Goal: Task Accomplishment & Management: Use online tool/utility

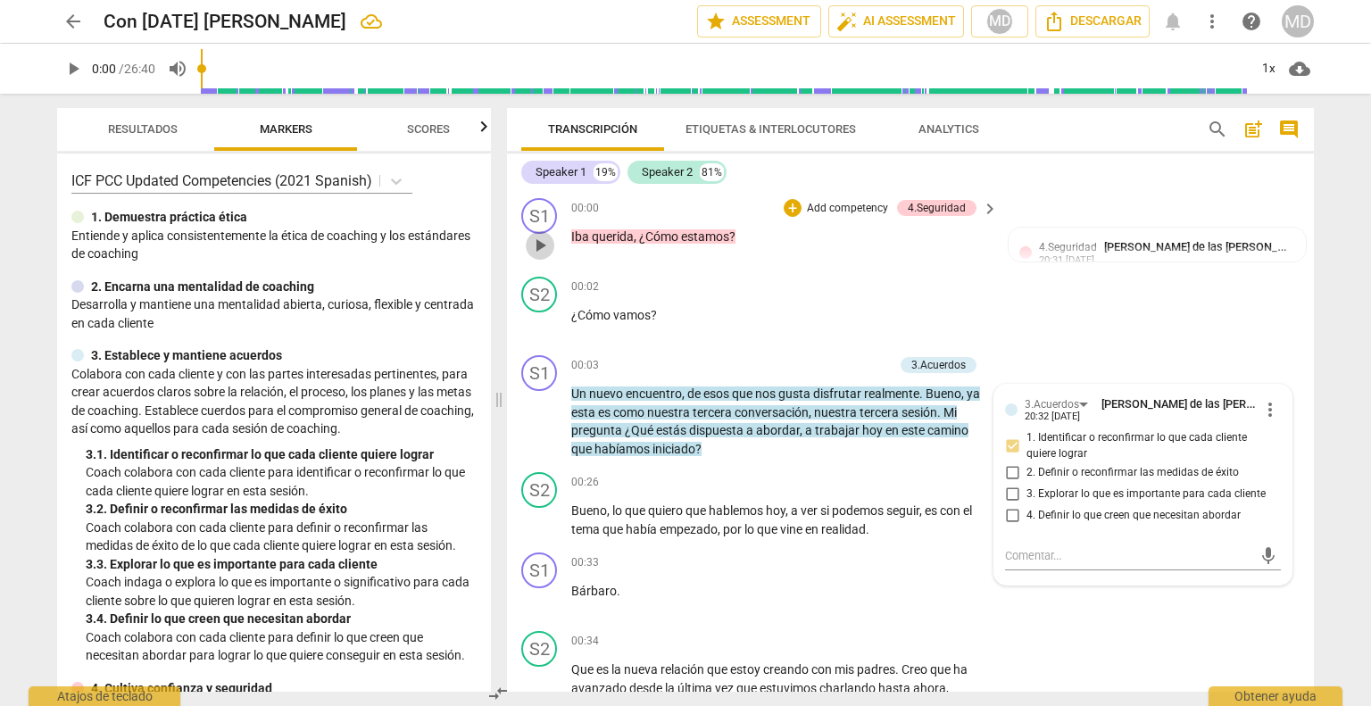
click at [543, 240] on span "play_arrow" at bounding box center [539, 245] width 21 height 21
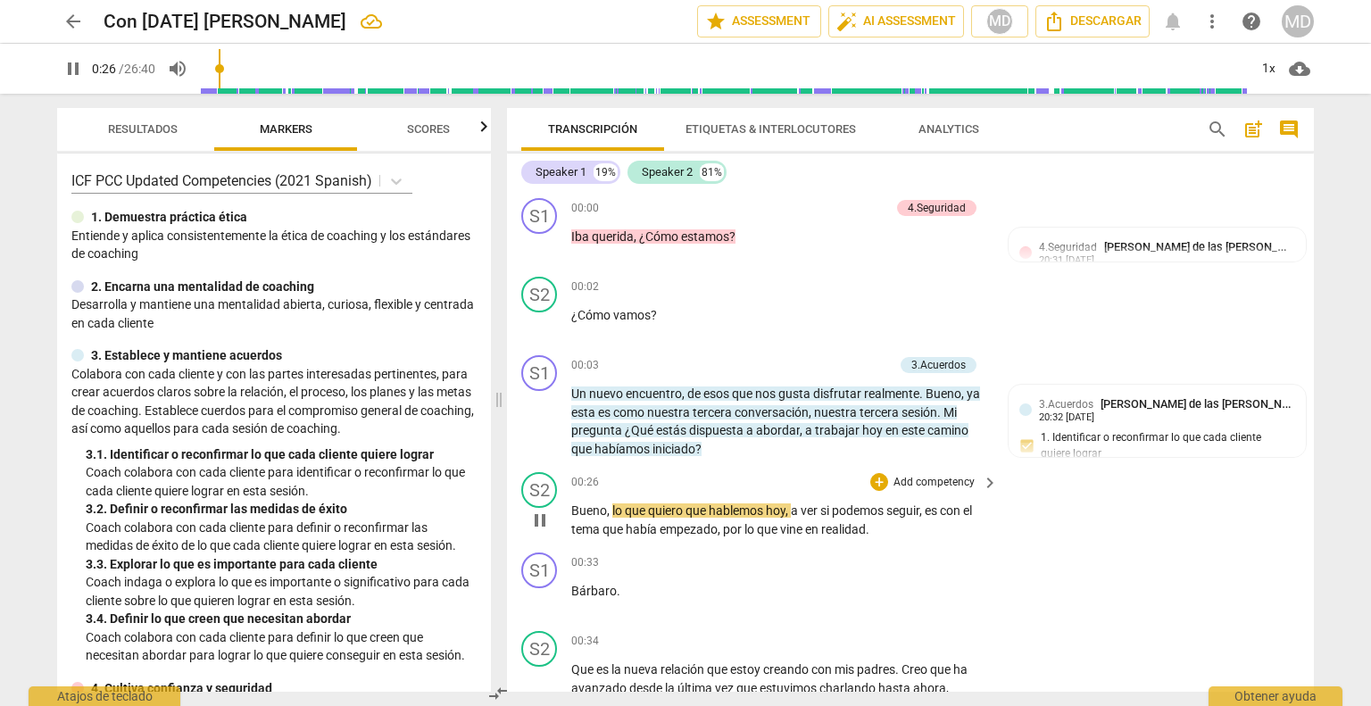
scroll to position [89, 0]
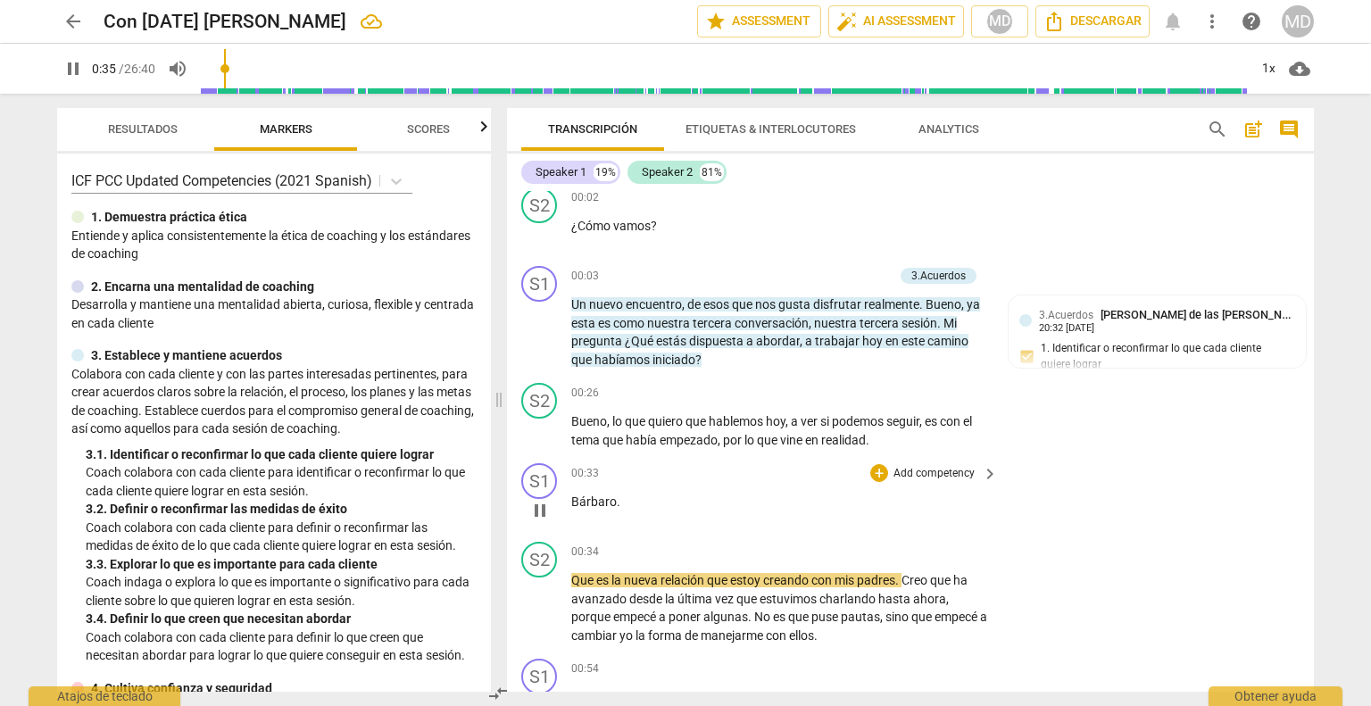
click at [917, 470] on p "Add competency" at bounding box center [934, 474] width 85 height 16
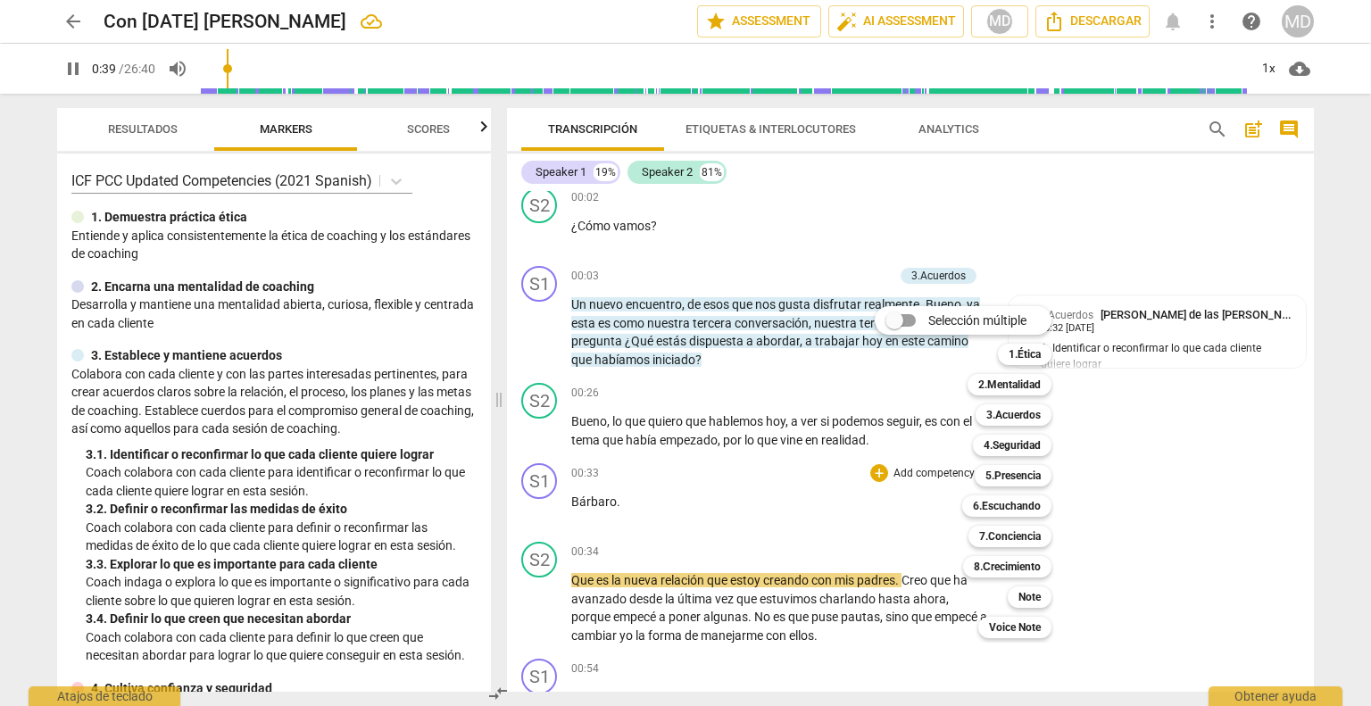
click at [538, 593] on div at bounding box center [685, 353] width 1371 height 706
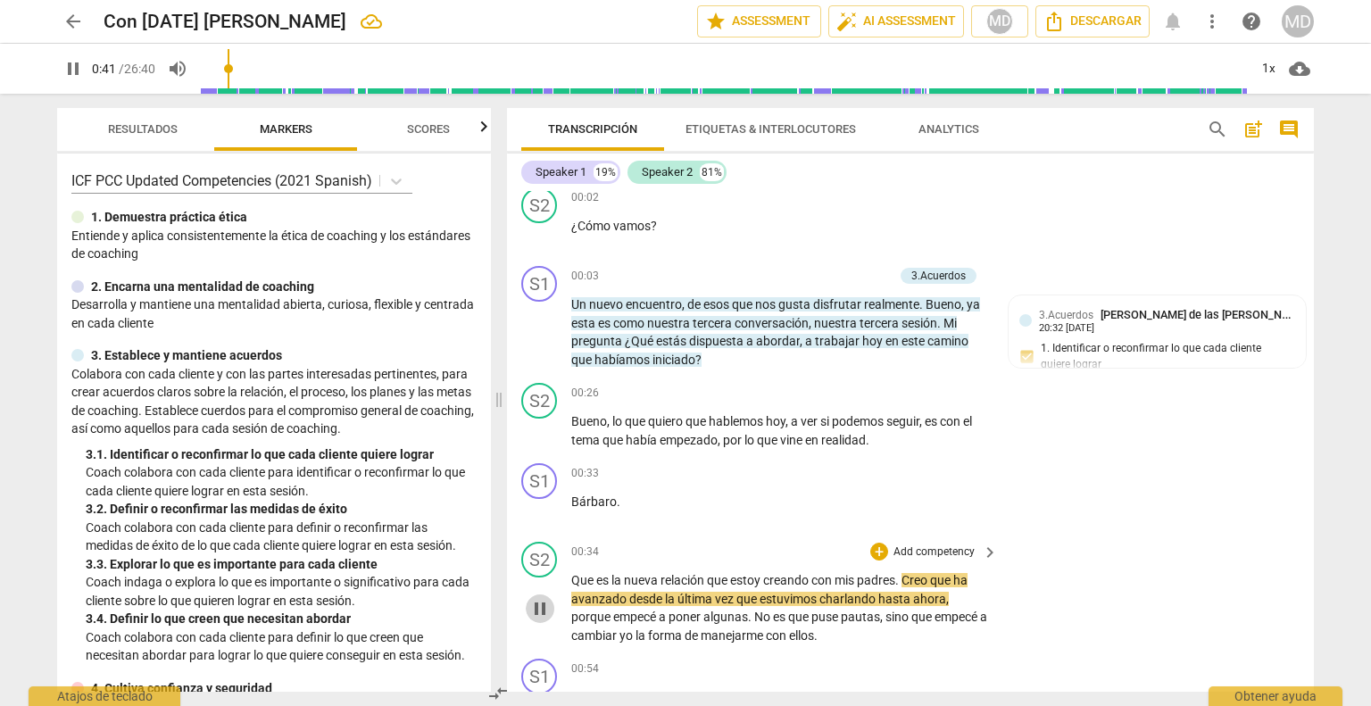
click at [547, 602] on span "pause" at bounding box center [539, 608] width 21 height 21
type input "42"
click at [942, 466] on p "Add competency" at bounding box center [934, 474] width 85 height 16
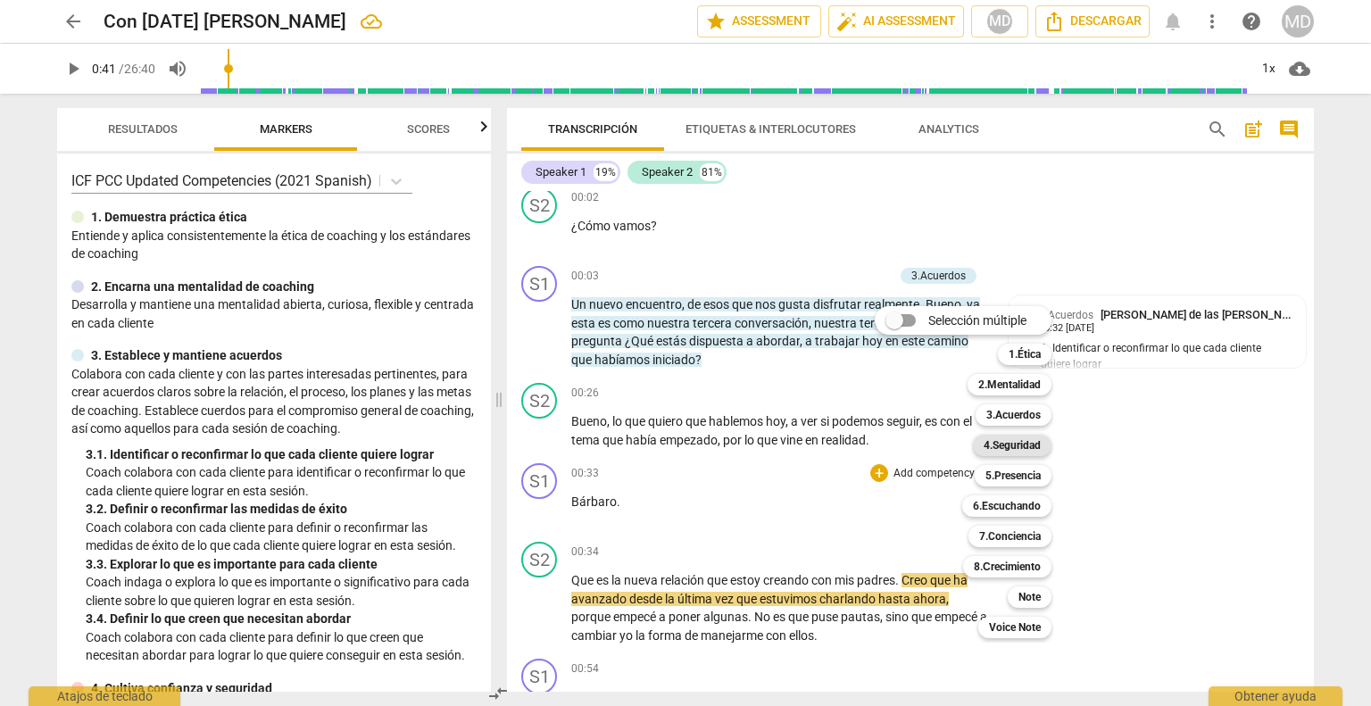
click at [1017, 443] on b "4.Seguridad" at bounding box center [1011, 445] width 57 height 21
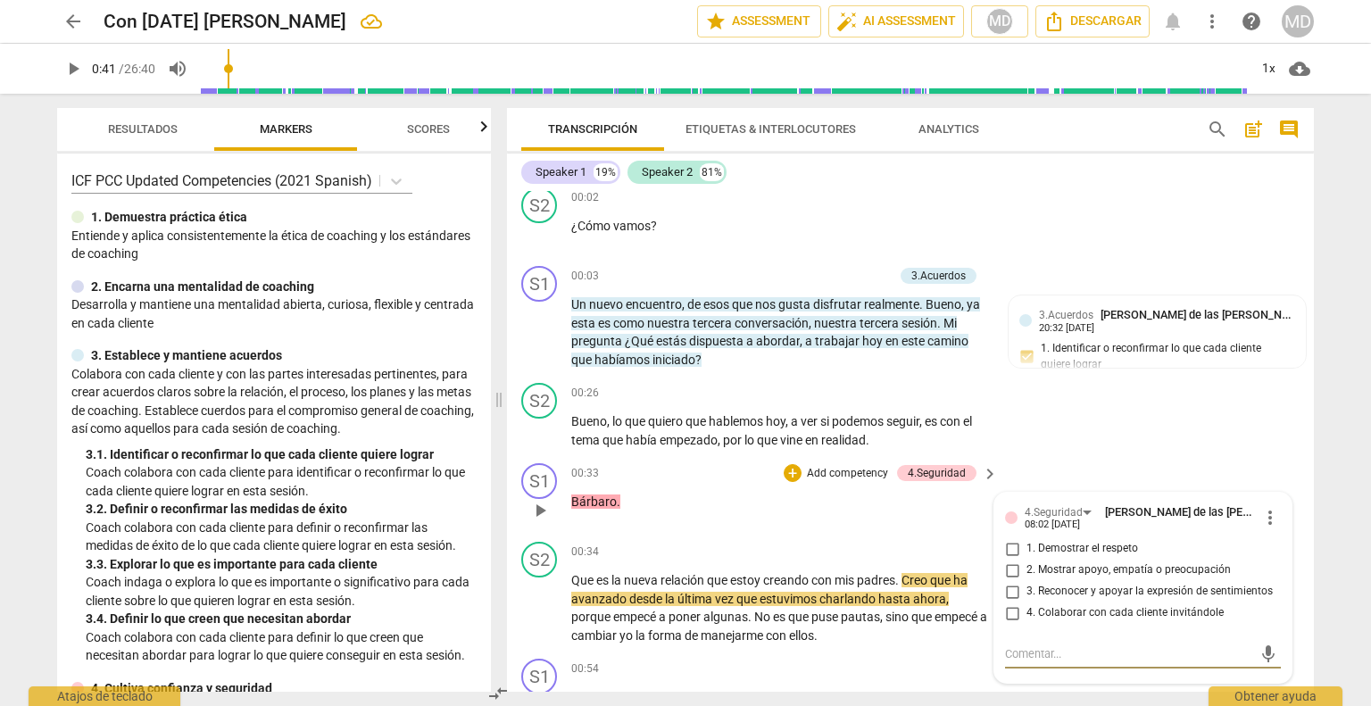
click at [1009, 545] on input "1. Demostrar el respeto" at bounding box center [1012, 548] width 29 height 21
checkbox input "true"
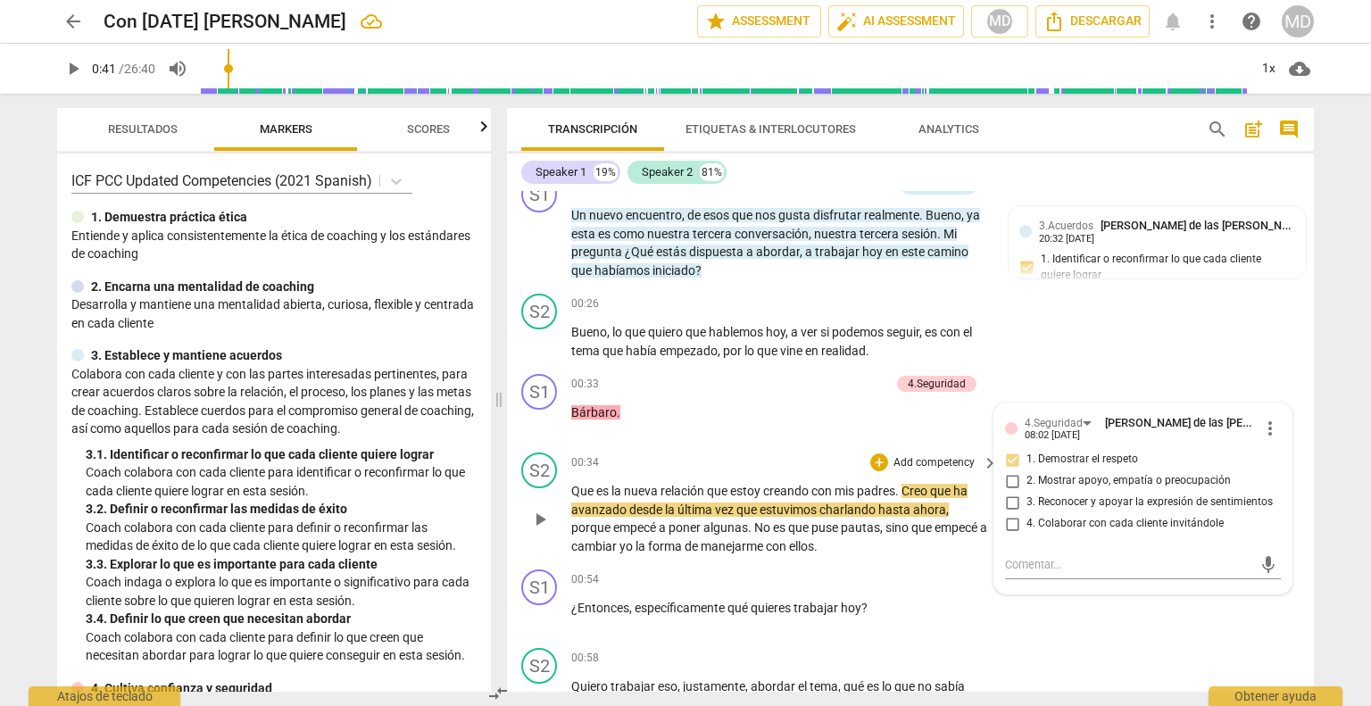
scroll to position [268, 0]
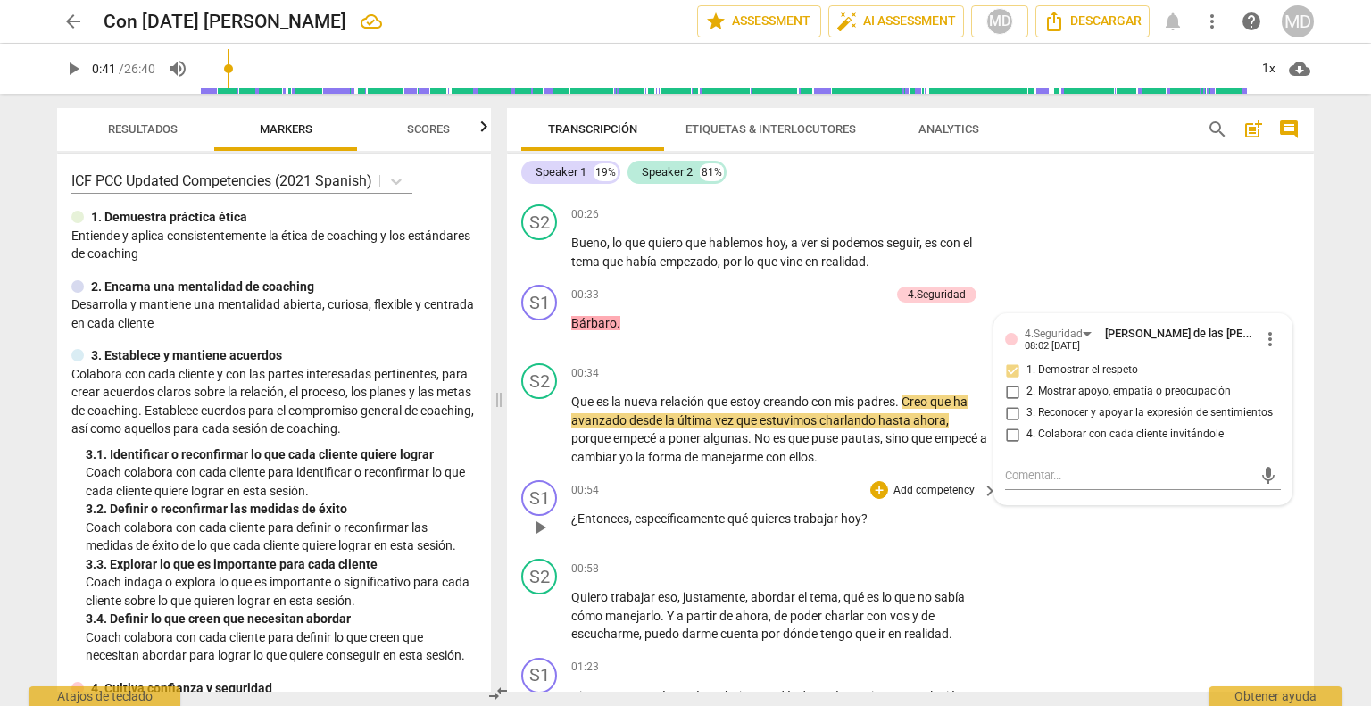
click at [907, 490] on p "Add competency" at bounding box center [934, 491] width 85 height 16
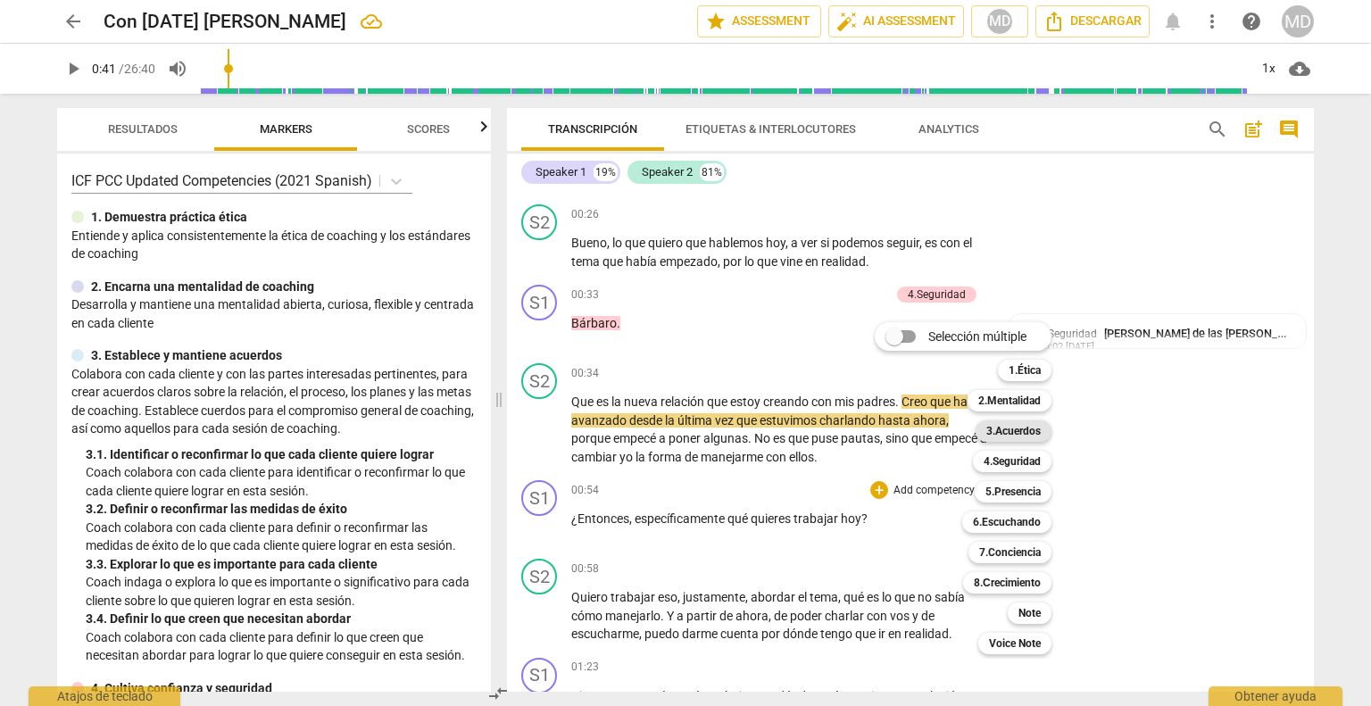
click at [1025, 427] on b "3.Acuerdos" at bounding box center [1013, 430] width 54 height 21
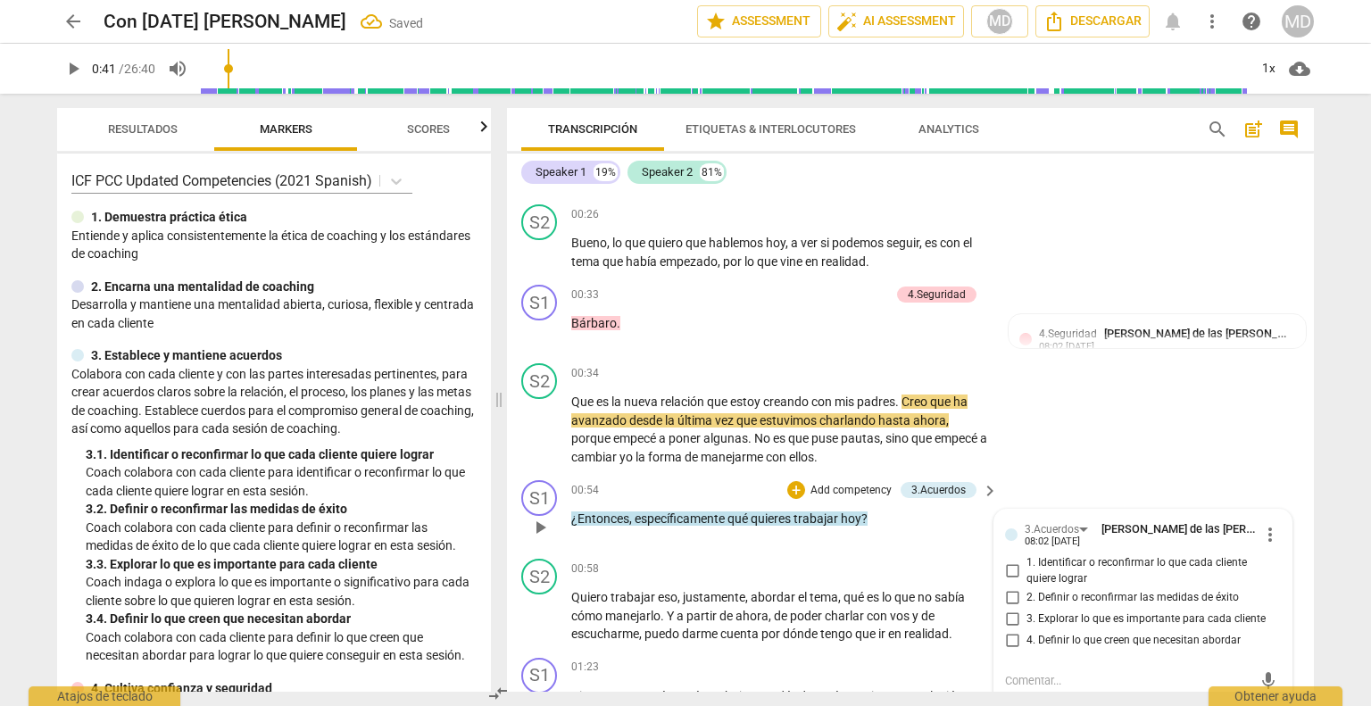
click at [1003, 566] on input "1. Identificar o reconfirmar lo que cada cliente quiere lograr" at bounding box center [1012, 570] width 29 height 21
checkbox input "true"
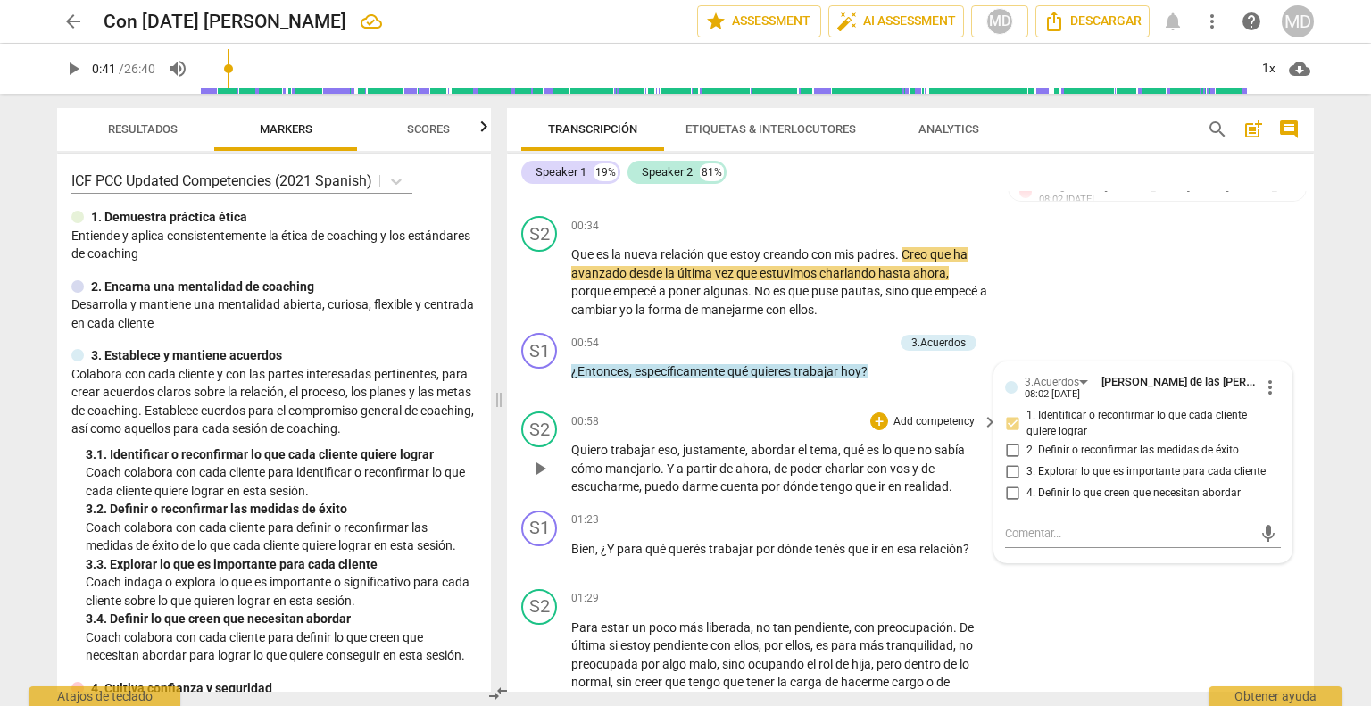
scroll to position [446, 0]
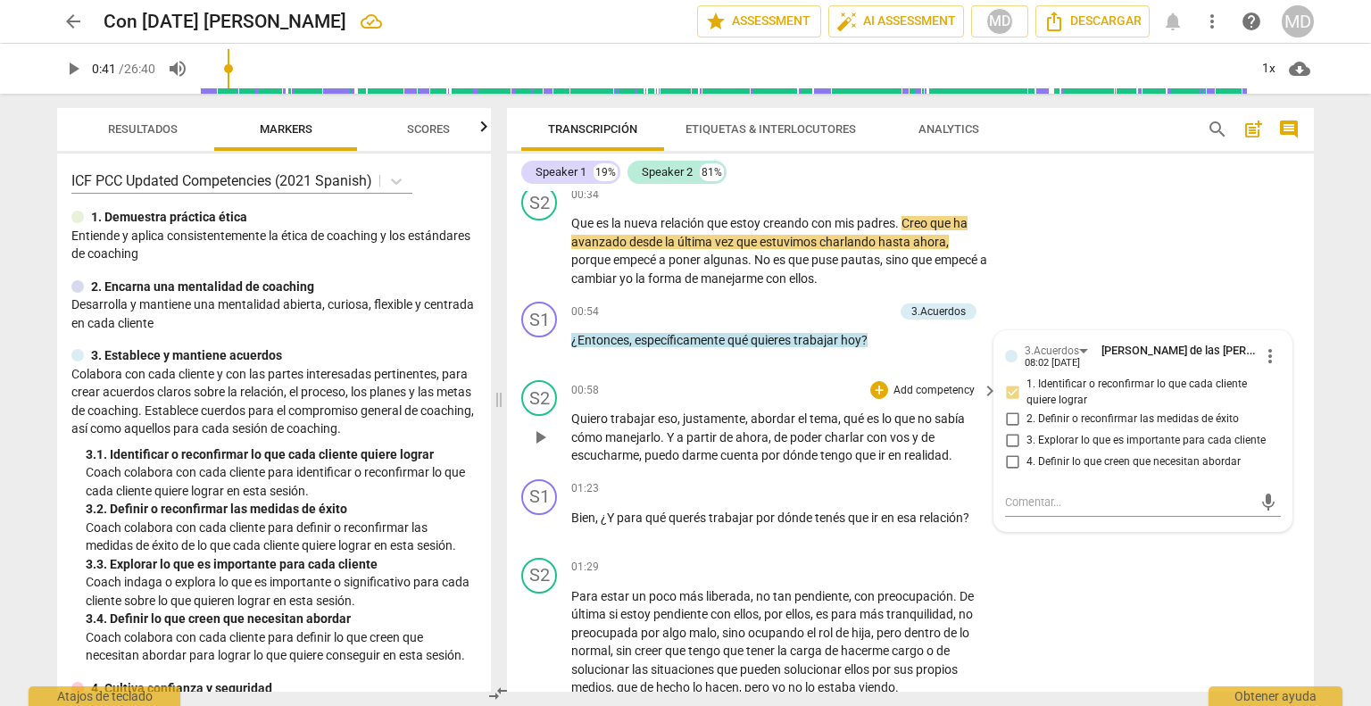
click at [534, 430] on span "play_arrow" at bounding box center [539, 437] width 21 height 21
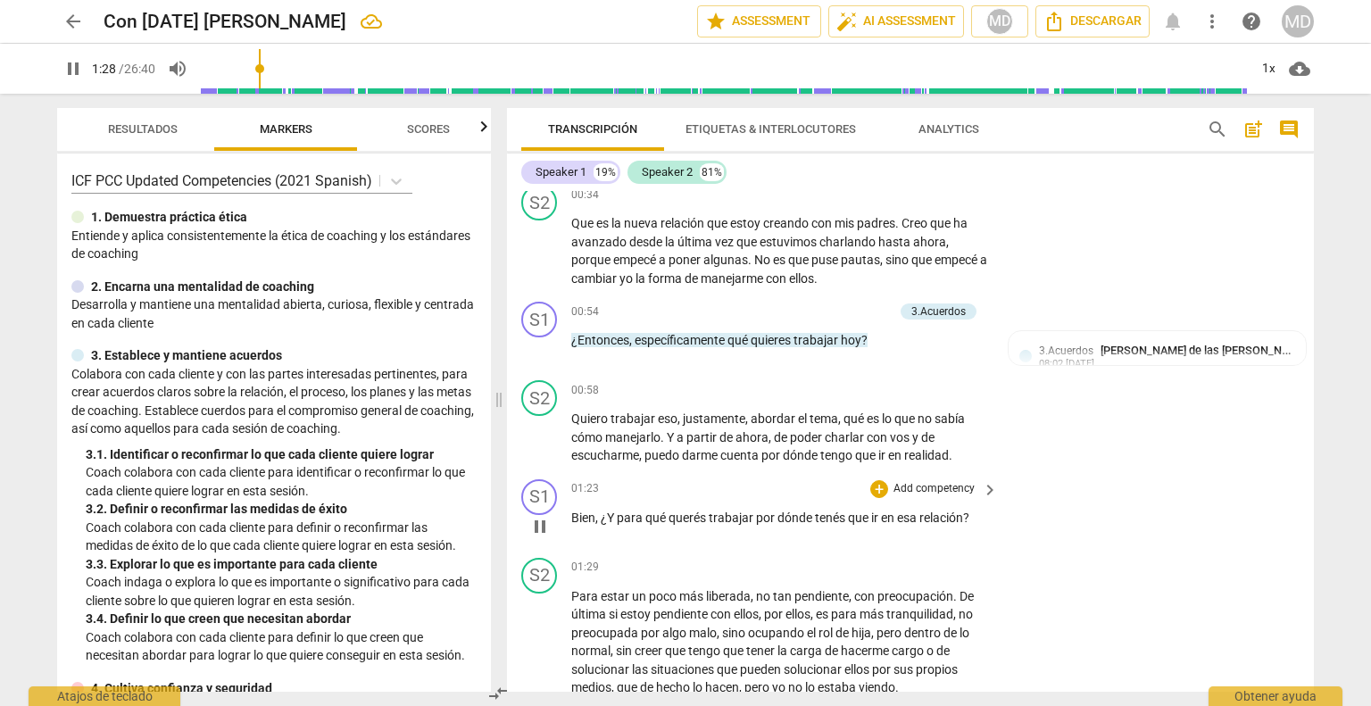
click at [543, 522] on span "pause" at bounding box center [539, 526] width 21 height 21
type input "89"
click at [951, 488] on p "Add competency" at bounding box center [934, 489] width 85 height 16
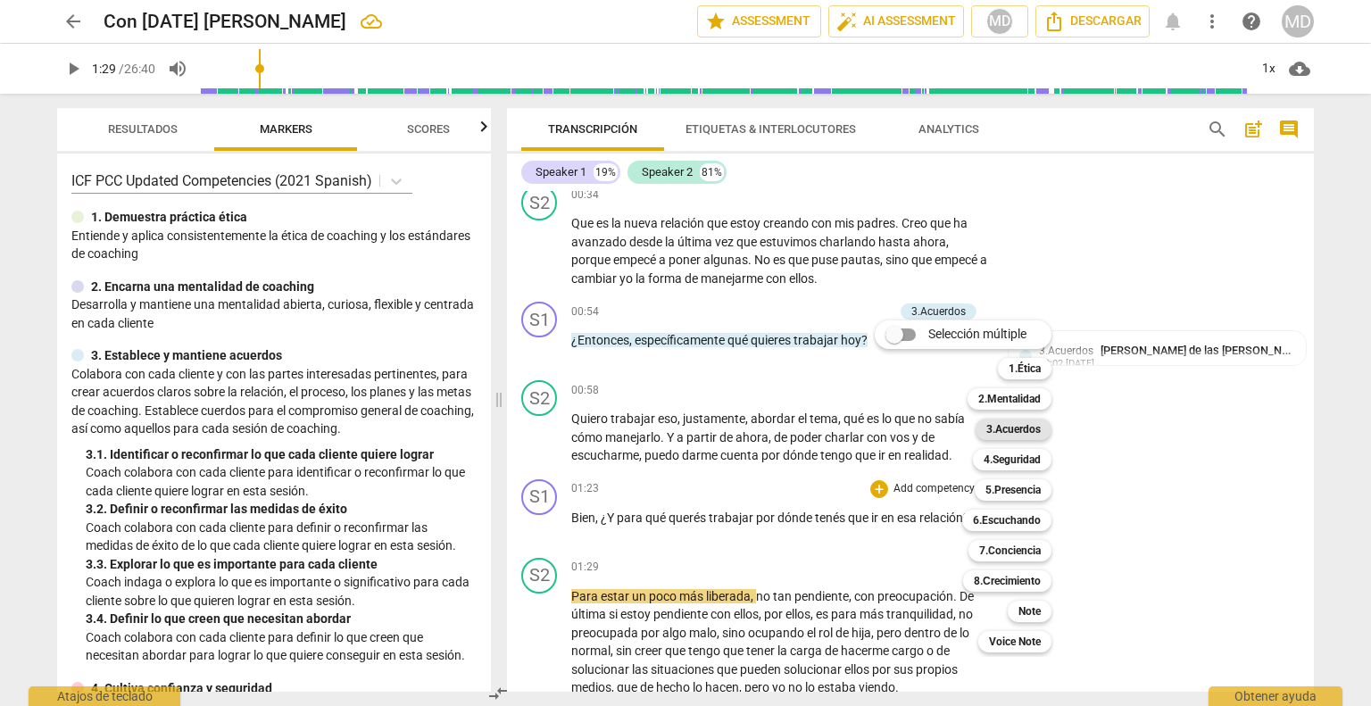
click at [1020, 432] on b "3.Acuerdos" at bounding box center [1013, 429] width 54 height 21
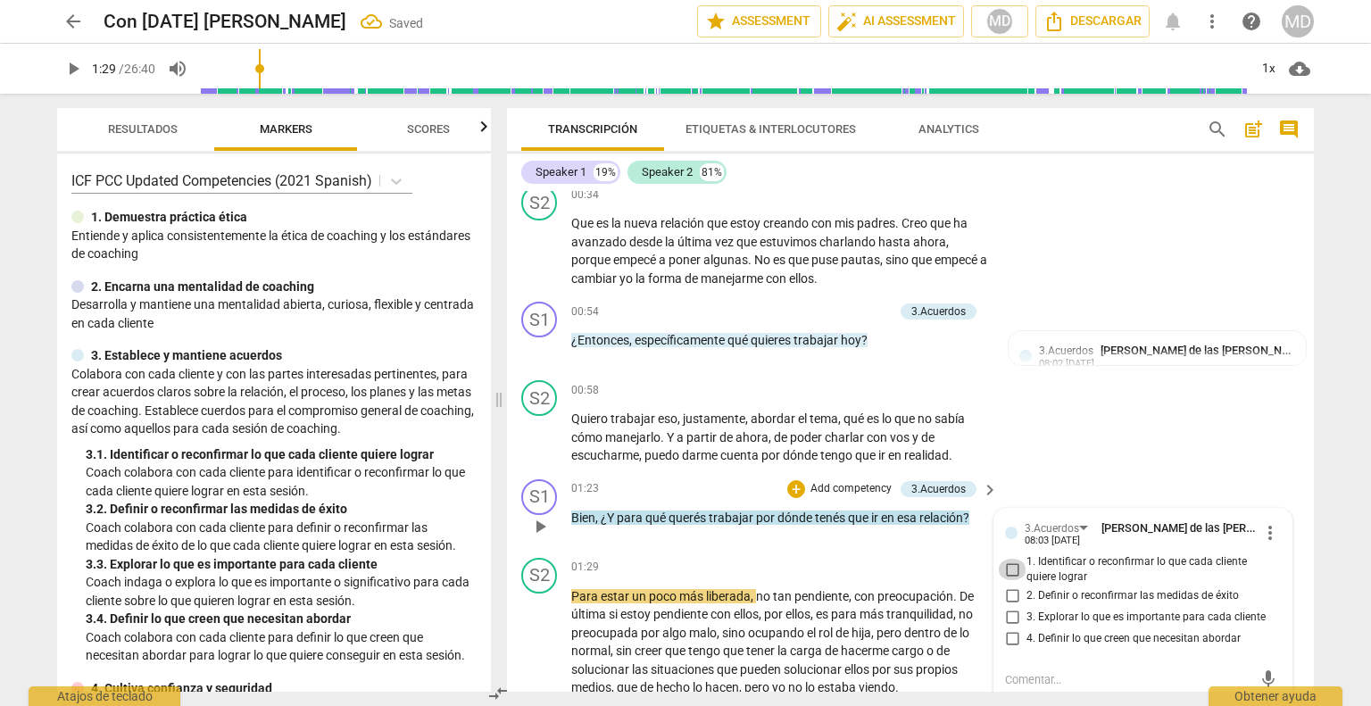
click at [1010, 569] on input "1. Identificar o reconfirmar lo que cada cliente quiere lograr" at bounding box center [1012, 569] width 29 height 21
checkbox input "true"
click at [834, 483] on p "Add competency" at bounding box center [851, 489] width 85 height 16
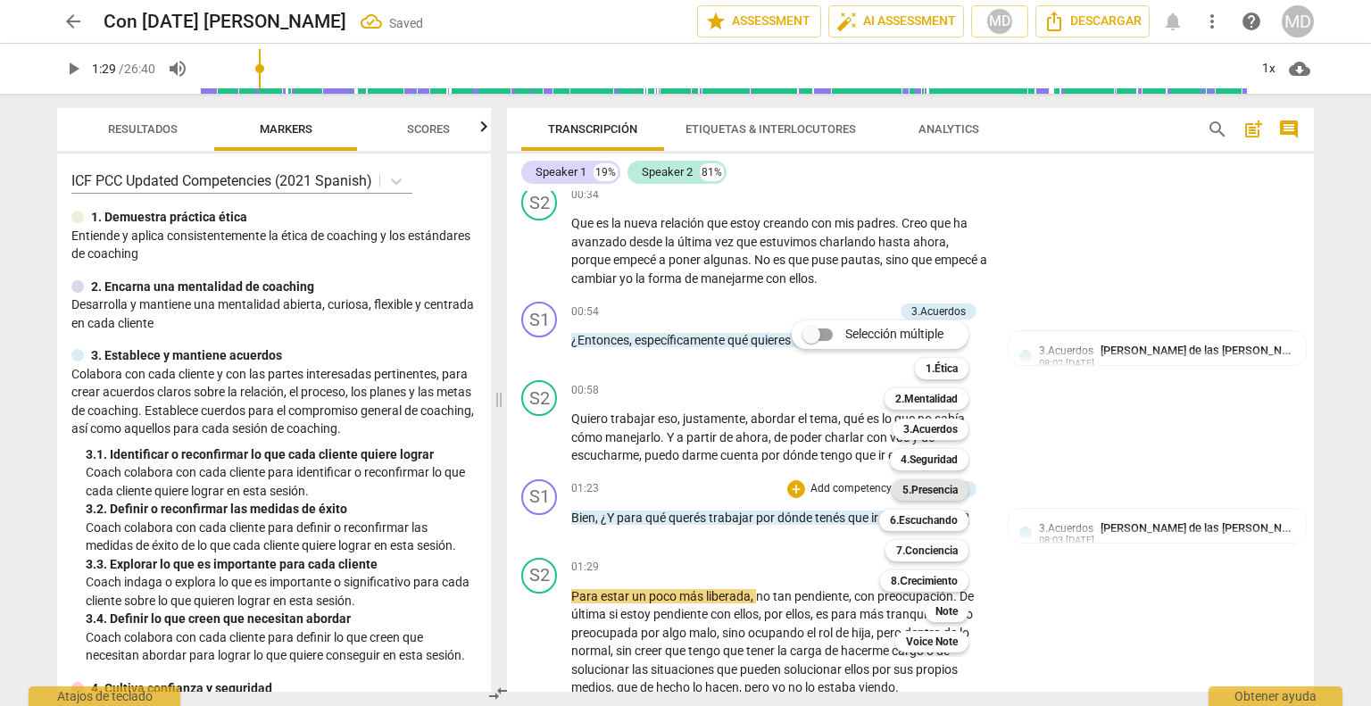
click at [924, 494] on b "5.Presencia" at bounding box center [929, 489] width 55 height 21
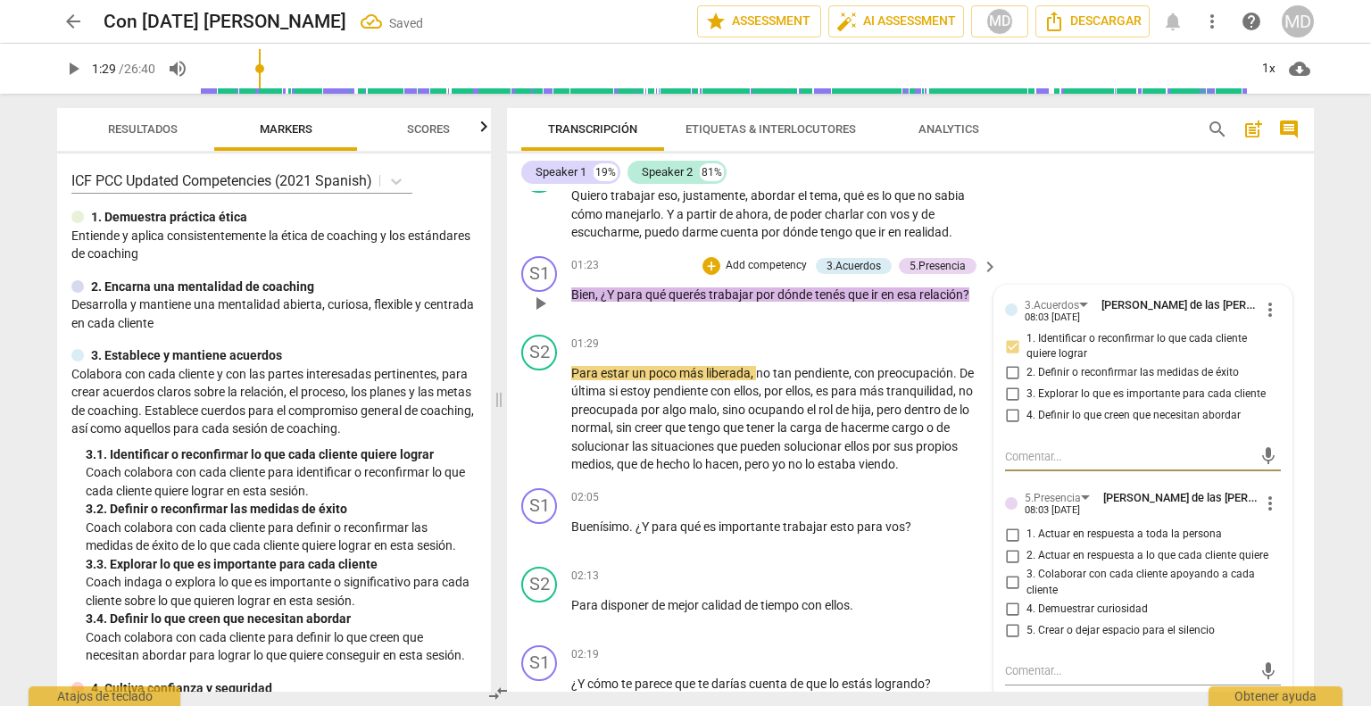
scroll to position [714, 0]
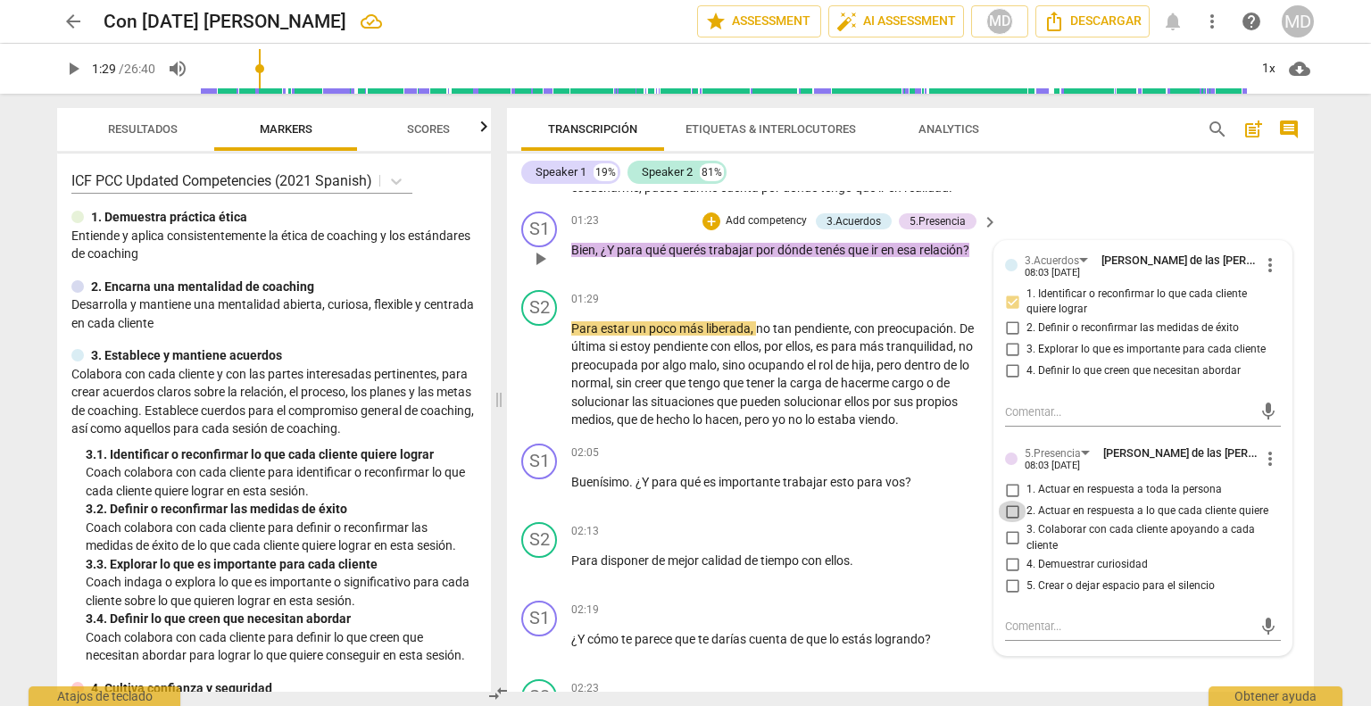
click at [1009, 510] on input "2. Actuar en respuesta a lo que cada cliente quiere" at bounding box center [1012, 511] width 29 height 21
checkbox input "true"
click at [1008, 562] on input "4. Demuestrar curiosidad" at bounding box center [1012, 563] width 29 height 21
checkbox input "true"
click at [1007, 584] on input "5. Crear o dejar espacio para el silencio" at bounding box center [1012, 585] width 29 height 21
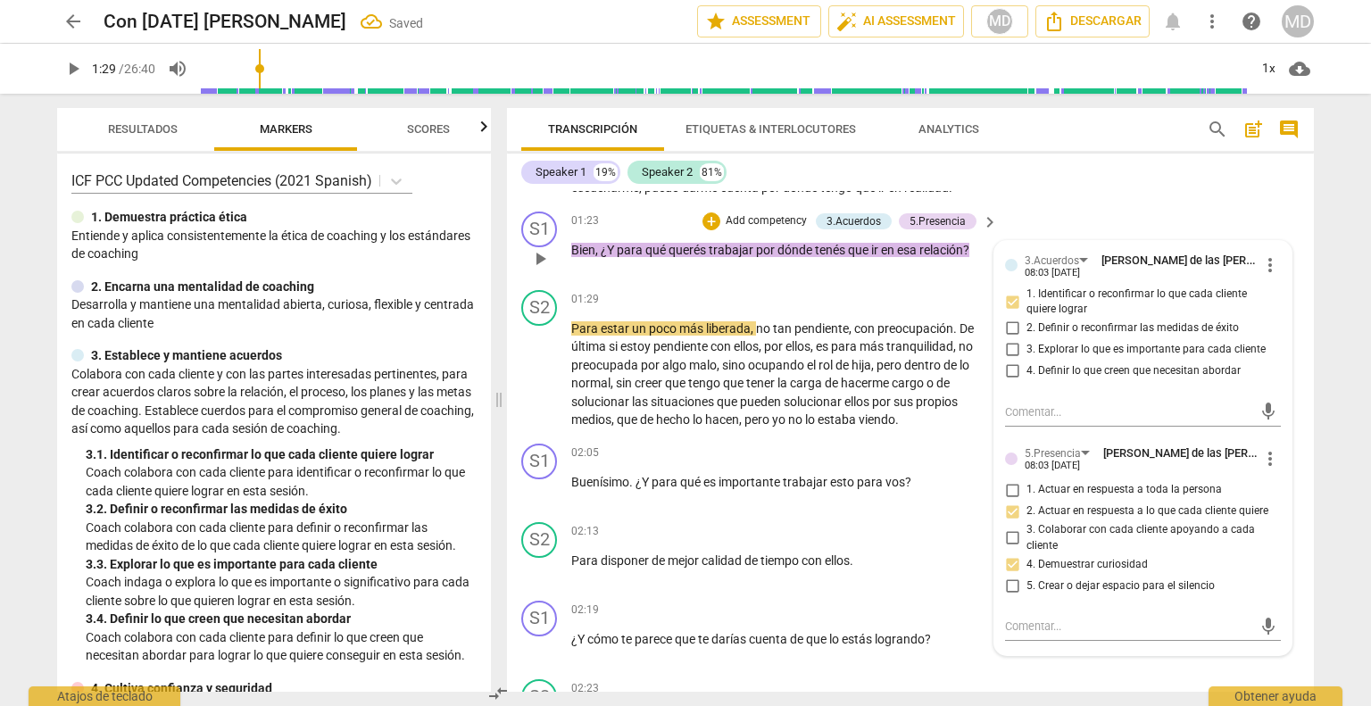
checkbox input "true"
click at [925, 449] on p "Add competency" at bounding box center [934, 453] width 85 height 16
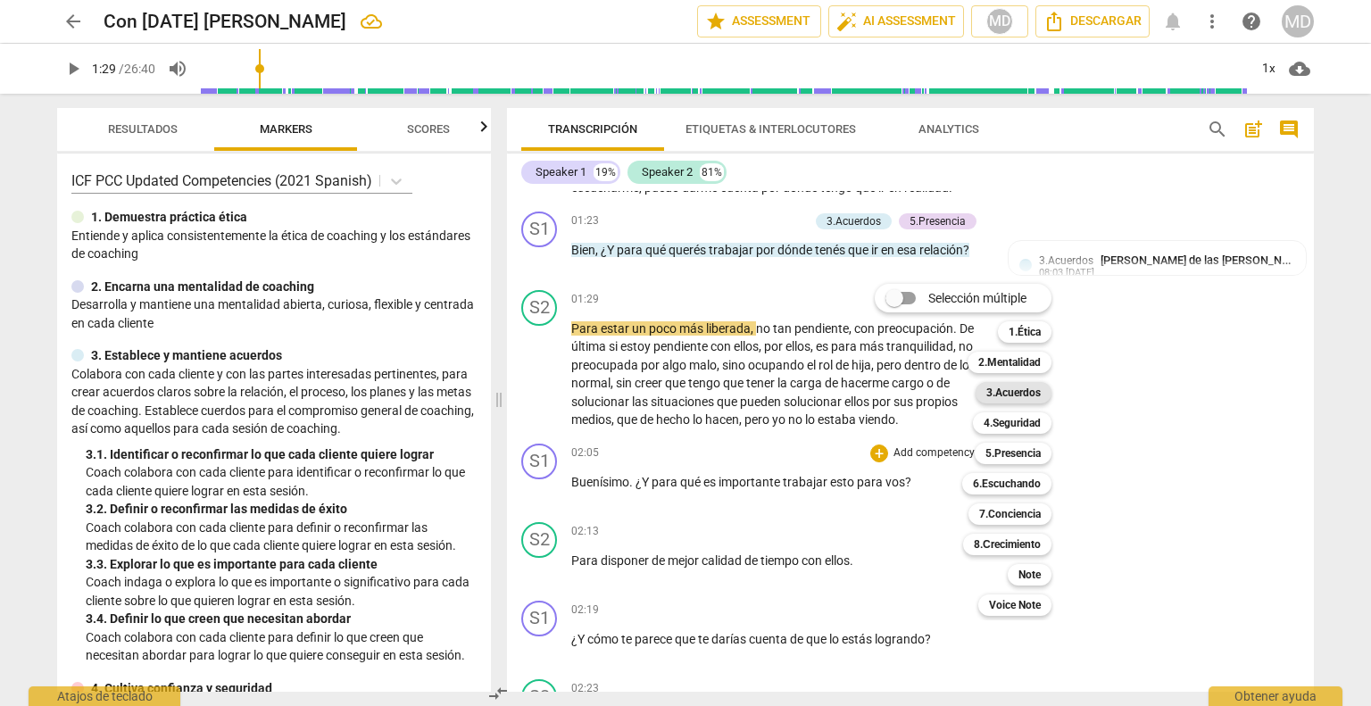
click at [1010, 392] on b "3.Acuerdos" at bounding box center [1013, 392] width 54 height 21
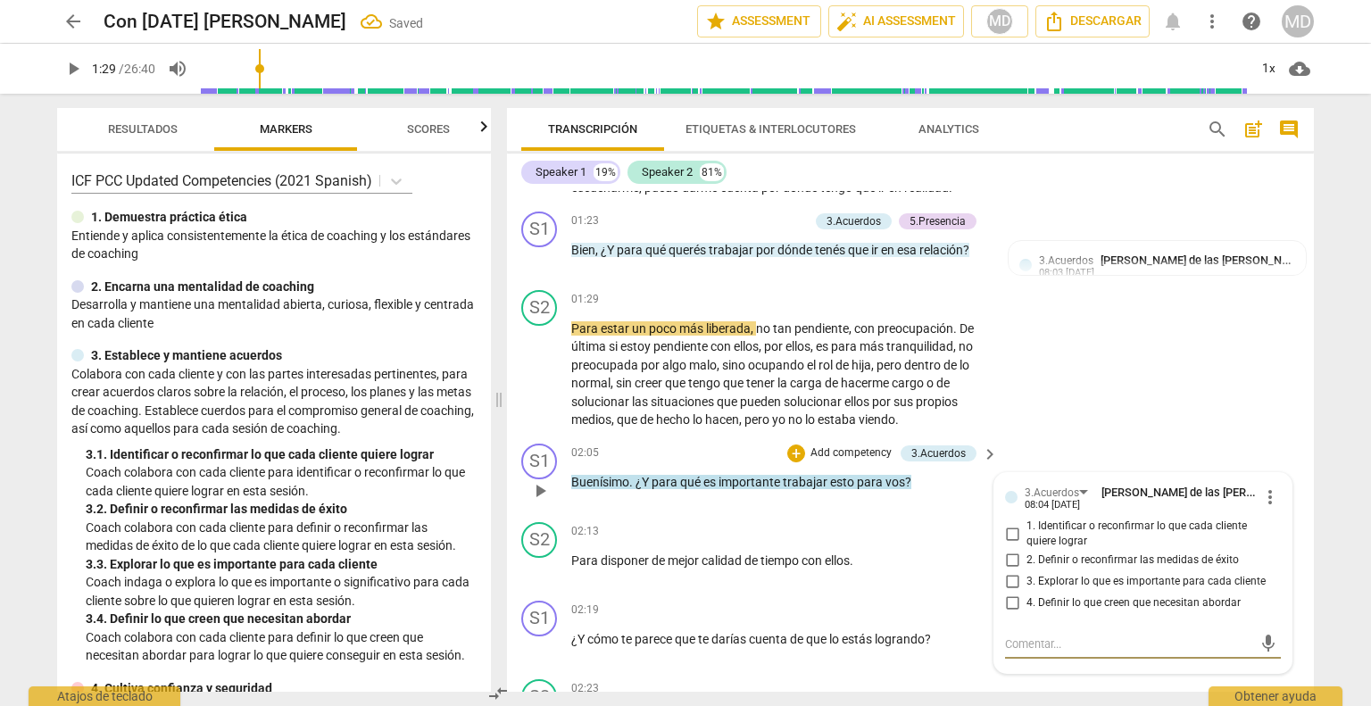
click at [1011, 576] on input "3. Explorar lo que es importante para cada cliente" at bounding box center [1012, 581] width 29 height 21
checkbox input "true"
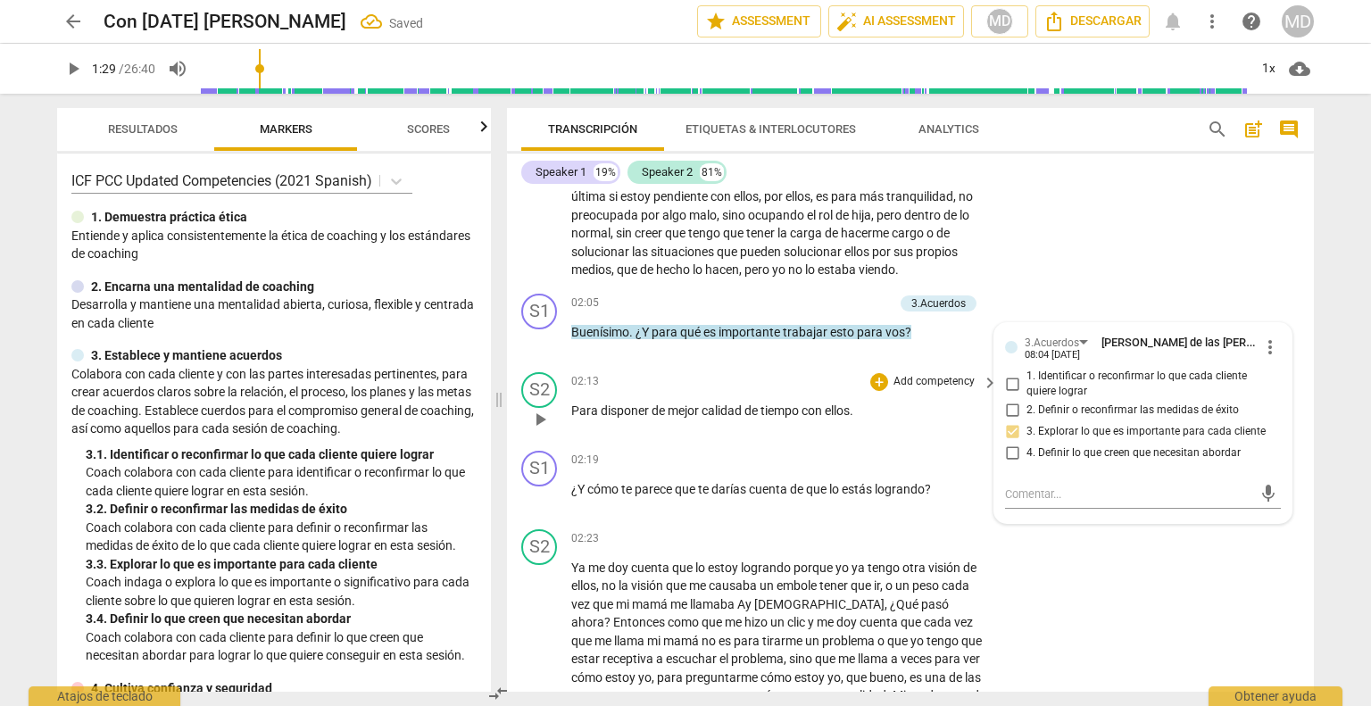
scroll to position [892, 0]
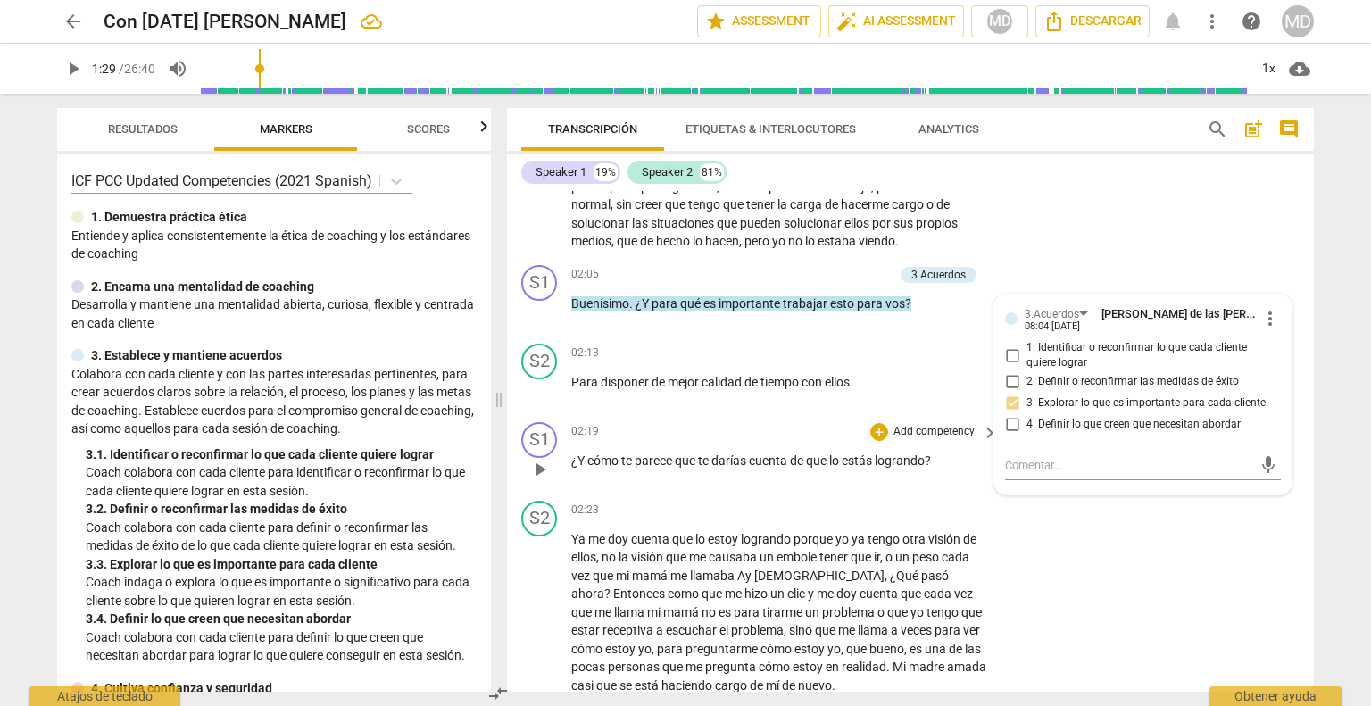
click at [928, 424] on p "Add competency" at bounding box center [934, 432] width 85 height 16
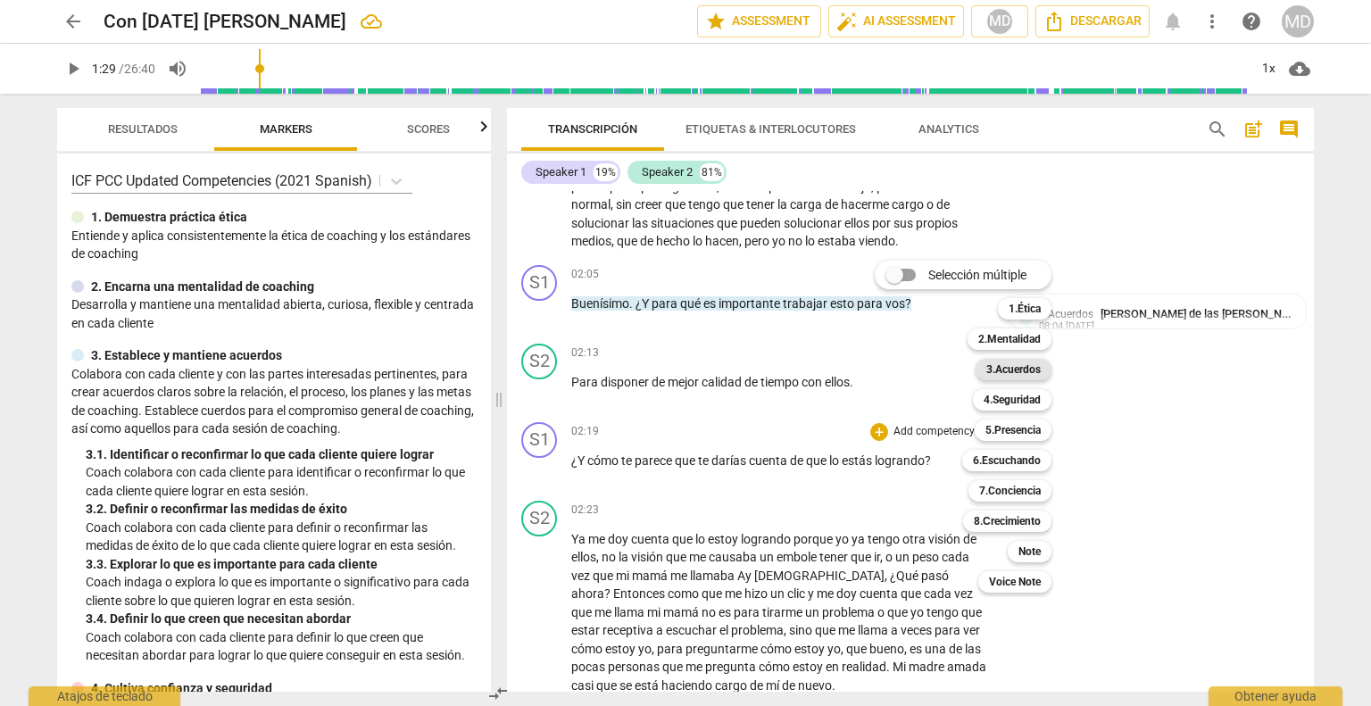
click at [1019, 378] on b "3.Acuerdos" at bounding box center [1013, 369] width 54 height 21
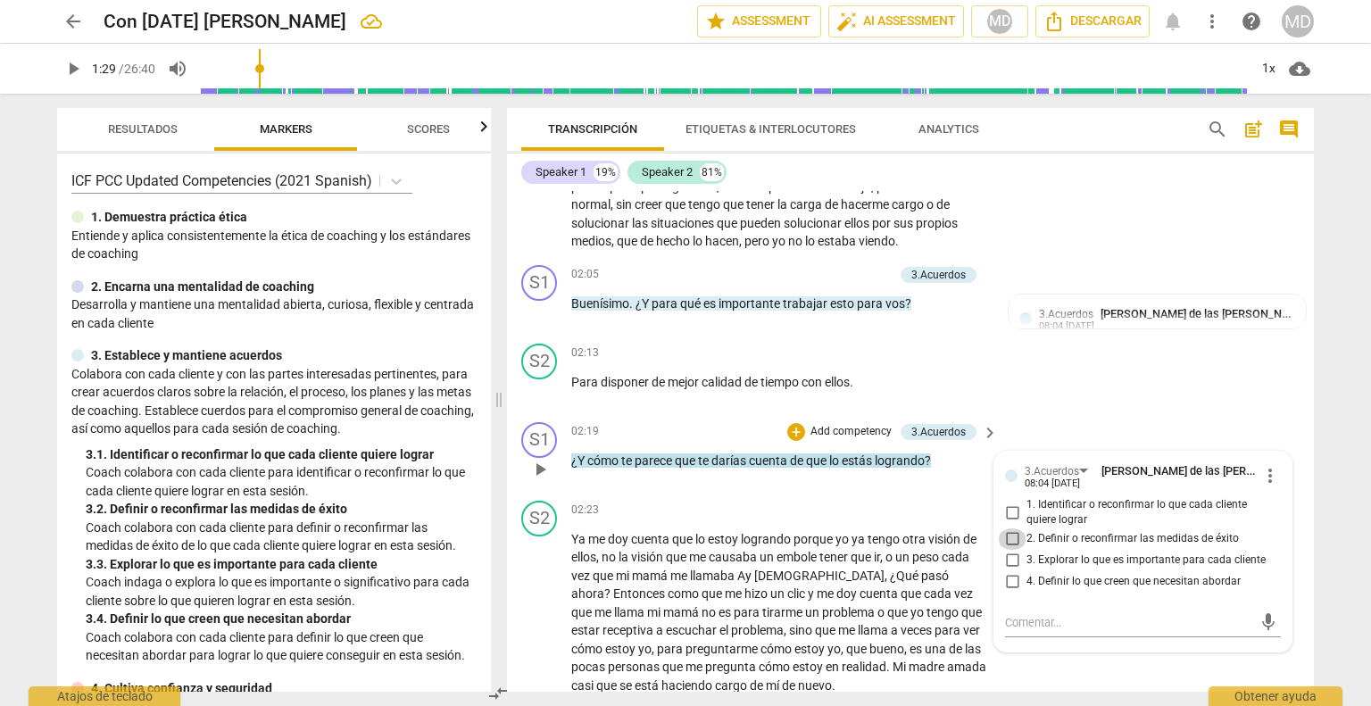
click at [1010, 528] on input "2. Definir o reconfirmar las medidas de éxito" at bounding box center [1012, 538] width 29 height 21
checkbox input "true"
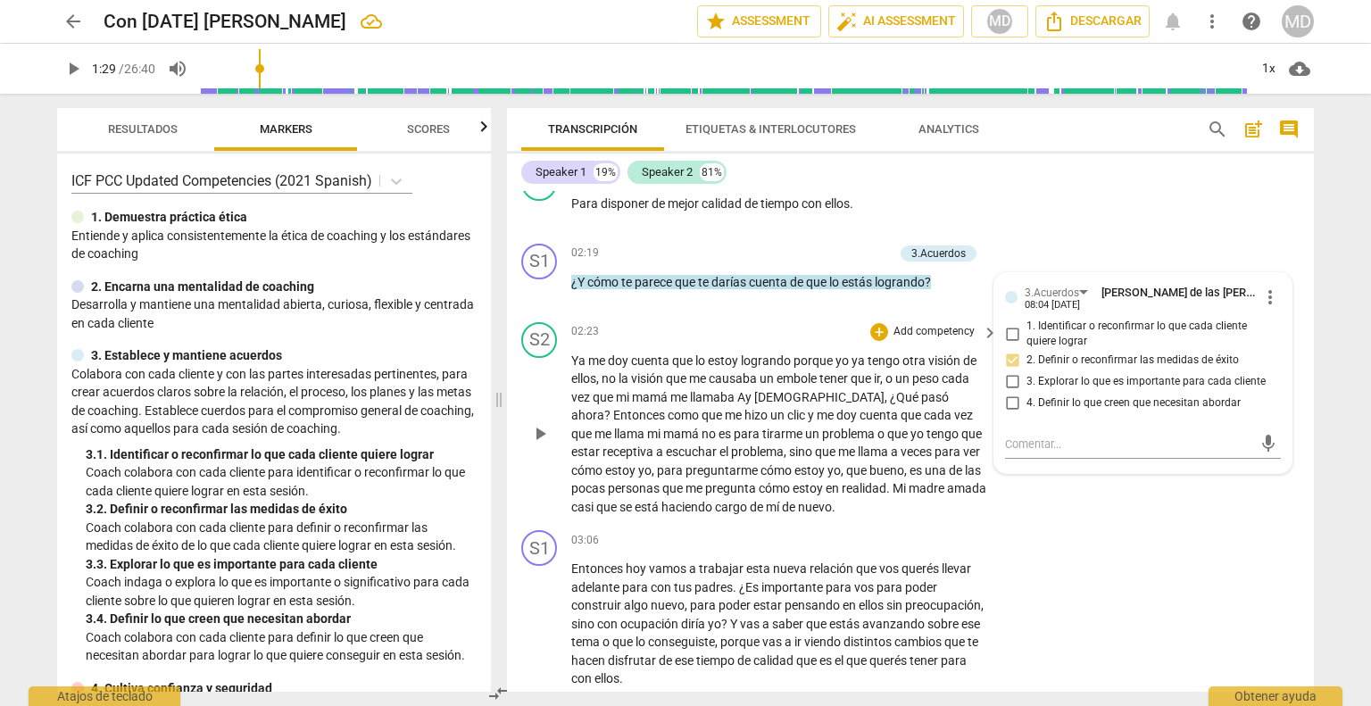
scroll to position [1160, 0]
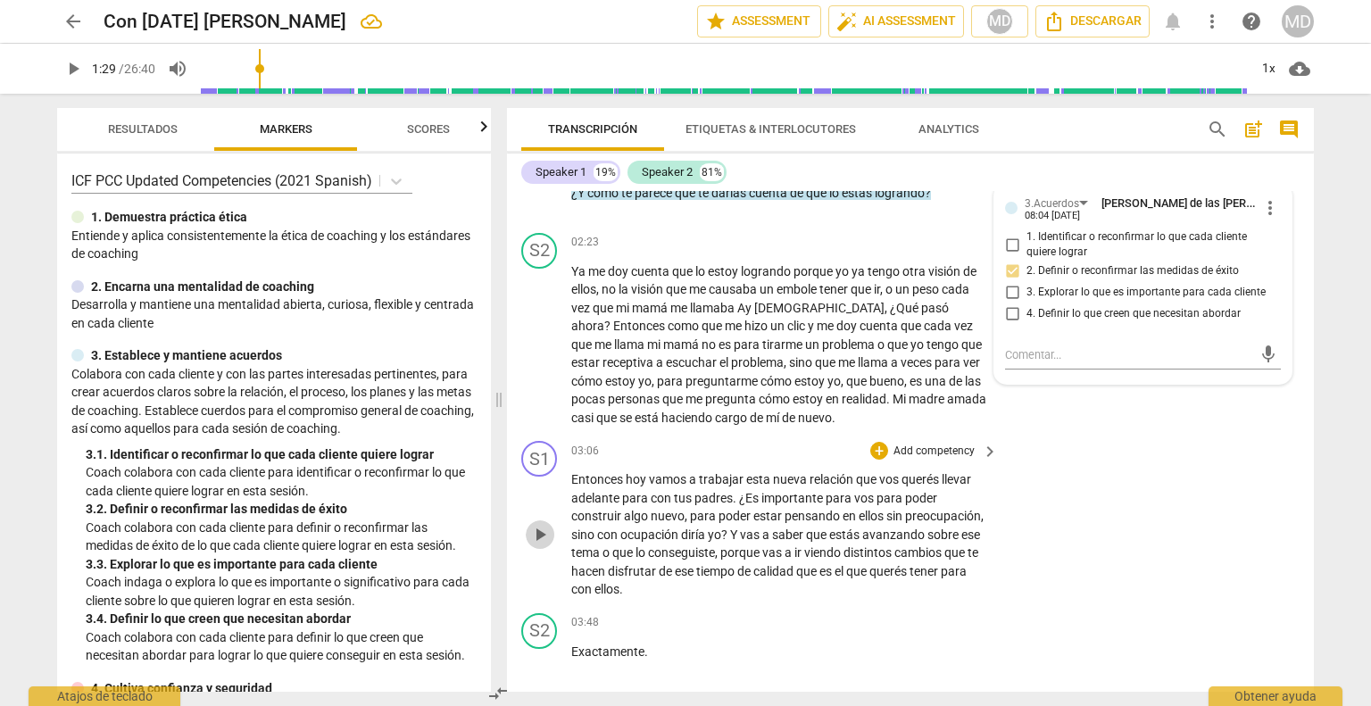
click at [543, 526] on span "play_arrow" at bounding box center [539, 534] width 21 height 21
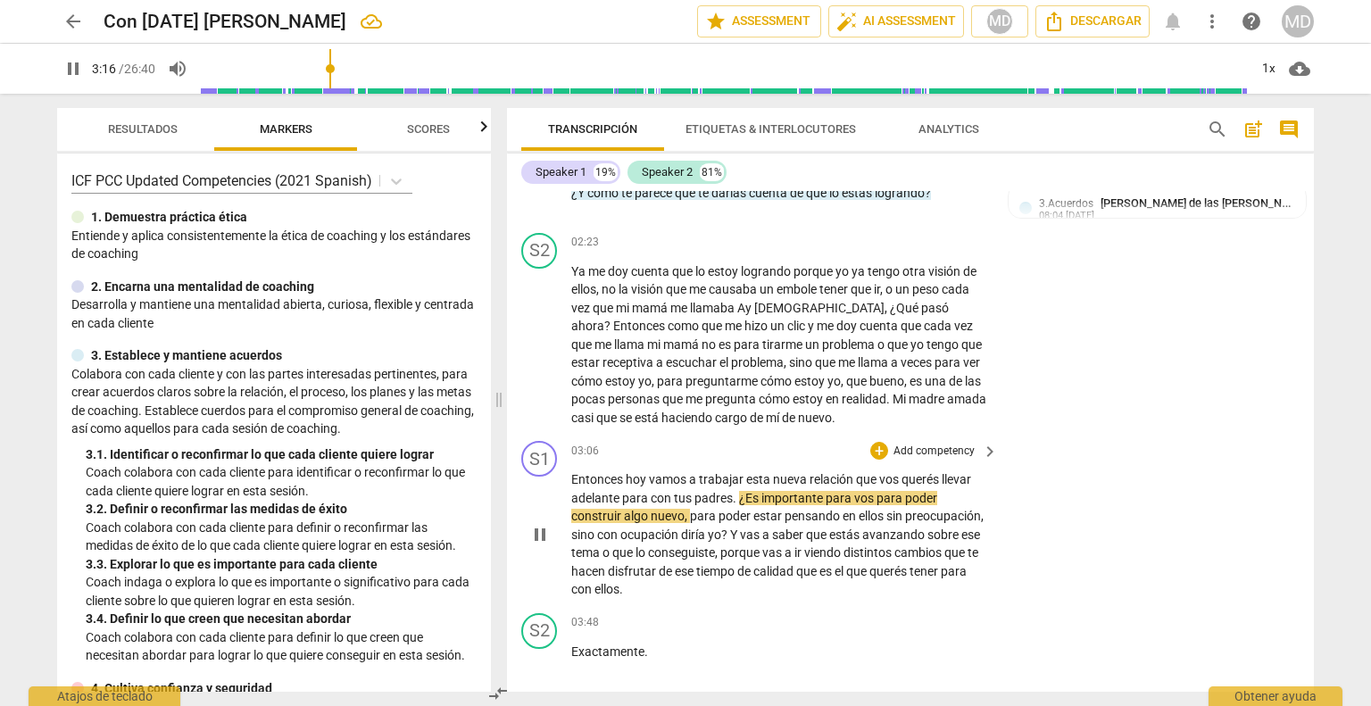
click at [543, 526] on span "pause" at bounding box center [539, 534] width 21 height 21
type input "196"
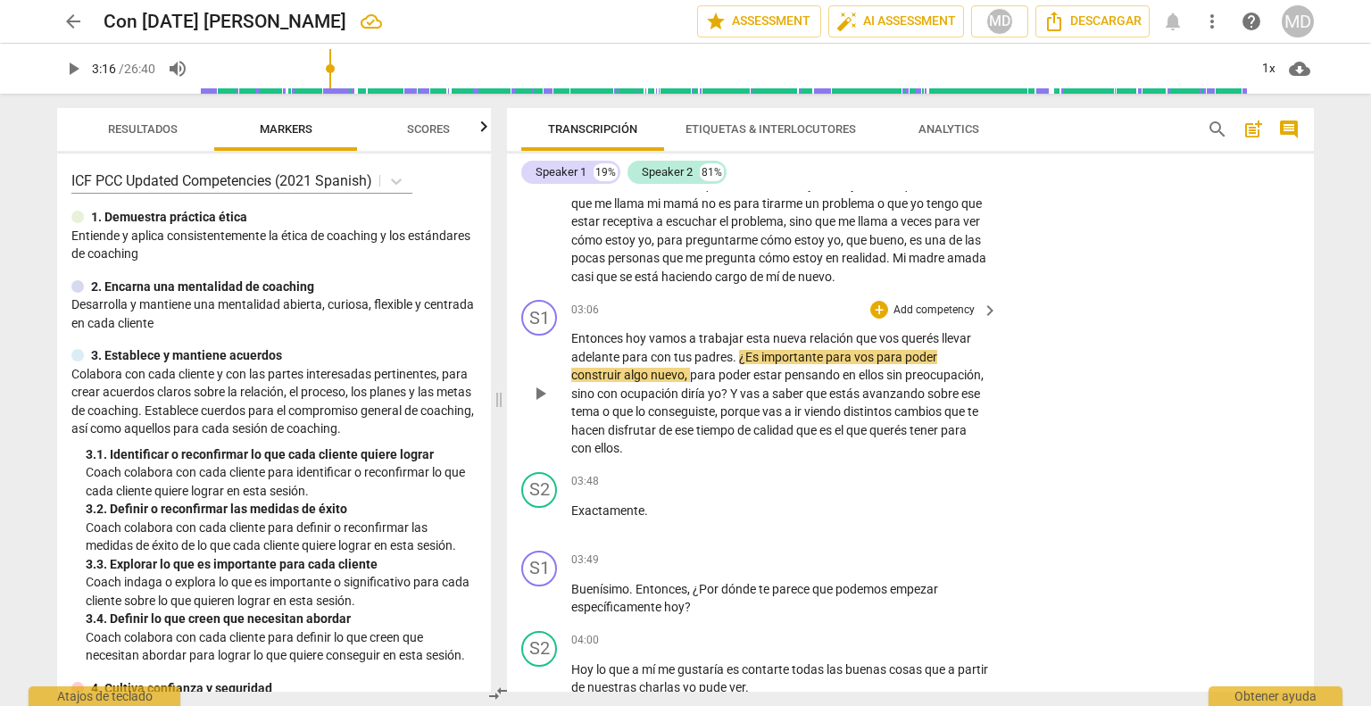
scroll to position [1339, 0]
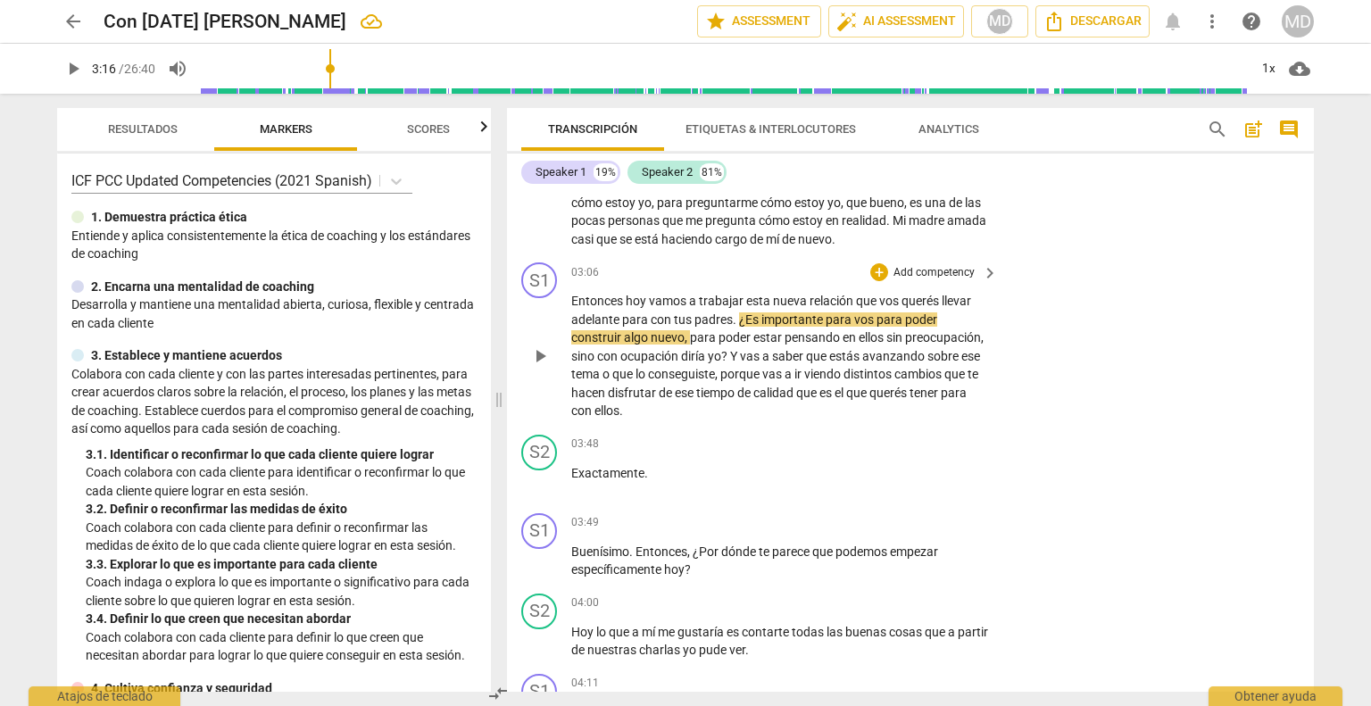
click at [946, 267] on p "Add competency" at bounding box center [934, 273] width 85 height 16
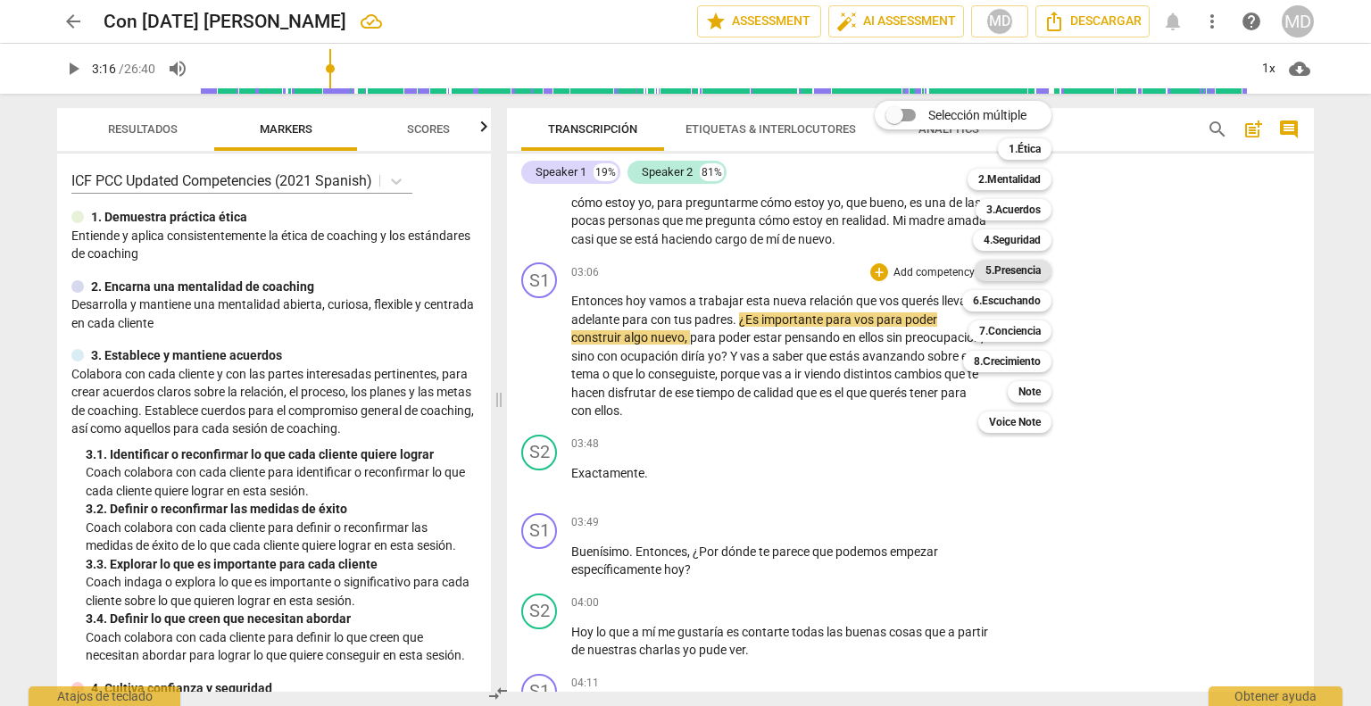
click at [1026, 263] on b "5.Presencia" at bounding box center [1012, 270] width 55 height 21
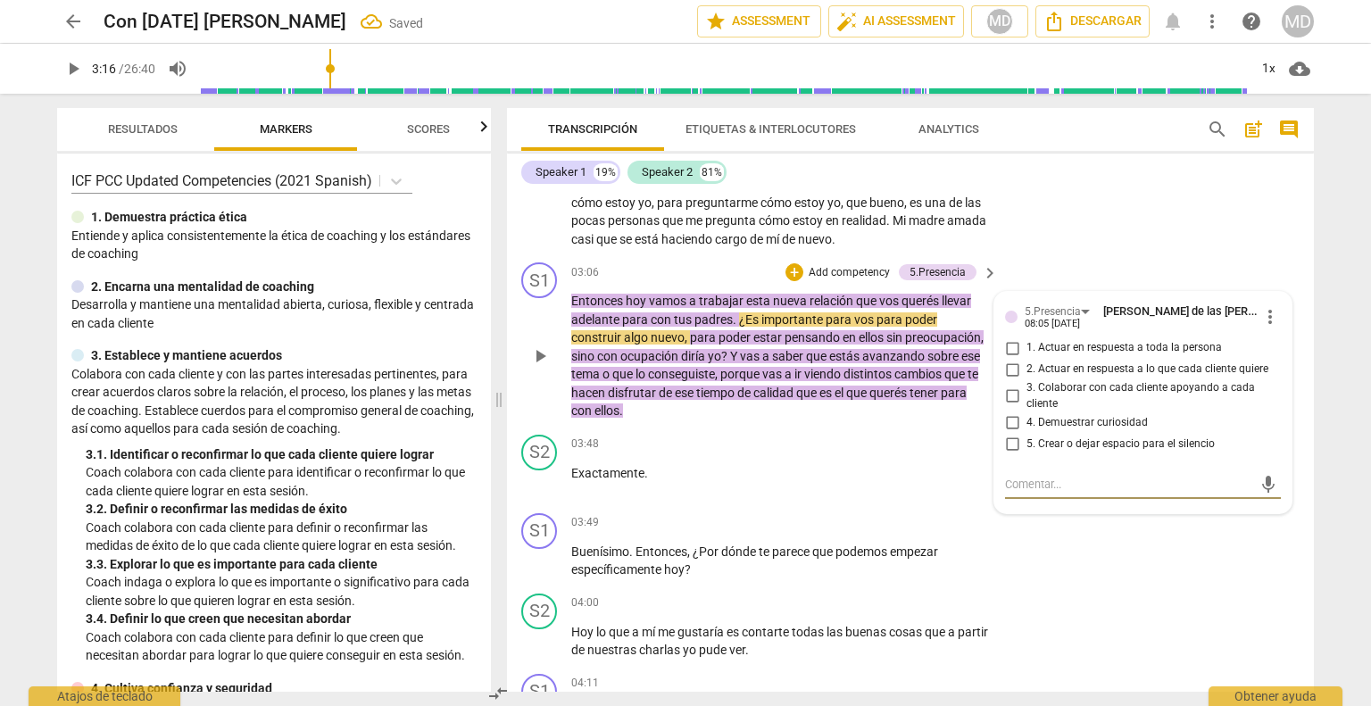
click at [1008, 359] on input "2. Actuar en respuesta a lo que cada cliente quiere" at bounding box center [1012, 369] width 29 height 21
checkbox input "true"
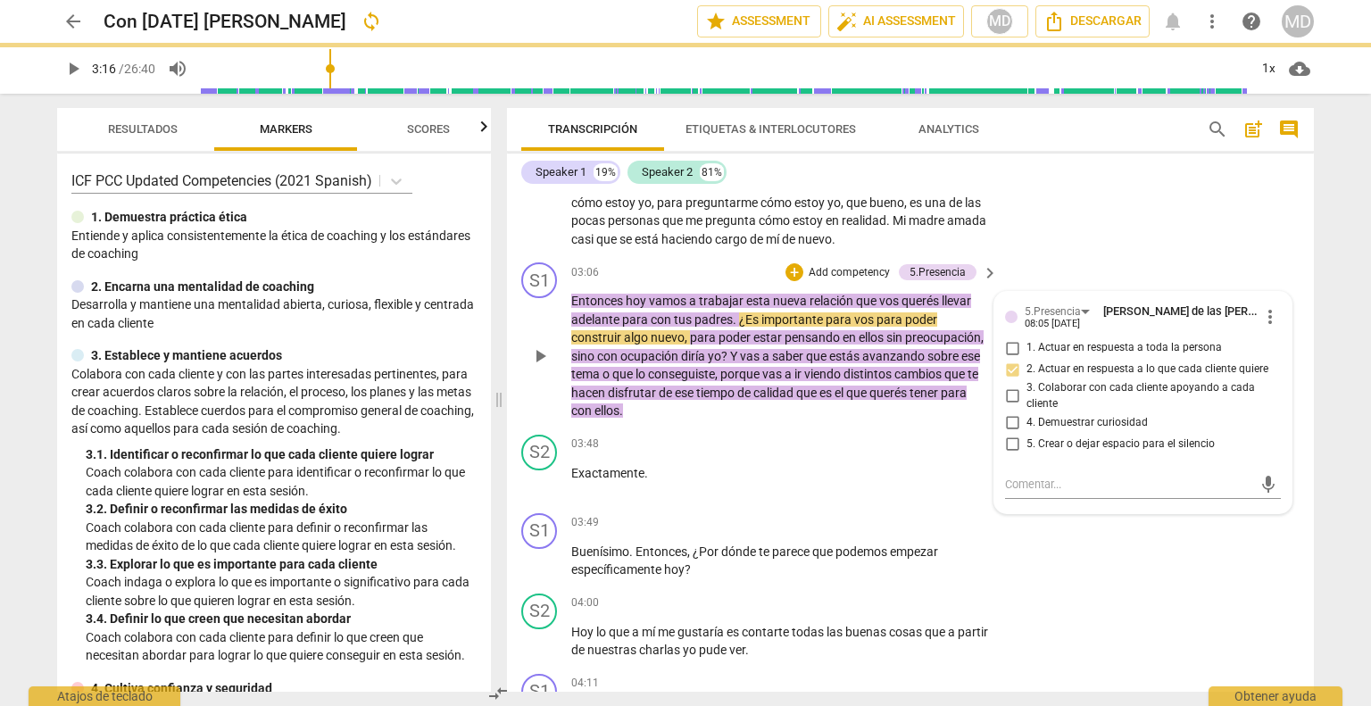
click at [1008, 390] on input "3. Colaborar con cada cliente apoyando a cada cliente" at bounding box center [1012, 396] width 29 height 21
checkbox input "true"
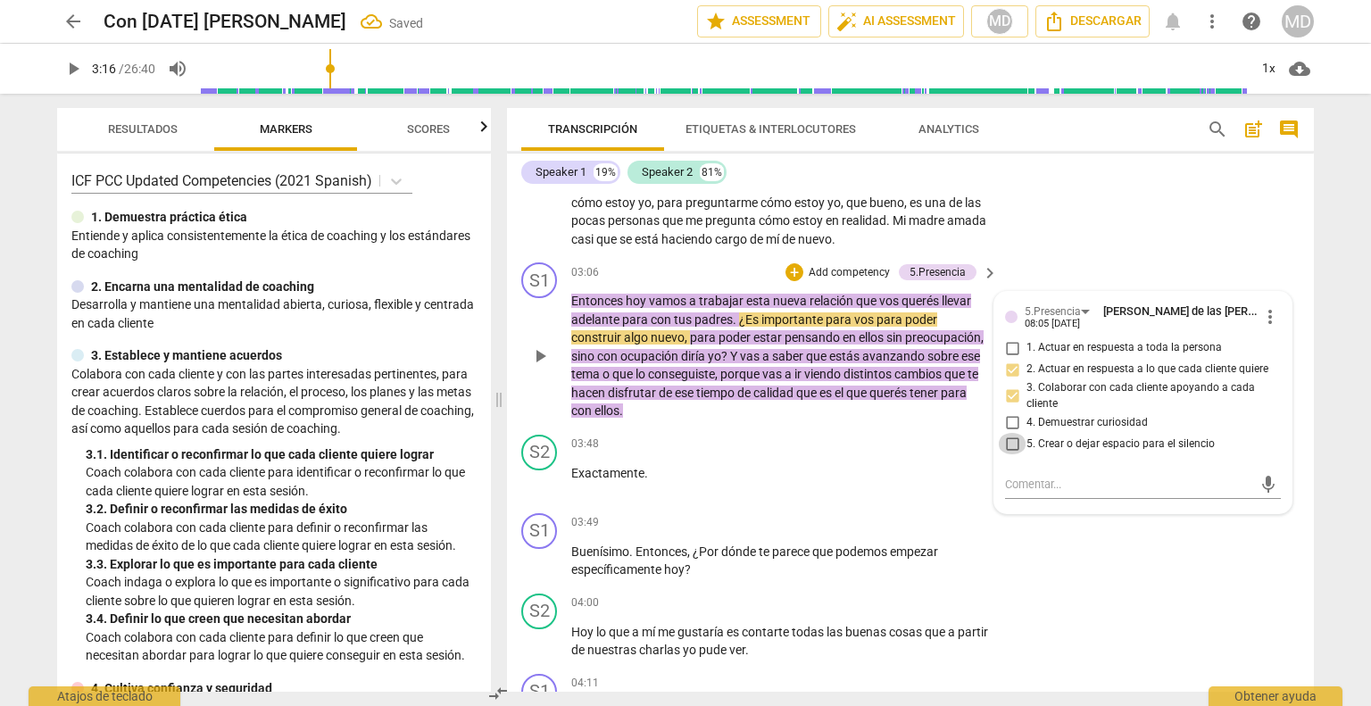
click at [1008, 437] on input "5. Crear o dejar espacio para el silencio" at bounding box center [1012, 443] width 29 height 21
checkbox input "true"
click at [856, 265] on p "Add competency" at bounding box center [849, 273] width 85 height 16
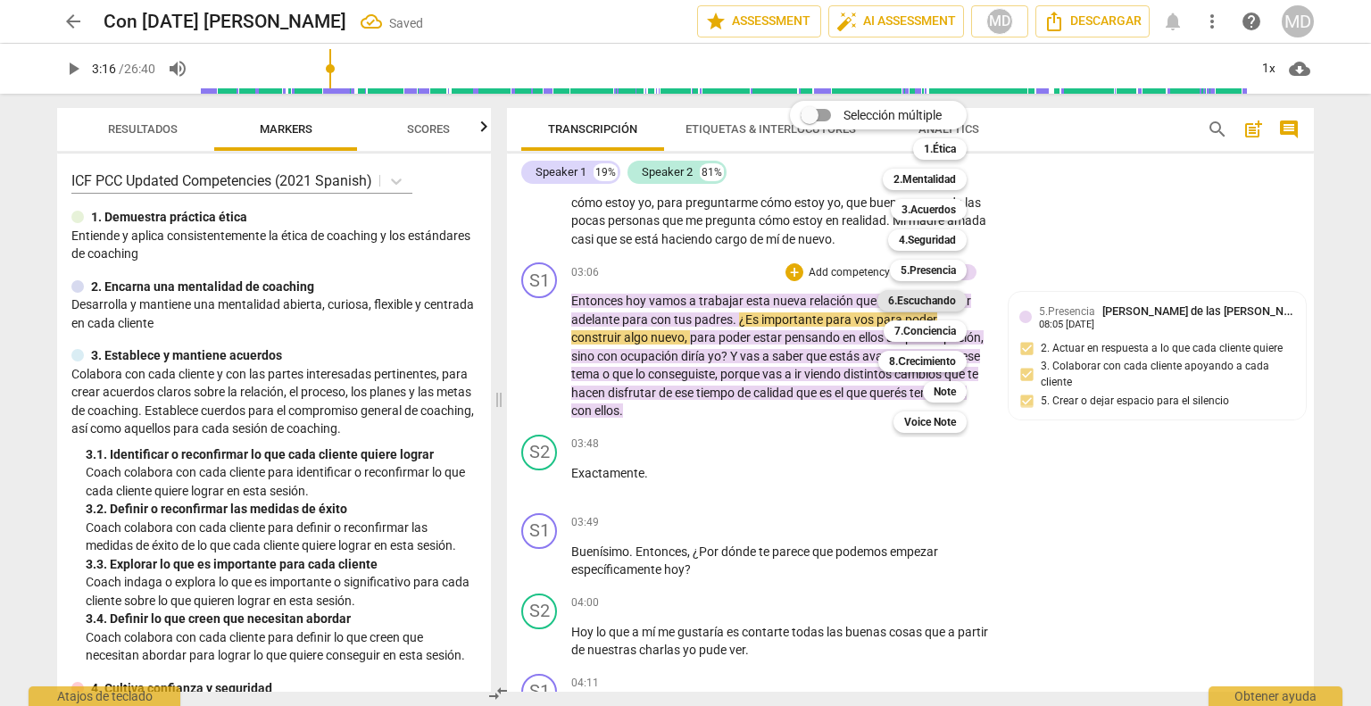
click at [949, 300] on b "6.Escuchando" at bounding box center [922, 300] width 68 height 21
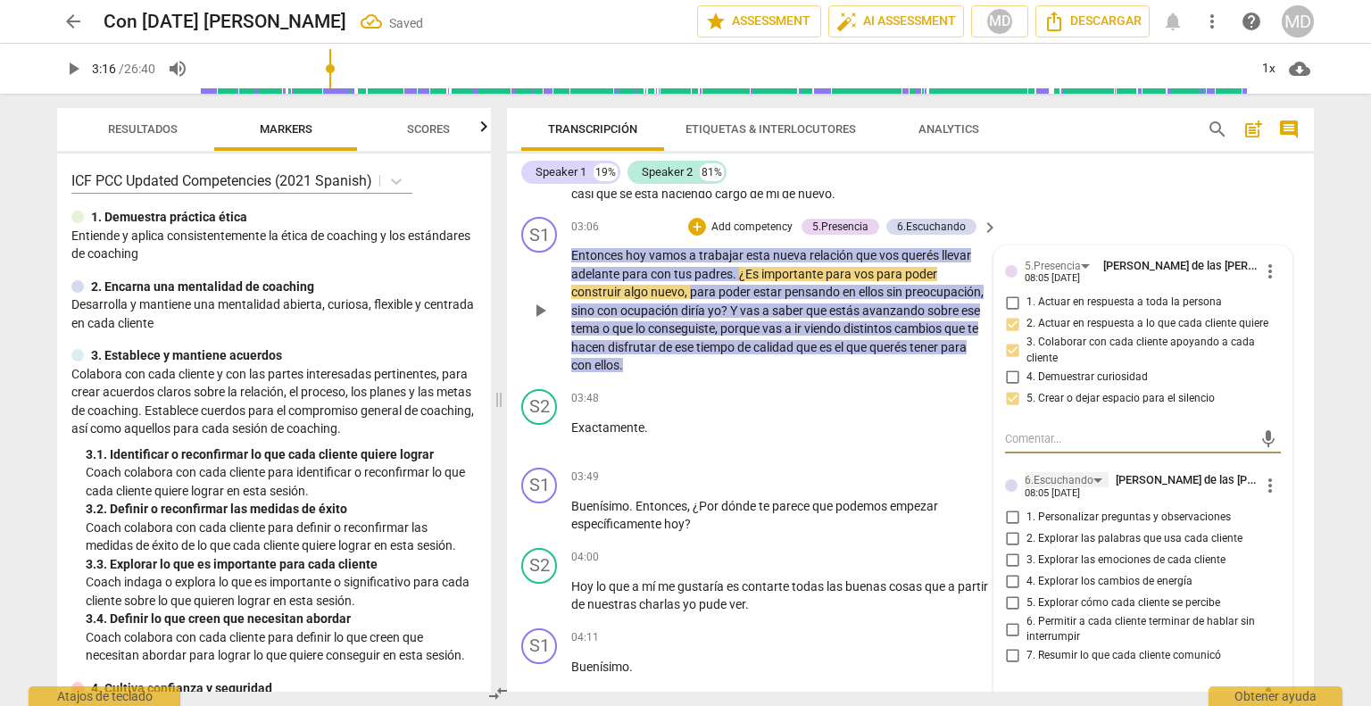
scroll to position [1428, 0]
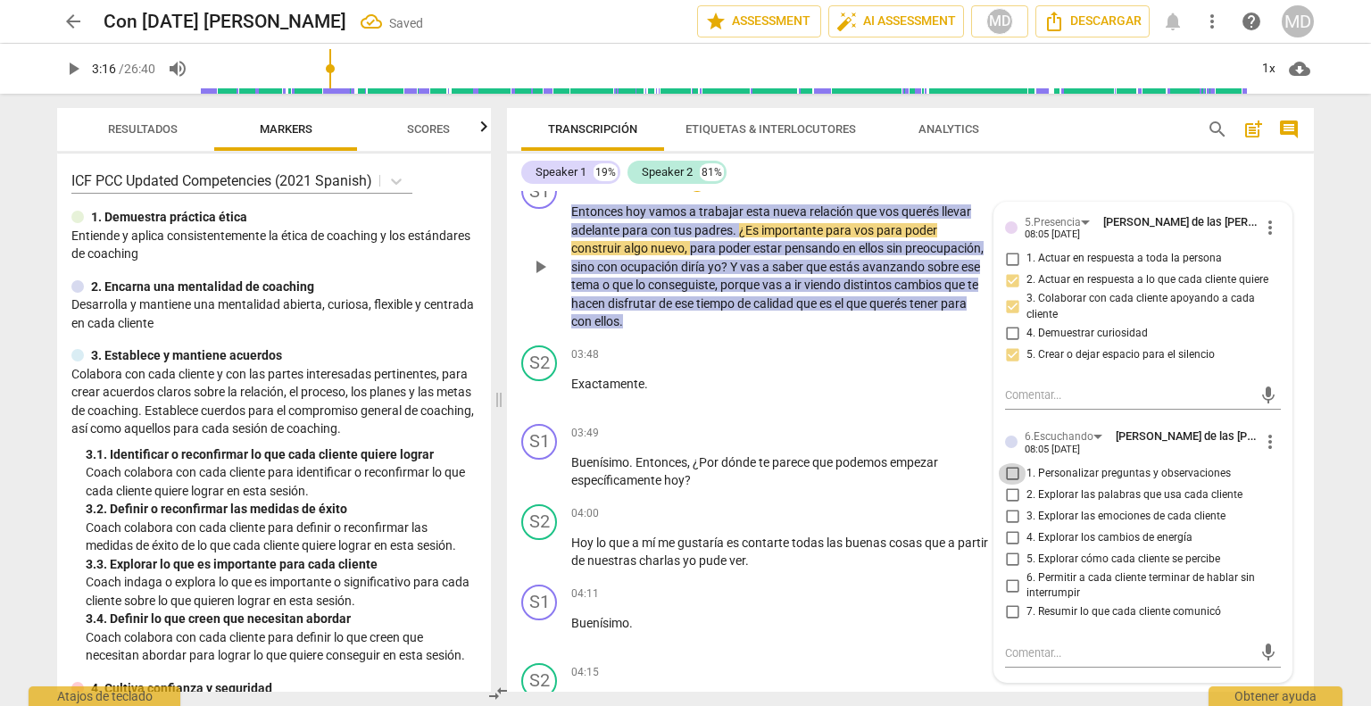
click at [1008, 467] on input "1. Personalizar preguntas y observaciones" at bounding box center [1012, 473] width 29 height 21
checkbox input "true"
click at [1008, 602] on input "7. Resumir lo que cada cliente comunicó" at bounding box center [1012, 612] width 29 height 21
checkbox input "true"
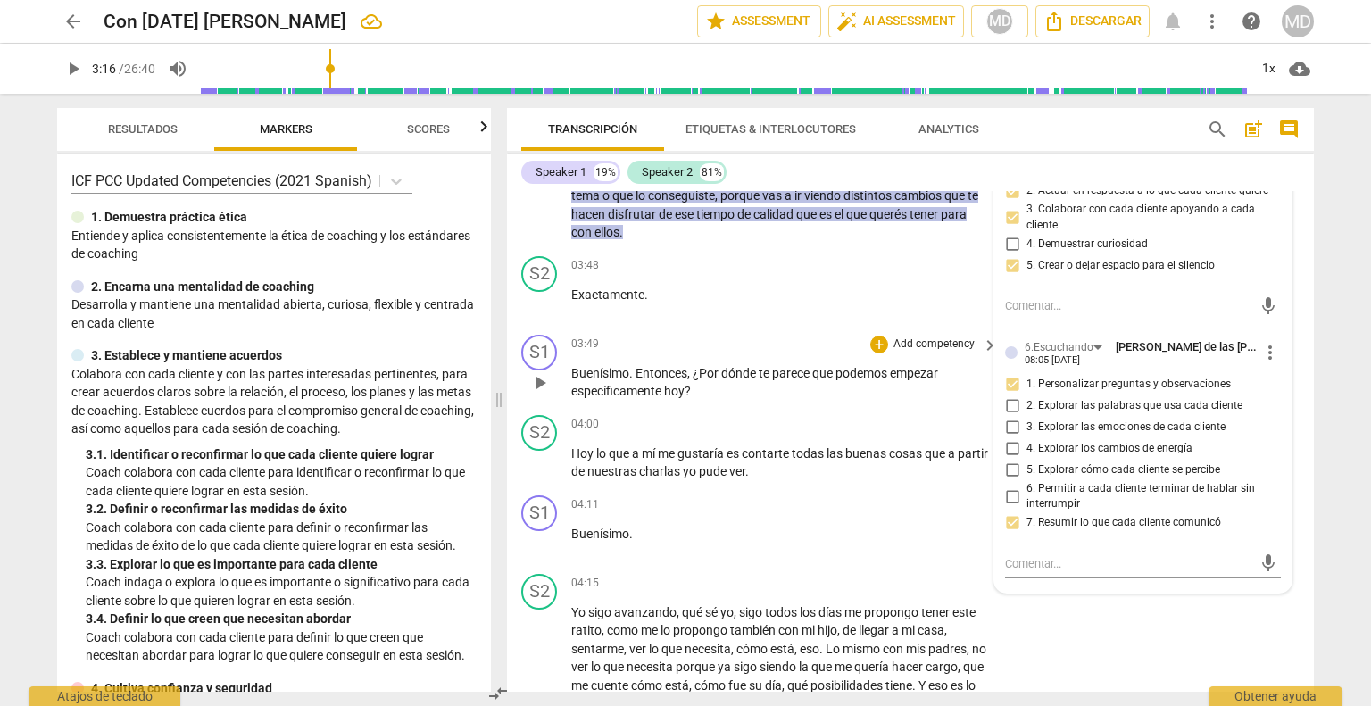
click at [919, 336] on p "Add competency" at bounding box center [934, 344] width 85 height 16
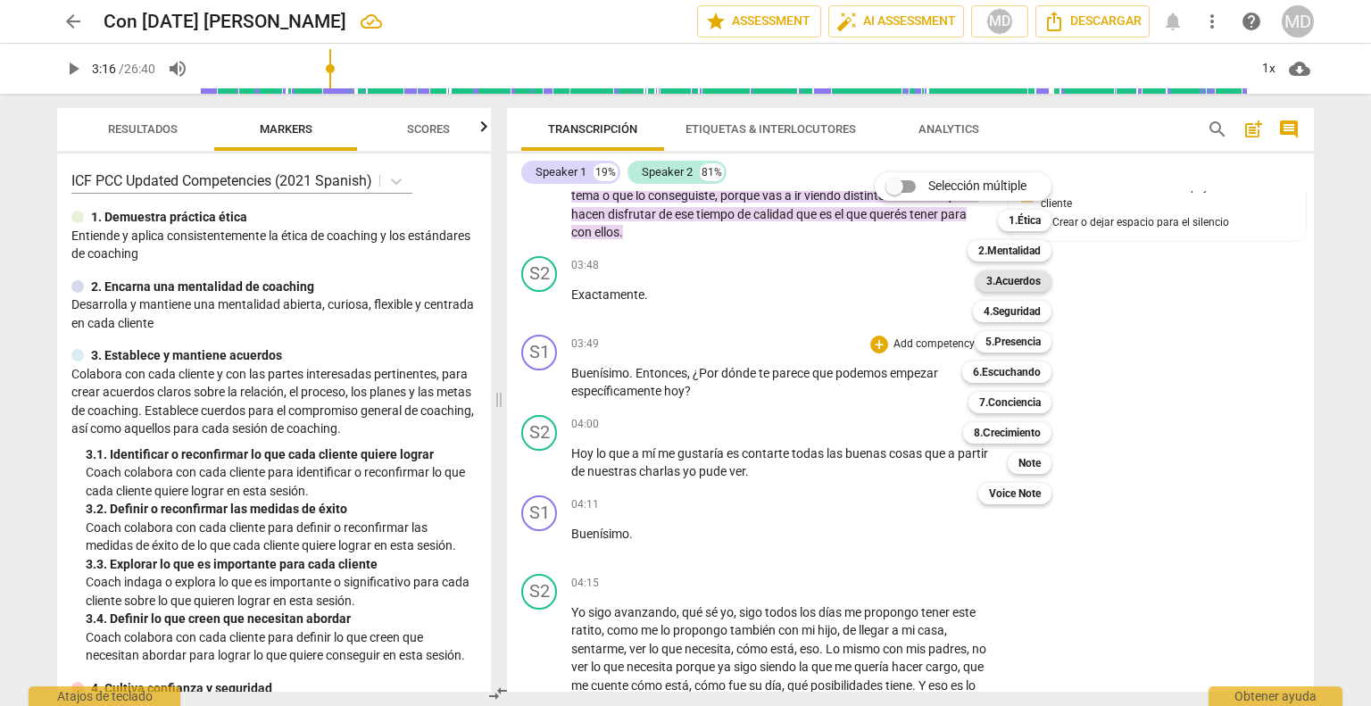
click at [1003, 278] on b "3.Acuerdos" at bounding box center [1013, 280] width 54 height 21
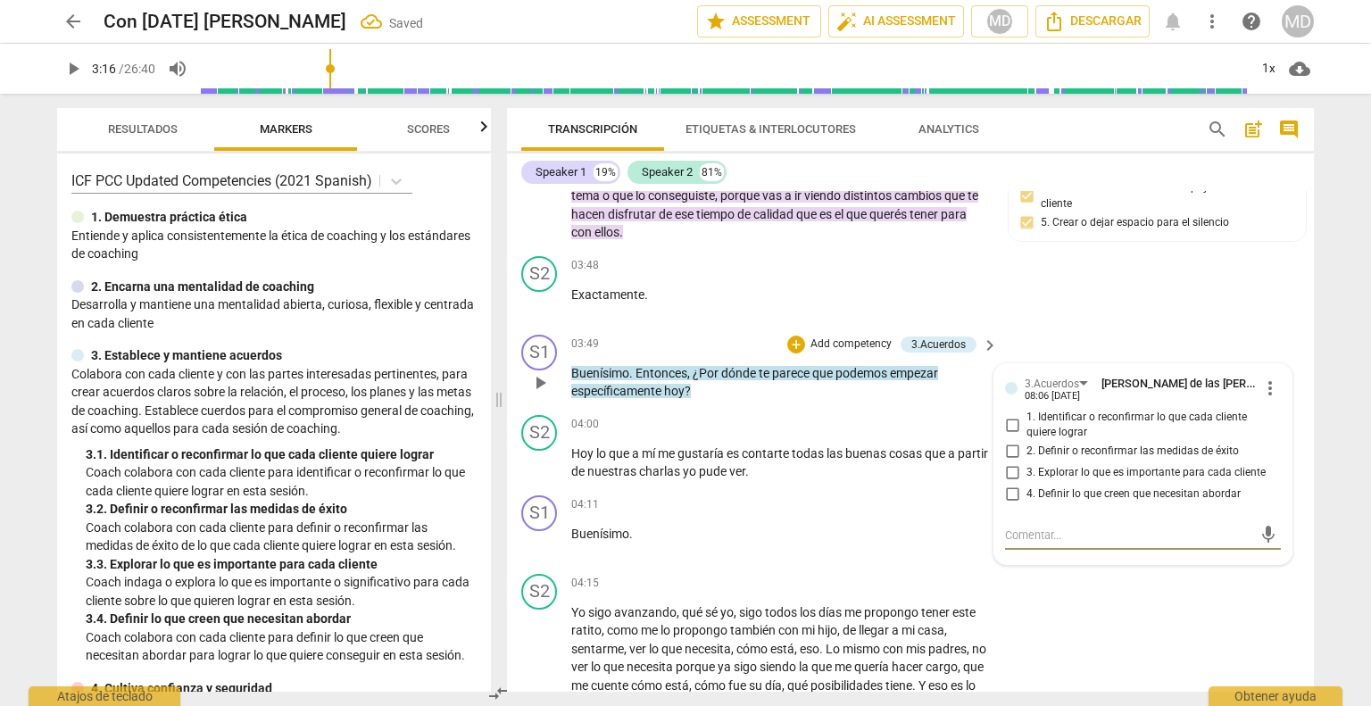
click at [1004, 465] on input "3. Explorar lo que es importante para cada cliente" at bounding box center [1012, 472] width 29 height 21
checkbox input "true"
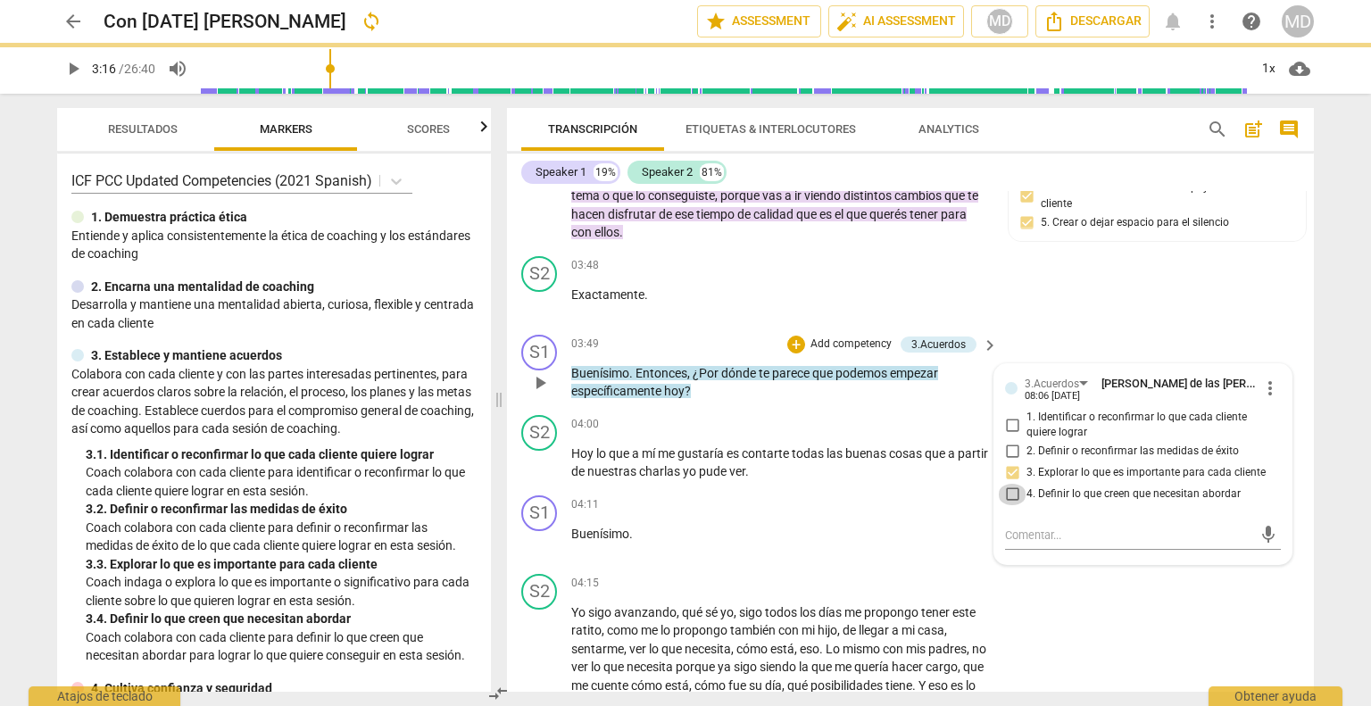
click at [1008, 484] on input "4. Definir lo que creen que necesitan abordar" at bounding box center [1012, 494] width 29 height 21
checkbox input "true"
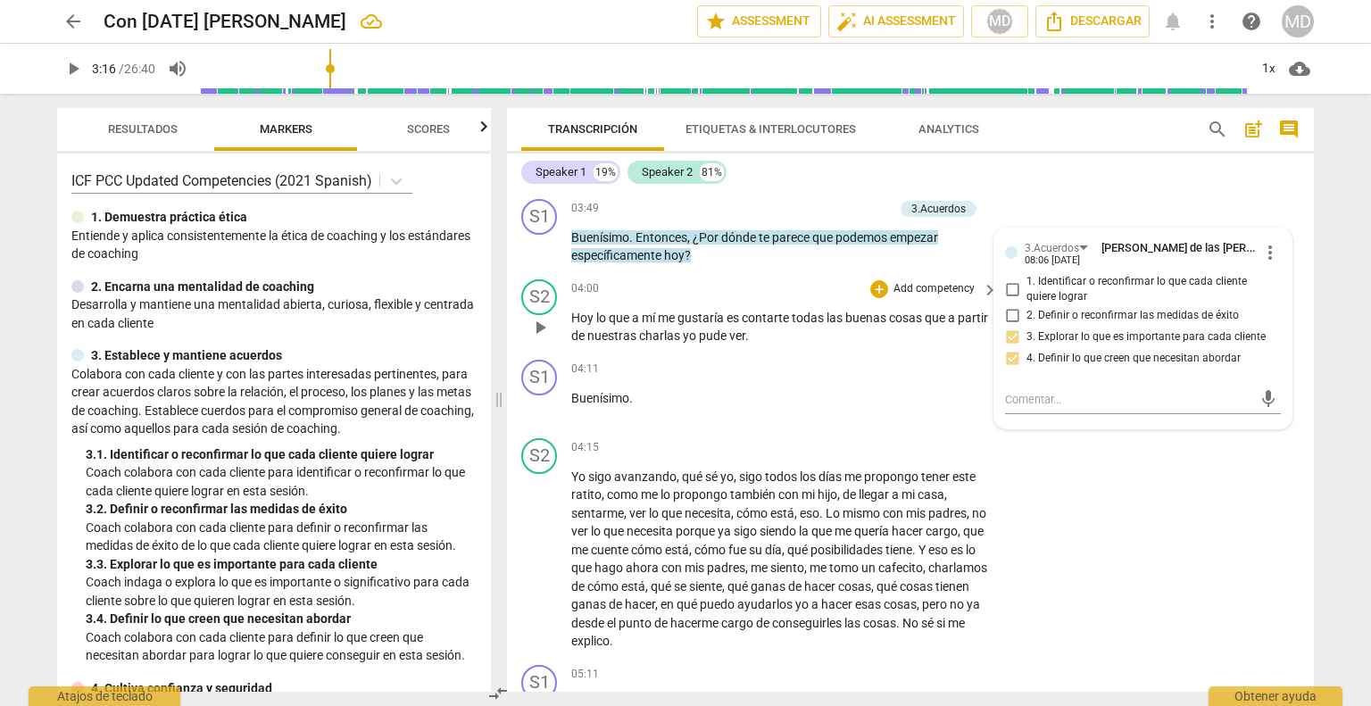
scroll to position [1696, 0]
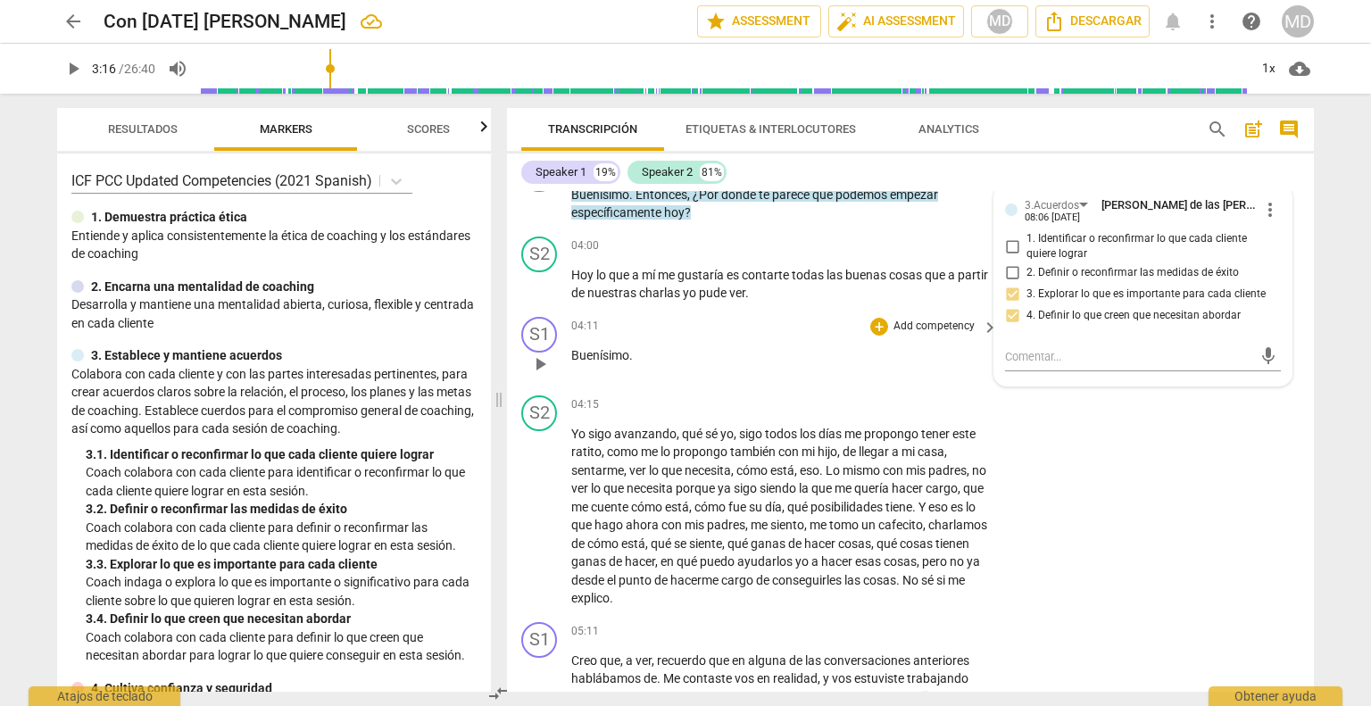
click at [903, 319] on p "Add competency" at bounding box center [934, 327] width 85 height 16
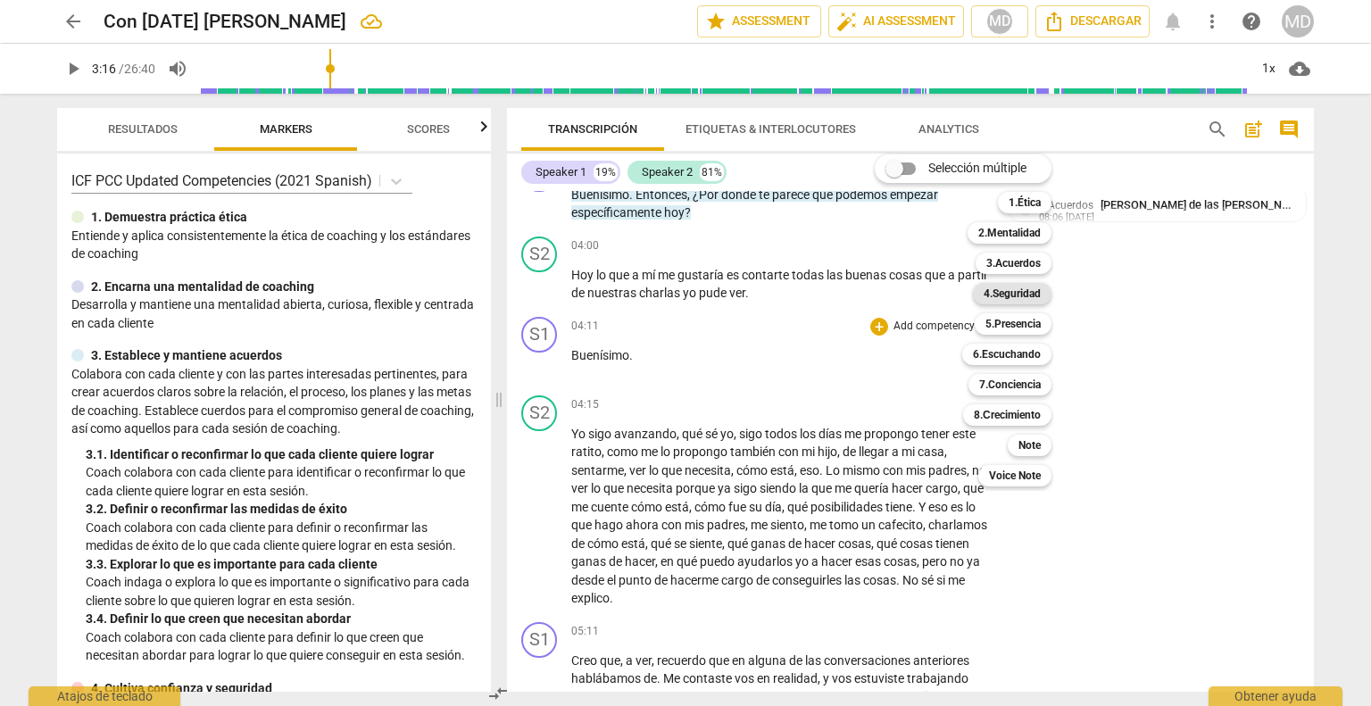
click at [1029, 297] on b "4.Seguridad" at bounding box center [1011, 293] width 57 height 21
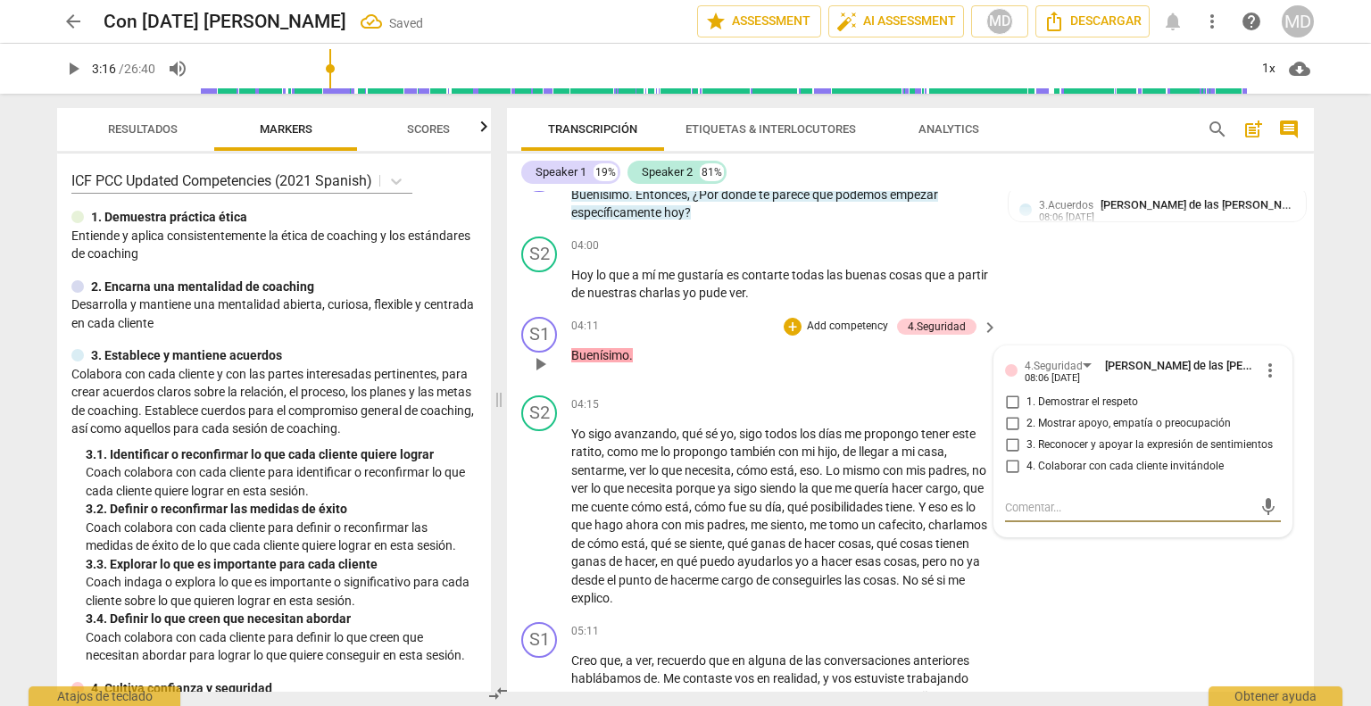
click at [1011, 394] on input "1. Demostrar el respeto" at bounding box center [1012, 402] width 29 height 21
checkbox input "true"
click at [1007, 417] on input "2. Mostrar apoyo, empatía o preocupación" at bounding box center [1012, 423] width 29 height 21
checkbox input "true"
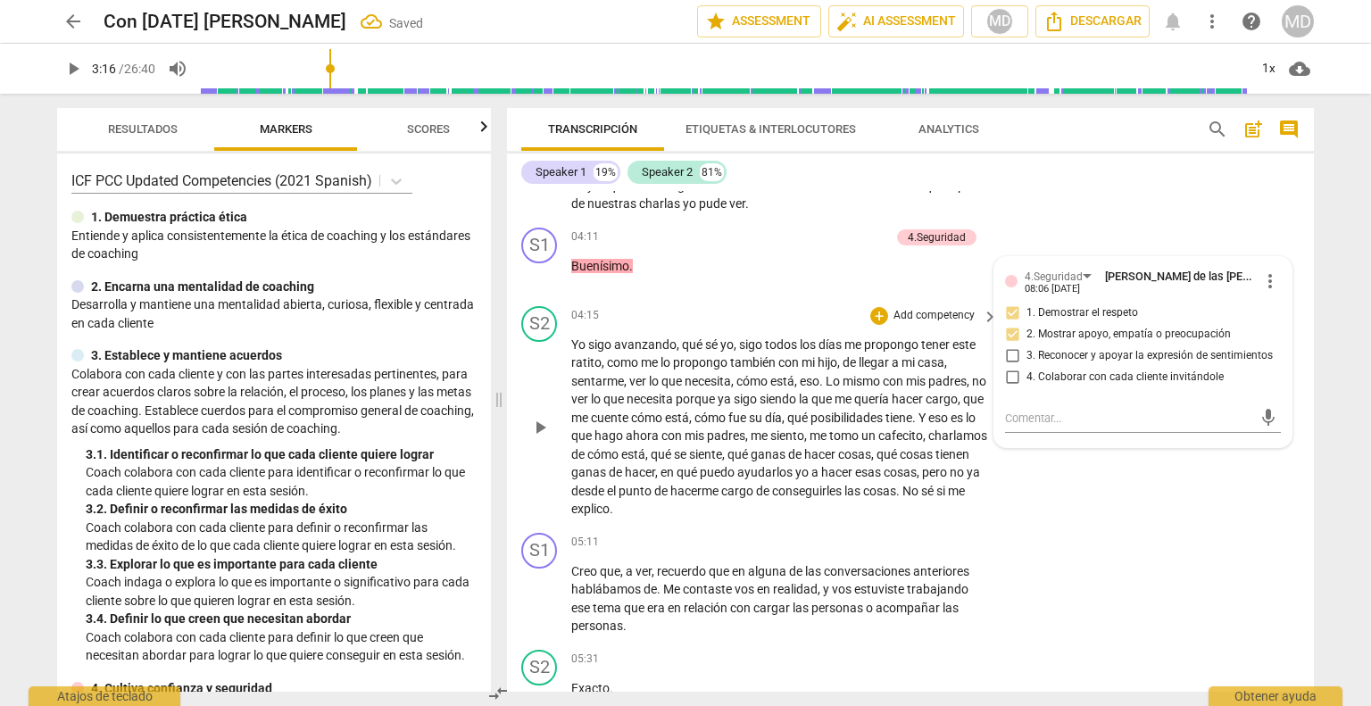
scroll to position [1874, 0]
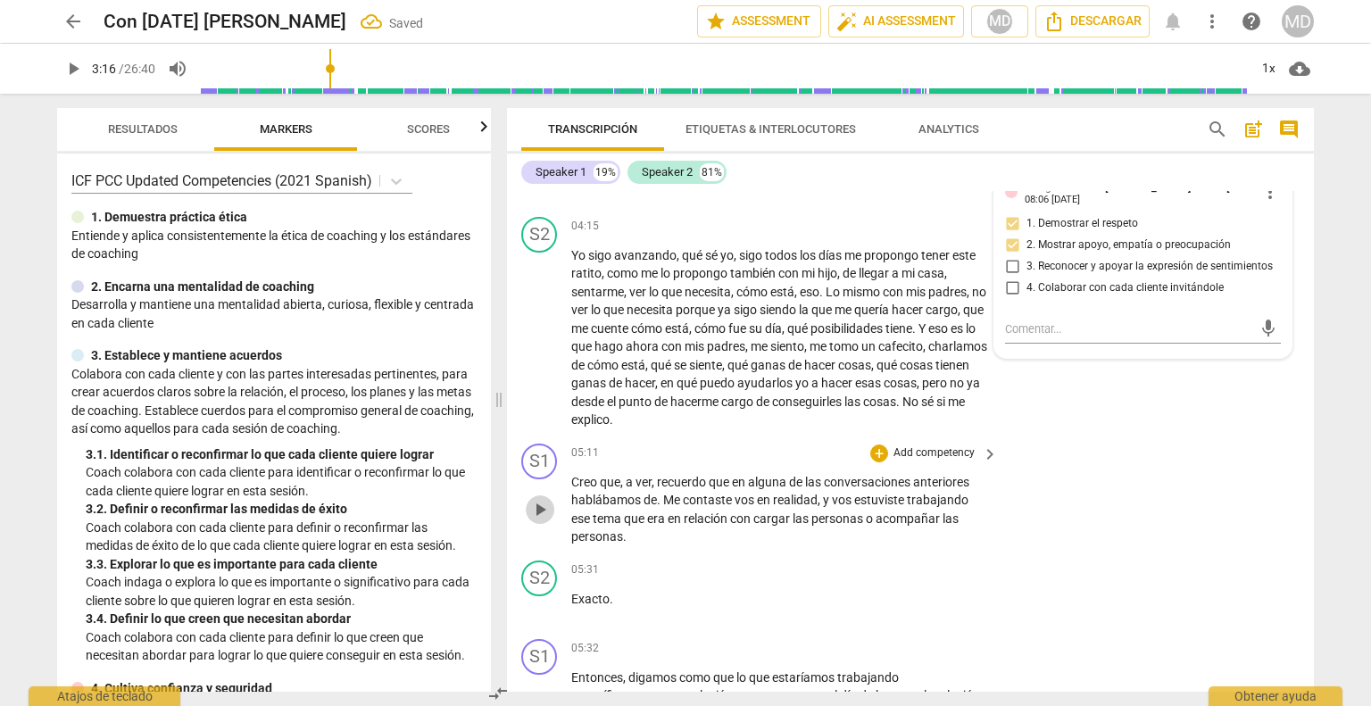
click at [552, 499] on span "play_arrow" at bounding box center [540, 509] width 29 height 21
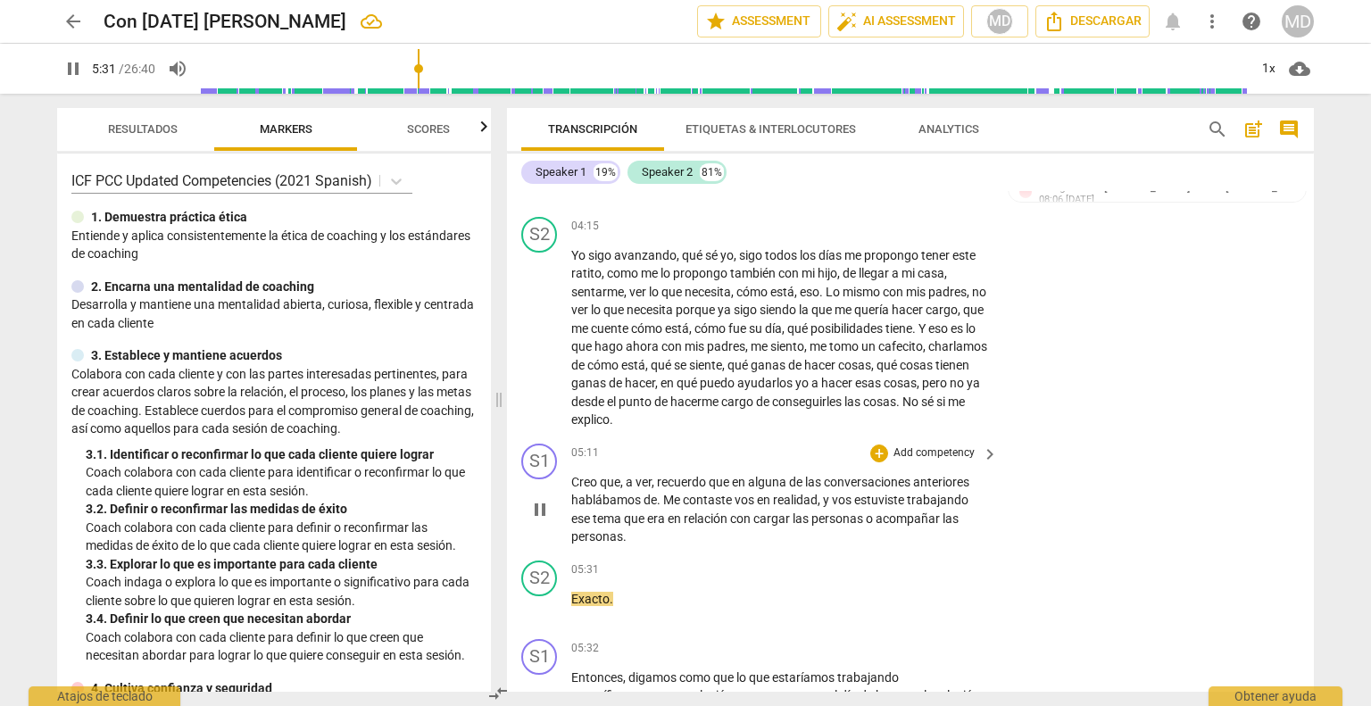
click at [543, 499] on span "pause" at bounding box center [539, 509] width 21 height 21
type input "332"
click at [929, 446] on p "Add competency" at bounding box center [934, 453] width 85 height 16
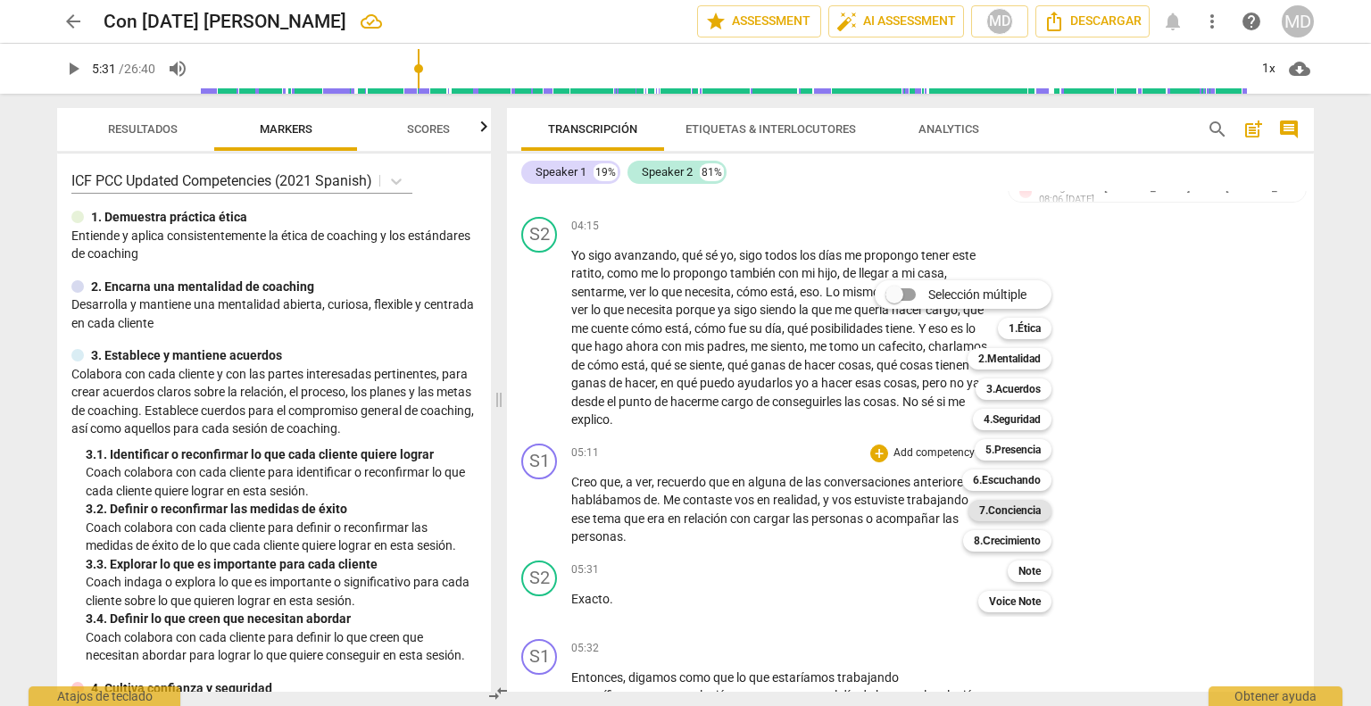
click at [1023, 510] on b "7.Conciencia" at bounding box center [1010, 510] width 62 height 21
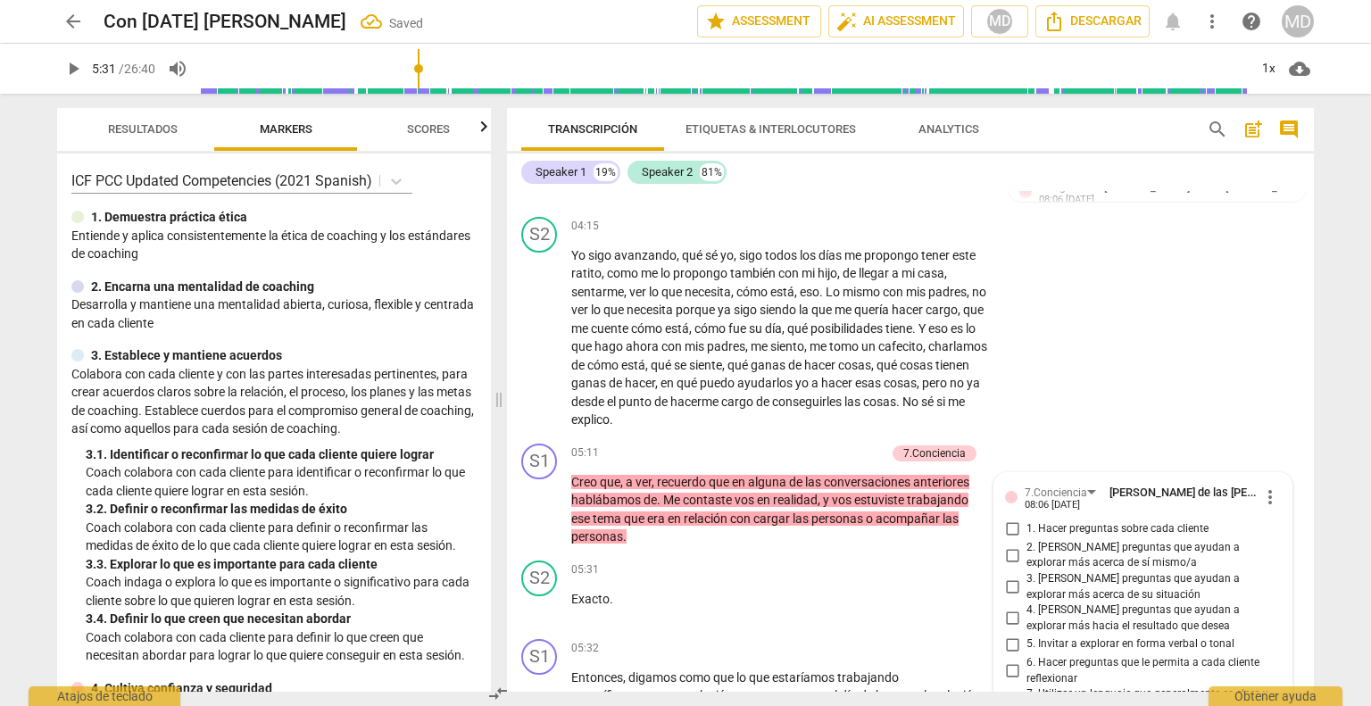
scroll to position [2205, 0]
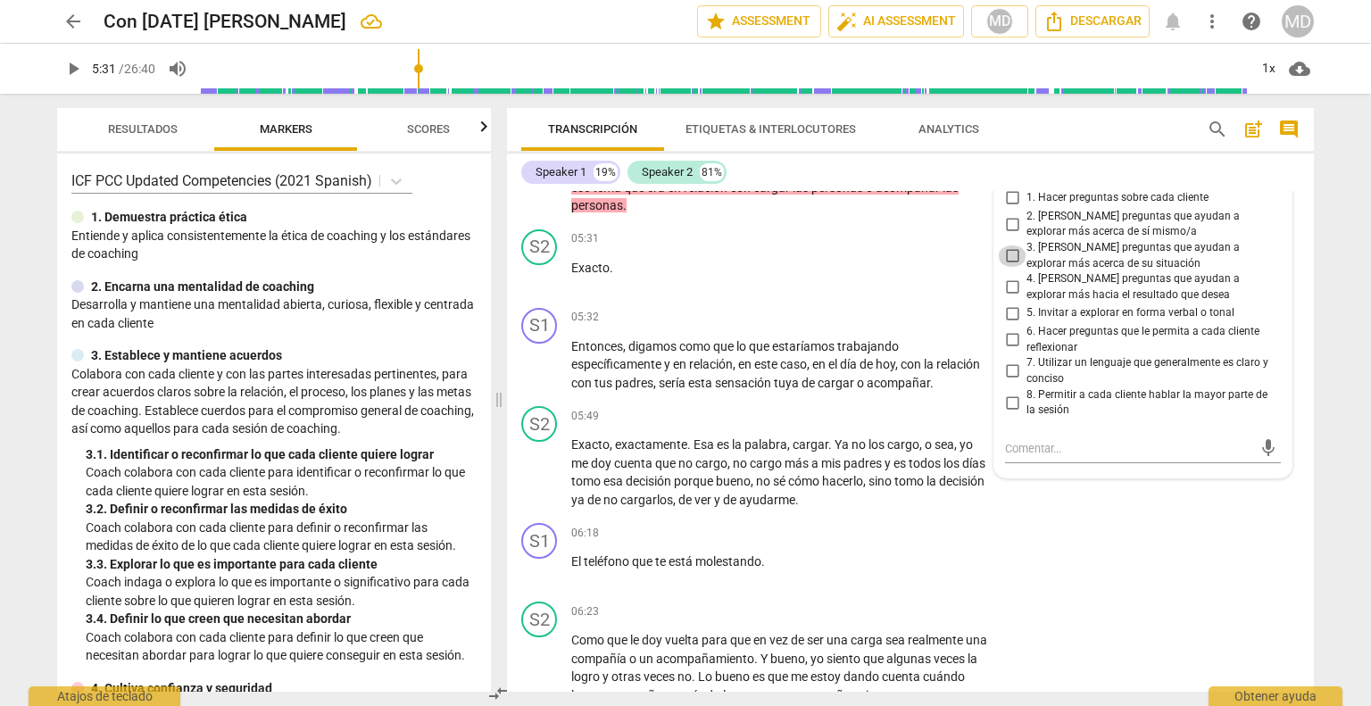
click at [1008, 246] on input "3. [PERSON_NAME] preguntas que ayudan a explorar más acerca de su situación" at bounding box center [1012, 255] width 29 height 21
checkbox input "true"
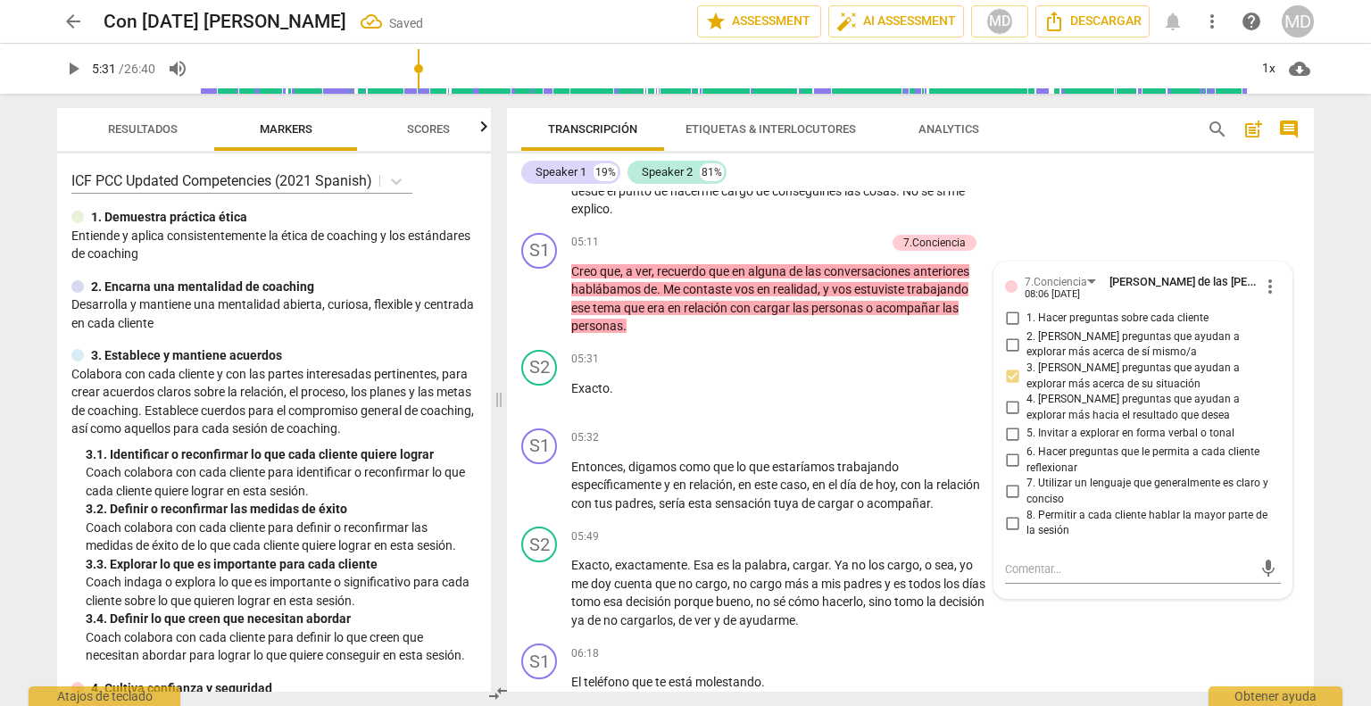
scroll to position [2116, 0]
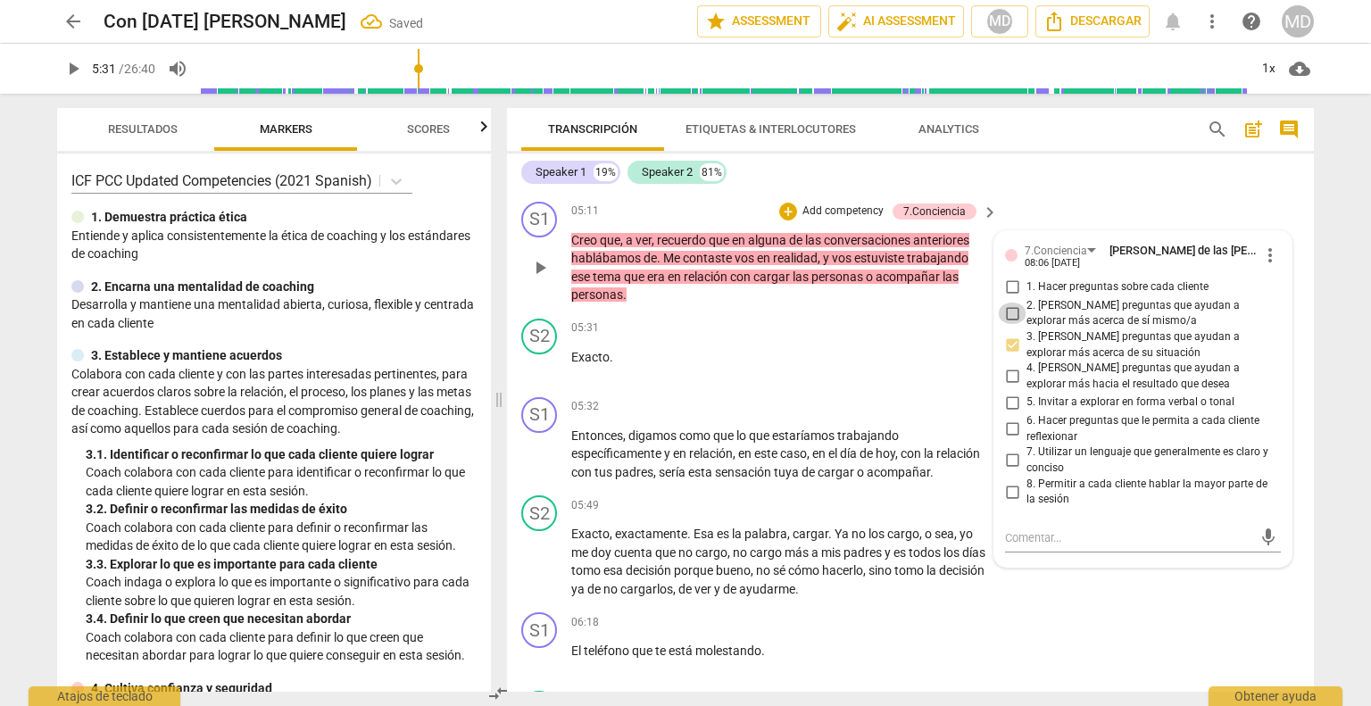
click at [1012, 308] on input "2. [PERSON_NAME] preguntas que ayudan a explorar más acerca de sí mismo/a" at bounding box center [1012, 313] width 29 height 21
checkbox input "true"
click at [1004, 419] on input "6. Hacer preguntas que le permita a cada cliente reflexionar" at bounding box center [1012, 429] width 29 height 21
checkbox input "true"
click at [857, 203] on p "Add competency" at bounding box center [843, 211] width 85 height 16
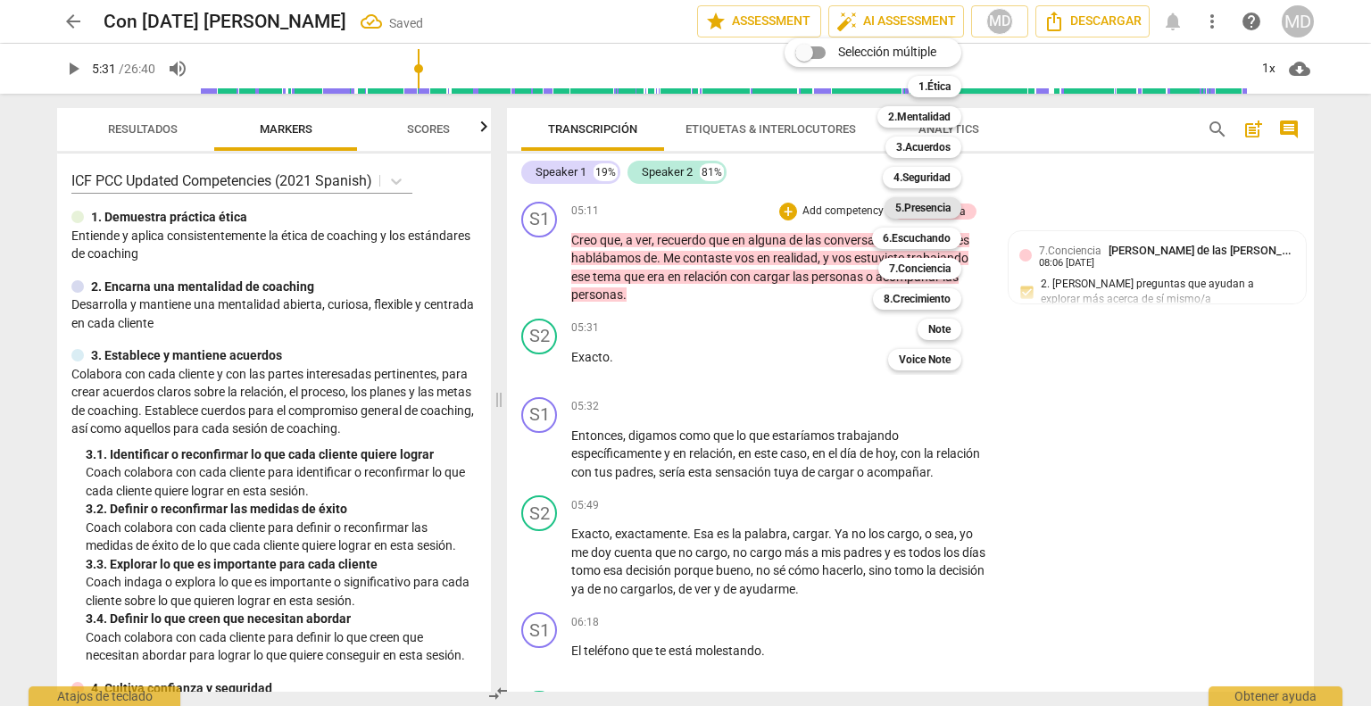
click at [944, 207] on b "5.Presencia" at bounding box center [922, 207] width 55 height 21
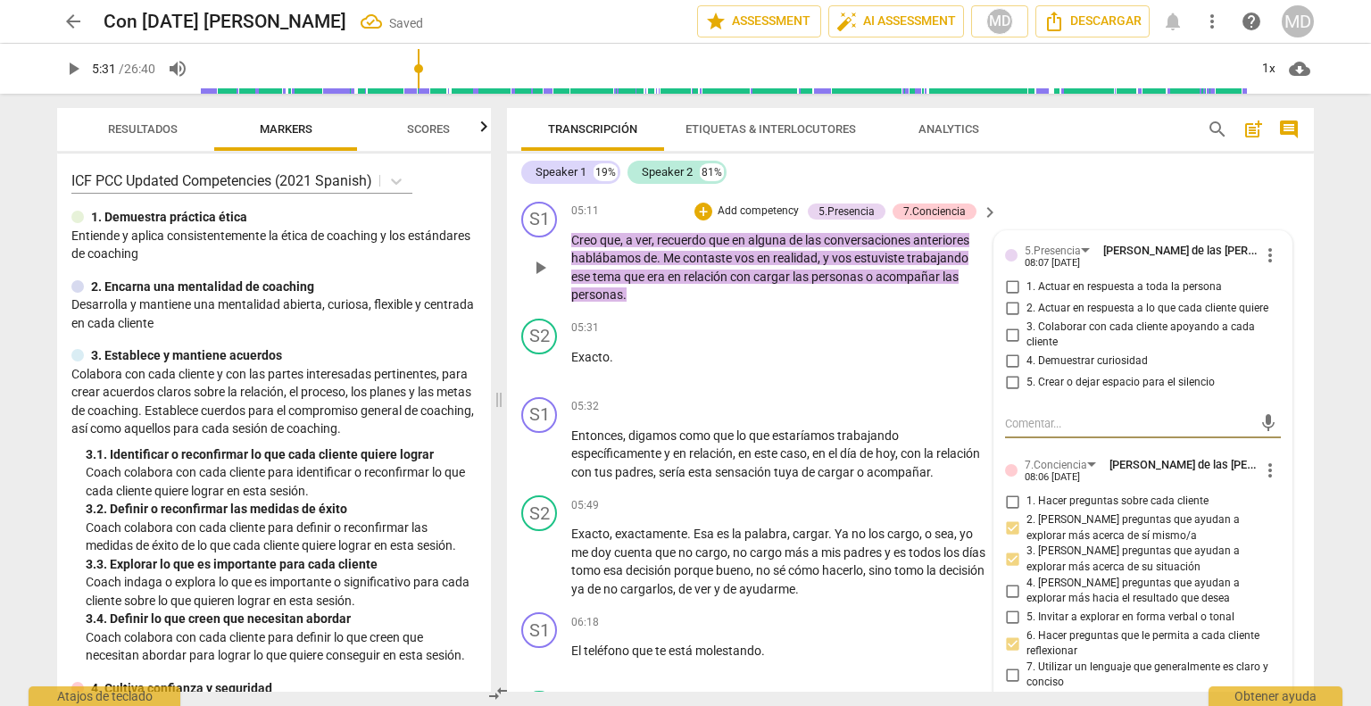
click at [1005, 277] on input "1. Actuar en respuesta a toda la persona" at bounding box center [1012, 287] width 29 height 21
checkbox input "true"
click at [1009, 328] on input "3. Colaborar con cada cliente apoyando a cada cliente" at bounding box center [1012, 334] width 29 height 21
checkbox input "true"
click at [1010, 351] on input "4. Demuestrar curiosidad" at bounding box center [1012, 361] width 29 height 21
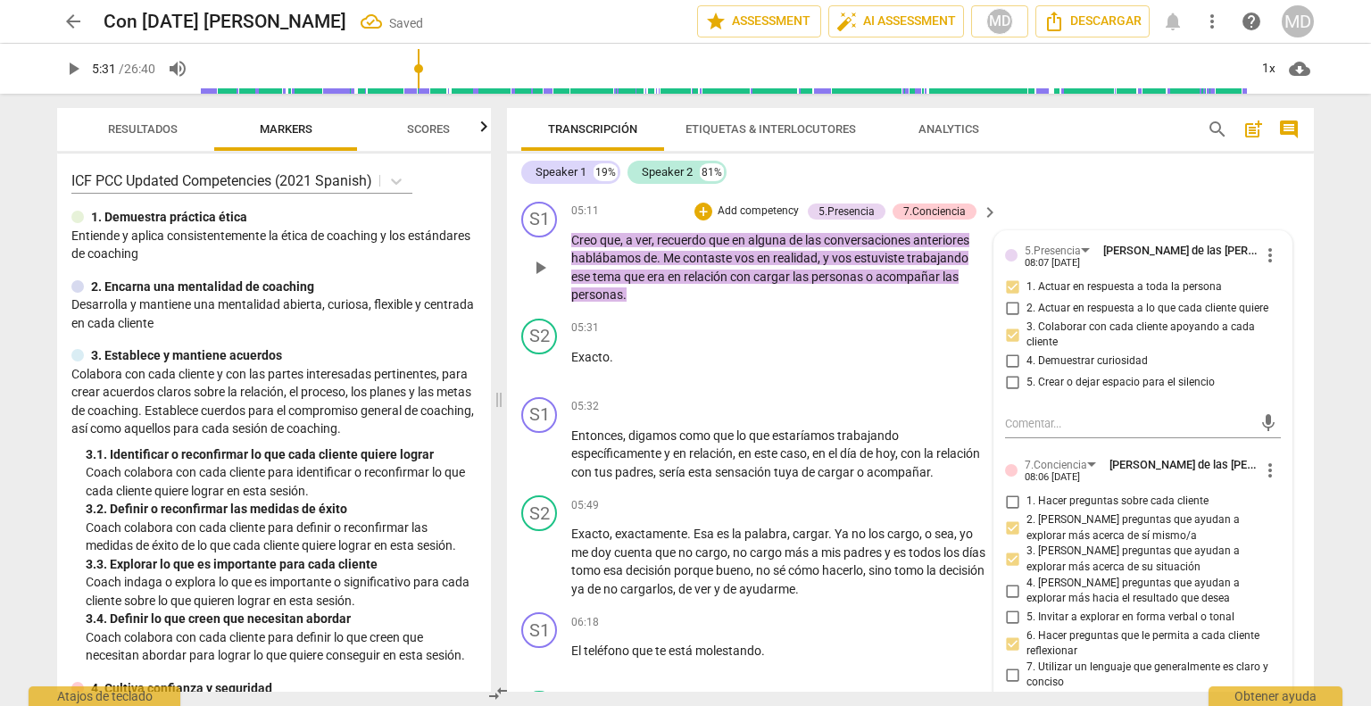
checkbox input "true"
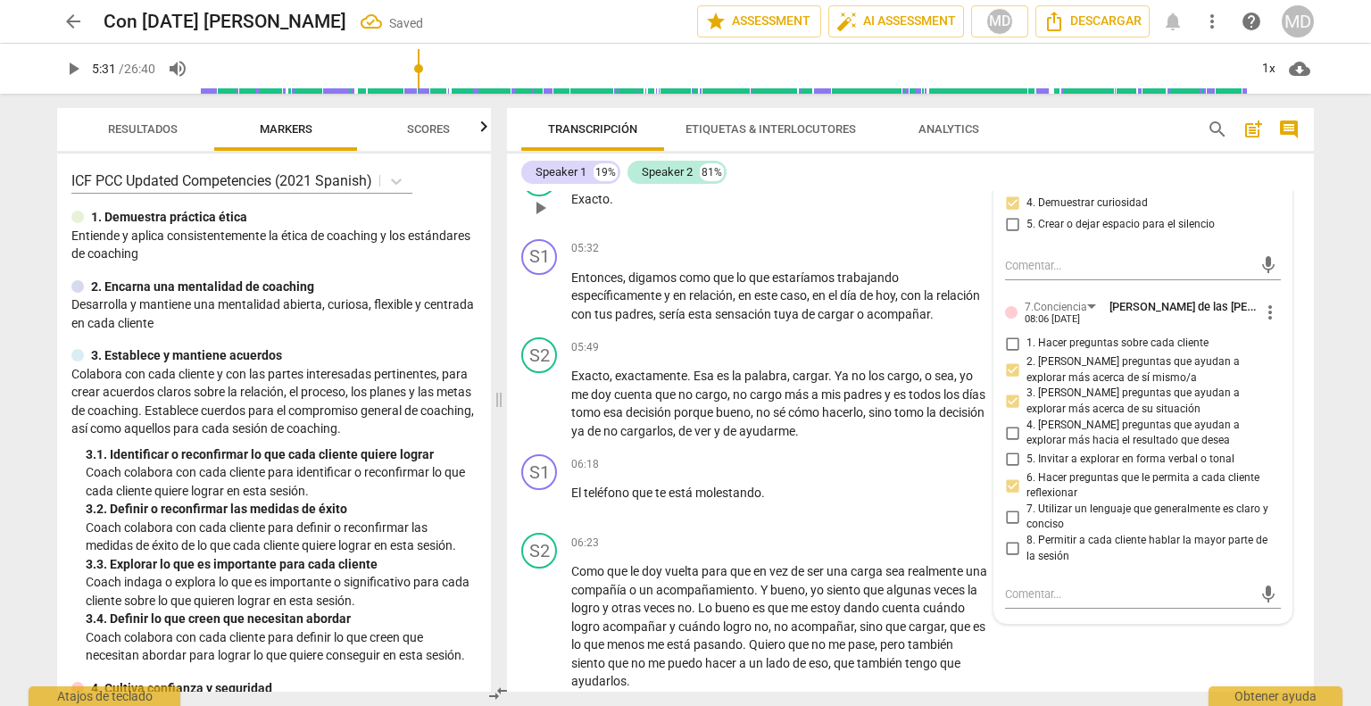
scroll to position [2294, 0]
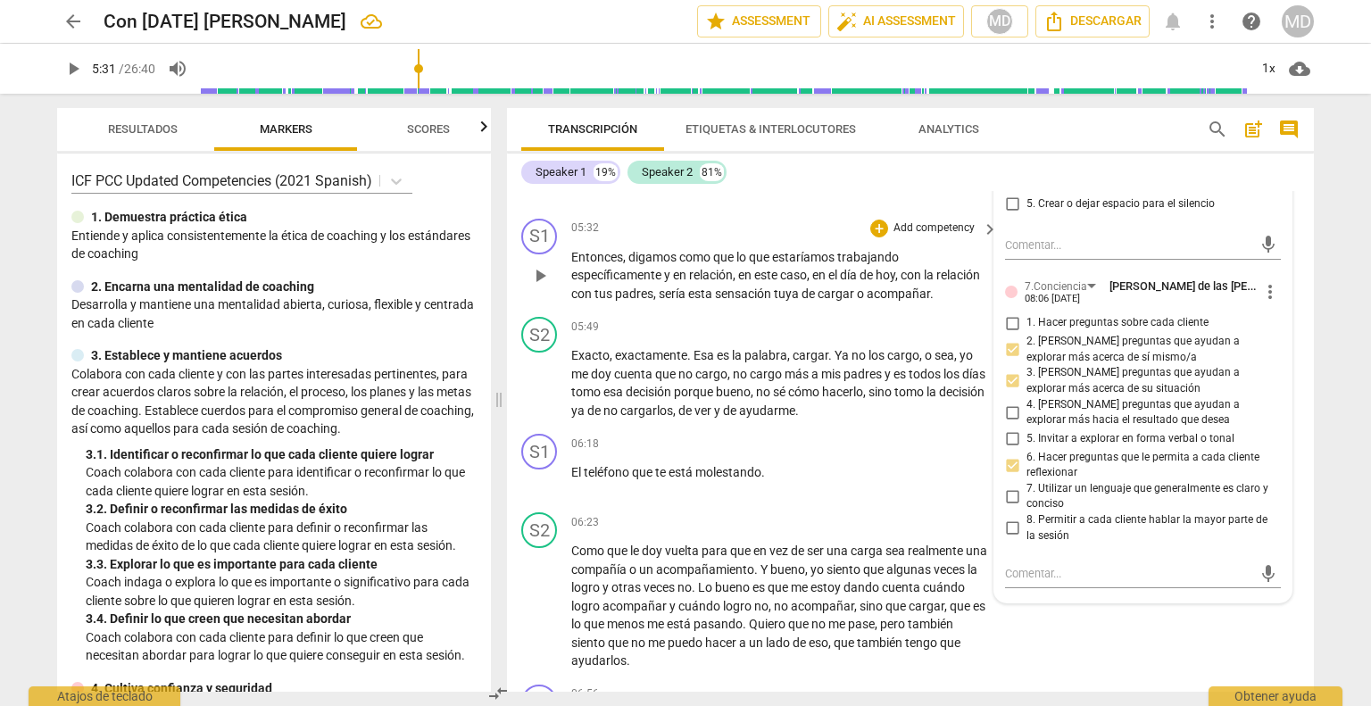
click at [925, 220] on p "Add competency" at bounding box center [934, 228] width 85 height 16
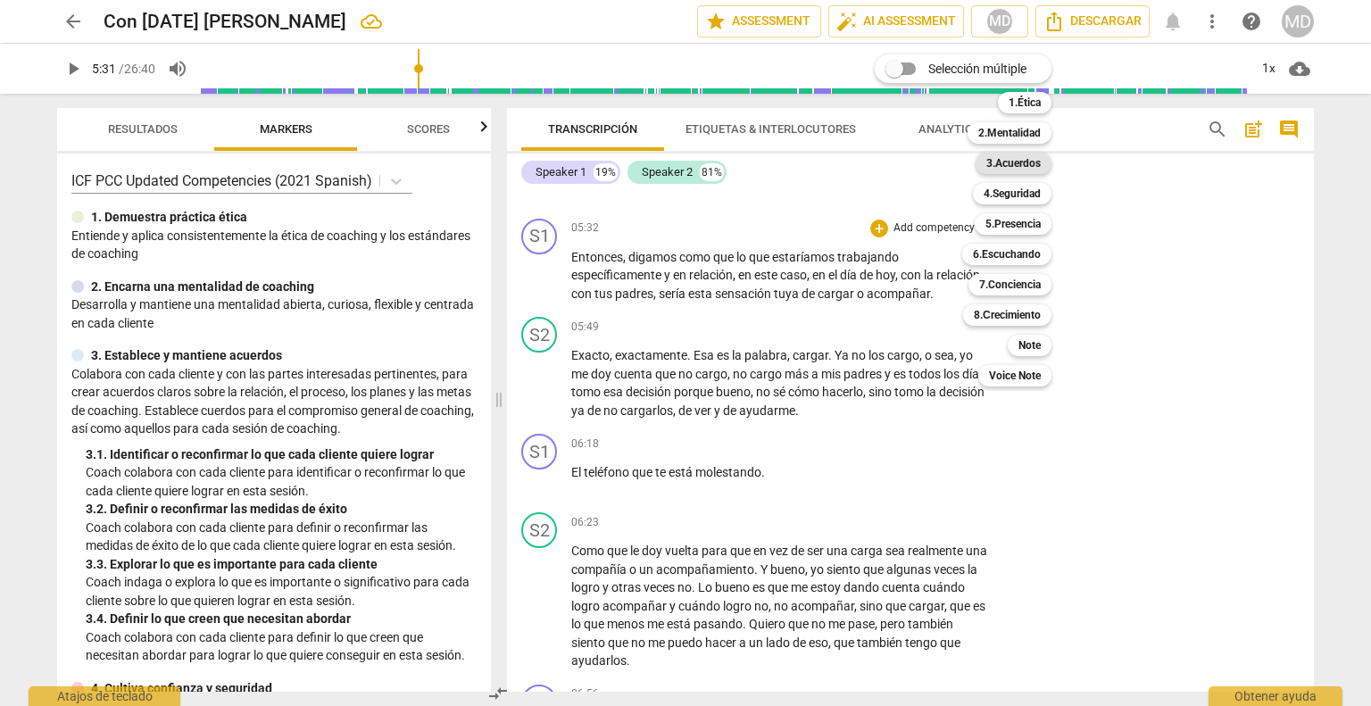
click at [1025, 163] on b "3.Acuerdos" at bounding box center [1013, 163] width 54 height 21
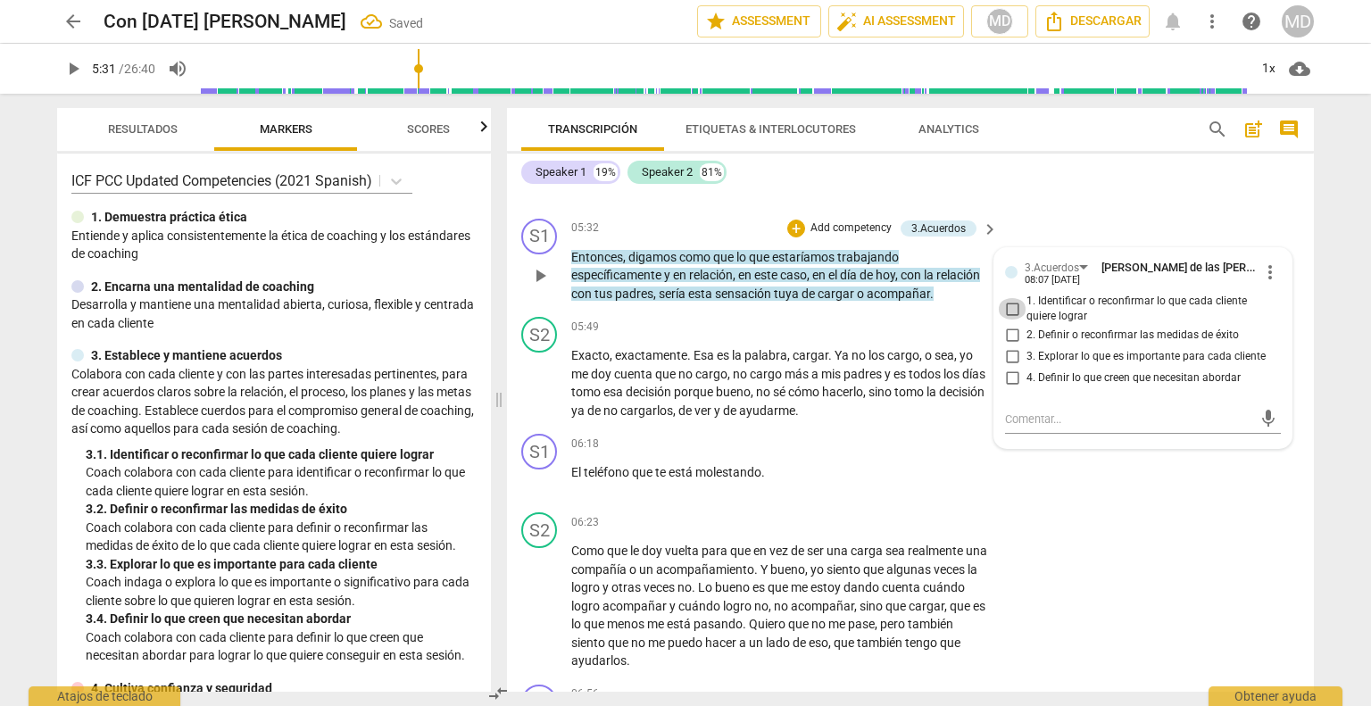
click at [1010, 299] on input "1. Identificar o reconfirmar lo que cada cliente quiere lograr" at bounding box center [1012, 308] width 29 height 21
checkbox input "true"
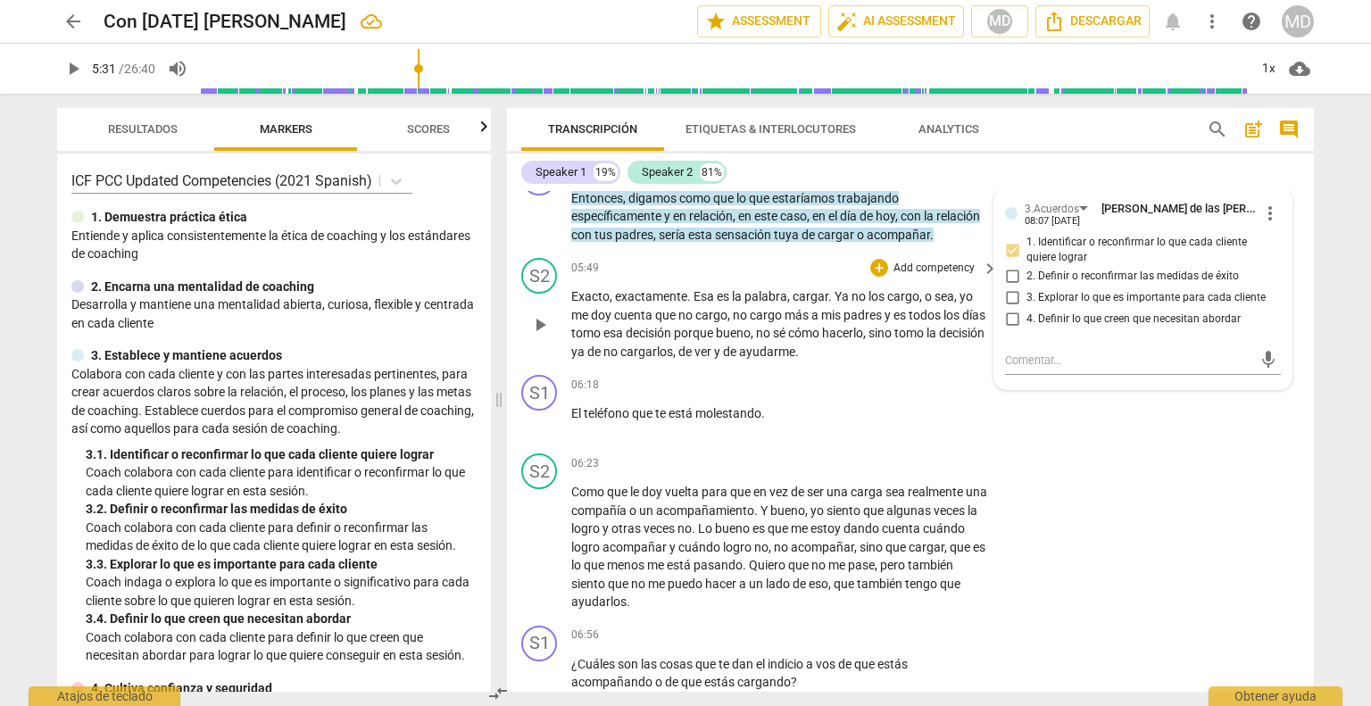
scroll to position [2384, 0]
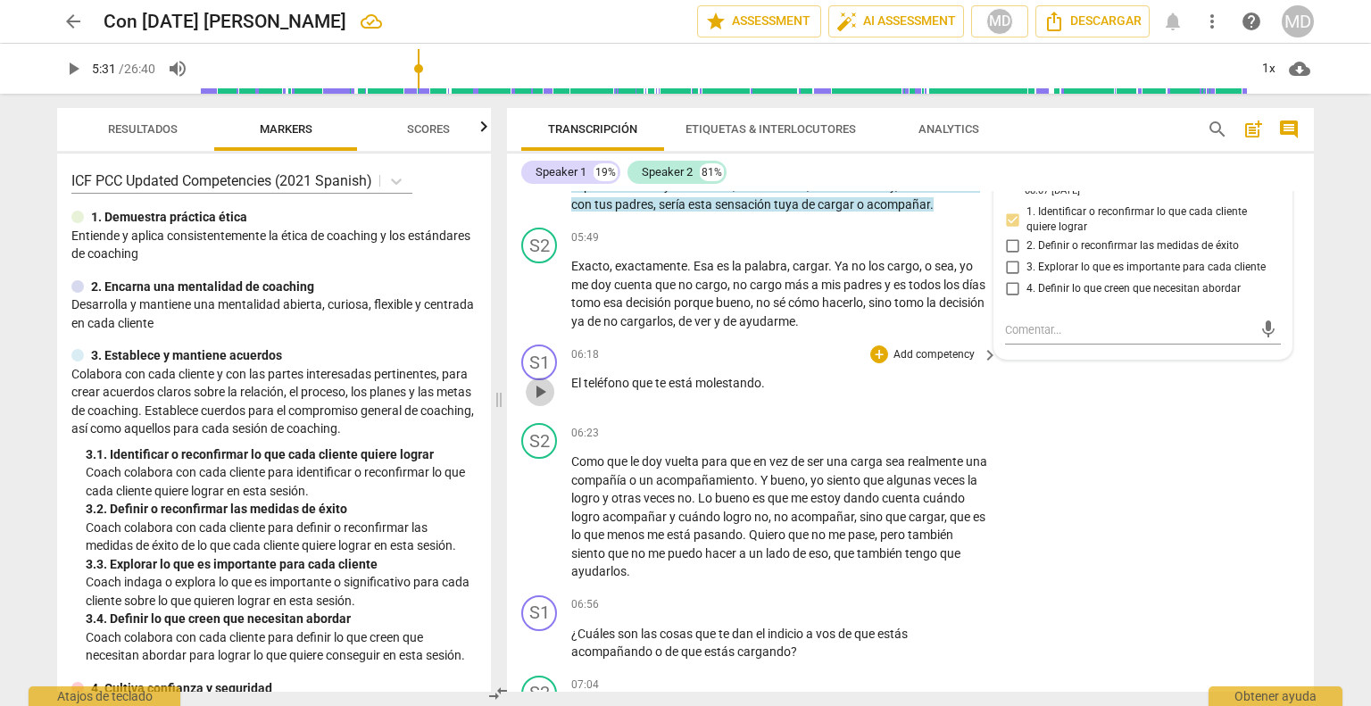
click at [539, 381] on span "play_arrow" at bounding box center [539, 391] width 21 height 21
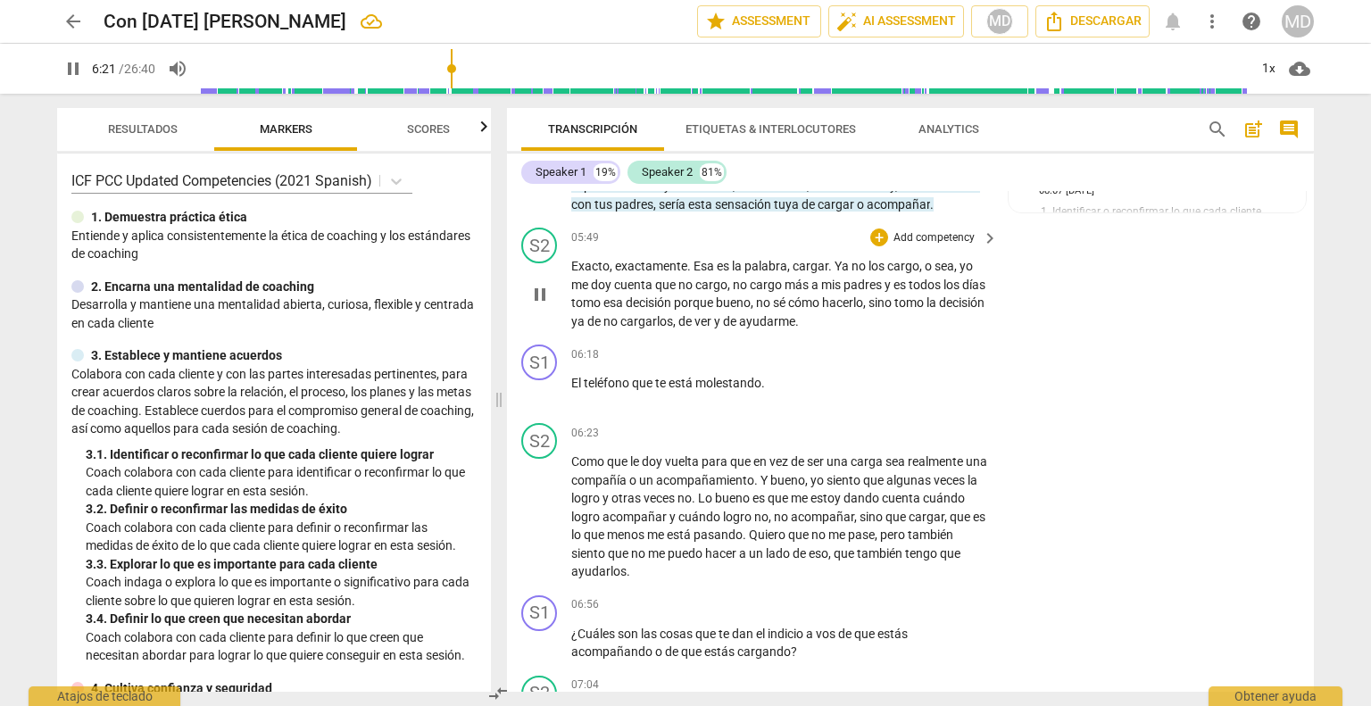
click at [544, 289] on span "pause" at bounding box center [539, 294] width 21 height 21
click at [544, 289] on span "play_arrow" at bounding box center [539, 294] width 21 height 21
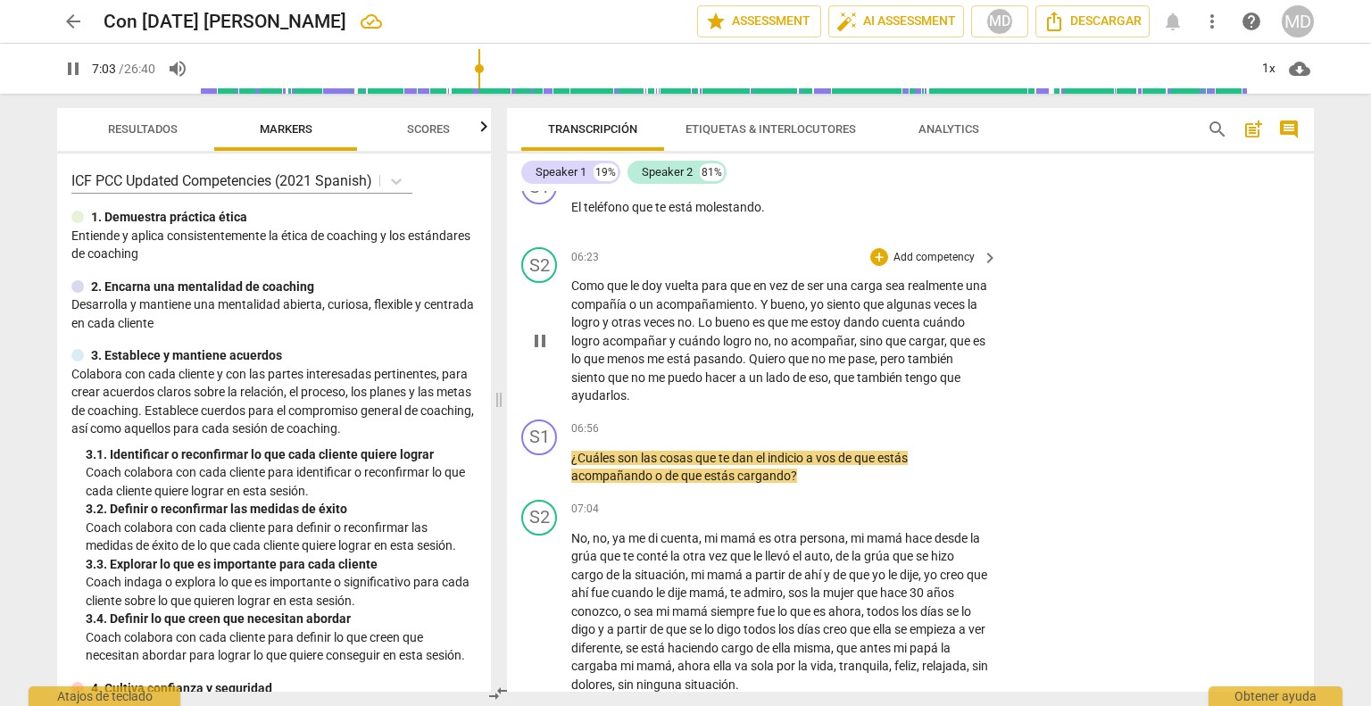
scroll to position [2562, 0]
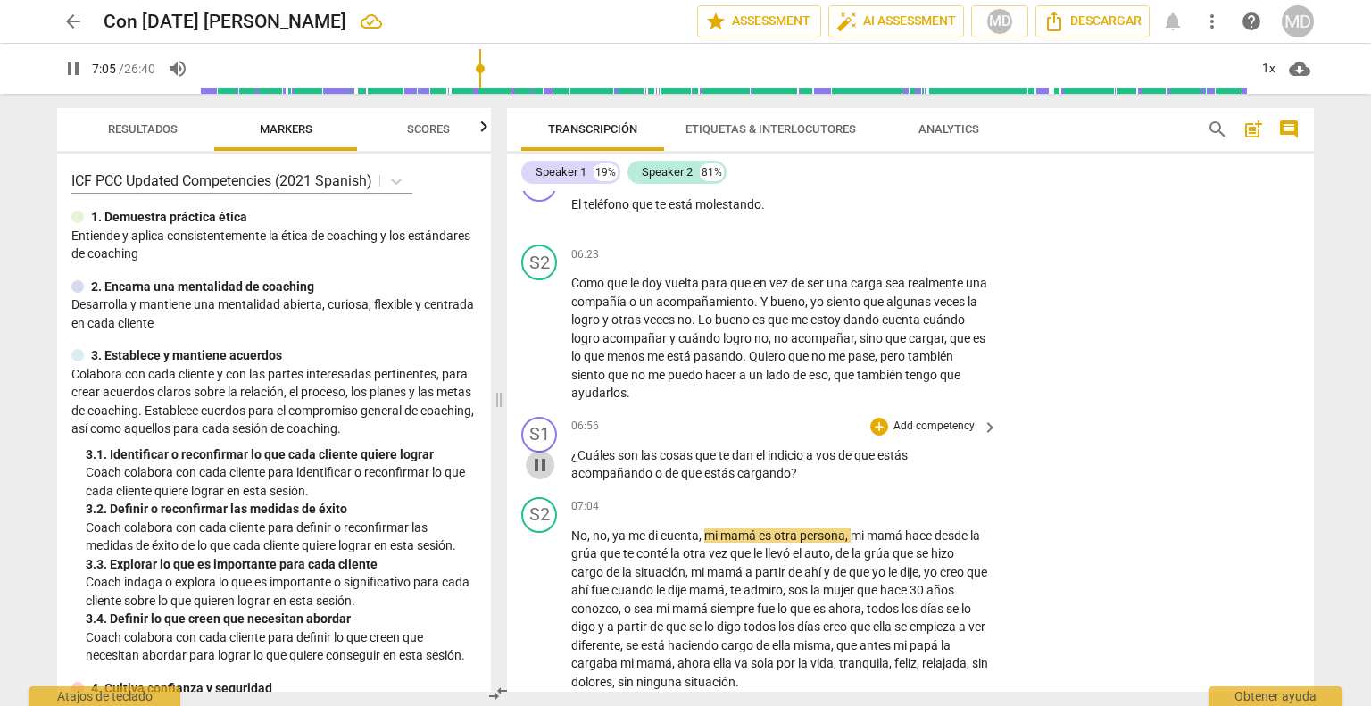
click at [539, 456] on span "pause" at bounding box center [539, 464] width 21 height 21
type input "426"
click at [947, 419] on p "Add competency" at bounding box center [934, 427] width 85 height 16
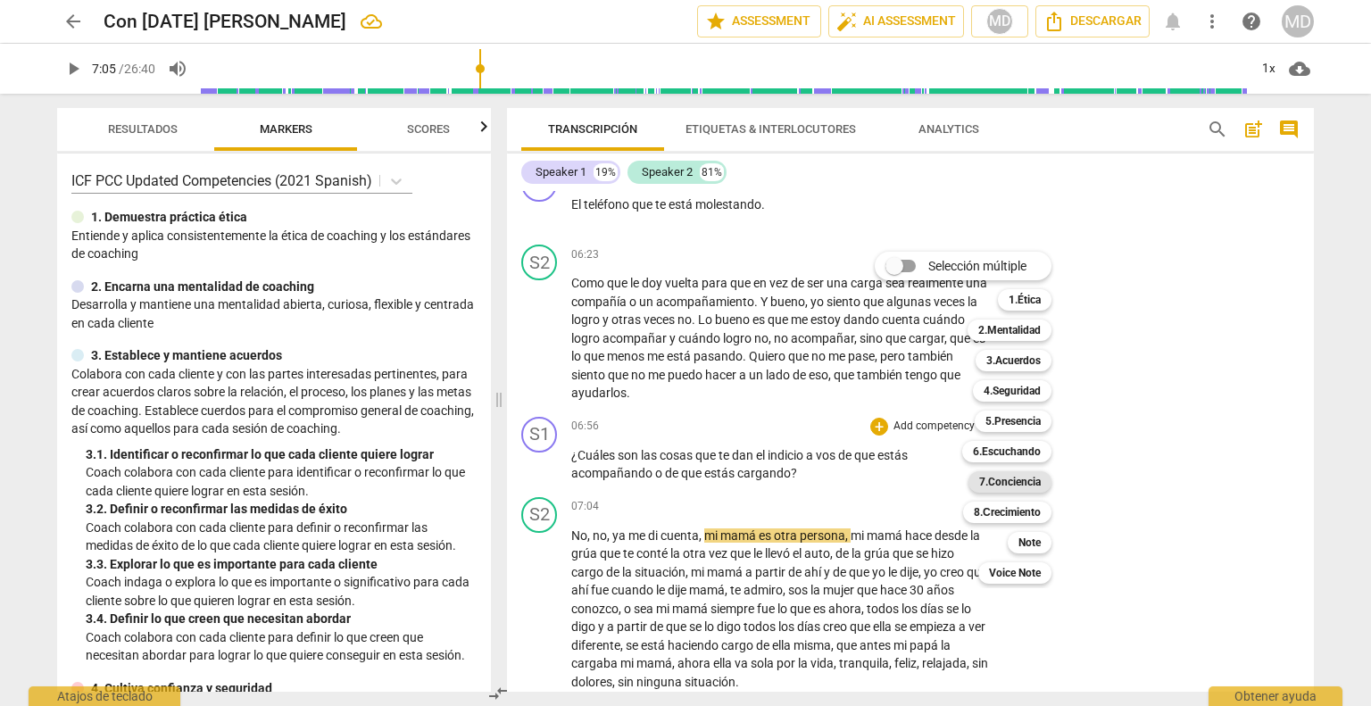
click at [1018, 489] on b "7.Conciencia" at bounding box center [1010, 481] width 62 height 21
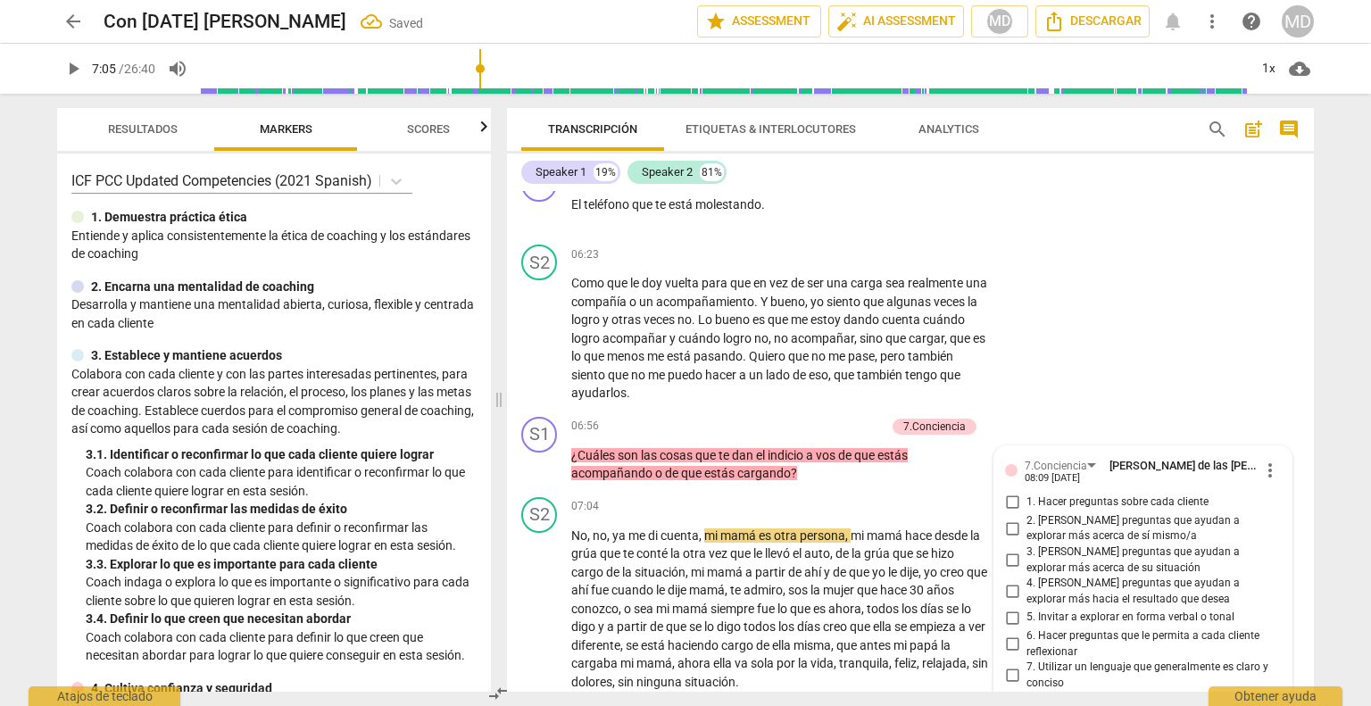
scroll to position [2865, 0]
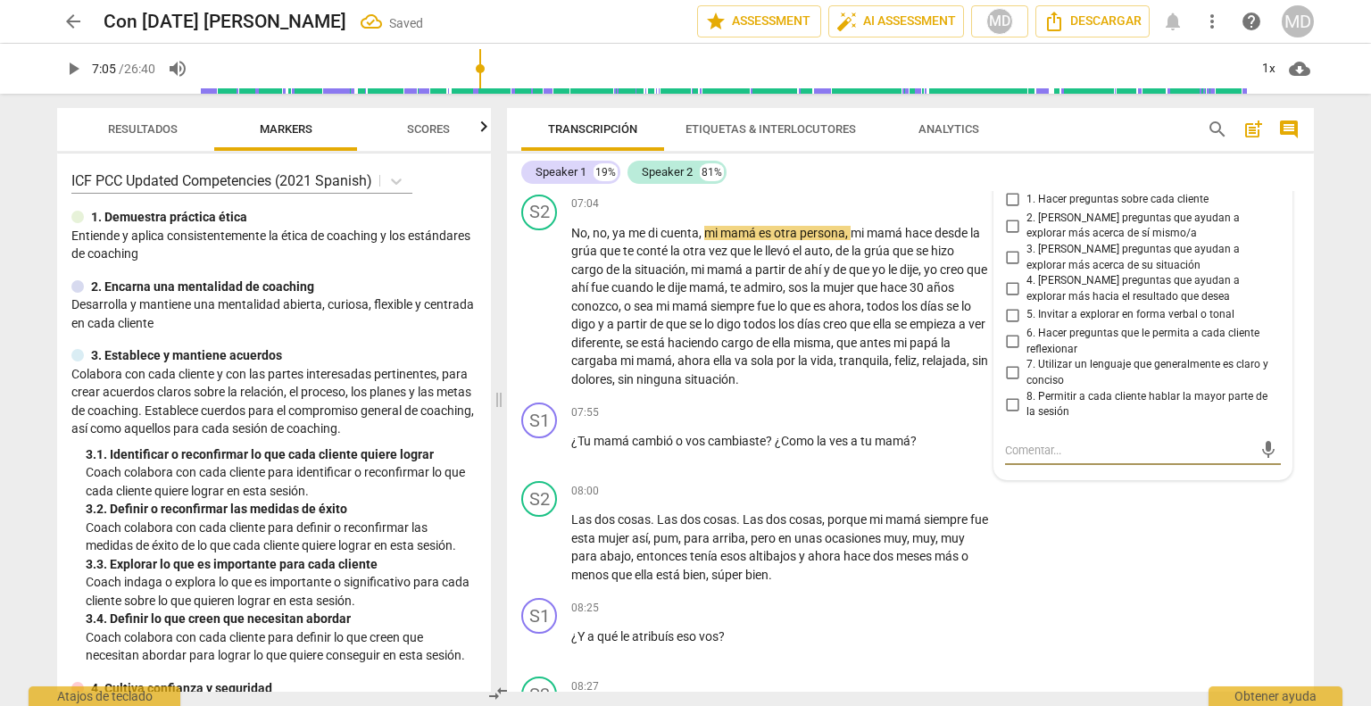
click at [1010, 363] on input "7. Utilizar un lenguaje que generalmente es claro y conciso" at bounding box center [1012, 372] width 29 height 21
checkbox input "true"
click at [1008, 331] on input "6. Hacer preguntas que le permita a cada cliente reflexionar" at bounding box center [1012, 341] width 29 height 21
checkbox input "true"
click at [1007, 279] on input "4. [PERSON_NAME] preguntas que ayudan a explorar más hacia el resultado que des…" at bounding box center [1012, 288] width 29 height 21
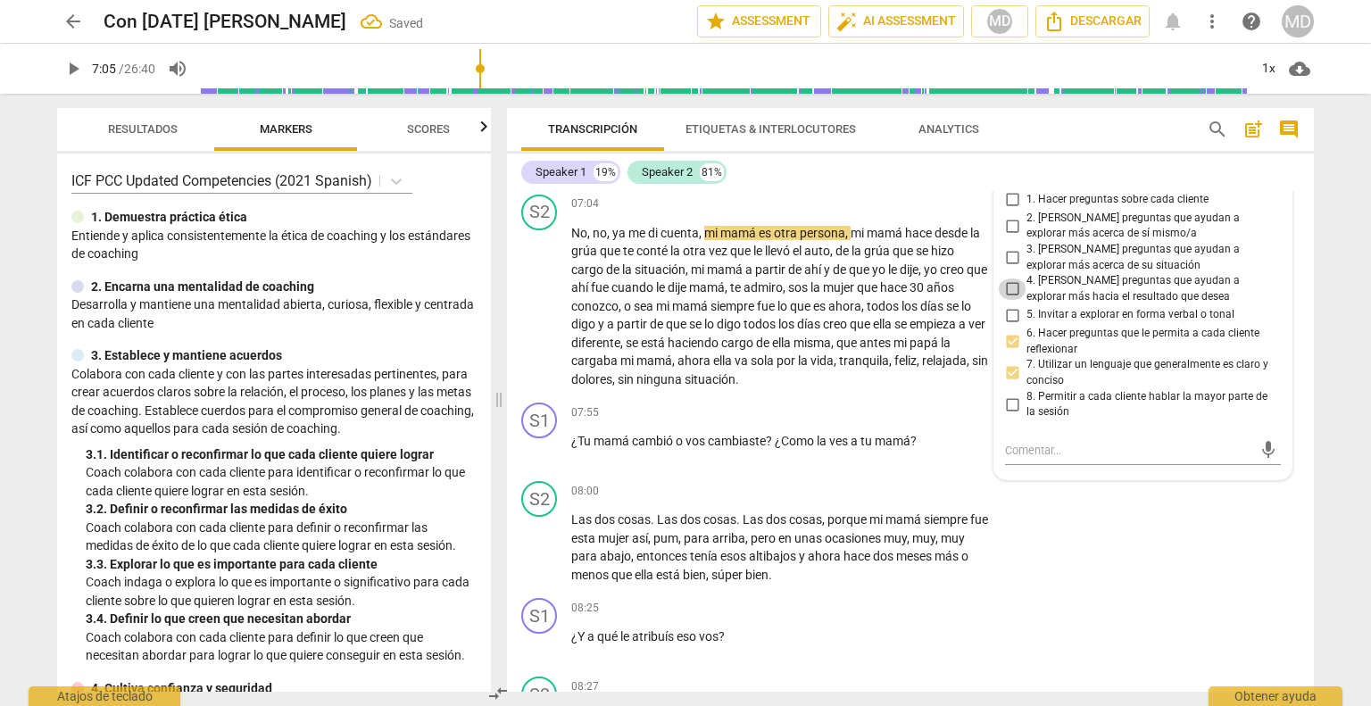
checkbox input "true"
click at [1007, 251] on input "3. [PERSON_NAME] preguntas que ayudan a explorar más acerca de su situación" at bounding box center [1012, 257] width 29 height 21
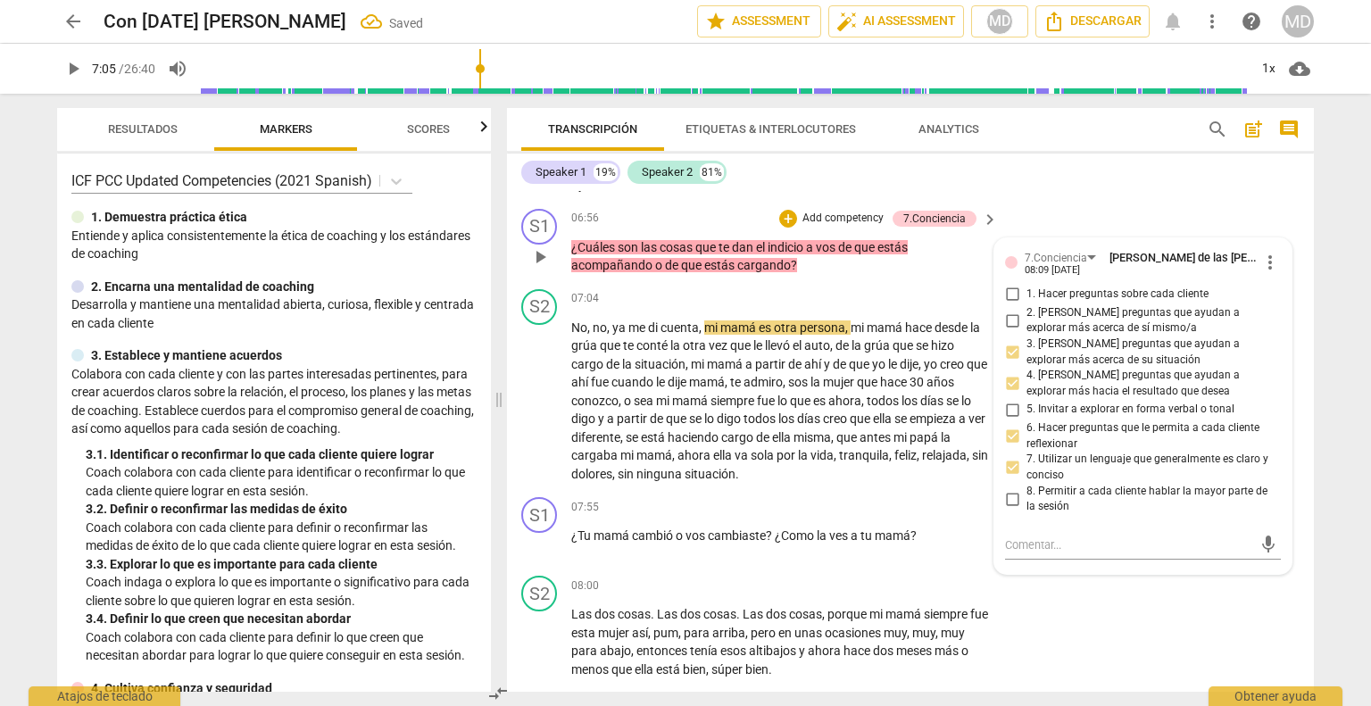
scroll to position [2686, 0]
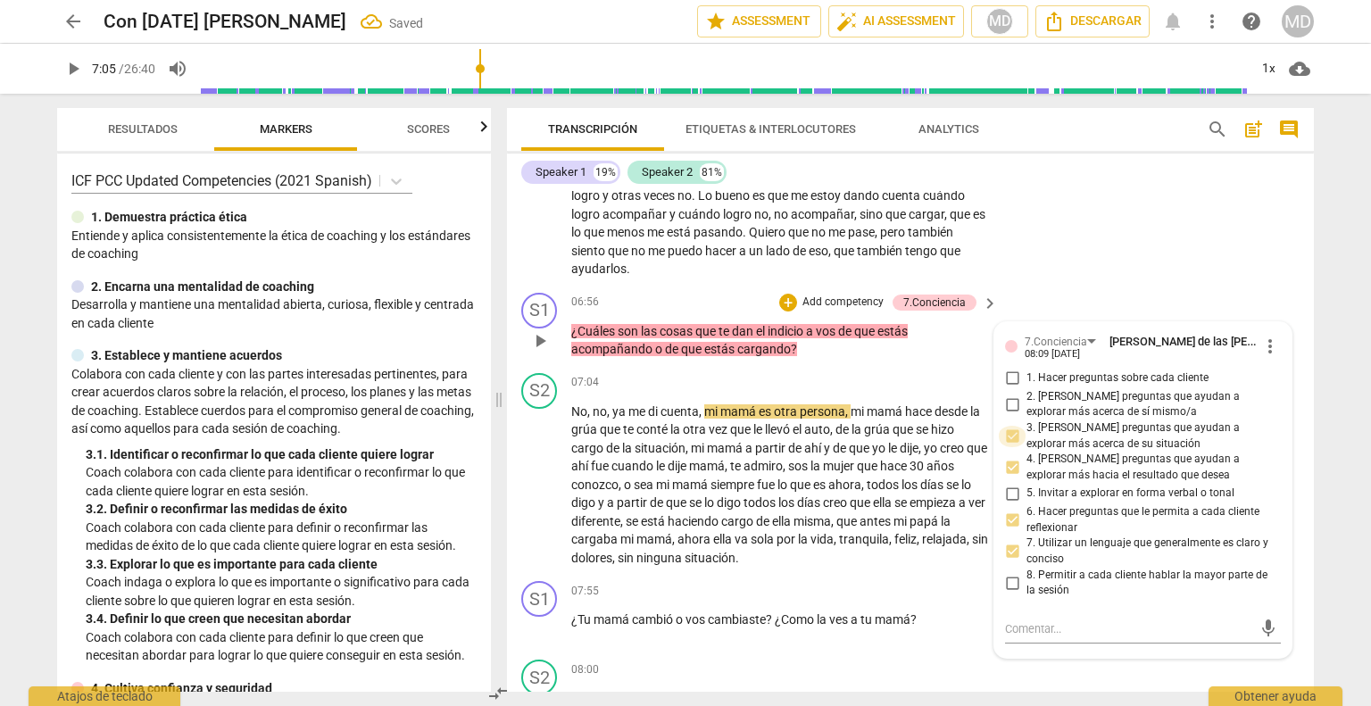
click at [1012, 427] on input "3. [PERSON_NAME] preguntas que ayudan a explorar más acerca de su situación" at bounding box center [1012, 436] width 29 height 21
checkbox input "false"
click at [1009, 394] on input "2. [PERSON_NAME] preguntas que ayudan a explorar más acerca de sí mismo/a" at bounding box center [1012, 404] width 29 height 21
checkbox input "true"
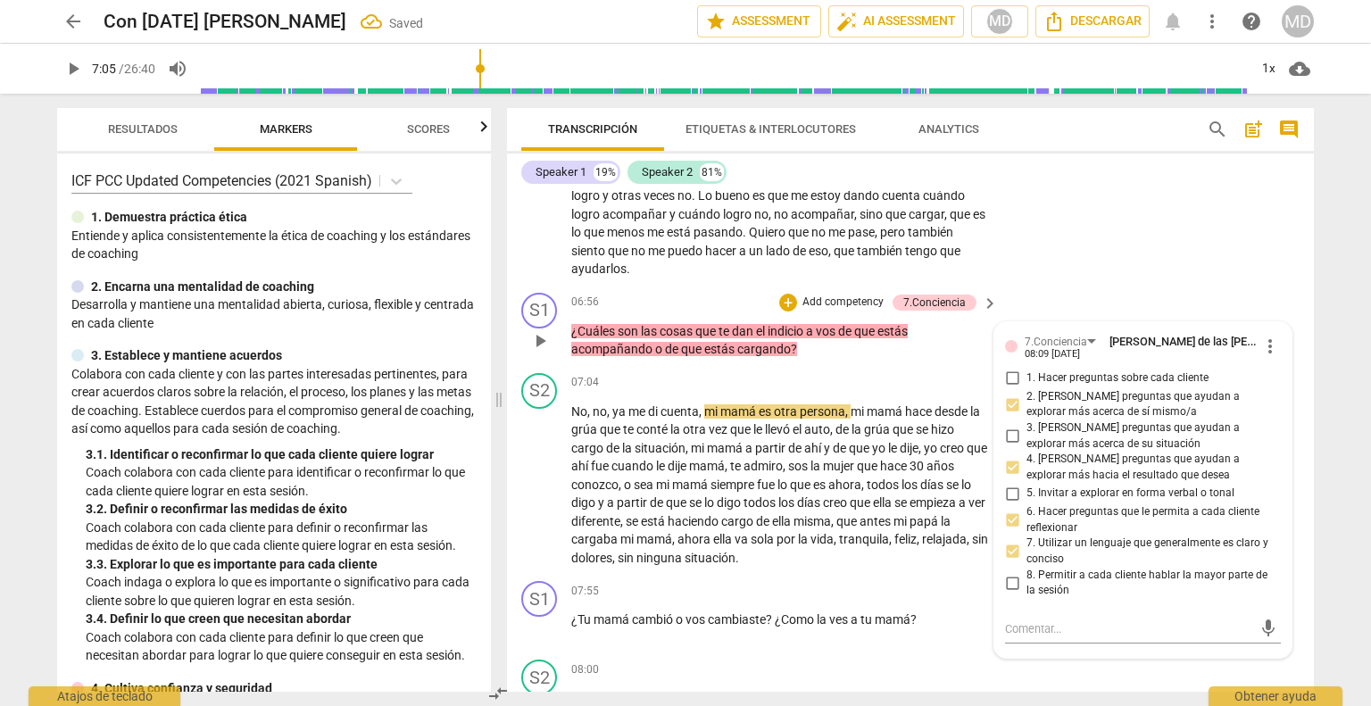
click at [833, 295] on p "Add competency" at bounding box center [843, 303] width 85 height 16
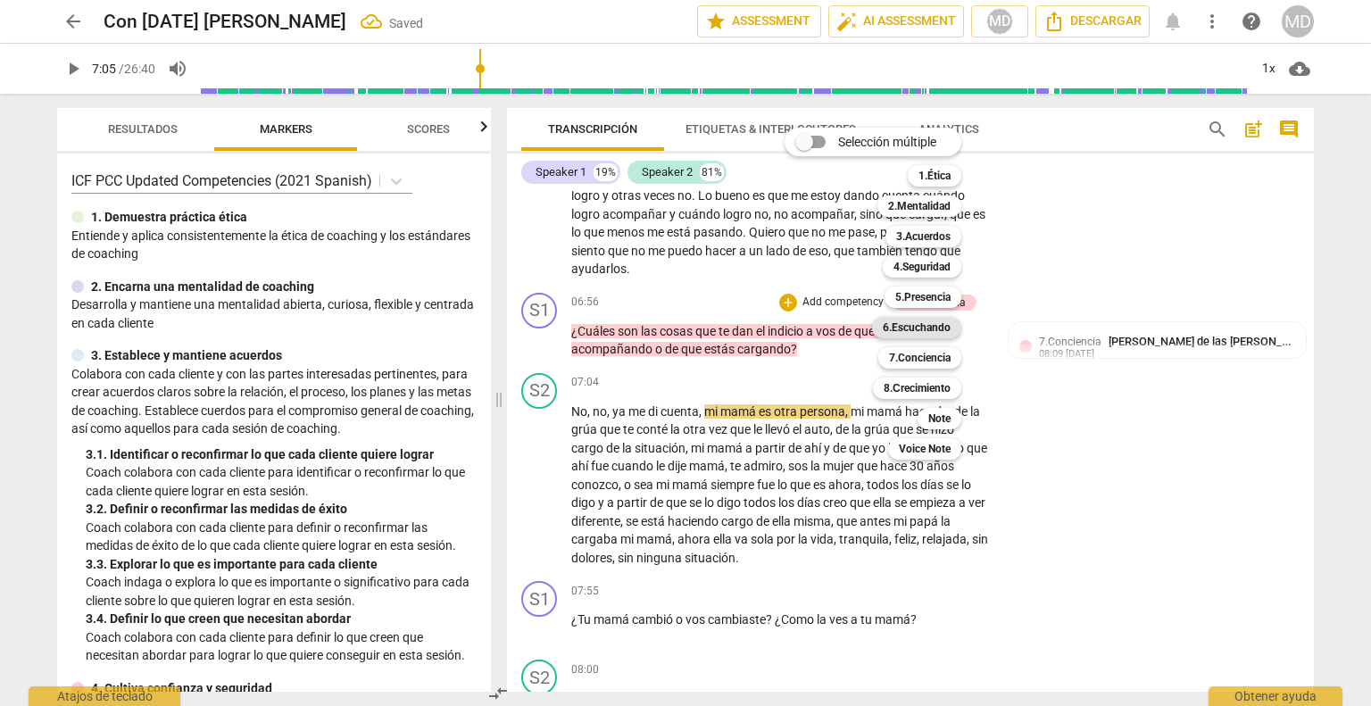
click at [928, 328] on b "6.Escuchando" at bounding box center [917, 327] width 68 height 21
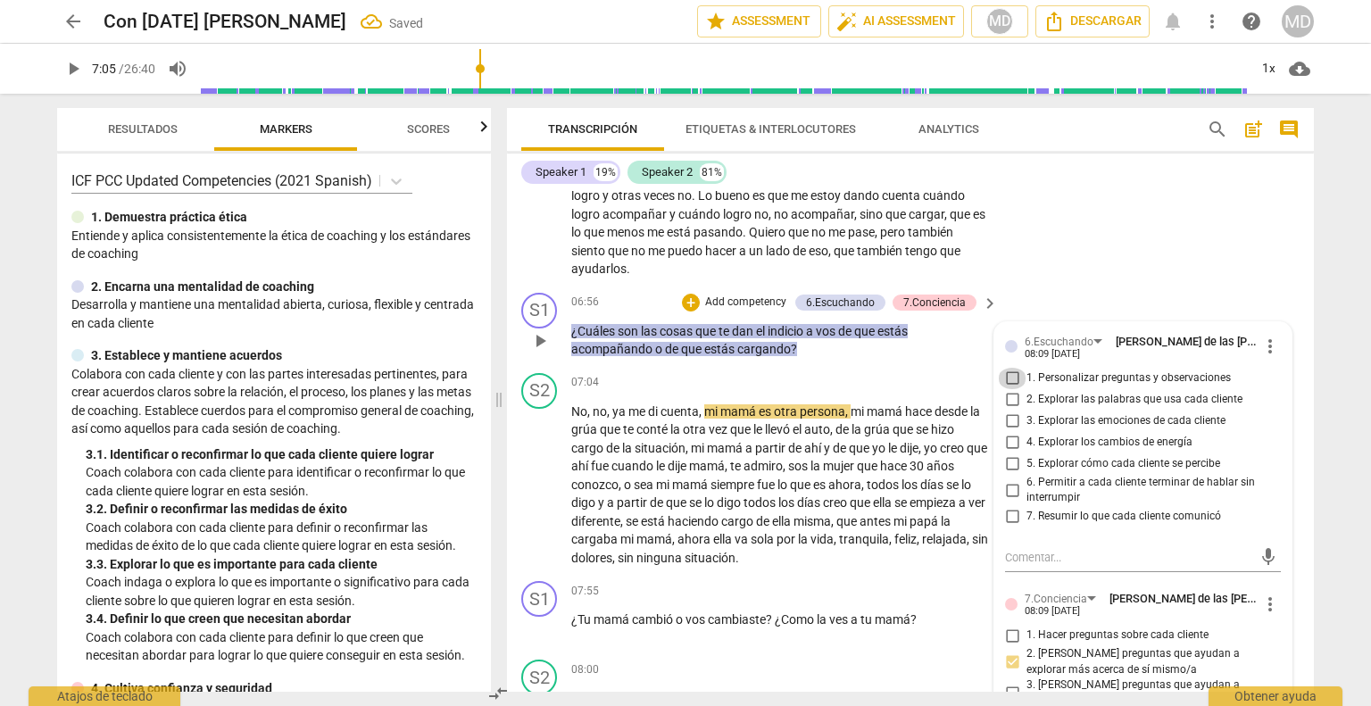
click at [1007, 372] on input "1. Personalizar preguntas y observaciones" at bounding box center [1012, 378] width 29 height 21
checkbox input "true"
click at [1007, 389] on input "2. Explorar las palabras que usa cada cliente" at bounding box center [1012, 399] width 29 height 21
checkbox input "true"
click at [1011, 506] on input "7. Resumir lo que cada cliente comunicó" at bounding box center [1012, 516] width 29 height 21
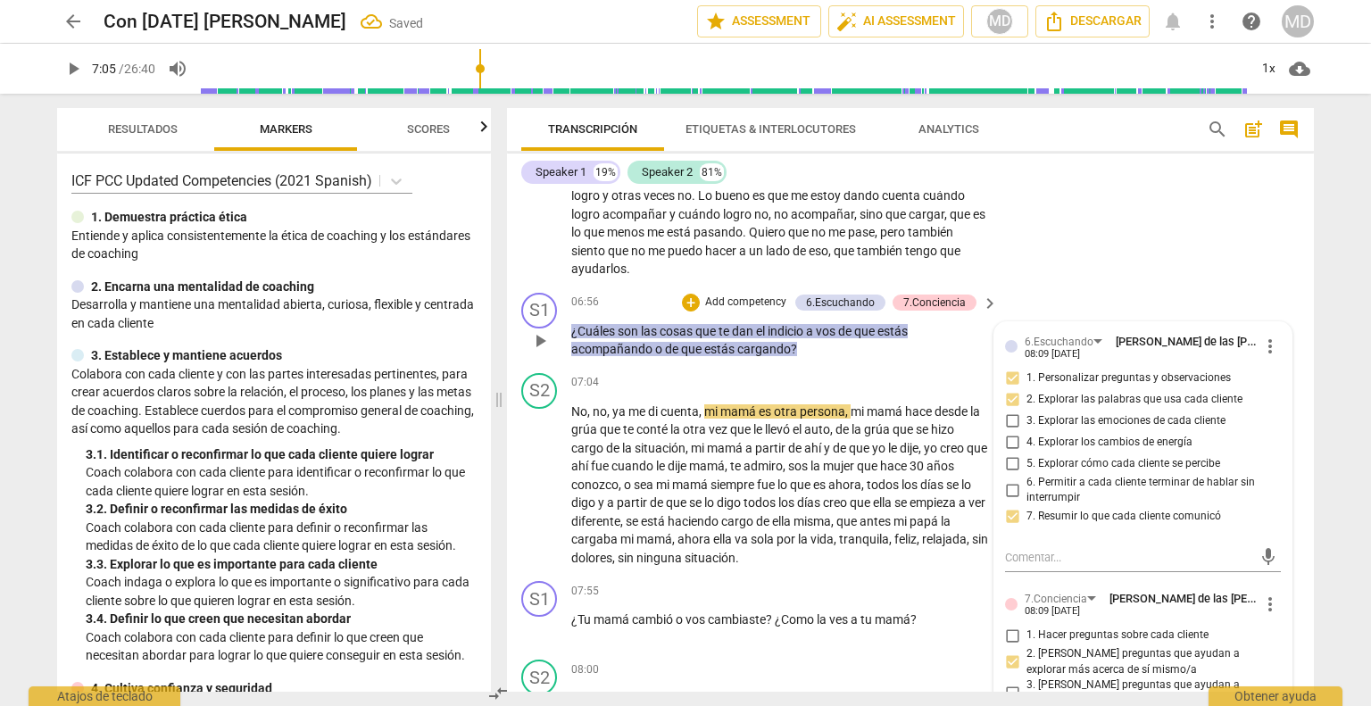
click at [1011, 506] on input "7. Resumir lo que cada cliente comunicó" at bounding box center [1012, 516] width 29 height 21
checkbox input "false"
click at [1008, 484] on input "6. Permitir a cada cliente terminar de hablar sin interrumpir" at bounding box center [1012, 489] width 29 height 21
checkbox input "true"
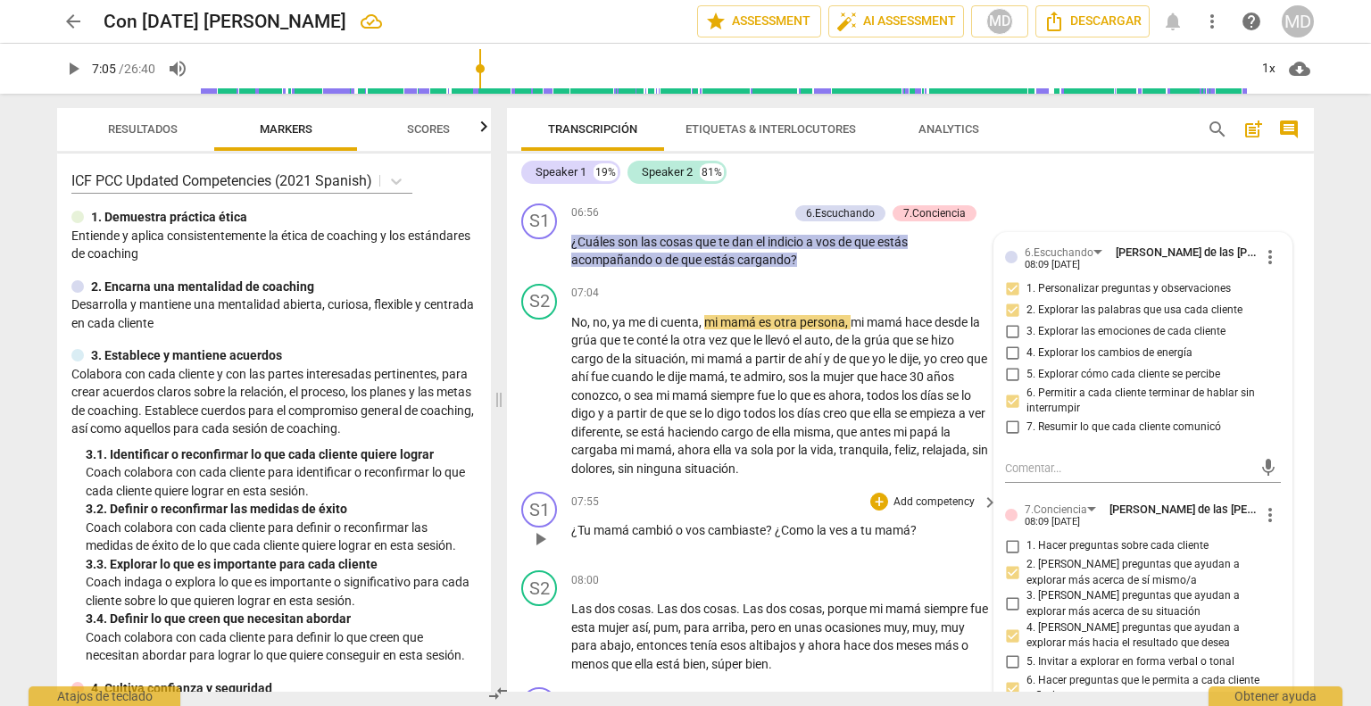
scroll to position [2865, 0]
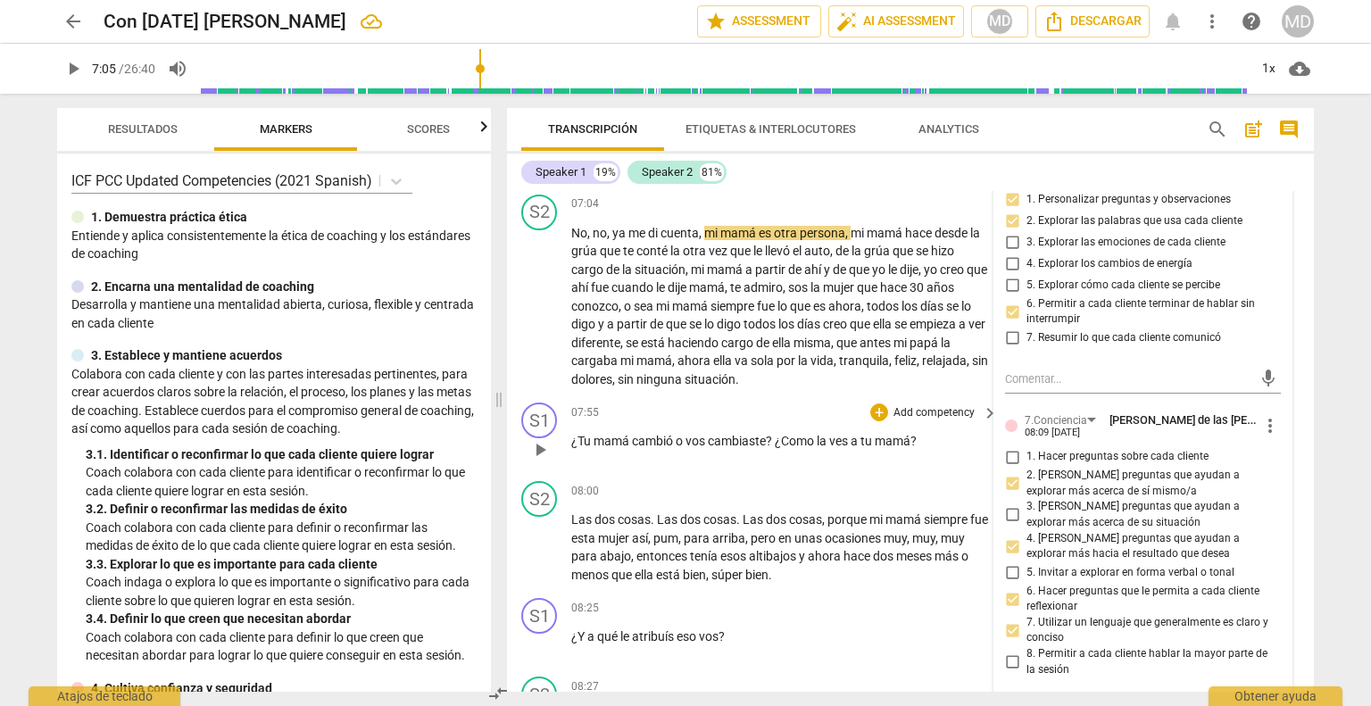
click at [928, 405] on p "Add competency" at bounding box center [934, 413] width 85 height 16
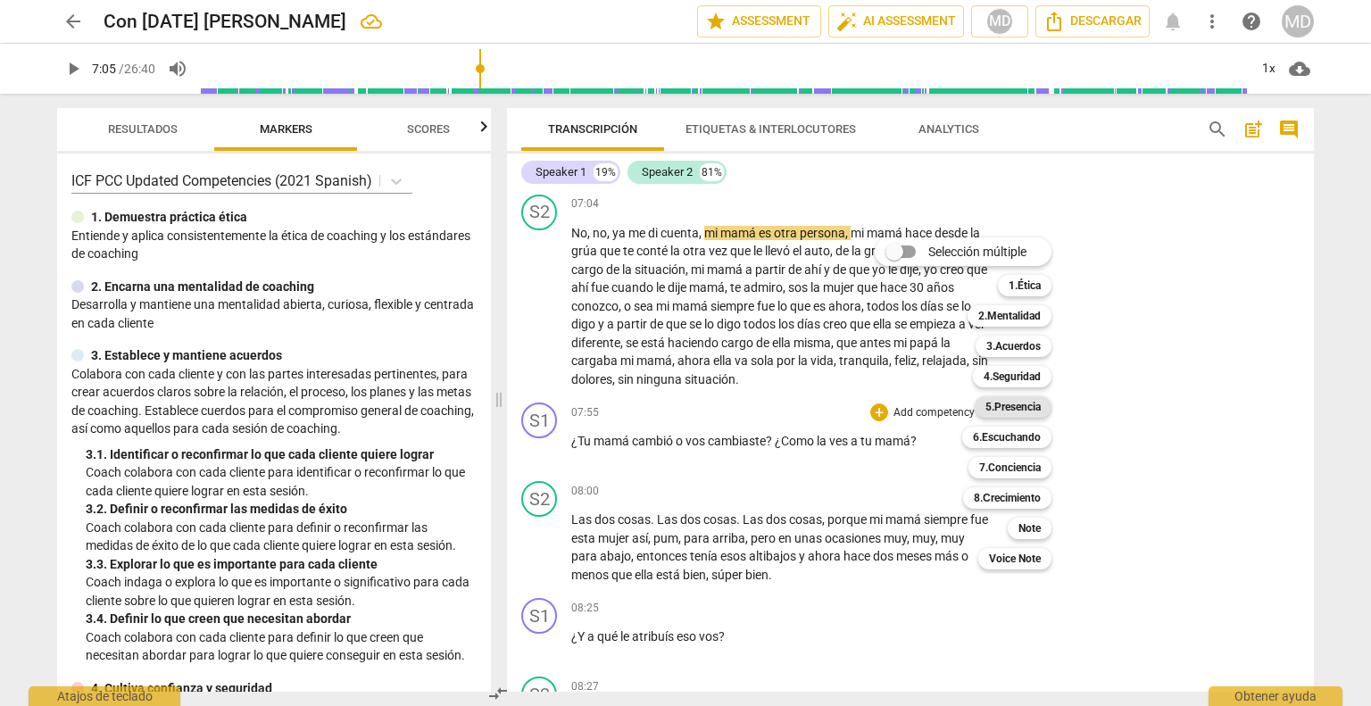
click at [1020, 402] on b "5.Presencia" at bounding box center [1012, 406] width 55 height 21
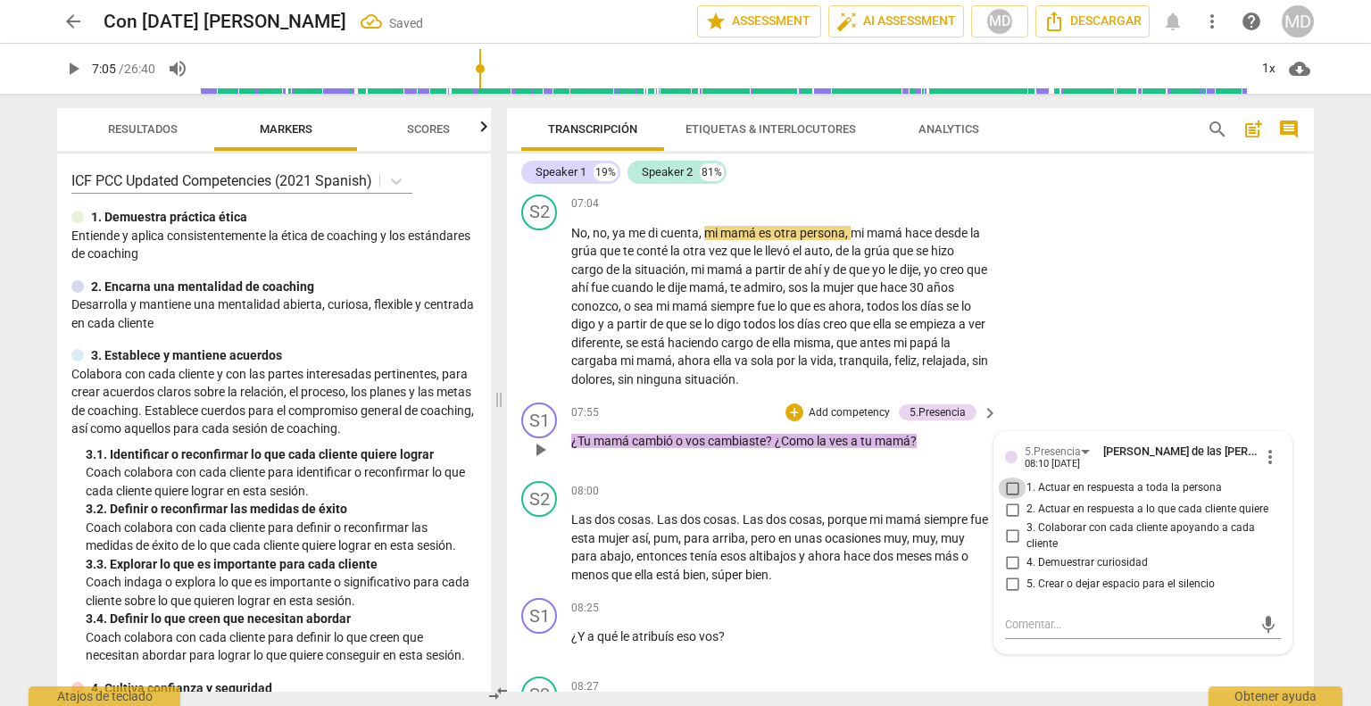
click at [1007, 480] on input "1. Actuar en respuesta a toda la persona" at bounding box center [1012, 487] width 29 height 21
checkbox input "true"
click at [1009, 526] on input "3. Colaborar con cada cliente apoyando a cada cliente" at bounding box center [1012, 536] width 29 height 21
checkbox input "true"
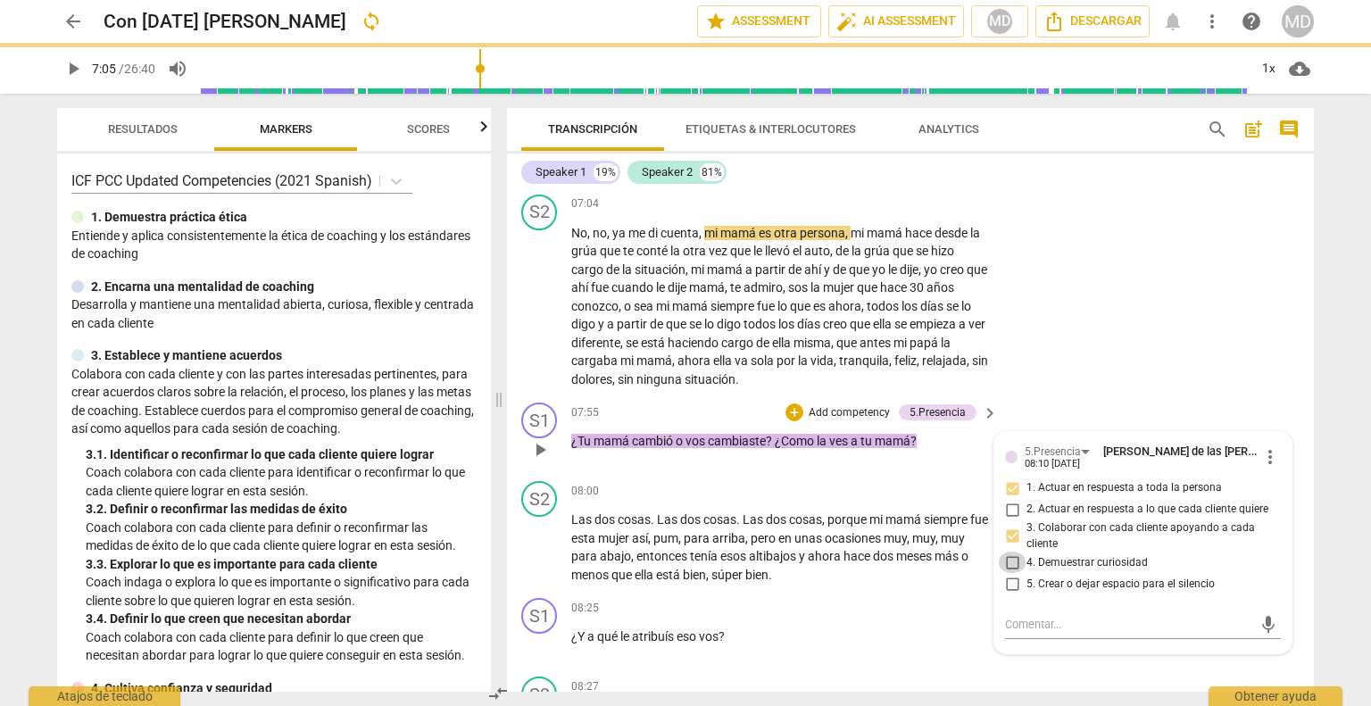
click at [1010, 552] on input "4. Demuestrar curiosidad" at bounding box center [1012, 562] width 29 height 21
checkbox input "true"
click at [1008, 577] on input "5. Crear o dejar espacio para el silencio" at bounding box center [1012, 583] width 29 height 21
checkbox input "true"
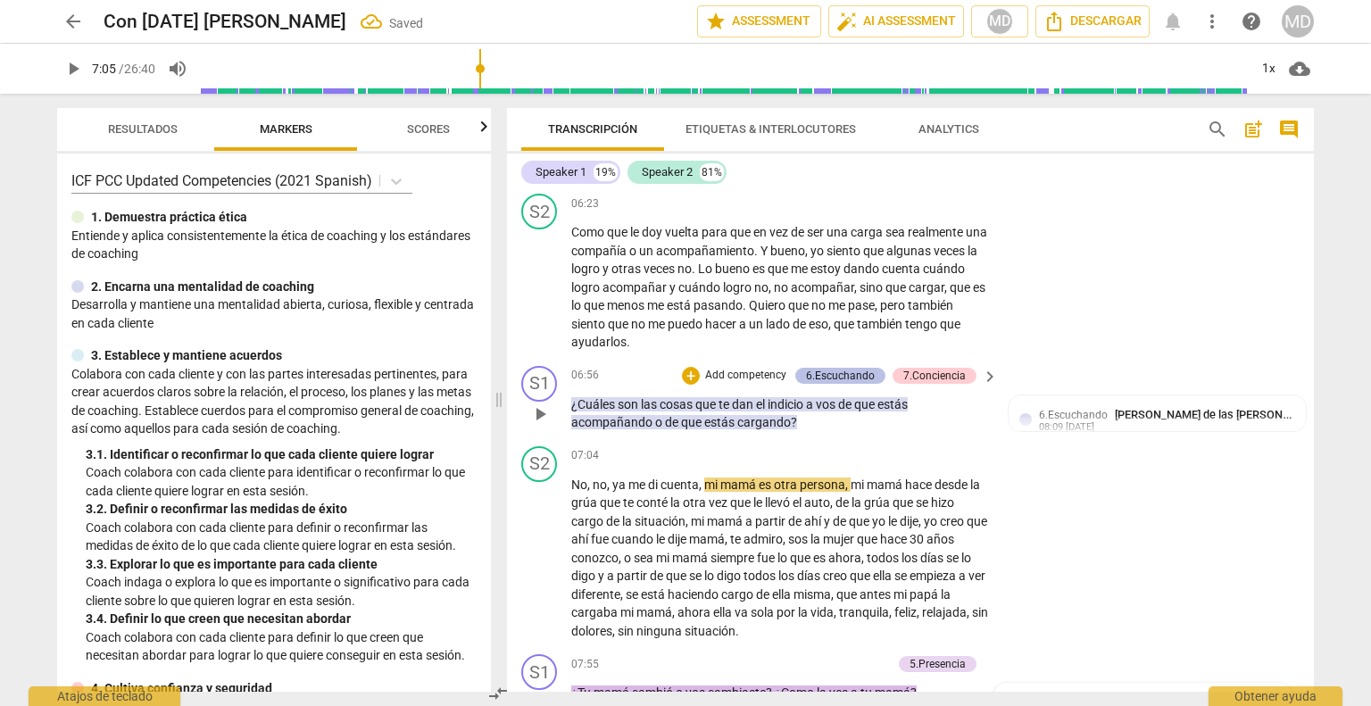
scroll to position [2597, 0]
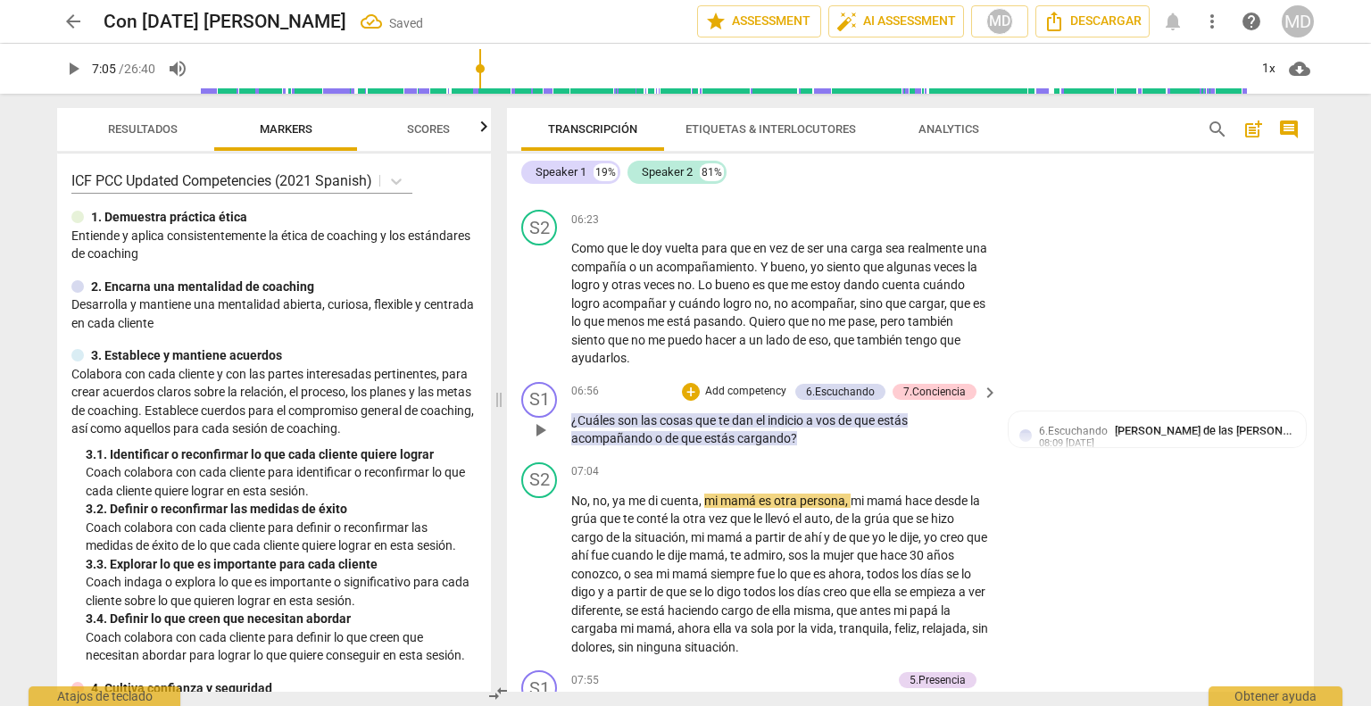
click at [755, 384] on p "Add competency" at bounding box center [745, 392] width 85 height 16
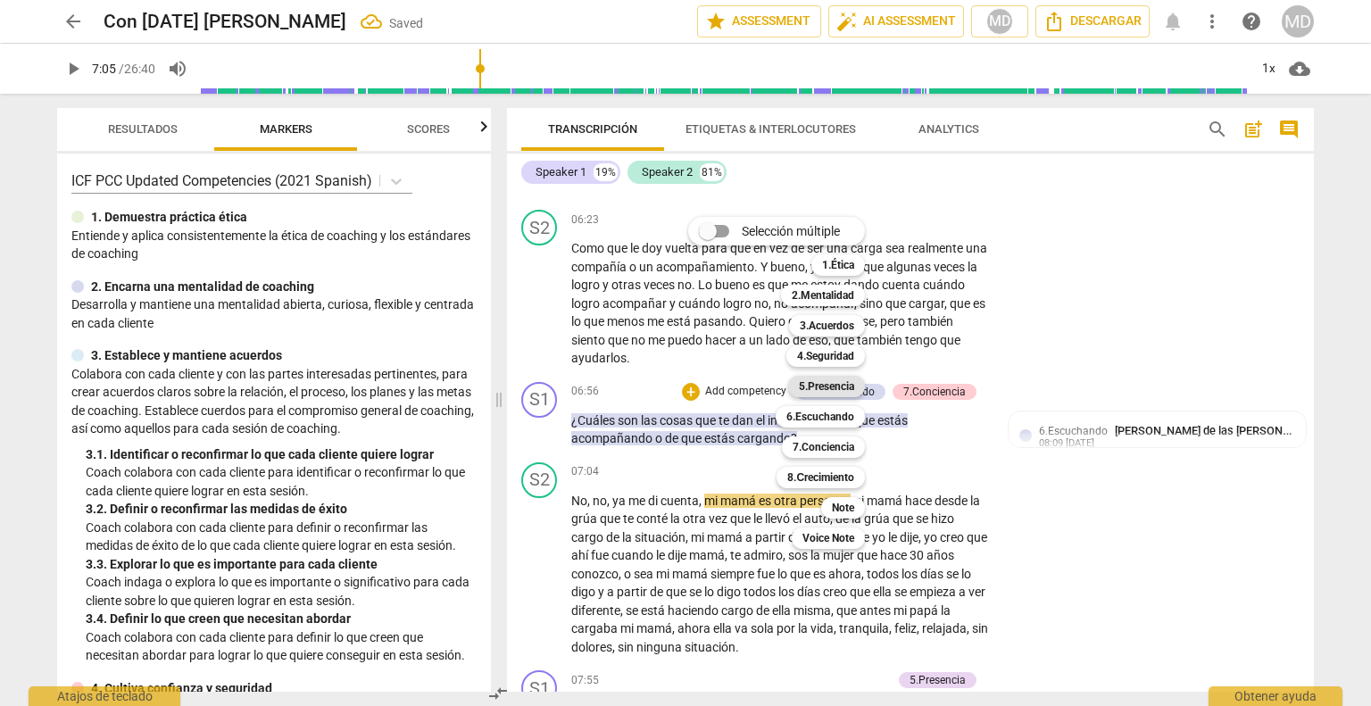
click at [828, 386] on b "5.Presencia" at bounding box center [826, 386] width 55 height 21
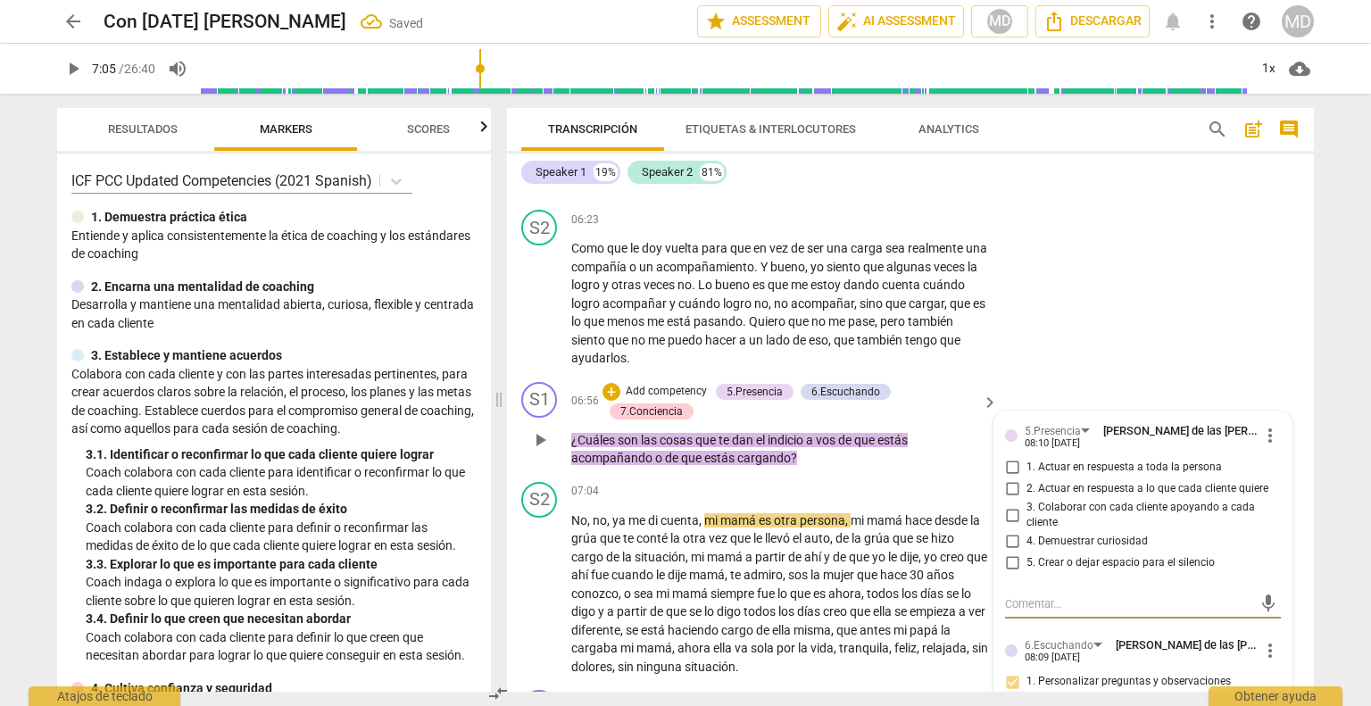
click at [1007, 531] on input "4. Demuestrar curiosidad" at bounding box center [1012, 541] width 29 height 21
checkbox input "true"
click at [1004, 458] on input "1. Actuar en respuesta a toda la persona" at bounding box center [1012, 467] width 29 height 21
checkbox input "true"
click at [1006, 552] on input "5. Crear o dejar espacio para el silencio" at bounding box center [1012, 562] width 29 height 21
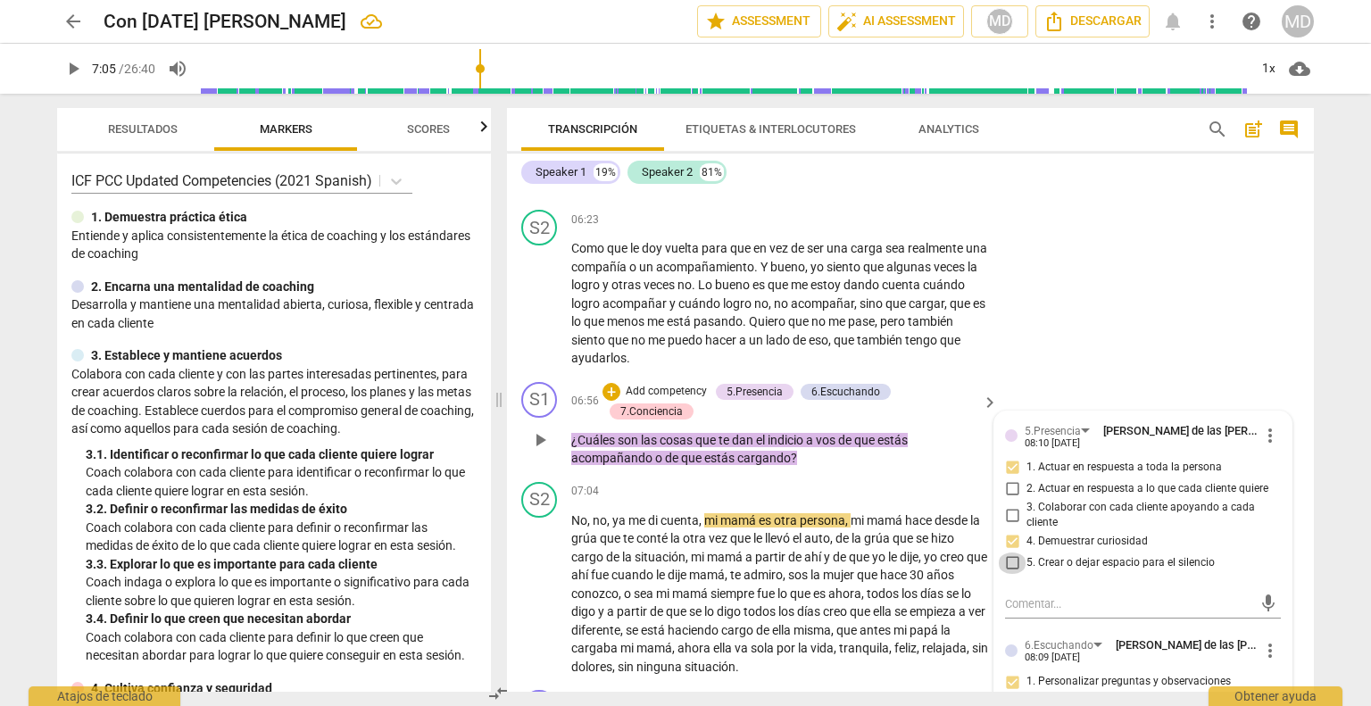
checkbox input "true"
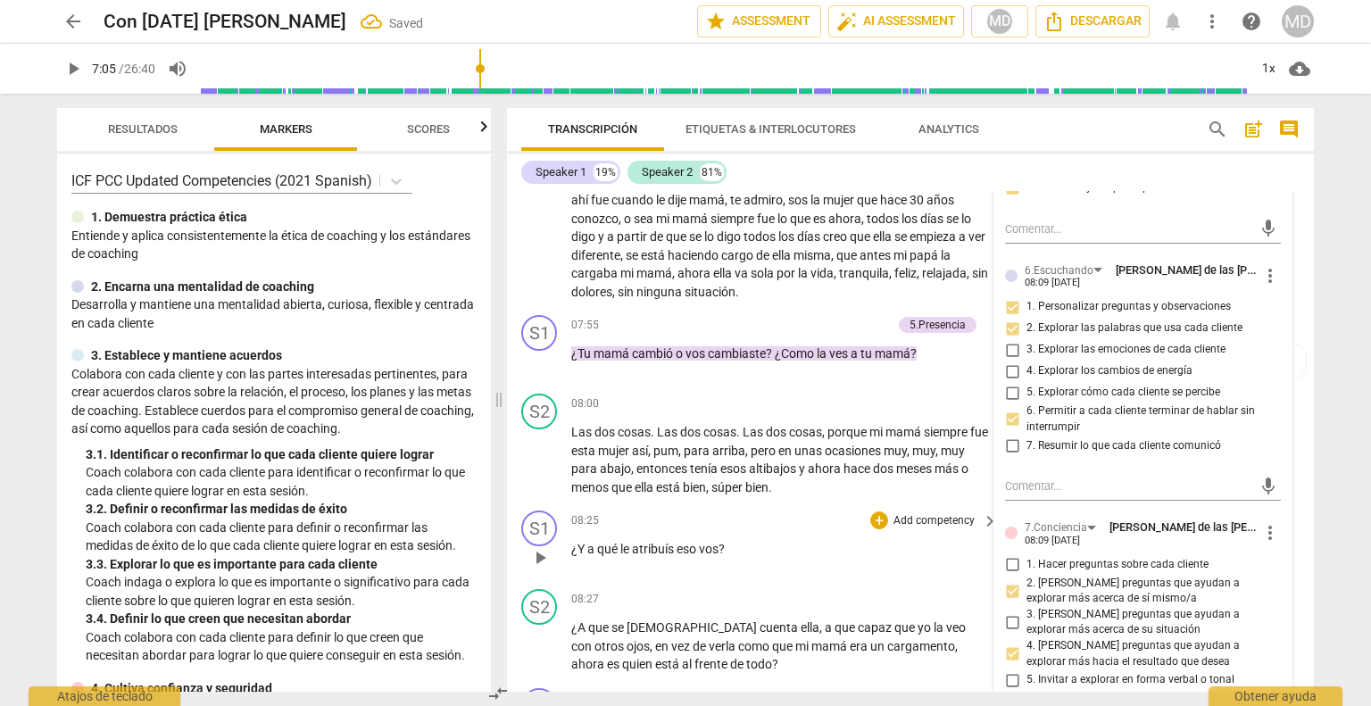
scroll to position [2954, 0]
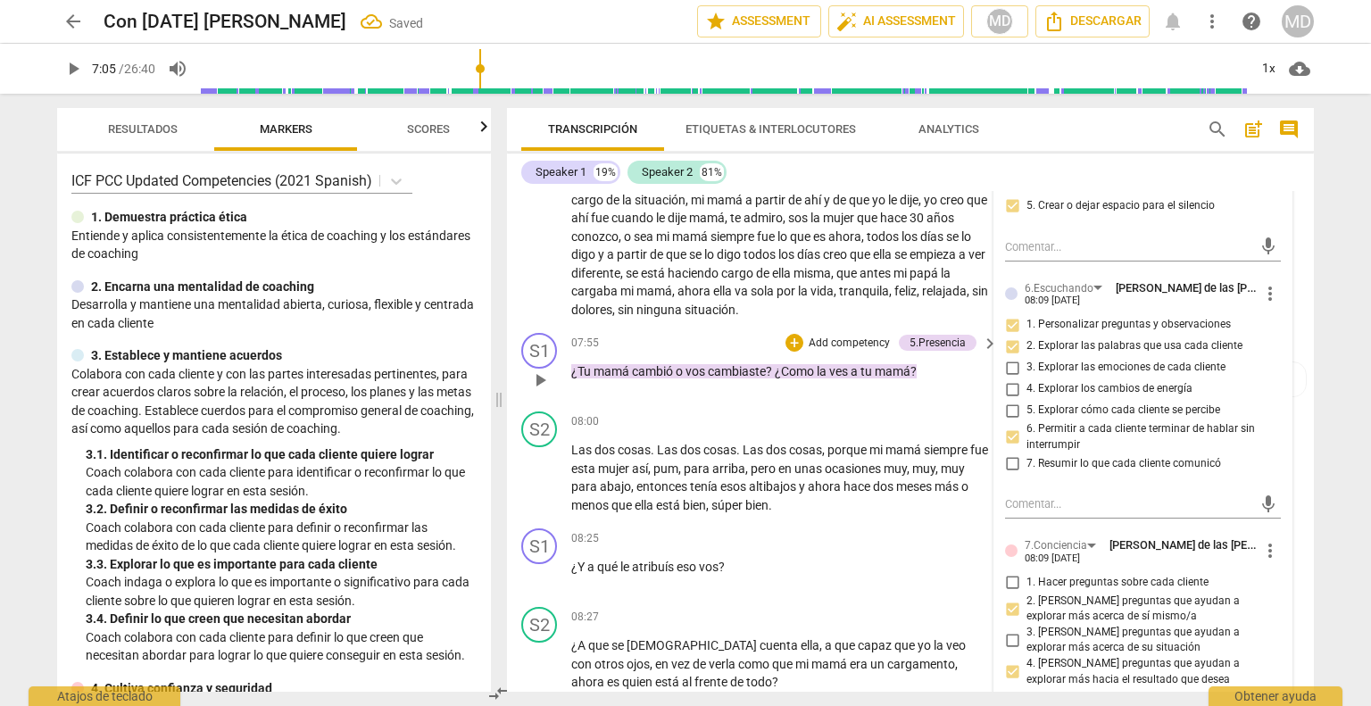
click at [537, 371] on span "play_arrow" at bounding box center [539, 379] width 21 height 21
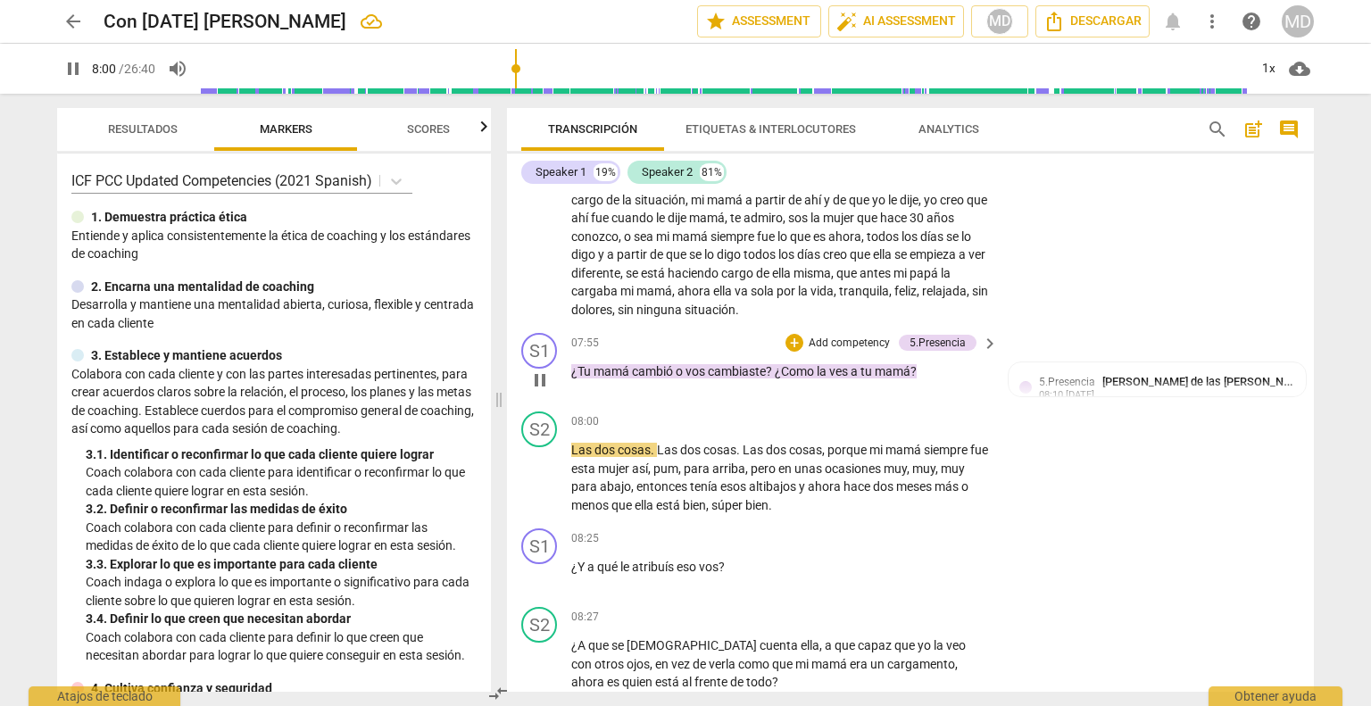
click at [537, 371] on span "pause" at bounding box center [539, 379] width 21 height 21
type input "481"
click at [859, 336] on p "Add competency" at bounding box center [849, 344] width 85 height 16
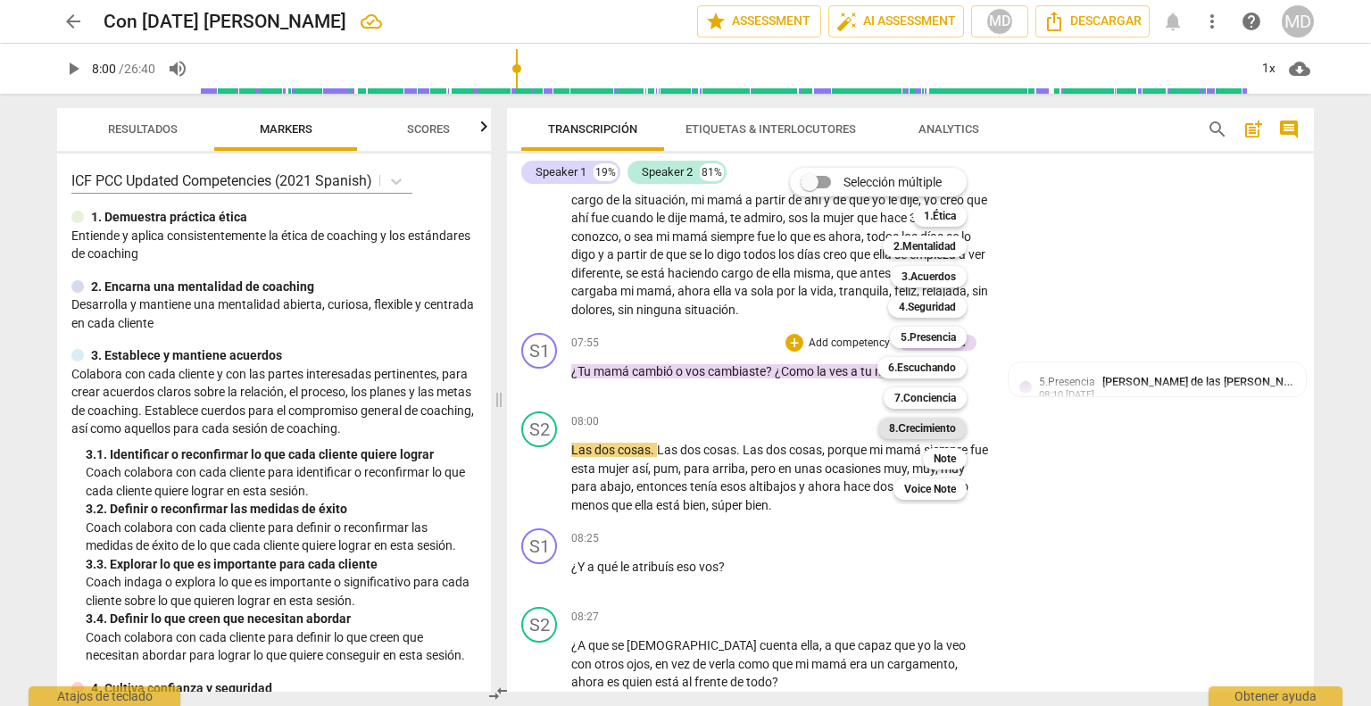
click at [935, 424] on b "8.Сrecimiento" at bounding box center [922, 428] width 67 height 21
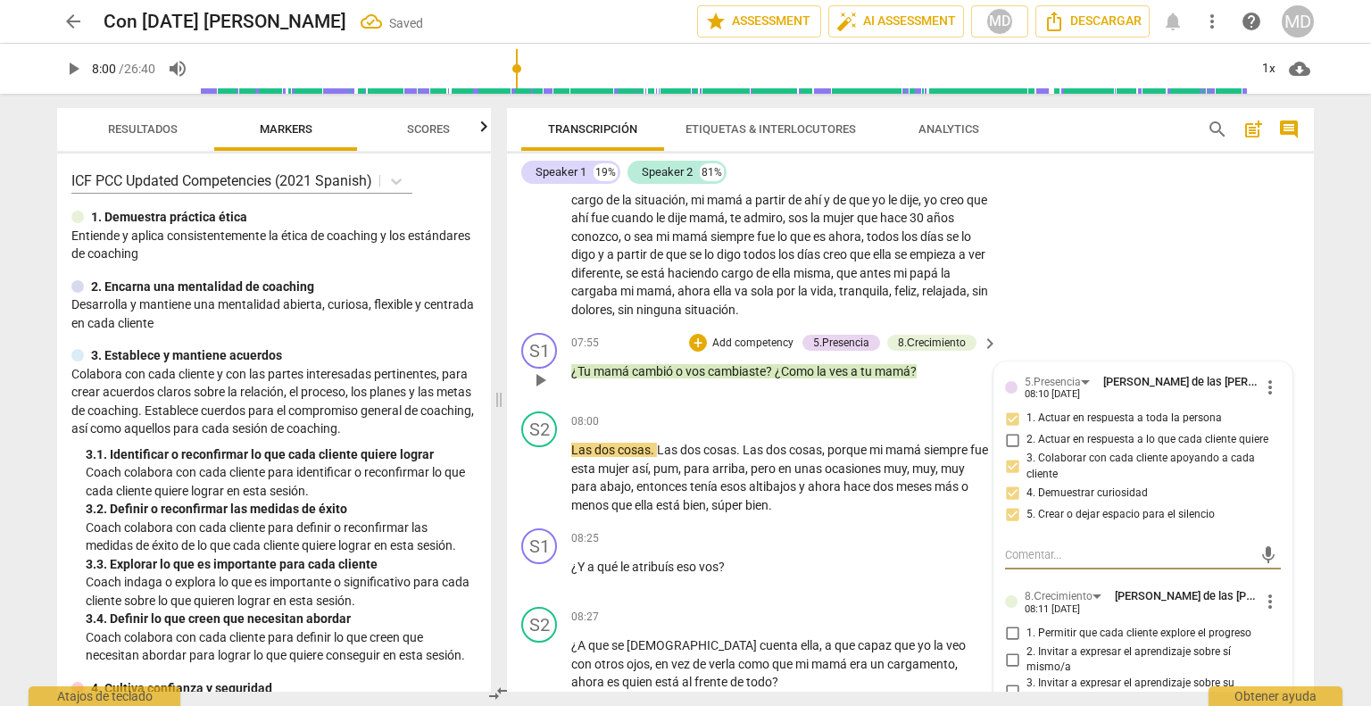
click at [1267, 591] on span "more_vert" at bounding box center [1269, 601] width 21 height 21
click at [1288, 628] on li "Borrar" at bounding box center [1285, 627] width 62 height 34
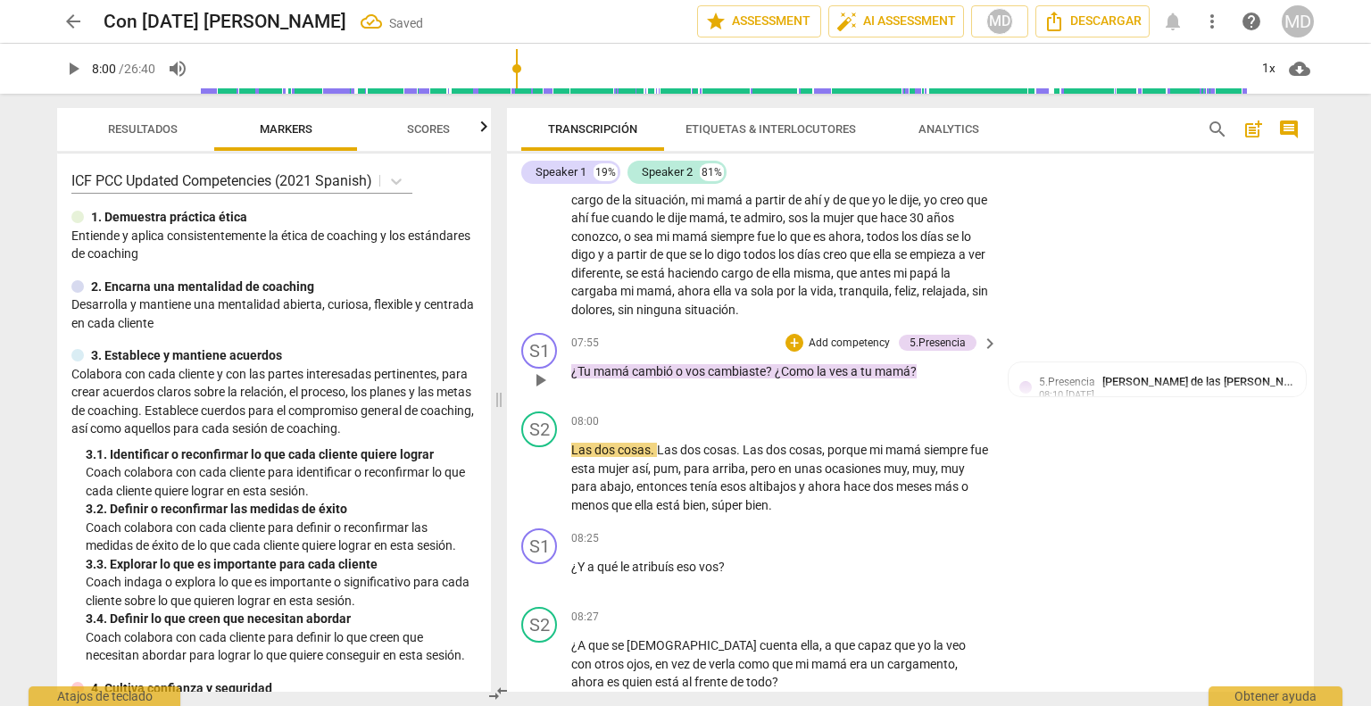
click at [834, 336] on p "Add competency" at bounding box center [849, 344] width 85 height 16
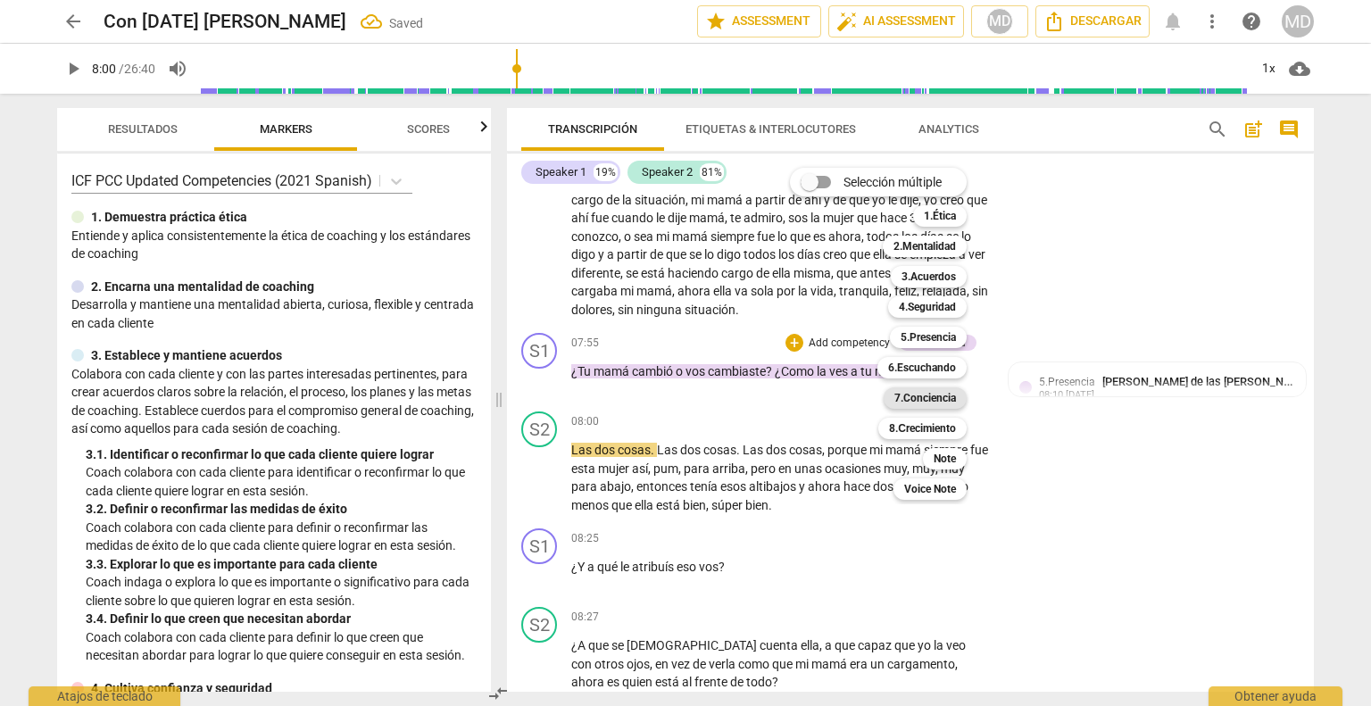
click at [950, 399] on b "7.Conciencia" at bounding box center [925, 397] width 62 height 21
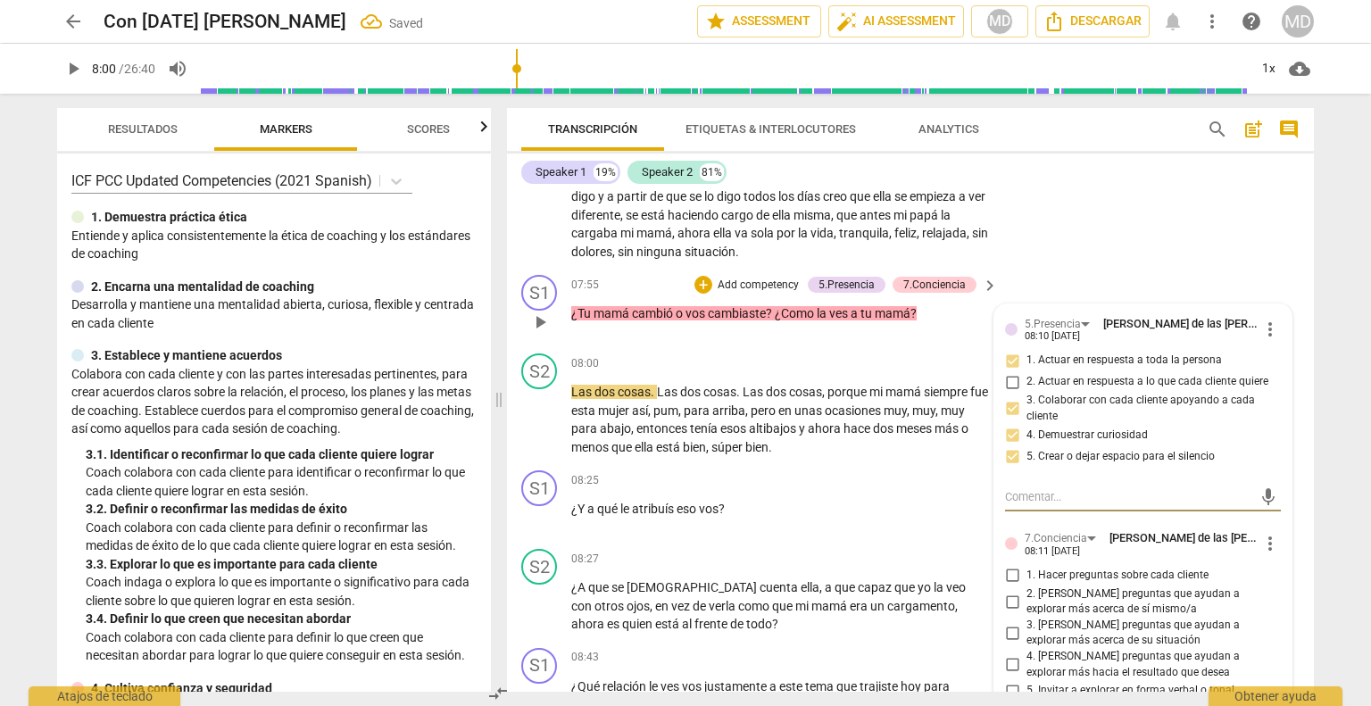
scroll to position [3132, 0]
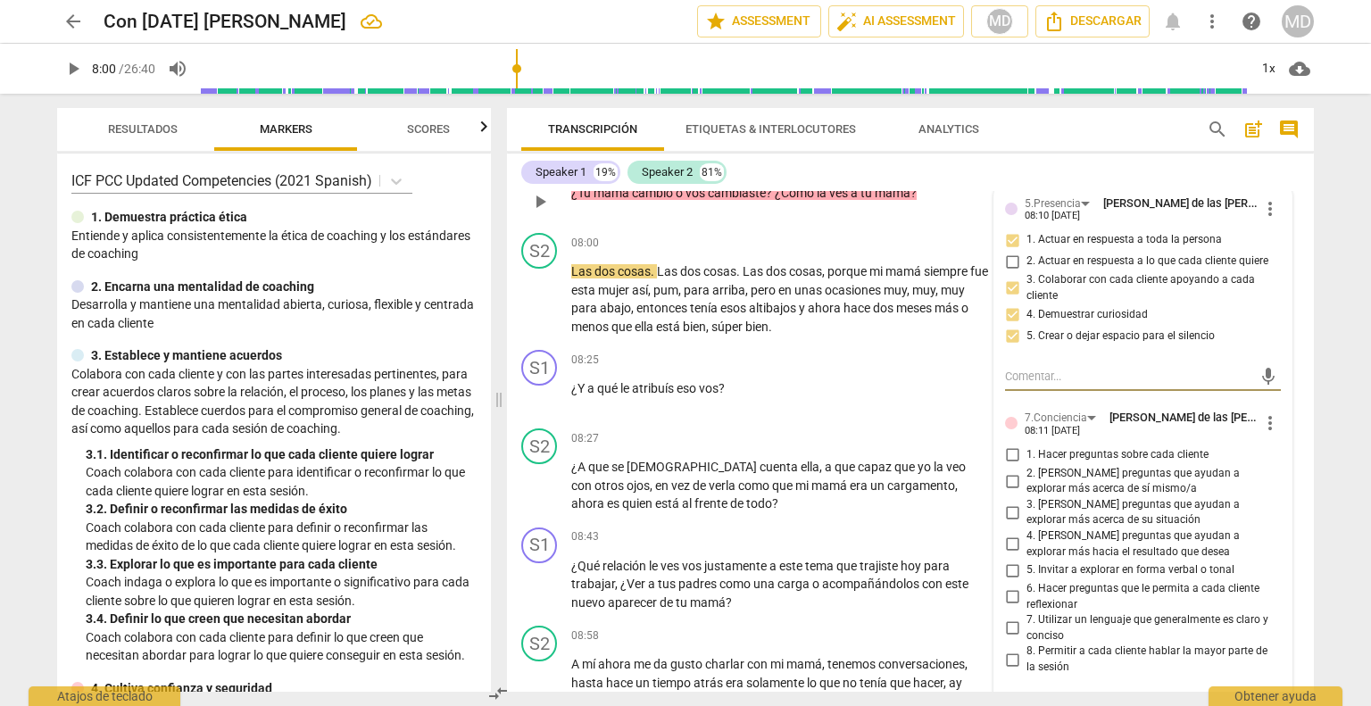
click at [1010, 470] on input "2. [PERSON_NAME] preguntas que ayudan a explorar más acerca de sí mismo/a" at bounding box center [1012, 480] width 29 height 21
checkbox input "true"
click at [1010, 586] on input "6. Hacer preguntas que le permita a cada cliente reflexionar" at bounding box center [1012, 596] width 29 height 21
checkbox input "true"
click at [753, 365] on div "08:25 + Add competency keyboard_arrow_right ¿Y a qué le atribuís eso vos ?" at bounding box center [785, 382] width 428 height 64
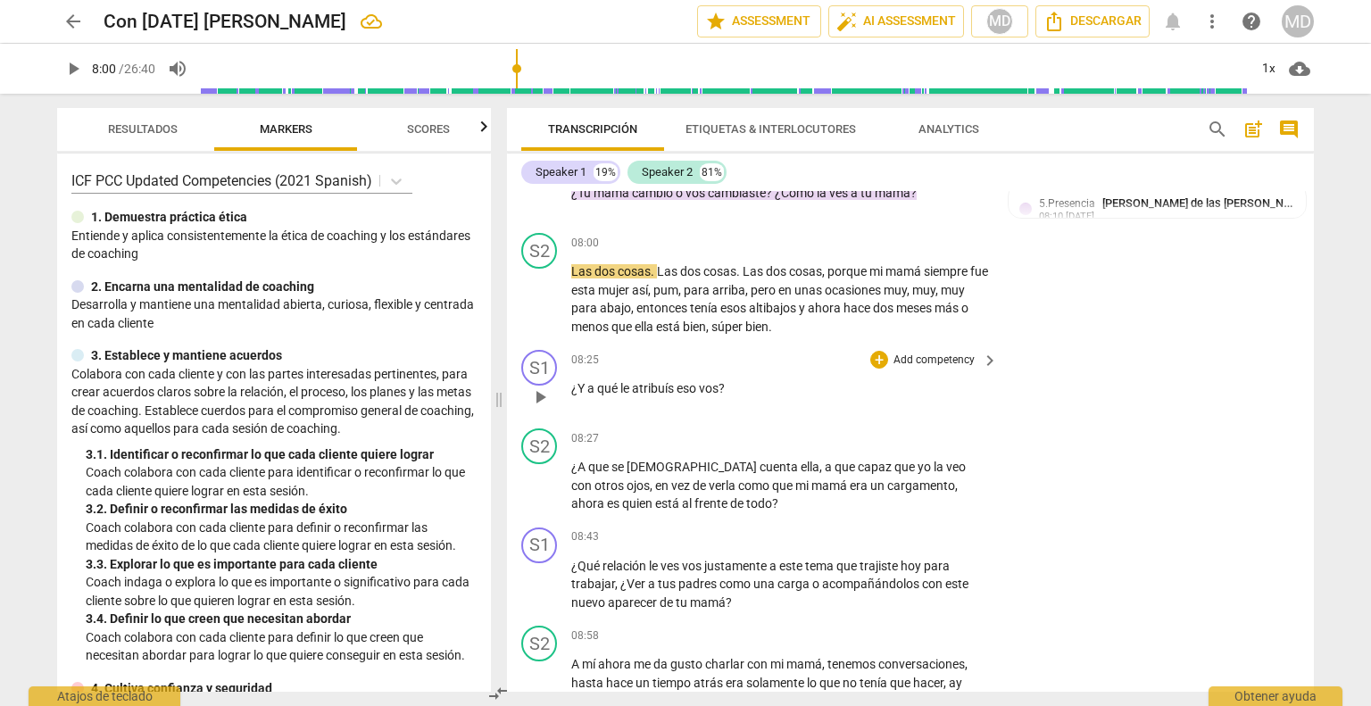
click at [910, 353] on p "Add competency" at bounding box center [934, 361] width 85 height 16
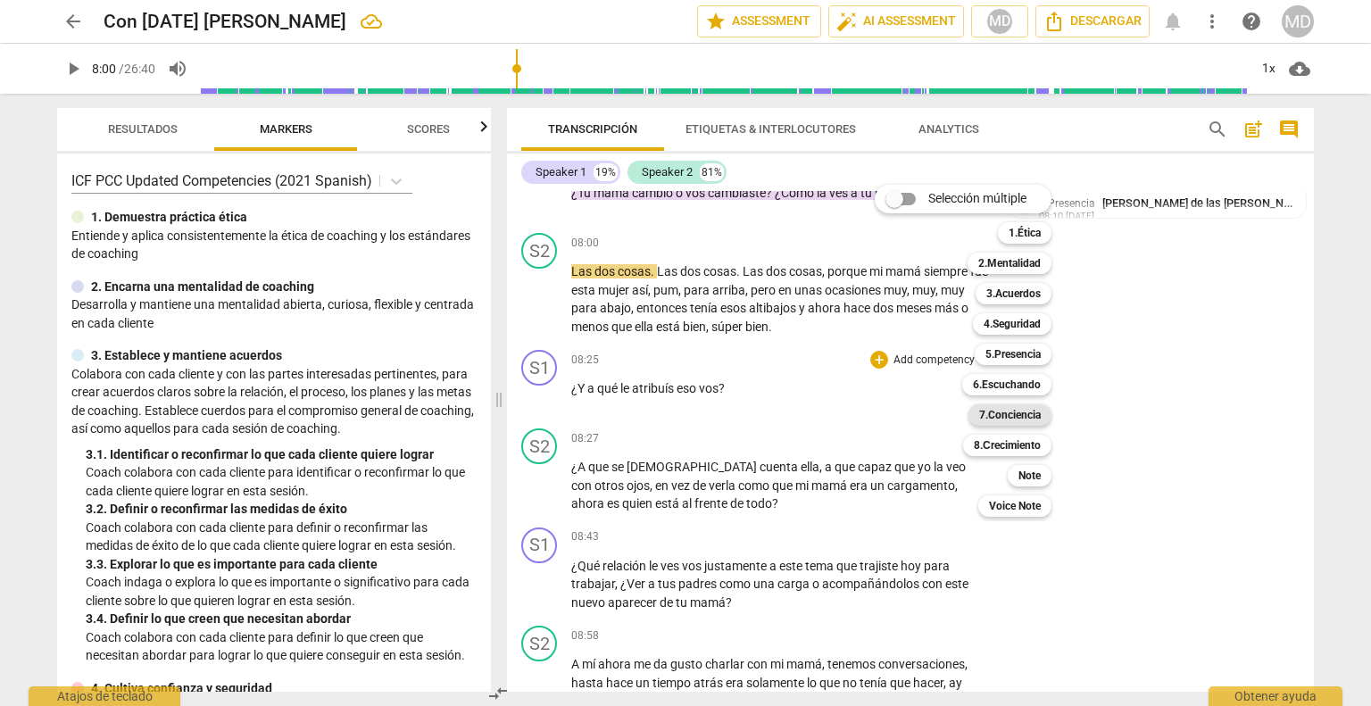
click at [1022, 412] on b "7.Conciencia" at bounding box center [1010, 414] width 62 height 21
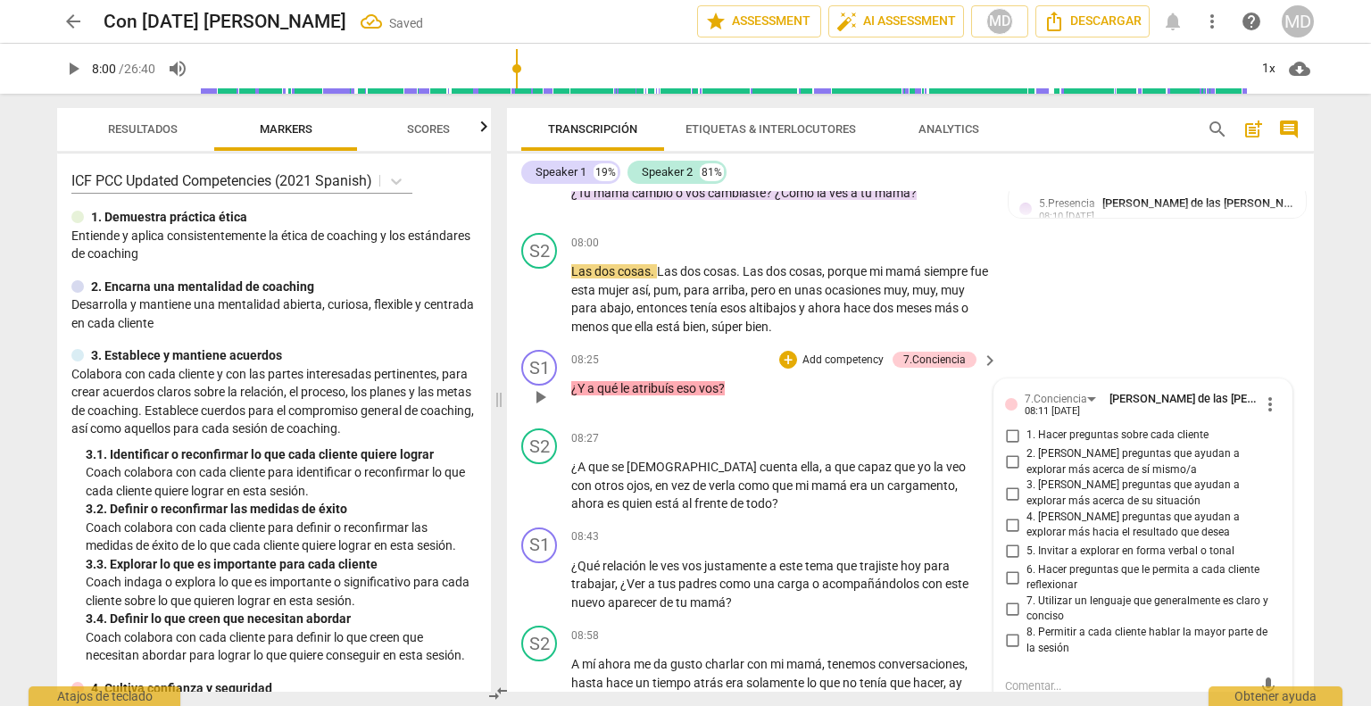
click at [1008, 567] on input "6. Hacer preguntas que le permita a cada cliente reflexionar" at bounding box center [1012, 577] width 29 height 21
checkbox input "true"
click at [1006, 600] on input "7. Utilizar un lenguaje que generalmente es claro y conciso" at bounding box center [1012, 608] width 29 height 21
checkbox input "true"
click at [1007, 483] on input "3. [PERSON_NAME] preguntas que ayudan a explorar más acerca de su situación" at bounding box center [1012, 493] width 29 height 21
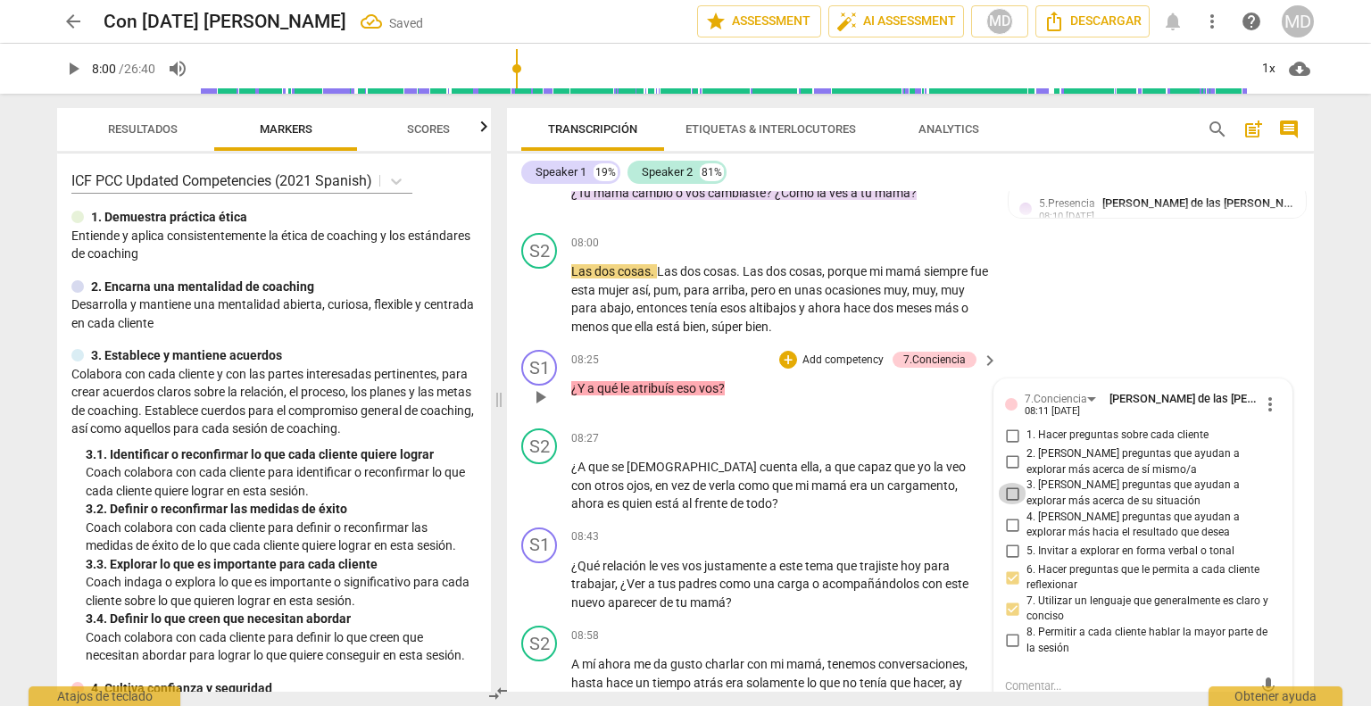
checkbox input "true"
click at [1008, 452] on input "2. [PERSON_NAME] preguntas que ayudan a explorar más acerca de sí mismo/a" at bounding box center [1012, 462] width 29 height 21
checkbox input "true"
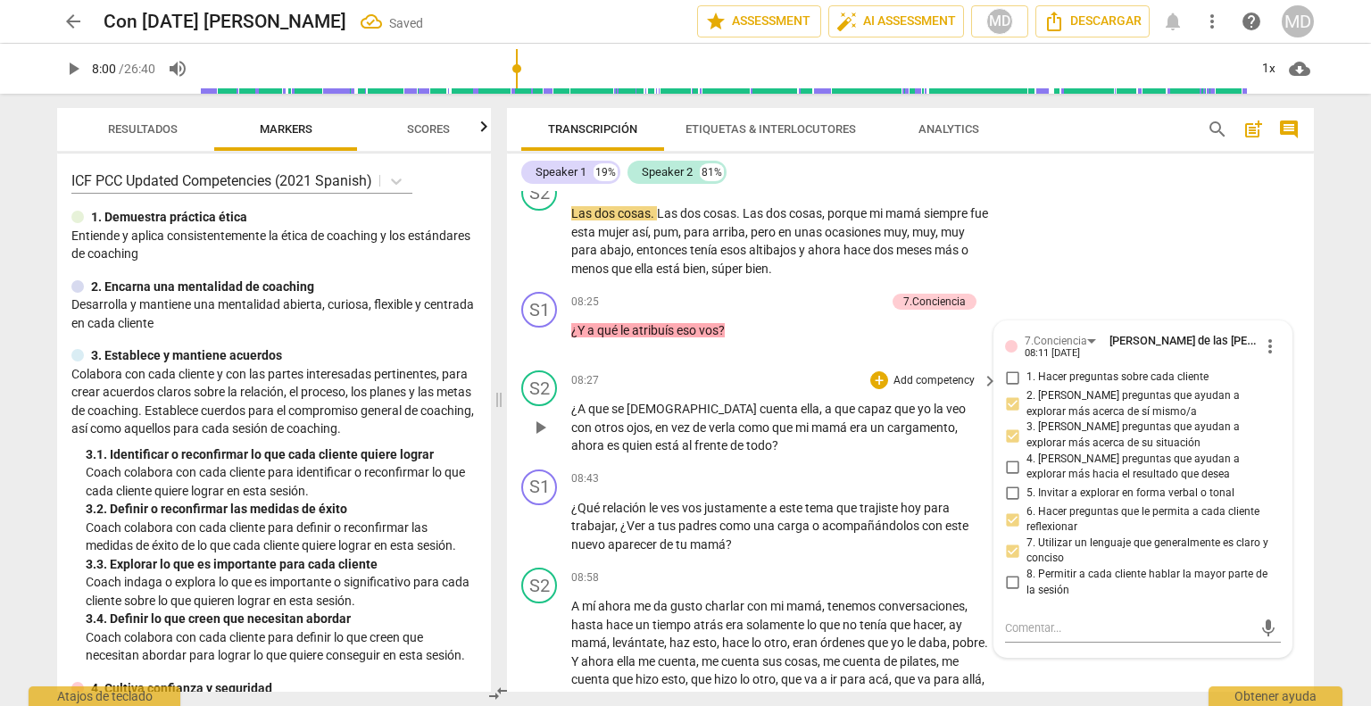
scroll to position [3222, 0]
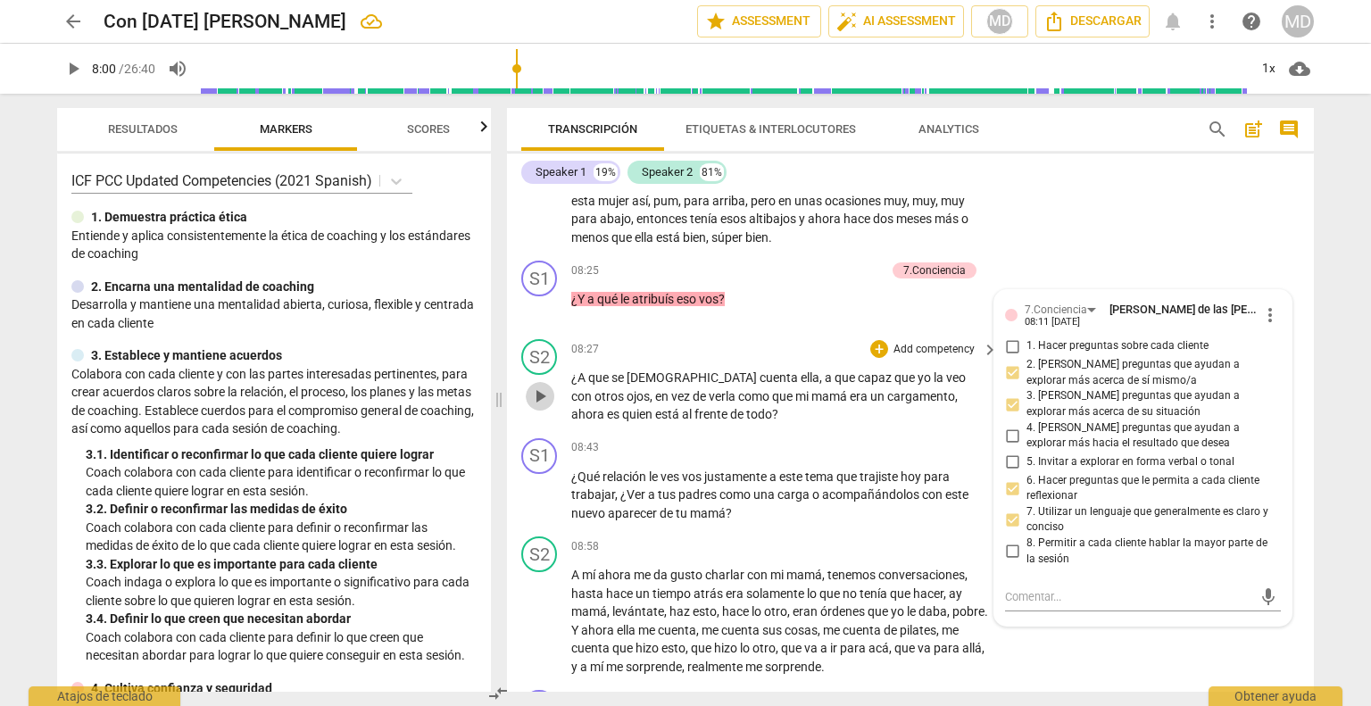
click at [536, 386] on span "play_arrow" at bounding box center [539, 396] width 21 height 21
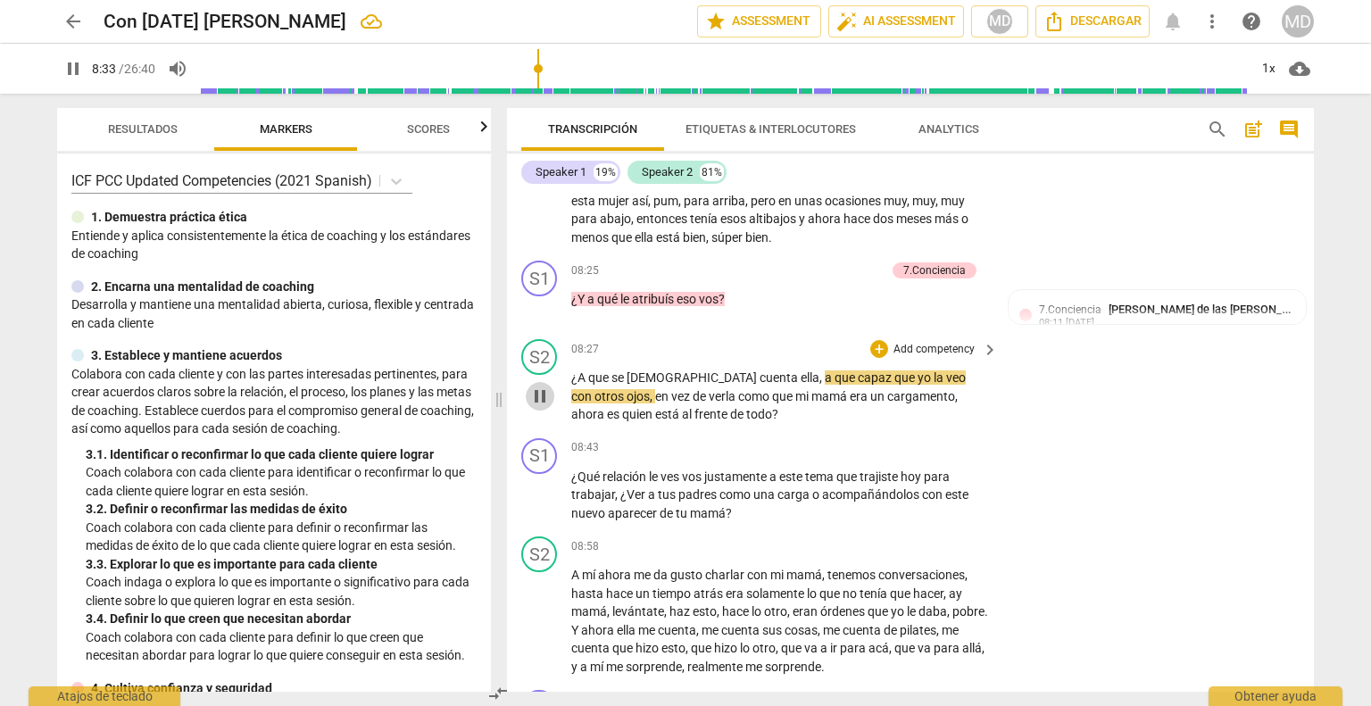
click at [535, 386] on span "pause" at bounding box center [539, 396] width 21 height 21
click at [547, 490] on span "play_arrow" at bounding box center [539, 495] width 21 height 21
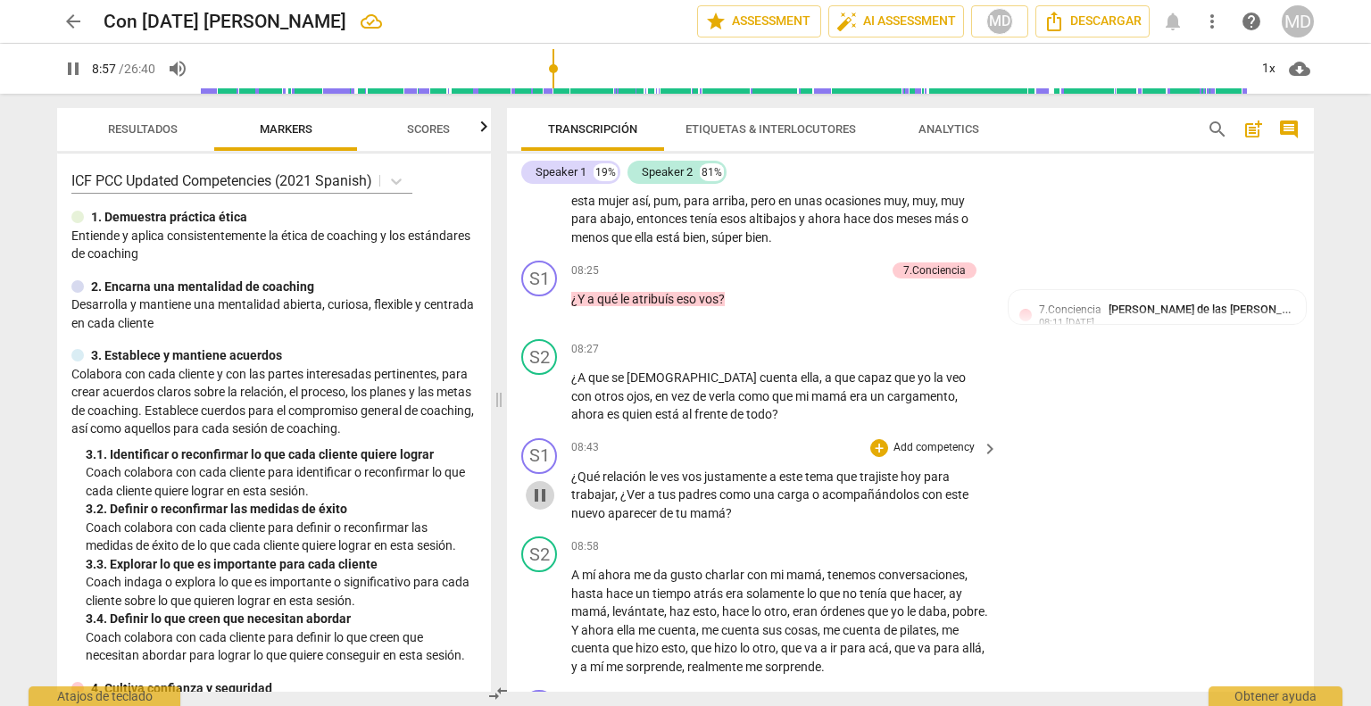
click at [547, 490] on span "pause" at bounding box center [539, 495] width 21 height 21
type input "538"
click at [938, 440] on p "Add competency" at bounding box center [934, 448] width 85 height 16
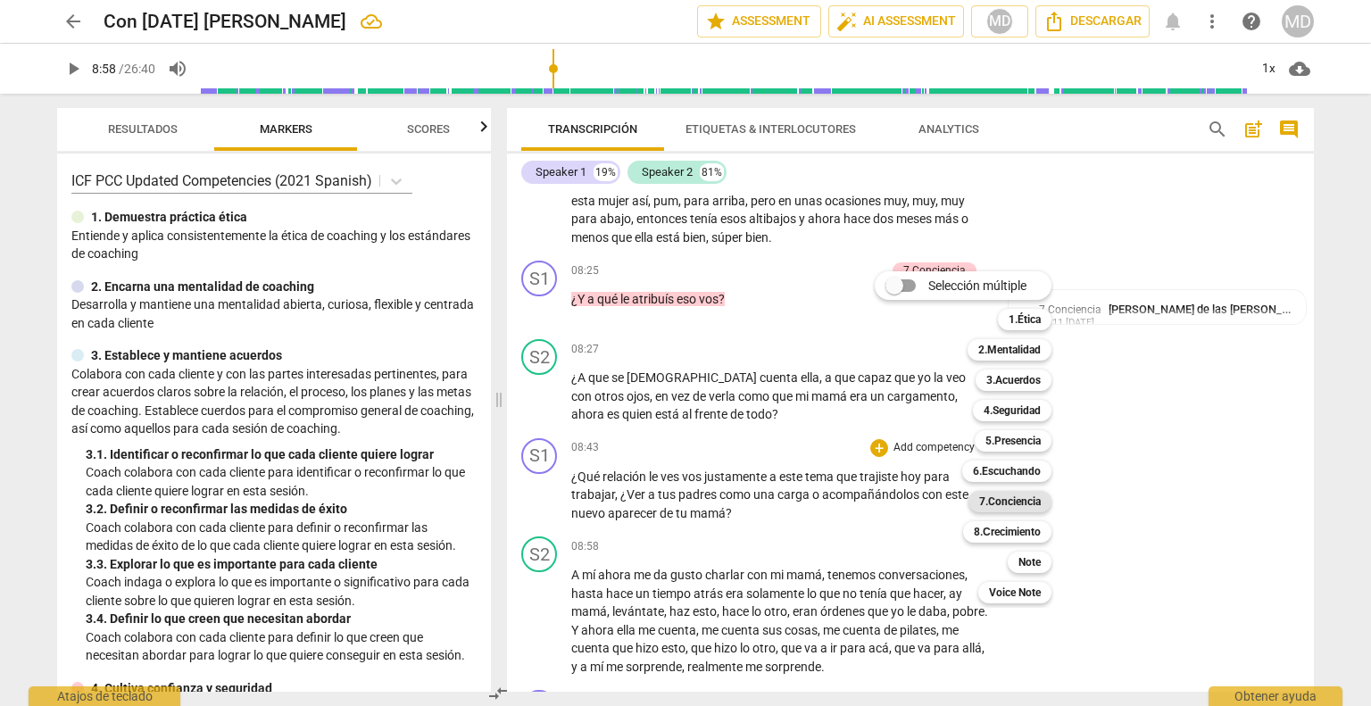
click at [1011, 499] on b "7.Conciencia" at bounding box center [1010, 501] width 62 height 21
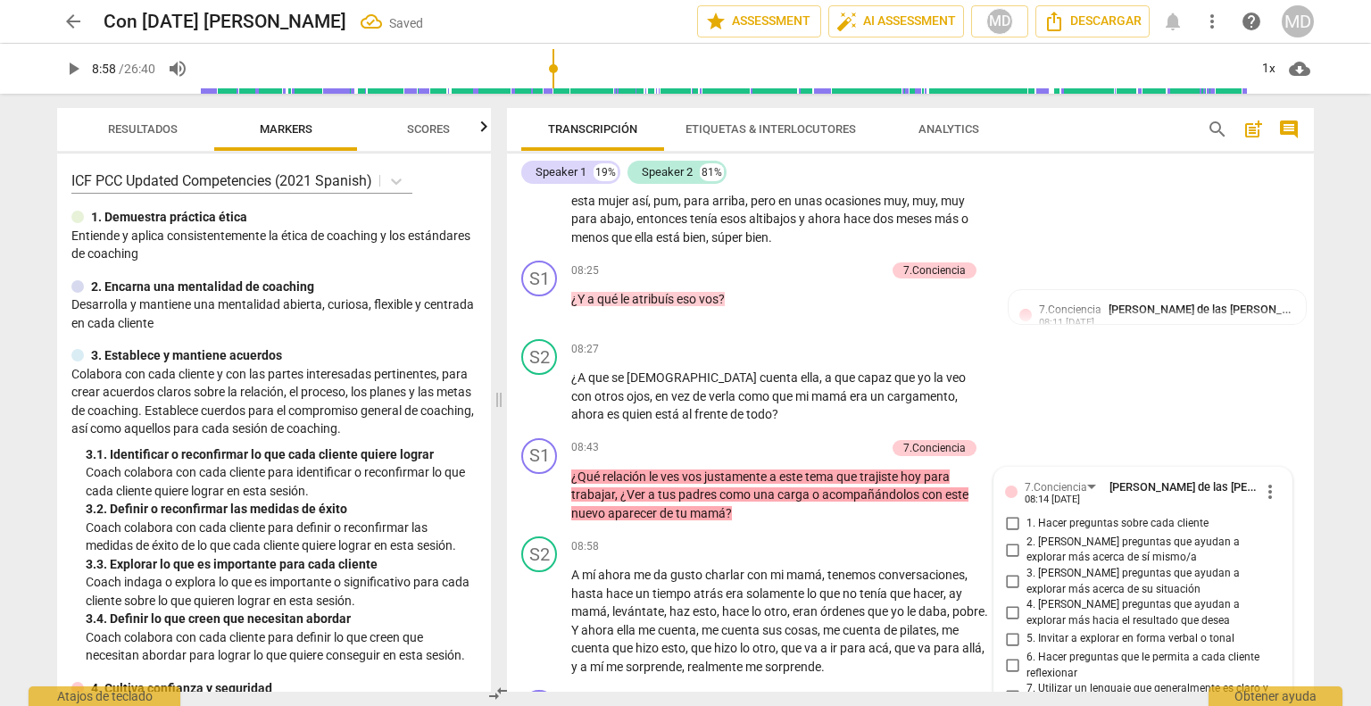
scroll to position [3545, 0]
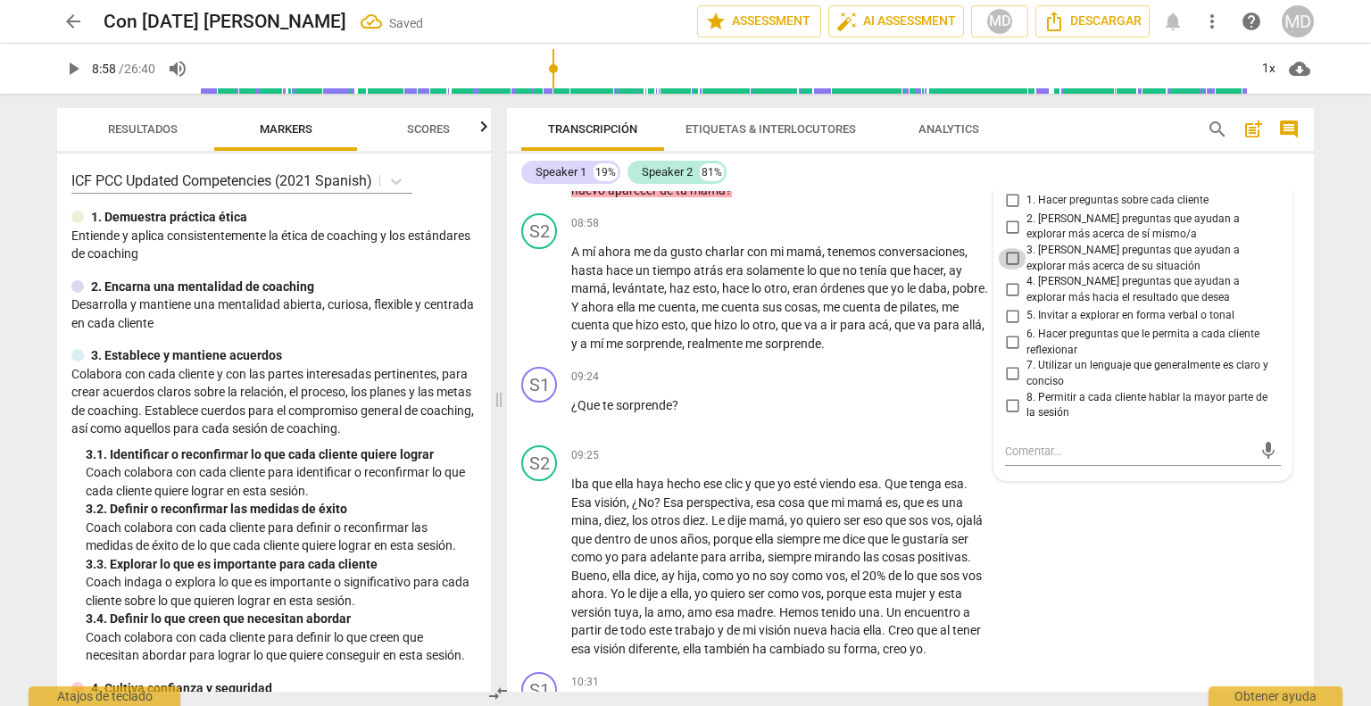
click at [1011, 250] on input "3. [PERSON_NAME] preguntas que ayudan a explorar más acerca de su situación" at bounding box center [1012, 258] width 29 height 21
checkbox input "true"
click at [1010, 279] on input "4. [PERSON_NAME] preguntas que ayudan a explorar más hacia el resultado que des…" at bounding box center [1012, 289] width 29 height 21
checkbox input "true"
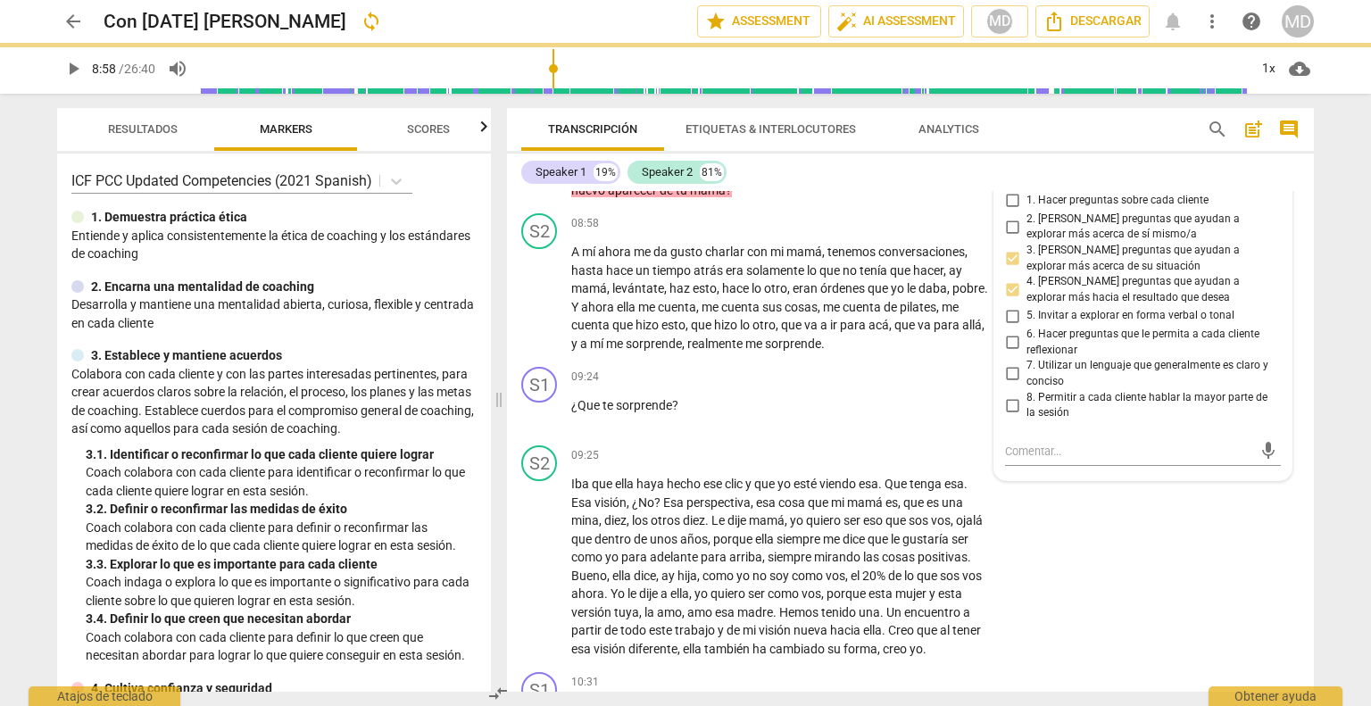
click at [1008, 363] on input "7. Utilizar un lenguaje que generalmente es claro y conciso" at bounding box center [1012, 373] width 29 height 21
checkbox input "true"
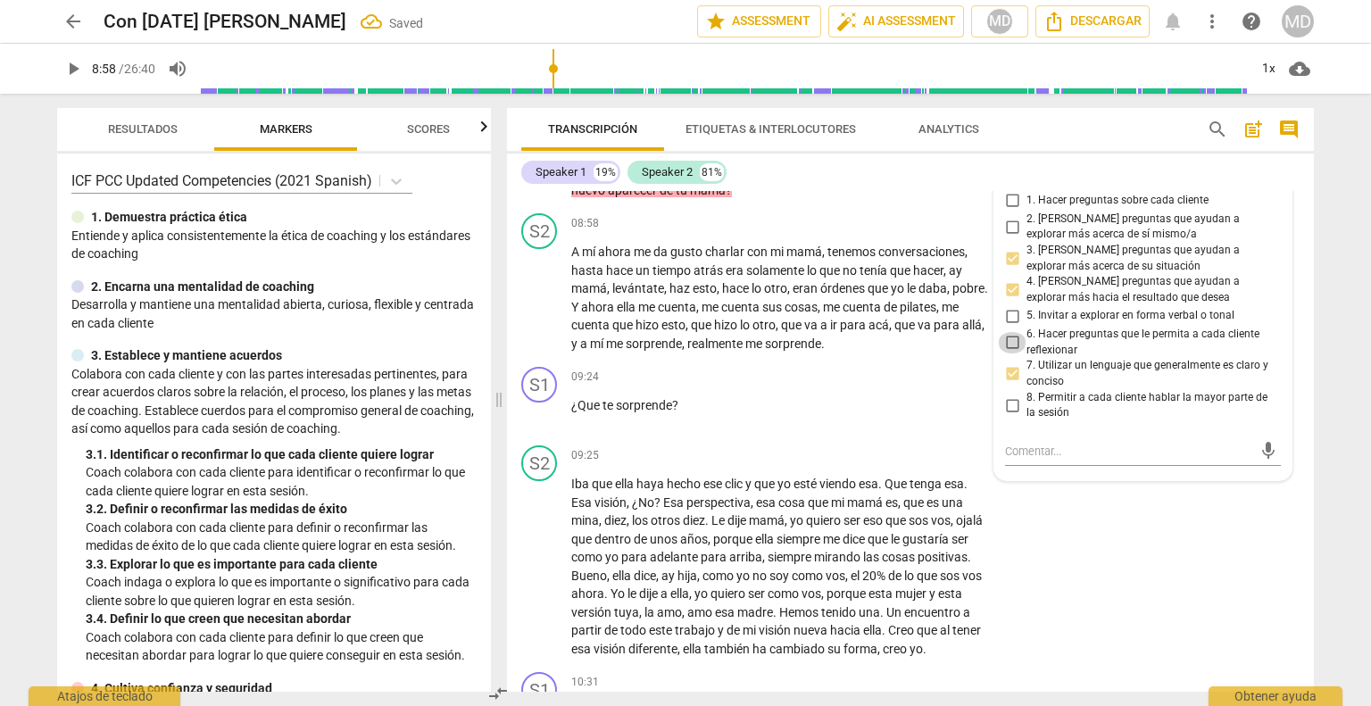
click at [1013, 332] on input "6. Hacer preguntas que le permita a cada cliente reflexionar" at bounding box center [1012, 342] width 29 height 21
checkbox input "true"
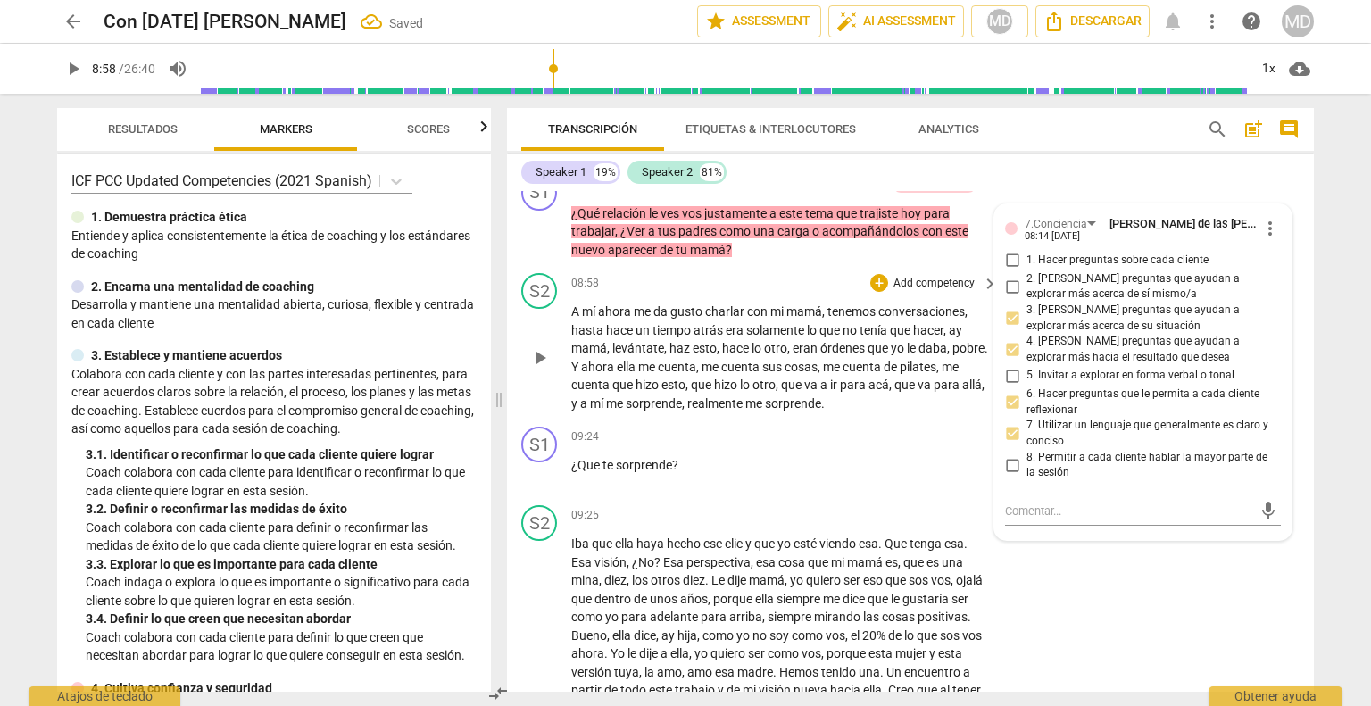
scroll to position [3456, 0]
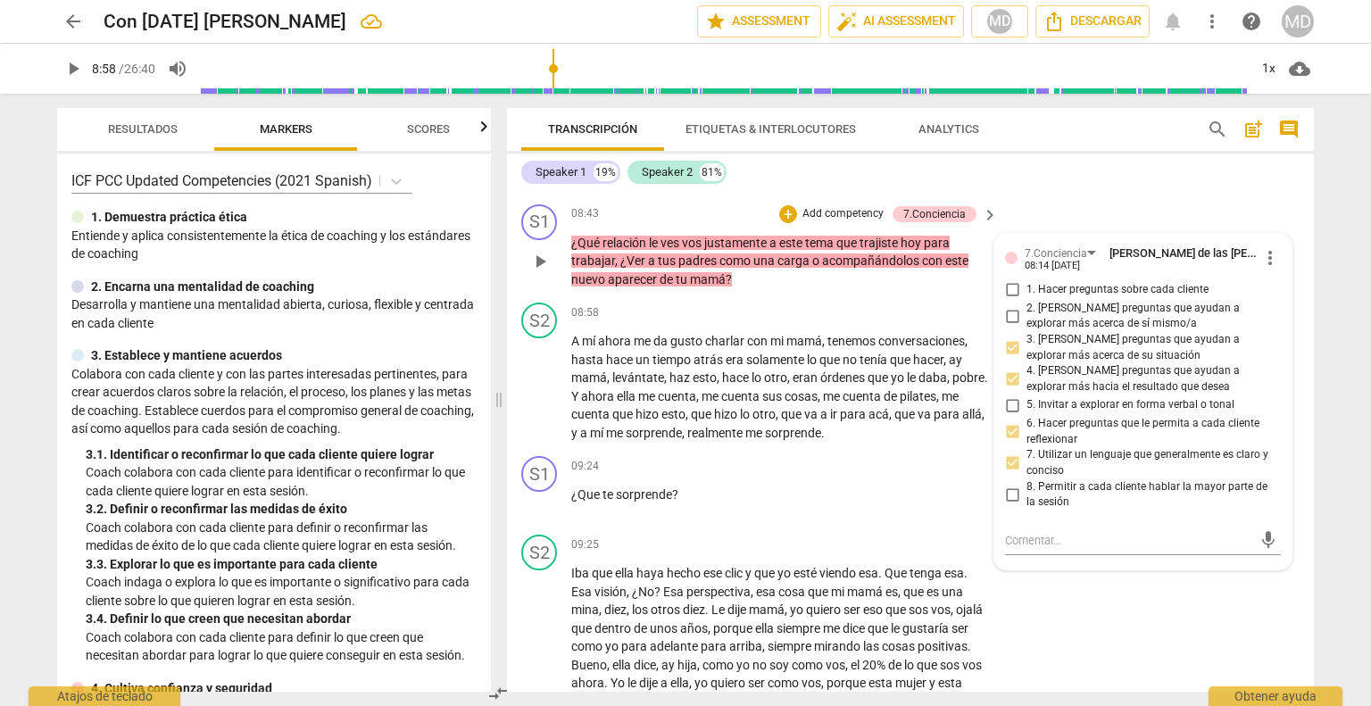
click at [1007, 485] on input "8. Permitir a cada cliente hablar la mayor parte de la sesión" at bounding box center [1012, 494] width 29 height 21
checkbox input "true"
click at [549, 493] on span "play_arrow" at bounding box center [539, 503] width 21 height 21
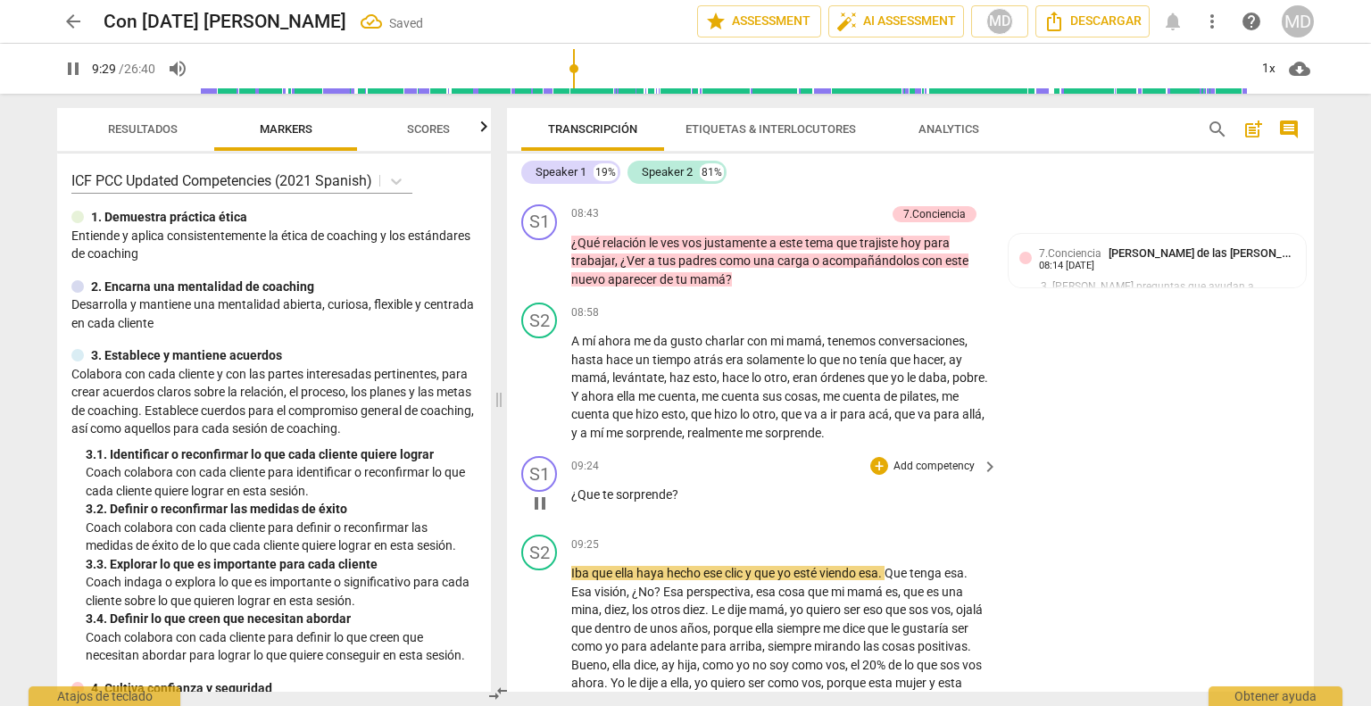
click at [549, 493] on span "pause" at bounding box center [539, 503] width 21 height 21
type input "570"
click at [960, 459] on p "Add competency" at bounding box center [934, 467] width 85 height 16
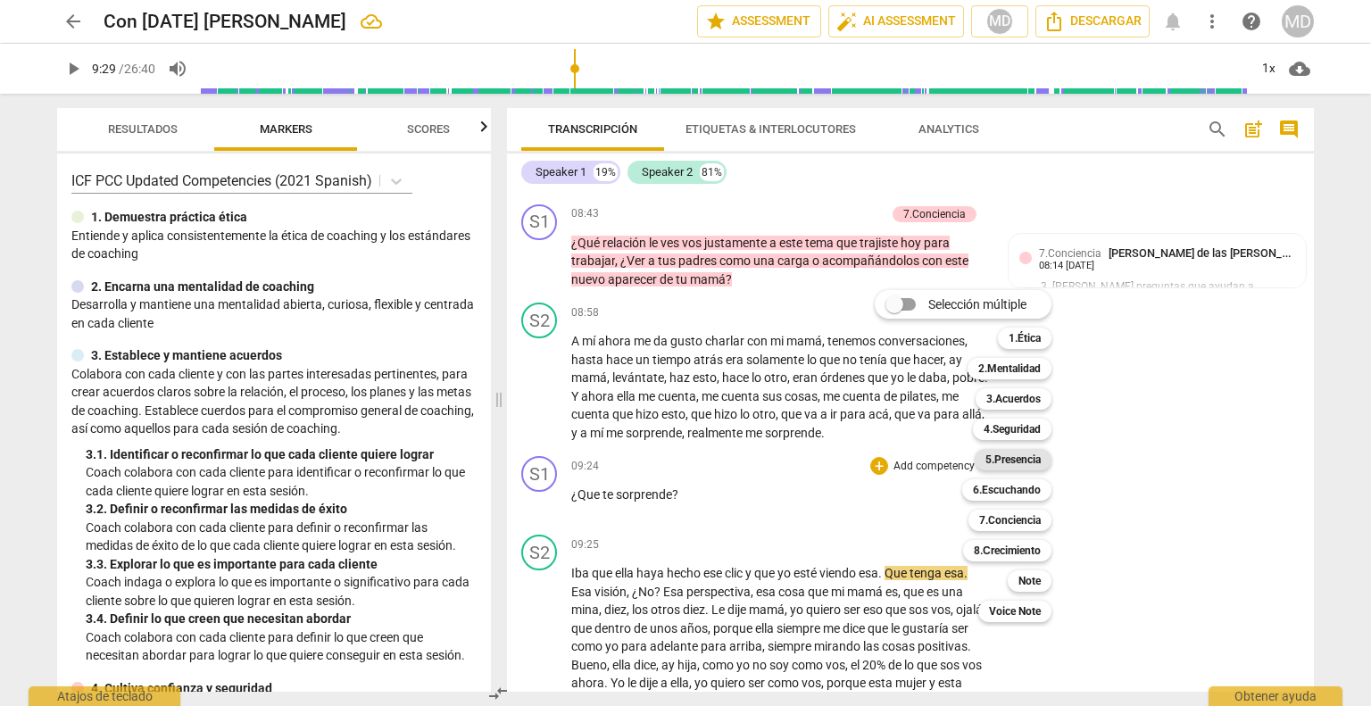
click at [1036, 460] on b "5.Presencia" at bounding box center [1012, 459] width 55 height 21
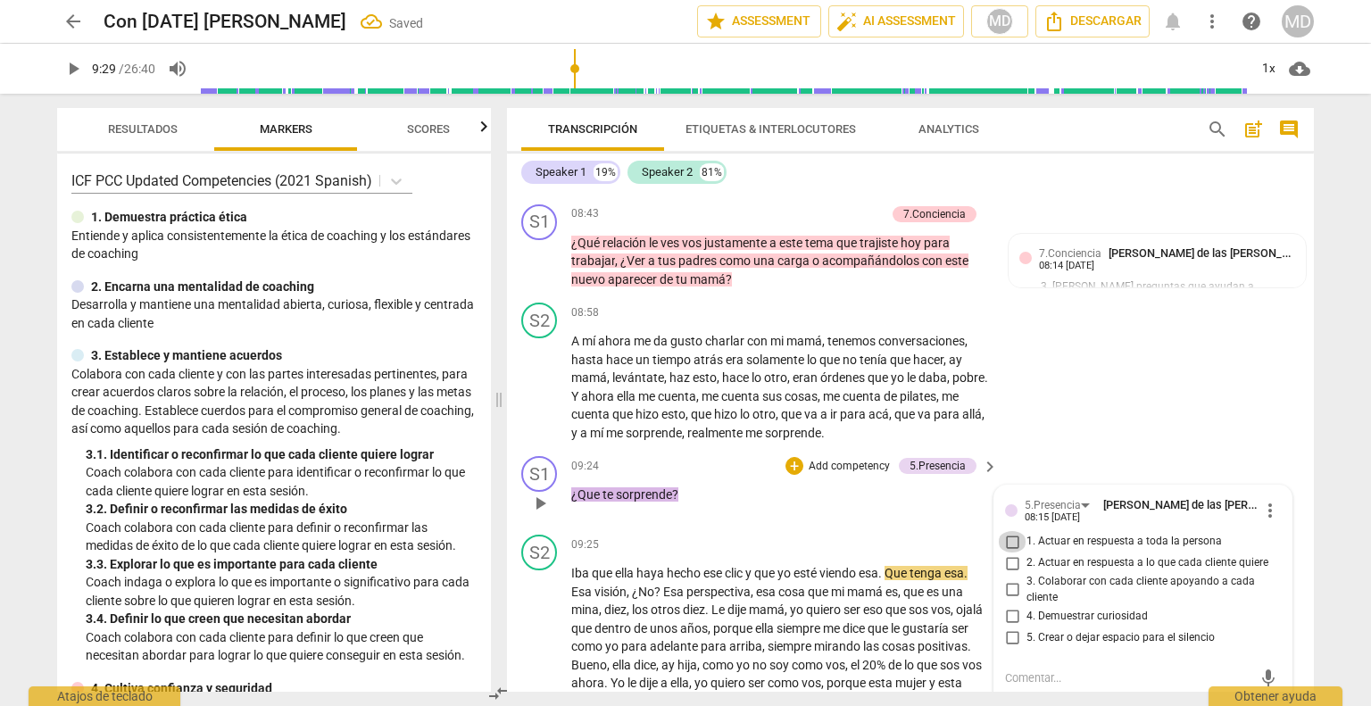
click at [1008, 532] on input "1. Actuar en respuesta a toda la persona" at bounding box center [1012, 541] width 29 height 21
checkbox input "true"
click at [1007, 581] on input "3. Colaborar con cada cliente apoyando a cada cliente" at bounding box center [1012, 589] width 29 height 21
checkbox input "true"
click at [1008, 606] on input "4. Demuestrar curiosidad" at bounding box center [1012, 615] width 29 height 21
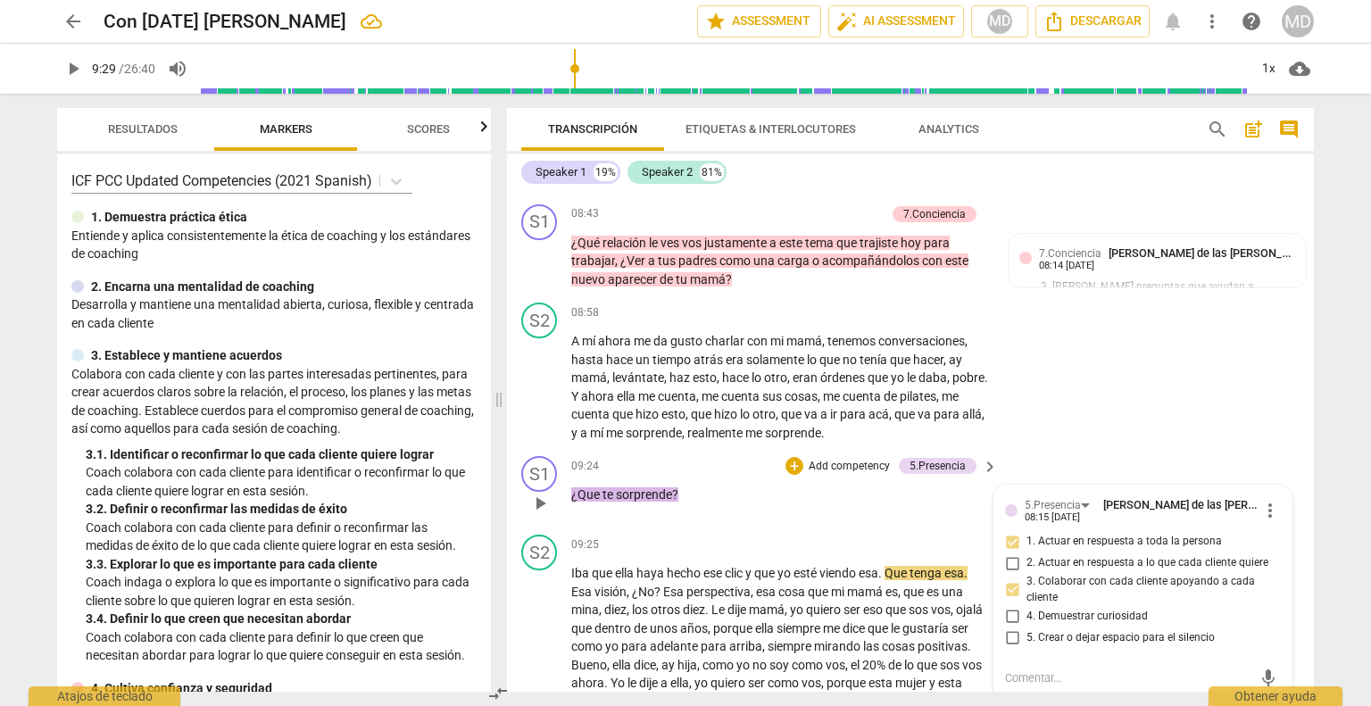
checkbox input "true"
click at [1008, 626] on input "5. Crear o dejar espacio para el silencio" at bounding box center [1012, 636] width 29 height 21
checkbox input "true"
click at [857, 464] on div "+ Add competency" at bounding box center [838, 466] width 106 height 18
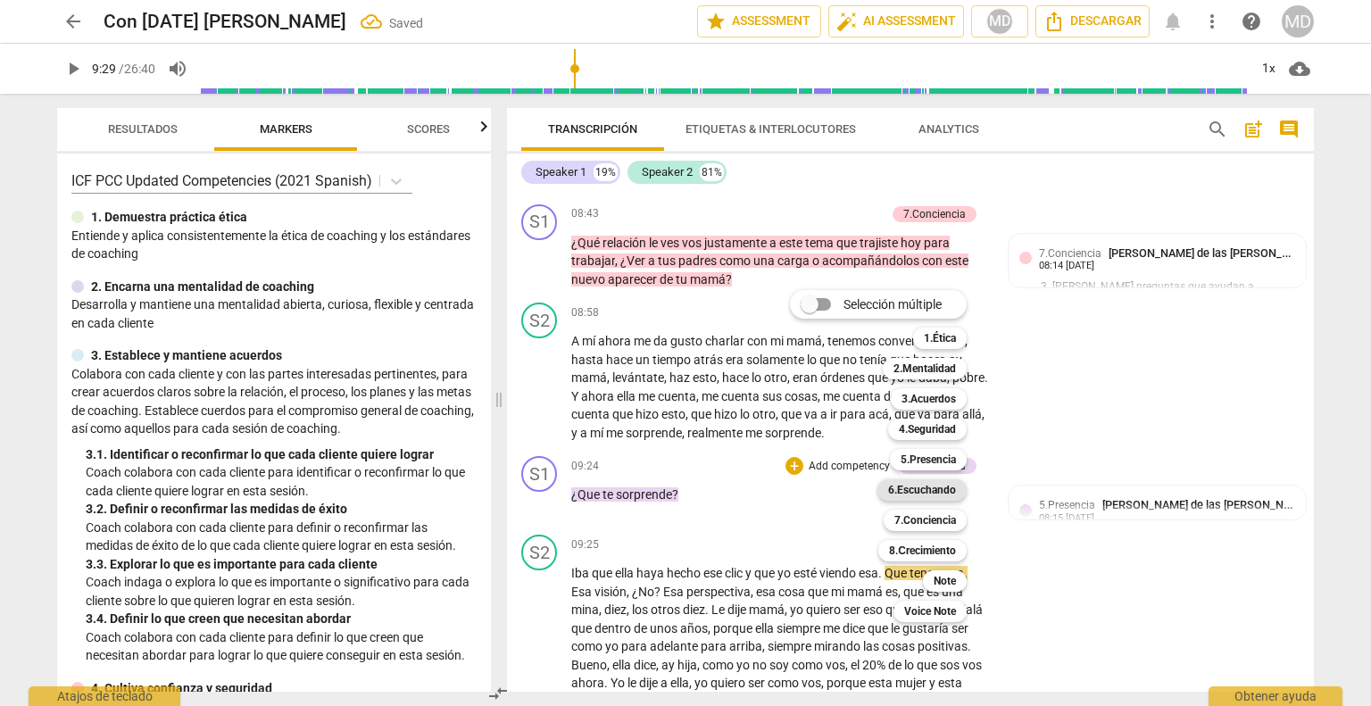
click at [948, 485] on b "6.Escuchando" at bounding box center [922, 489] width 68 height 21
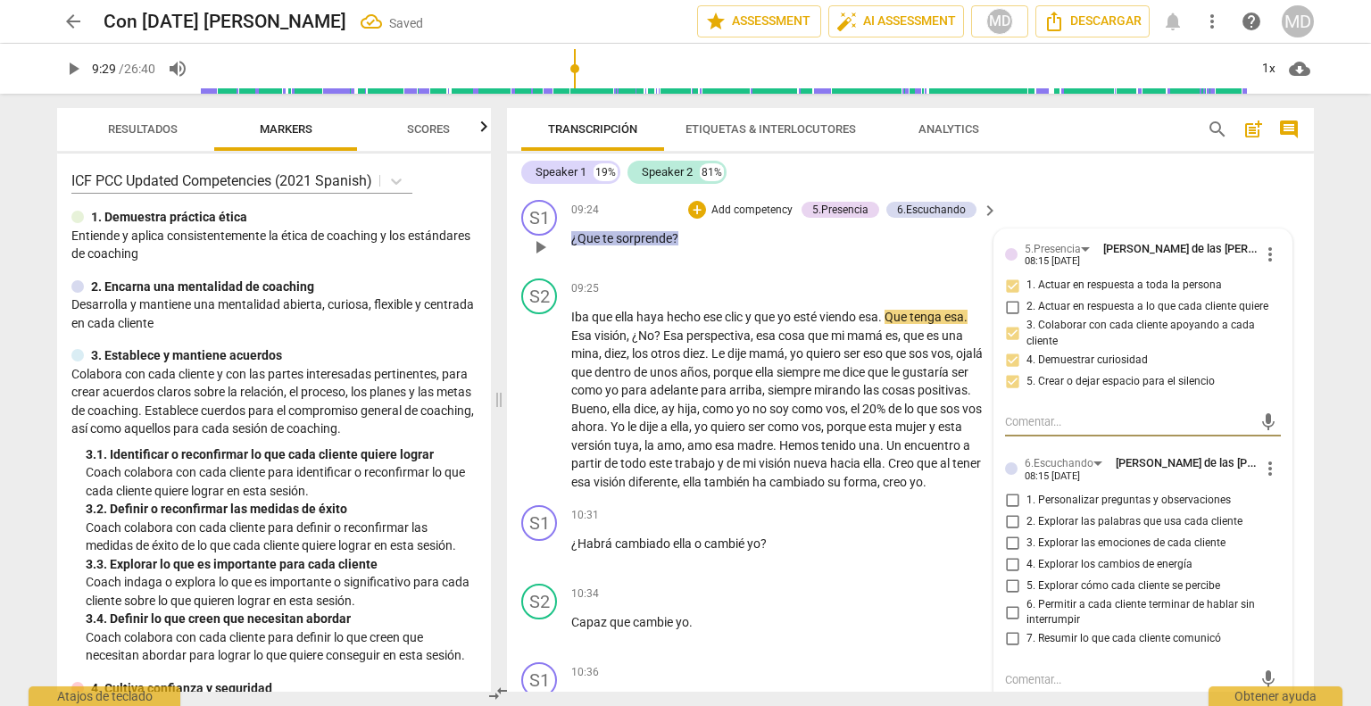
scroll to position [3723, 0]
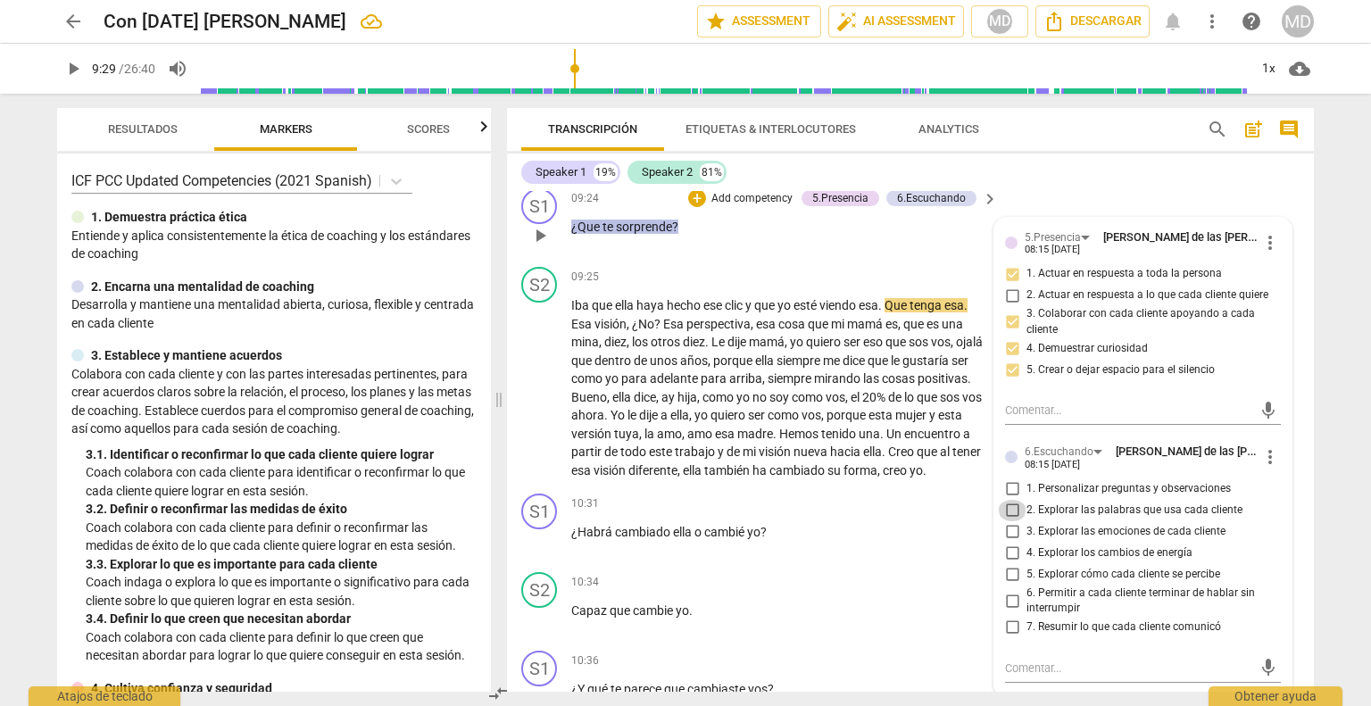
click at [1010, 500] on input "2. Explorar las palabras que usa cada cliente" at bounding box center [1012, 510] width 29 height 21
checkbox input "true"
click at [1010, 590] on input "6. Permitir a cada cliente terminar de hablar sin interrumpir" at bounding box center [1012, 600] width 29 height 21
checkbox input "true"
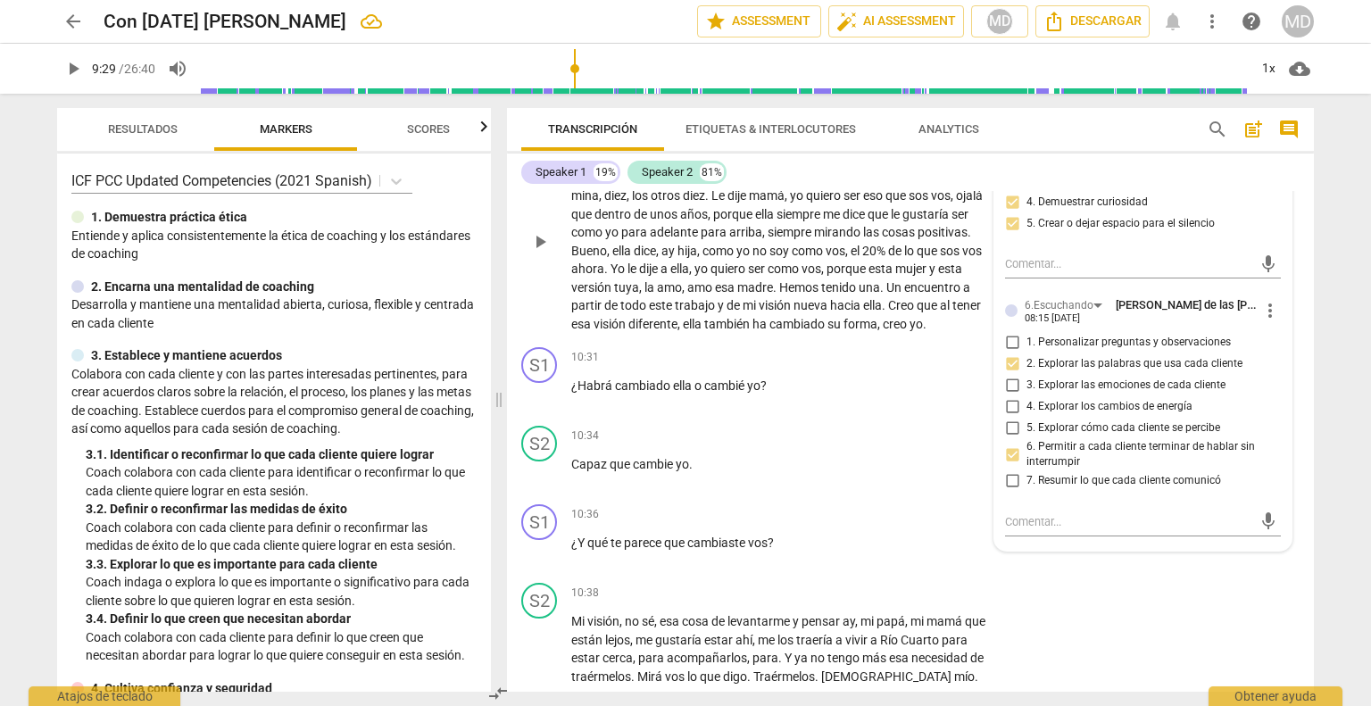
scroll to position [3902, 0]
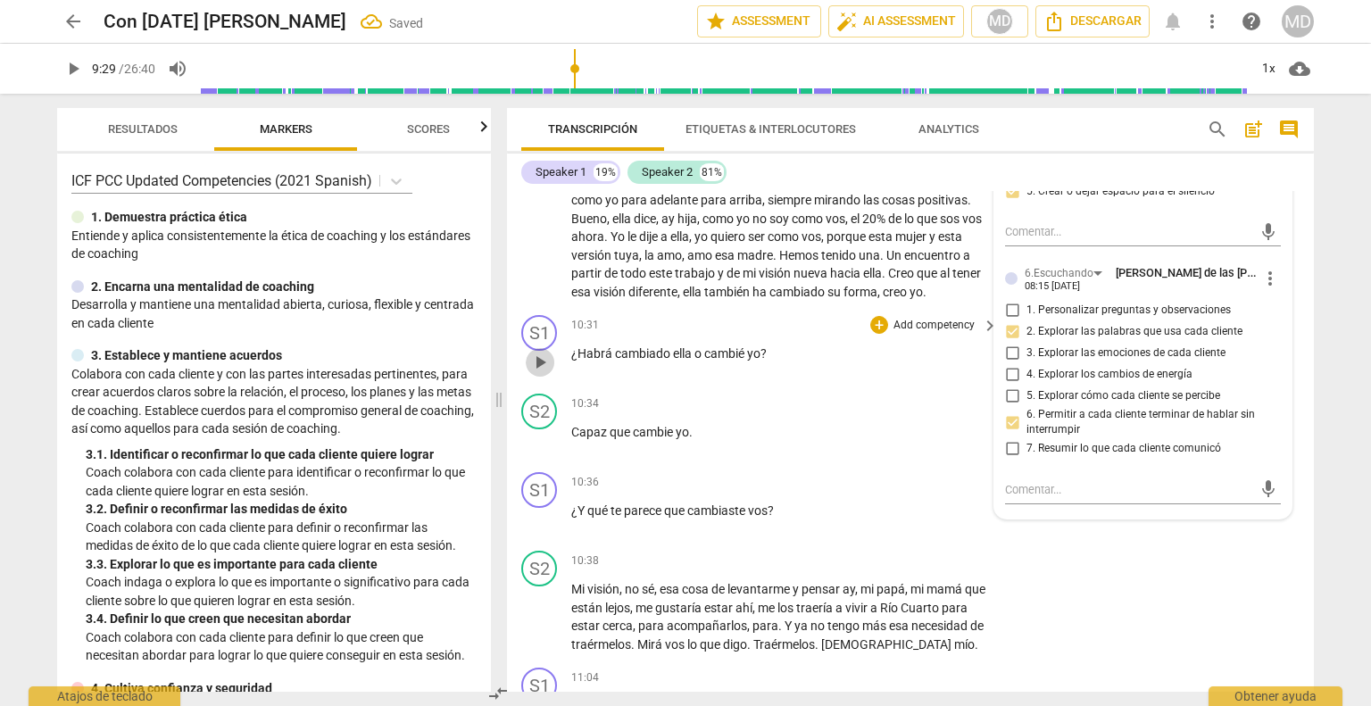
click at [543, 371] on span "play_arrow" at bounding box center [539, 362] width 21 height 21
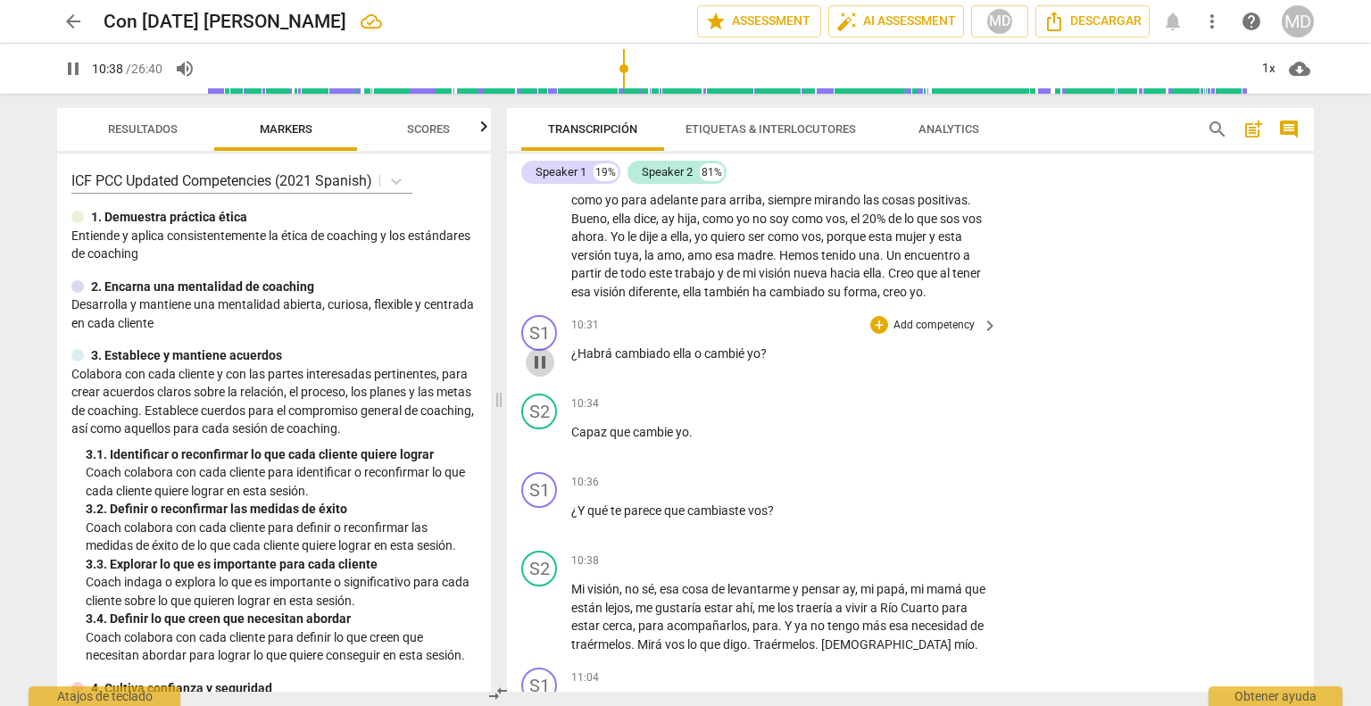
click at [543, 371] on span "pause" at bounding box center [539, 362] width 21 height 21
type input "639"
click at [950, 334] on p "Add competency" at bounding box center [934, 326] width 85 height 16
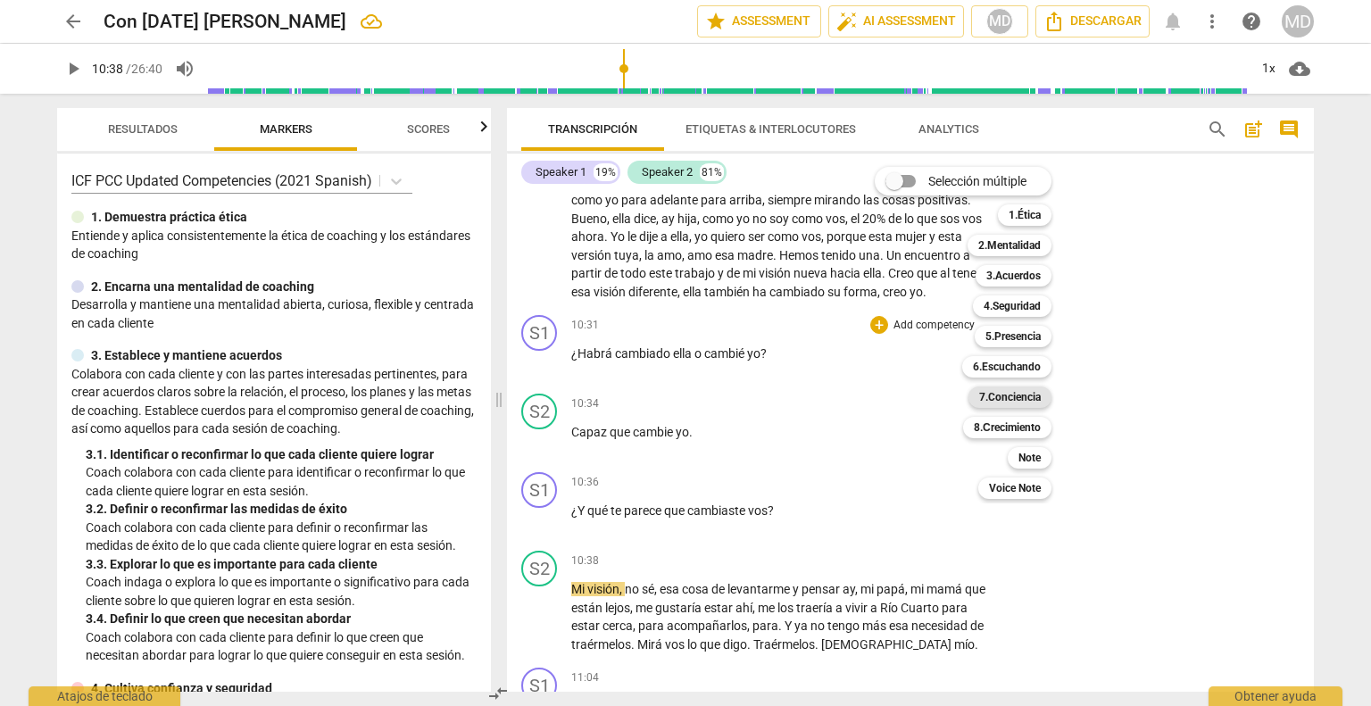
click at [1016, 397] on b "7.Conciencia" at bounding box center [1010, 396] width 62 height 21
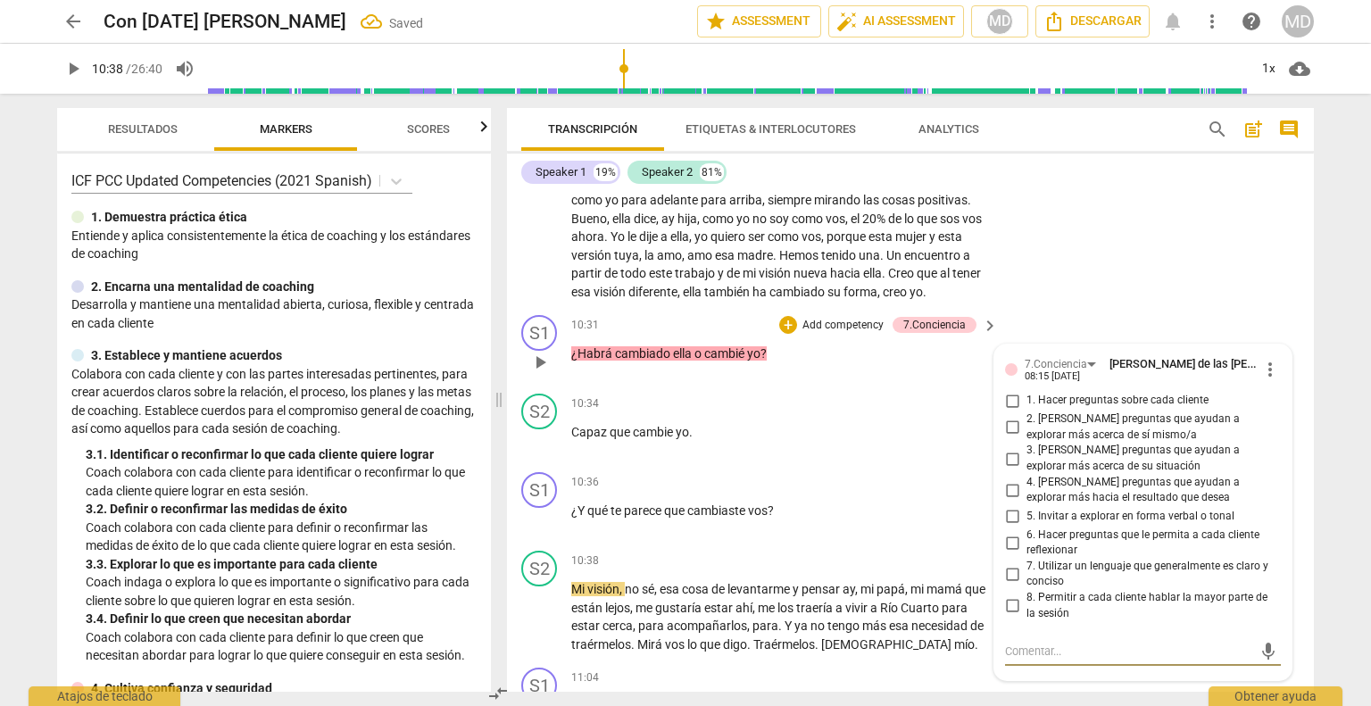
click at [1008, 581] on input "7. Utilizar un lenguaje que generalmente es claro y conciso" at bounding box center [1012, 573] width 29 height 21
checkbox input "true"
click at [1009, 552] on input "6. Hacer preguntas que le permita a cada cliente reflexionar" at bounding box center [1012, 542] width 29 height 21
checkbox input "true"
click at [839, 325] on p "Add competency" at bounding box center [843, 326] width 85 height 16
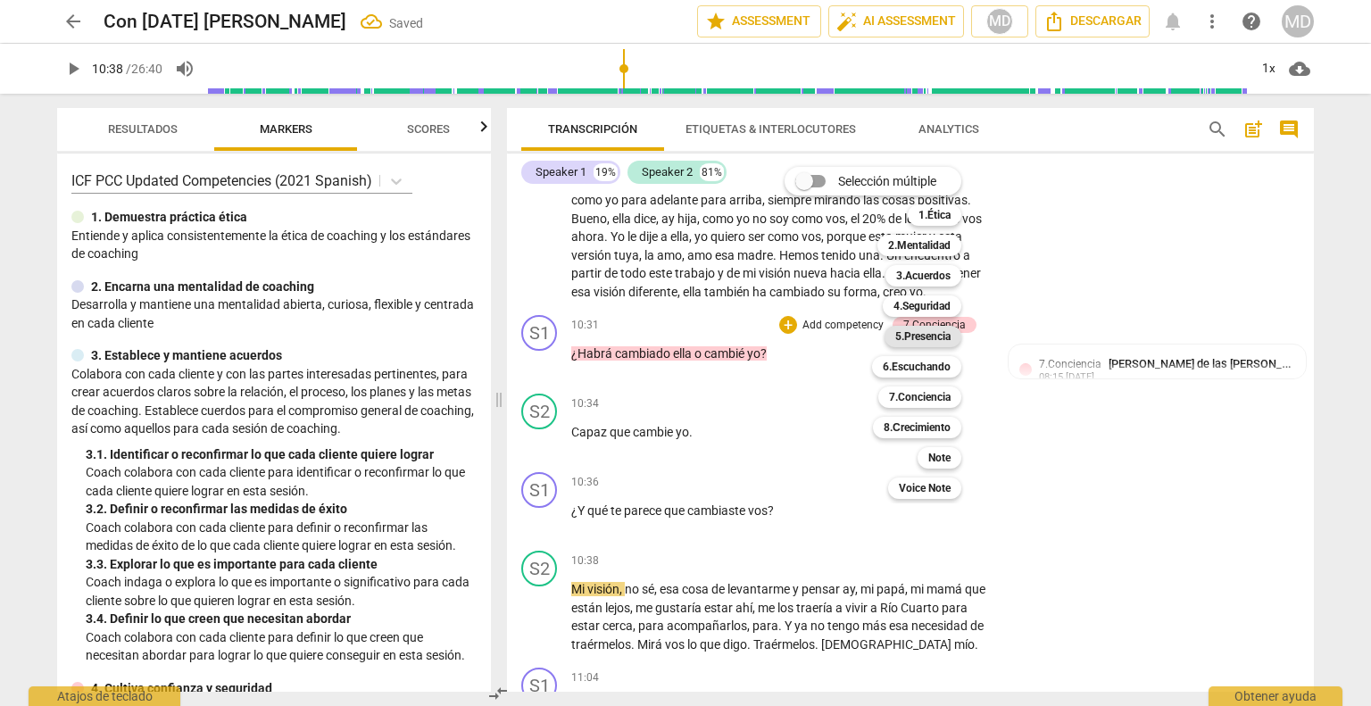
click at [931, 328] on b "5.Presencia" at bounding box center [922, 336] width 55 height 21
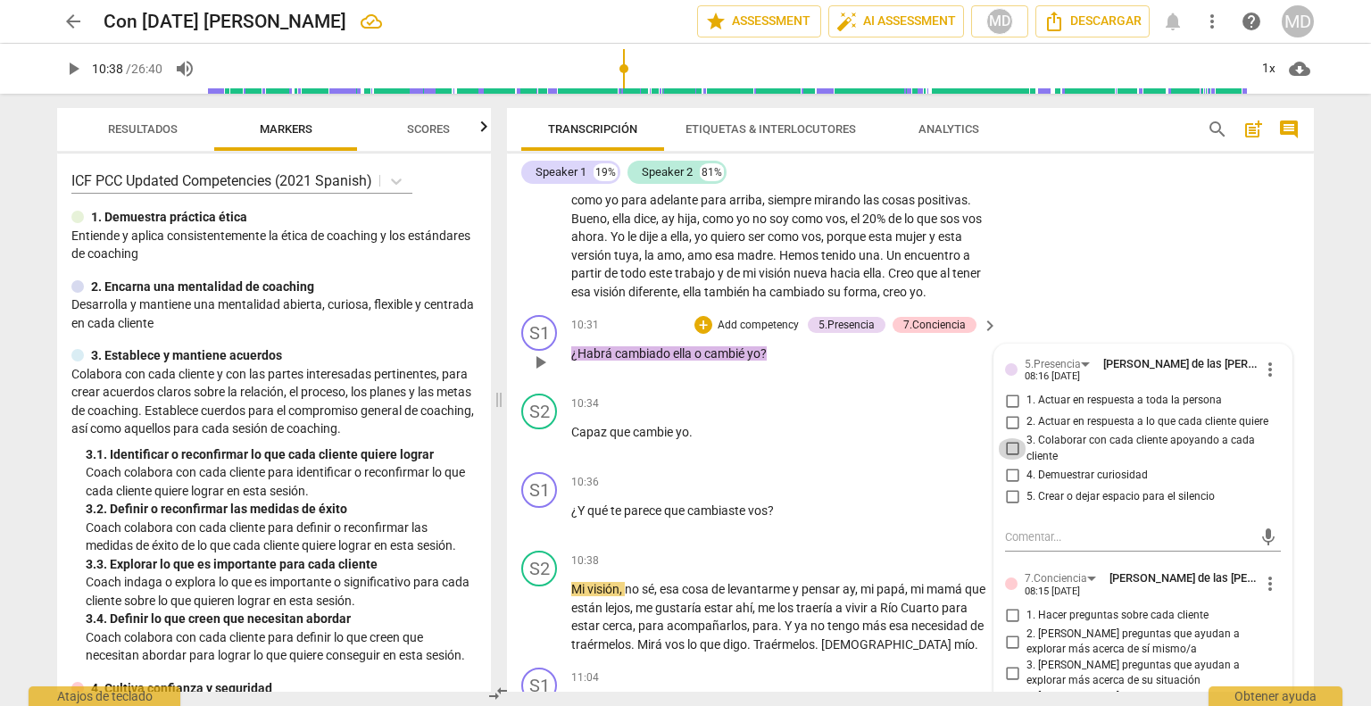
click at [1013, 458] on input "3. Colaborar con cada cliente apoyando a cada cliente" at bounding box center [1012, 448] width 29 height 21
checkbox input "true"
click at [1007, 408] on input "1. Actuar en respuesta a toda la persona" at bounding box center [1012, 400] width 29 height 21
checkbox input "true"
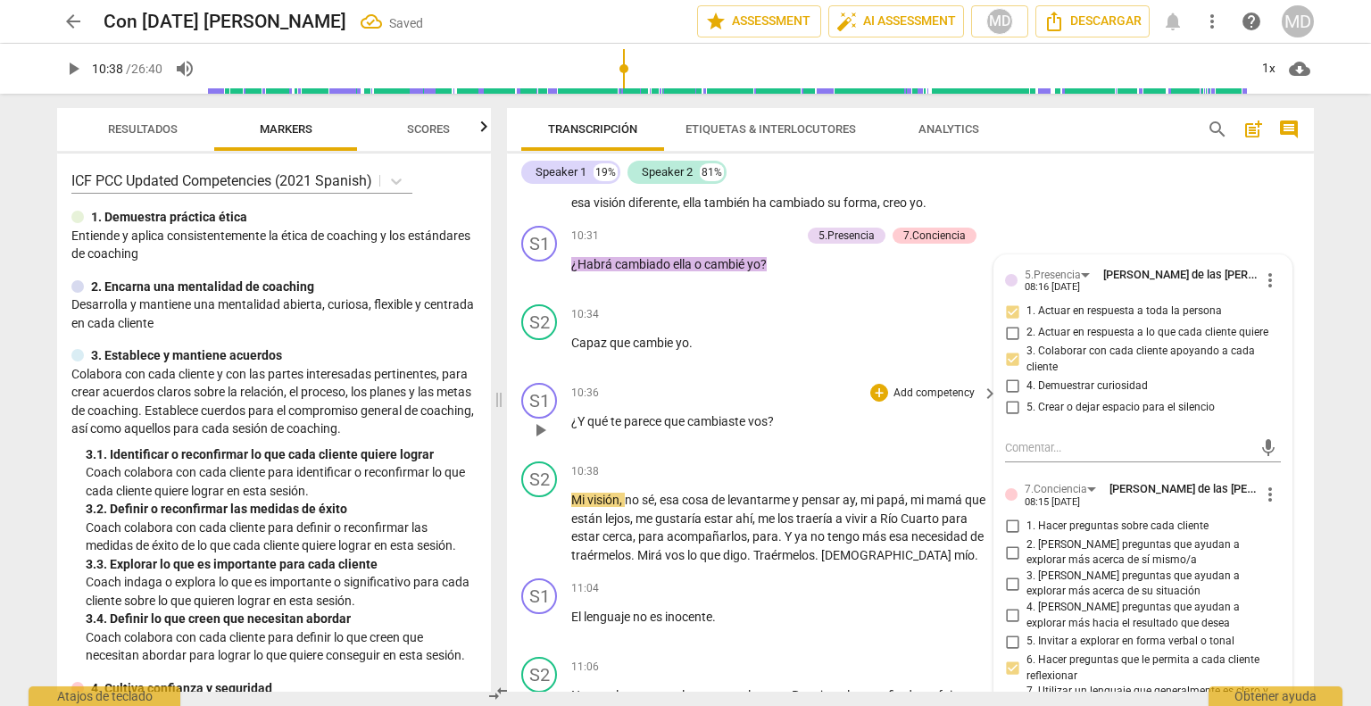
click at [936, 396] on p "Add competency" at bounding box center [934, 394] width 85 height 16
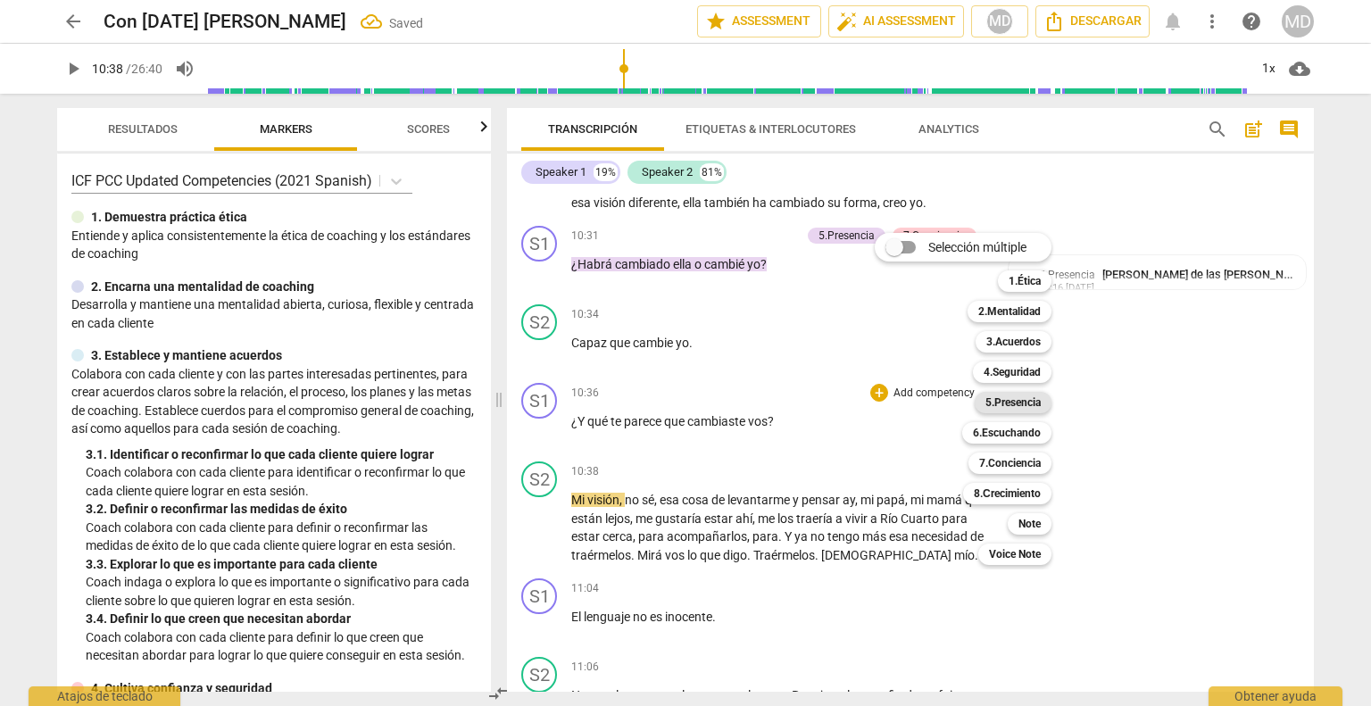
click at [1003, 402] on b "5.Presencia" at bounding box center [1012, 402] width 55 height 21
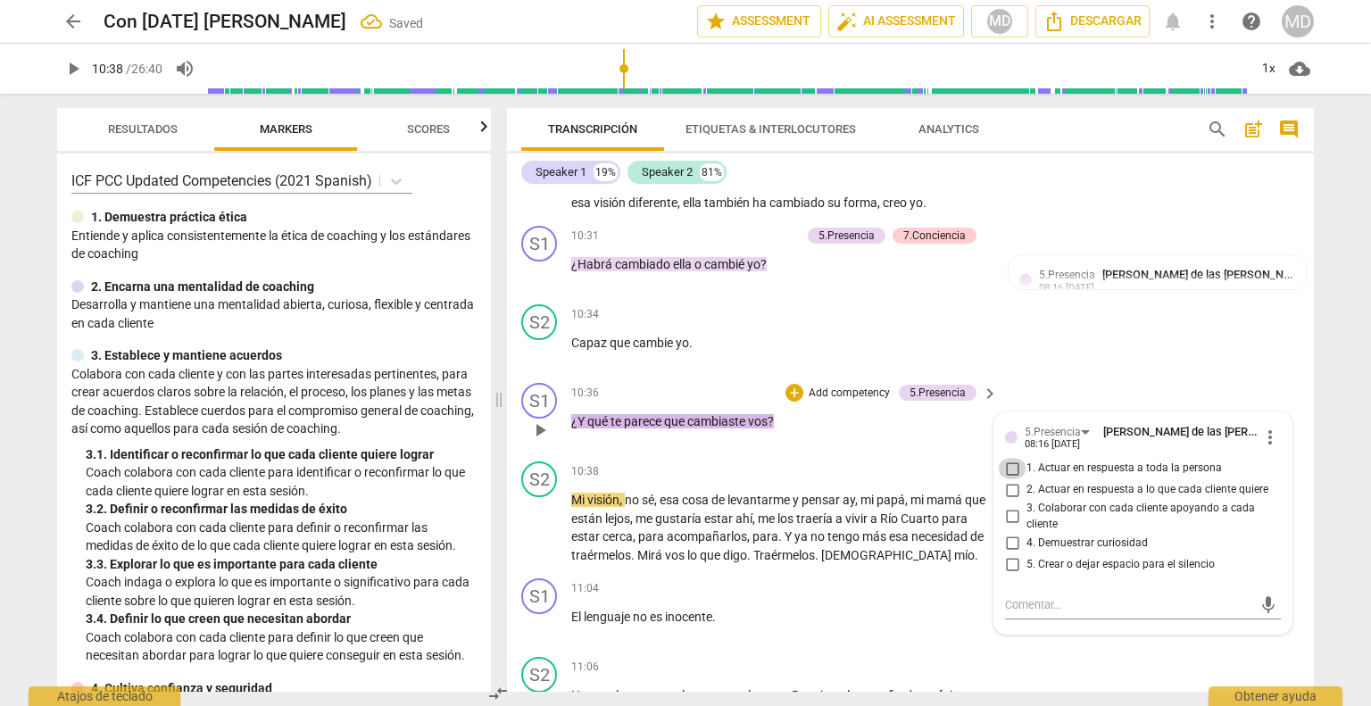
click at [1010, 473] on input "1. Actuar en respuesta a toda la persona" at bounding box center [1012, 468] width 29 height 21
checkbox input "true"
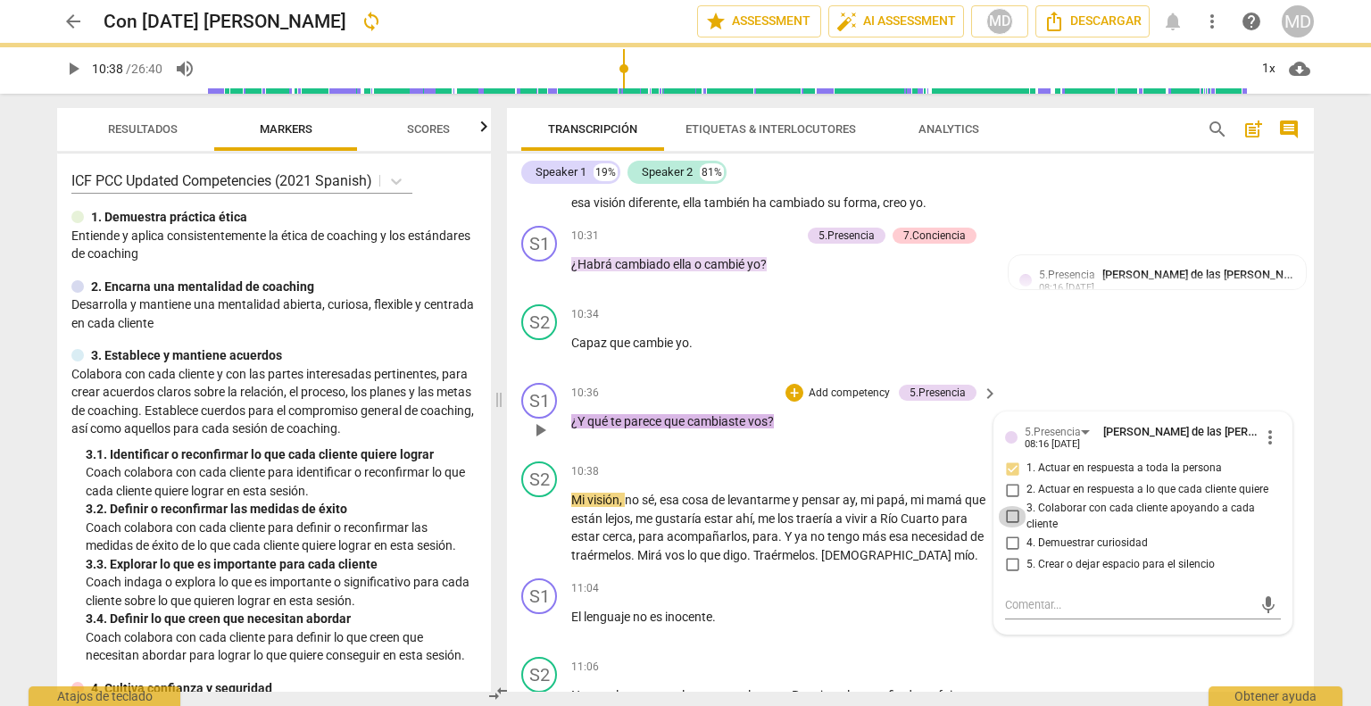
click at [1008, 513] on input "3. Colaborar con cada cliente apoyando a cada cliente" at bounding box center [1012, 516] width 29 height 21
checkbox input "true"
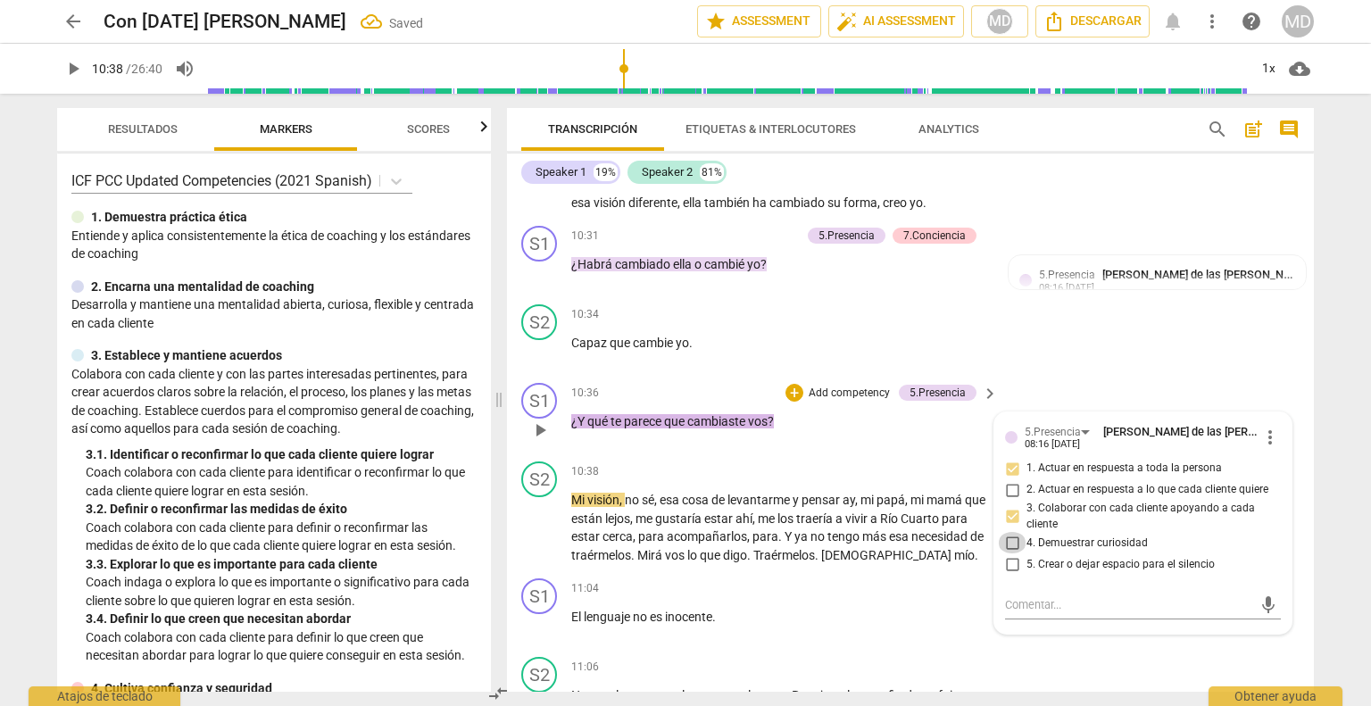
click at [1010, 544] on input "4. Demuestrar curiosidad" at bounding box center [1012, 542] width 29 height 21
checkbox input "true"
click at [860, 394] on p "Add competency" at bounding box center [849, 394] width 85 height 16
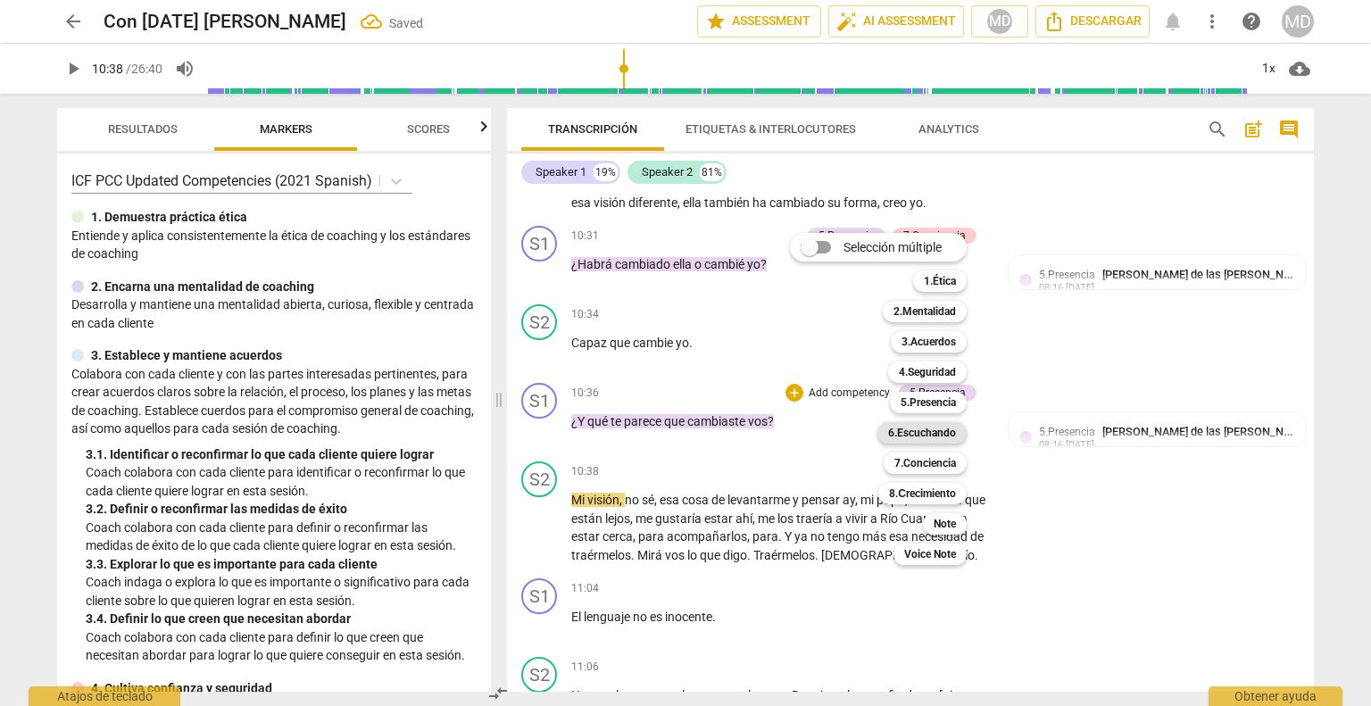
click at [932, 427] on b "6.Escuchando" at bounding box center [922, 432] width 68 height 21
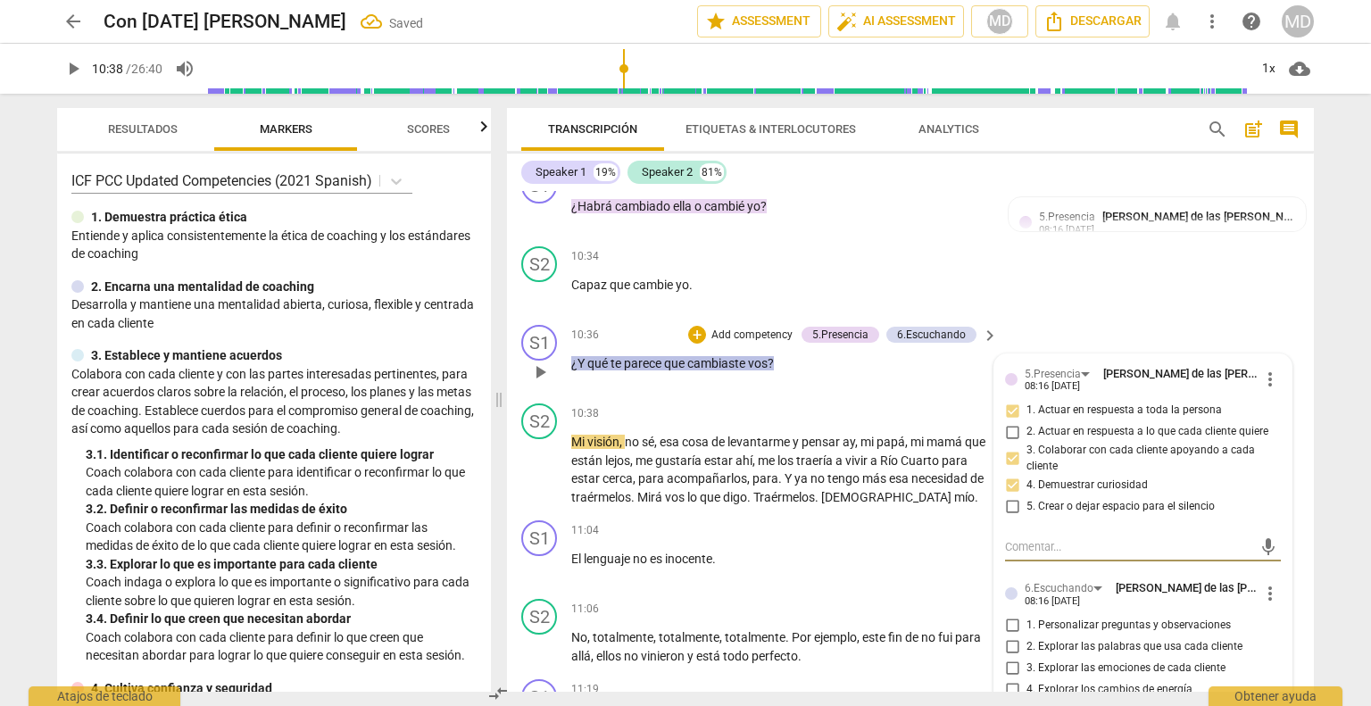
scroll to position [4169, 0]
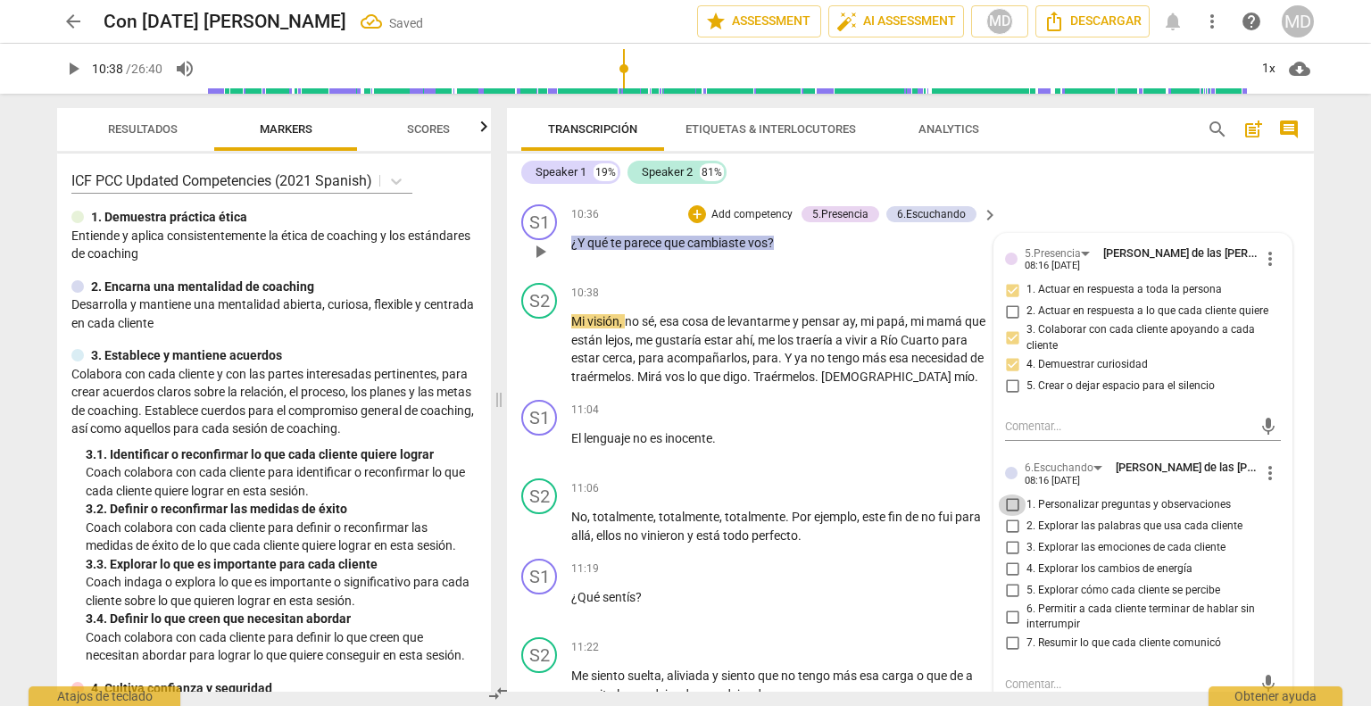
click at [1011, 510] on input "1. Personalizar preguntas y observaciones" at bounding box center [1012, 504] width 29 height 21
checkbox input "true"
click at [1010, 595] on input "5. Explorar cómo cada cliente se percibe" at bounding box center [1012, 590] width 29 height 21
checkbox input "true"
click at [1006, 620] on input "6. Permitir a cada cliente terminar de hablar sin interrumpir" at bounding box center [1012, 616] width 29 height 21
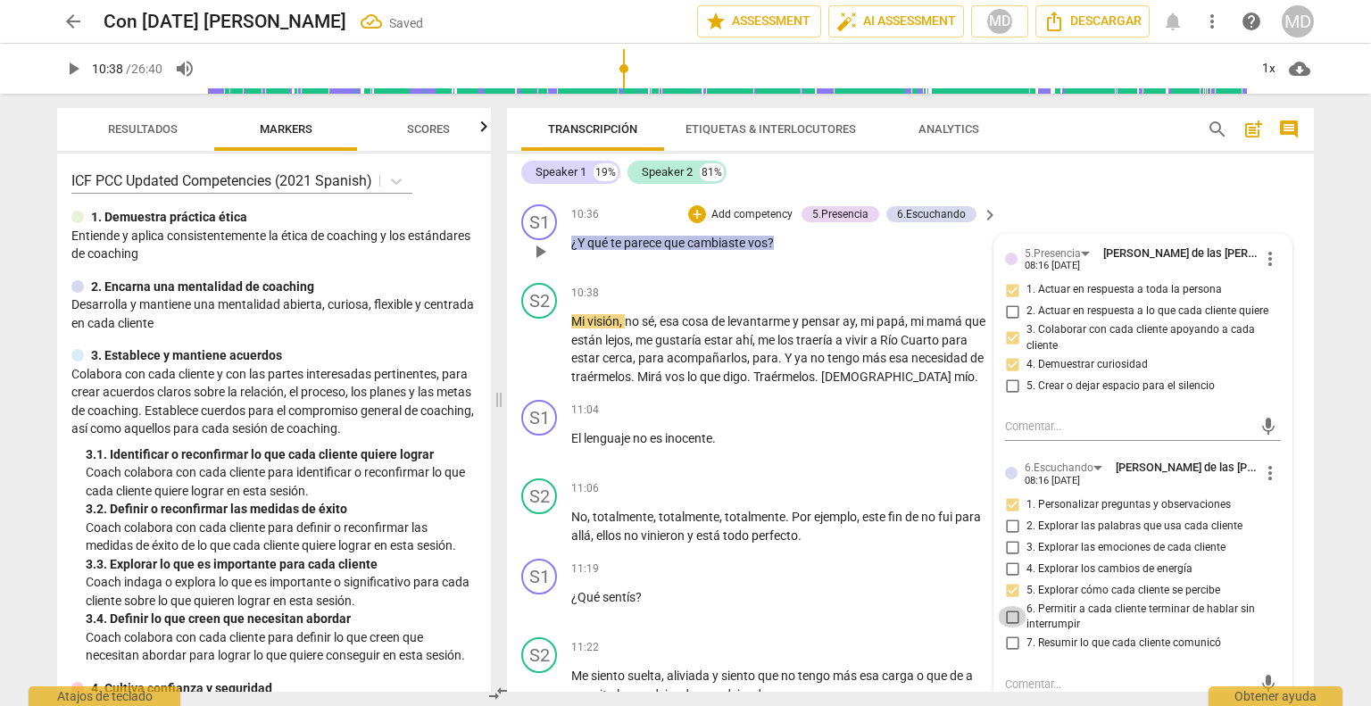
checkbox input "true"
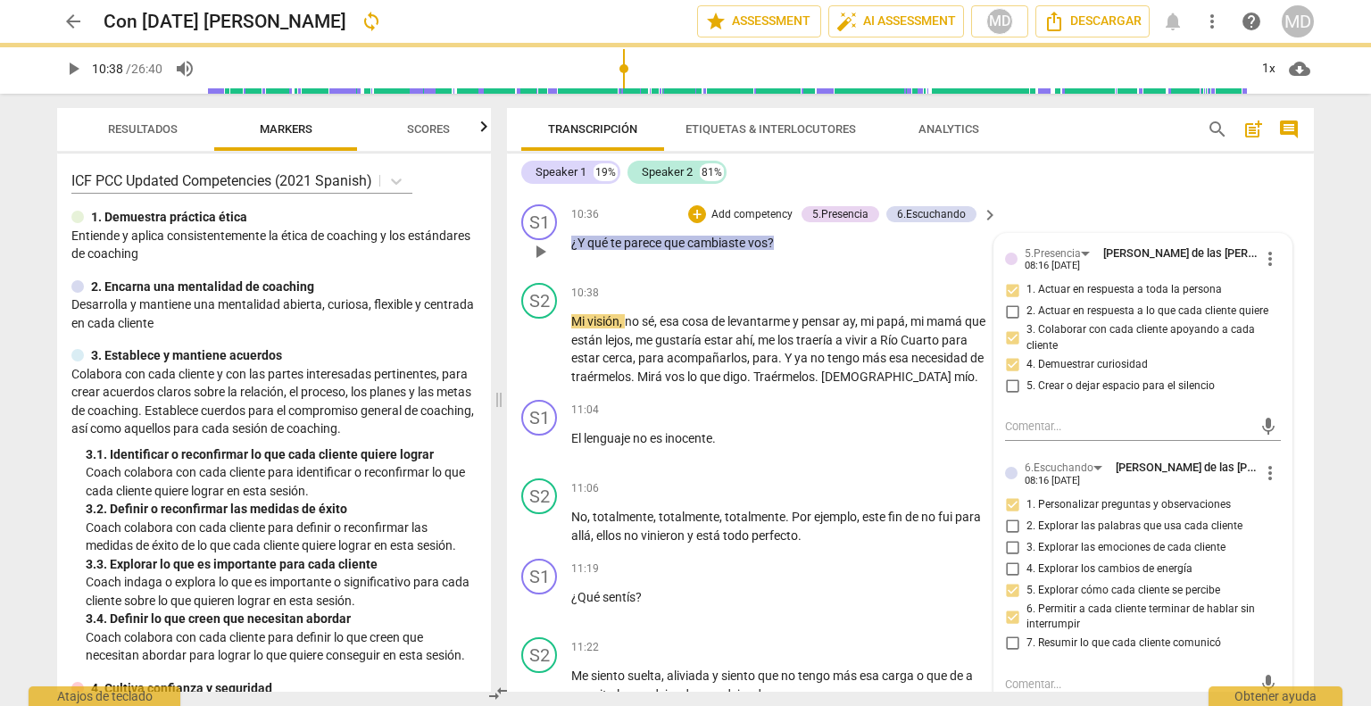
click at [761, 213] on p "Add competency" at bounding box center [751, 215] width 85 height 16
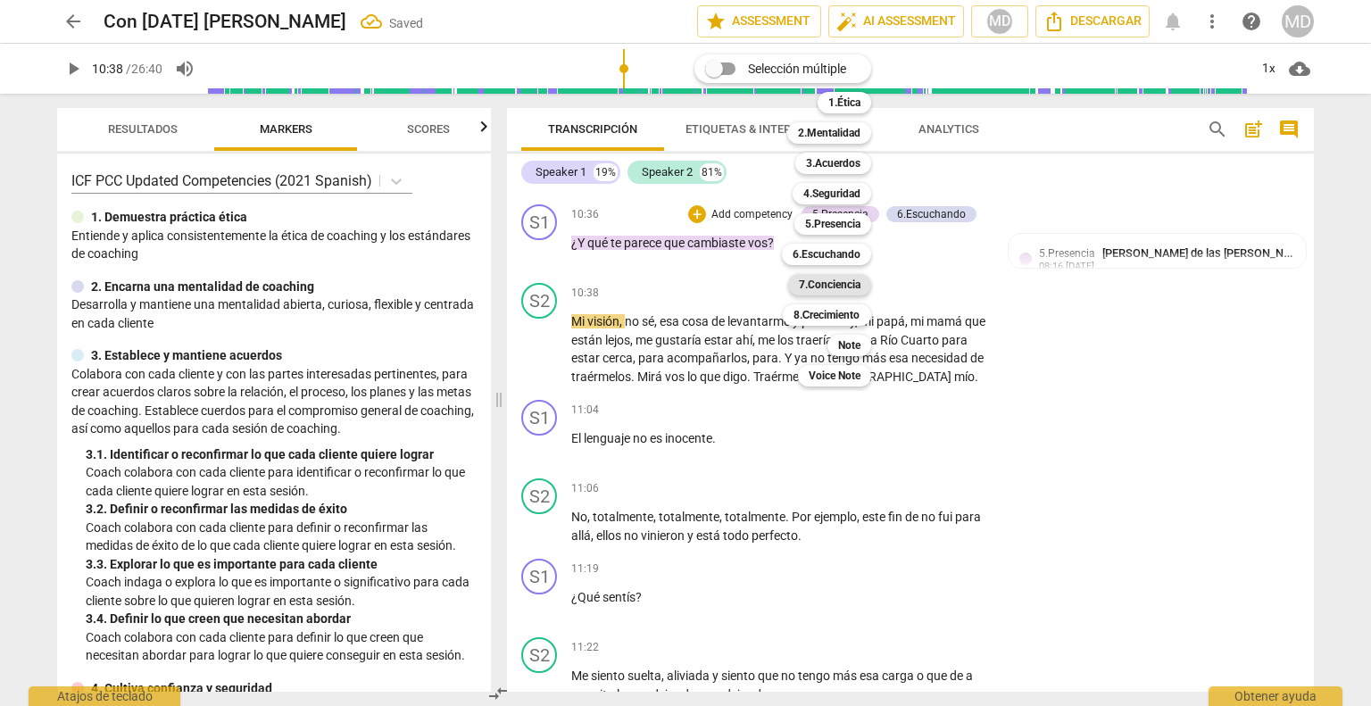
click at [853, 285] on b "7.Conciencia" at bounding box center [830, 284] width 62 height 21
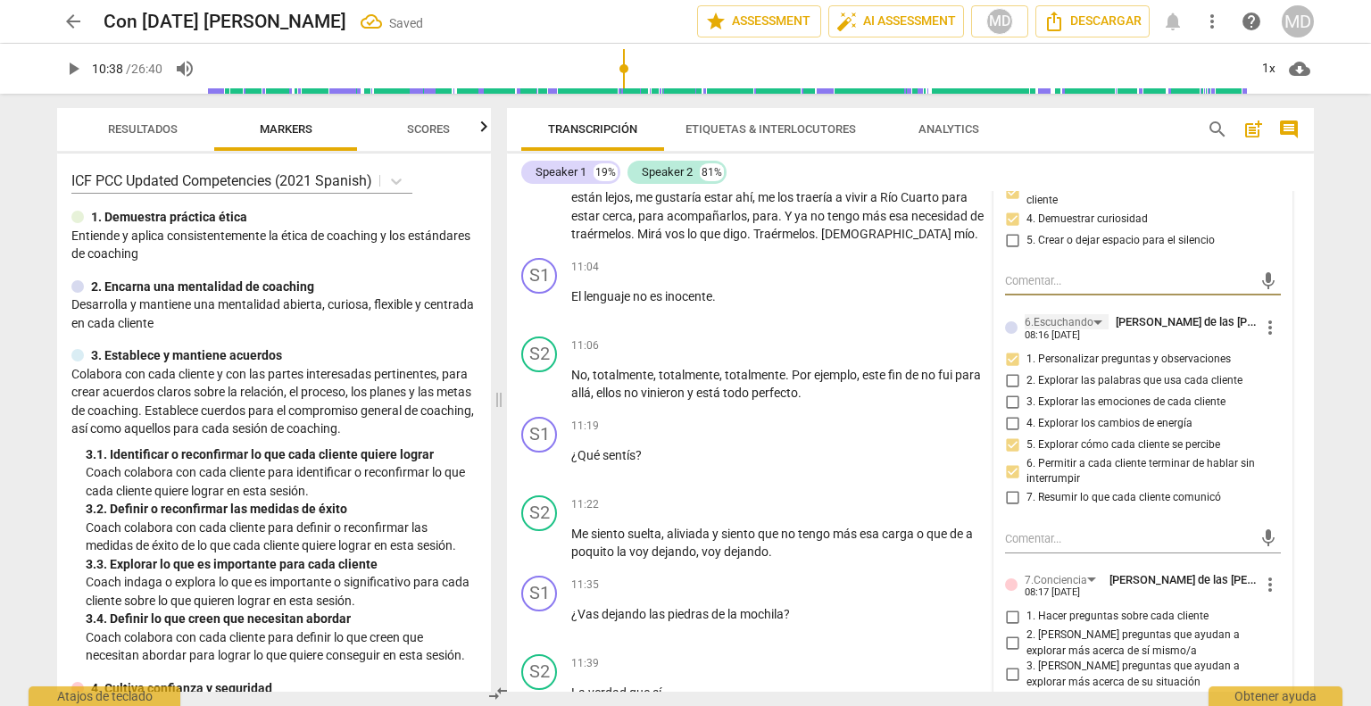
scroll to position [4437, 0]
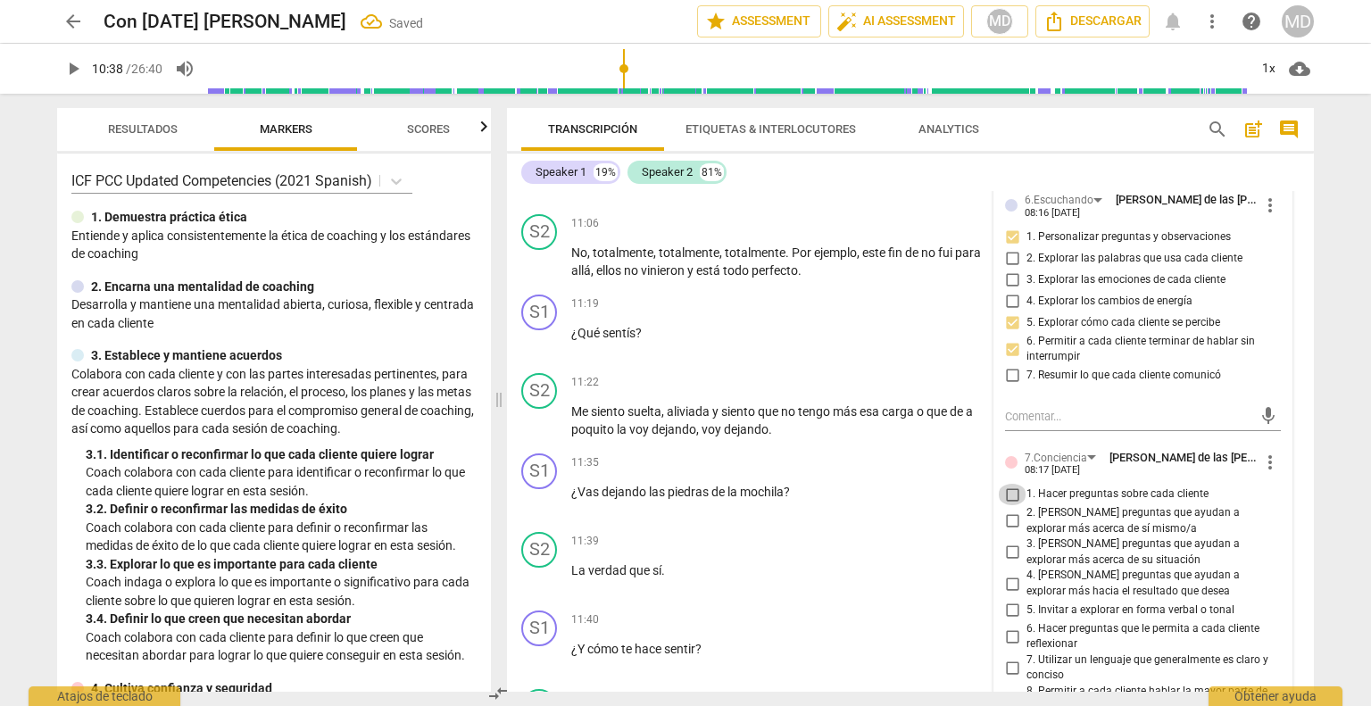
click at [1009, 497] on input "1. Hacer preguntas sobre cada cliente" at bounding box center [1012, 494] width 29 height 21
checkbox input "true"
click at [1007, 524] on input "2. [PERSON_NAME] preguntas que ayudan a explorar más acerca de sí mismo/a" at bounding box center [1012, 520] width 29 height 21
checkbox input "true"
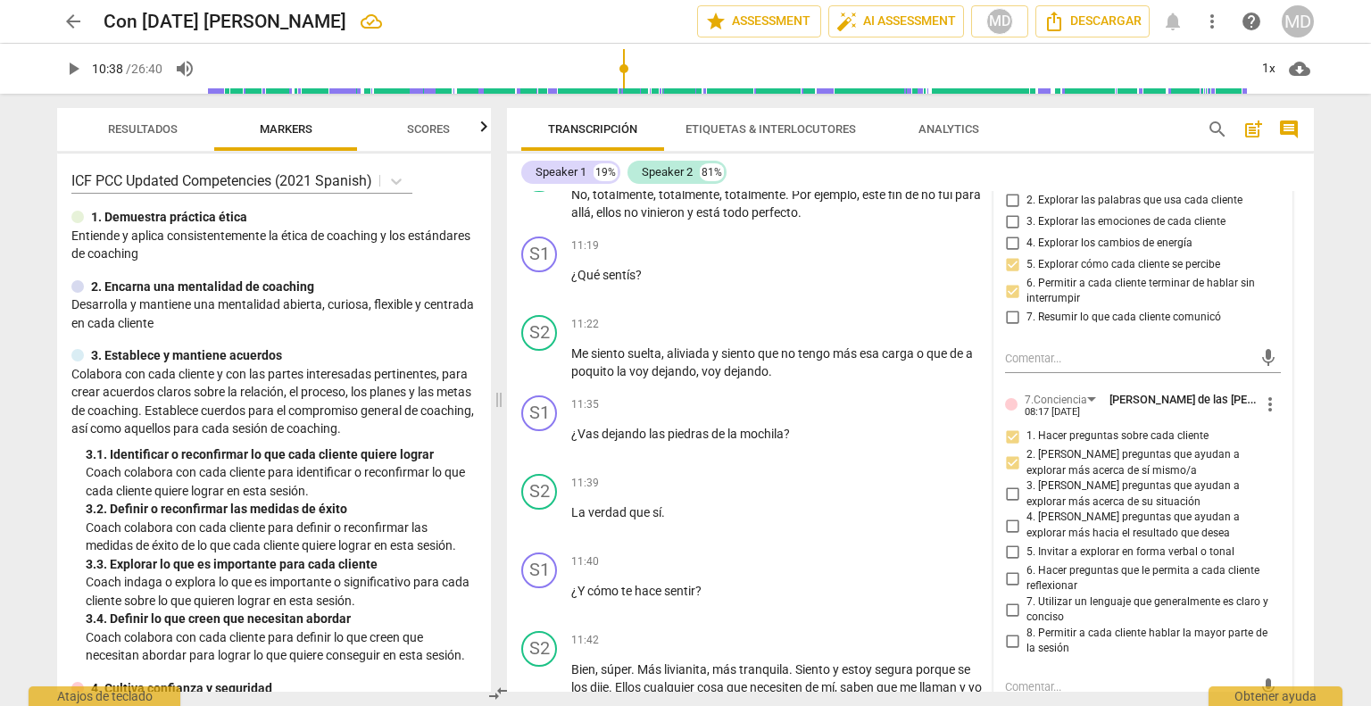
scroll to position [4526, 0]
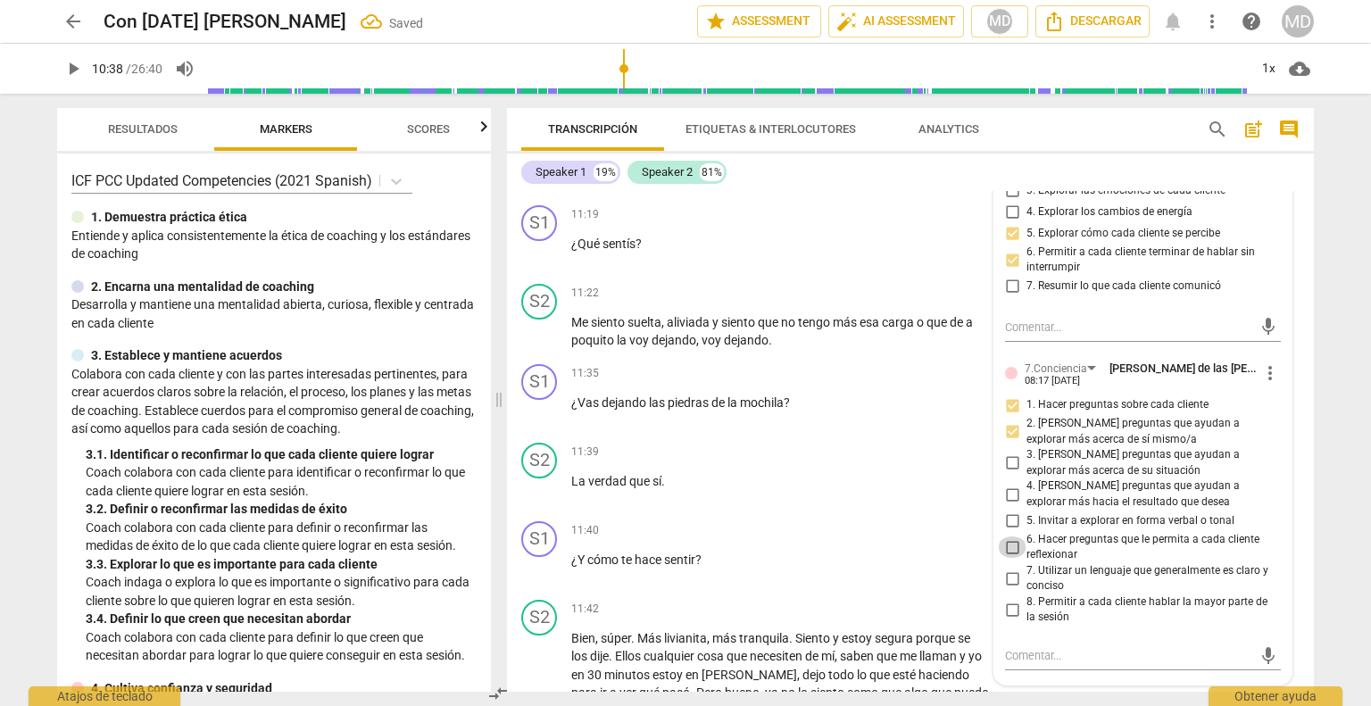
click at [1007, 555] on input "6. Hacer preguntas que le permita a cada cliente reflexionar" at bounding box center [1012, 546] width 29 height 21
checkbox input "true"
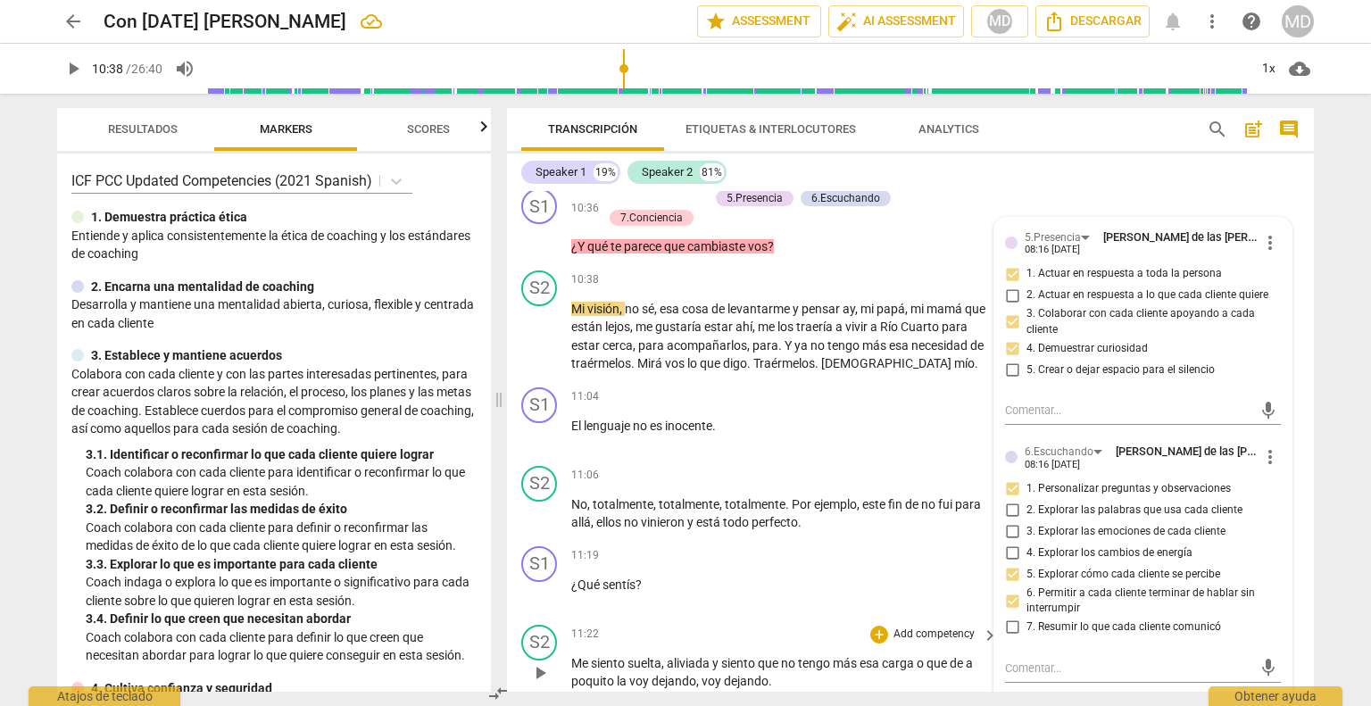
scroll to position [4169, 0]
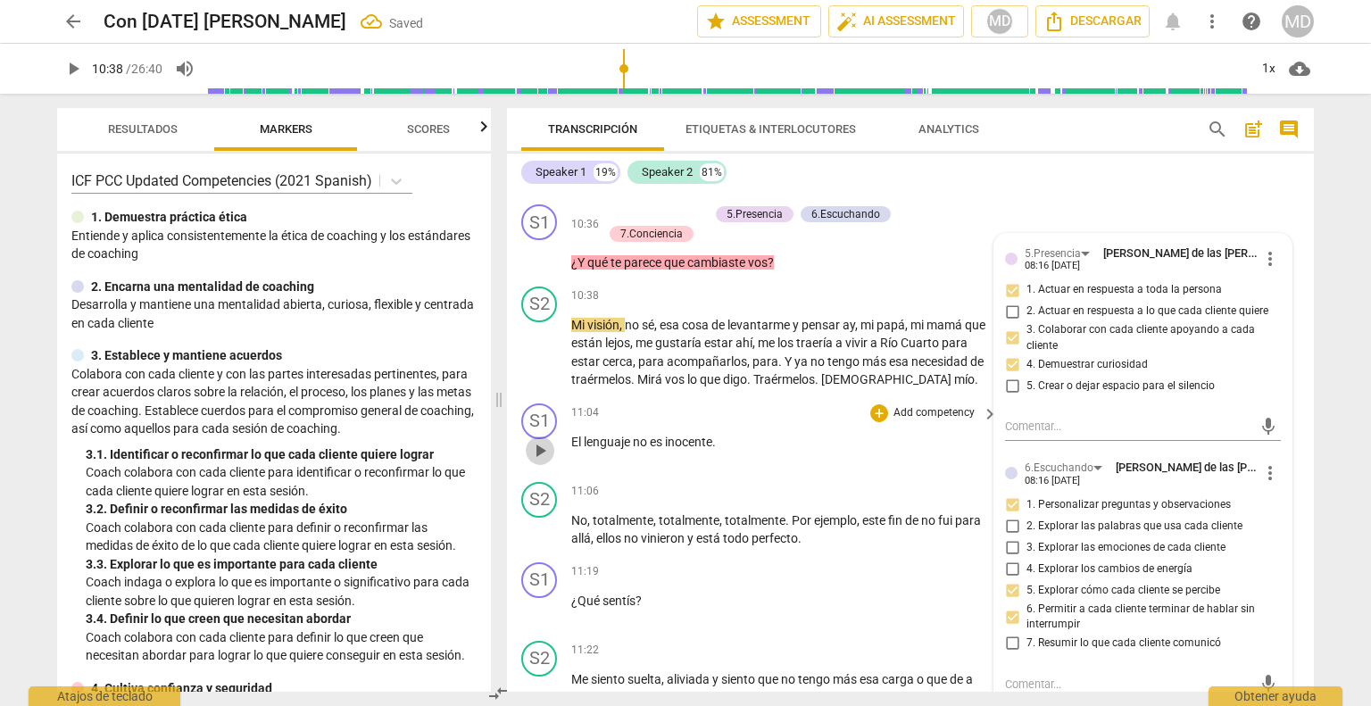
click at [532, 452] on span "play_arrow" at bounding box center [539, 450] width 21 height 21
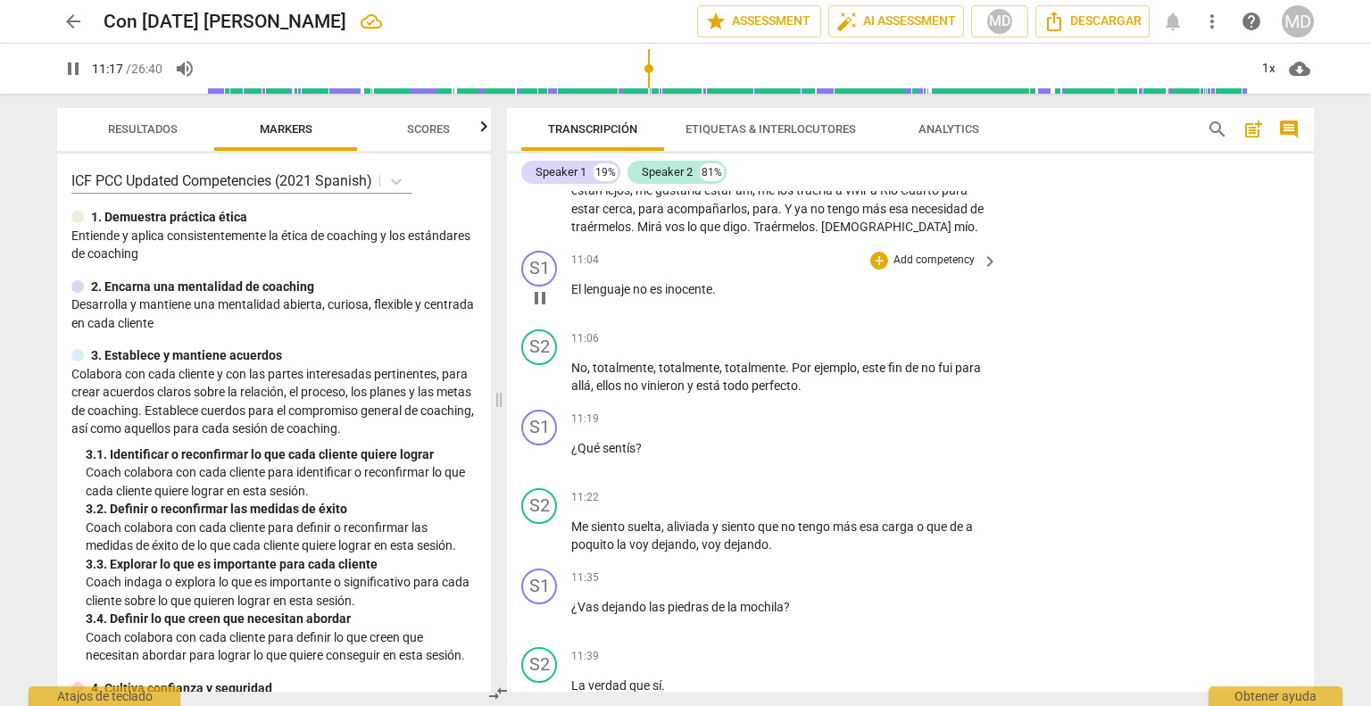
scroll to position [4348, 0]
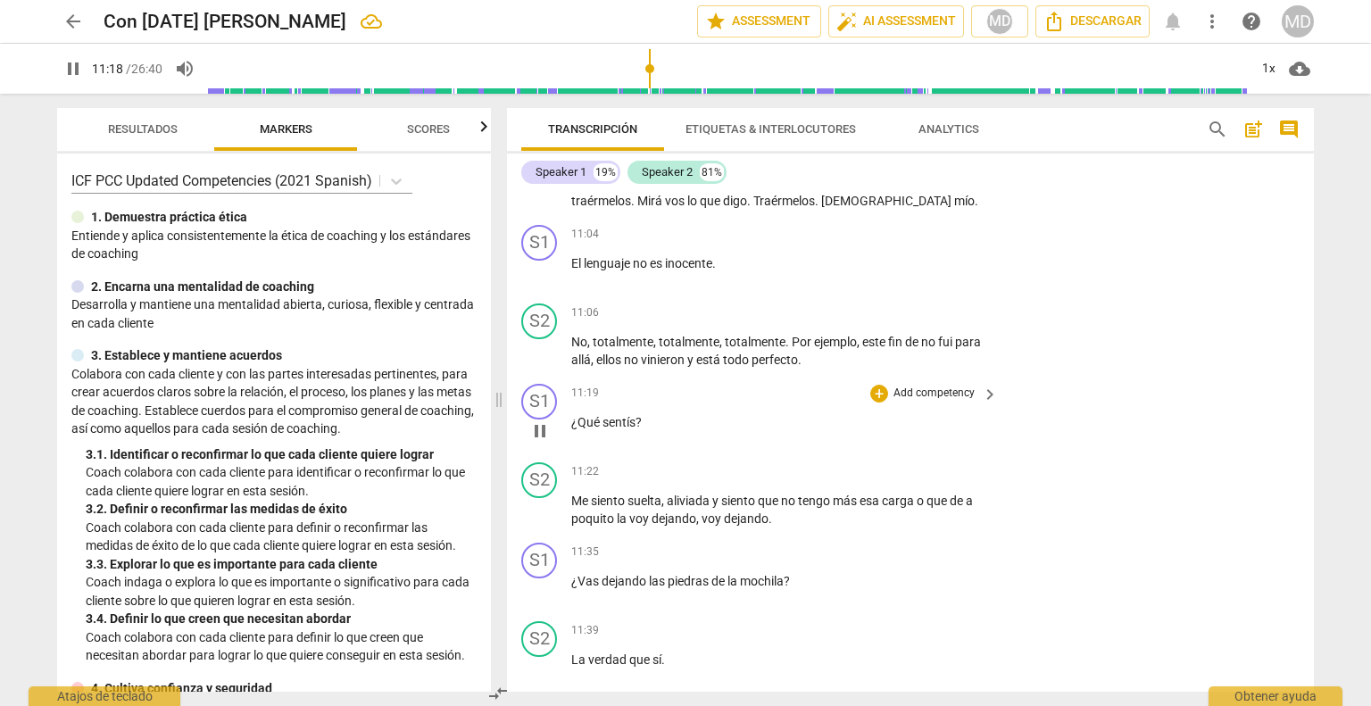
click at [540, 439] on span "pause" at bounding box center [539, 430] width 21 height 21
type input "679"
click at [935, 395] on p "Add competency" at bounding box center [934, 394] width 85 height 16
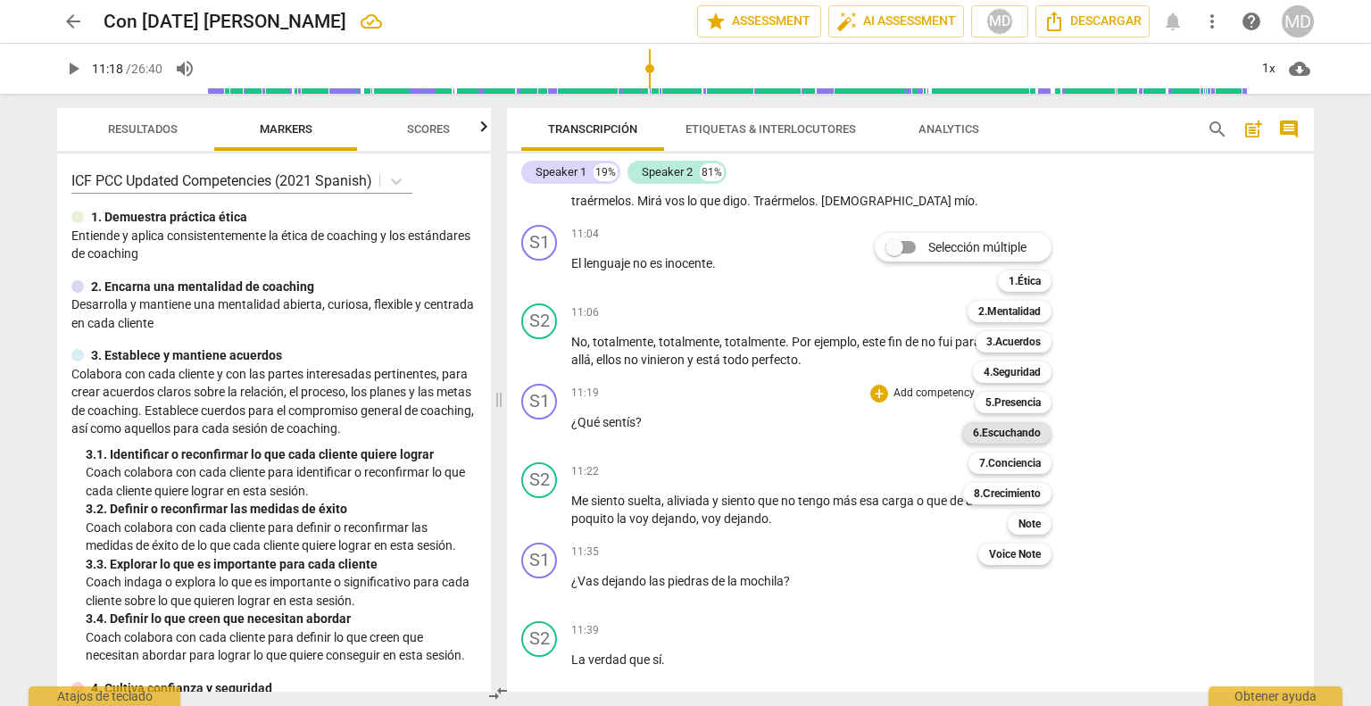
click at [1021, 428] on b "6.Escuchando" at bounding box center [1007, 432] width 68 height 21
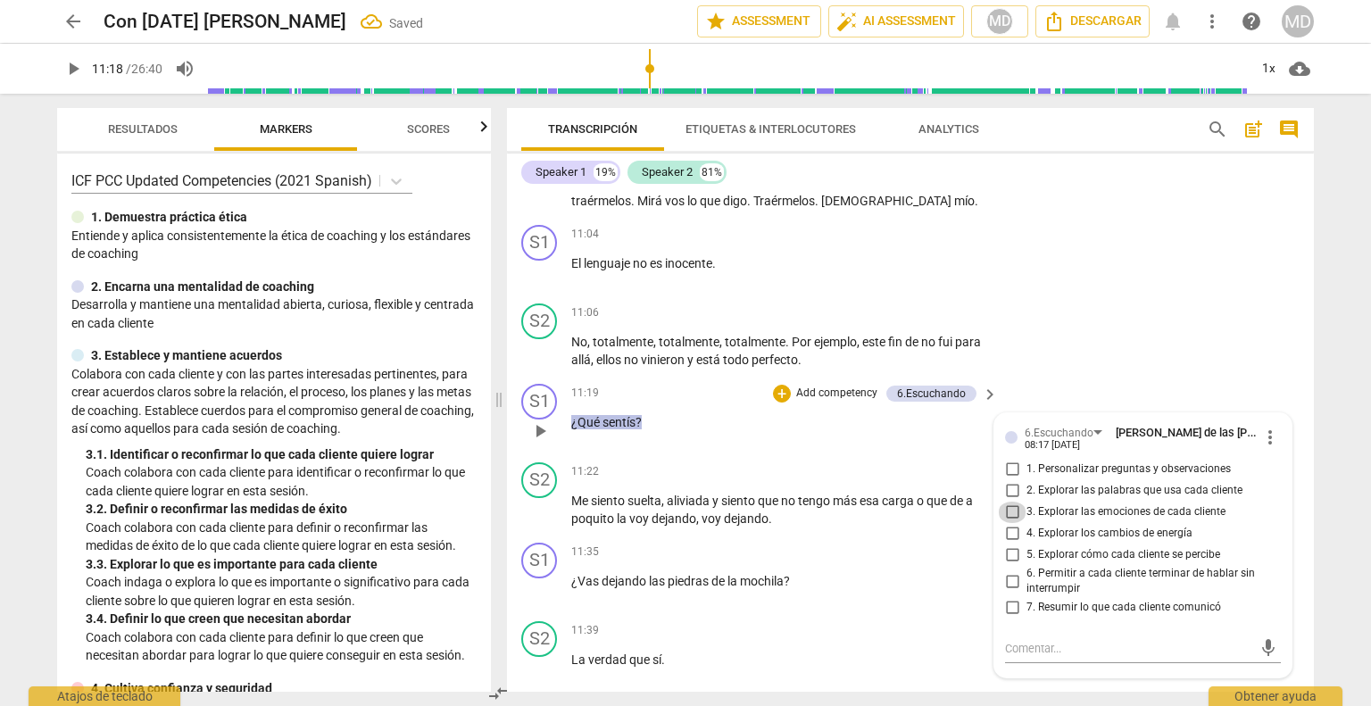
click at [1008, 515] on input "3. Explorar las emociones de cada cliente" at bounding box center [1012, 512] width 29 height 21
checkbox input "true"
click at [1007, 473] on input "1. Personalizar preguntas y observaciones" at bounding box center [1012, 469] width 29 height 21
checkbox input "true"
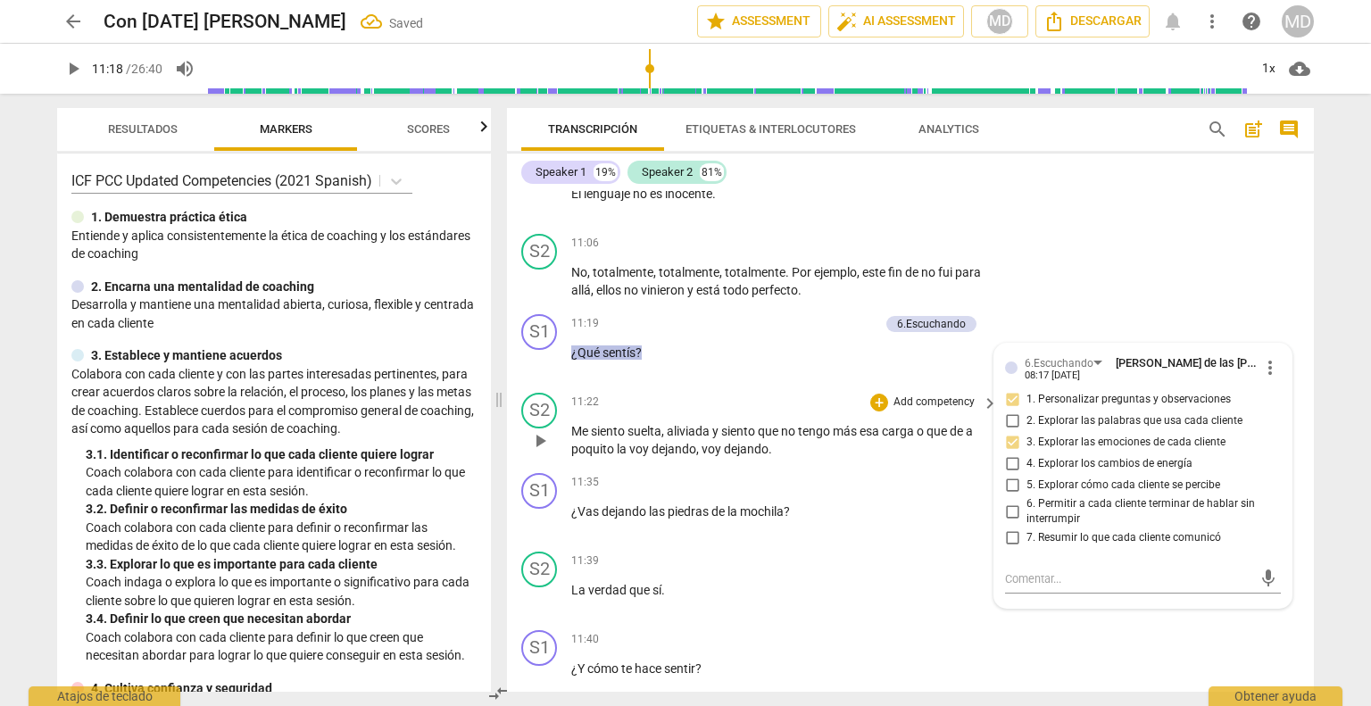
scroll to position [4437, 0]
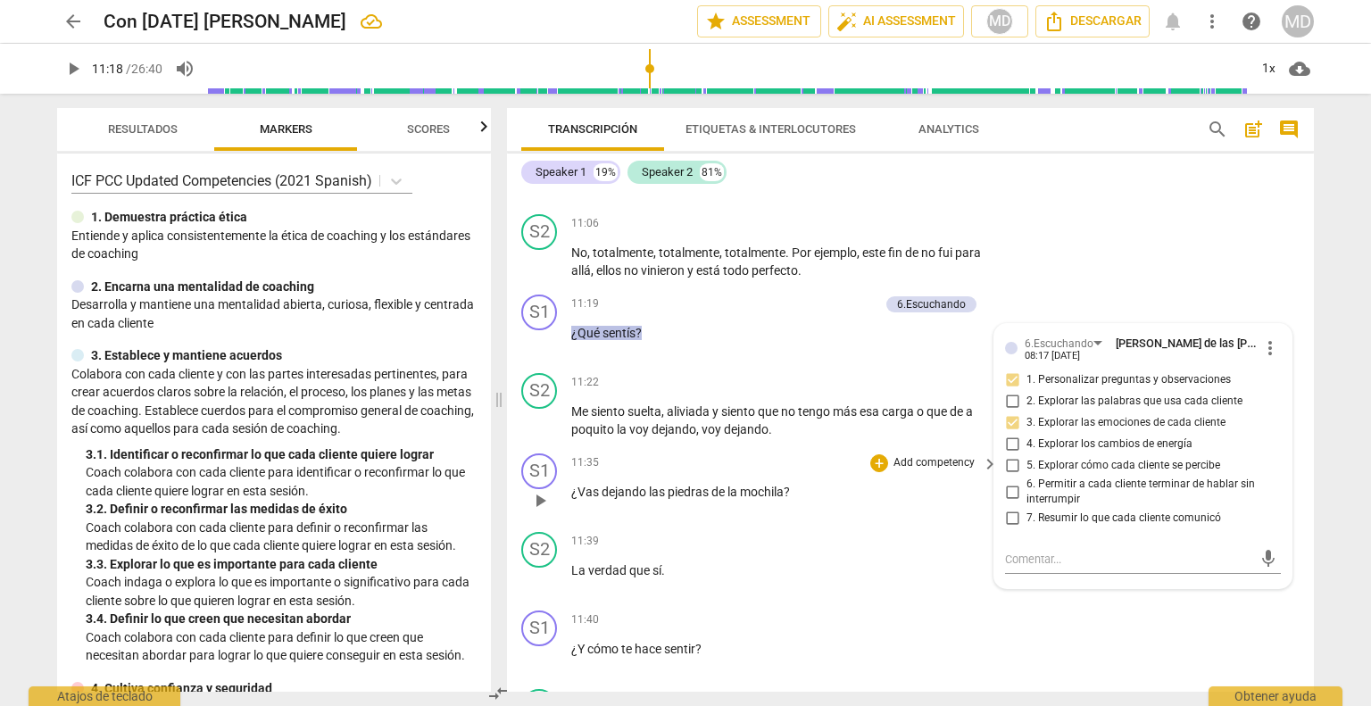
click at [933, 469] on p "Add competency" at bounding box center [934, 463] width 85 height 16
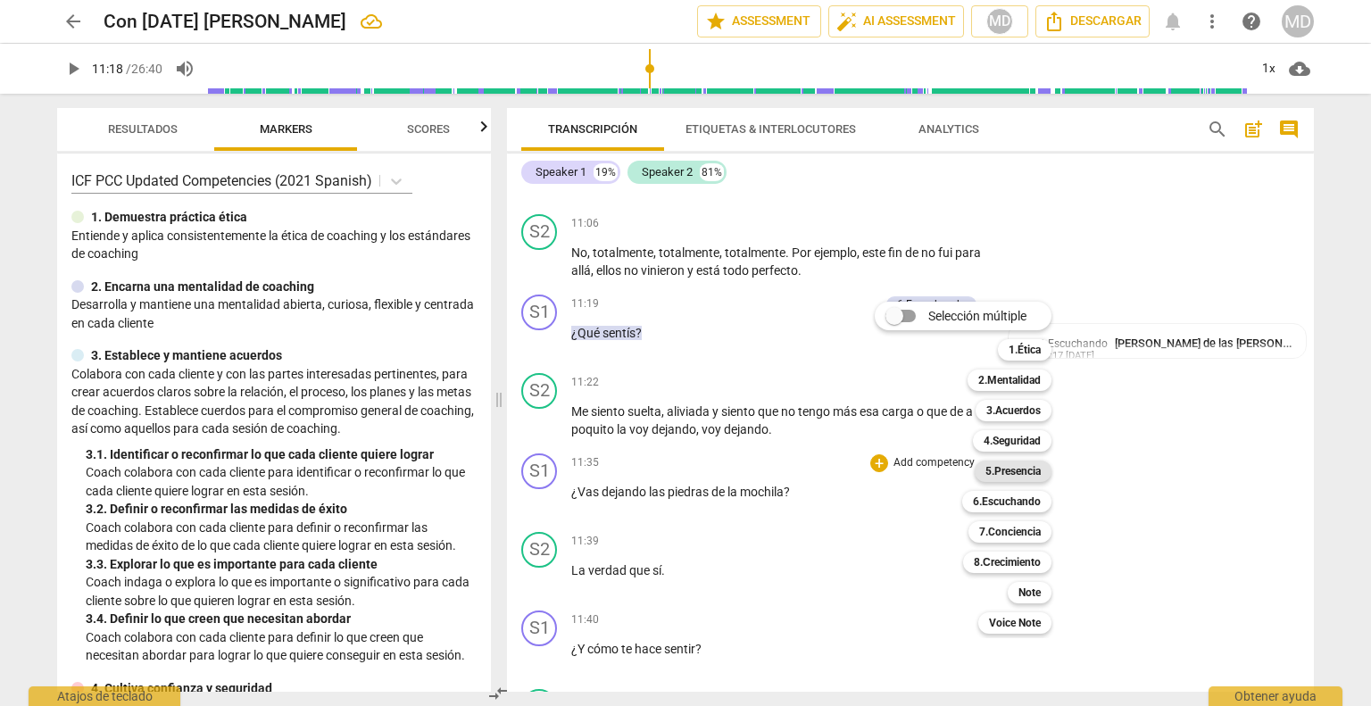
click at [1035, 471] on b "5.Presencia" at bounding box center [1012, 471] width 55 height 21
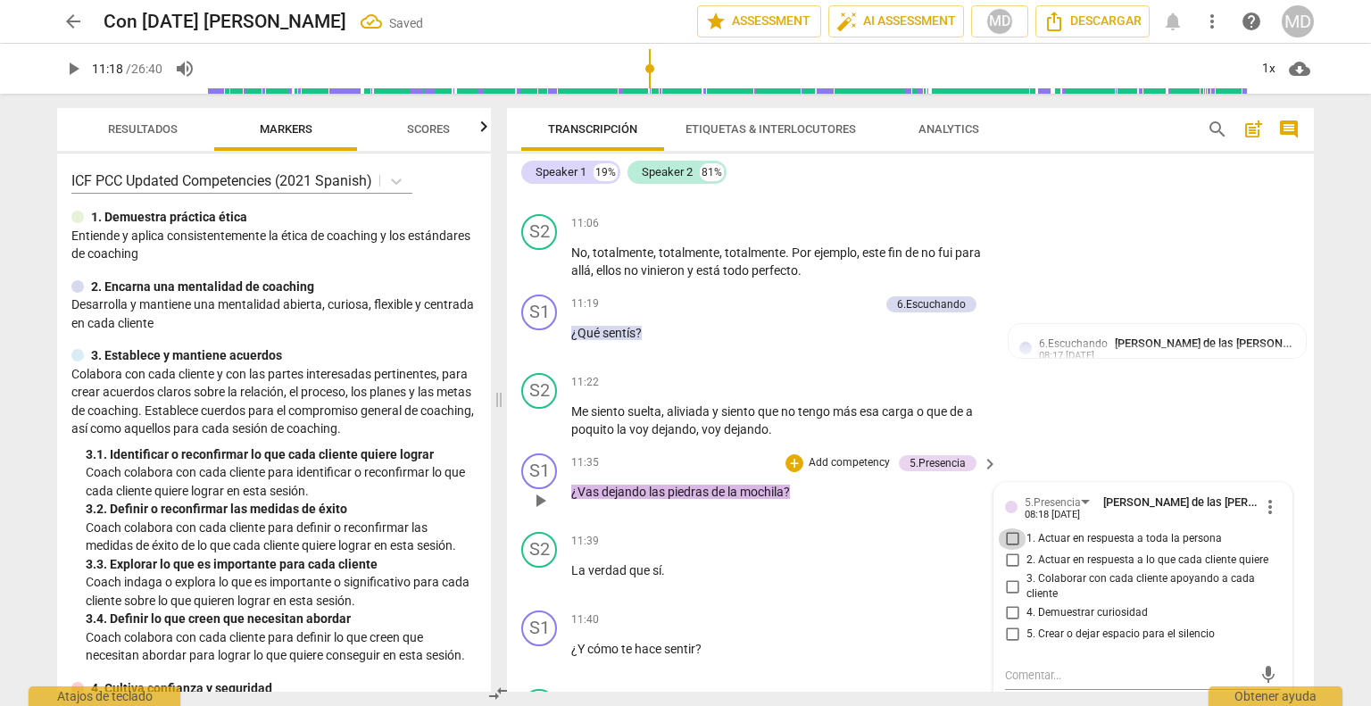
click at [1008, 543] on input "1. Actuar en respuesta a toda la persona" at bounding box center [1012, 538] width 29 height 21
checkbox input "true"
click at [1009, 589] on input "3. Colaborar con cada cliente apoyando a cada cliente" at bounding box center [1012, 586] width 29 height 21
checkbox input "true"
click at [1009, 620] on input "4. Demuestrar curiosidad" at bounding box center [1012, 612] width 29 height 21
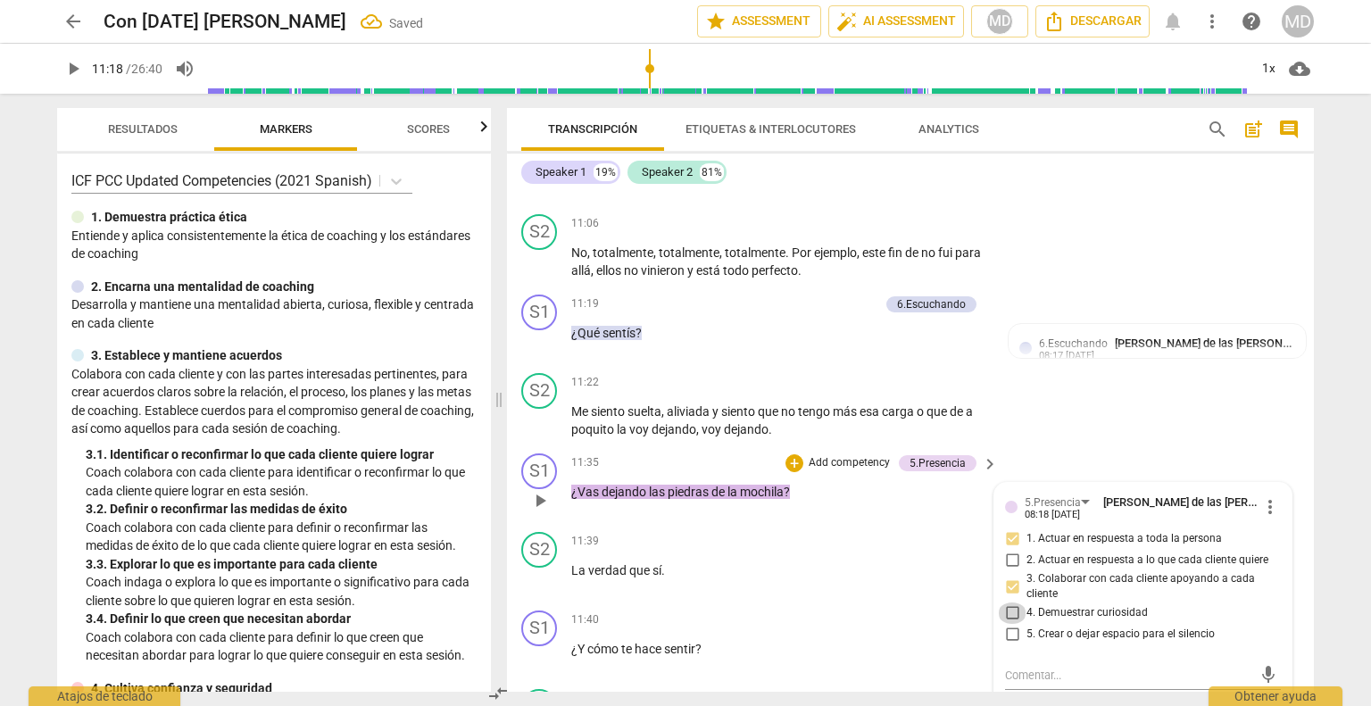
checkbox input "true"
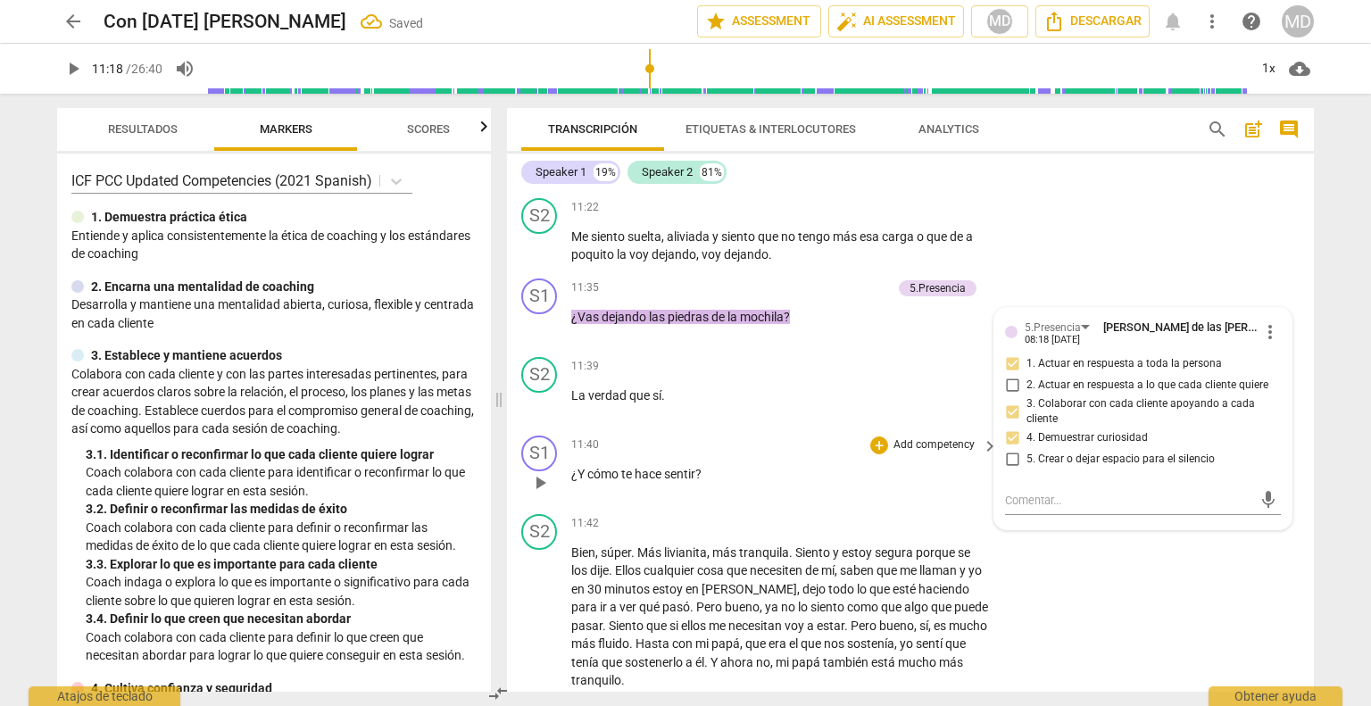
scroll to position [4616, 0]
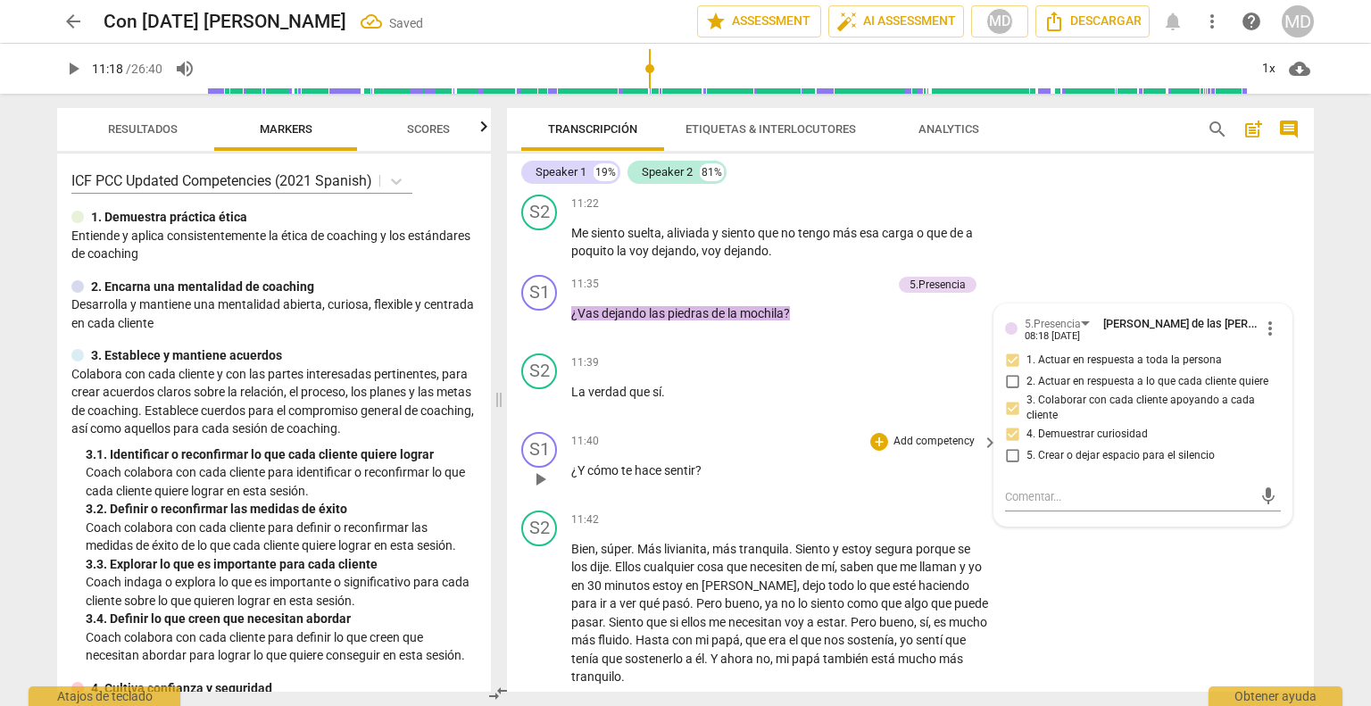
click at [949, 449] on p "Add competency" at bounding box center [934, 442] width 85 height 16
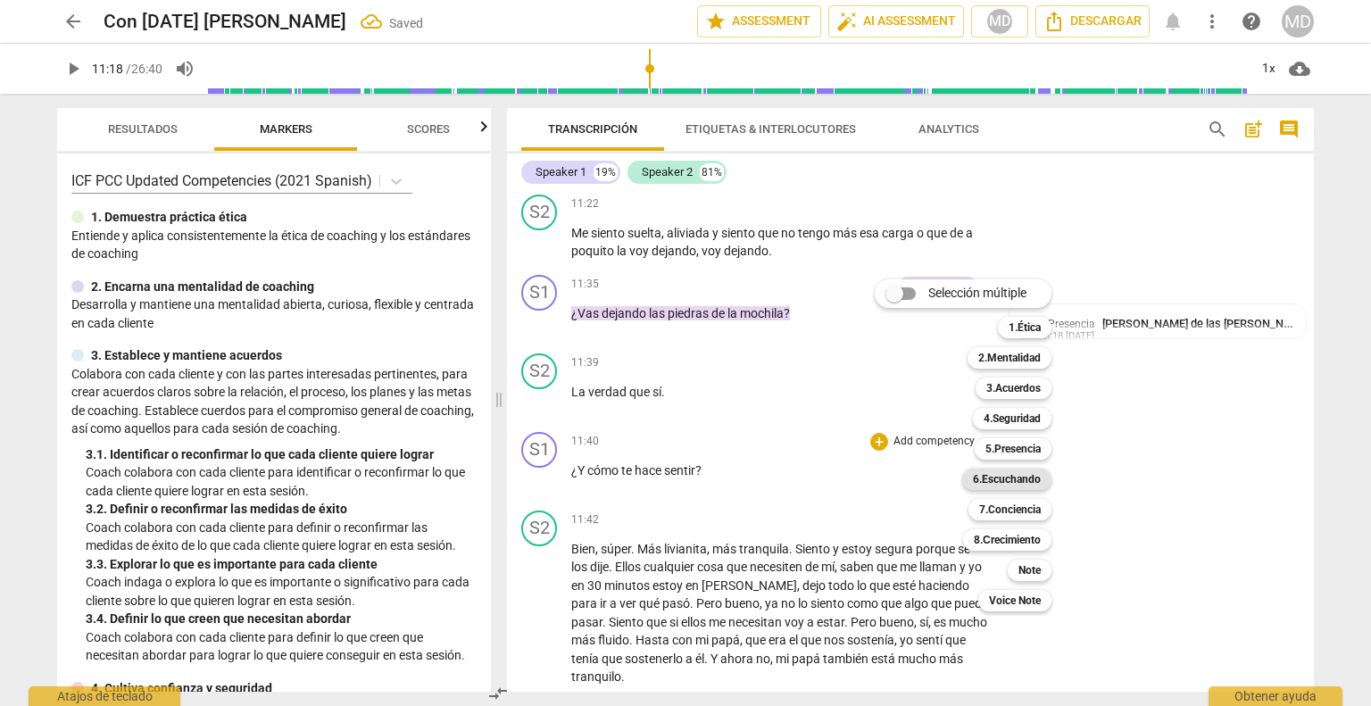
click at [1013, 482] on b "6.Escuchando" at bounding box center [1007, 479] width 68 height 21
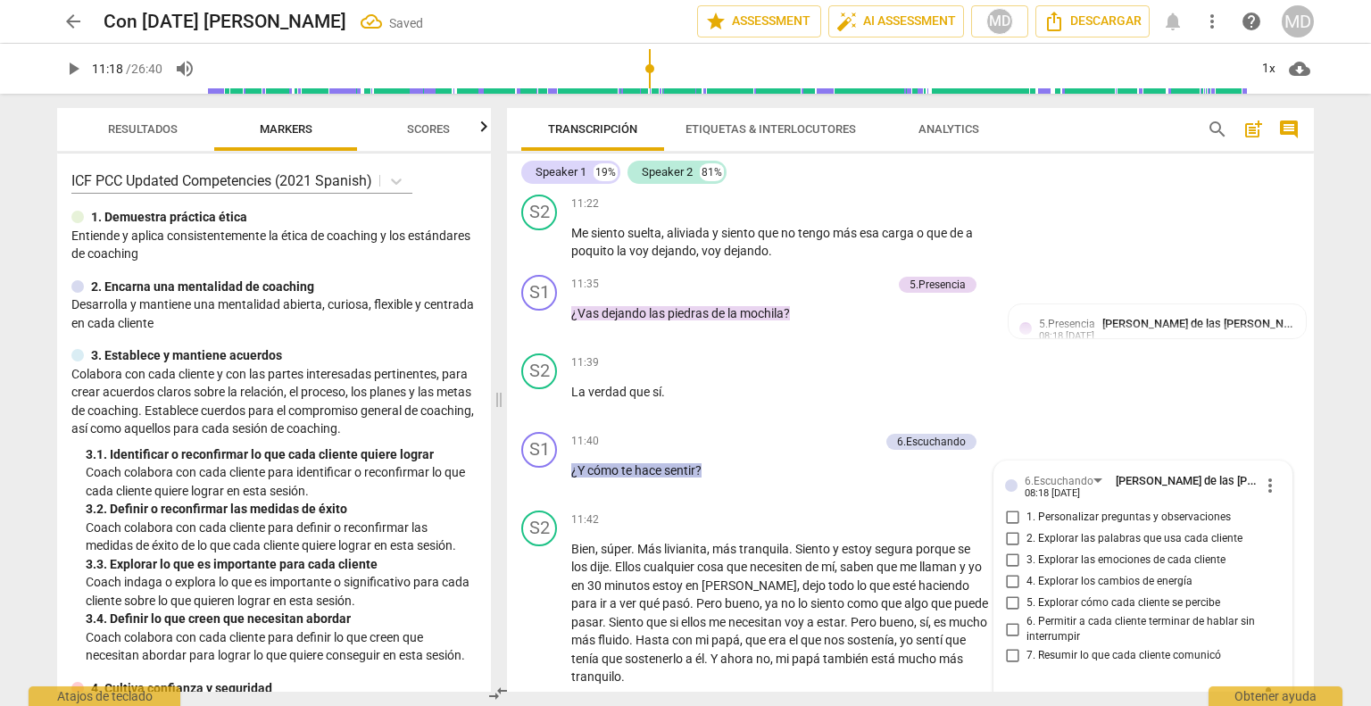
scroll to position [4875, 0]
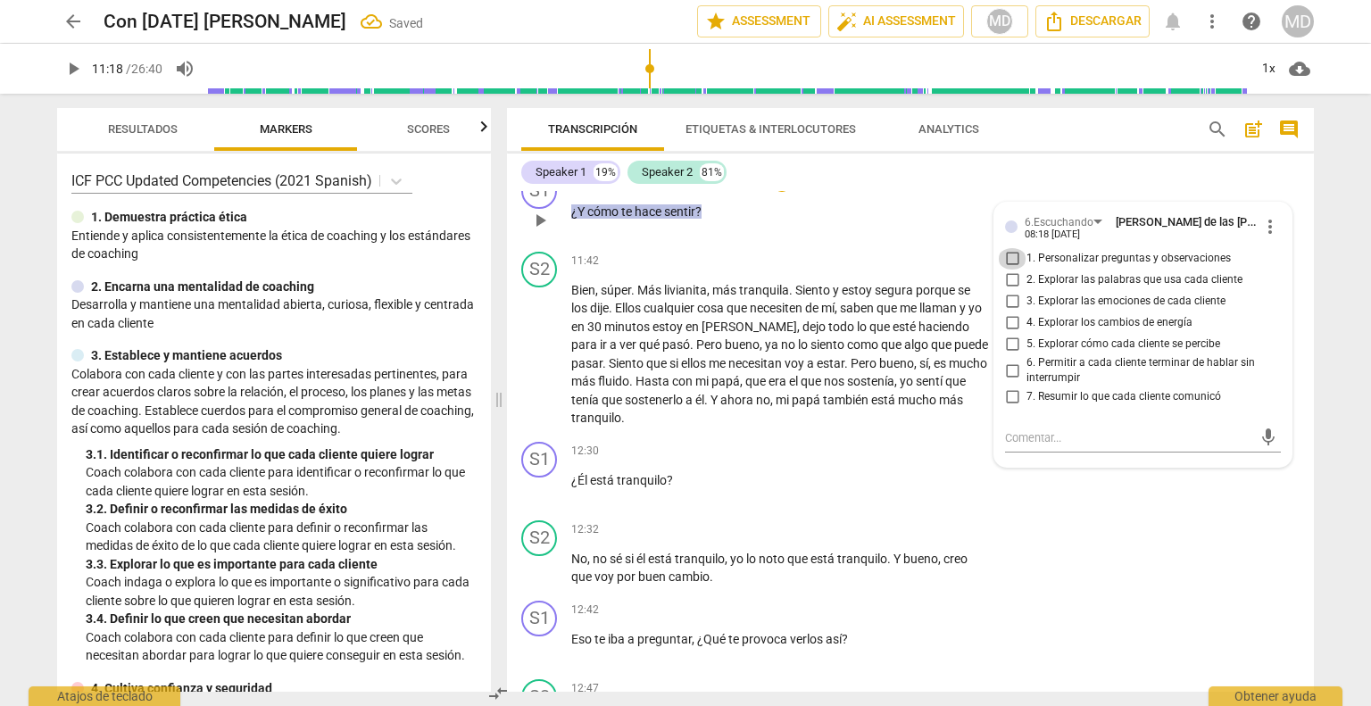
click at [1007, 256] on input "1. Personalizar preguntas y observaciones" at bounding box center [1012, 258] width 29 height 21
checkbox input "true"
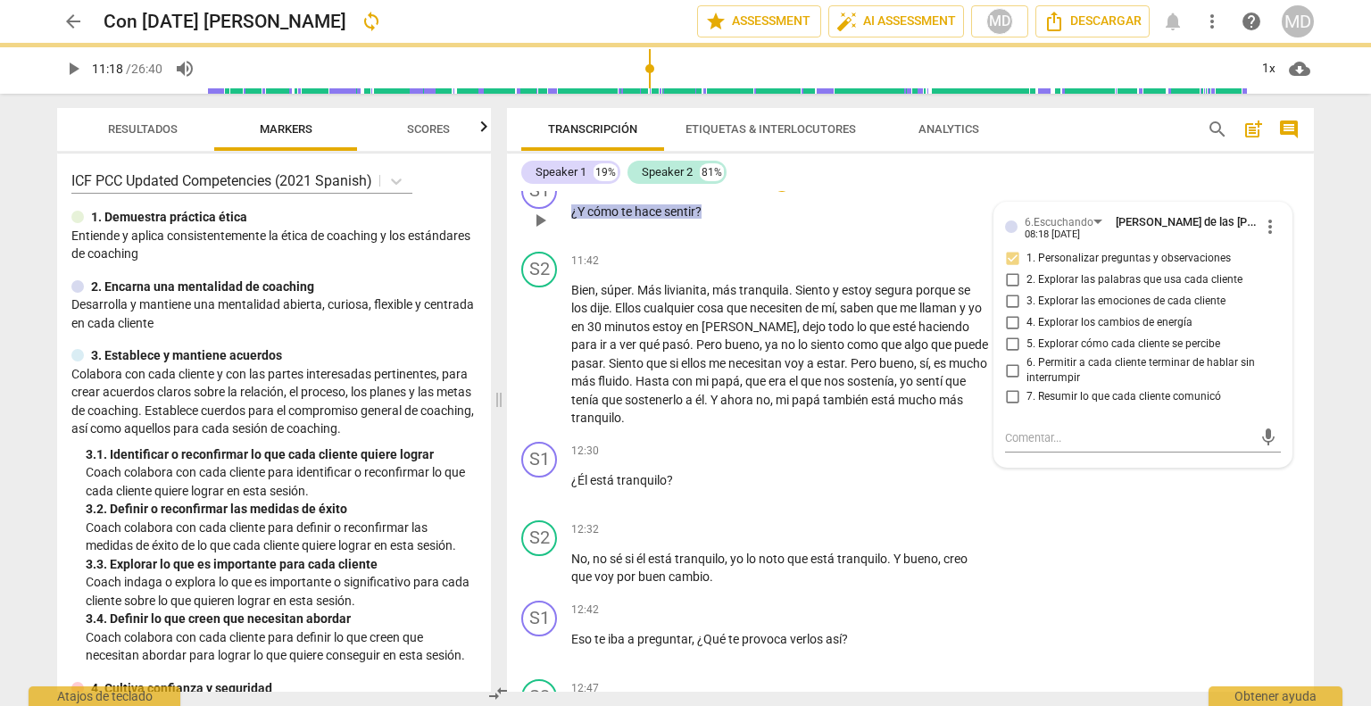
click at [1008, 306] on input "3. Explorar las emociones de cada cliente" at bounding box center [1012, 301] width 29 height 21
checkbox input "true"
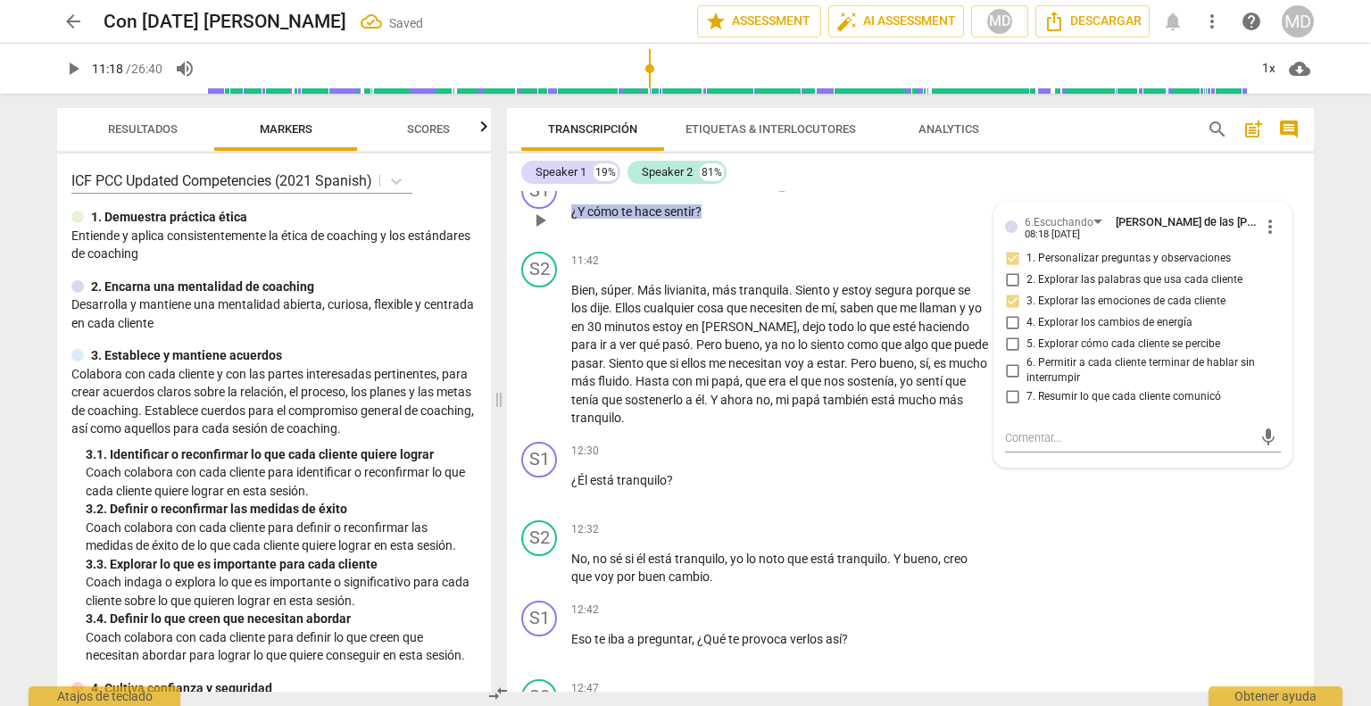
click at [1006, 345] on input "5. Explorar cómo cada cliente se percibe" at bounding box center [1012, 344] width 29 height 21
checkbox input "true"
click at [539, 352] on span "play_arrow" at bounding box center [539, 354] width 21 height 21
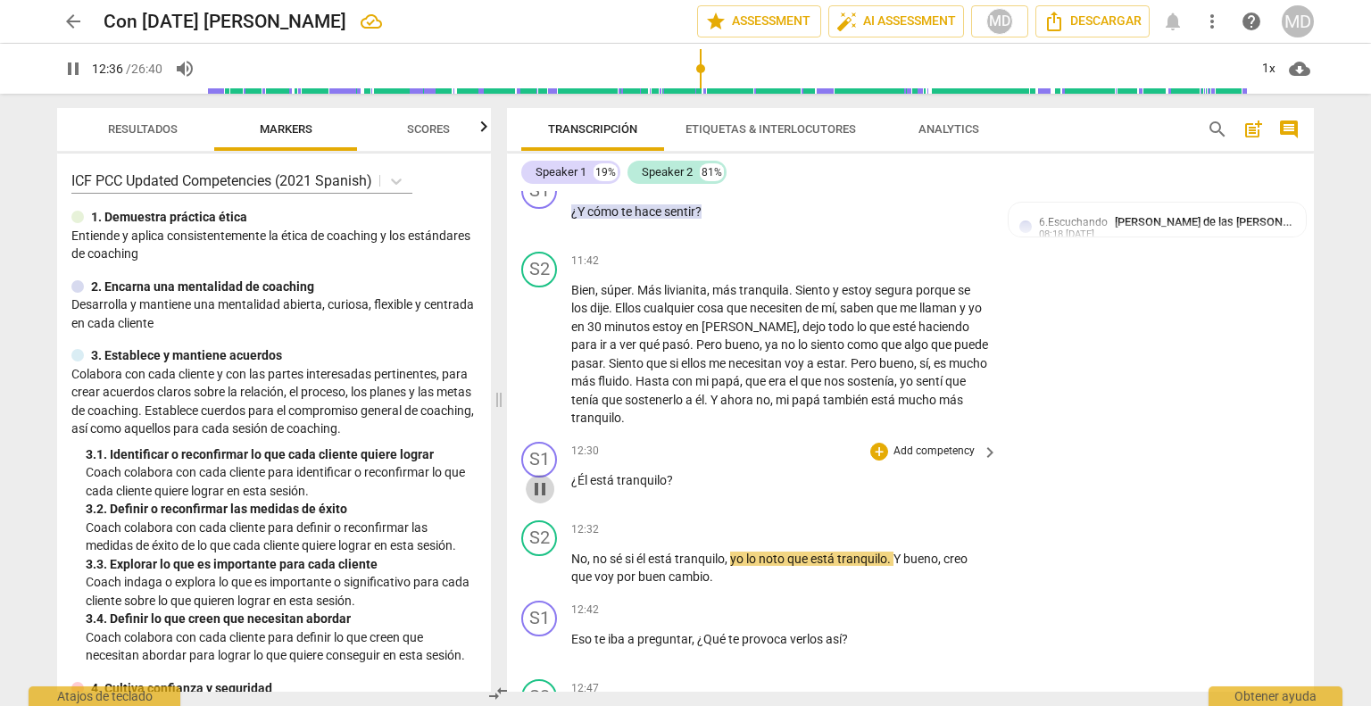
click at [538, 488] on span "pause" at bounding box center [539, 488] width 21 height 21
type input "757"
click at [915, 446] on div "+ Add competency" at bounding box center [923, 452] width 106 height 18
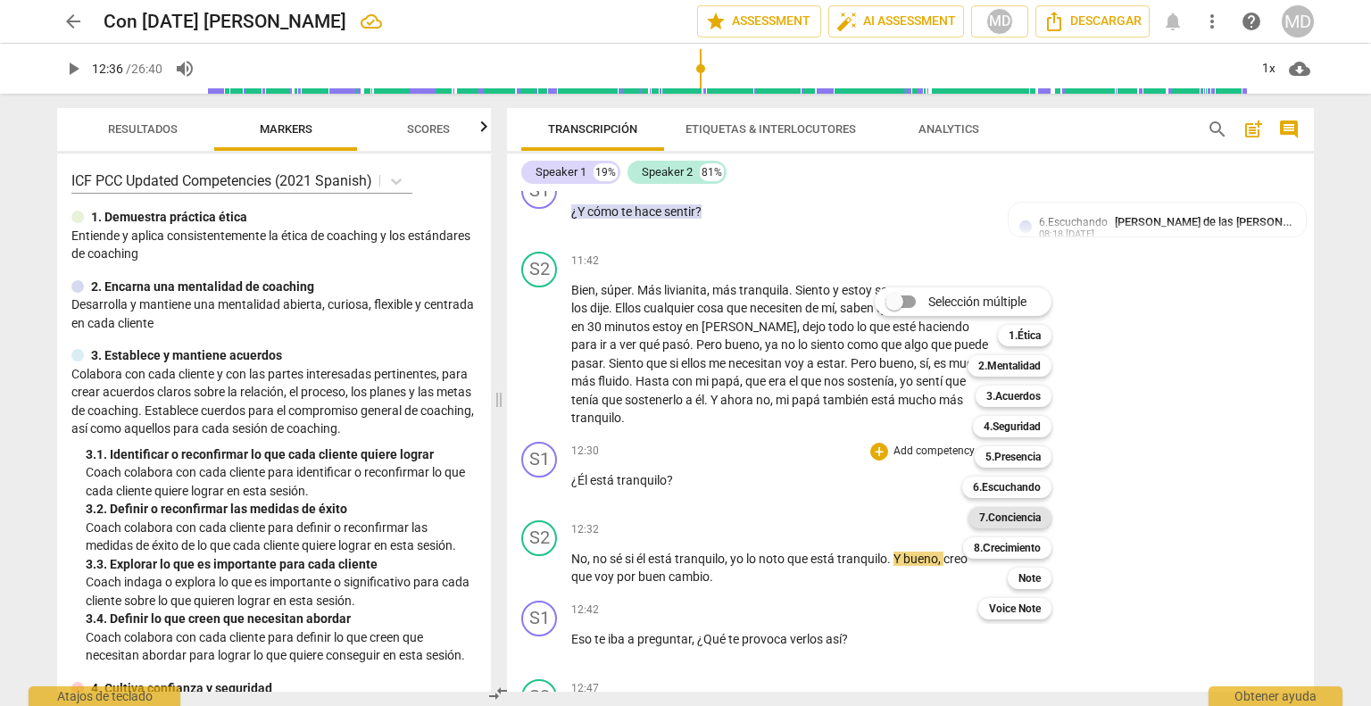
click at [1016, 519] on b "7.Conciencia" at bounding box center [1010, 517] width 62 height 21
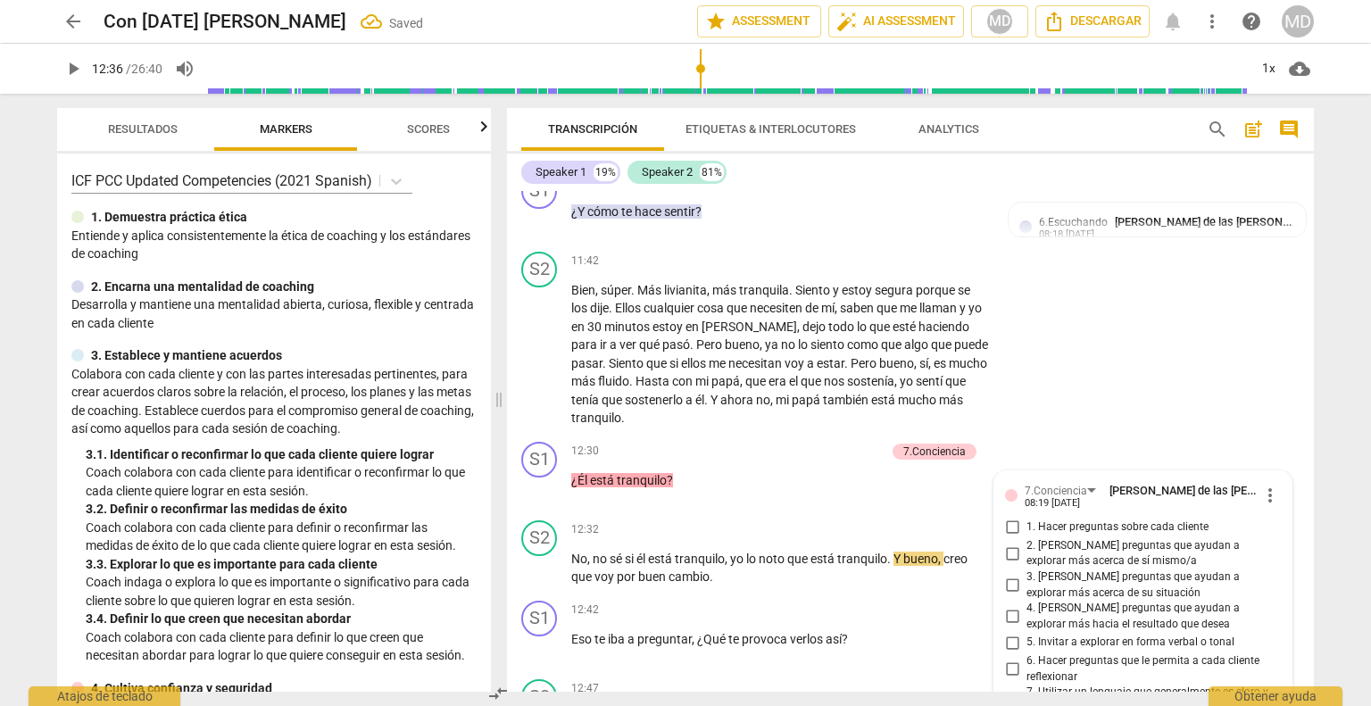
scroll to position [5214, 0]
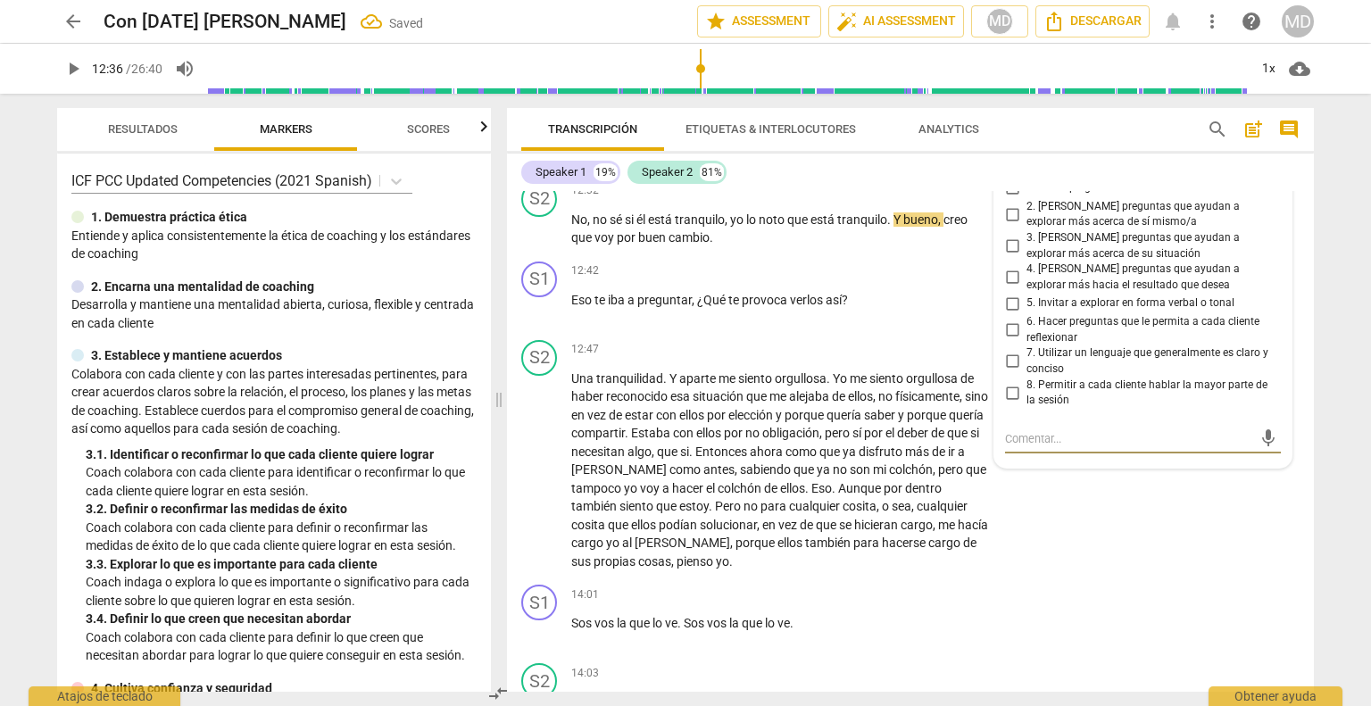
click at [1010, 246] on input "3. [PERSON_NAME] preguntas que ayudan a explorar más acerca de su situación" at bounding box center [1012, 246] width 29 height 21
checkbox input "true"
click at [930, 270] on p "Add competency" at bounding box center [934, 271] width 85 height 16
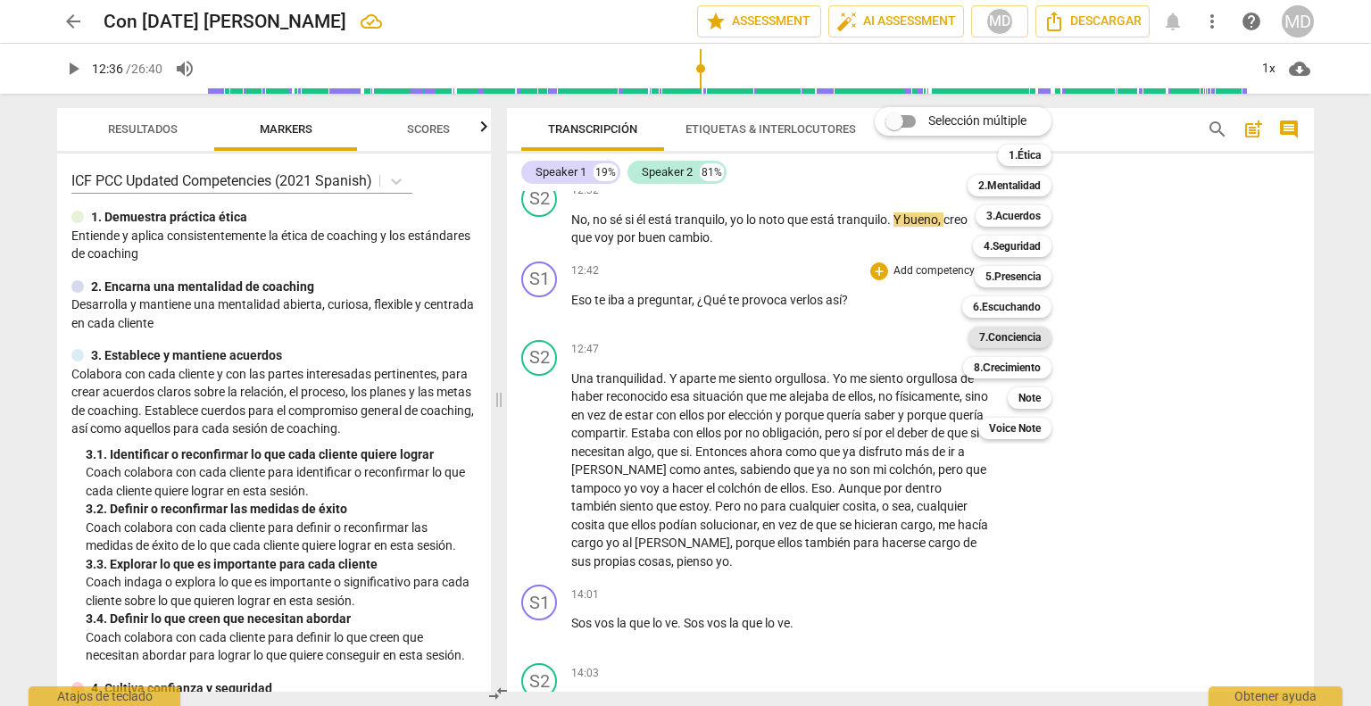
click at [1018, 338] on b "7.Conciencia" at bounding box center [1010, 337] width 62 height 21
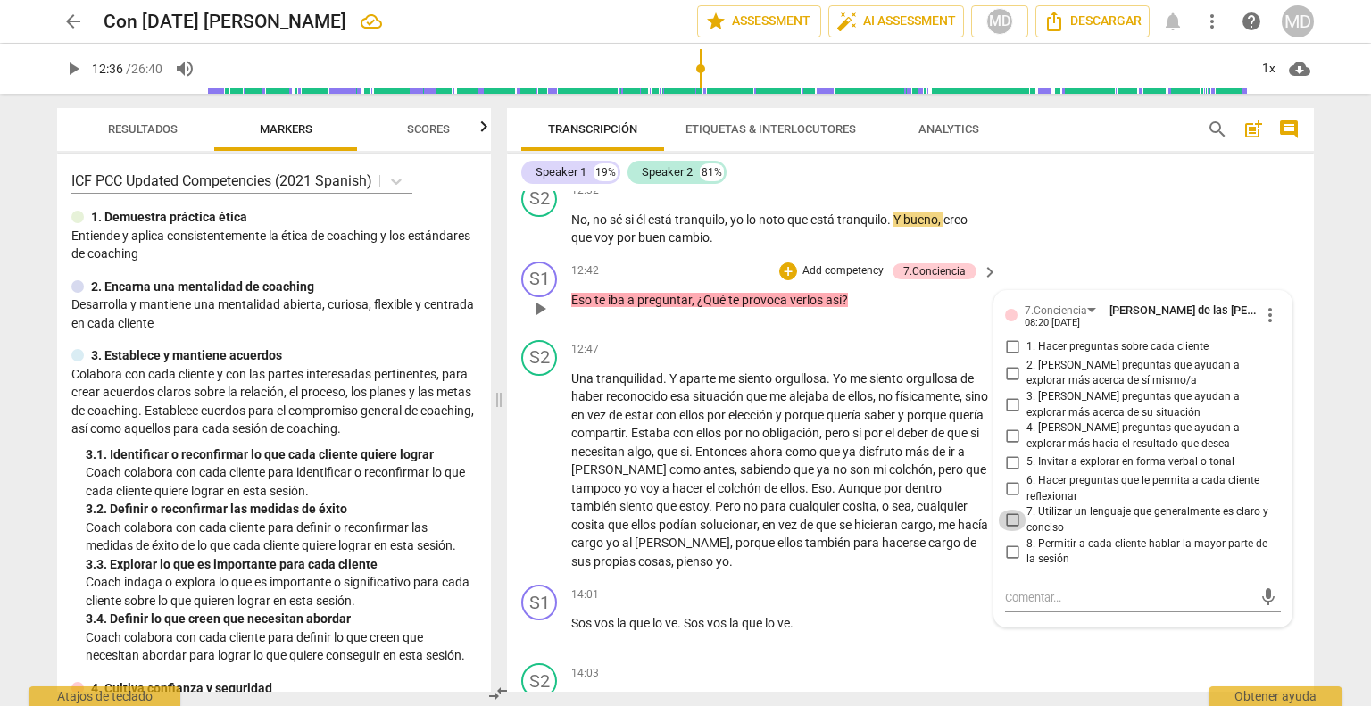
click at [1010, 527] on input "7. Utilizar un lenguaje que generalmente es claro y conciso" at bounding box center [1012, 520] width 29 height 21
checkbox input "true"
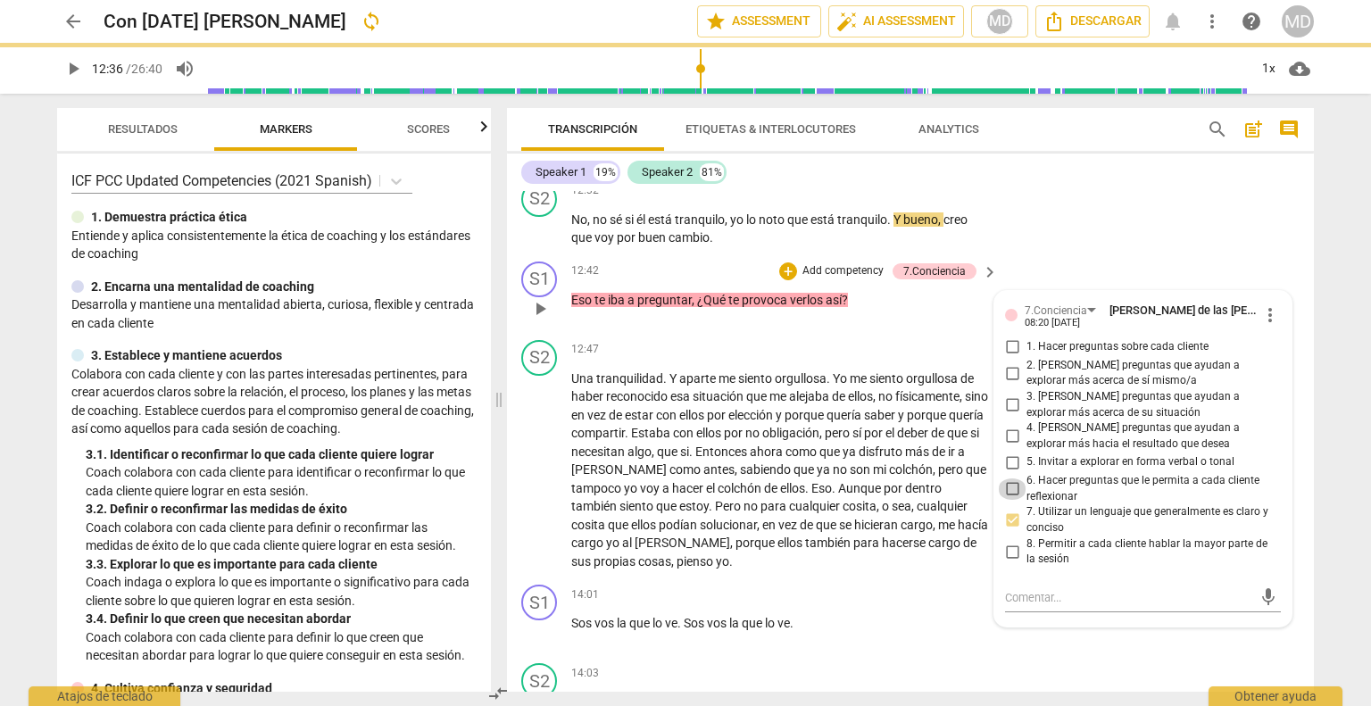
click at [1009, 494] on input "6. Hacer preguntas que le permita a cada cliente reflexionar" at bounding box center [1012, 488] width 29 height 21
checkbox input "true"
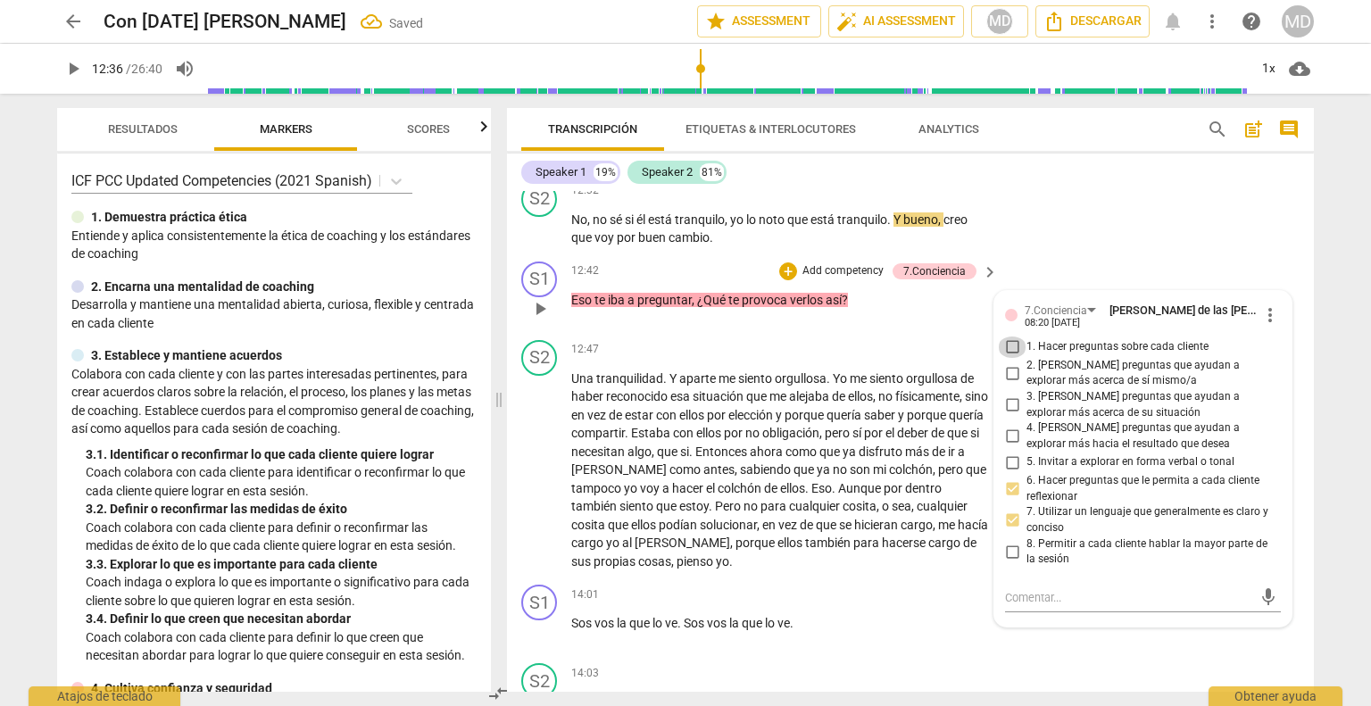
click at [1010, 353] on input "1. Hacer preguntas sobre cada cliente" at bounding box center [1012, 346] width 29 height 21
checkbox input "true"
click at [1010, 371] on input "2. [PERSON_NAME] preguntas que ayudan a explorar más acerca de sí mismo/a" at bounding box center [1012, 372] width 29 height 21
checkbox input "true"
click at [1012, 404] on input "3. [PERSON_NAME] preguntas que ayudan a explorar más acerca de su situación" at bounding box center [1012, 404] width 29 height 21
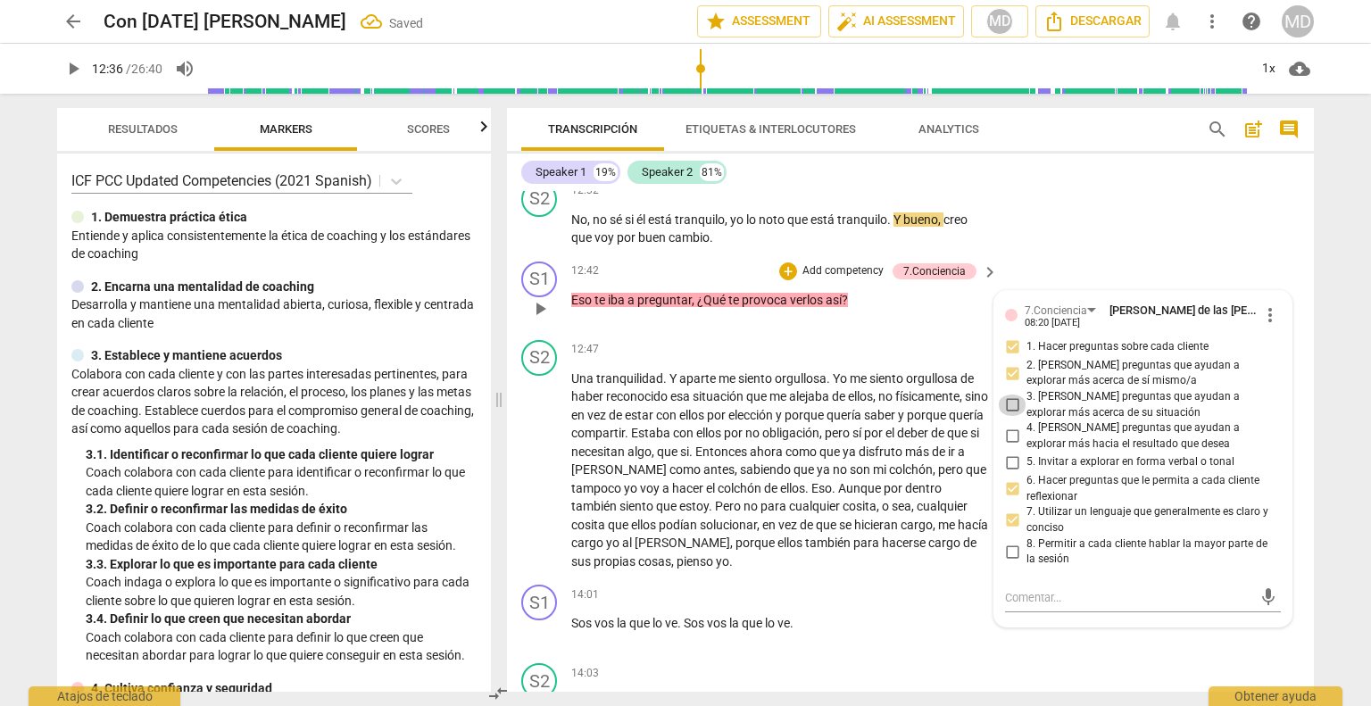
checkbox input "true"
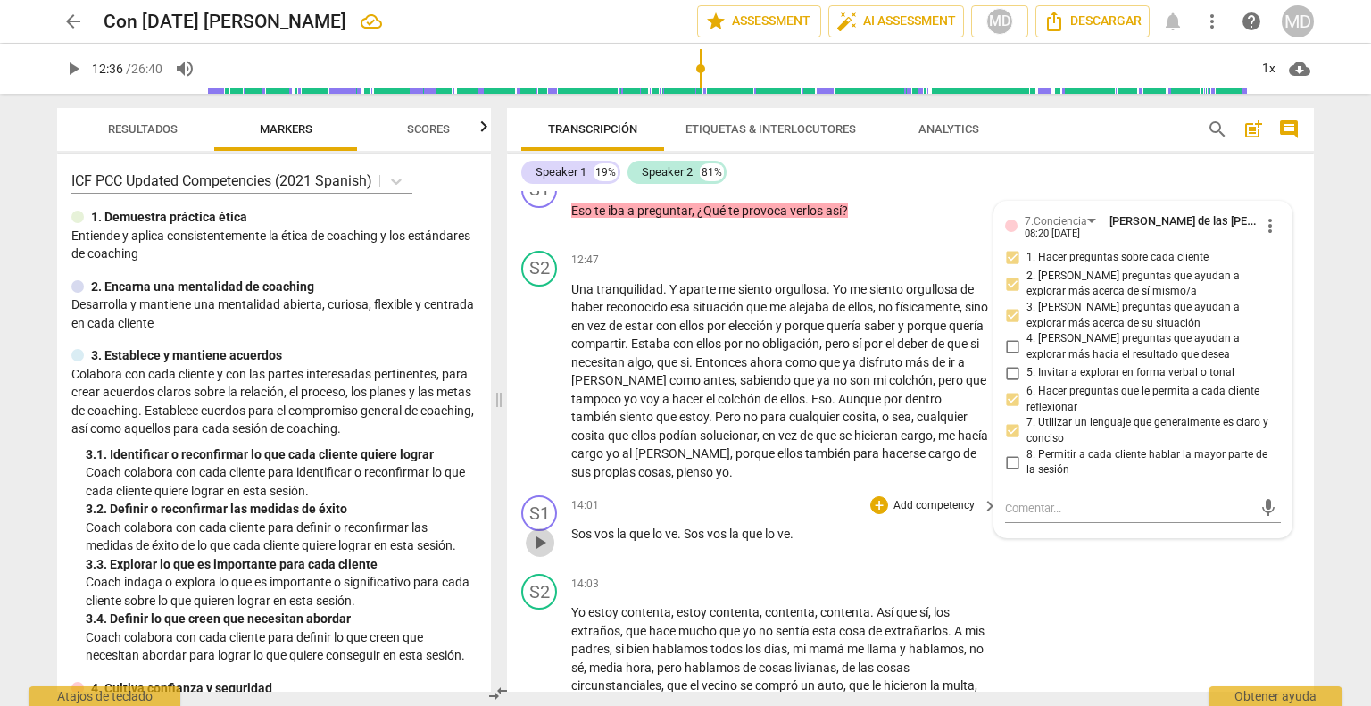
click at [535, 534] on span "play_arrow" at bounding box center [539, 542] width 21 height 21
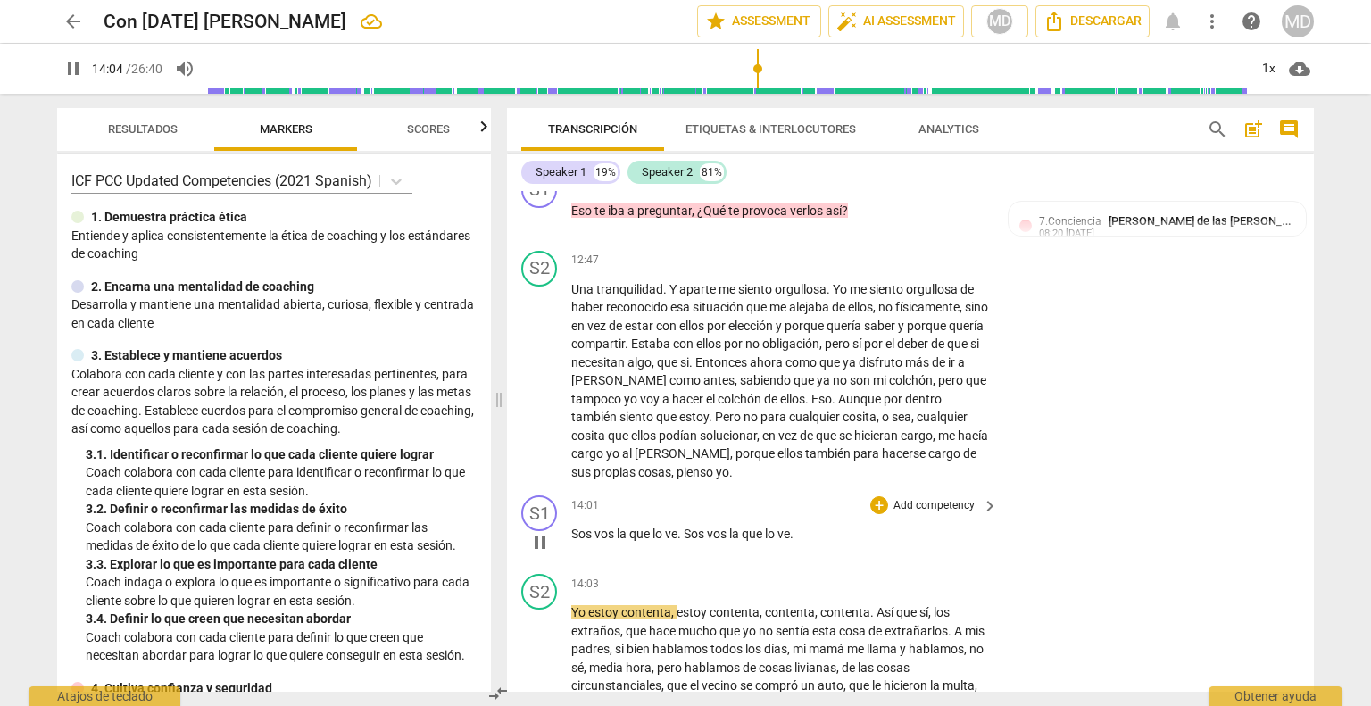
click at [535, 534] on span "pause" at bounding box center [539, 542] width 21 height 21
type input "845"
click at [917, 507] on p "Add competency" at bounding box center [934, 506] width 85 height 16
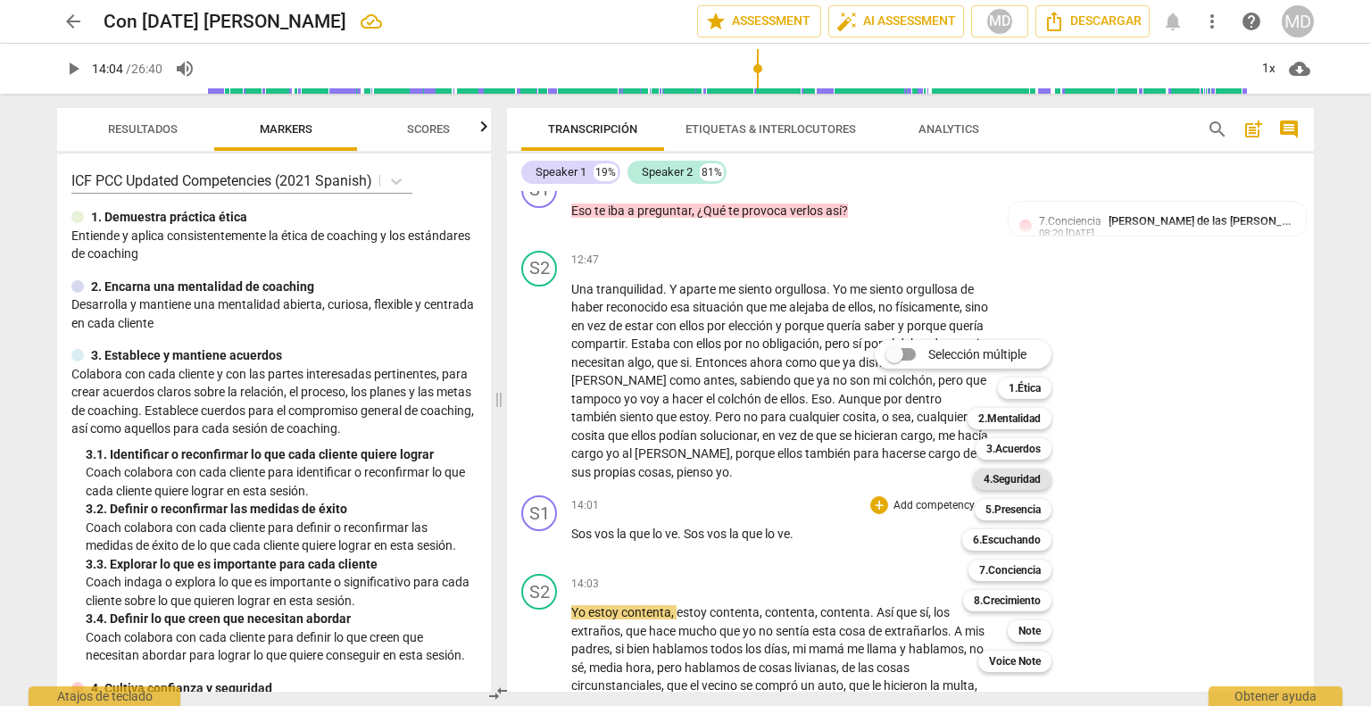
click at [1036, 476] on b "4.Seguridad" at bounding box center [1011, 479] width 57 height 21
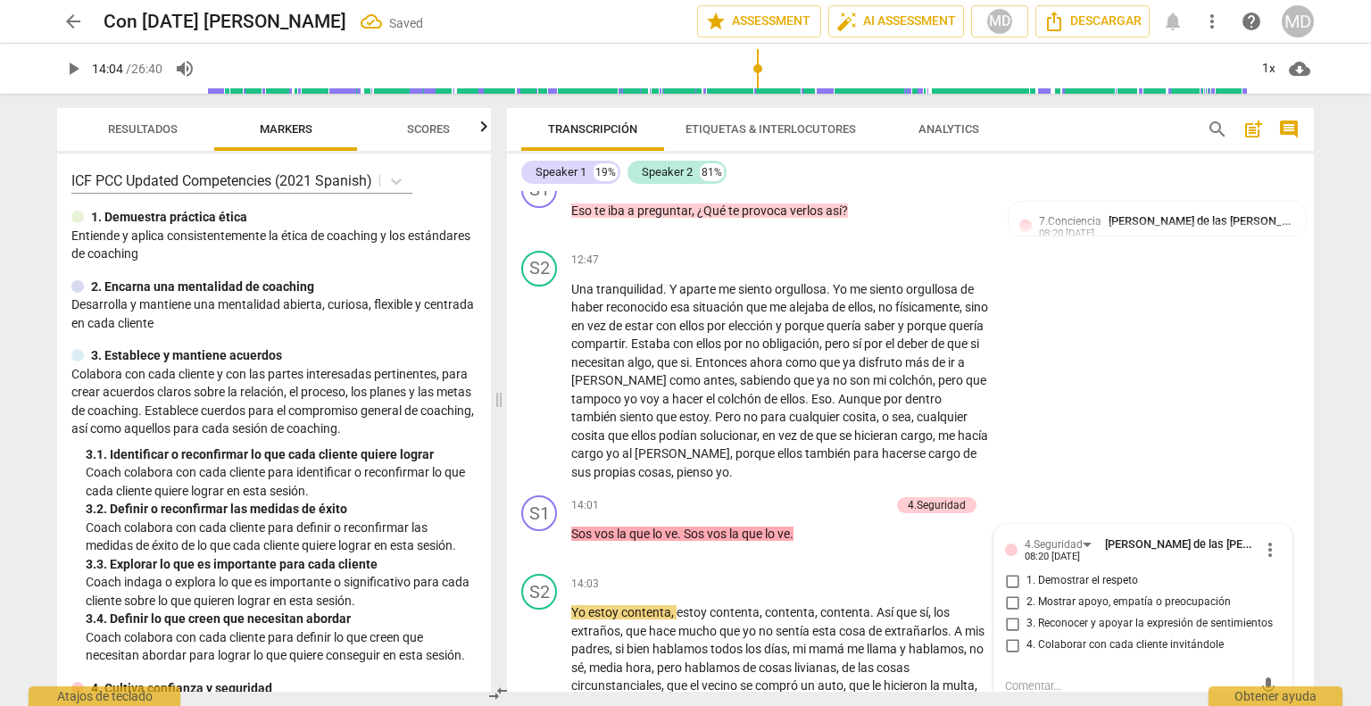
scroll to position [5306, 0]
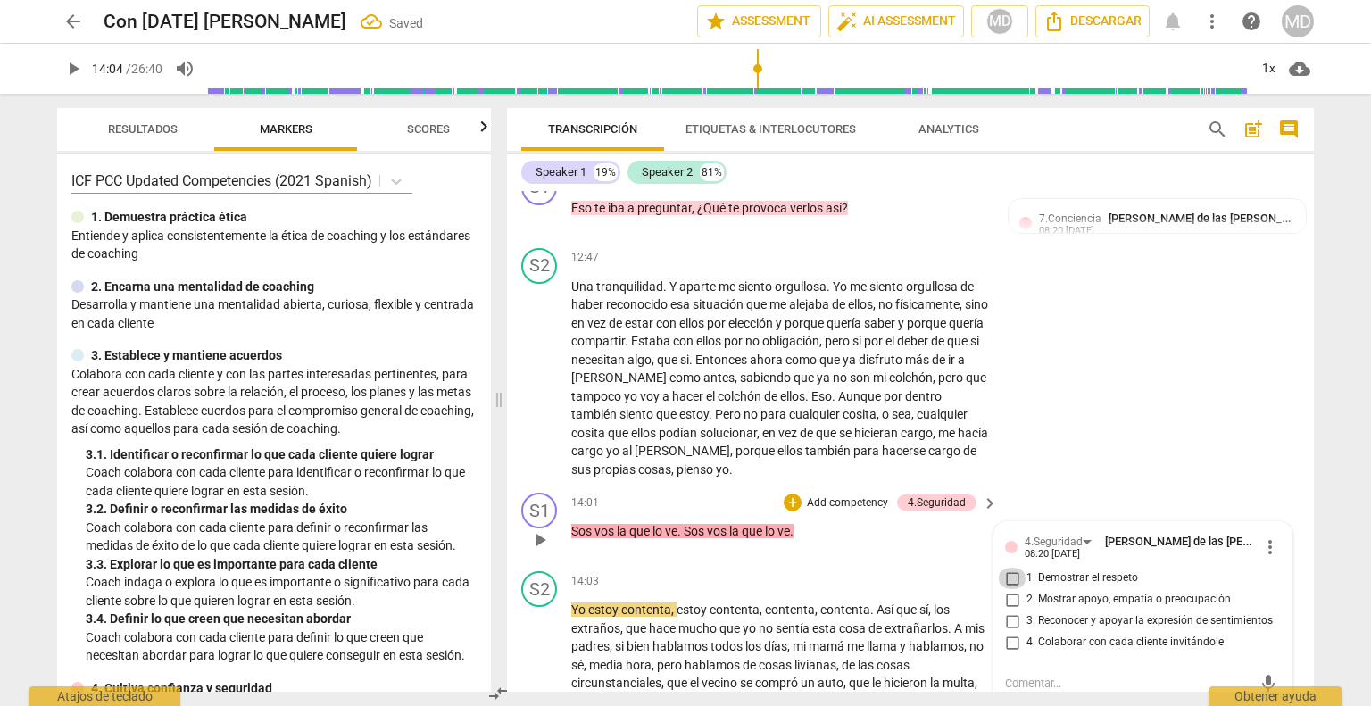
click at [1009, 577] on input "1. Demostrar el respeto" at bounding box center [1012, 578] width 29 height 21
checkbox input "true"
click at [1009, 599] on input "2. Mostrar apoyo, empatía o preocupación" at bounding box center [1012, 599] width 29 height 21
checkbox input "true"
click at [860, 533] on p "Sos vos la que lo ve . Sos vos la que lo ve ." at bounding box center [780, 531] width 418 height 19
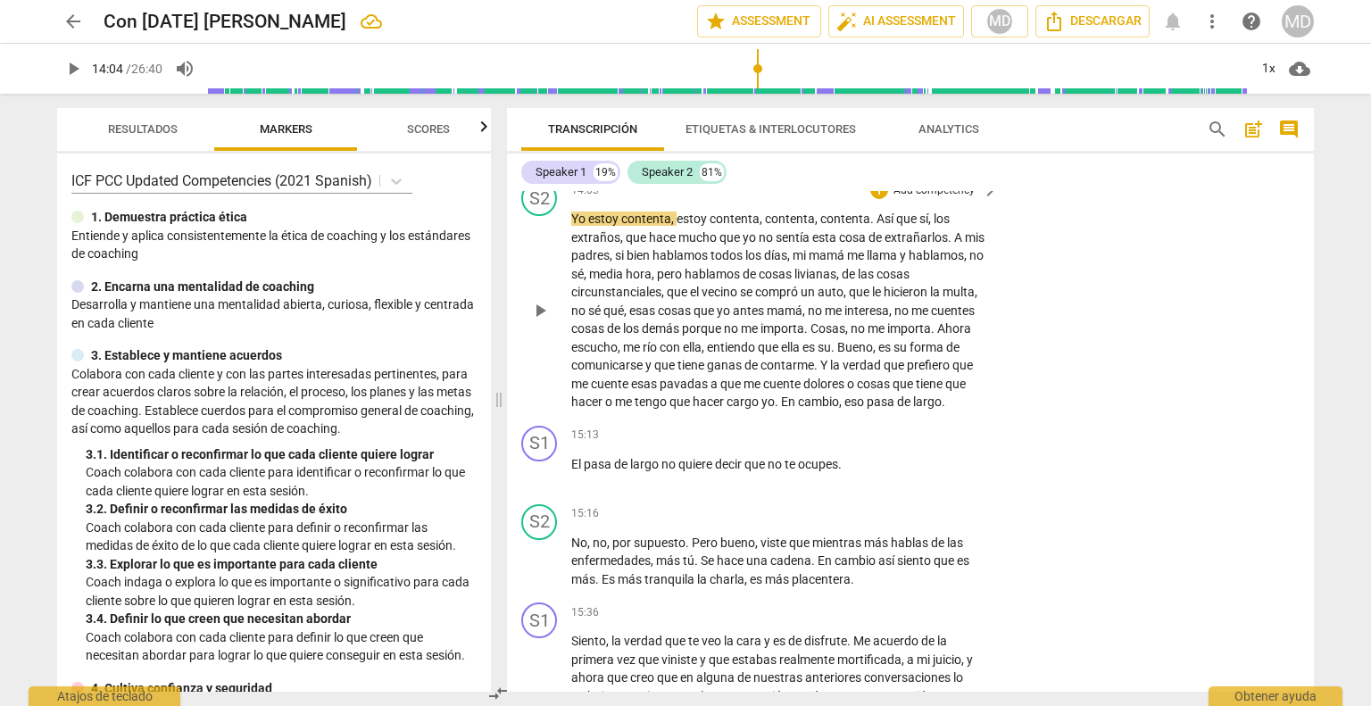
scroll to position [5752, 0]
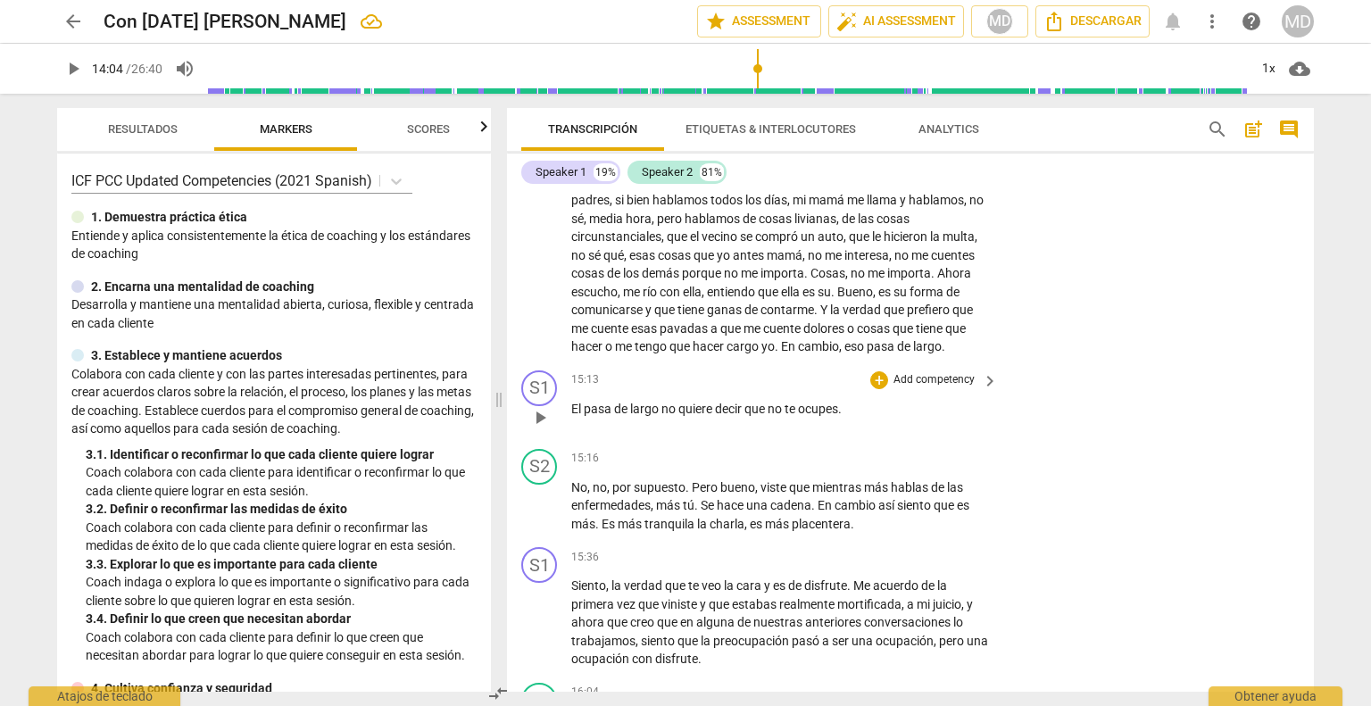
click at [546, 428] on span "play_arrow" at bounding box center [539, 417] width 21 height 21
click at [546, 428] on span "pause" at bounding box center [539, 417] width 21 height 21
type input "918"
click at [925, 388] on p "Add competency" at bounding box center [934, 380] width 85 height 16
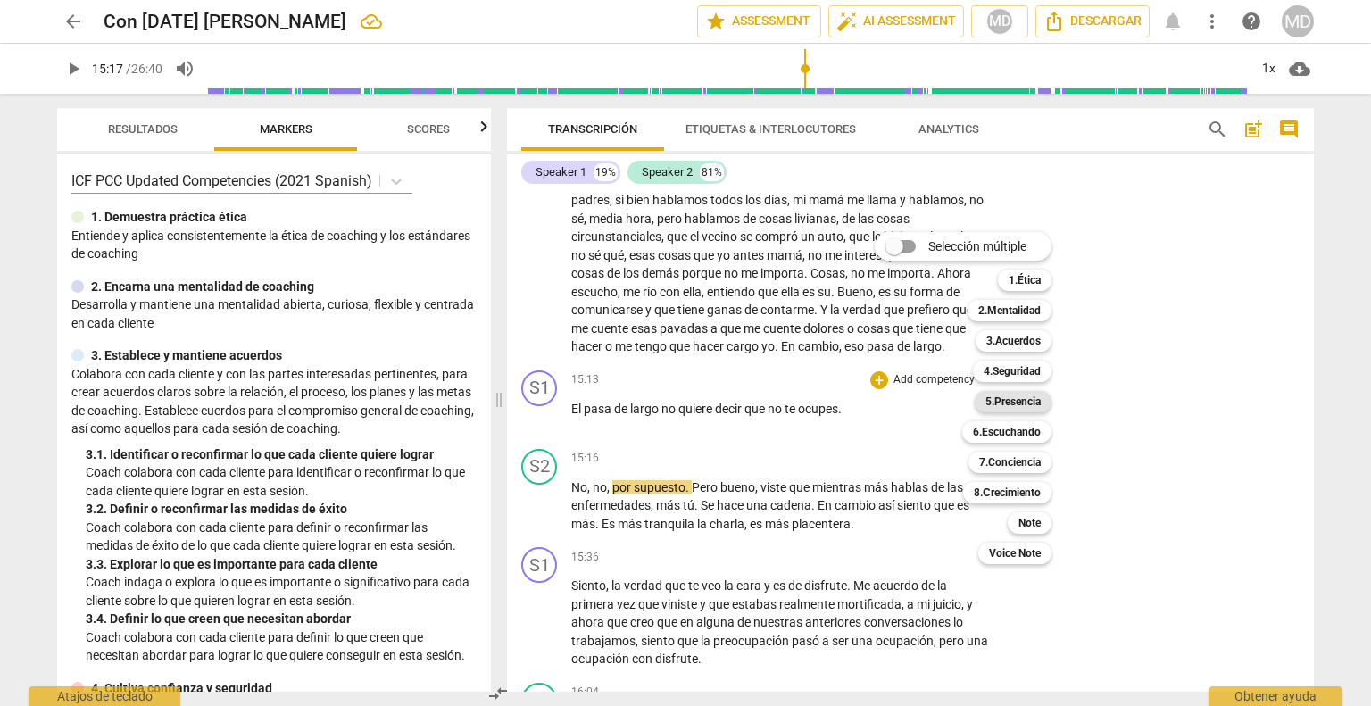
click at [1023, 397] on b "5.Presencia" at bounding box center [1012, 401] width 55 height 21
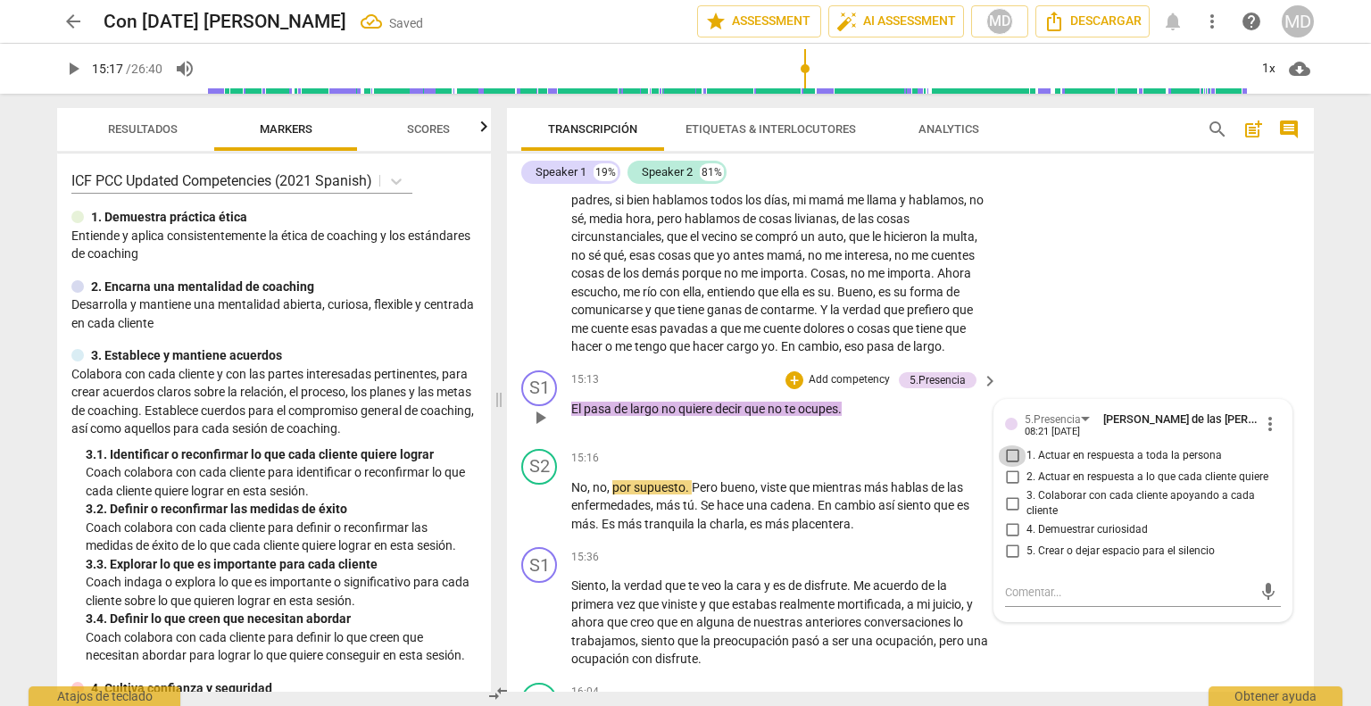
click at [1010, 467] on input "1. Actuar en respuesta a toda la persona" at bounding box center [1012, 455] width 29 height 21
checkbox input "true"
click at [1011, 514] on input "3. Colaborar con cada cliente apoyando a cada cliente" at bounding box center [1012, 503] width 29 height 21
checkbox input "true"
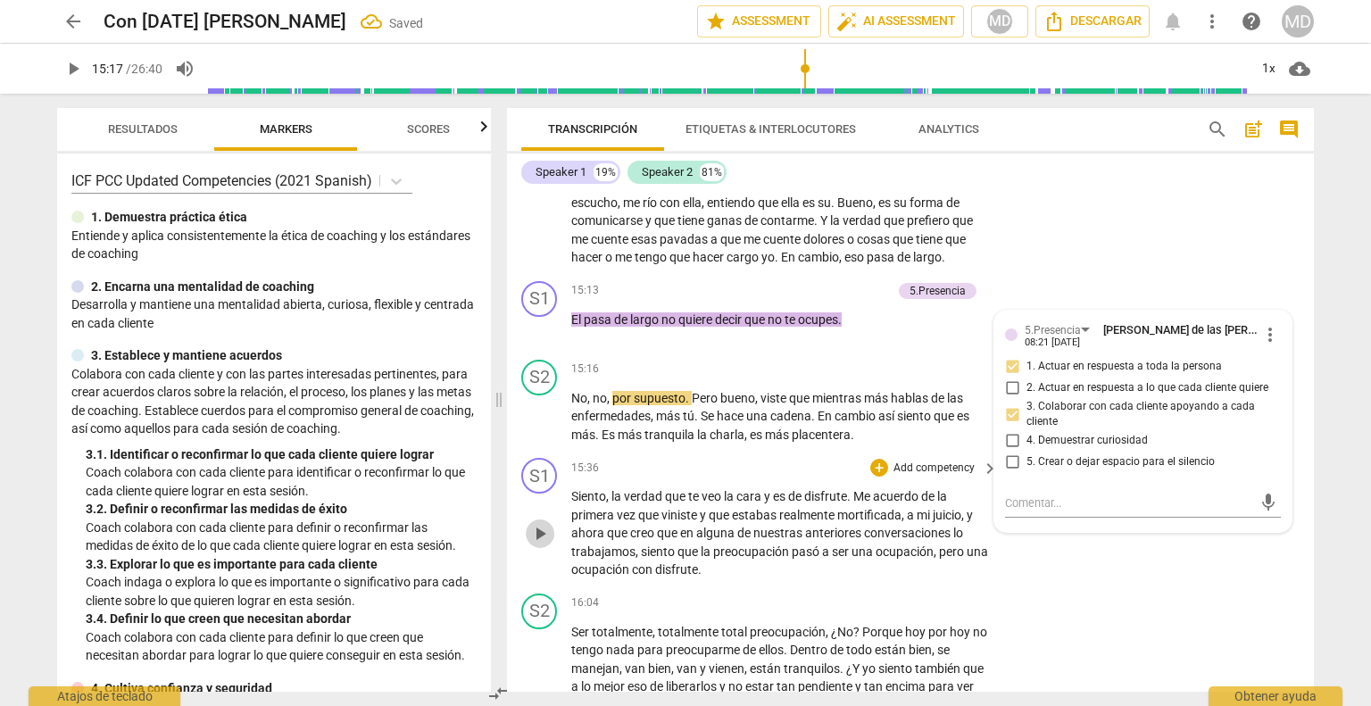
click at [543, 538] on button "play_arrow" at bounding box center [540, 533] width 29 height 29
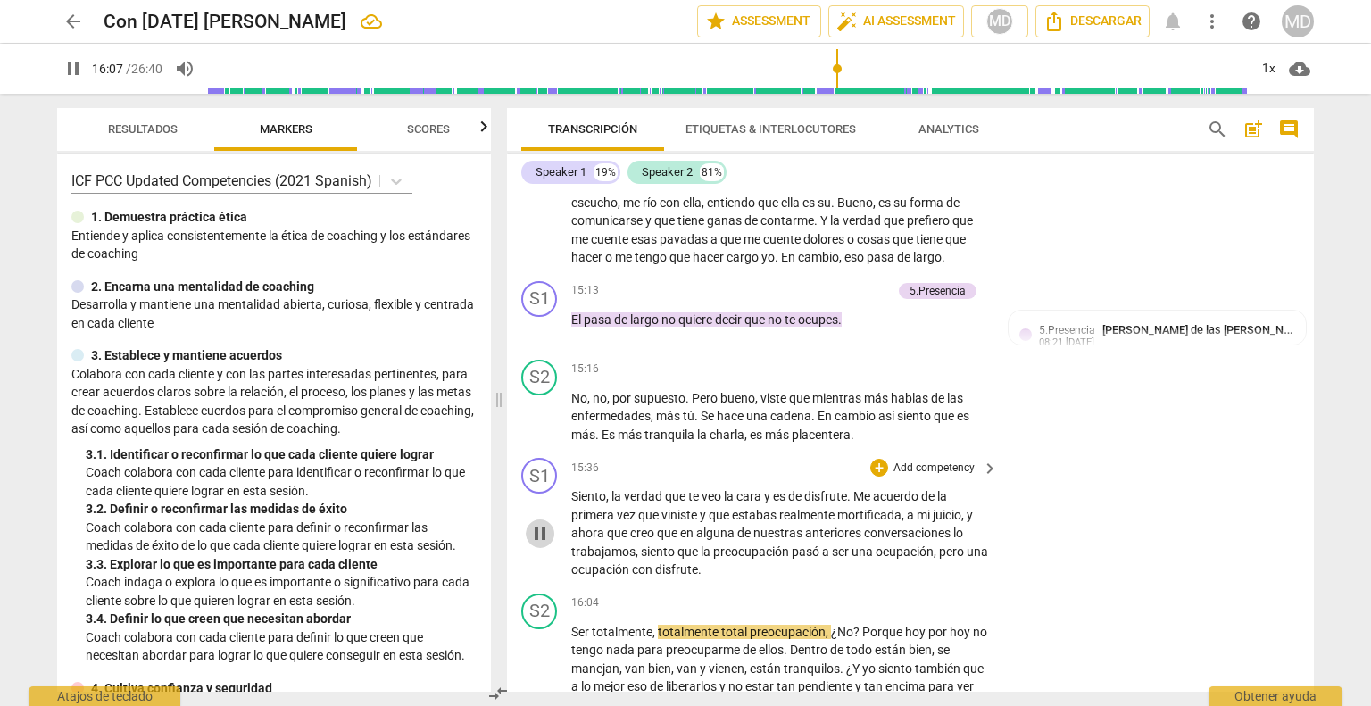
click at [534, 544] on span "pause" at bounding box center [539, 533] width 21 height 21
type input "968"
click at [948, 477] on p "Add competency" at bounding box center [934, 469] width 85 height 16
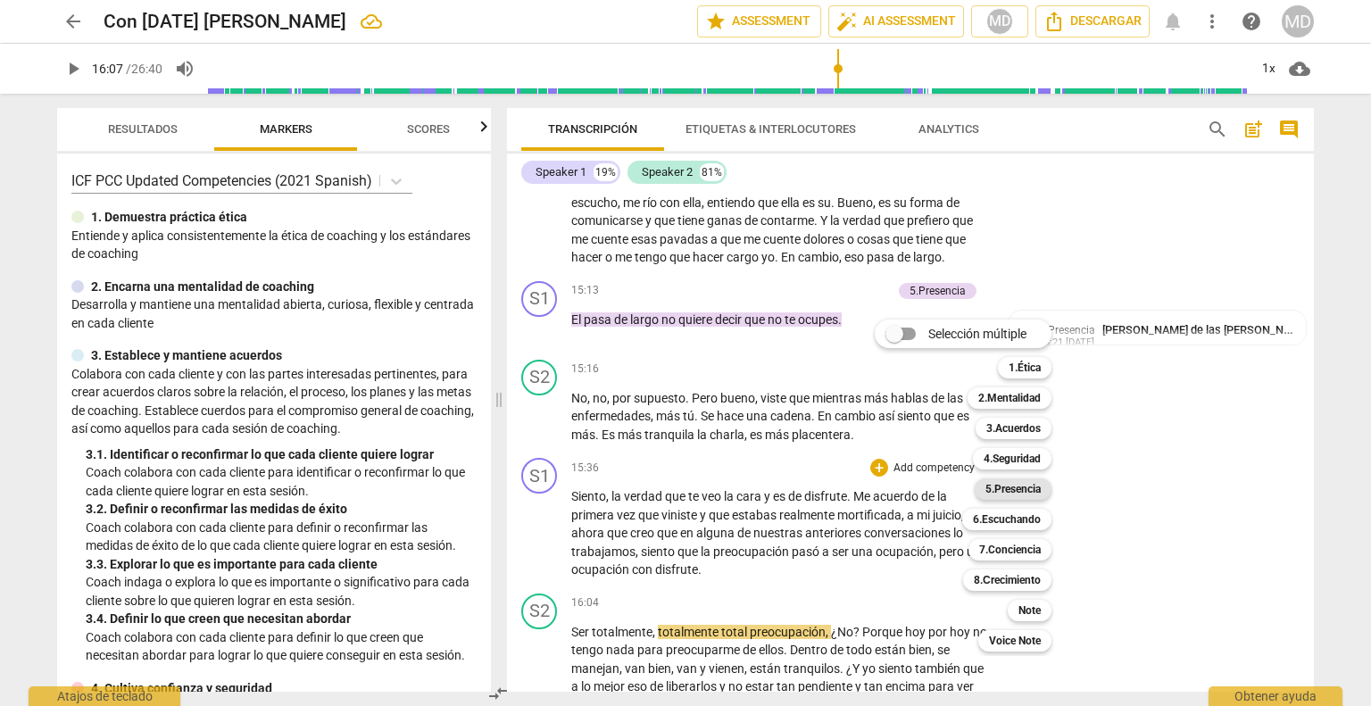
click at [1016, 490] on b "5.Presencia" at bounding box center [1012, 488] width 55 height 21
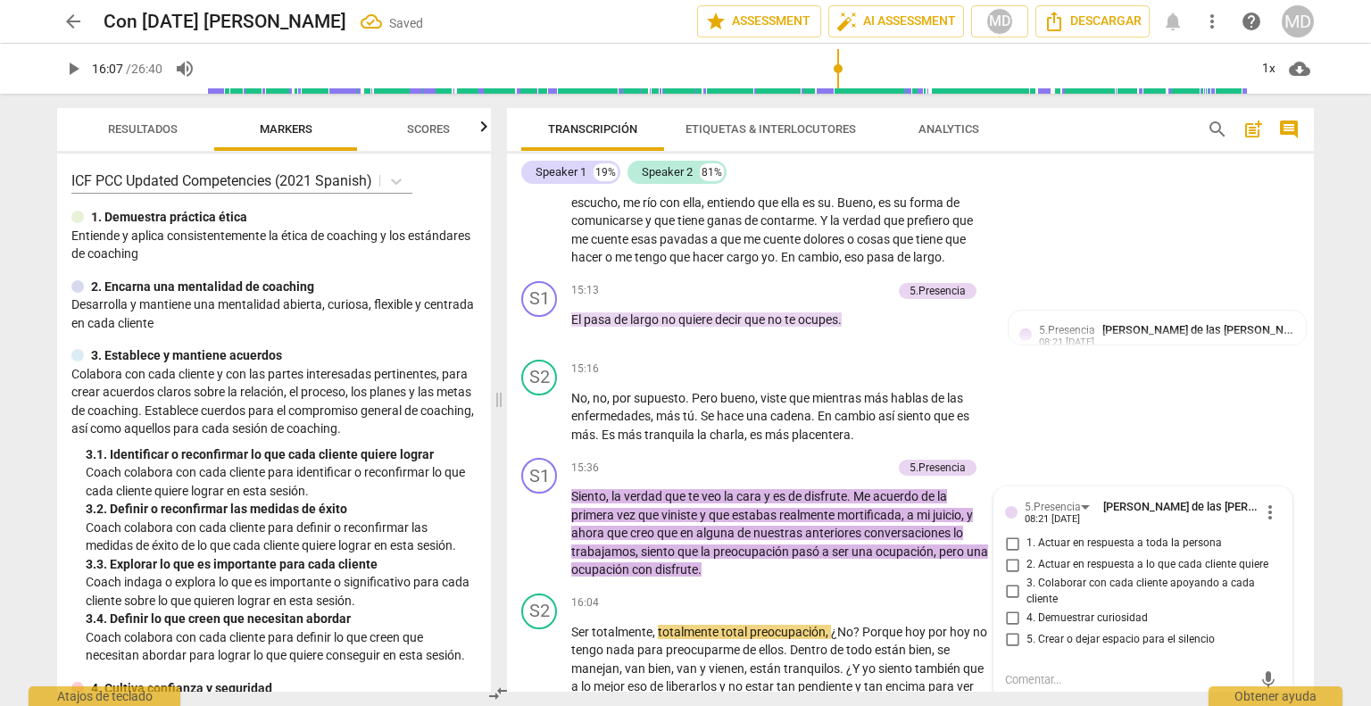
scroll to position [5854, 0]
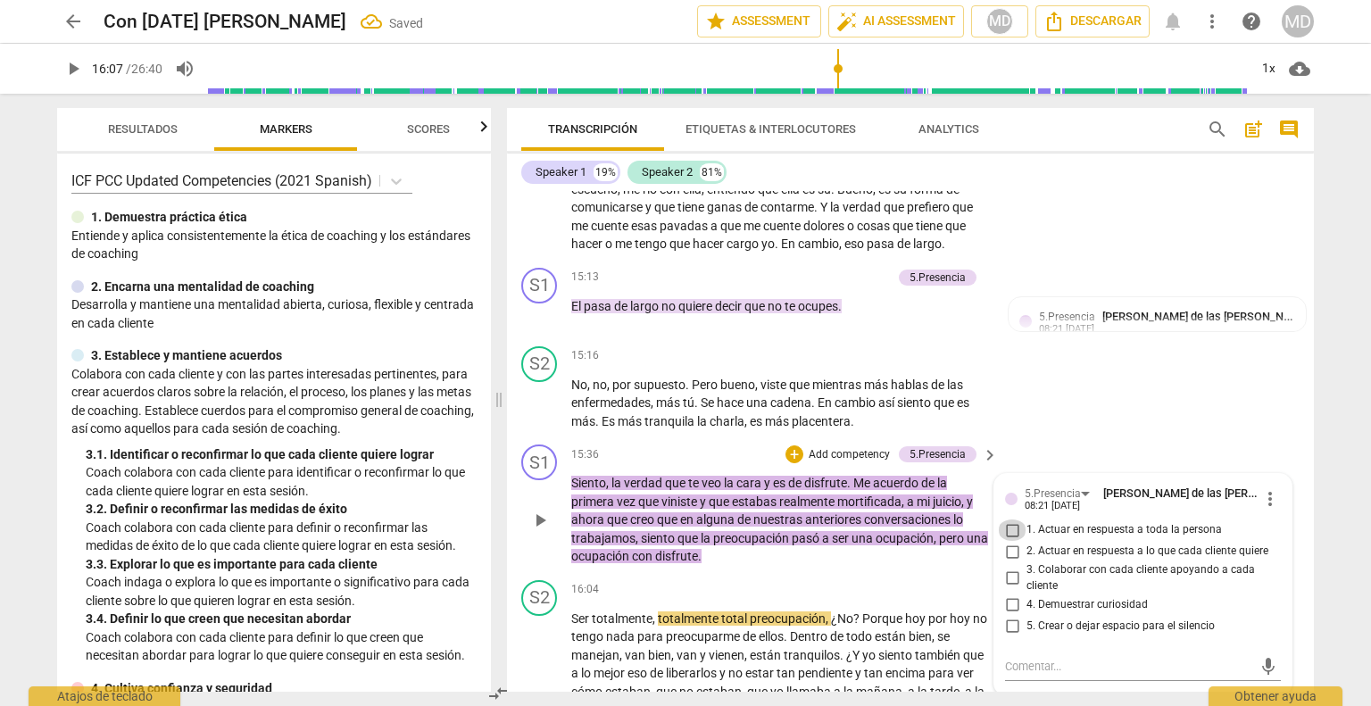
click at [1009, 541] on input "1. Actuar en respuesta a toda la persona" at bounding box center [1012, 529] width 29 height 21
checkbox input "true"
click at [1010, 562] on input "2. Actuar en respuesta a lo que cada cliente quiere" at bounding box center [1012, 551] width 29 height 21
checkbox input "true"
click at [1009, 589] on input "3. Colaborar con cada cliente apoyando a cada cliente" at bounding box center [1012, 578] width 29 height 21
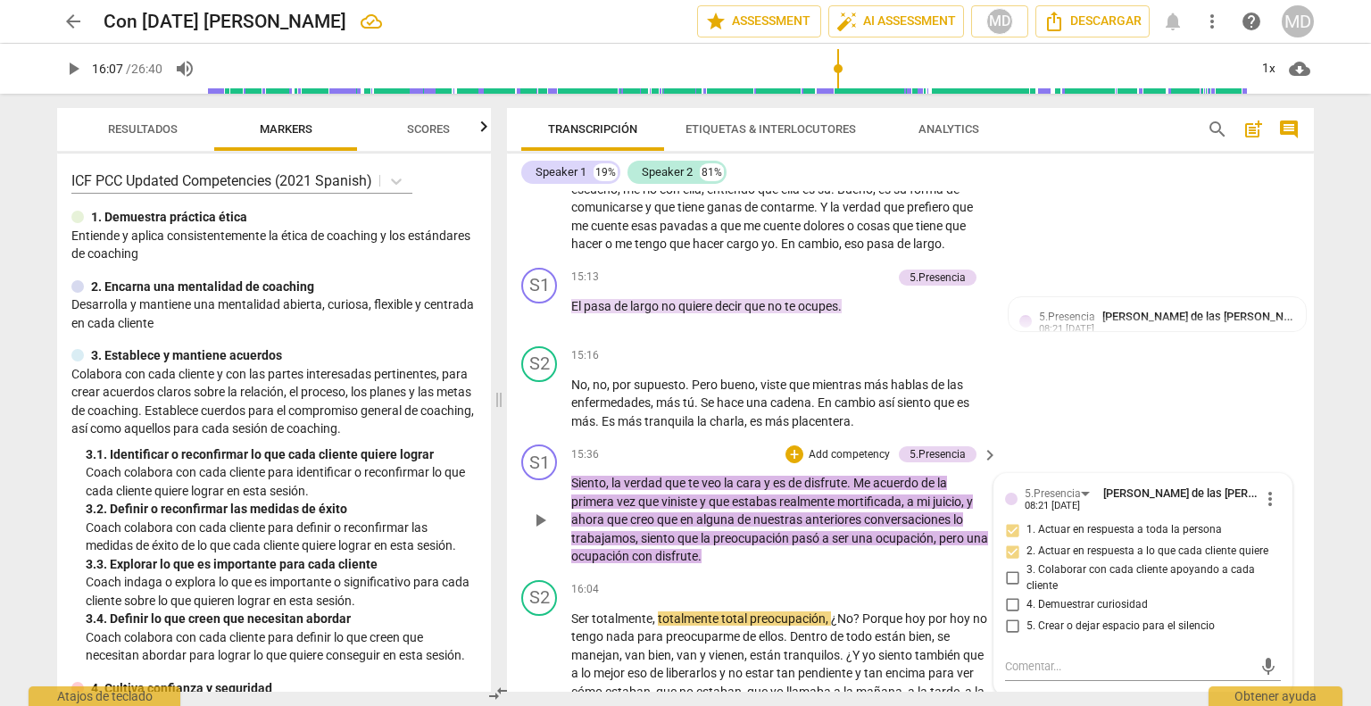
checkbox input "true"
click at [1008, 615] on input "4. Demuestrar curiosidad" at bounding box center [1012, 603] width 29 height 21
checkbox input "true"
click at [856, 463] on p "Add competency" at bounding box center [849, 455] width 85 height 16
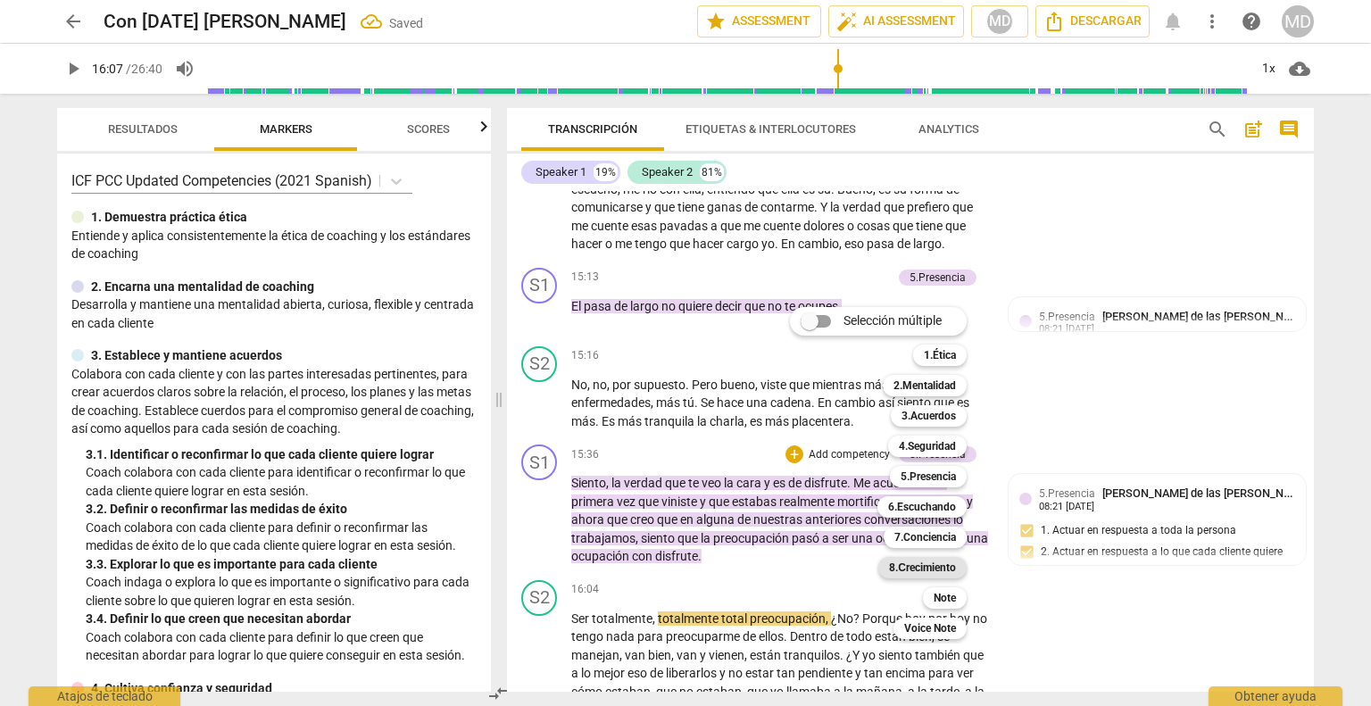
click at [940, 558] on b "8.Сrecimiento" at bounding box center [922, 567] width 67 height 21
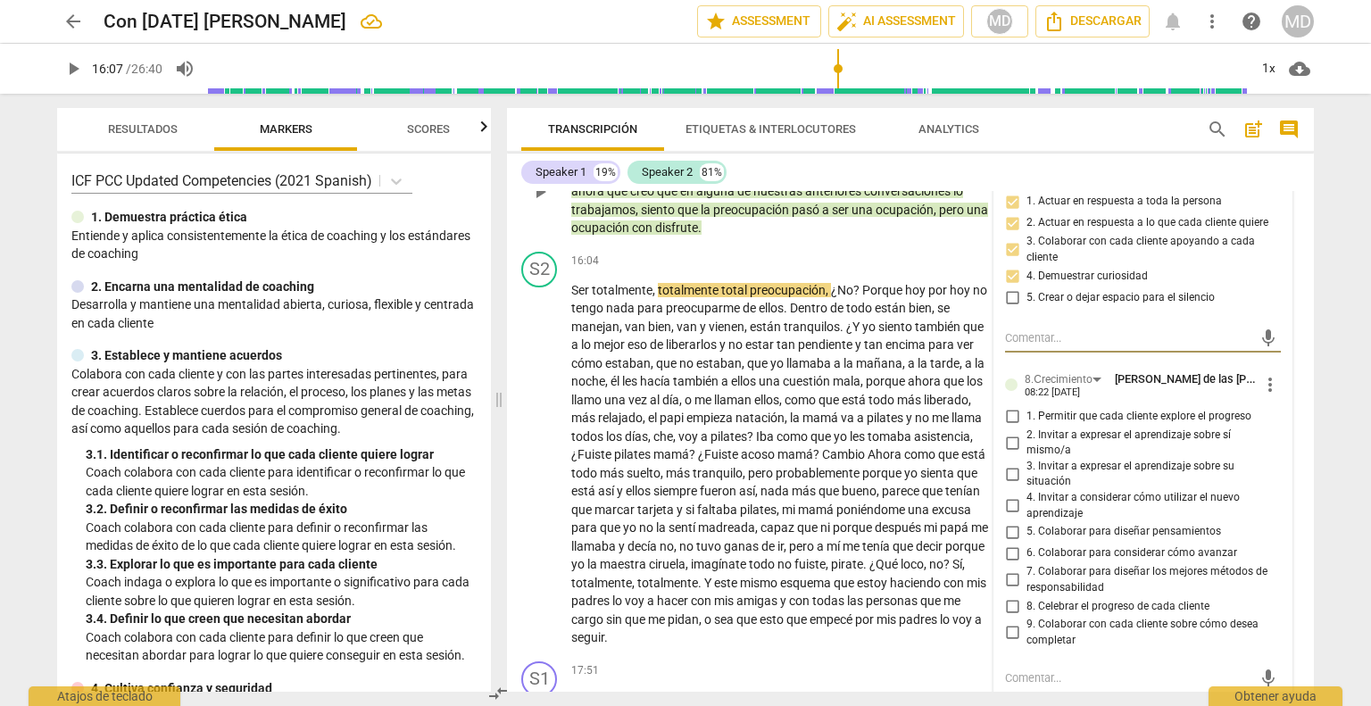
scroll to position [6211, 0]
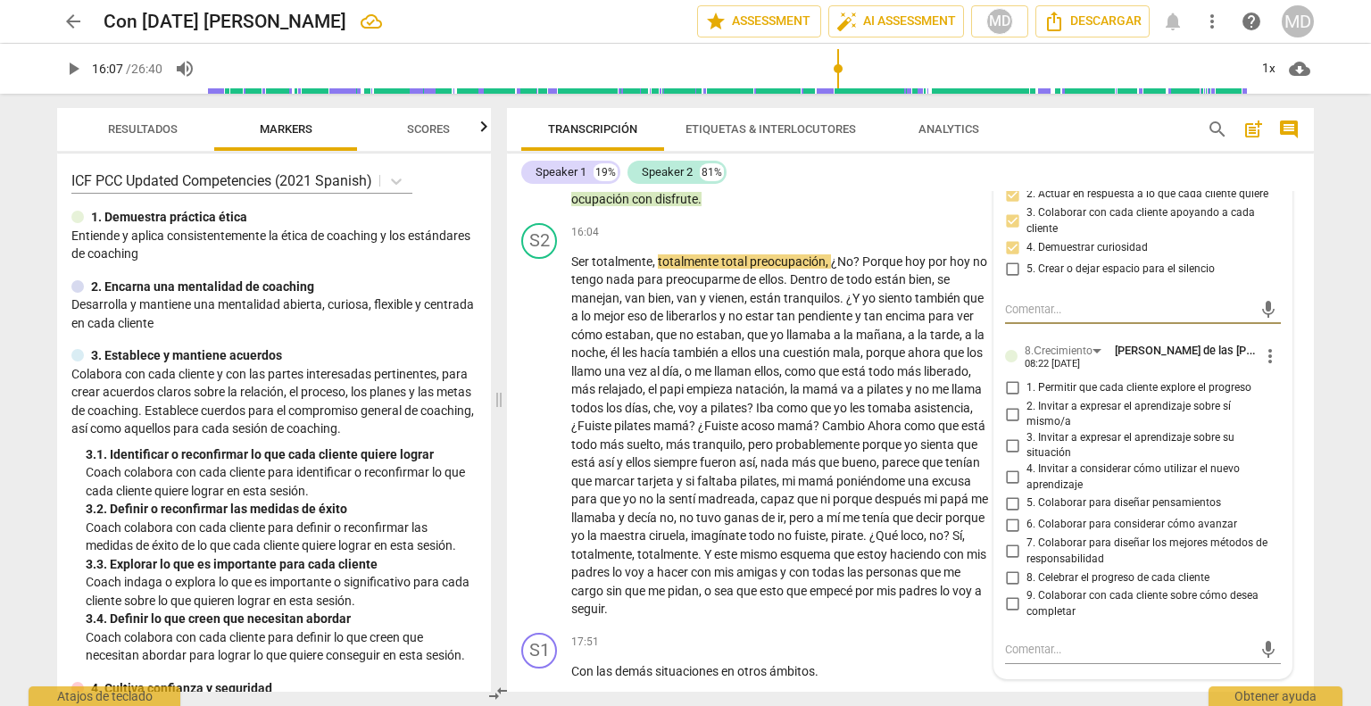
click at [1007, 588] on input "8. Celebrar el progreso de cada cliente" at bounding box center [1012, 577] width 29 height 21
checkbox input "true"
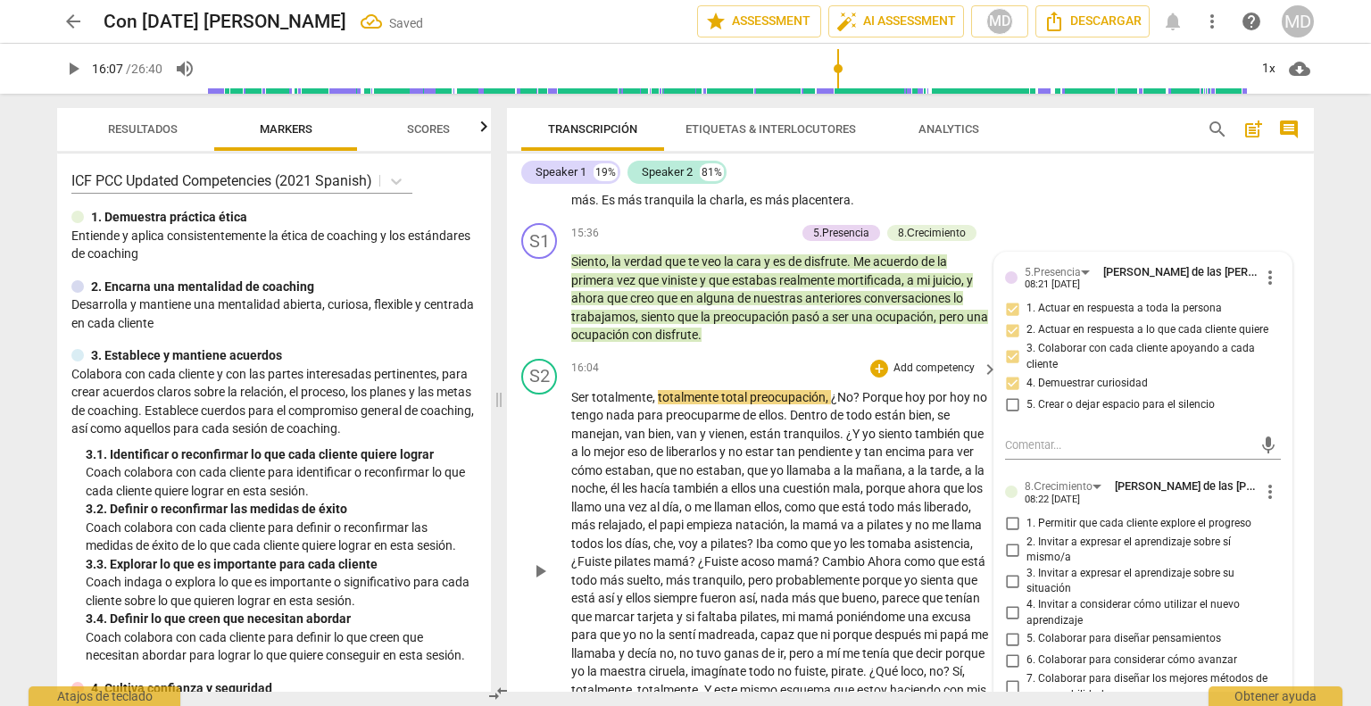
scroll to position [6033, 0]
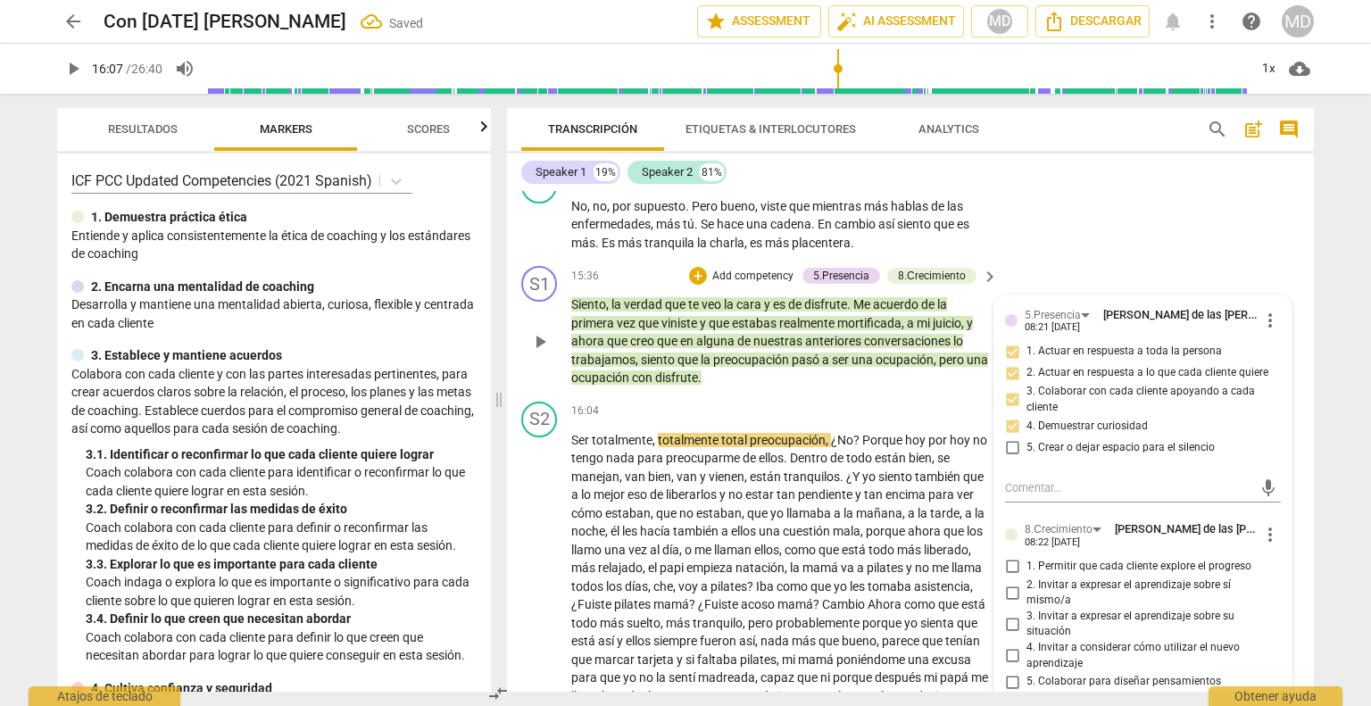
click at [760, 285] on p "Add competency" at bounding box center [752, 277] width 85 height 16
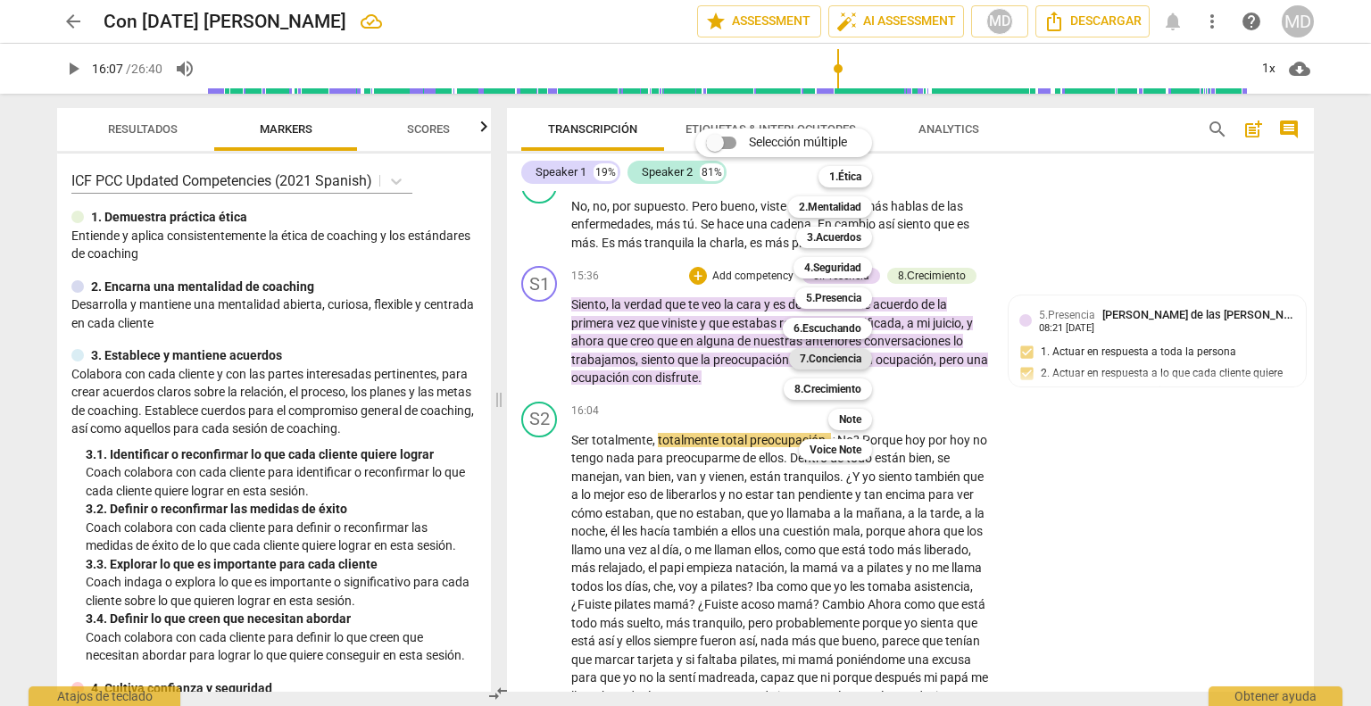
click at [860, 356] on b "7.Conciencia" at bounding box center [831, 358] width 62 height 21
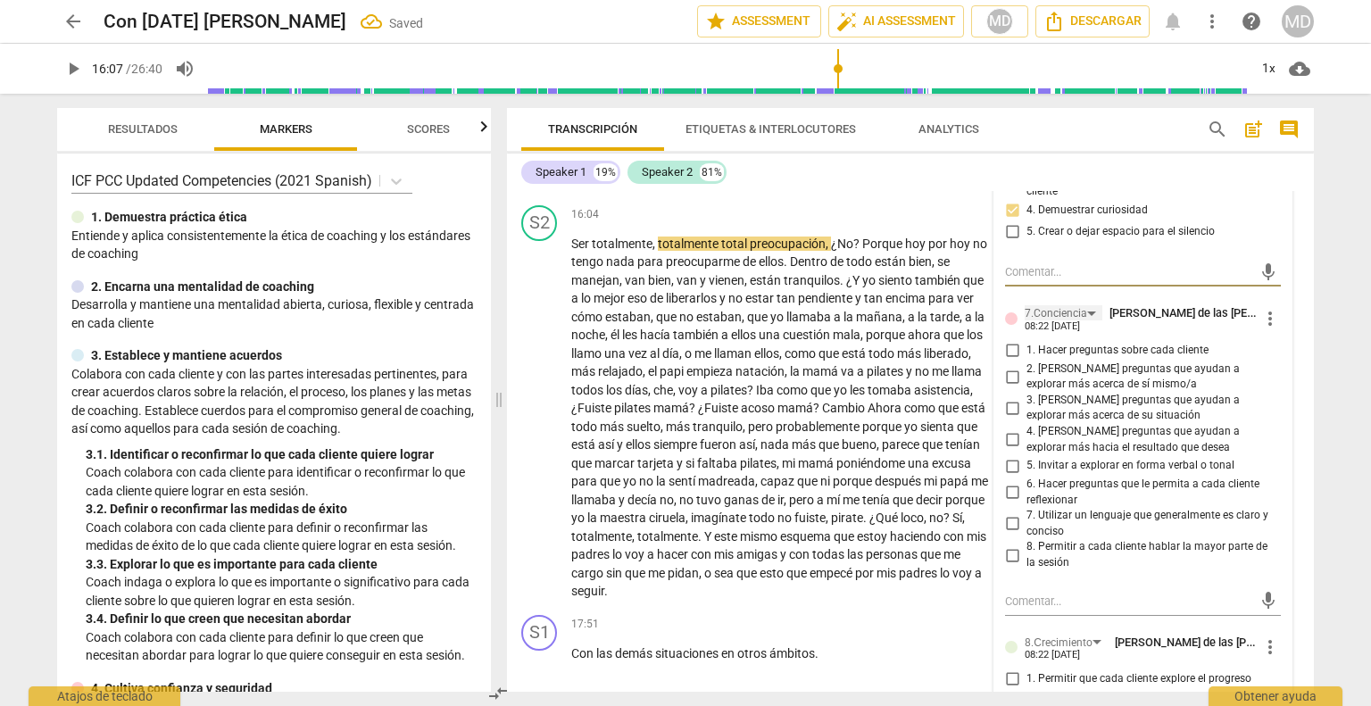
scroll to position [6301, 0]
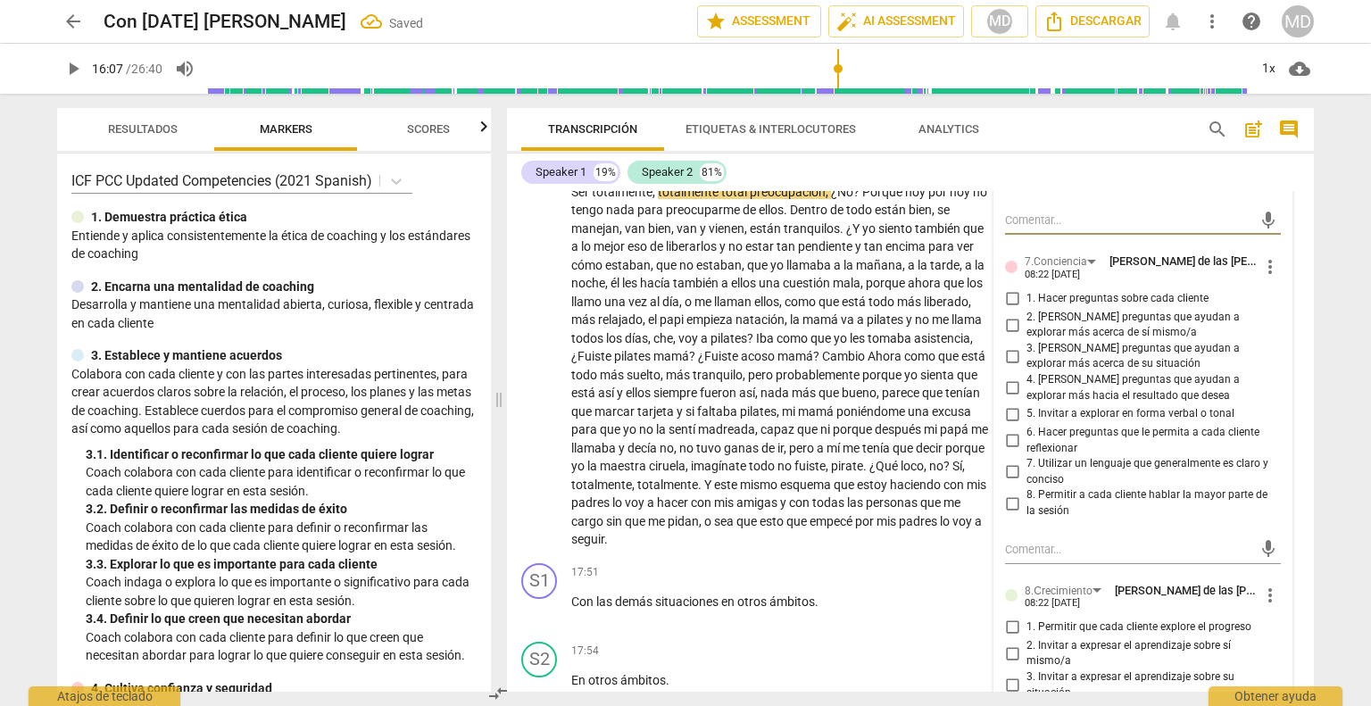
click at [1008, 483] on input "7. Utilizar un lenguaje que generalmente es claro y conciso" at bounding box center [1012, 471] width 29 height 21
checkbox input "true"
click at [1008, 452] on input "6. Hacer preguntas que le permita a cada cliente reflexionar" at bounding box center [1012, 440] width 29 height 21
checkbox input "true"
click at [627, 236] on span "van" at bounding box center [636, 228] width 23 height 14
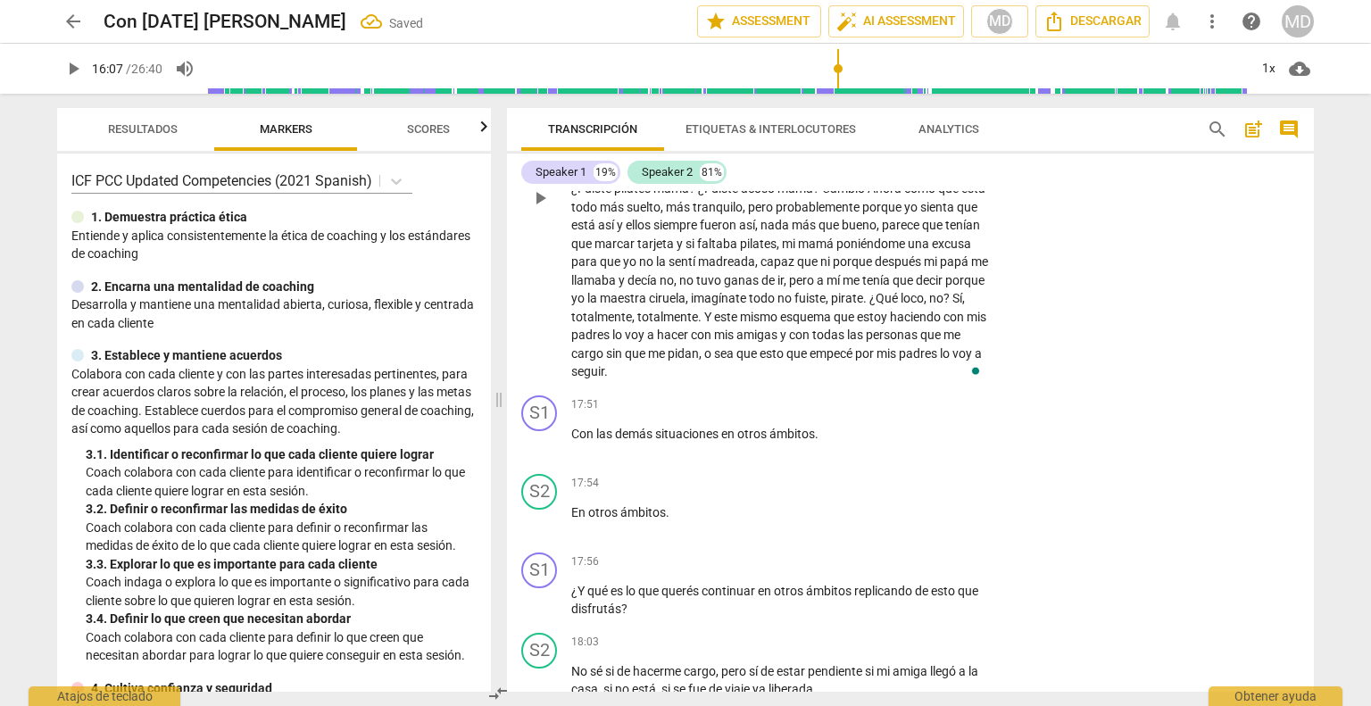
scroll to position [6479, 0]
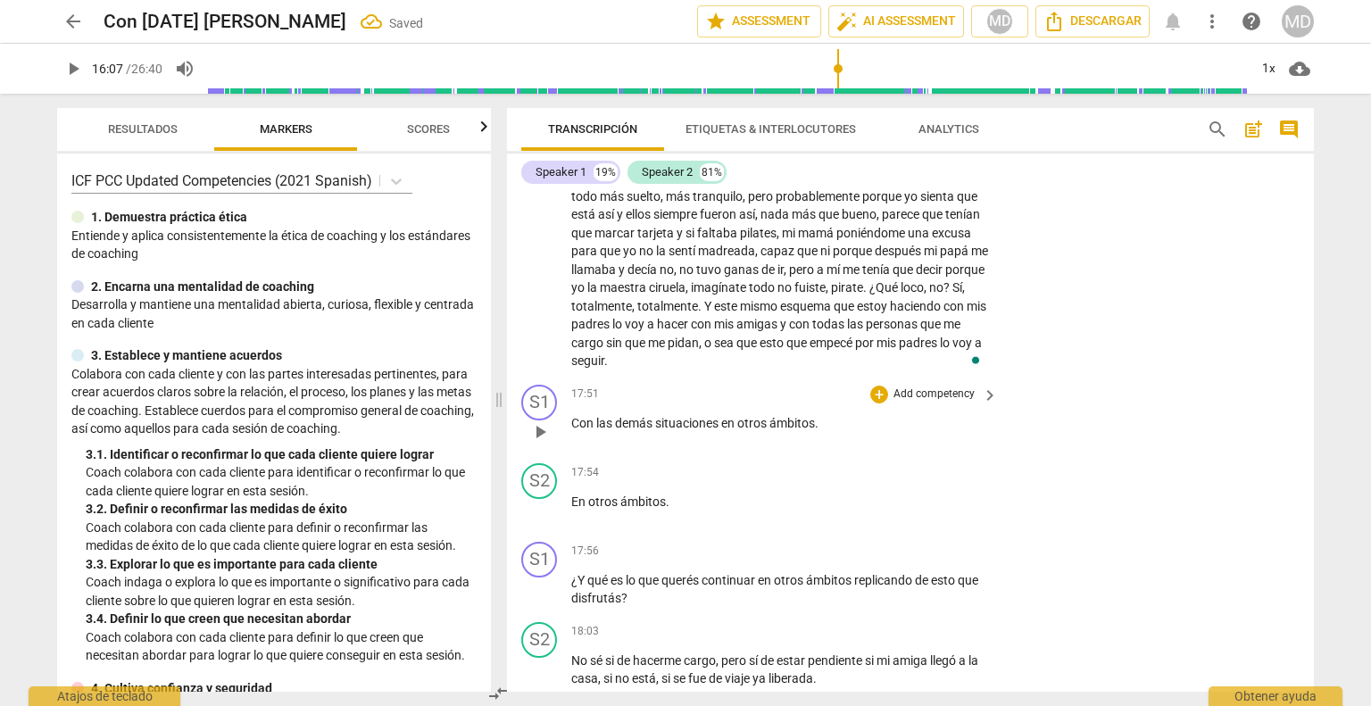
click at [535, 442] on span "play_arrow" at bounding box center [539, 431] width 21 height 21
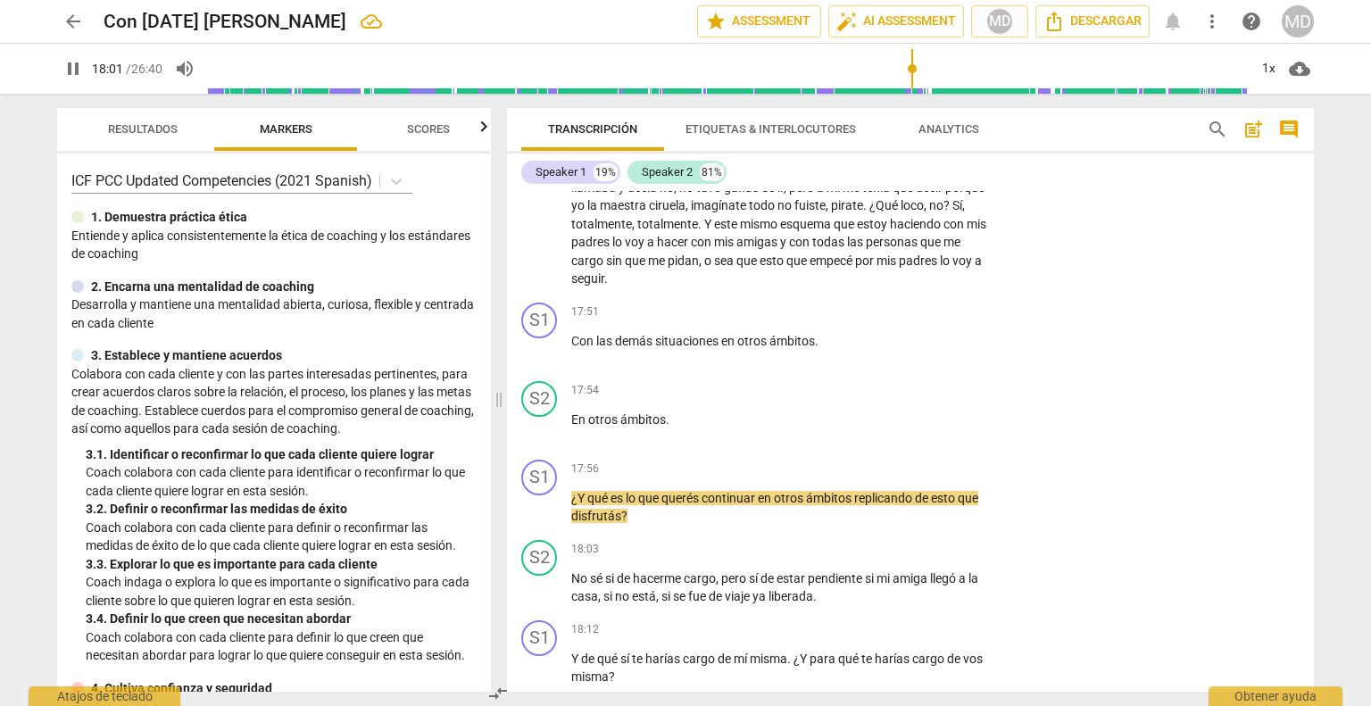
scroll to position [6568, 0]
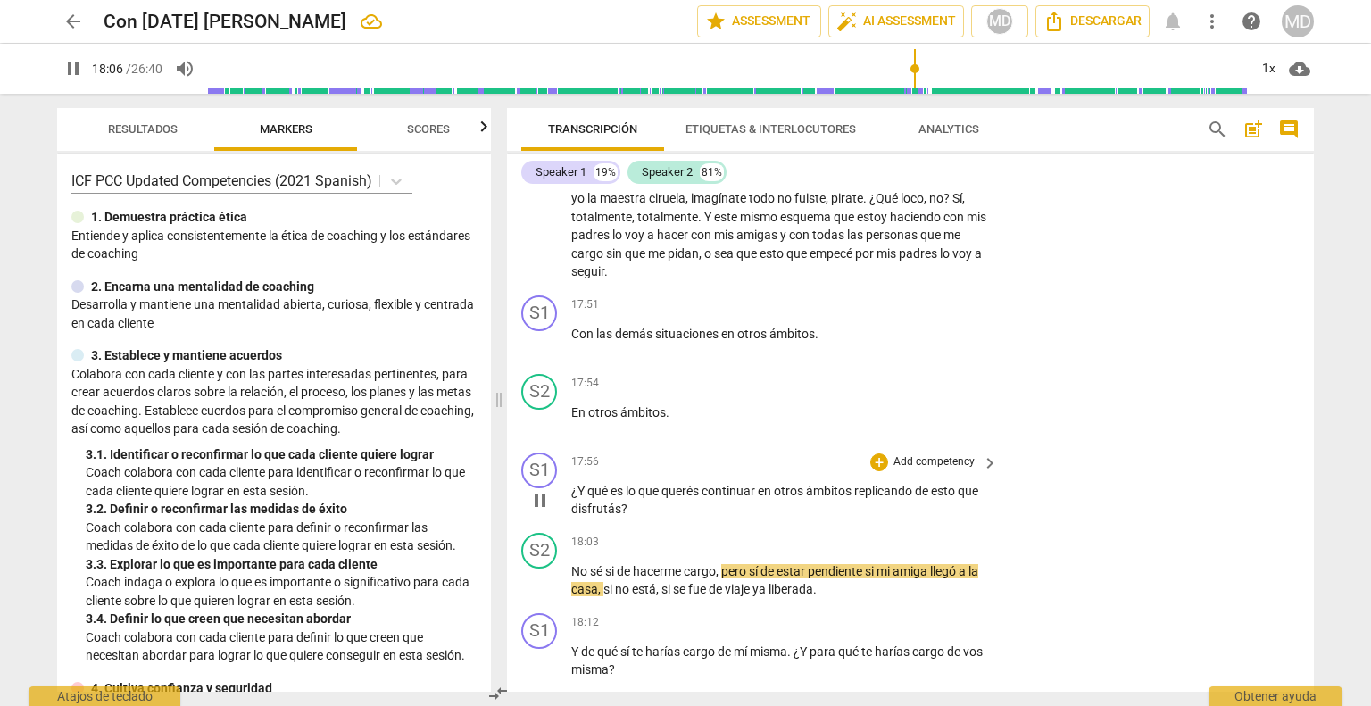
click at [543, 511] on span "pause" at bounding box center [539, 500] width 21 height 21
type input "1087"
click at [925, 470] on p "Add competency" at bounding box center [934, 462] width 85 height 16
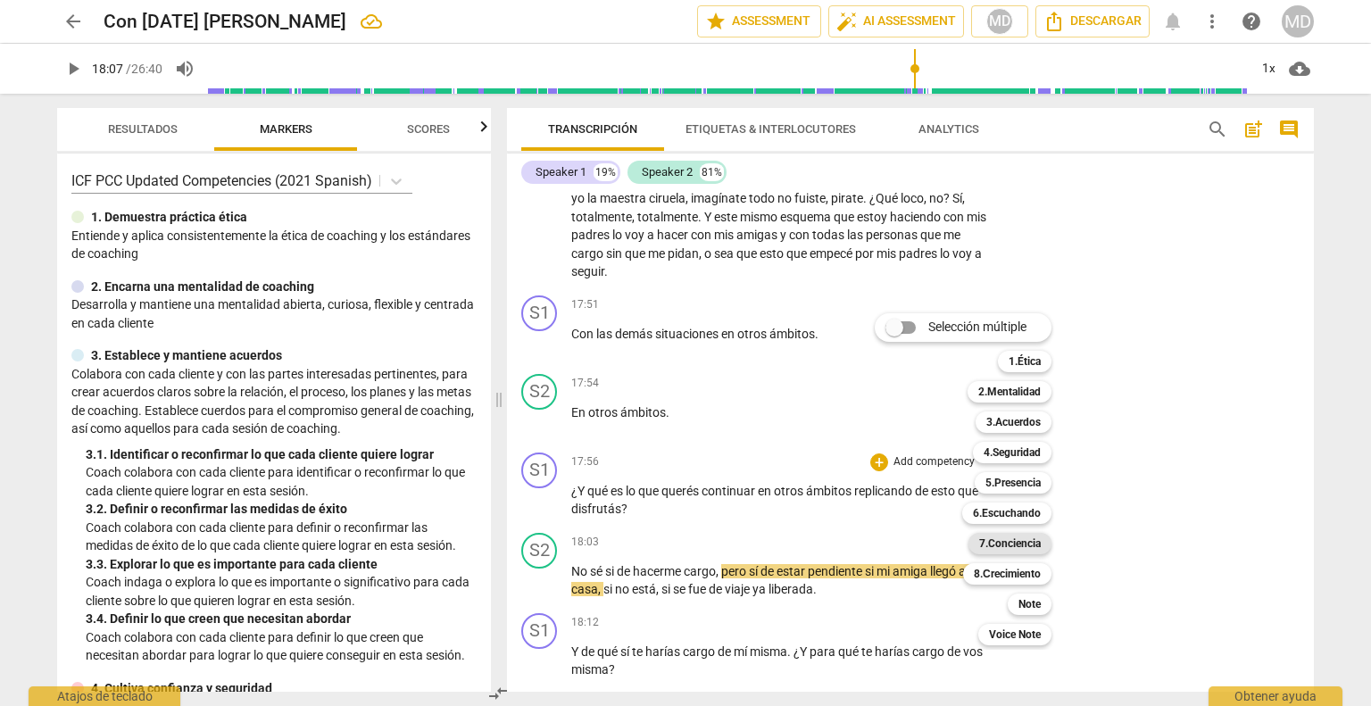
click at [1013, 543] on b "7.Conciencia" at bounding box center [1010, 543] width 62 height 21
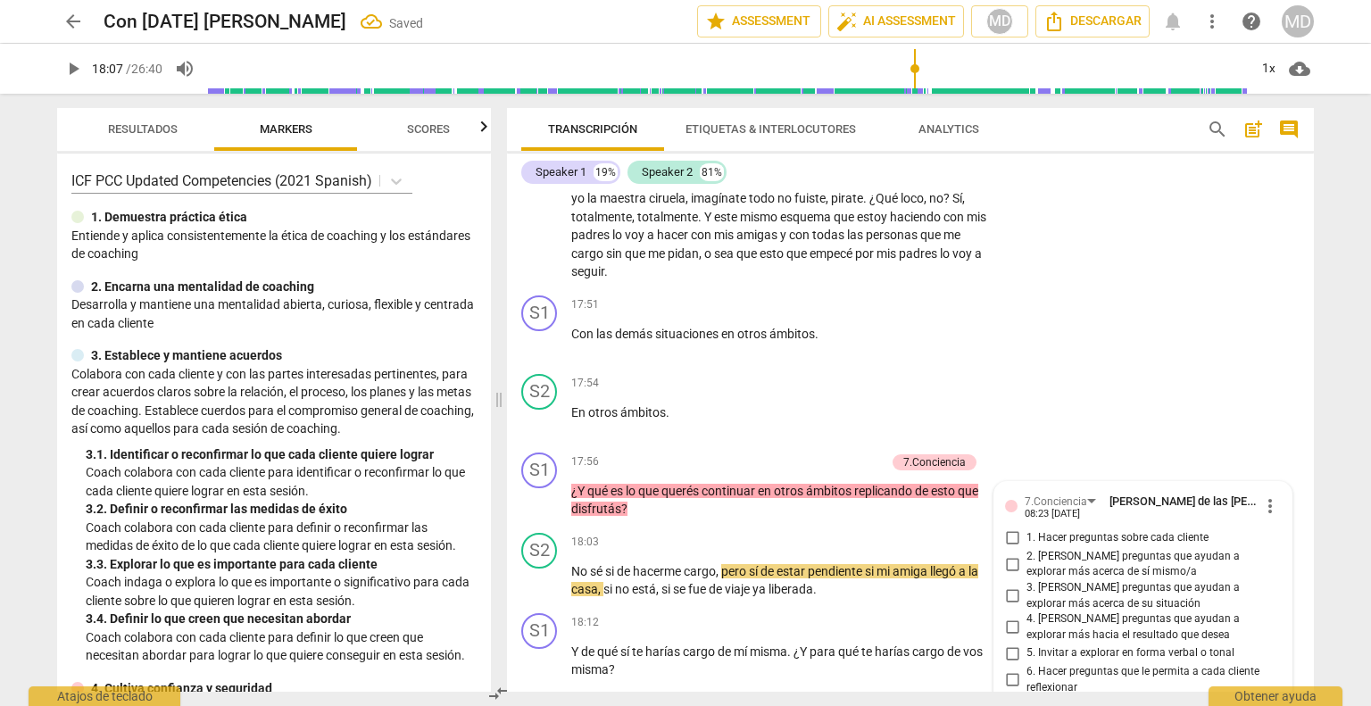
scroll to position [6932, 0]
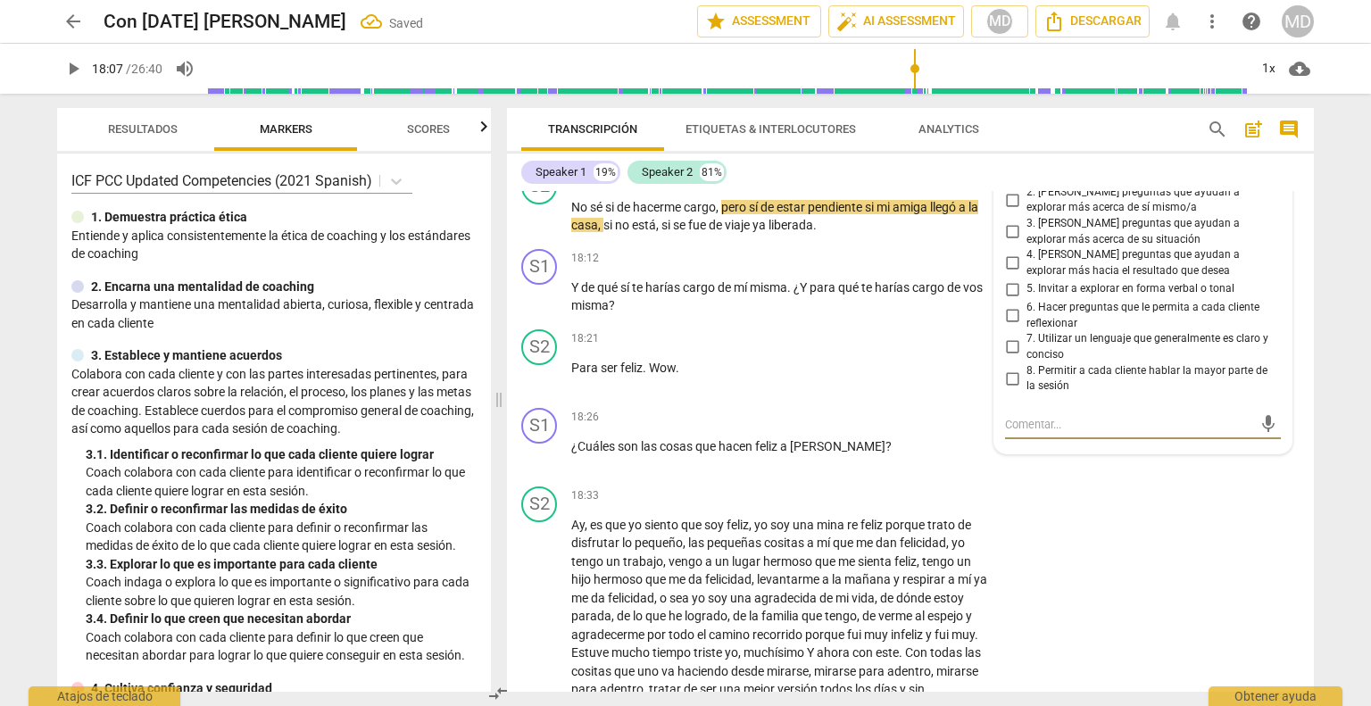
click at [1008, 327] on input "6. Hacer preguntas que le permita a cada cliente reflexionar" at bounding box center [1012, 315] width 29 height 21
checkbox input "true"
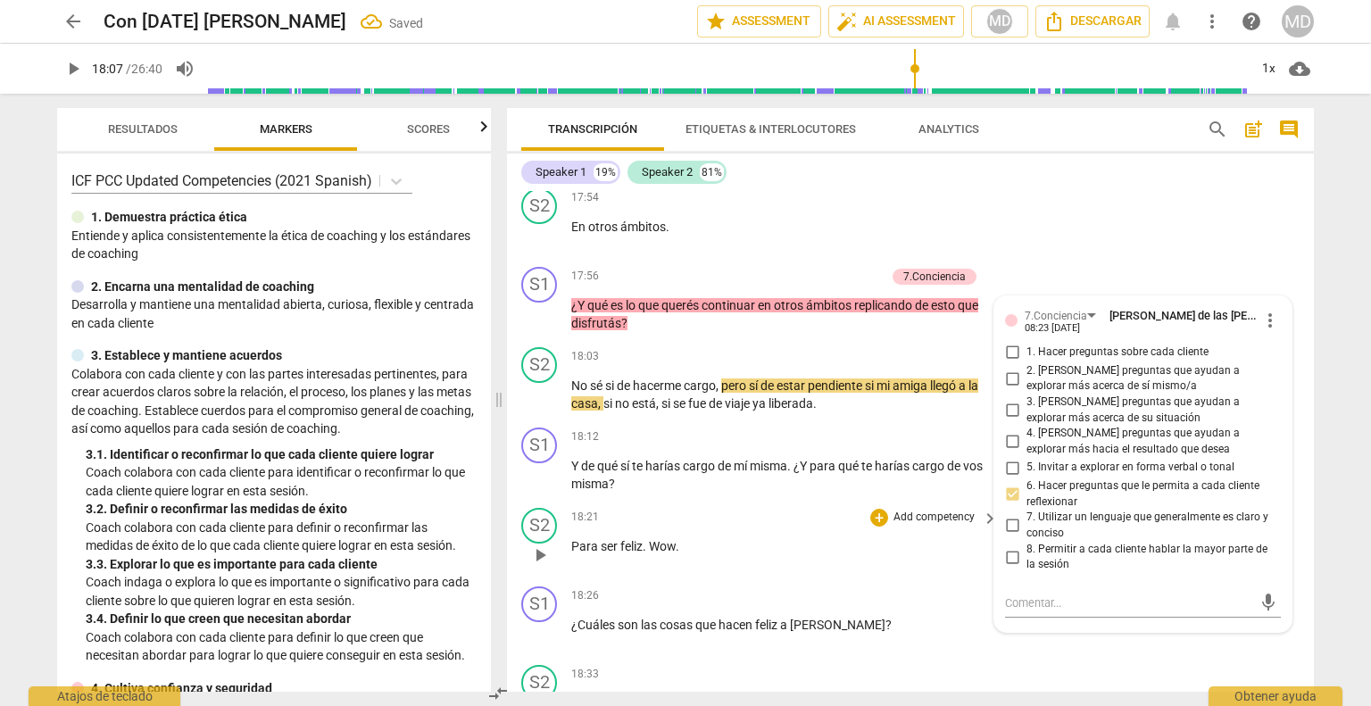
scroll to position [6665, 0]
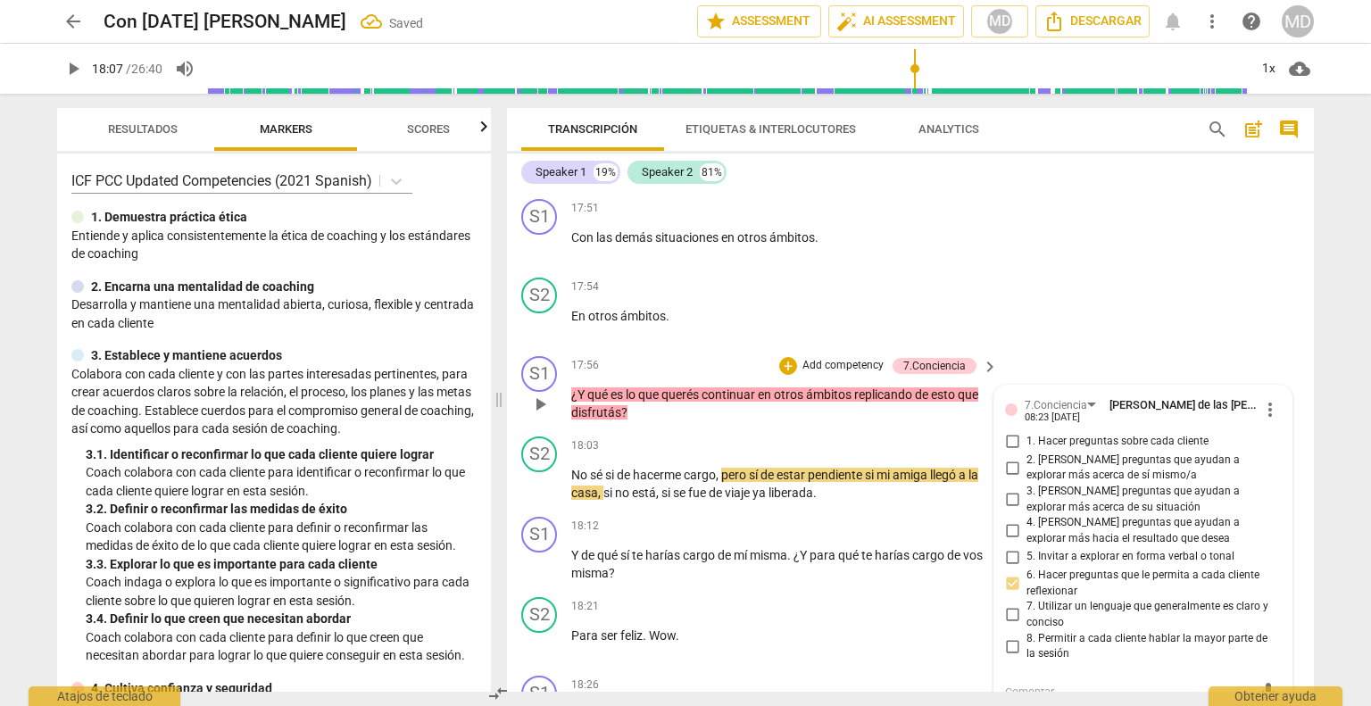
click at [856, 374] on p "Add competency" at bounding box center [843, 366] width 85 height 16
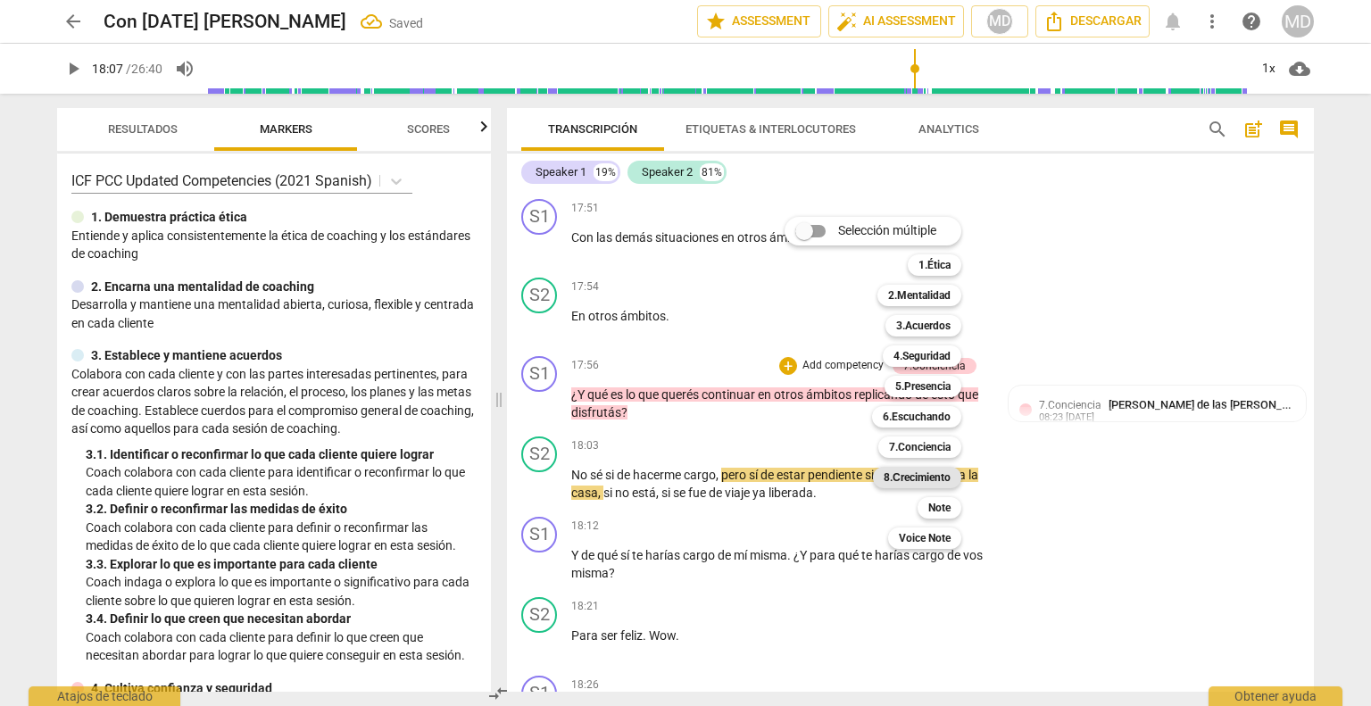
click at [943, 474] on b "8.Сrecimiento" at bounding box center [917, 477] width 67 height 21
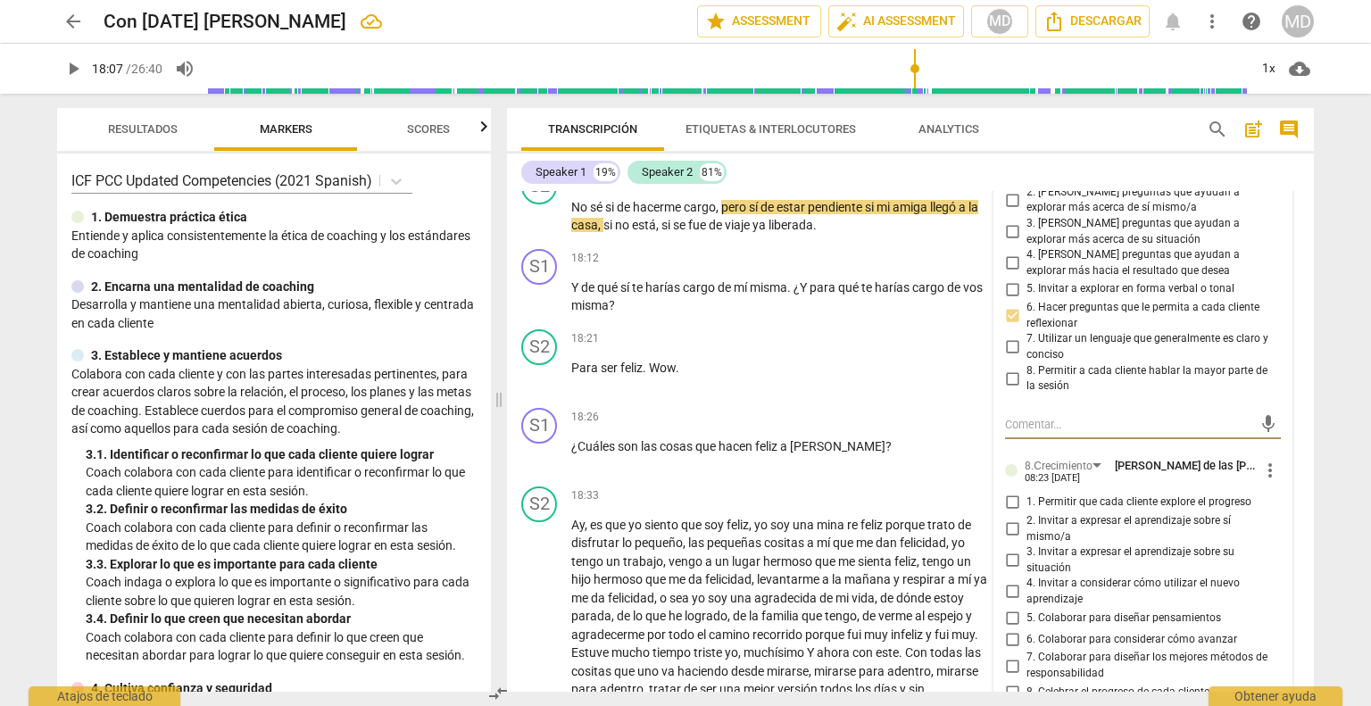
scroll to position [7022, 0]
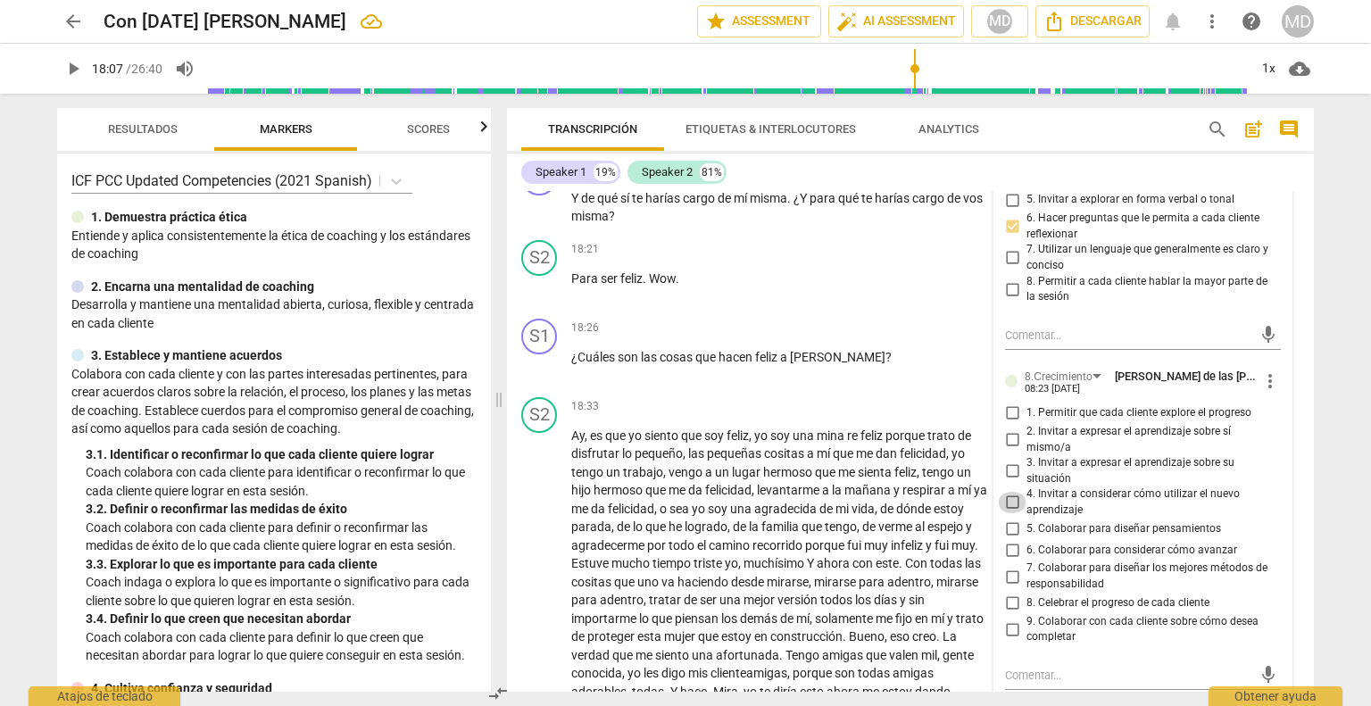
click at [1008, 513] on input "4. Invitar a considerar cómo utilizar el nuevo aprendizaje" at bounding box center [1012, 502] width 29 height 21
click at [1010, 513] on input "4. Invitar a considerar cómo utilizar el nuevo aprendizaje" at bounding box center [1012, 502] width 29 height 21
checkbox input "false"
click at [1010, 539] on input "5. Colaborar para diseñar pensamientos" at bounding box center [1012, 528] width 29 height 21
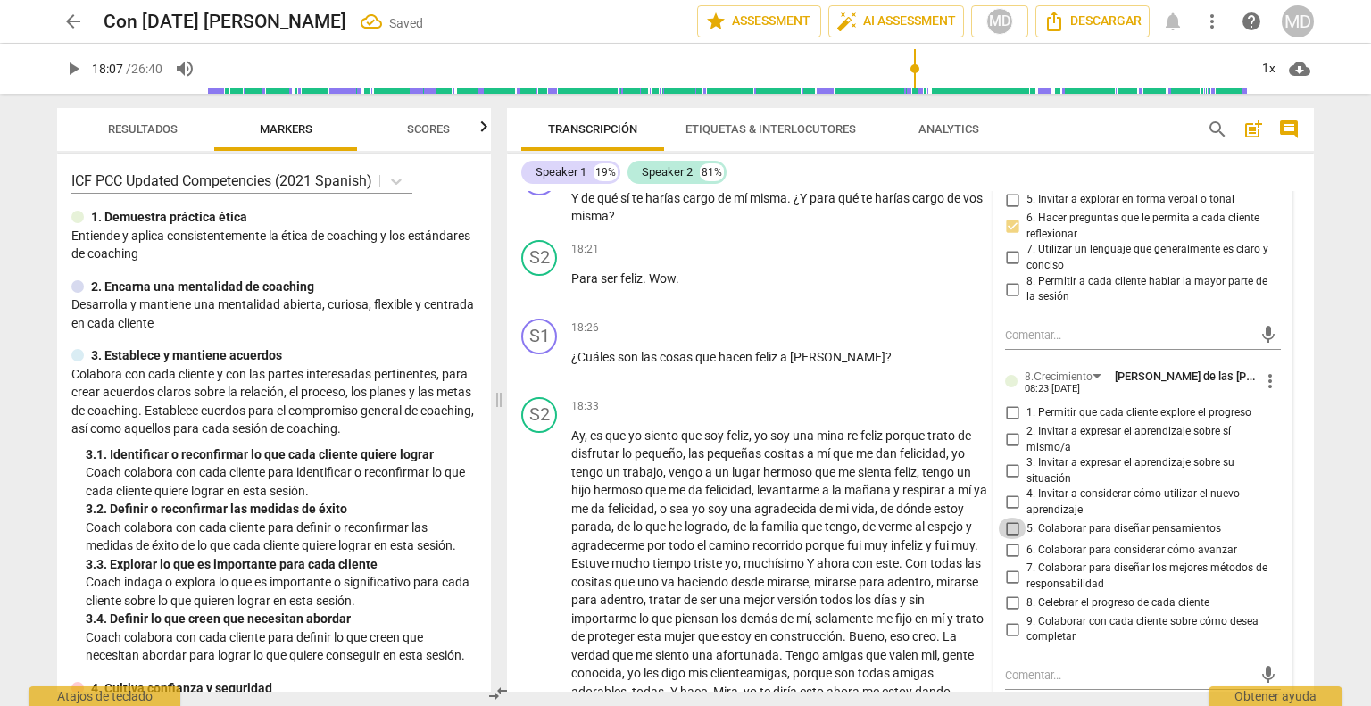
checkbox input "true"
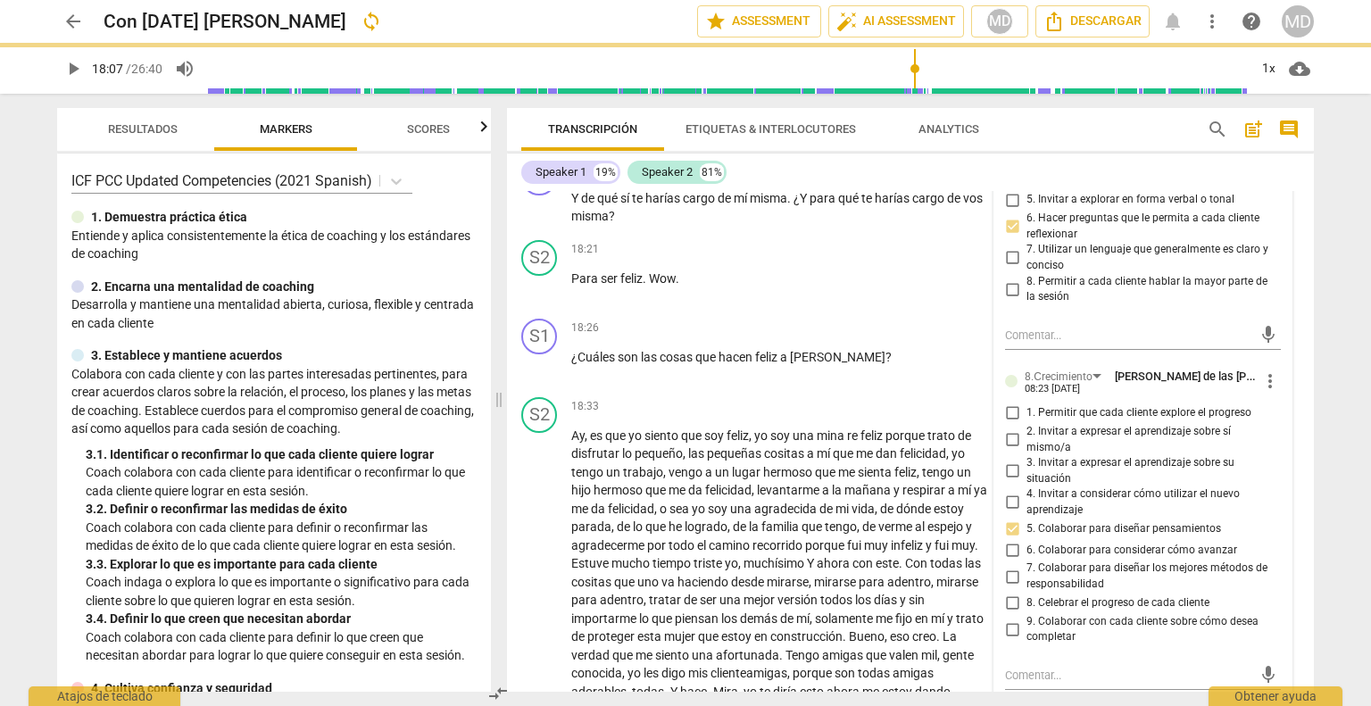
click at [1008, 560] on input "6. Colaborar para considerar cómo avanzar" at bounding box center [1012, 549] width 29 height 21
checkbox input "true"
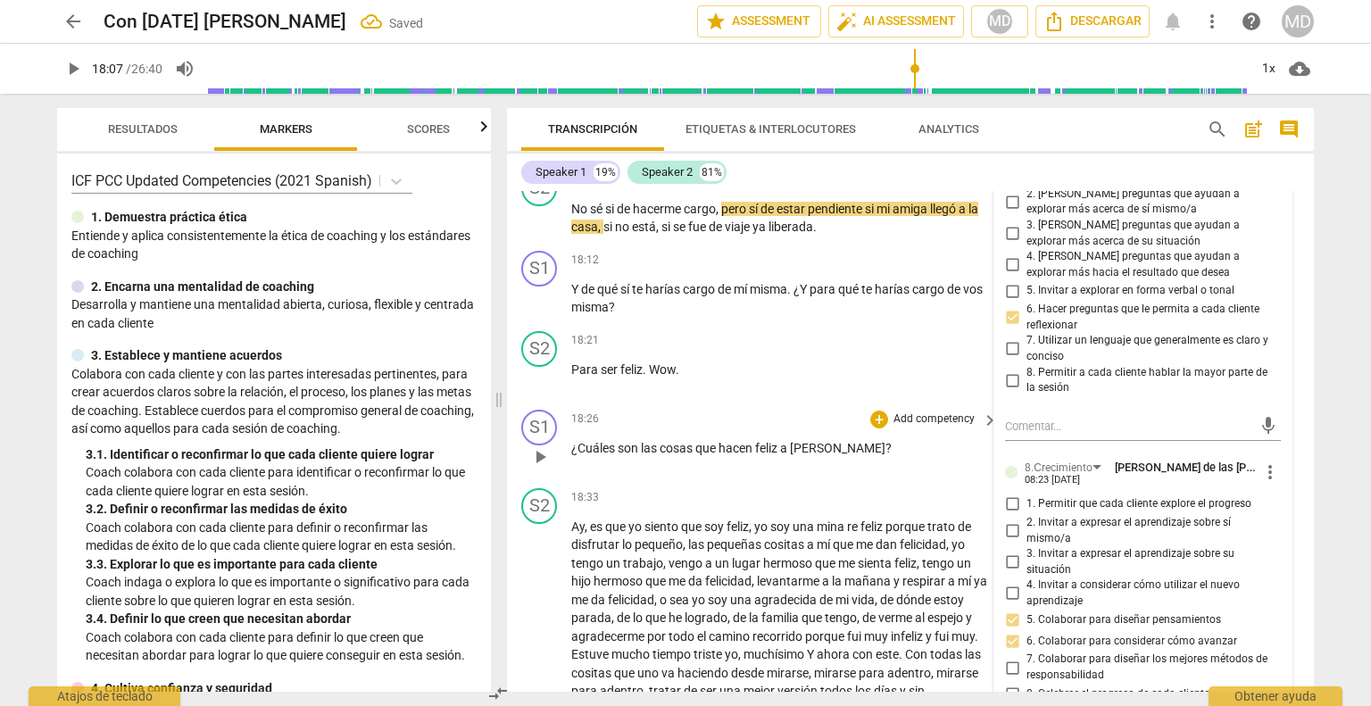
scroll to position [6843, 0]
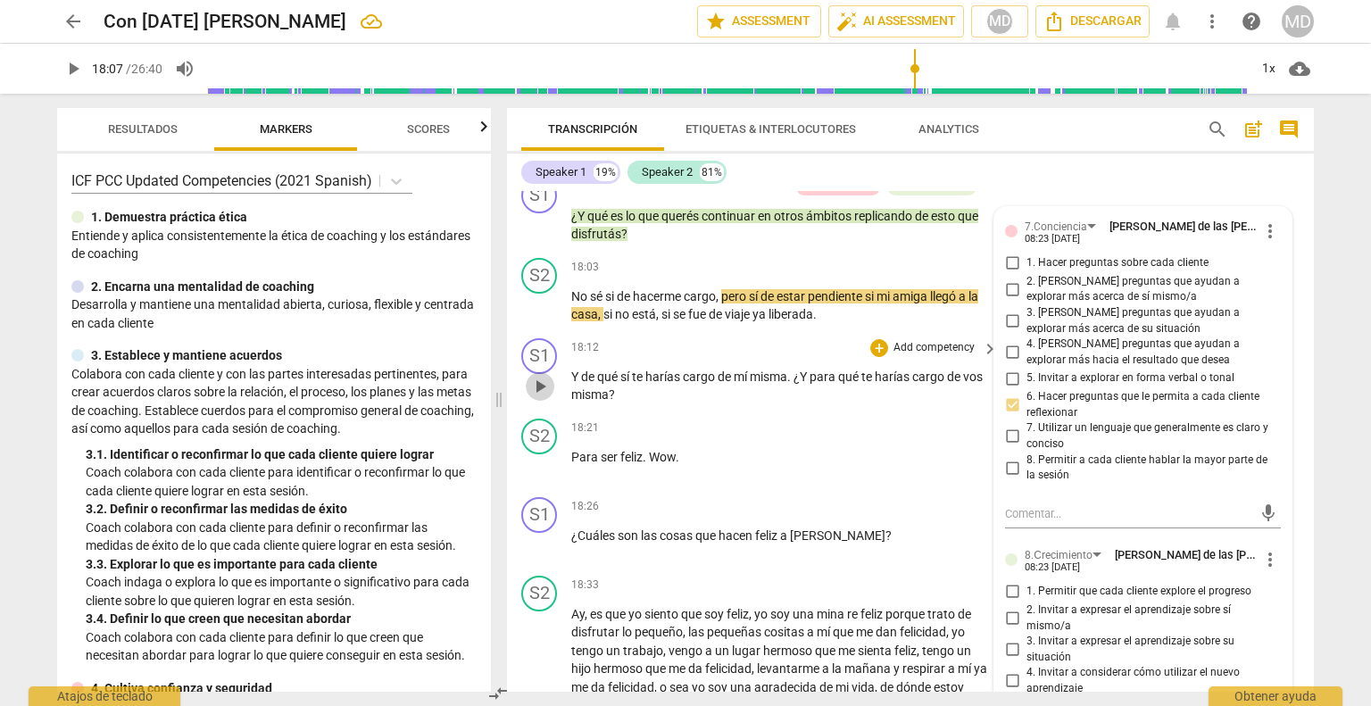
click at [535, 397] on span "play_arrow" at bounding box center [539, 386] width 21 height 21
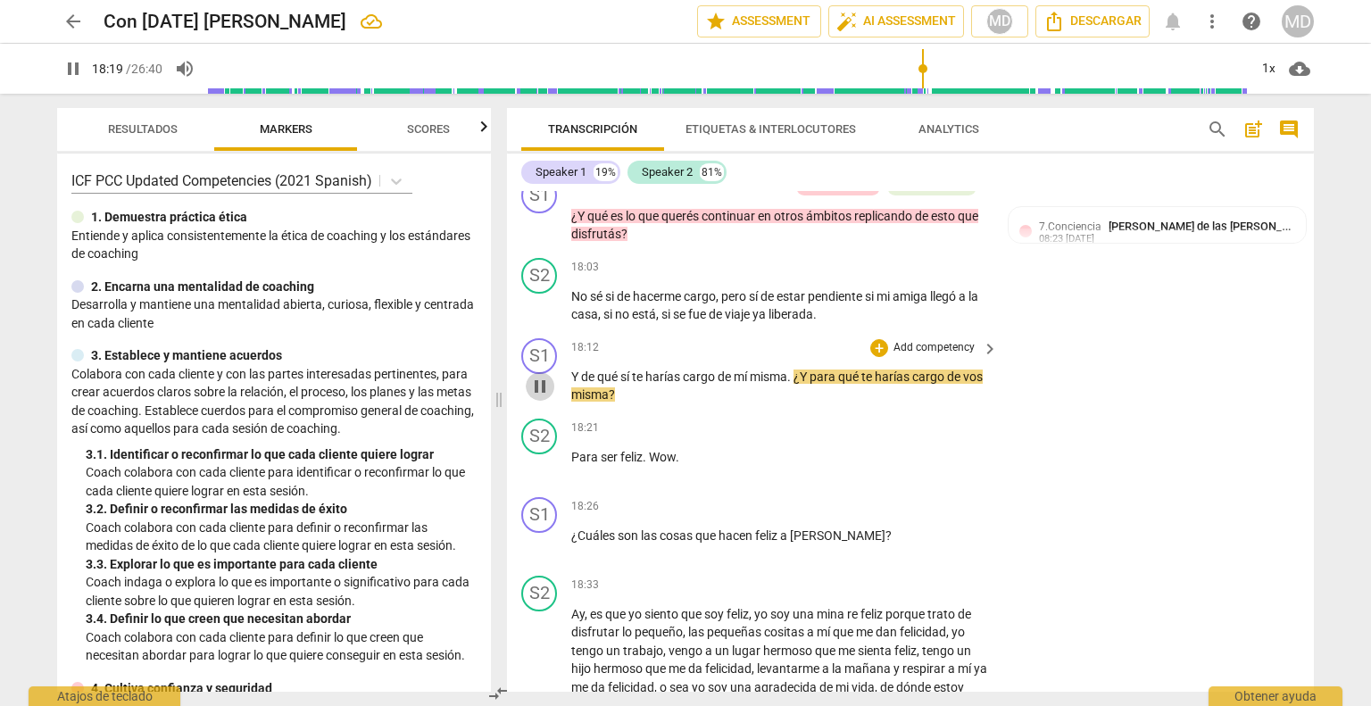
click at [535, 397] on span "pause" at bounding box center [539, 386] width 21 height 21
type input "1100"
click at [925, 356] on p "Add competency" at bounding box center [934, 348] width 85 height 16
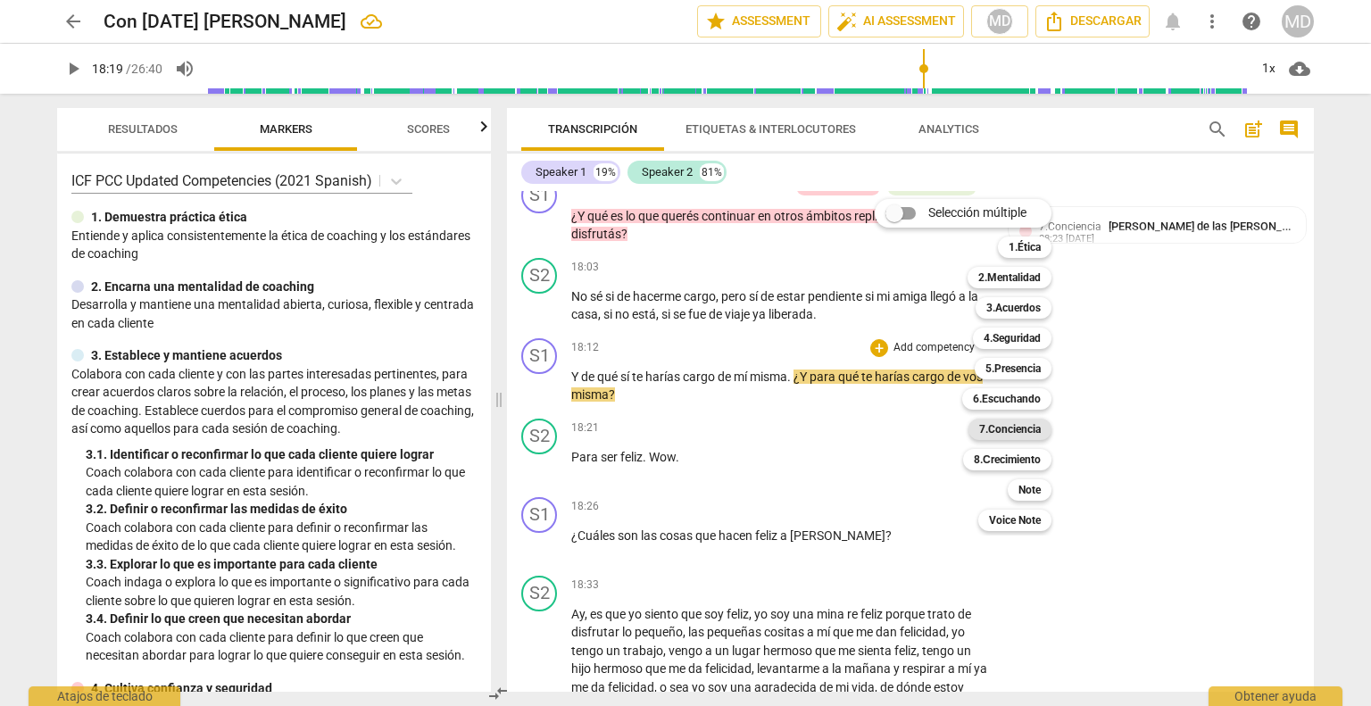
click at [1020, 424] on b "7.Conciencia" at bounding box center [1010, 429] width 62 height 21
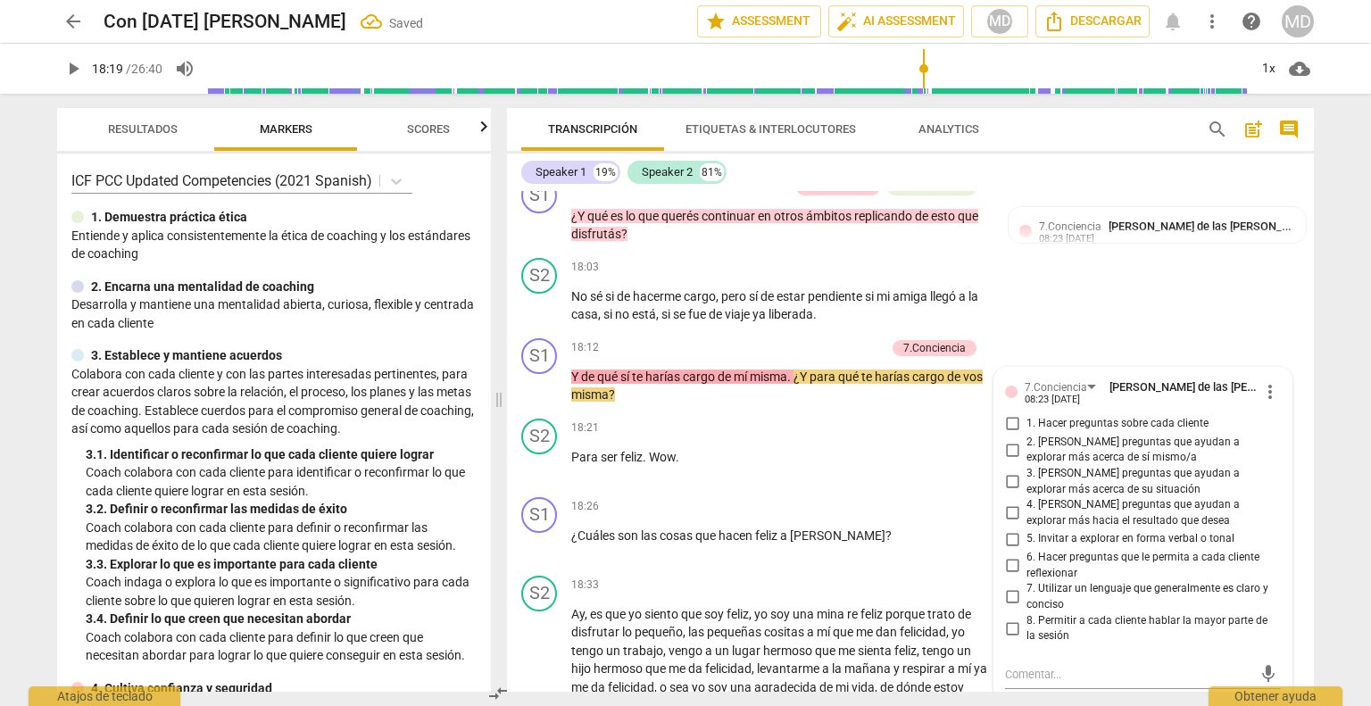
scroll to position [6849, 0]
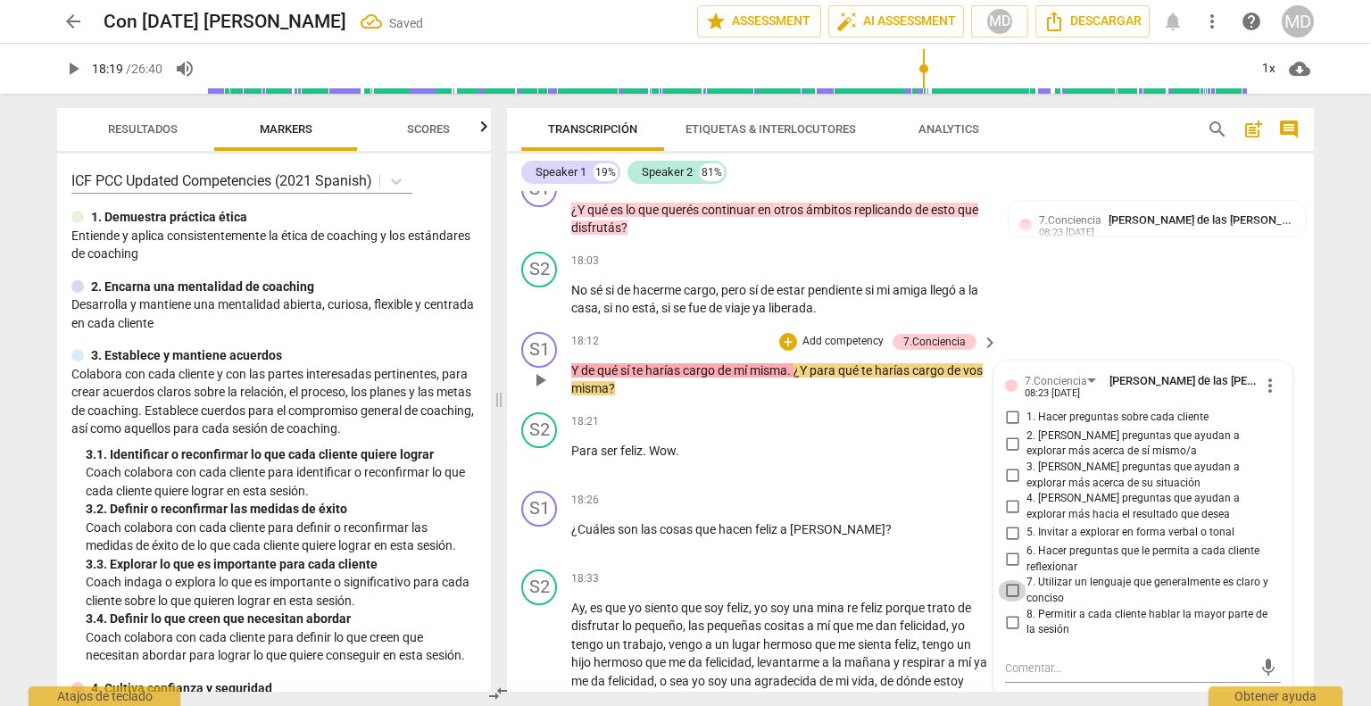
click at [1007, 599] on input "7. Utilizar un lenguaje que generalmente es claro y conciso" at bounding box center [1012, 590] width 29 height 21
checkbox input "true"
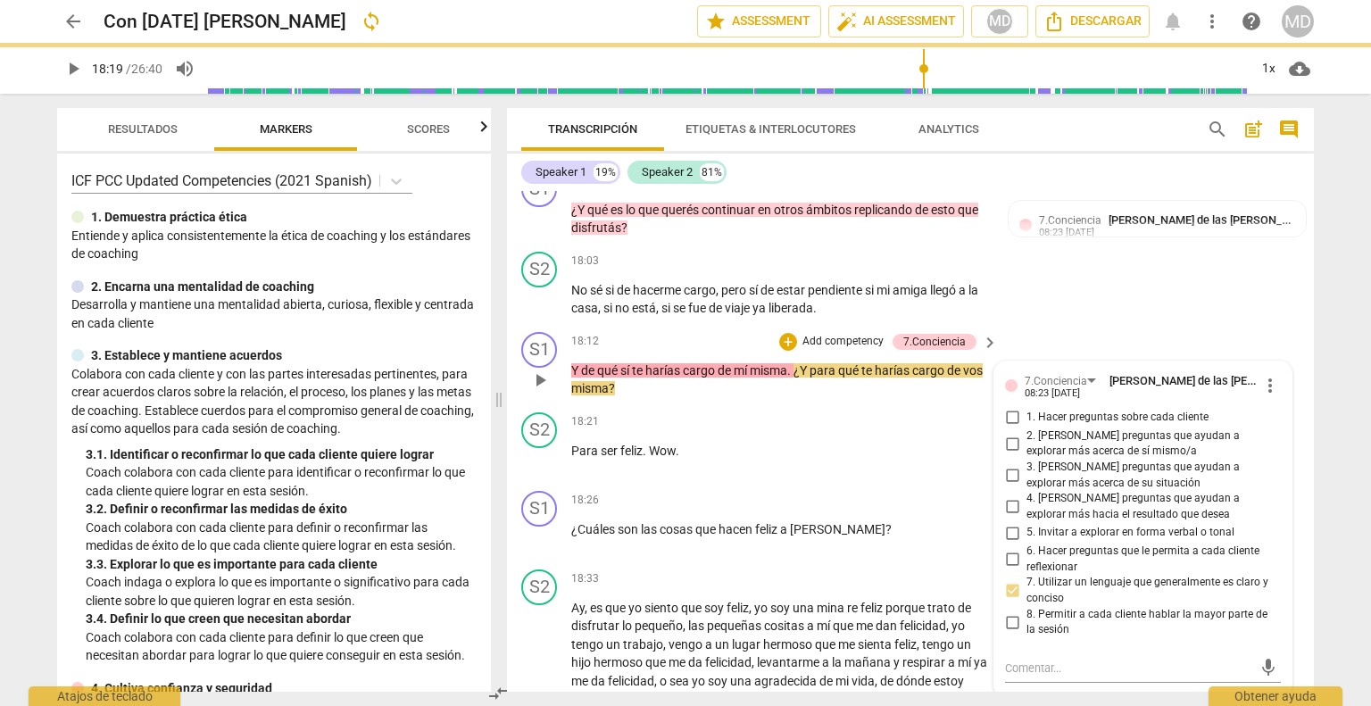
click at [1012, 570] on input "6. Hacer preguntas que le permita a cada cliente reflexionar" at bounding box center [1012, 559] width 29 height 21
checkbox input "true"
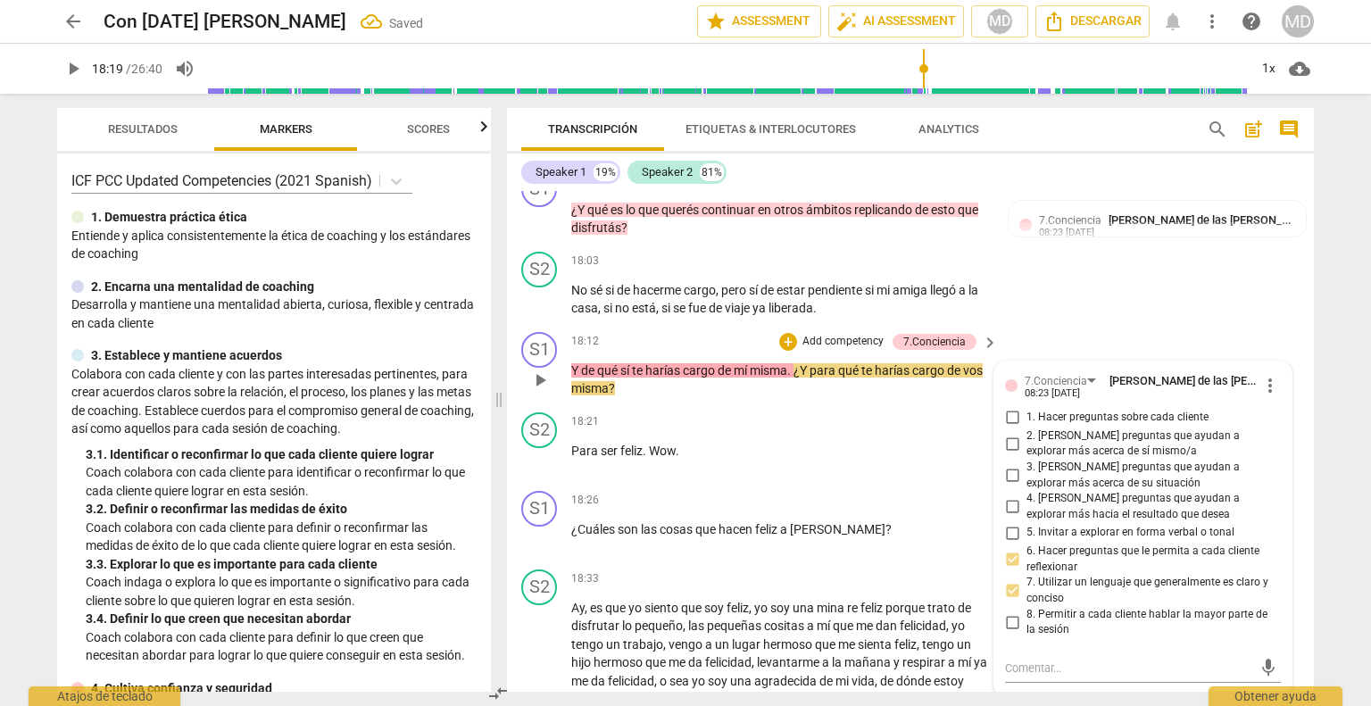
click at [1009, 454] on input "2. [PERSON_NAME] preguntas que ayudan a explorar más acerca de sí mismo/a" at bounding box center [1012, 443] width 29 height 21
checkbox input "true"
click at [1007, 518] on input "4. [PERSON_NAME] preguntas que ayudan a explorar más hacia el resultado que des…" at bounding box center [1012, 506] width 29 height 21
checkbox input "true"
click at [835, 350] on p "Add competency" at bounding box center [843, 342] width 85 height 16
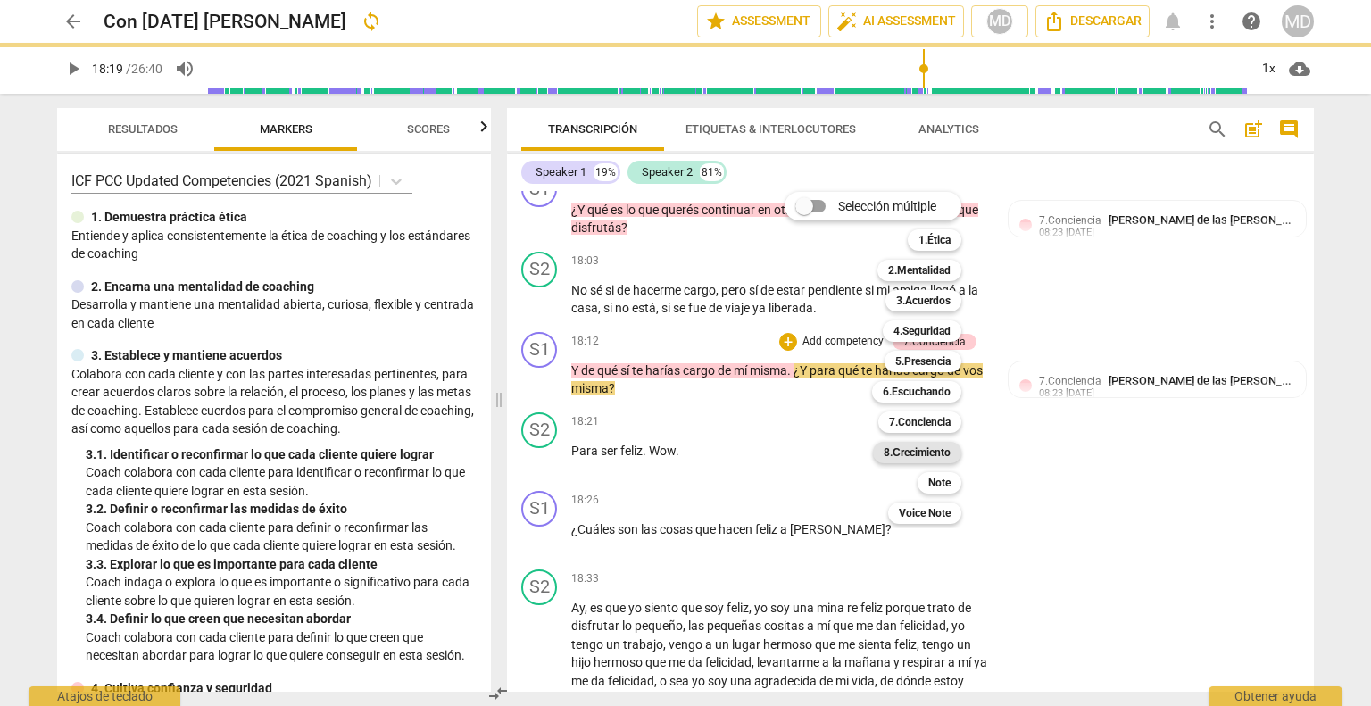
click at [940, 447] on b "8.Сrecimiento" at bounding box center [917, 452] width 67 height 21
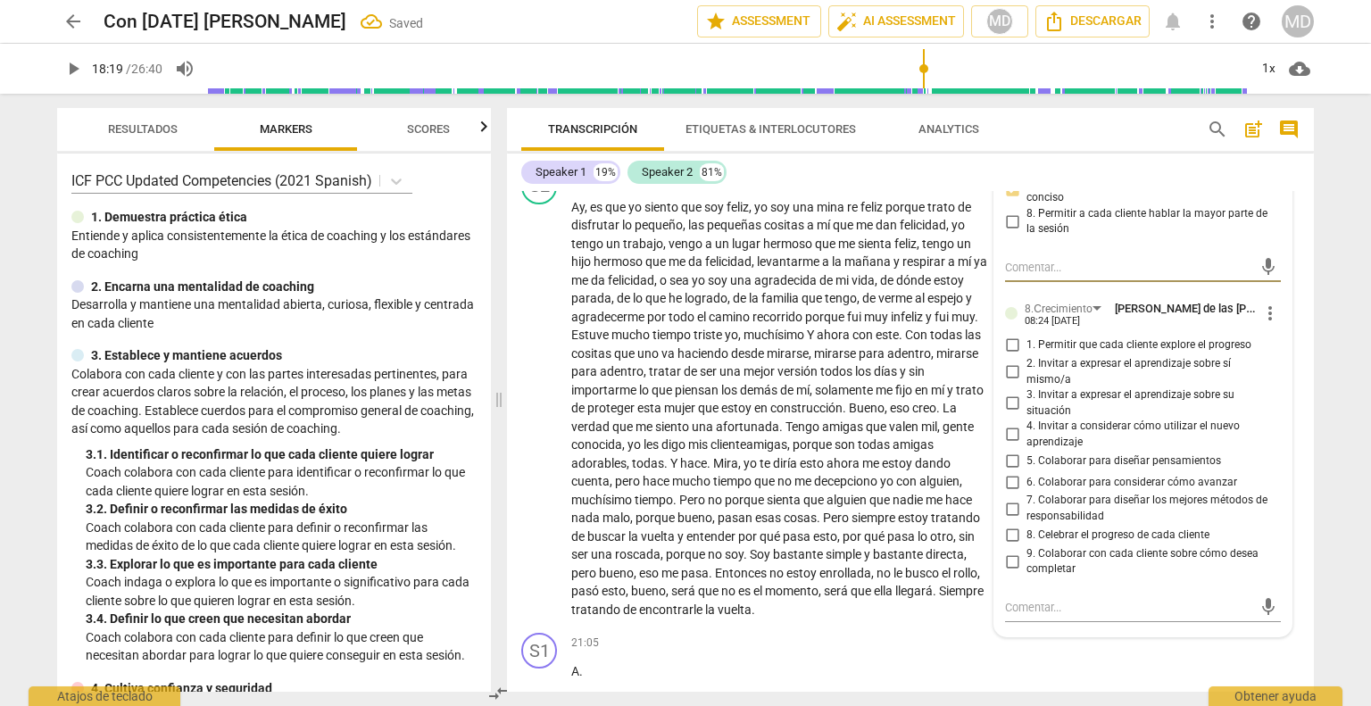
scroll to position [7296, 0]
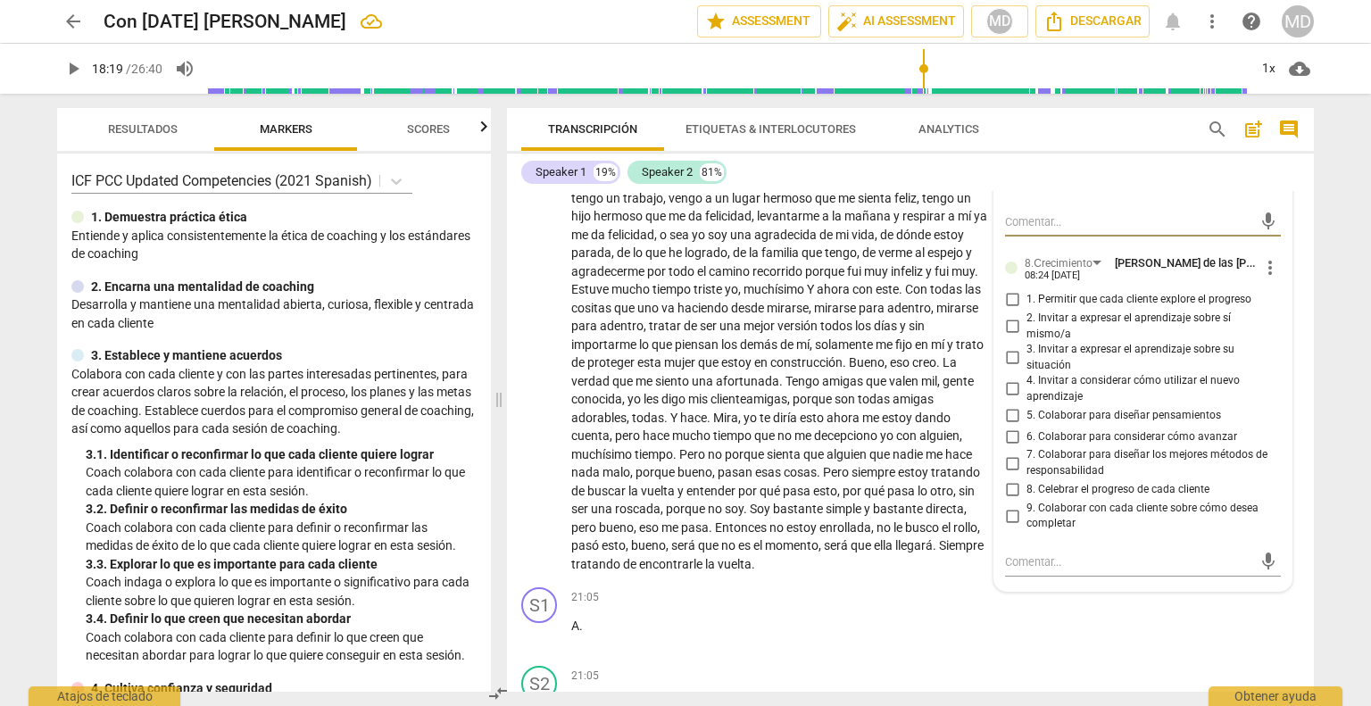
click at [1008, 337] on input "2. Invitar a expresar el aprendizaje sobre sí mismo/a" at bounding box center [1012, 326] width 29 height 21
checkbox input "true"
click at [1007, 400] on input "4. Invitar a considerar cómo utilizar el nuevo aprendizaje" at bounding box center [1012, 388] width 29 height 21
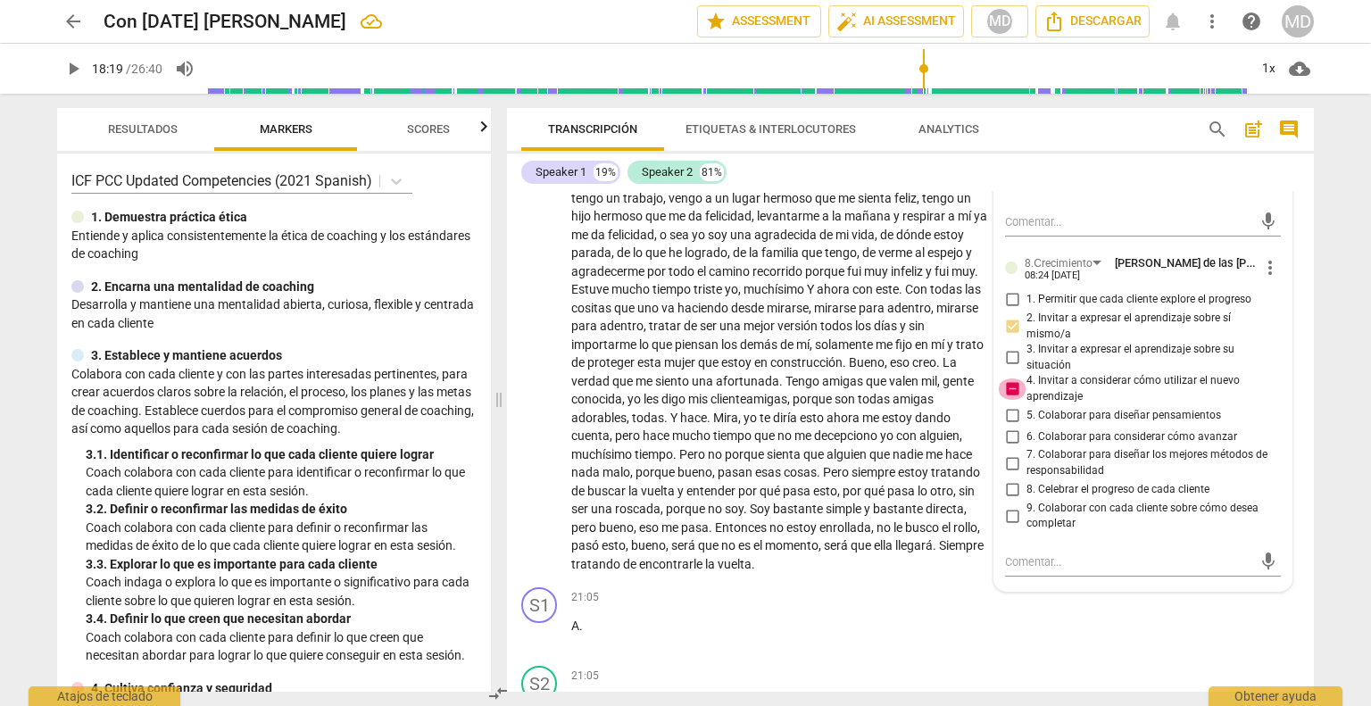
checkbox input "false"
click at [1007, 426] on input "5. Colaborar para diseñar pensamientos" at bounding box center [1012, 414] width 29 height 21
checkbox input "true"
click at [1005, 447] on input "6. Colaborar para considerar cómo avanzar" at bounding box center [1012, 436] width 29 height 21
checkbox input "true"
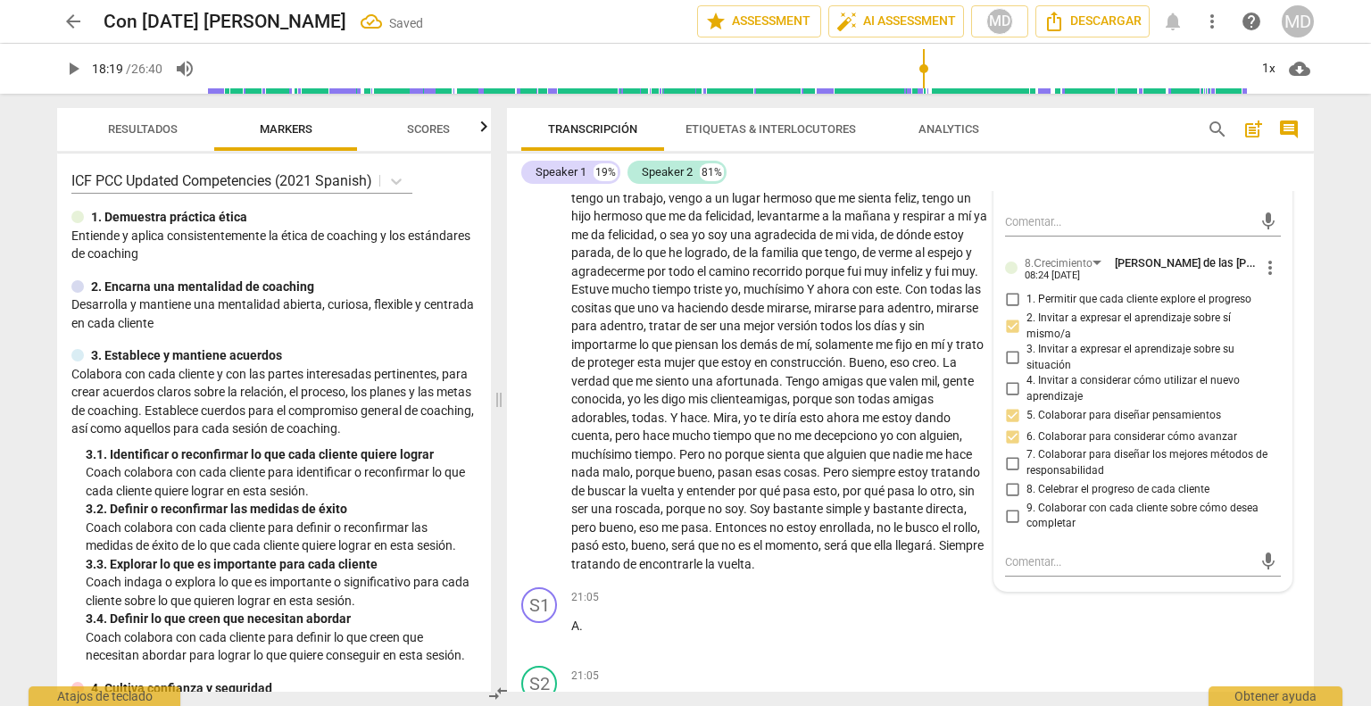
click at [1007, 468] on label "7. Colaborar para diseñar los mejores métodos de responsabilidad" at bounding box center [1136, 462] width 276 height 31
click at [1007, 468] on input "7. Colaborar para diseñar los mejores métodos de responsabilidad" at bounding box center [1012, 462] width 29 height 21
checkbox input "true"
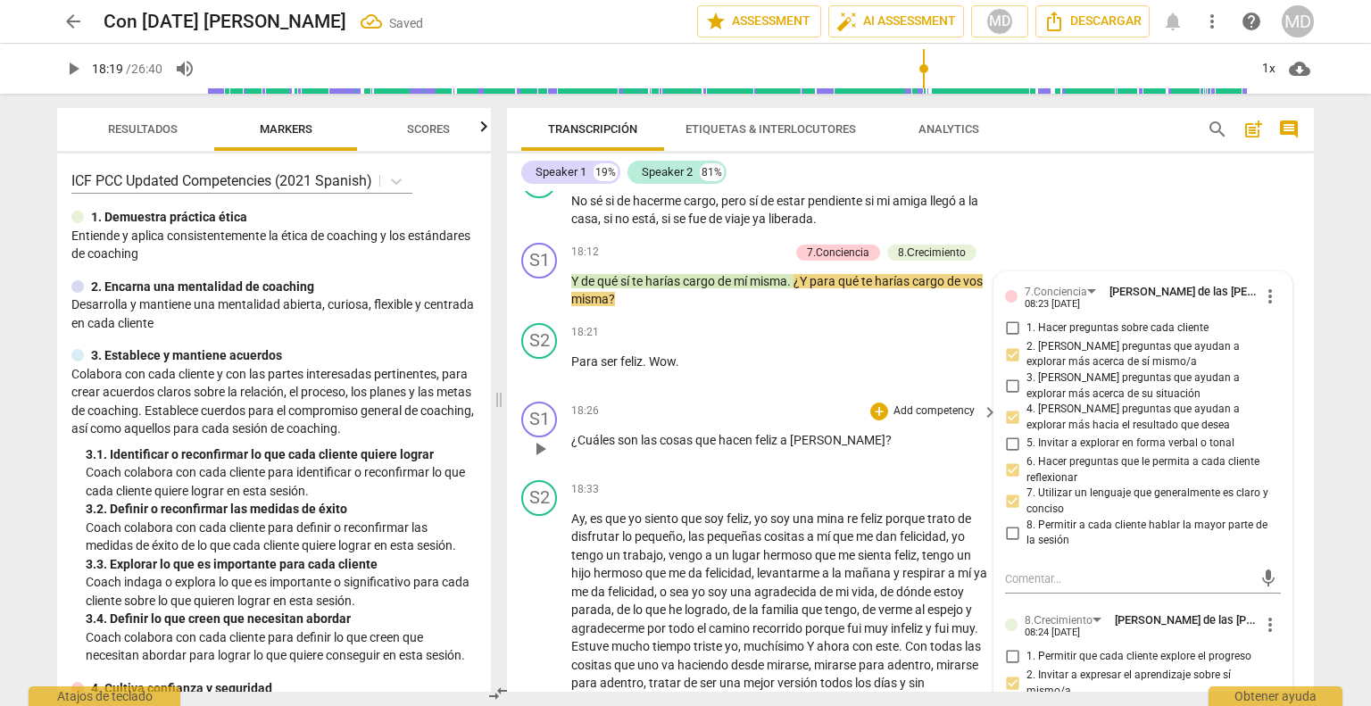
scroll to position [7028, 0]
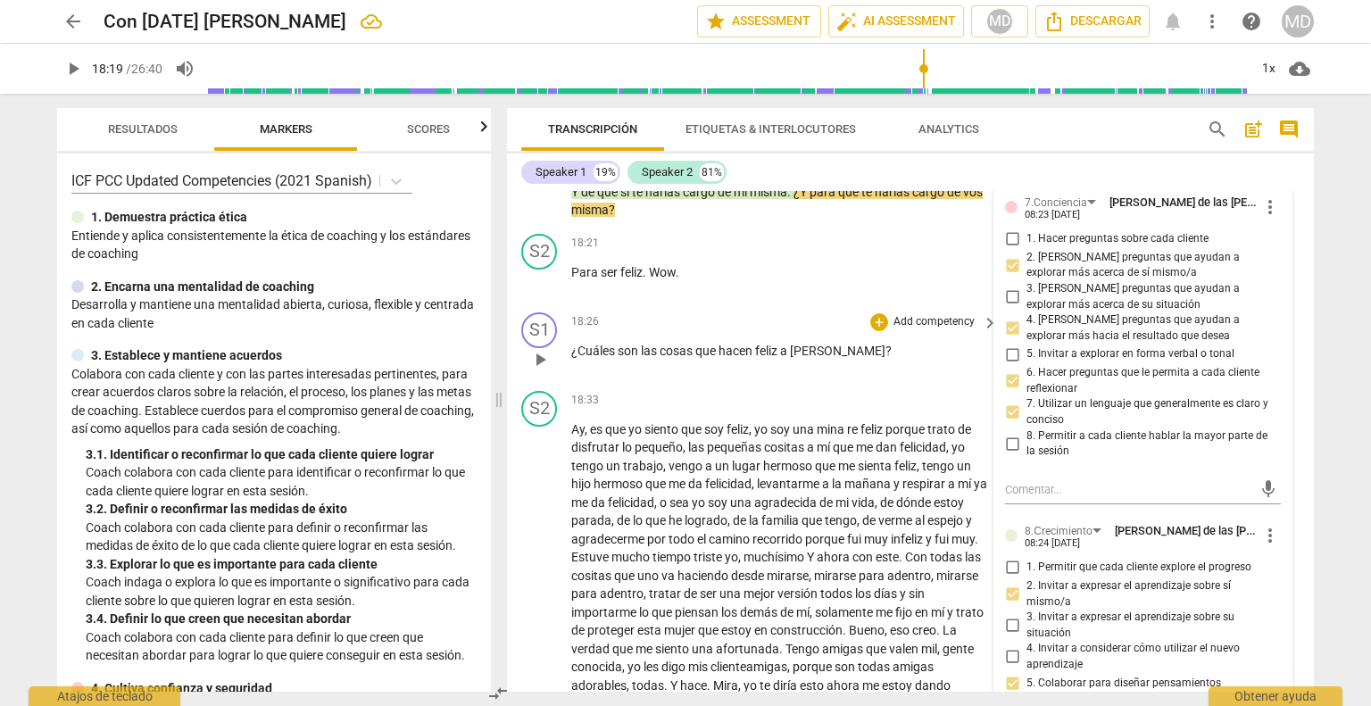
click at [918, 330] on p "Add competency" at bounding box center [934, 322] width 85 height 16
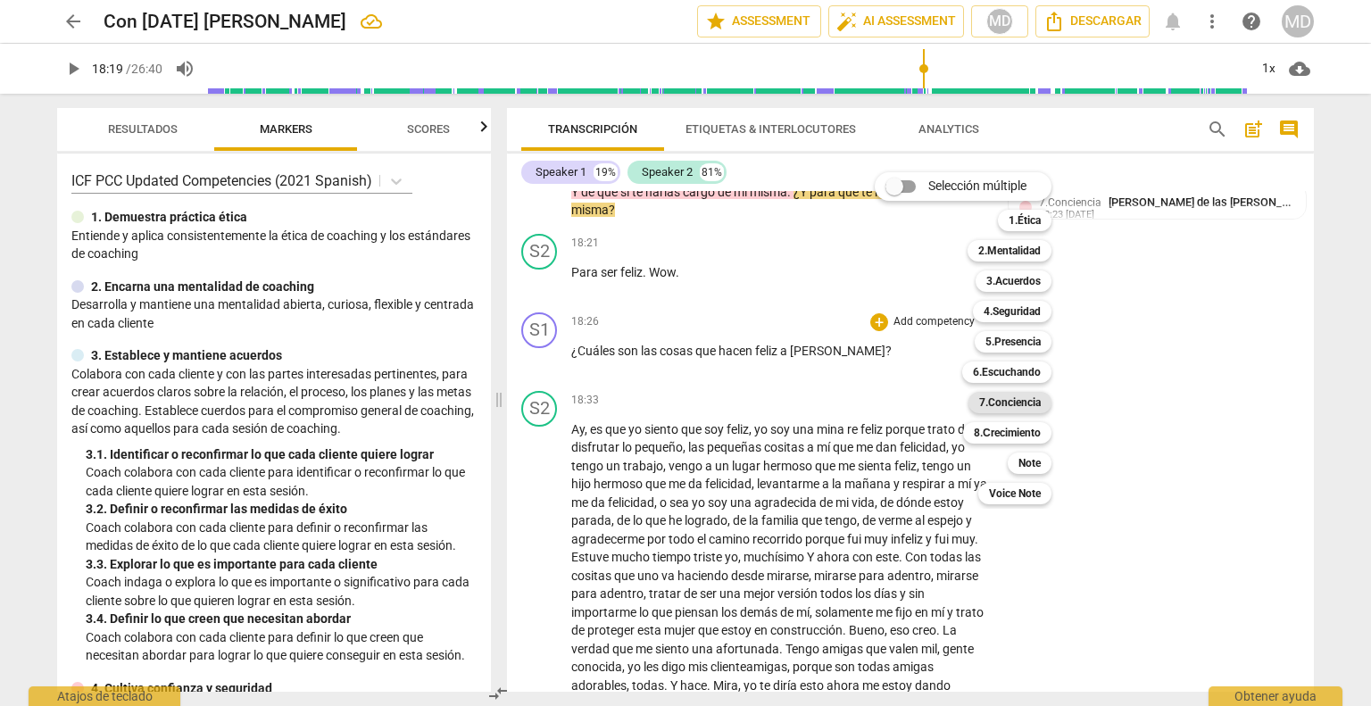
click at [1025, 405] on b "7.Conciencia" at bounding box center [1010, 402] width 62 height 21
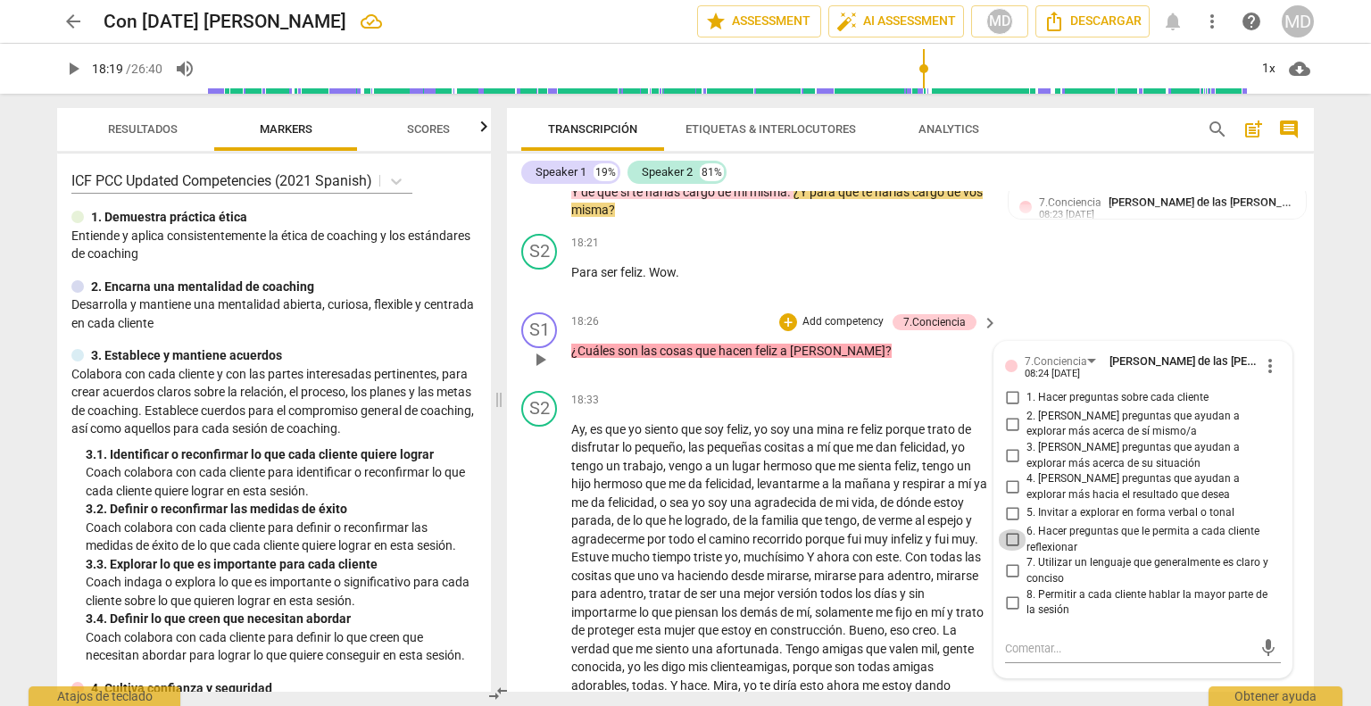
click at [1006, 551] on input "6. Hacer preguntas que le permita a cada cliente reflexionar" at bounding box center [1012, 539] width 29 height 21
checkbox input "true"
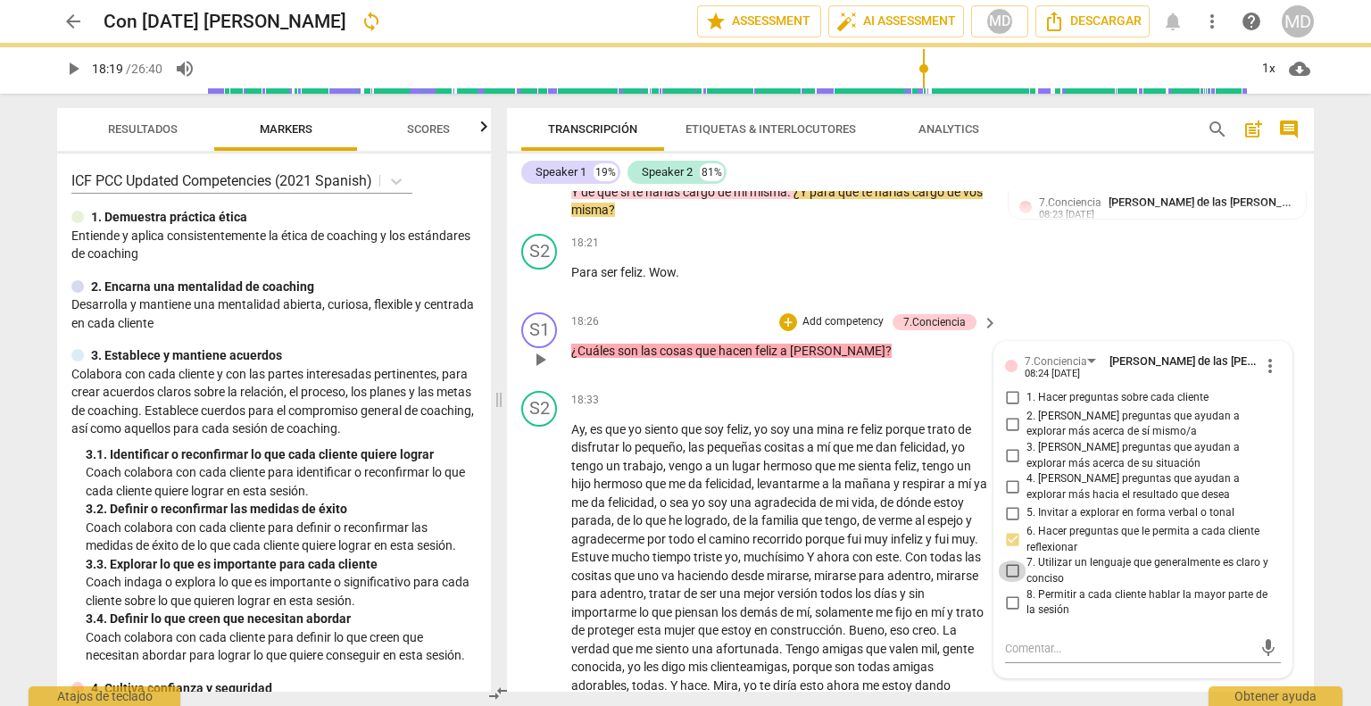
click at [1009, 582] on input "7. Utilizar un lenguaje que generalmente es claro y conciso" at bounding box center [1012, 570] width 29 height 21
checkbox input "true"
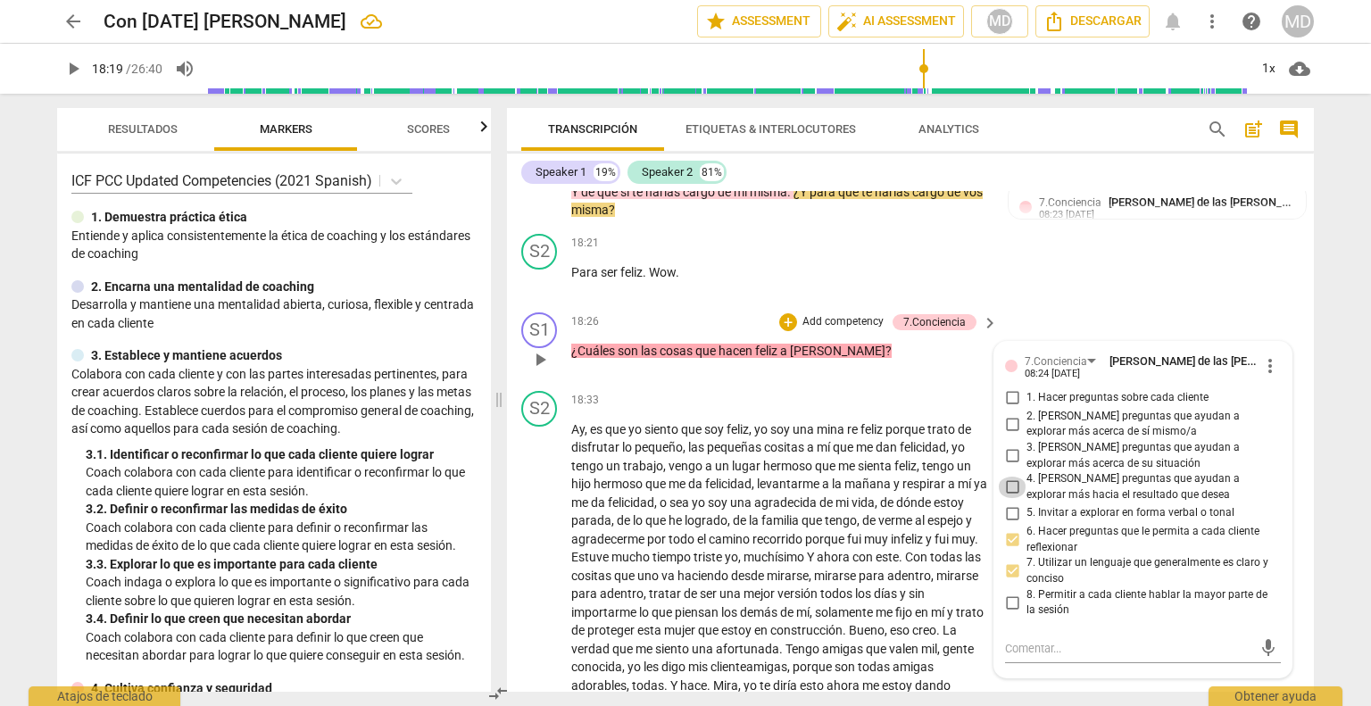
click at [1008, 498] on input "4. [PERSON_NAME] preguntas que ayudan a explorar más hacia el resultado que des…" at bounding box center [1012, 487] width 29 height 21
checkbox input "true"
click at [834, 330] on p "Add competency" at bounding box center [843, 322] width 85 height 16
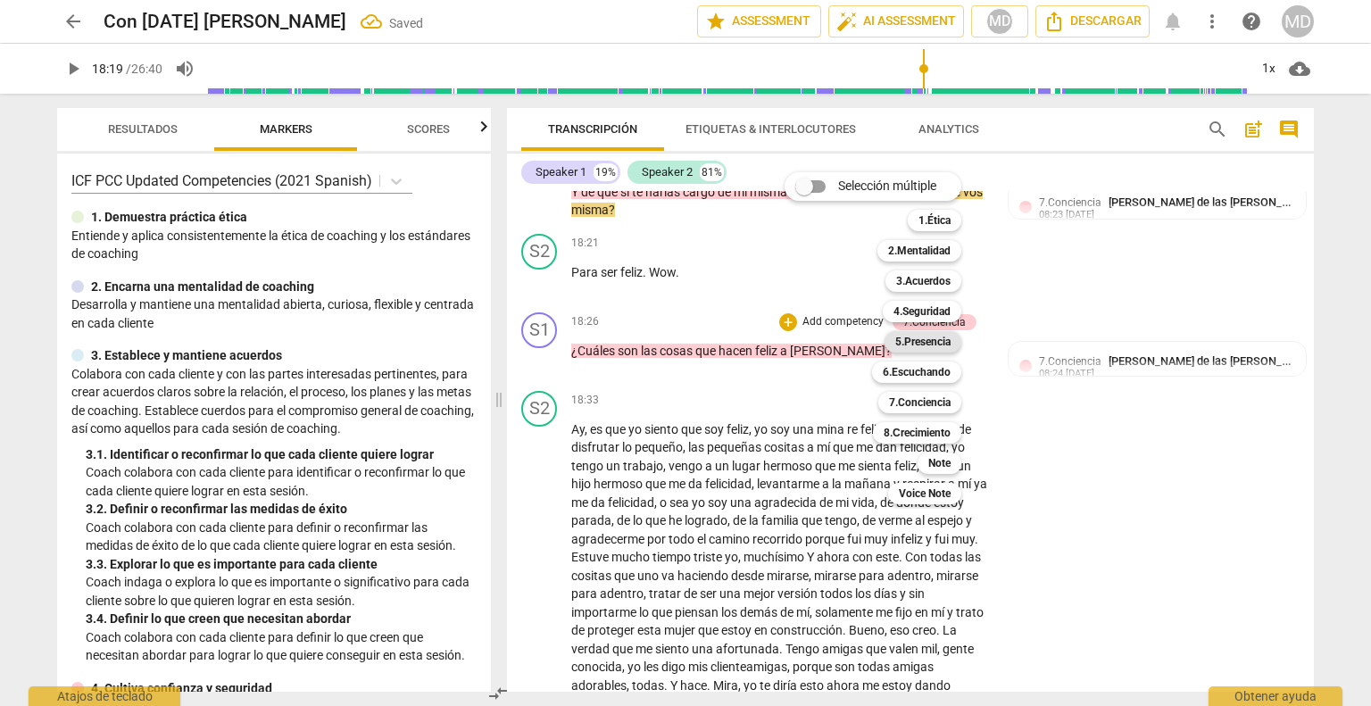
click at [925, 331] on b "5.Presencia" at bounding box center [922, 341] width 55 height 21
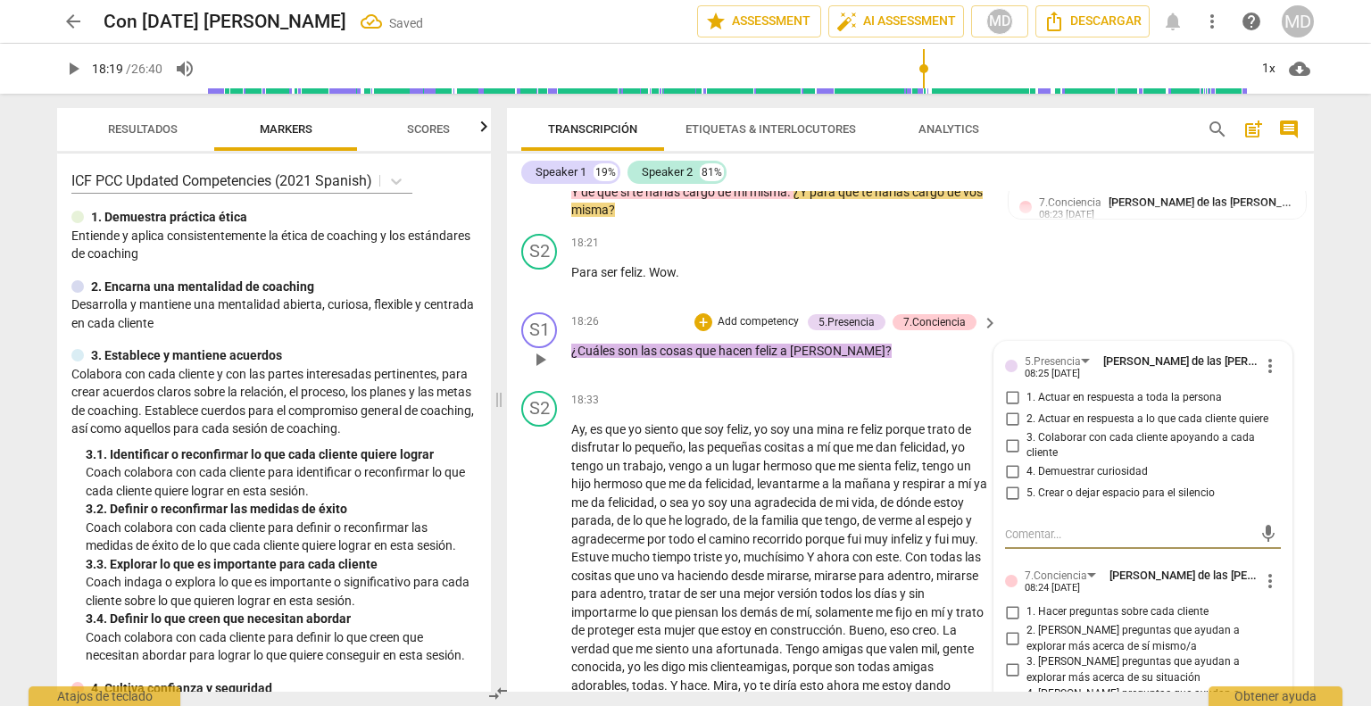
click at [1004, 483] on input "4. Demuestrar curiosidad" at bounding box center [1012, 471] width 29 height 21
checkbox input "true"
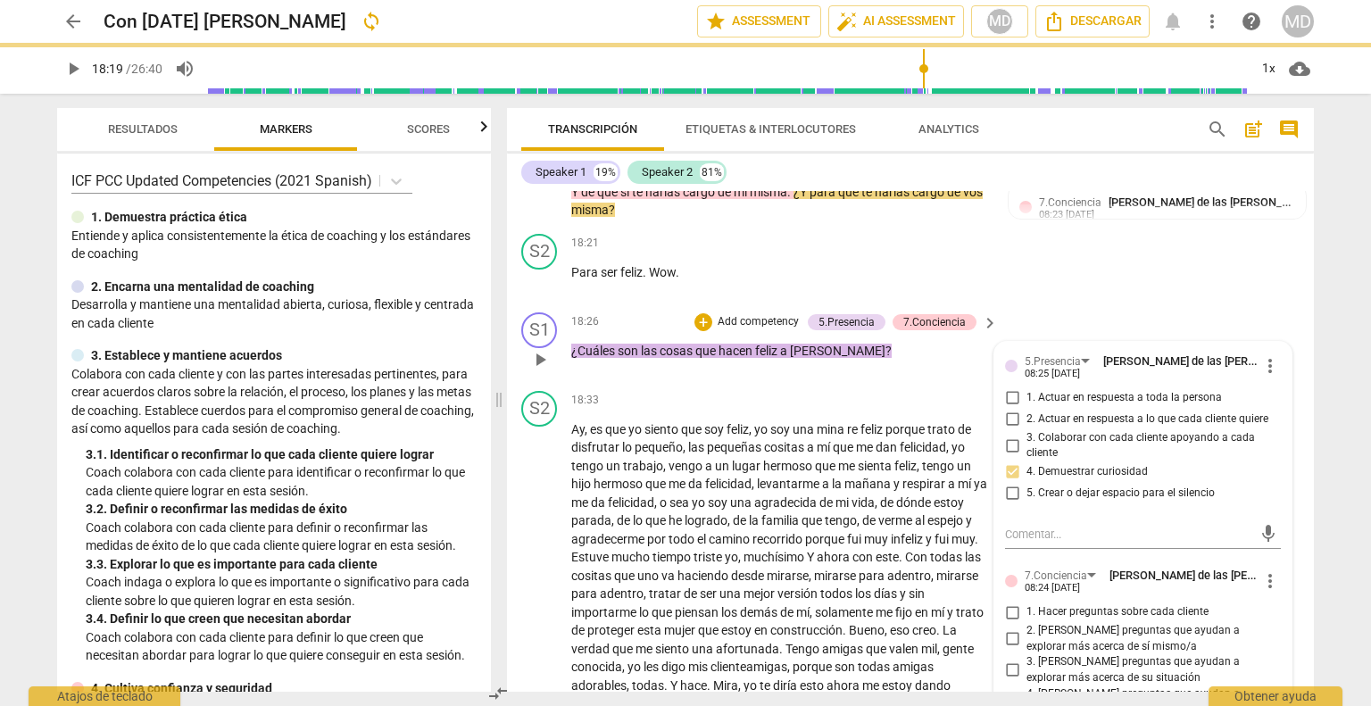
click at [1012, 409] on input "1. Actuar en respuesta a toda la persona" at bounding box center [1012, 397] width 29 height 21
checkbox input "true"
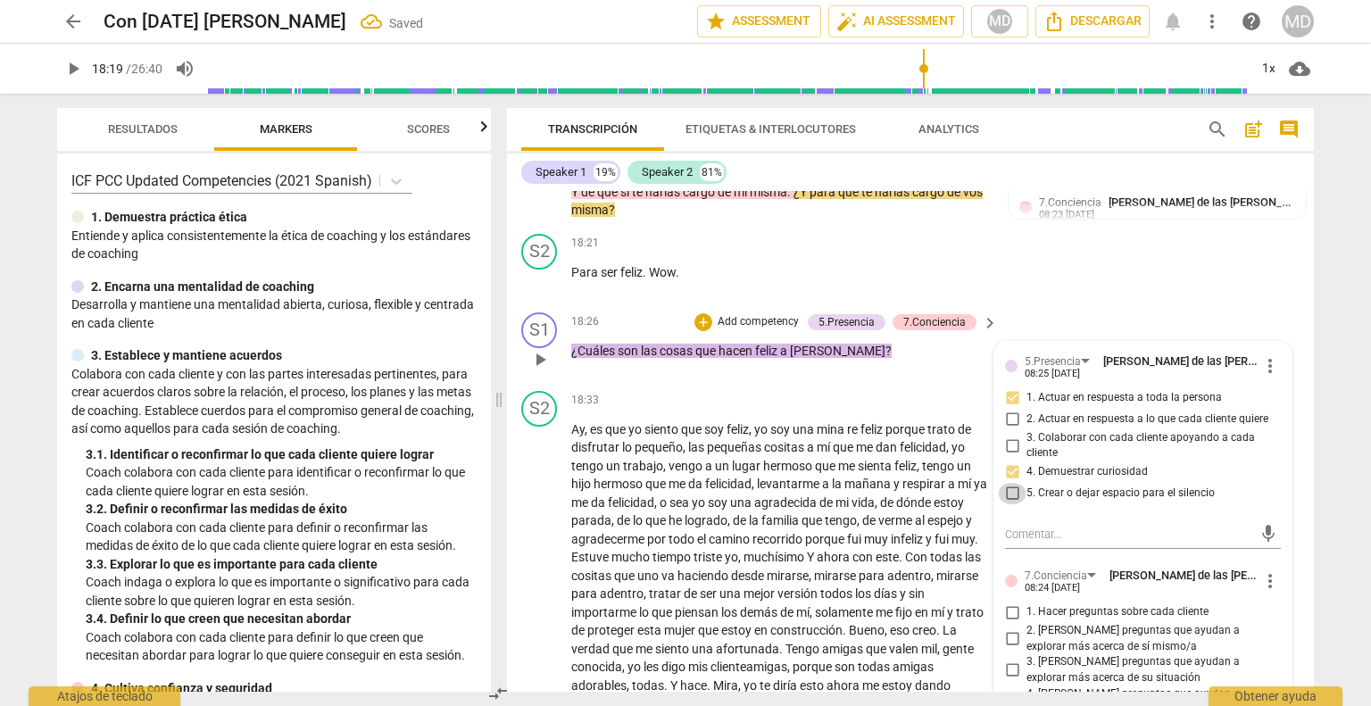
click at [1007, 504] on input "5. Crear o dejar espacio para el silencio" at bounding box center [1012, 493] width 29 height 21
checkbox input "true"
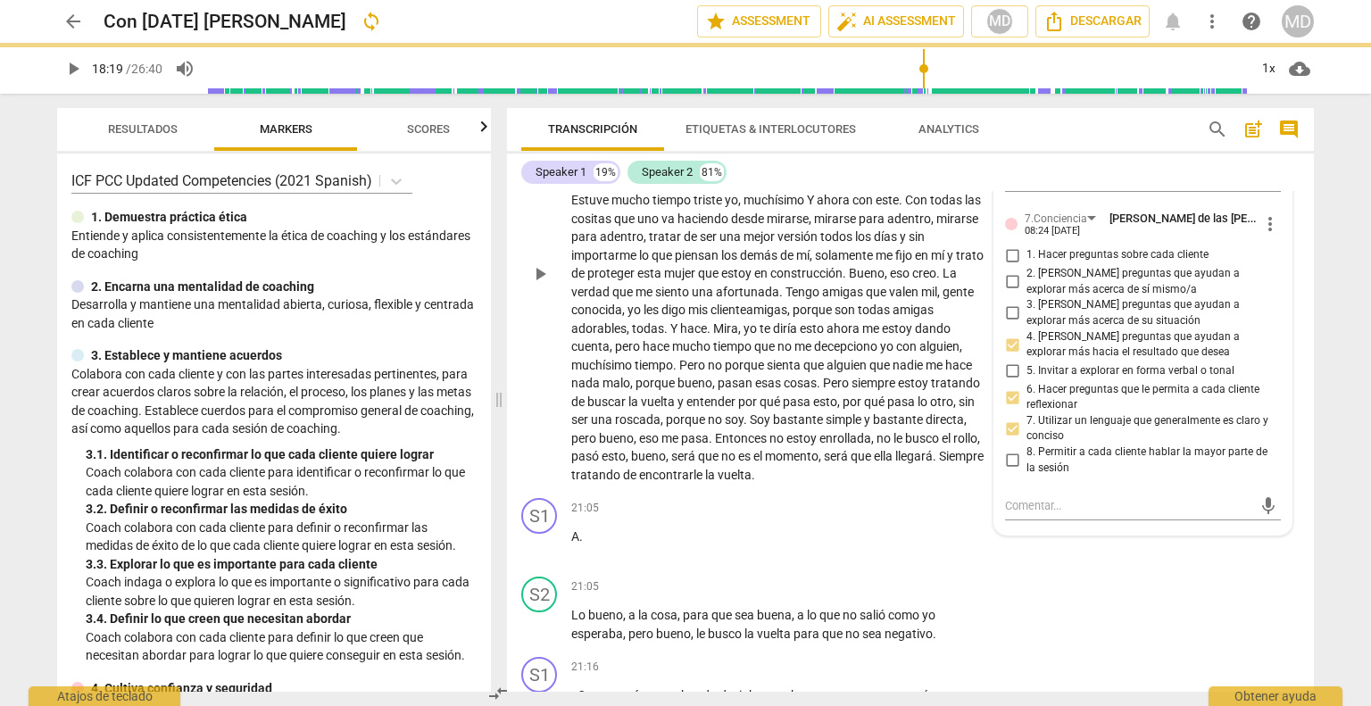
scroll to position [7563, 0]
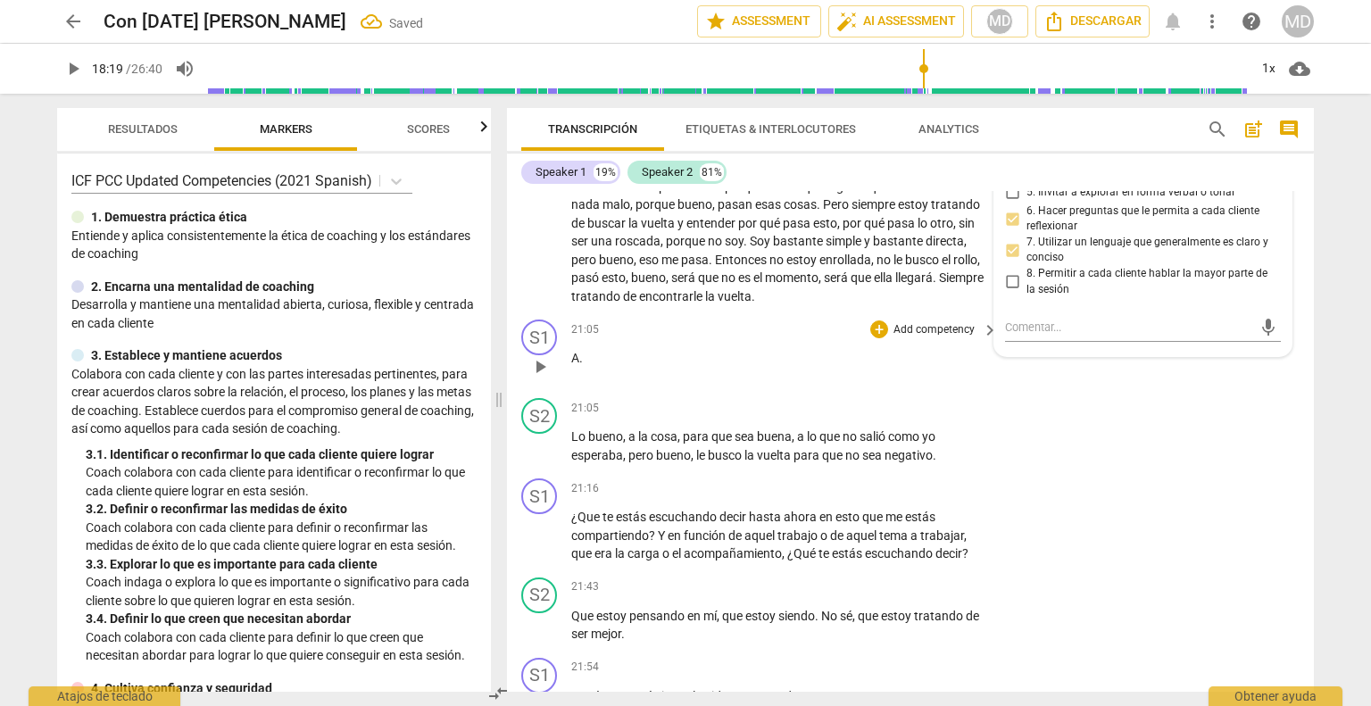
click at [538, 378] on span "play_arrow" at bounding box center [539, 366] width 21 height 21
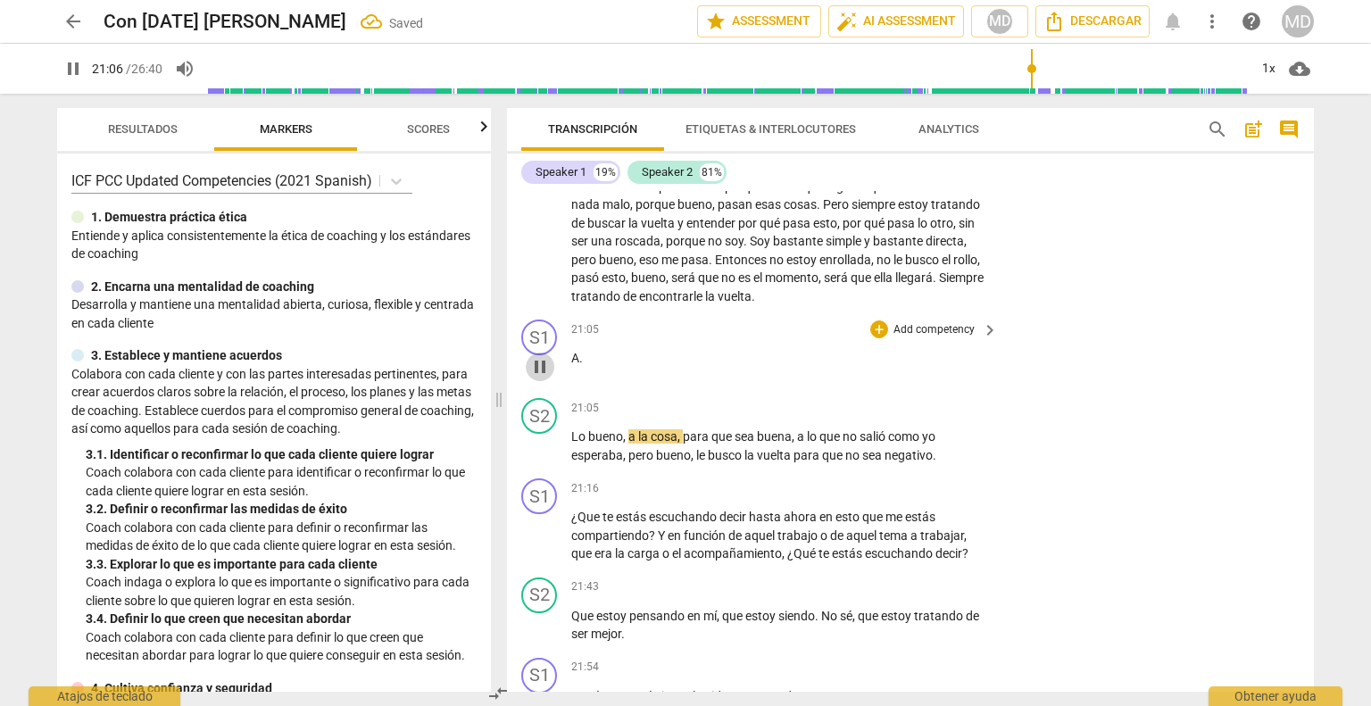
click at [538, 378] on span "pause" at bounding box center [539, 366] width 21 height 21
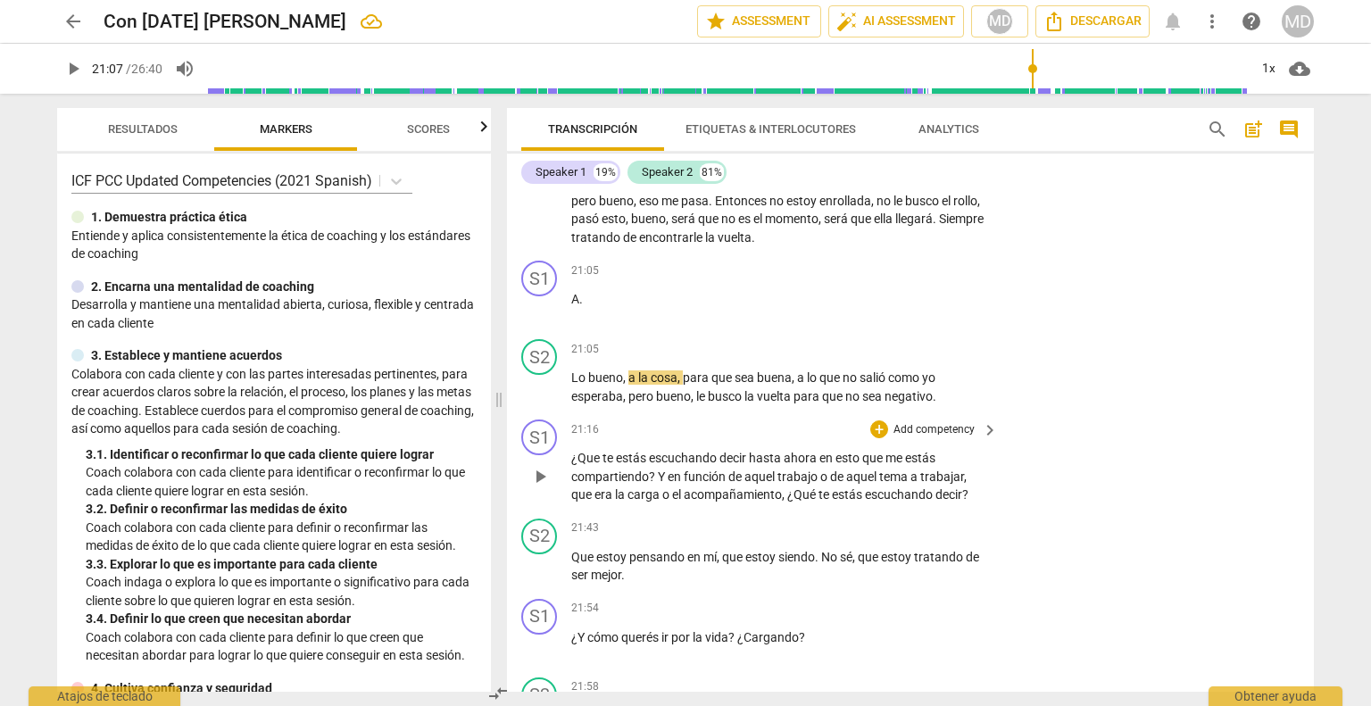
scroll to position [7653, 0]
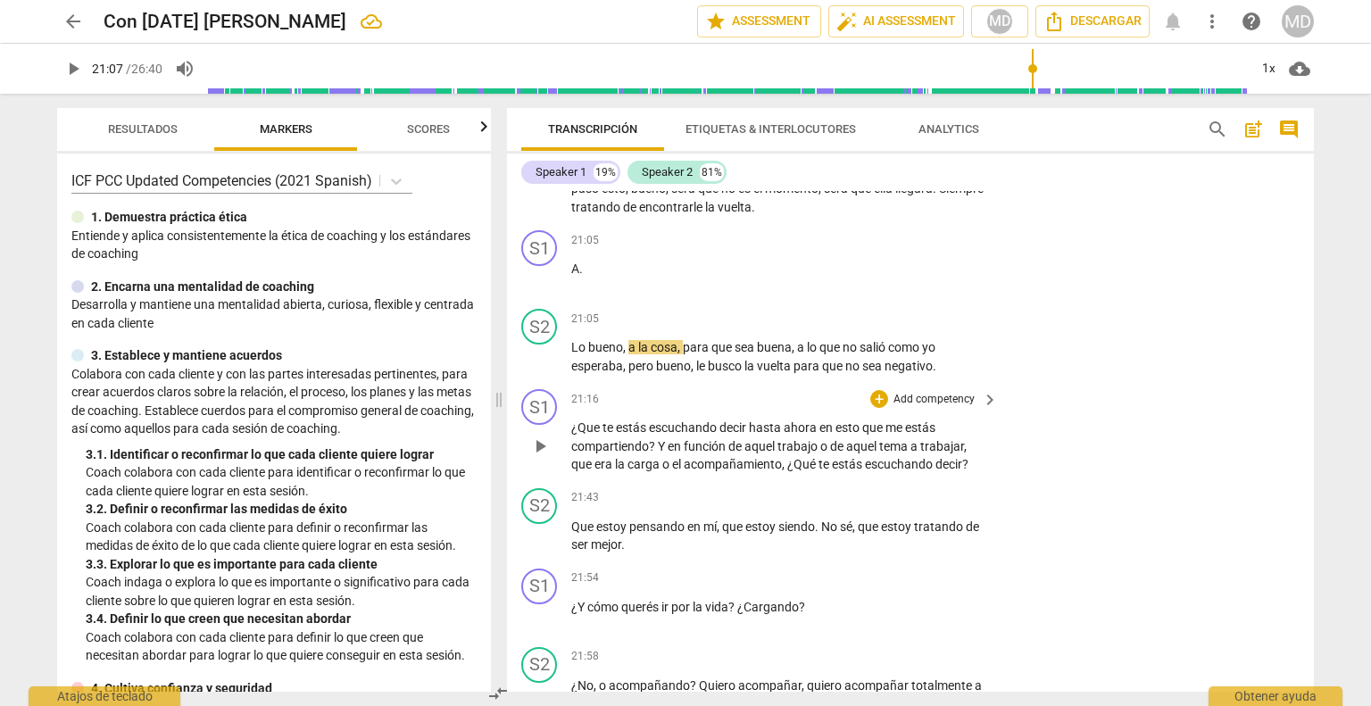
click at [535, 455] on span "play_arrow" at bounding box center [539, 446] width 21 height 21
click at [535, 455] on span "pause" at bounding box center [539, 446] width 21 height 21
type input "1295"
click at [948, 408] on p "Add competency" at bounding box center [934, 400] width 85 height 16
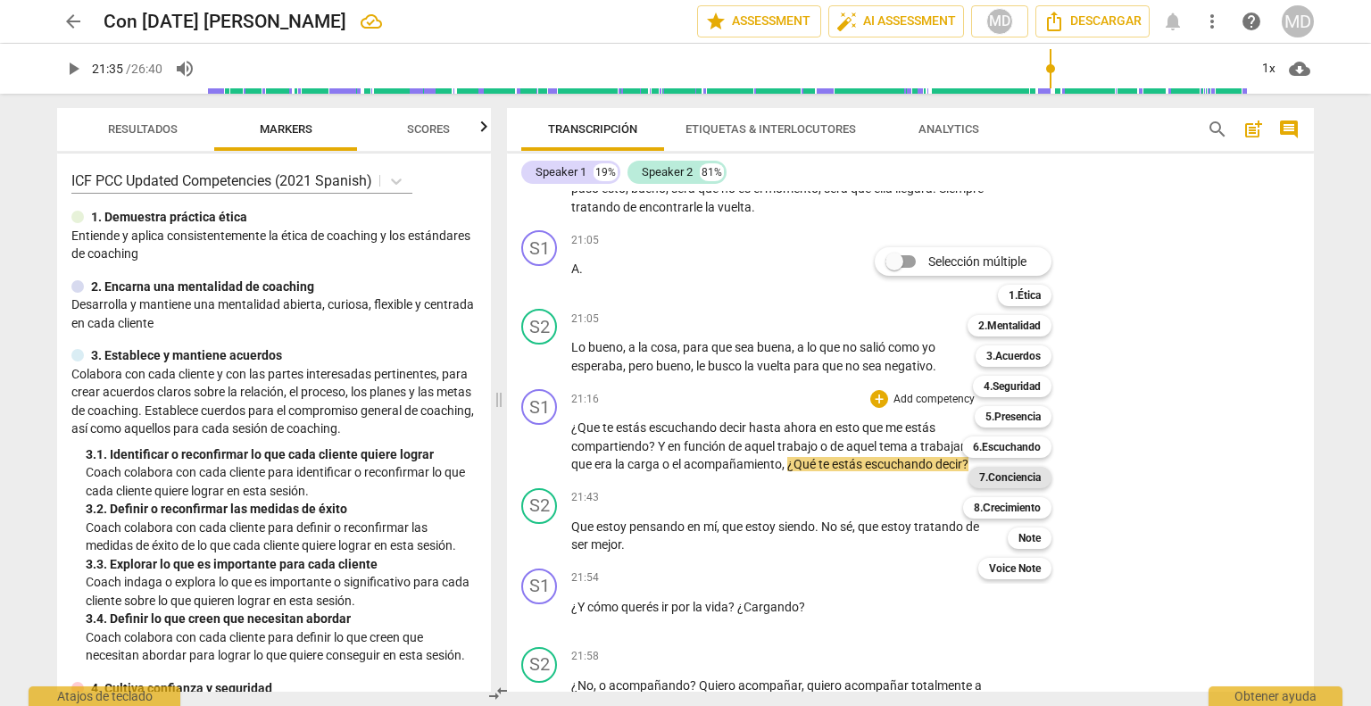
click at [1014, 479] on b "7.Conciencia" at bounding box center [1010, 477] width 62 height 21
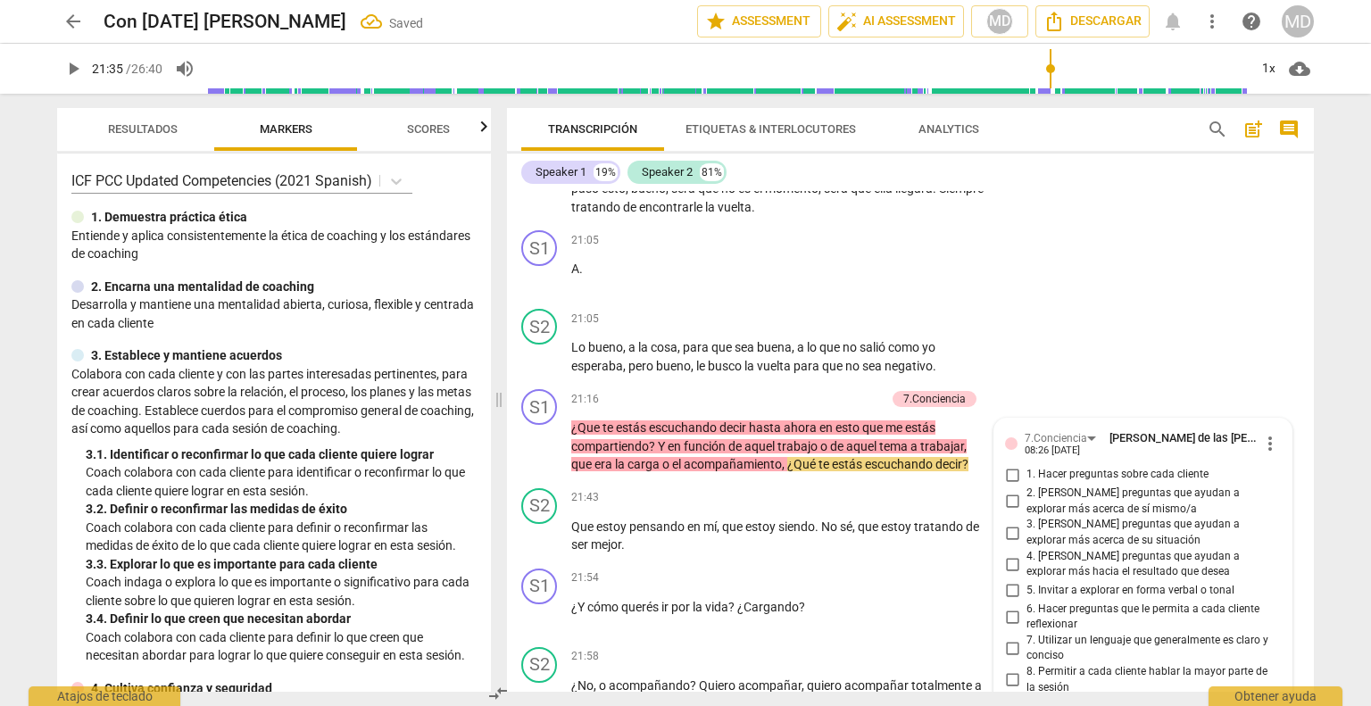
scroll to position [7951, 0]
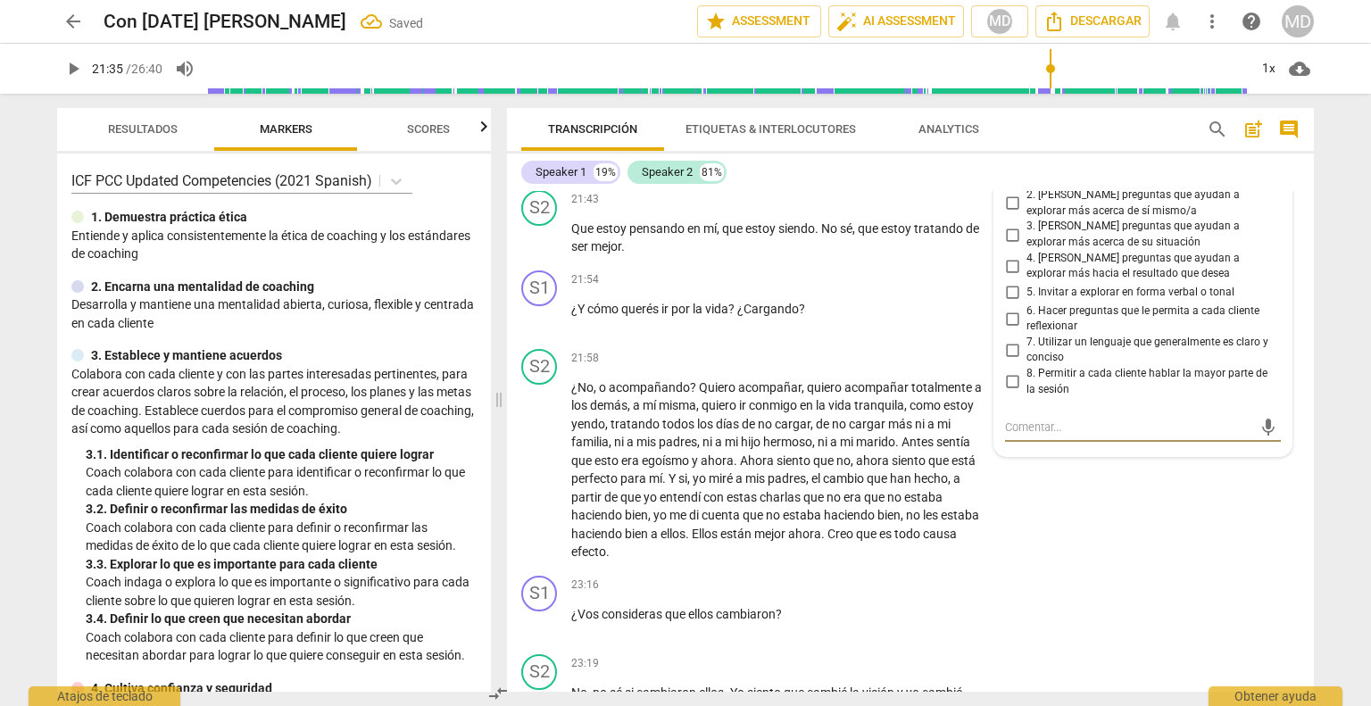
click at [1011, 329] on input "6. Hacer preguntas que le permita a cada cliente reflexionar" at bounding box center [1012, 318] width 29 height 21
checkbox input "true"
click at [1011, 303] on input "5. Invitar a explorar en forma verbal o tonal" at bounding box center [1012, 292] width 29 height 21
checkbox input "true"
click at [1014, 277] on input "4. [PERSON_NAME] preguntas que ayudan a explorar más hacia el resultado que des…" at bounding box center [1012, 265] width 29 height 21
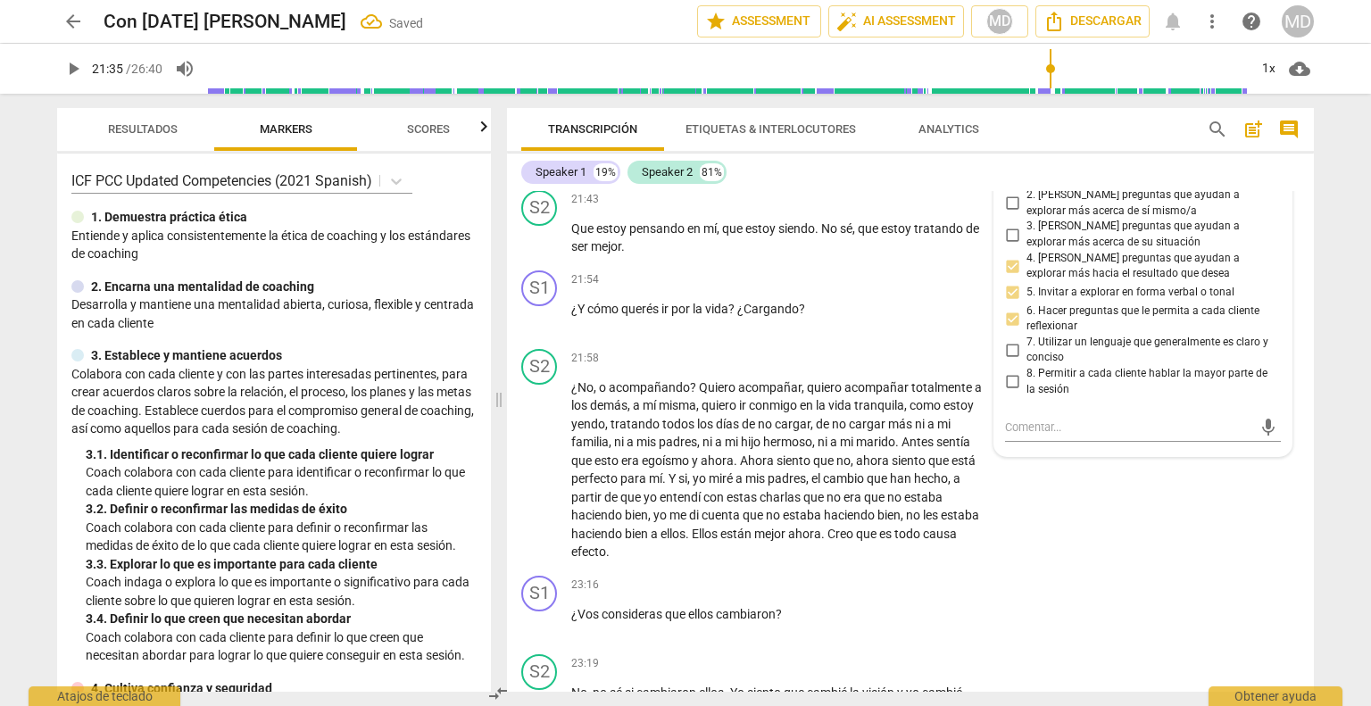
click at [1014, 277] on input "4. [PERSON_NAME] preguntas que ayudan a explorar más hacia el resultado que des…" at bounding box center [1012, 265] width 29 height 21
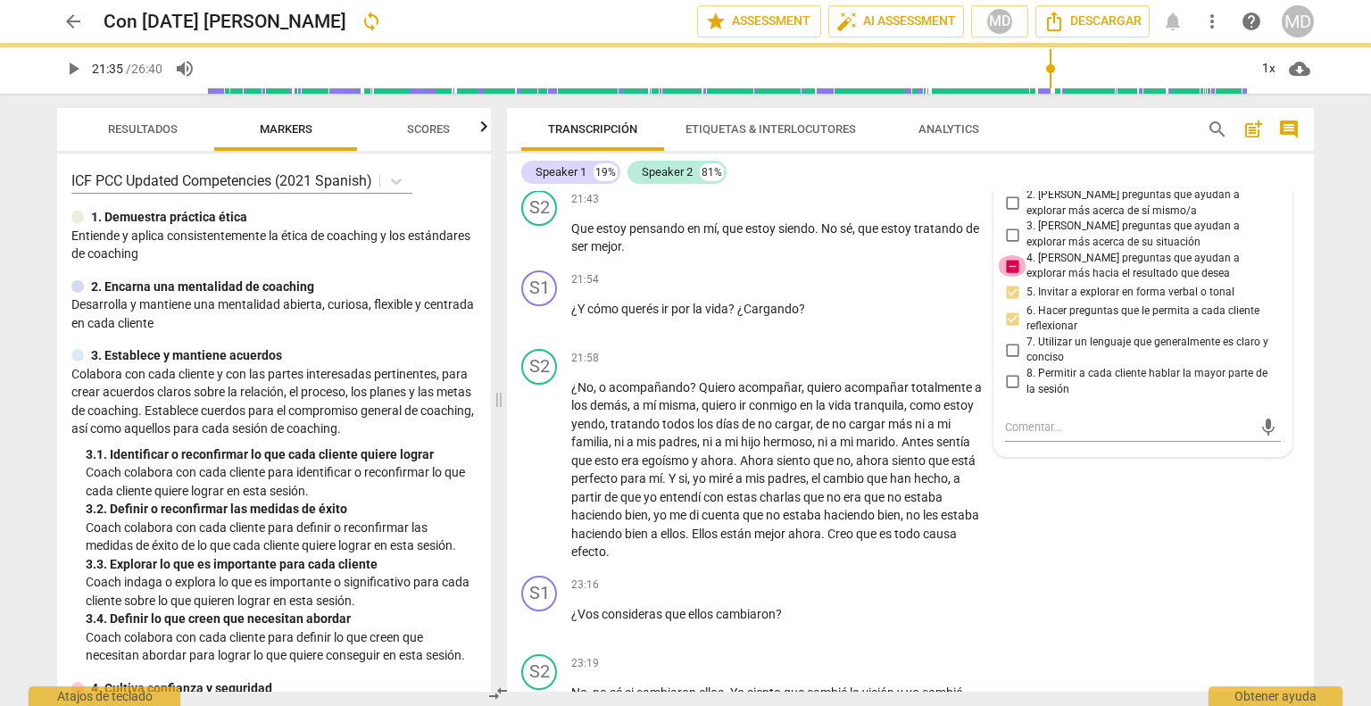
click at [1014, 277] on input "4. [PERSON_NAME] preguntas que ayudan a explorar más hacia el resultado que des…" at bounding box center [1012, 265] width 29 height 21
checkbox input "false"
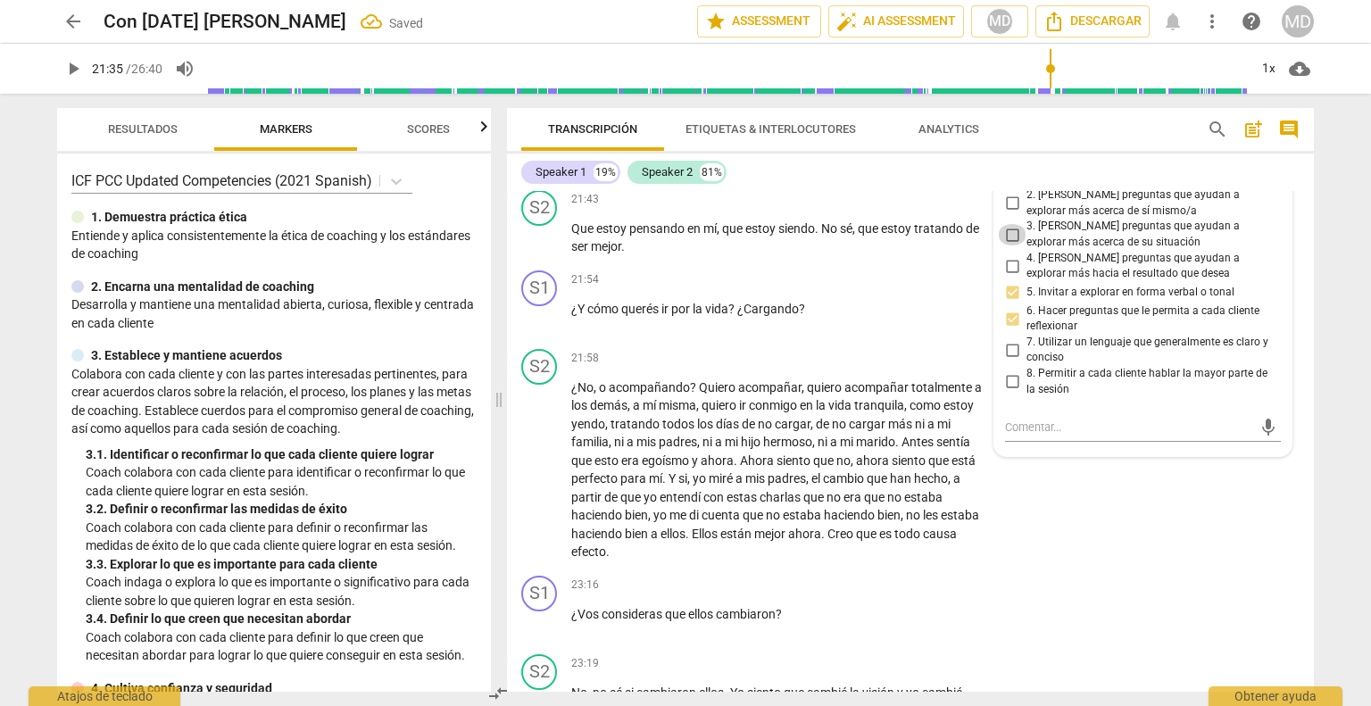
click at [1013, 245] on input "3. [PERSON_NAME] preguntas que ayudan a explorar más acerca de su situación" at bounding box center [1012, 234] width 29 height 21
checkbox input "true"
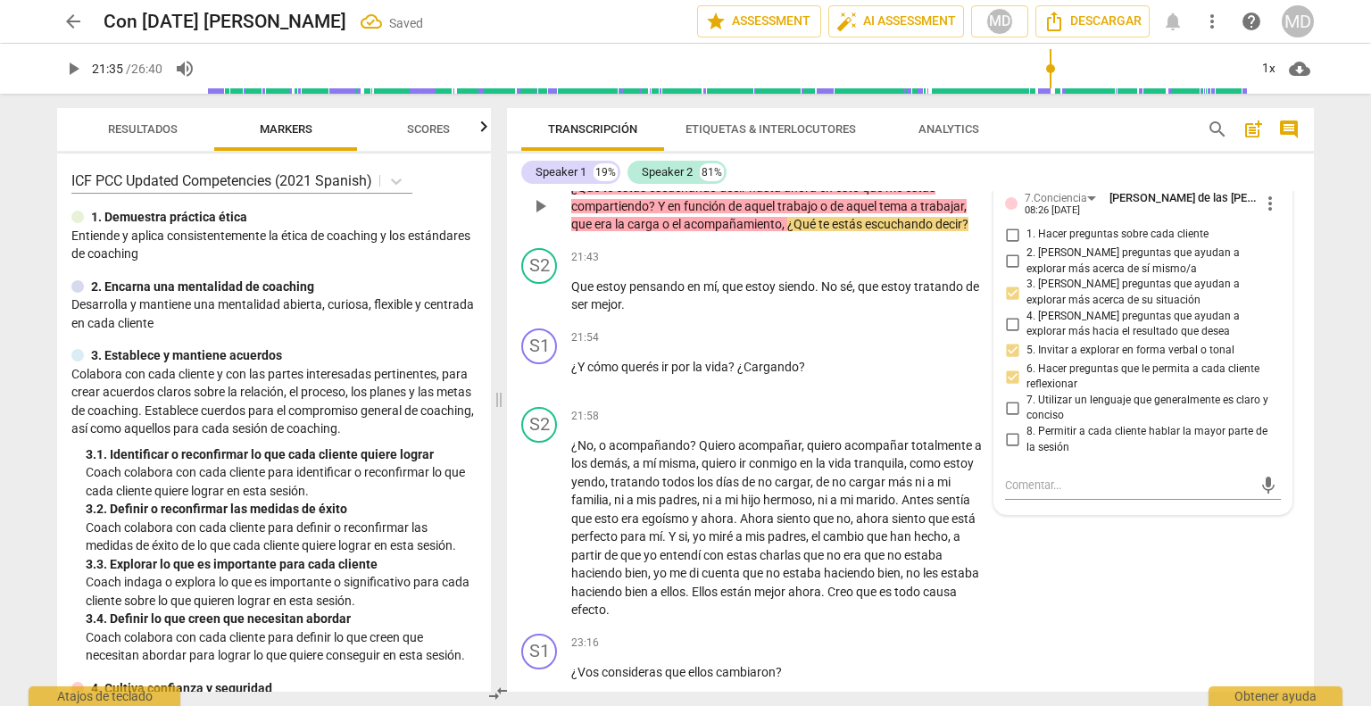
scroll to position [7862, 0]
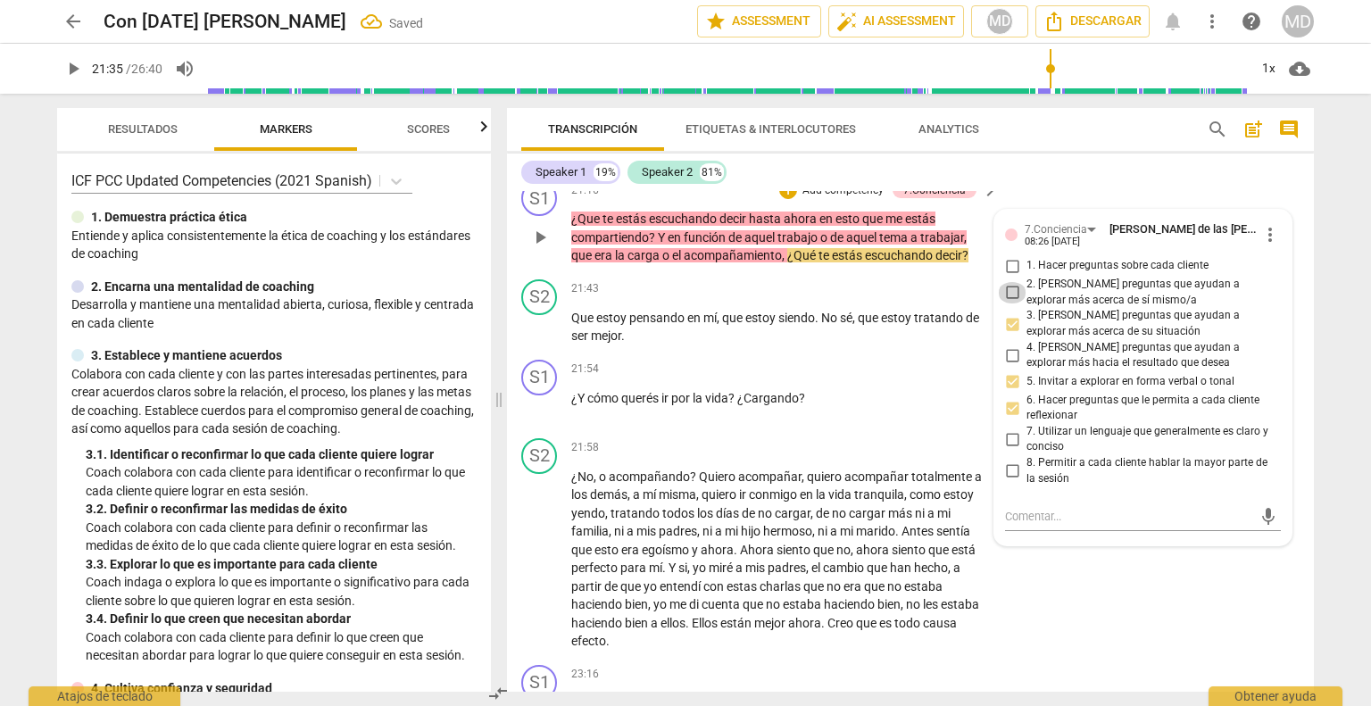
click at [1010, 301] on input "2. [PERSON_NAME] preguntas que ayudan a explorar más acerca de sí mismo/a" at bounding box center [1012, 292] width 29 height 21
checkbox input "true"
click at [843, 197] on p "Add competency" at bounding box center [843, 191] width 85 height 16
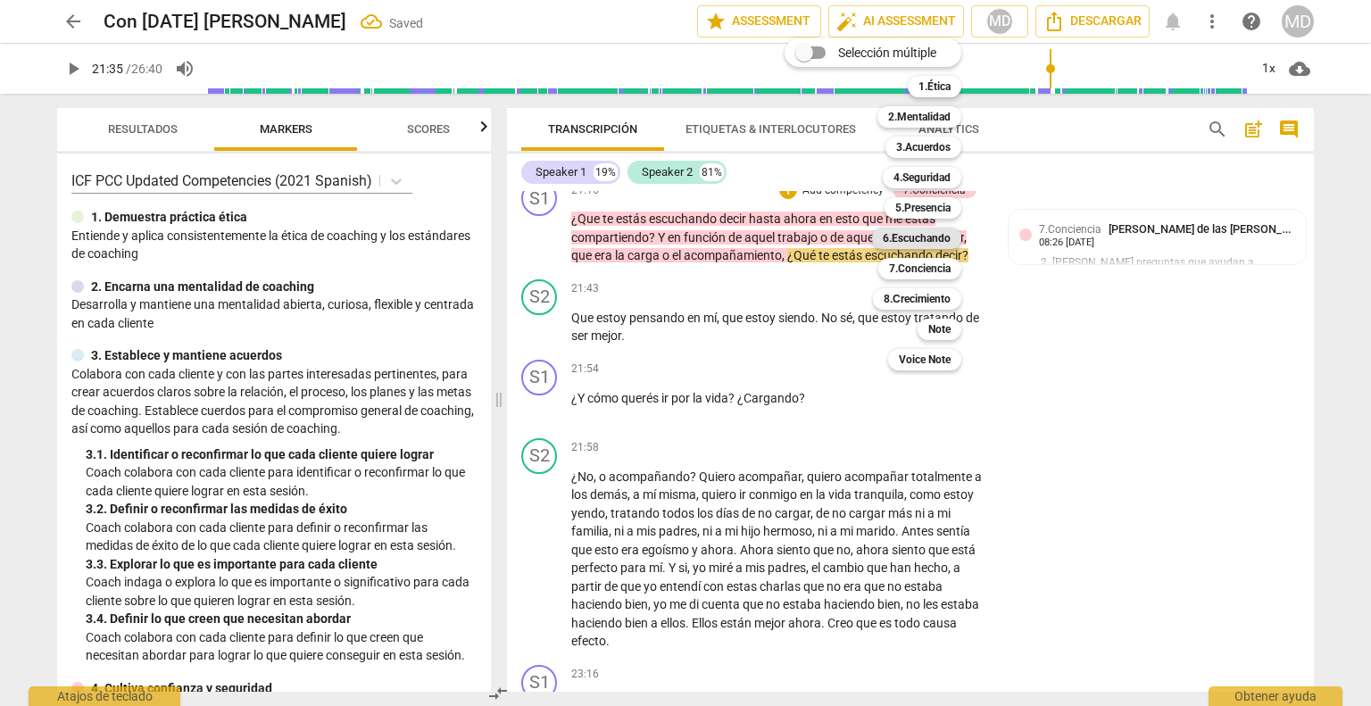
click at [921, 235] on b "6.Escuchando" at bounding box center [917, 238] width 68 height 21
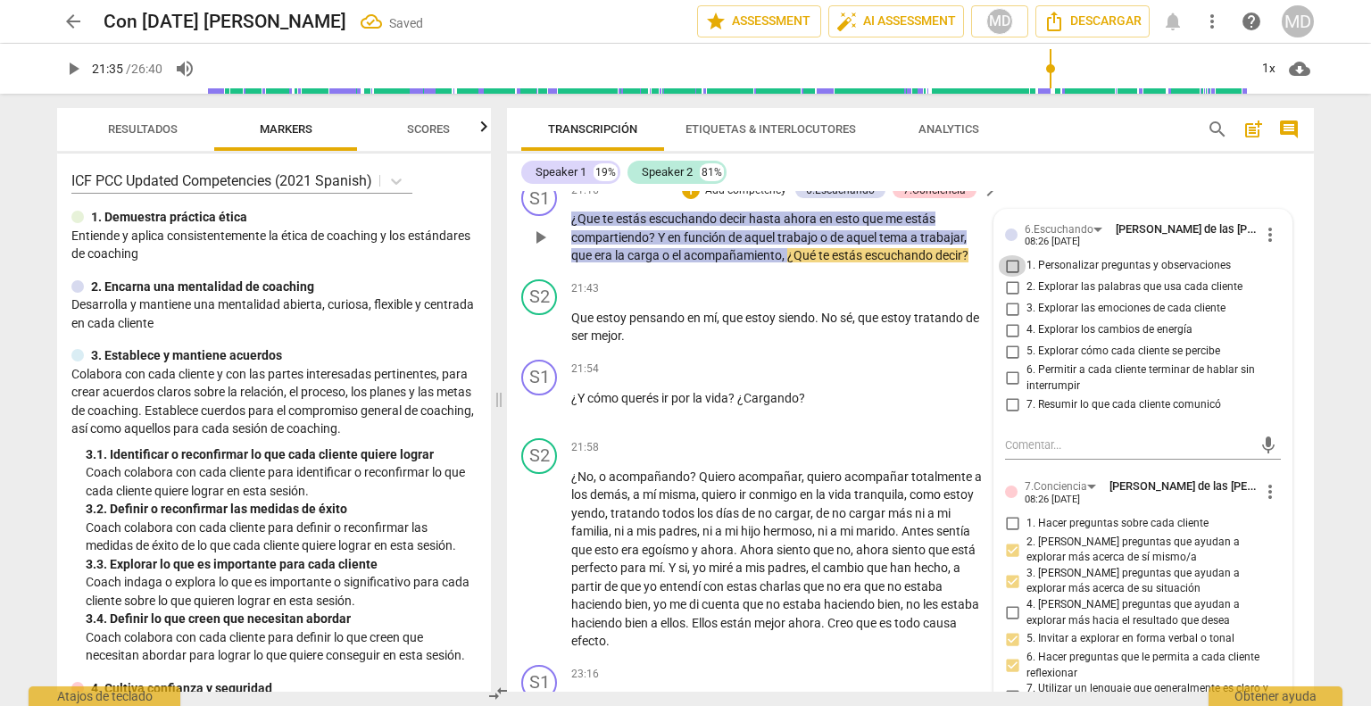
click at [1008, 277] on input "1. Personalizar preguntas y observaciones" at bounding box center [1012, 265] width 29 height 21
checkbox input "true"
click at [1009, 362] on input "5. Explorar cómo cada cliente se percibe" at bounding box center [1012, 351] width 29 height 21
checkbox input "true"
click at [1010, 415] on input "7. Resumir lo que cada cliente comunicó" at bounding box center [1012, 404] width 29 height 21
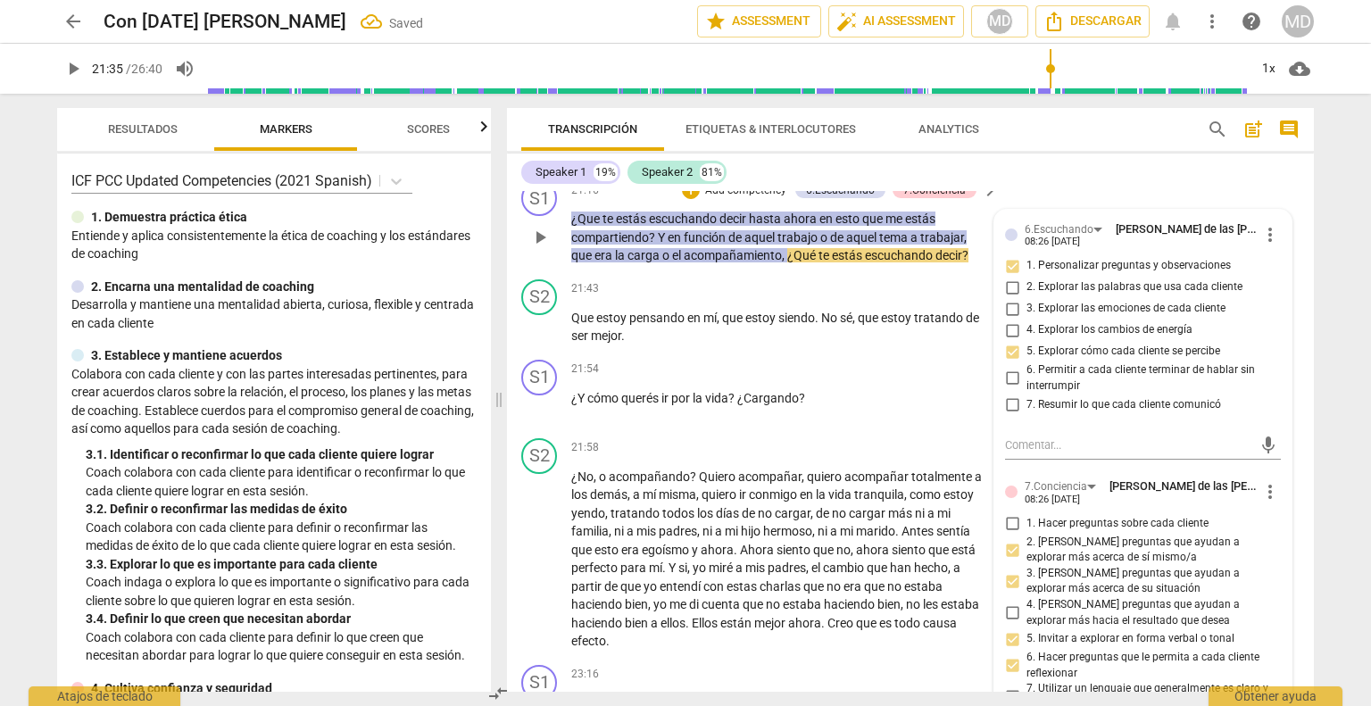
checkbox input "true"
click at [920, 378] on p "Add competency" at bounding box center [934, 369] width 85 height 16
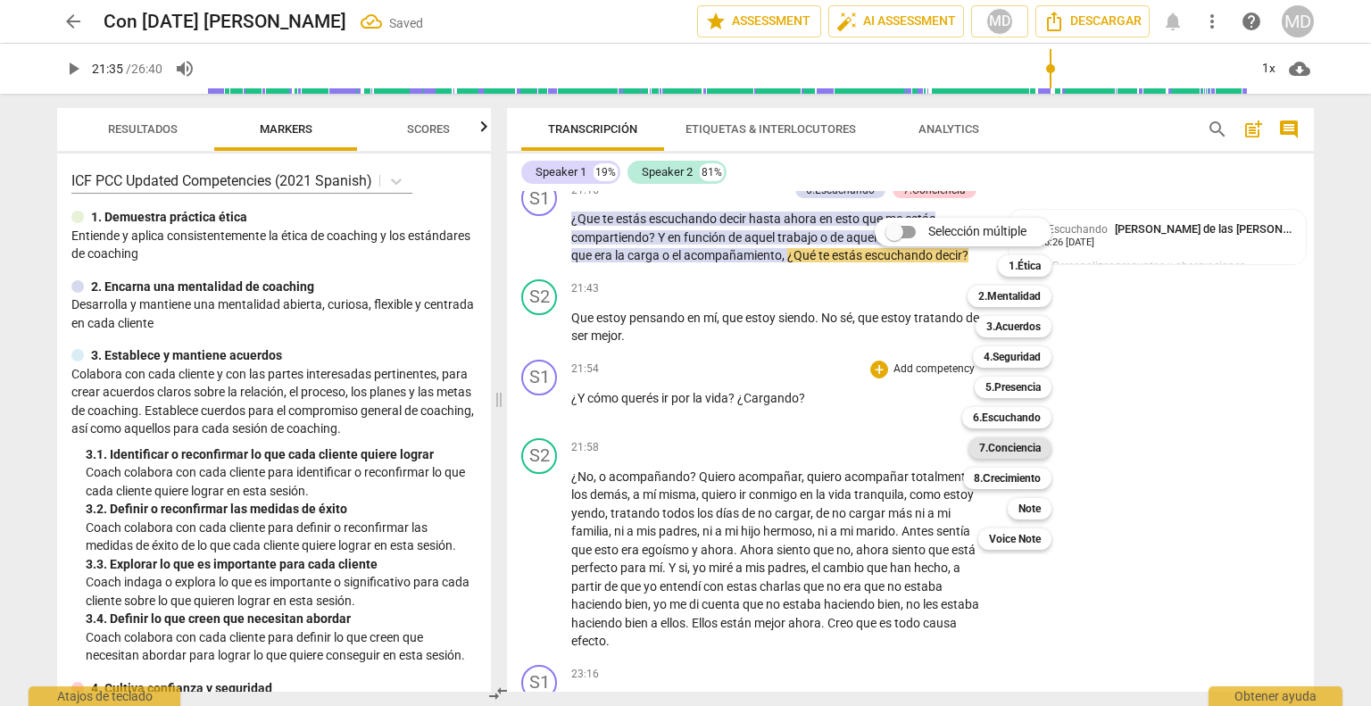
click at [1003, 444] on b "7.Conciencia" at bounding box center [1010, 447] width 62 height 21
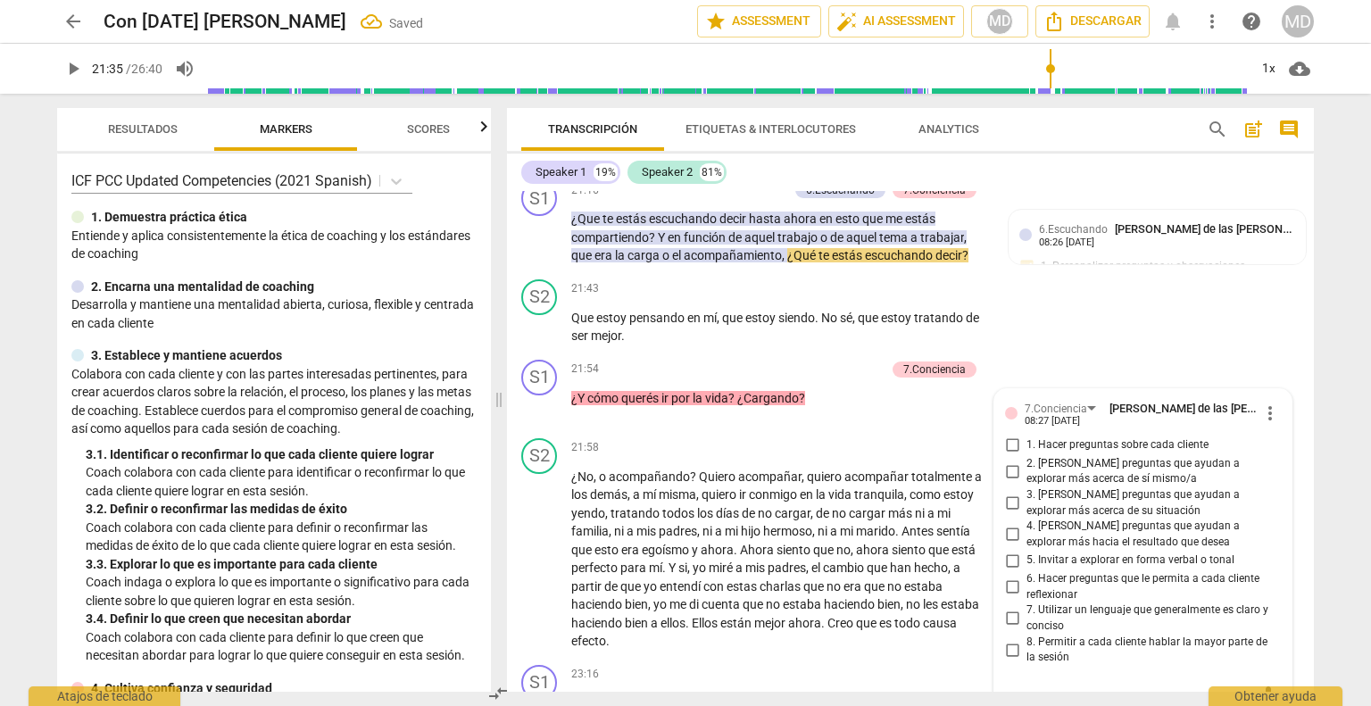
scroll to position [8130, 0]
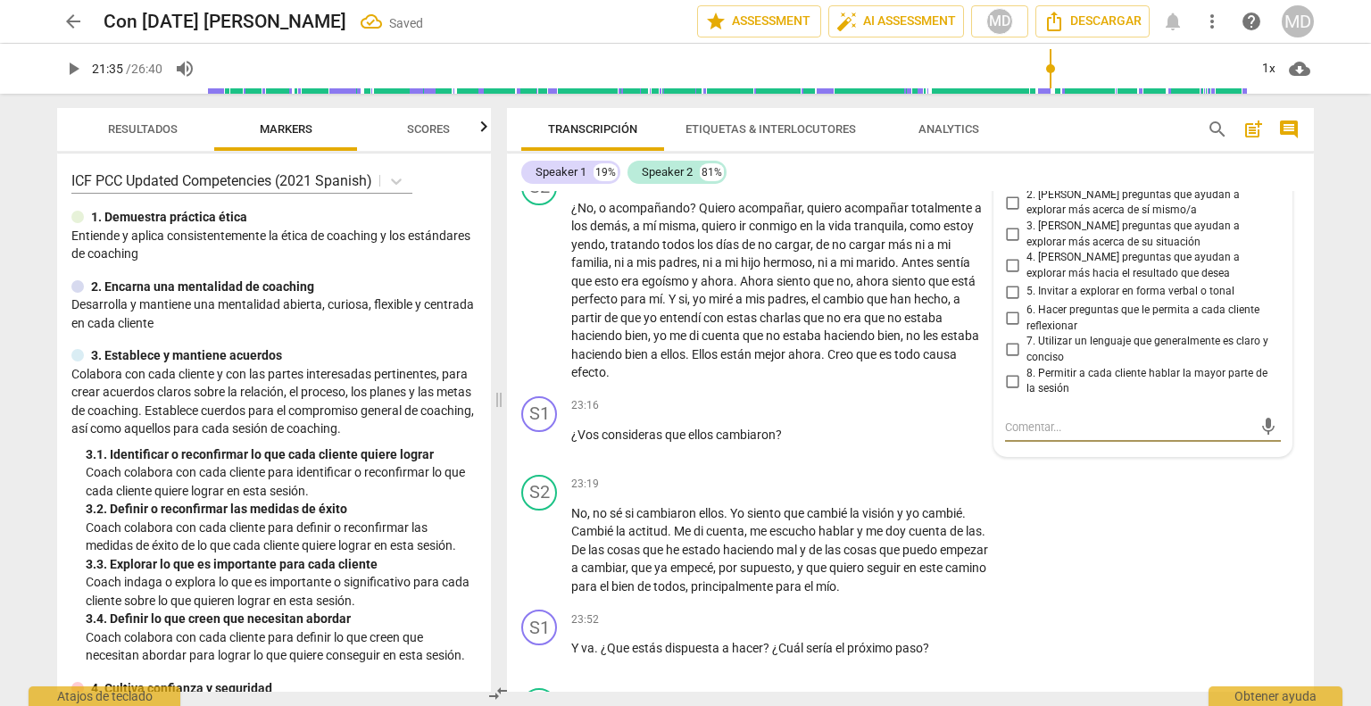
click at [1010, 245] on input "3. [PERSON_NAME] preguntas que ayudan a explorar más acerca de su situación" at bounding box center [1012, 234] width 29 height 21
checkbox input "true"
click at [1008, 277] on input "4. [PERSON_NAME] preguntas que ayudan a explorar más hacia el resultado que des…" at bounding box center [1012, 265] width 29 height 21
checkbox input "true"
click at [1008, 361] on input "7. Utilizar un lenguaje que generalmente es claro y conciso" at bounding box center [1012, 349] width 29 height 21
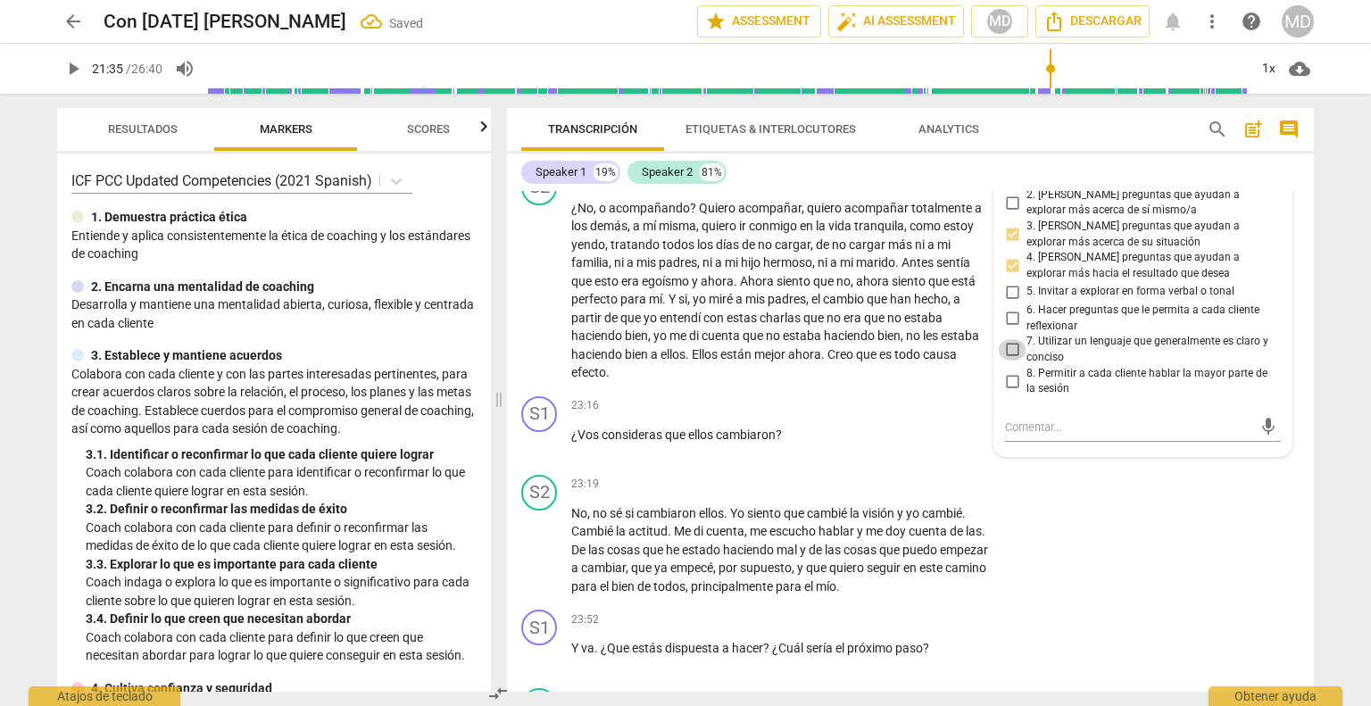
checkbox input "true"
click at [1008, 329] on input "6. Hacer preguntas que le permita a cada cliente reflexionar" at bounding box center [1012, 318] width 29 height 21
checkbox input "true"
click at [1008, 392] on input "8. Permitir a cada cliente hablar la mayor parte de la sesión" at bounding box center [1012, 380] width 29 height 21
checkbox input "true"
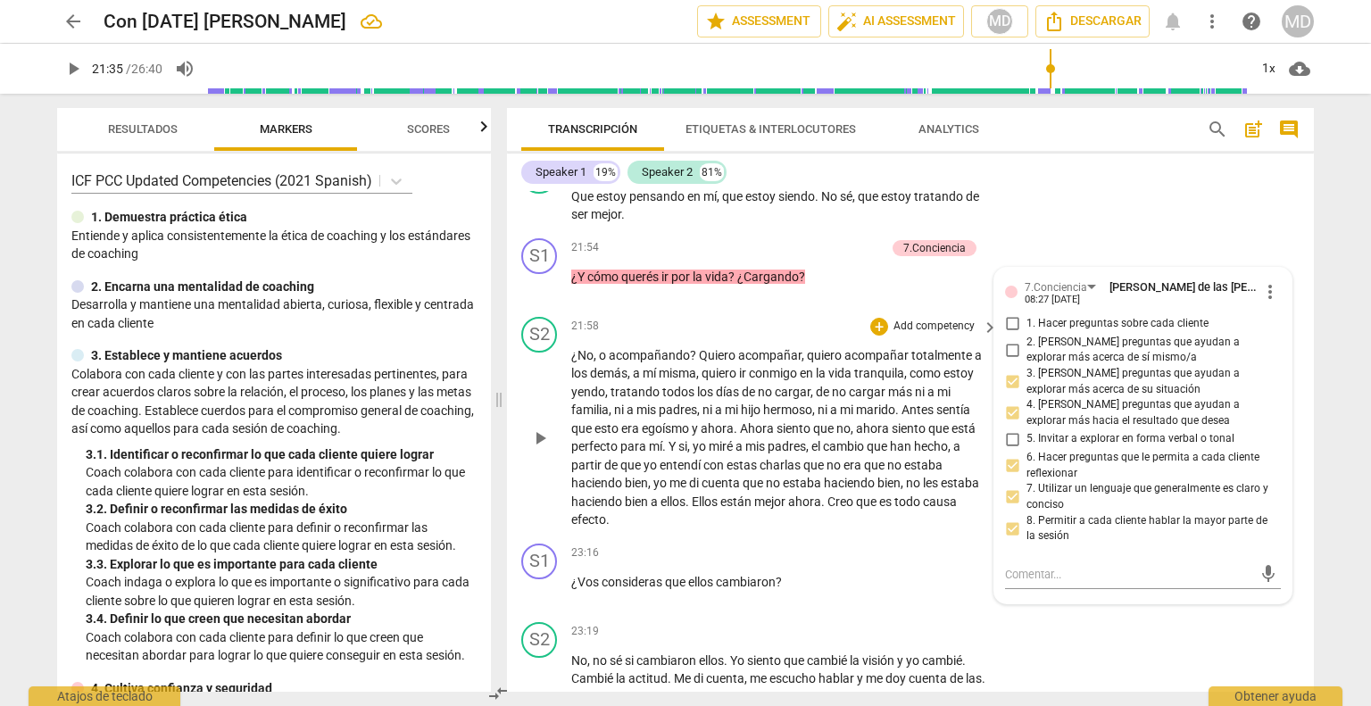
scroll to position [7952, 0]
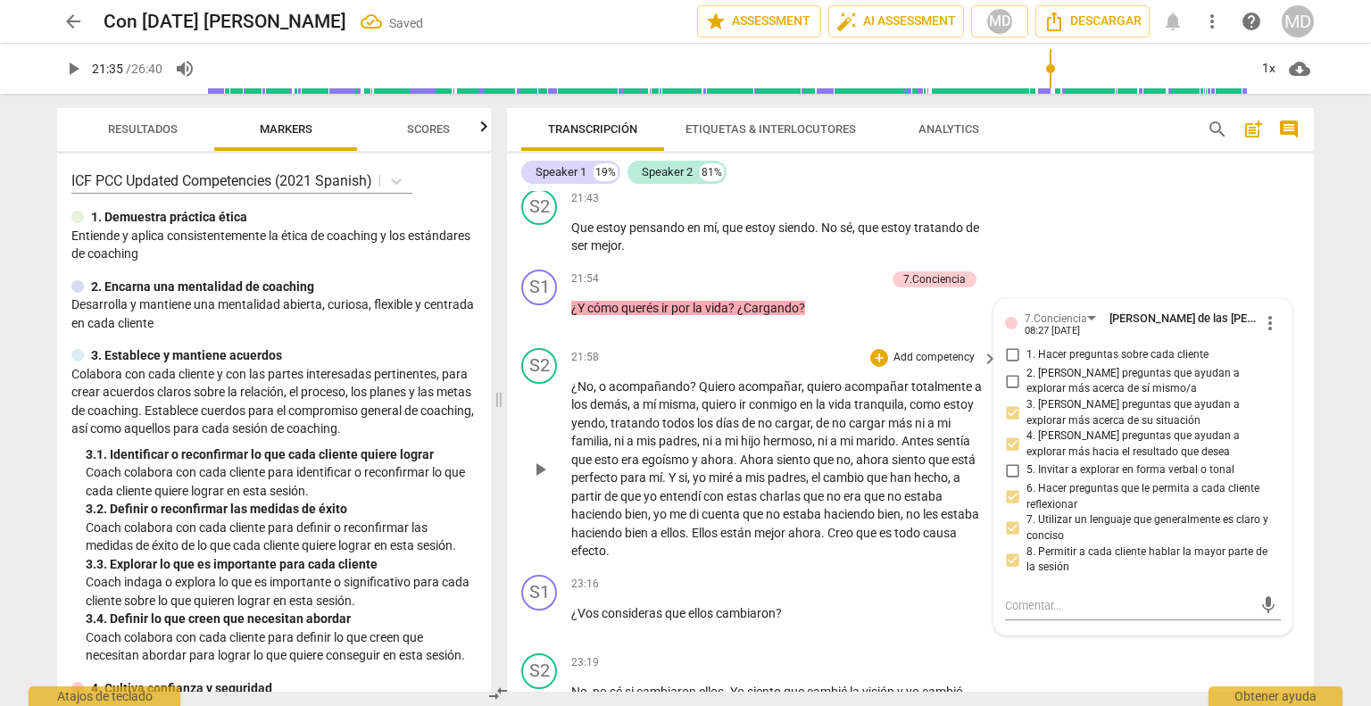
click at [925, 365] on p "Add competency" at bounding box center [934, 358] width 85 height 16
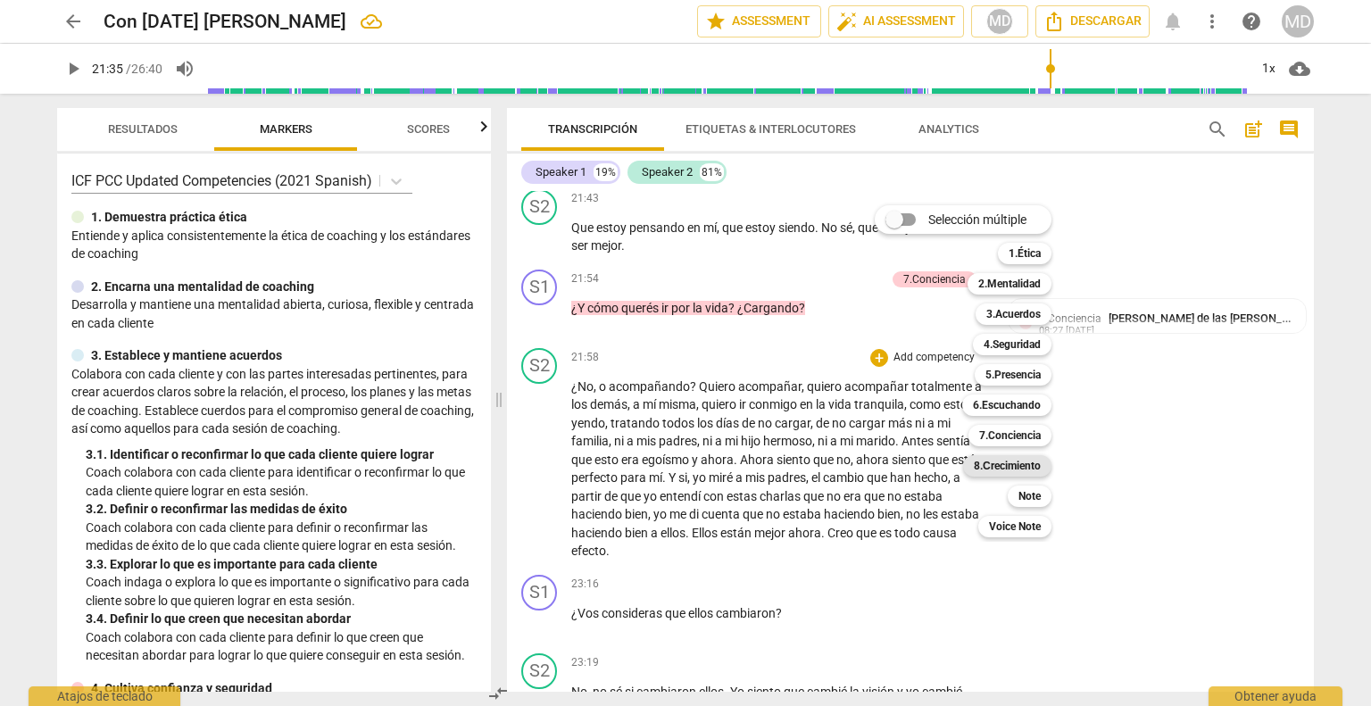
click at [1036, 463] on b "8.Сrecimiento" at bounding box center [1007, 465] width 67 height 21
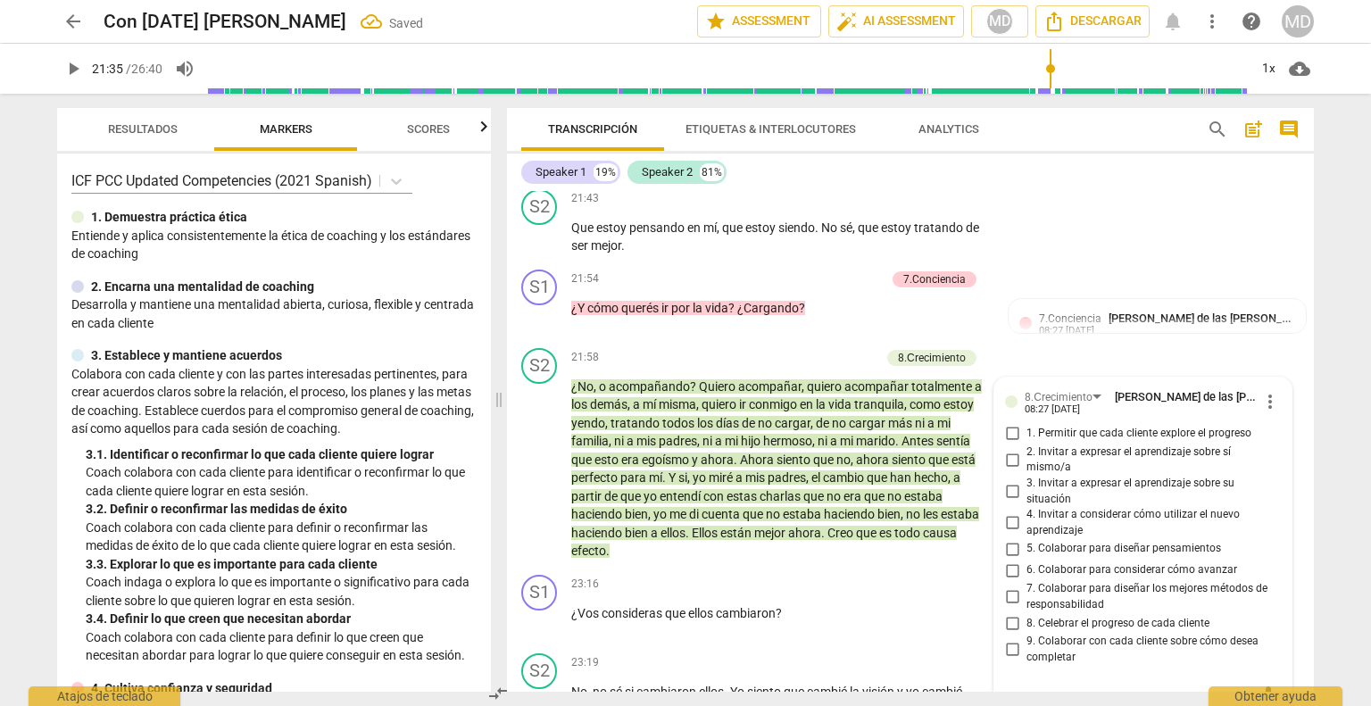
scroll to position [8219, 0]
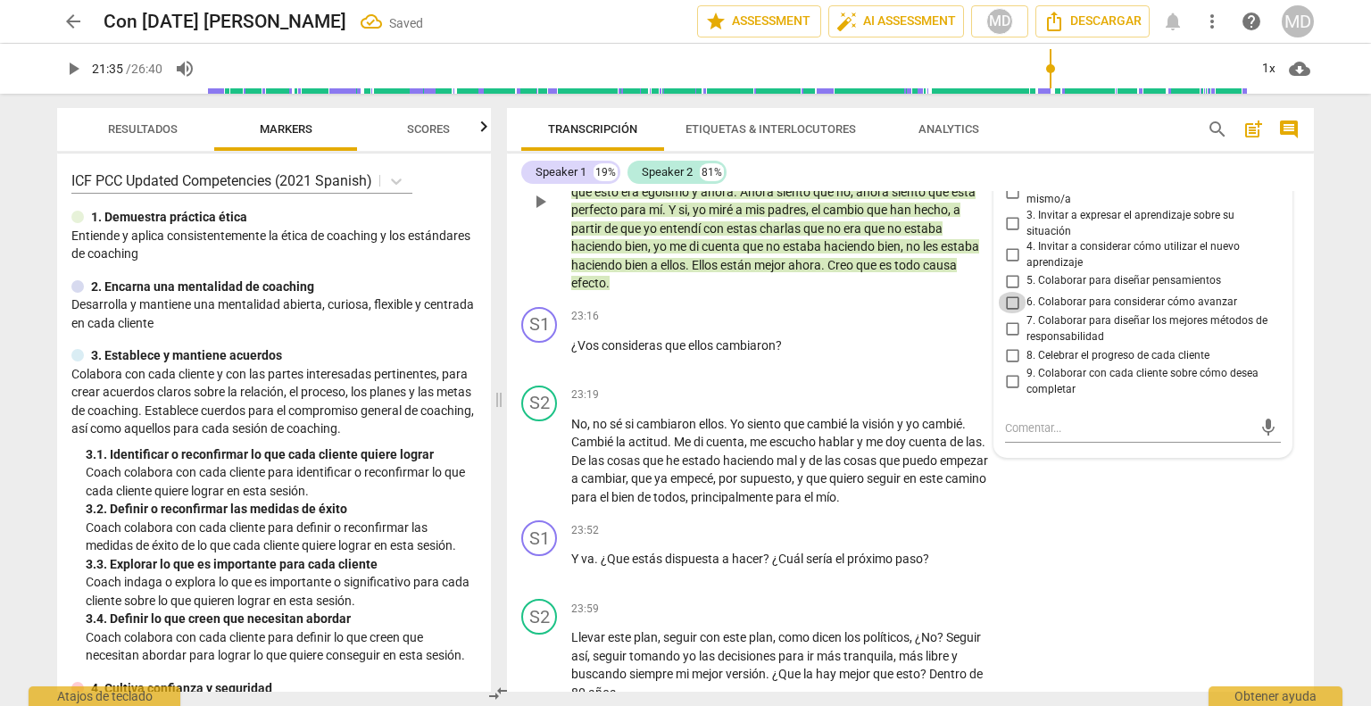
click at [1010, 313] on input "6. Colaborar para considerar cómo avanzar" at bounding box center [1012, 302] width 29 height 21
checkbox input "true"
click at [1010, 292] on input "5. Colaborar para diseñar pensamientos" at bounding box center [1012, 280] width 29 height 21
checkbox input "true"
click at [789, 319] on div "23:16 + Add competency keyboard_arrow_right" at bounding box center [785, 317] width 428 height 20
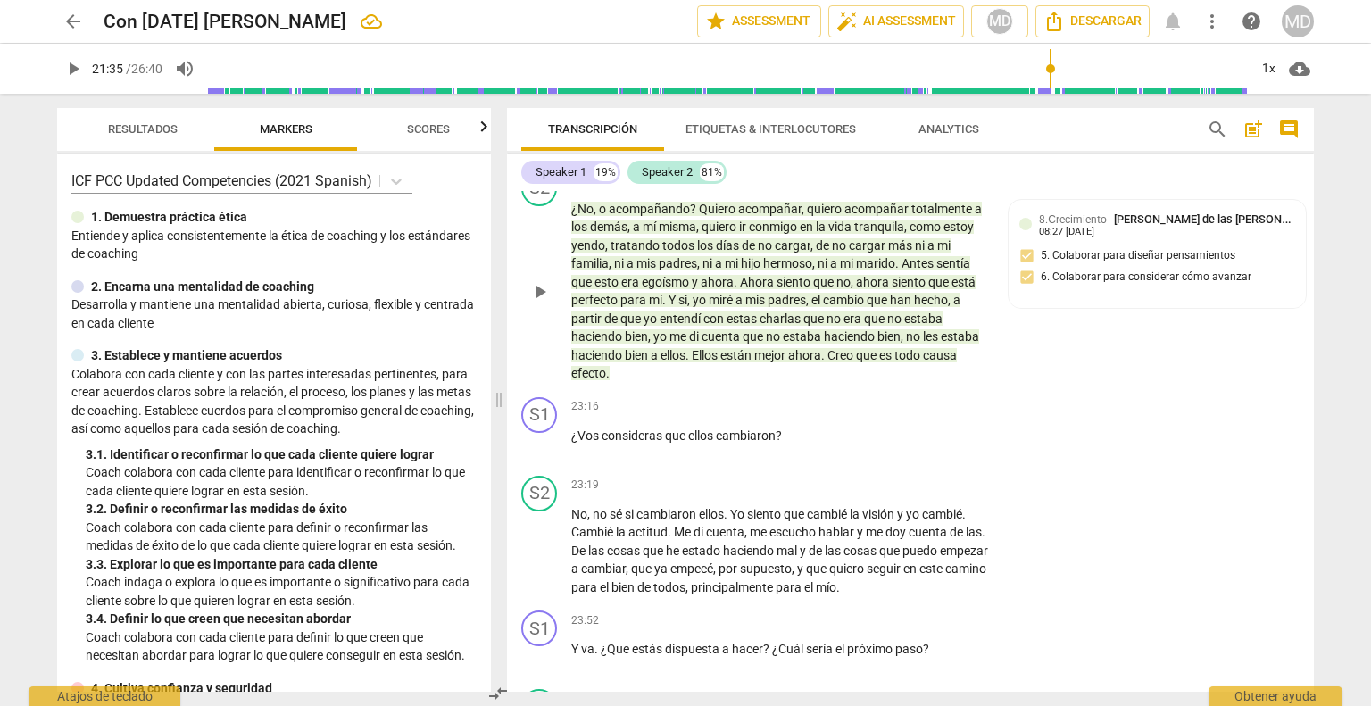
scroll to position [8130, 0]
click at [951, 414] on p "Add competency" at bounding box center [934, 406] width 85 height 16
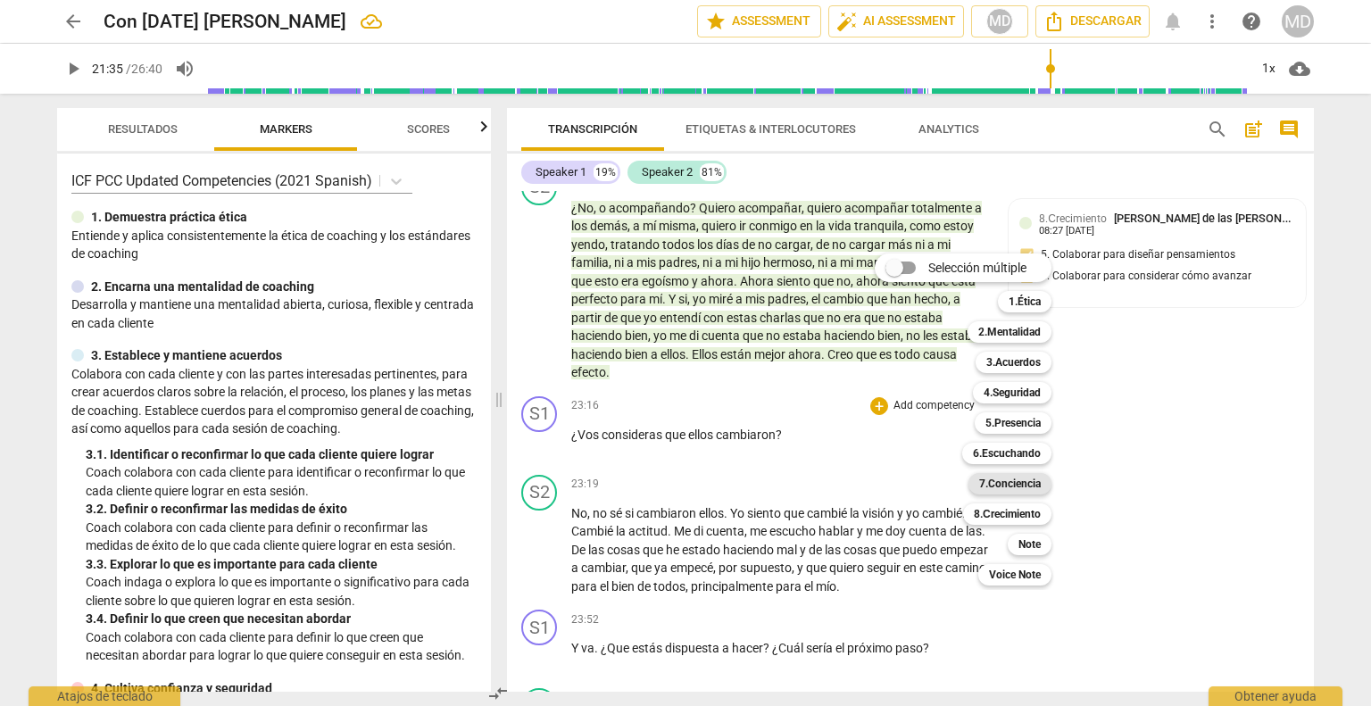
click at [1021, 486] on b "7.Conciencia" at bounding box center [1010, 483] width 62 height 21
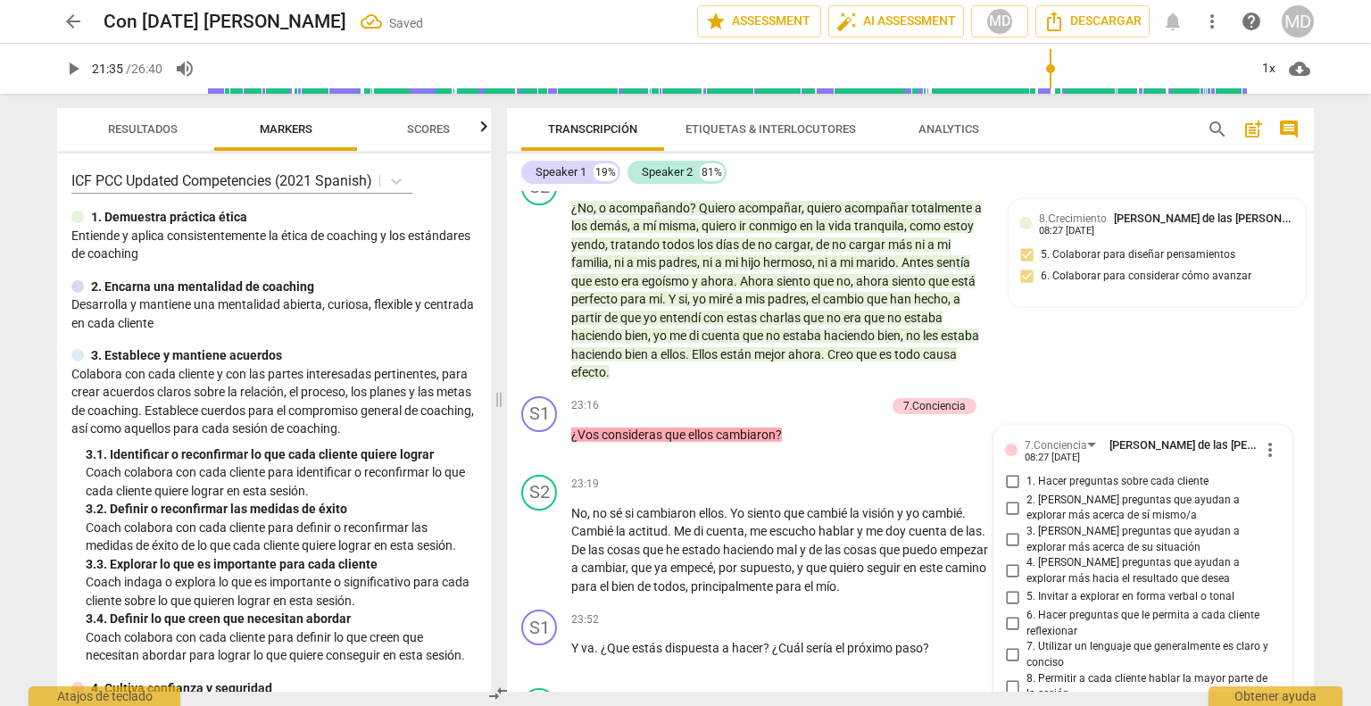
scroll to position [8434, 0]
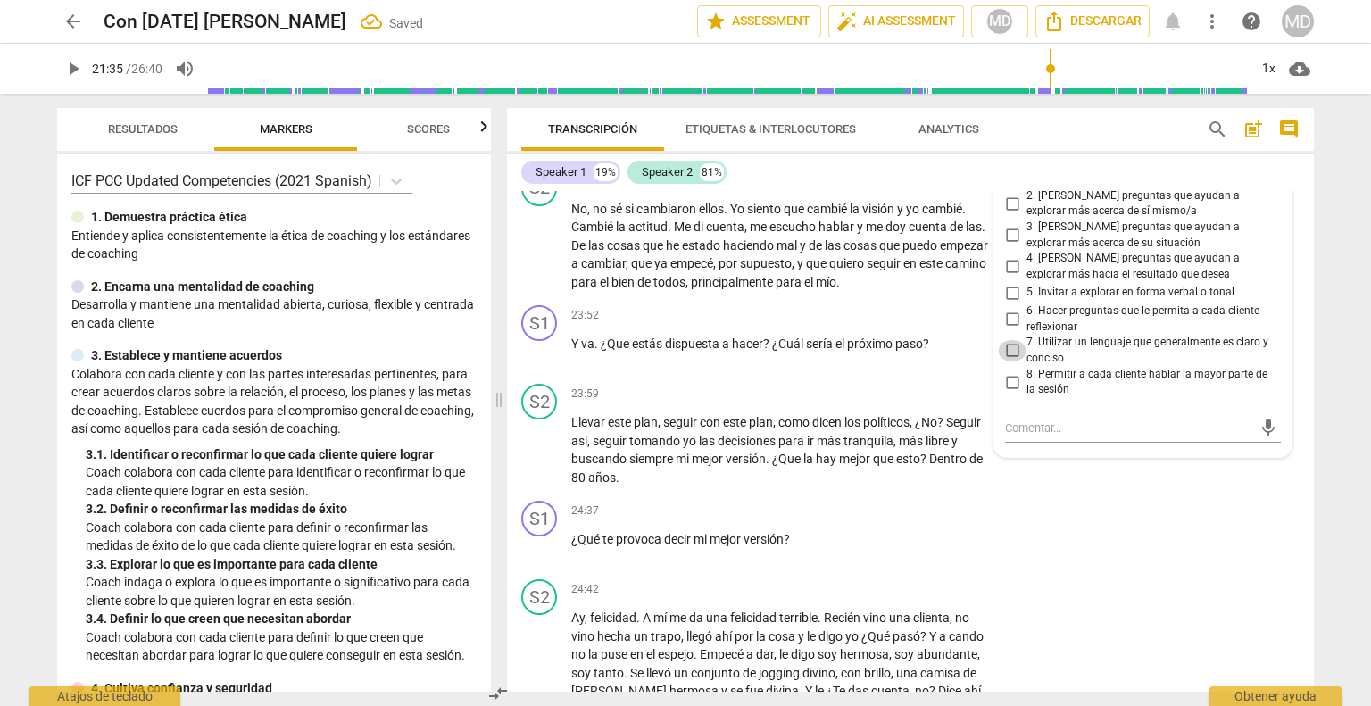
click at [1002, 361] on input "7. Utilizar un lenguaje que generalmente es claro y conciso" at bounding box center [1012, 350] width 29 height 21
checkbox input "true"
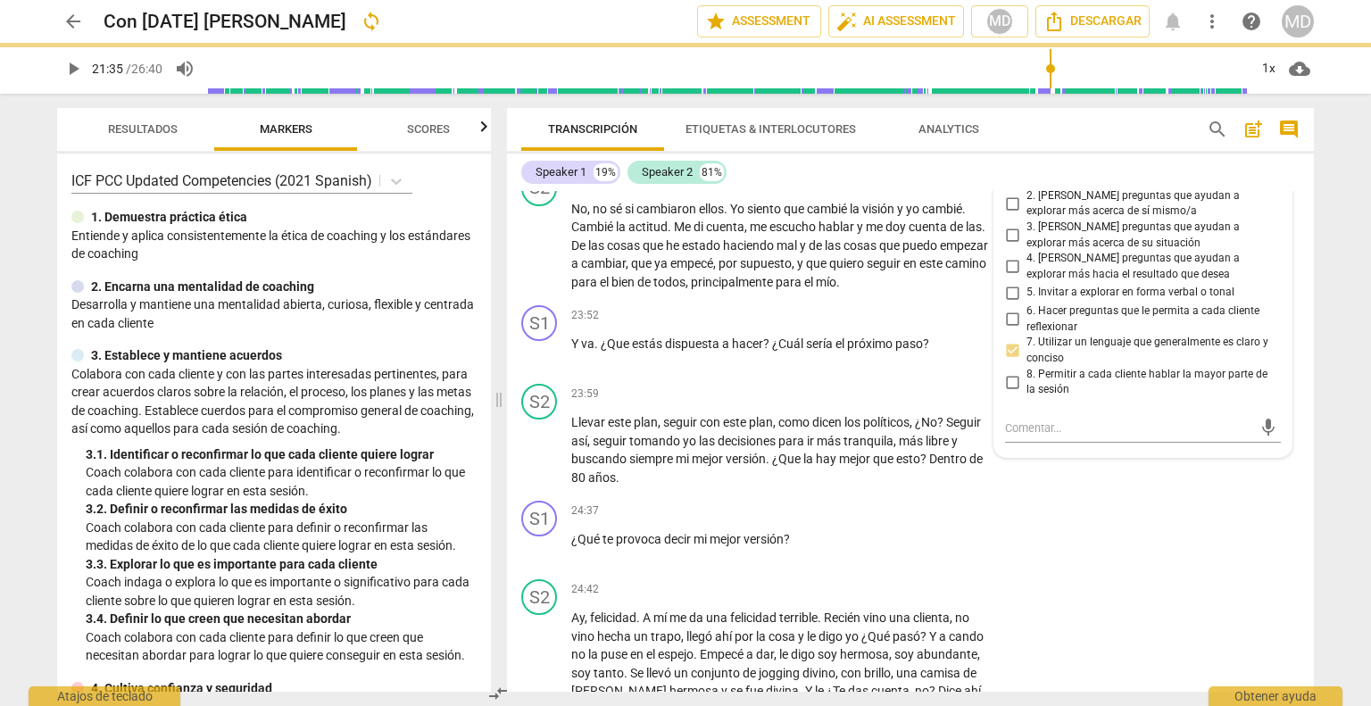
click at [1008, 330] on input "6. Hacer preguntas que le permita a cada cliente reflexionar" at bounding box center [1012, 319] width 29 height 21
checkbox input "true"
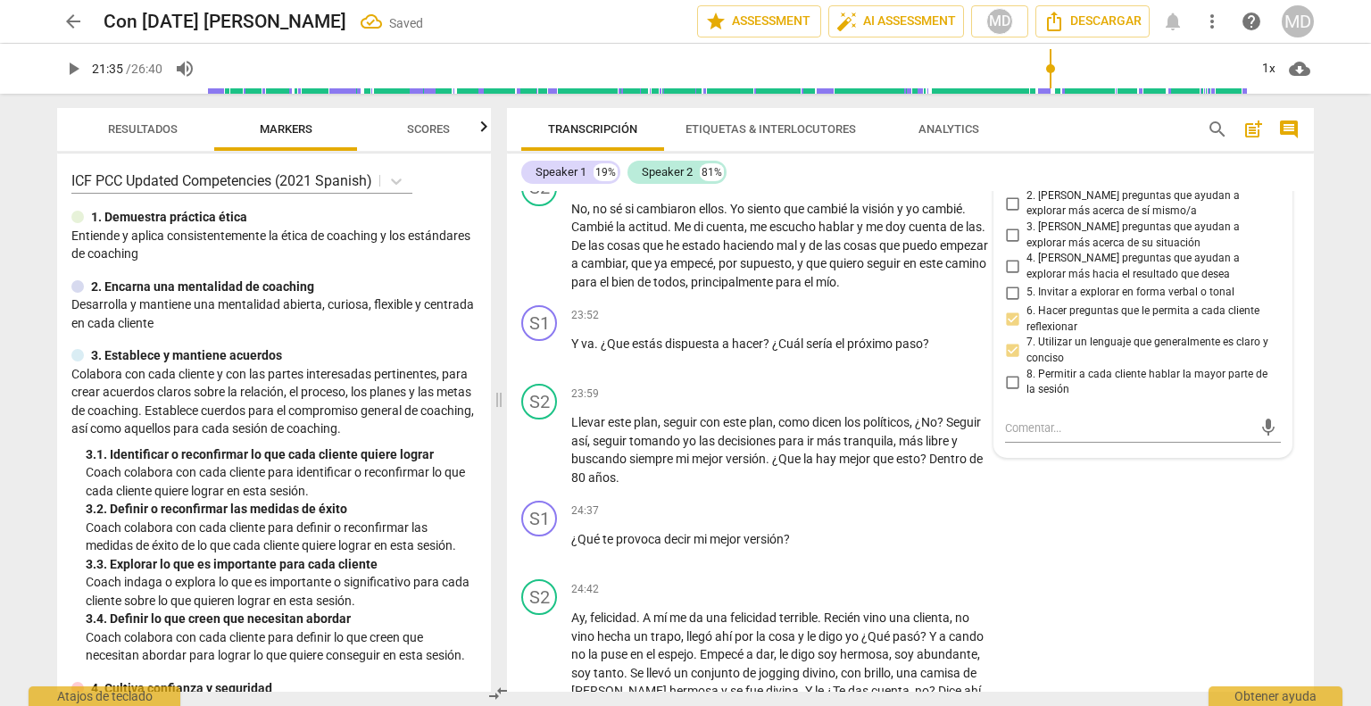
click at [1004, 245] on input "3. [PERSON_NAME] preguntas que ayudan a explorar más acerca de su situación" at bounding box center [1012, 235] width 29 height 21
checkbox input "true"
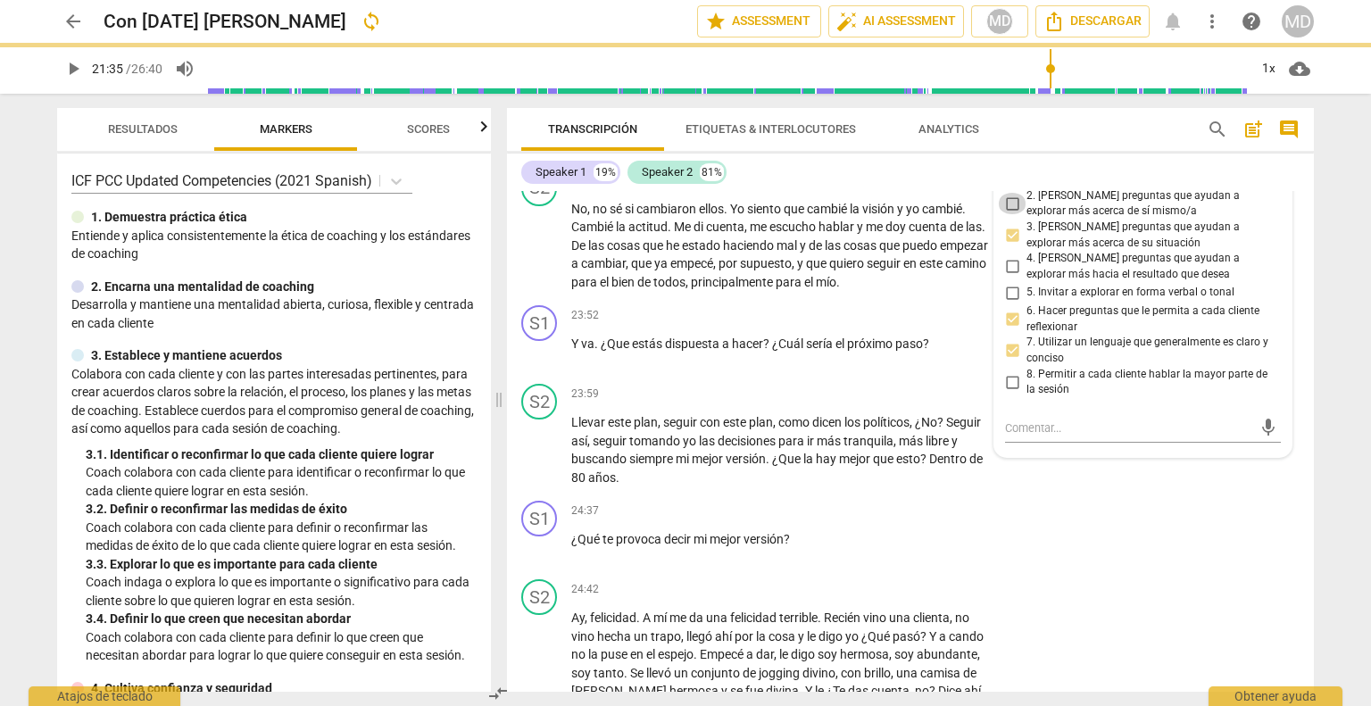
click at [1010, 214] on input "2. [PERSON_NAME] preguntas que ayudan a explorar más acerca de sí mismo/a" at bounding box center [1012, 203] width 29 height 21
checkbox input "true"
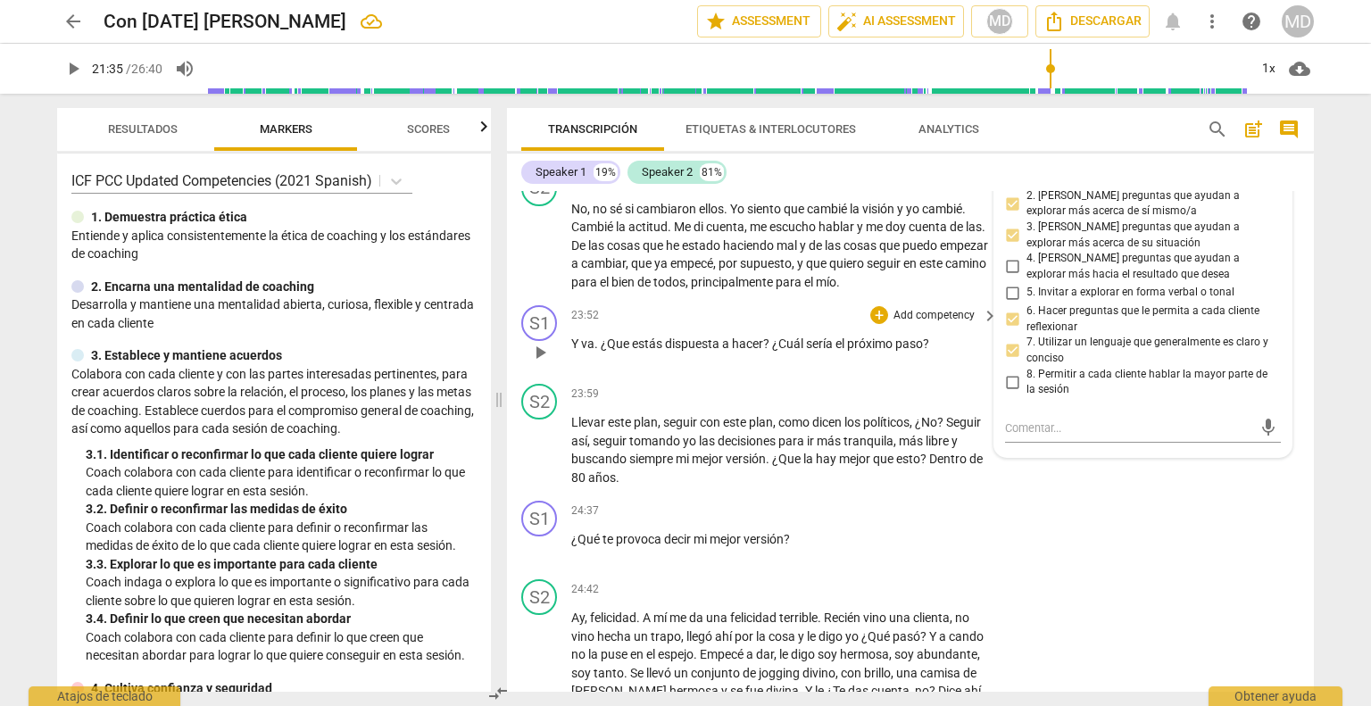
click at [923, 324] on p "Add competency" at bounding box center [934, 316] width 85 height 16
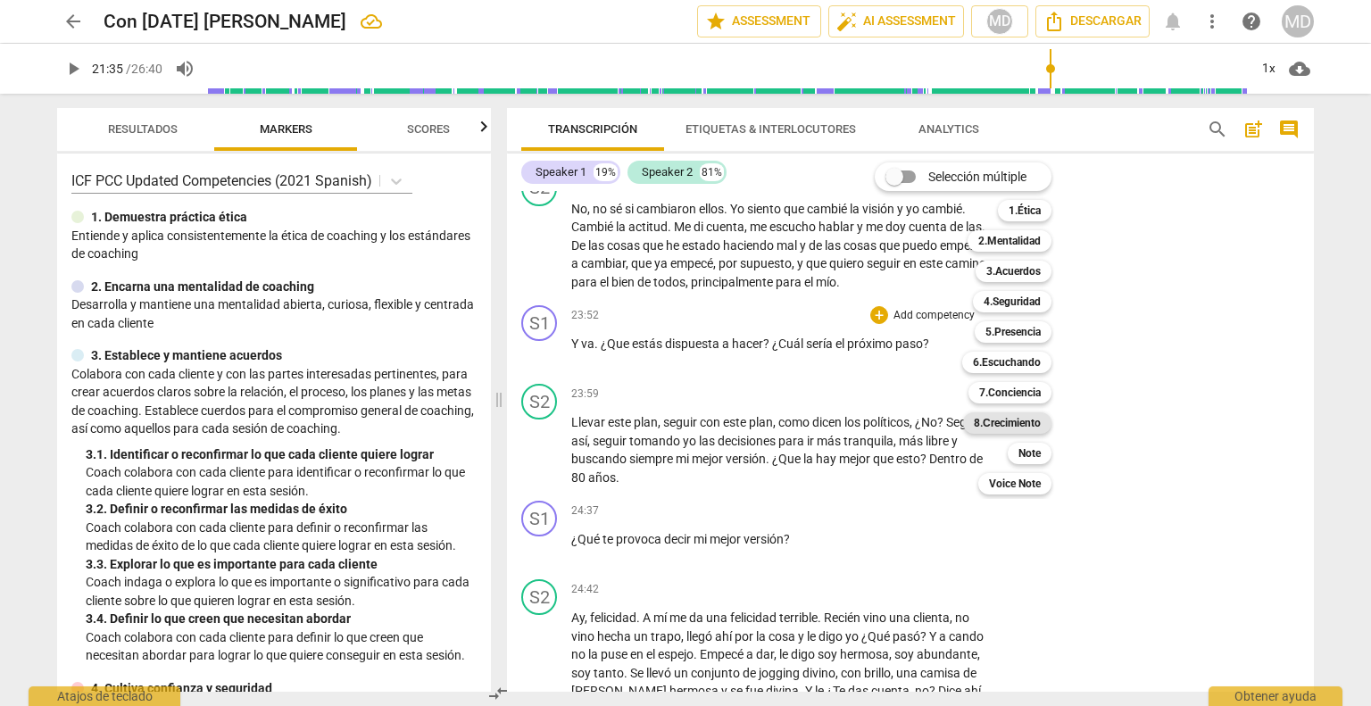
click at [1008, 420] on b "8.Сrecimiento" at bounding box center [1007, 422] width 67 height 21
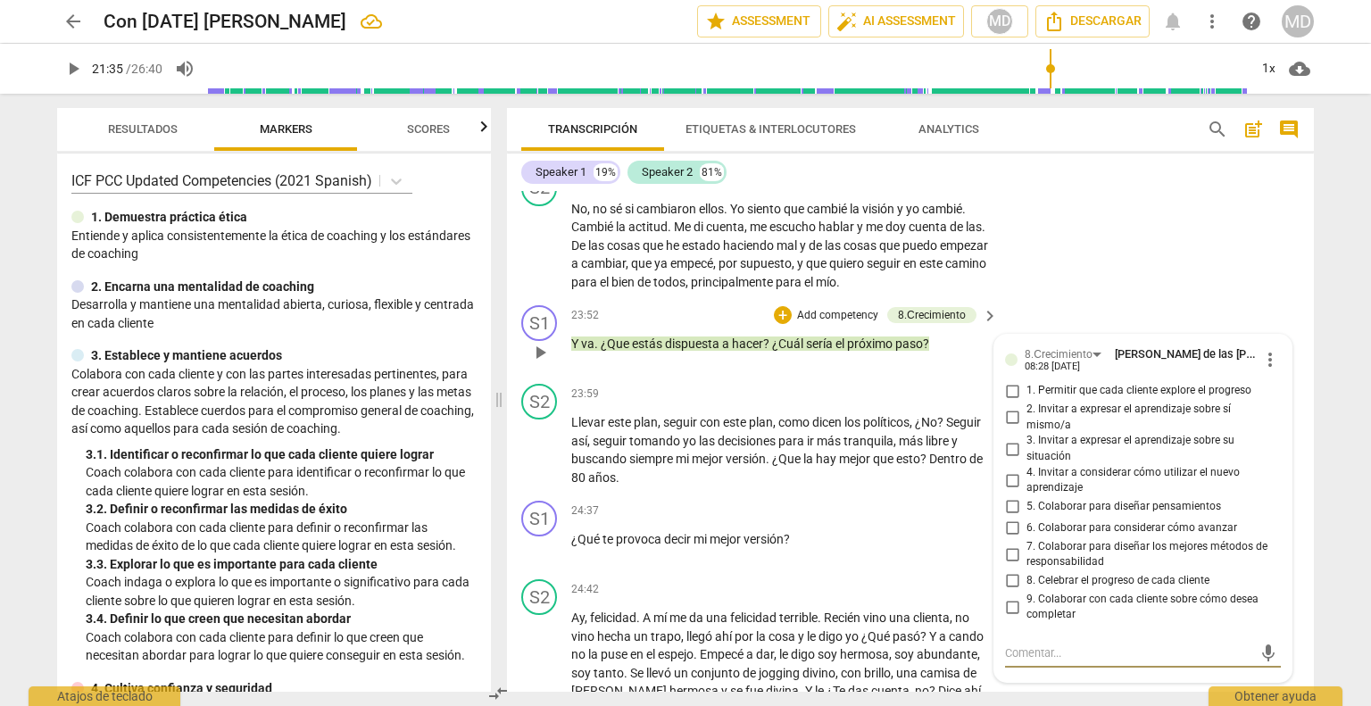
click at [1007, 491] on input "4. Invitar a considerar cómo utilizar el nuevo aprendizaje" at bounding box center [1012, 479] width 29 height 21
checkbox input "true"
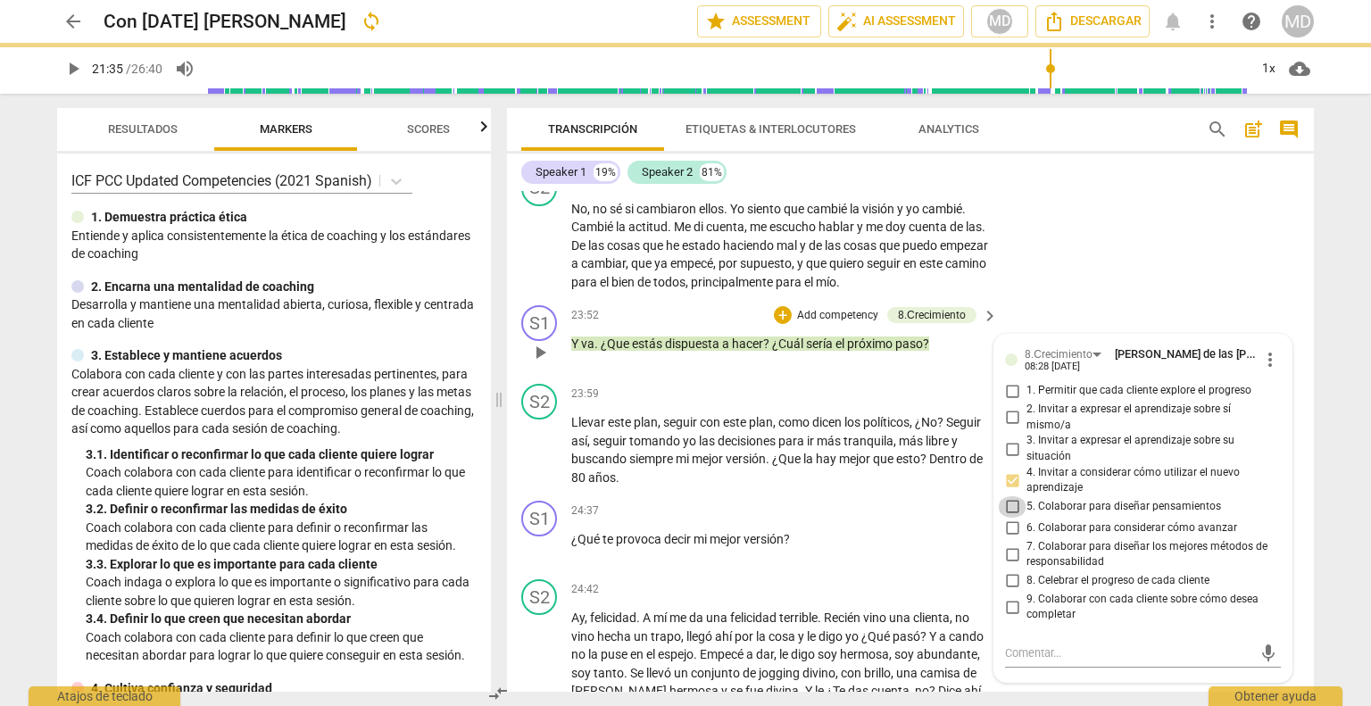
click at [1008, 518] on input "5. Colaborar para diseñar pensamientos" at bounding box center [1012, 506] width 29 height 21
checkbox input "true"
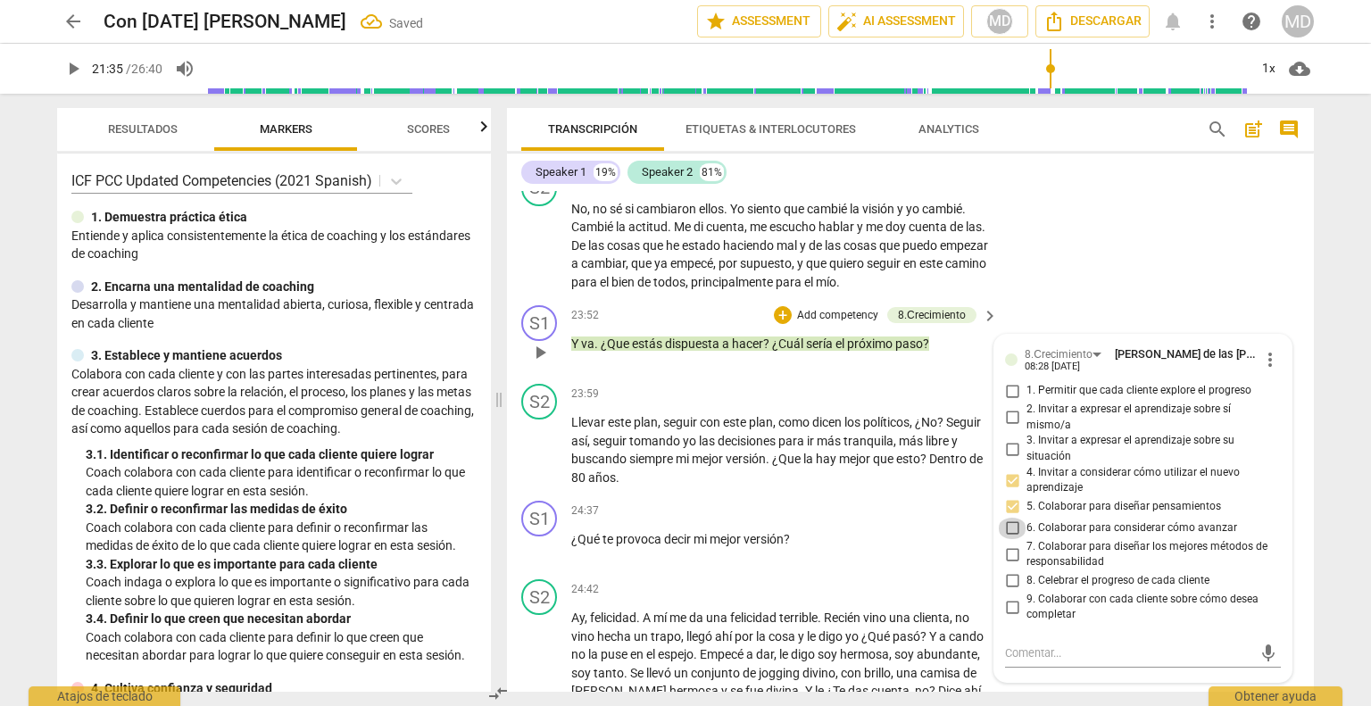
click at [1008, 539] on input "6. Colaborar para considerar cómo avanzar" at bounding box center [1012, 528] width 29 height 21
checkbox input "true"
click at [1008, 565] on input "7. Colaborar para diseñar los mejores métodos de responsabilidad" at bounding box center [1012, 553] width 29 height 21
checkbox input "true"
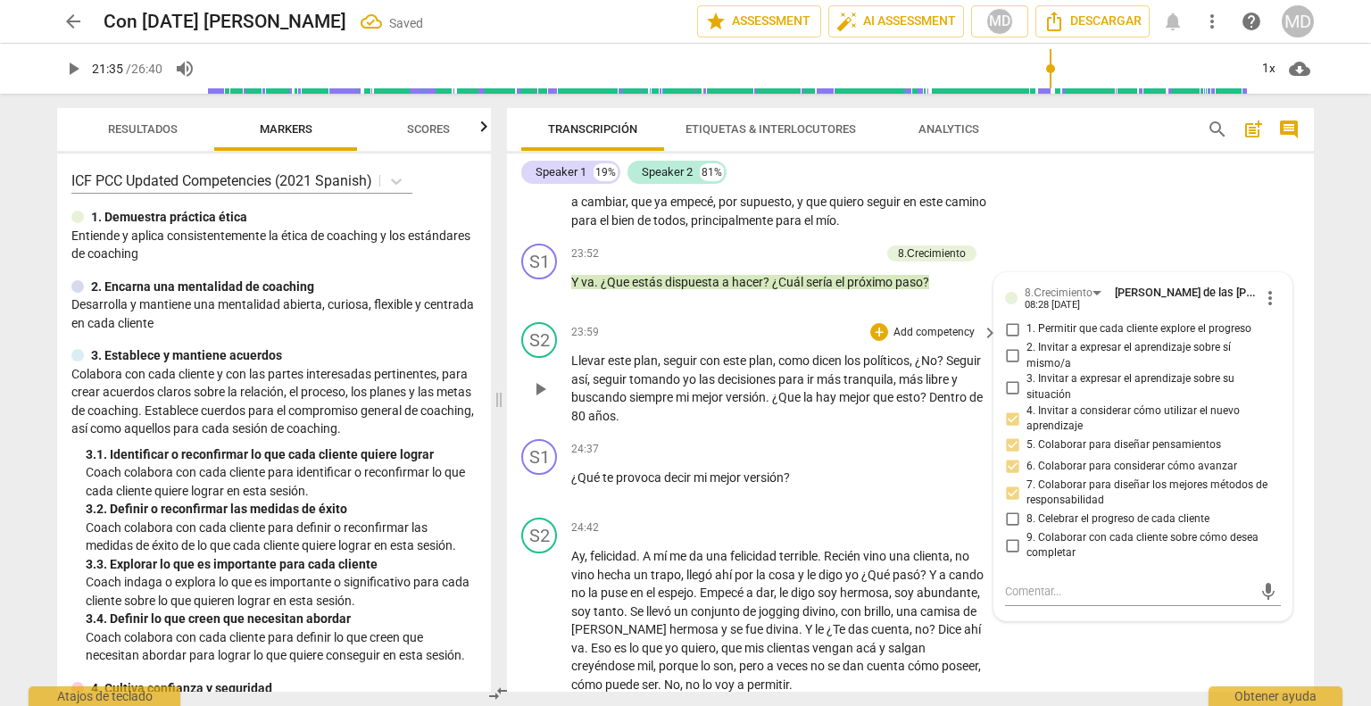
scroll to position [8524, 0]
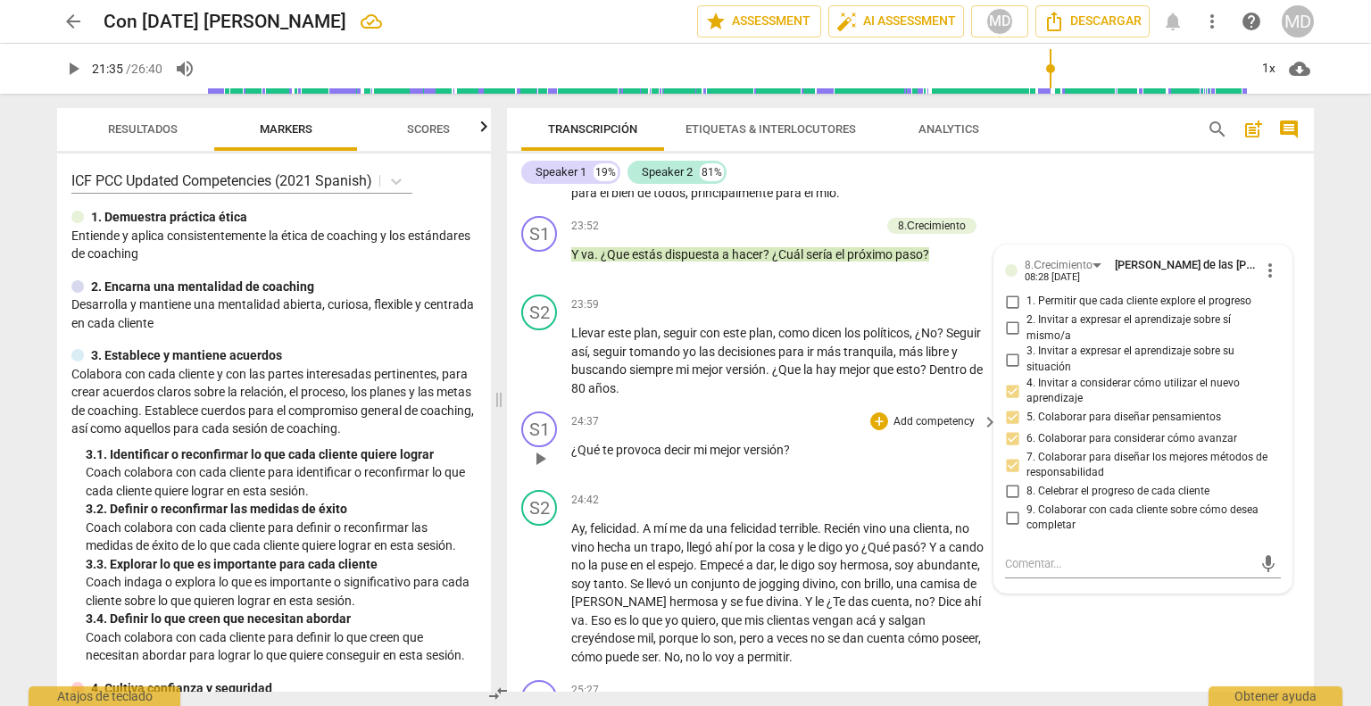
click at [928, 430] on p "Add competency" at bounding box center [934, 422] width 85 height 16
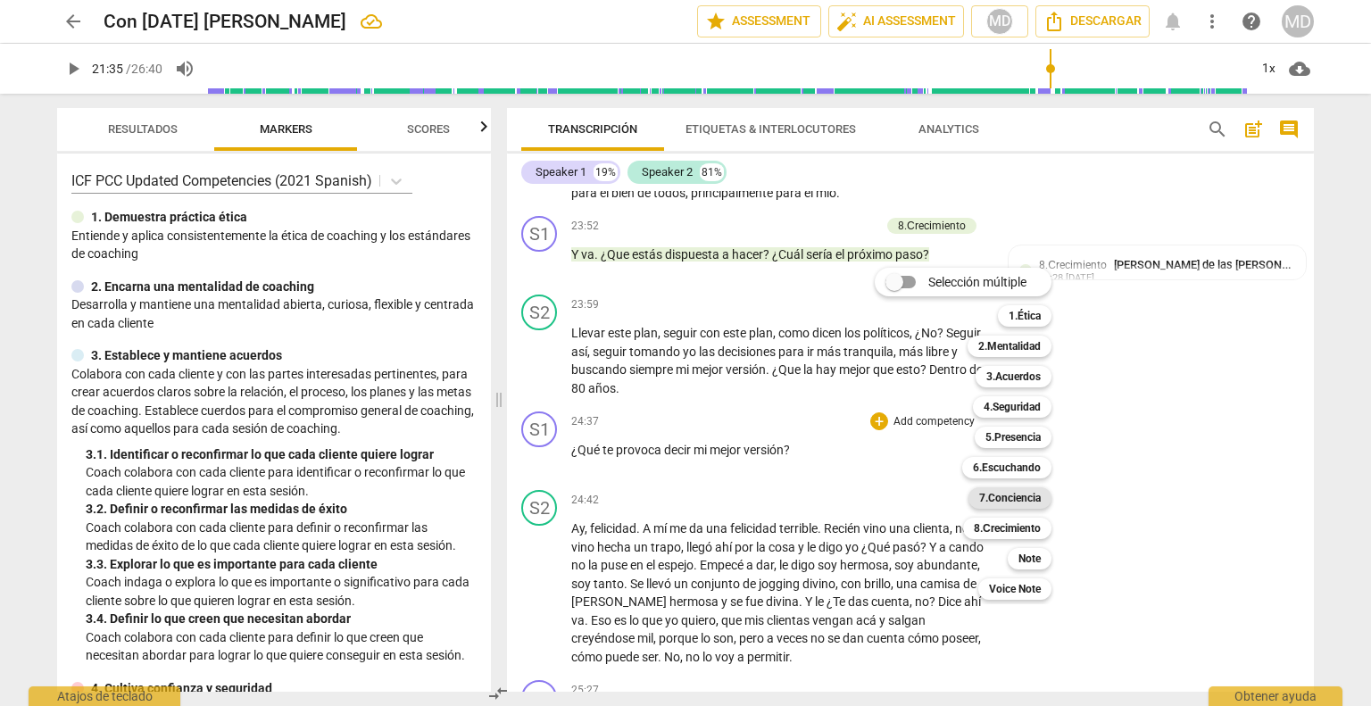
click at [1021, 497] on b "7.Conciencia" at bounding box center [1010, 497] width 62 height 21
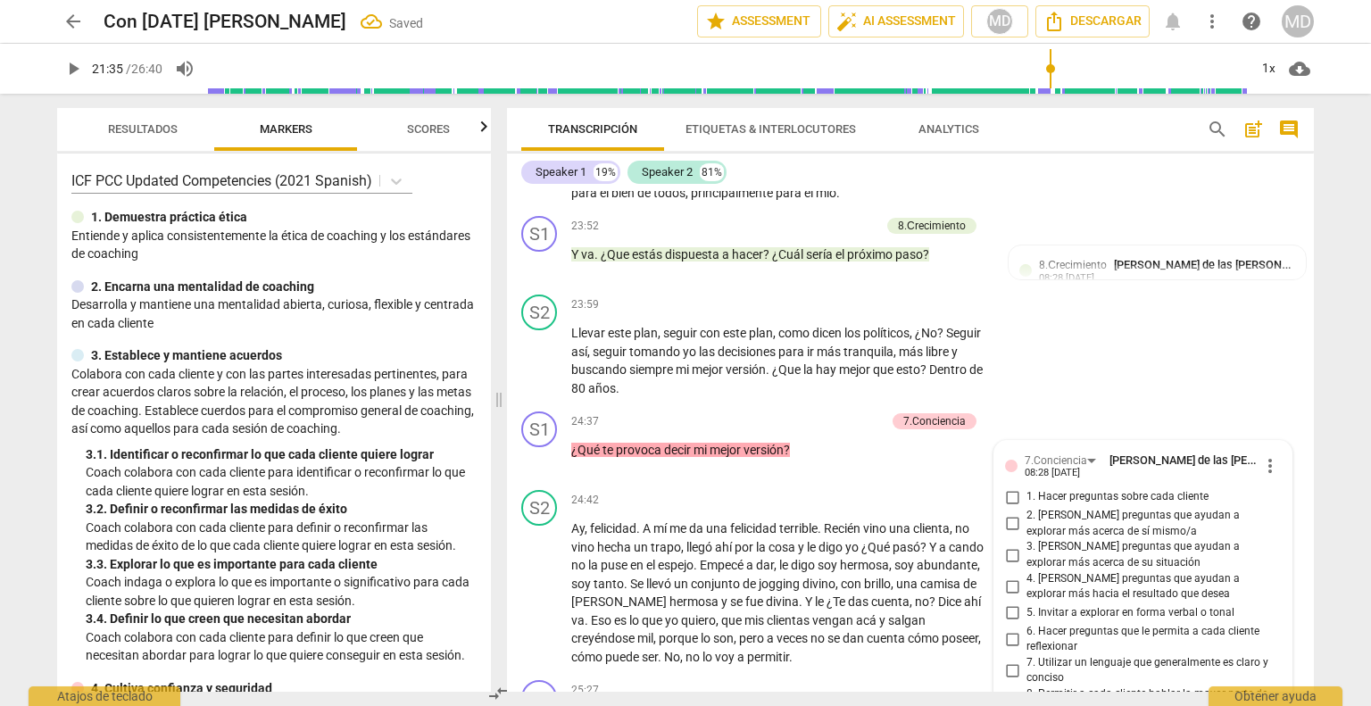
scroll to position [8842, 0]
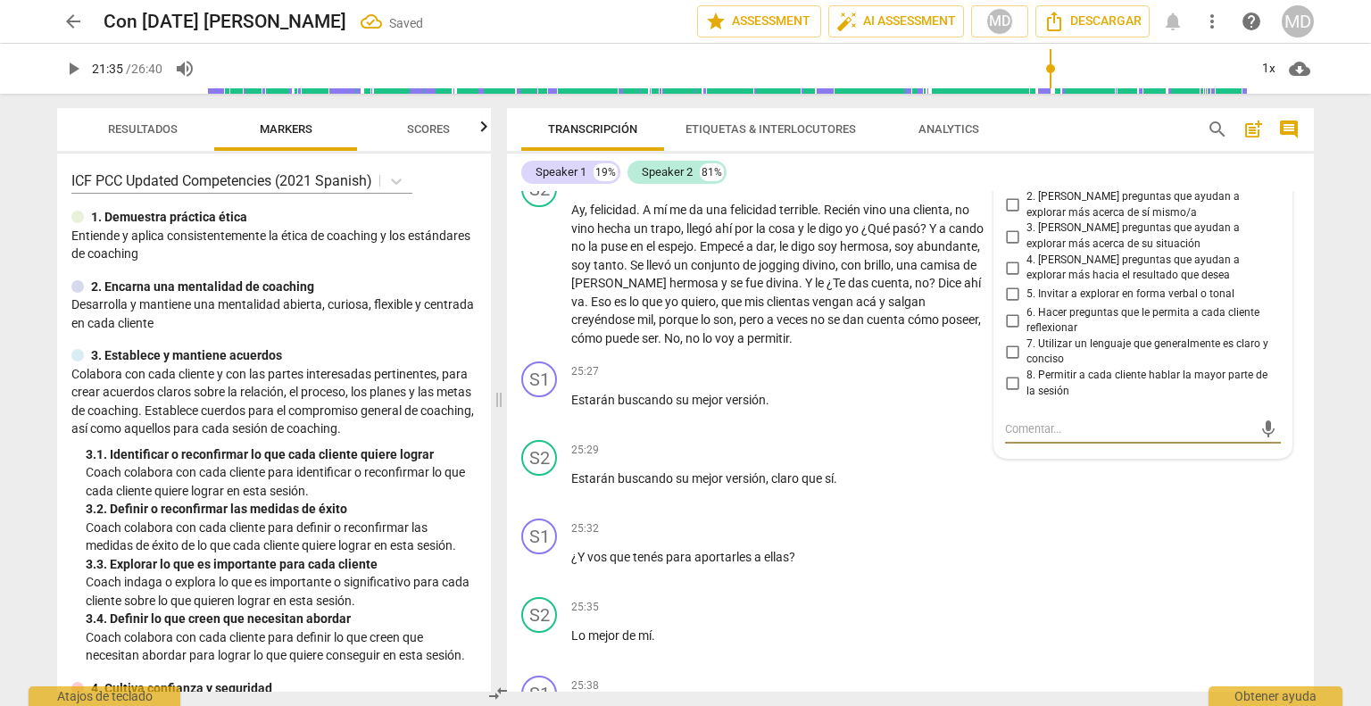
click at [1012, 362] on input "7. Utilizar un lenguaje que generalmente es claro y conciso" at bounding box center [1012, 351] width 29 height 21
checkbox input "true"
click at [1012, 331] on input "6. Hacer preguntas que le permita a cada cliente reflexionar" at bounding box center [1012, 320] width 29 height 21
checkbox input "true"
click at [1009, 303] on input "5. Invitar a explorar en forma verbal o tonal" at bounding box center [1012, 294] width 29 height 21
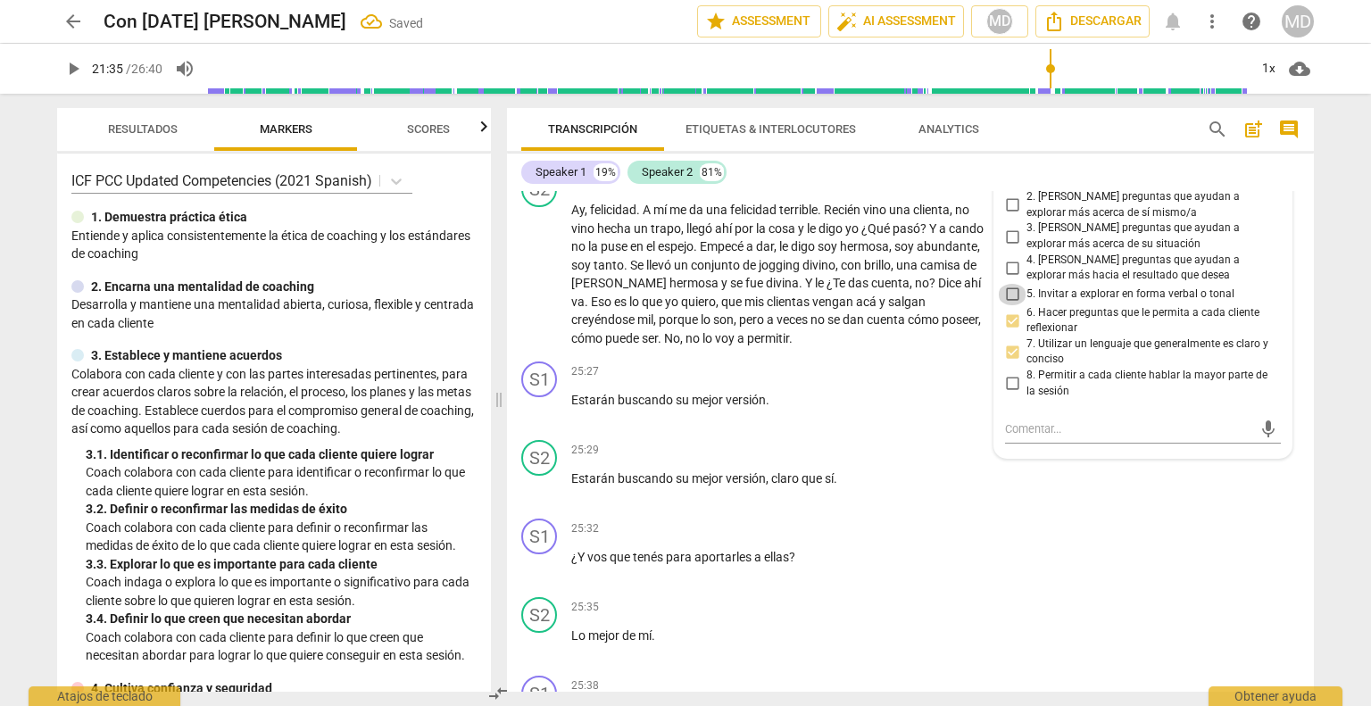
checkbox input "true"
click at [1007, 278] on input "4. [PERSON_NAME] preguntas que ayudan a explorar más hacia el resultado que des…" at bounding box center [1012, 267] width 29 height 21
checkbox input "true"
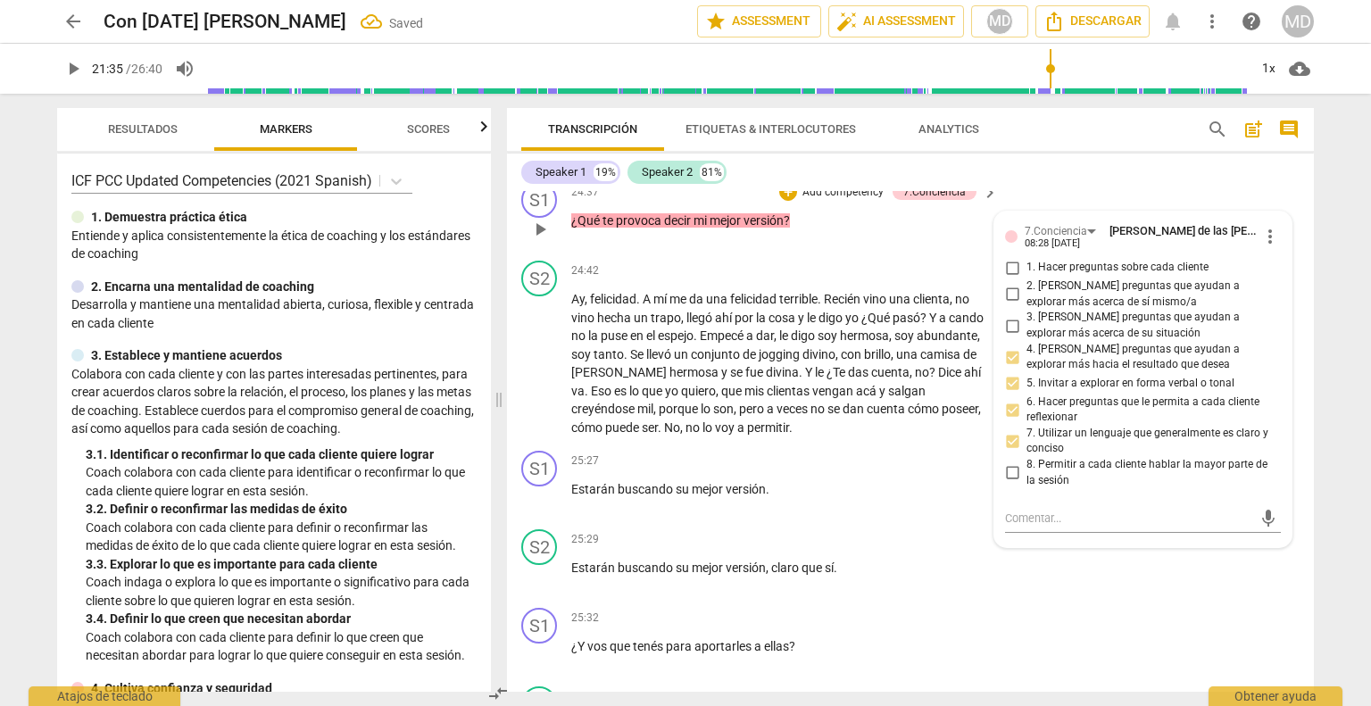
click at [1008, 303] on input "2. [PERSON_NAME] preguntas que ayudan a explorar más acerca de sí mismo/a" at bounding box center [1012, 294] width 29 height 21
checkbox input "true"
click at [543, 509] on span "play_arrow" at bounding box center [539, 497] width 21 height 21
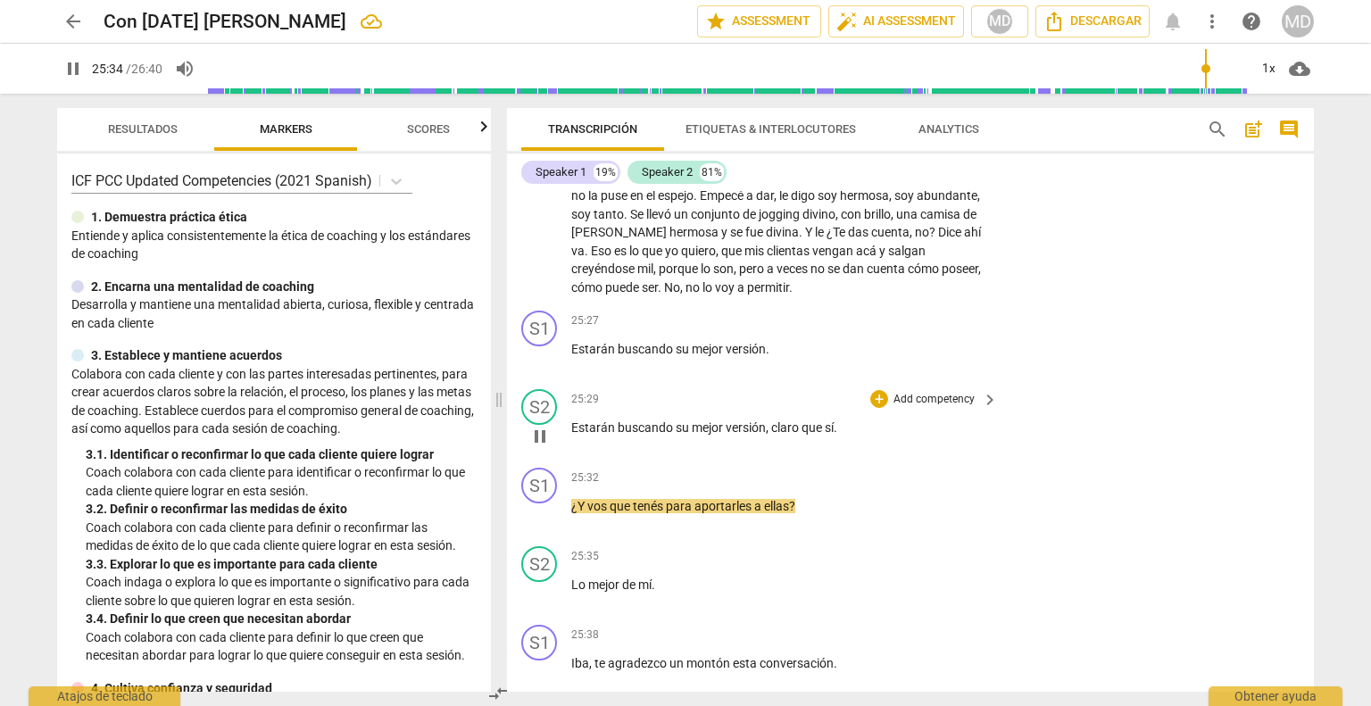
scroll to position [8932, 0]
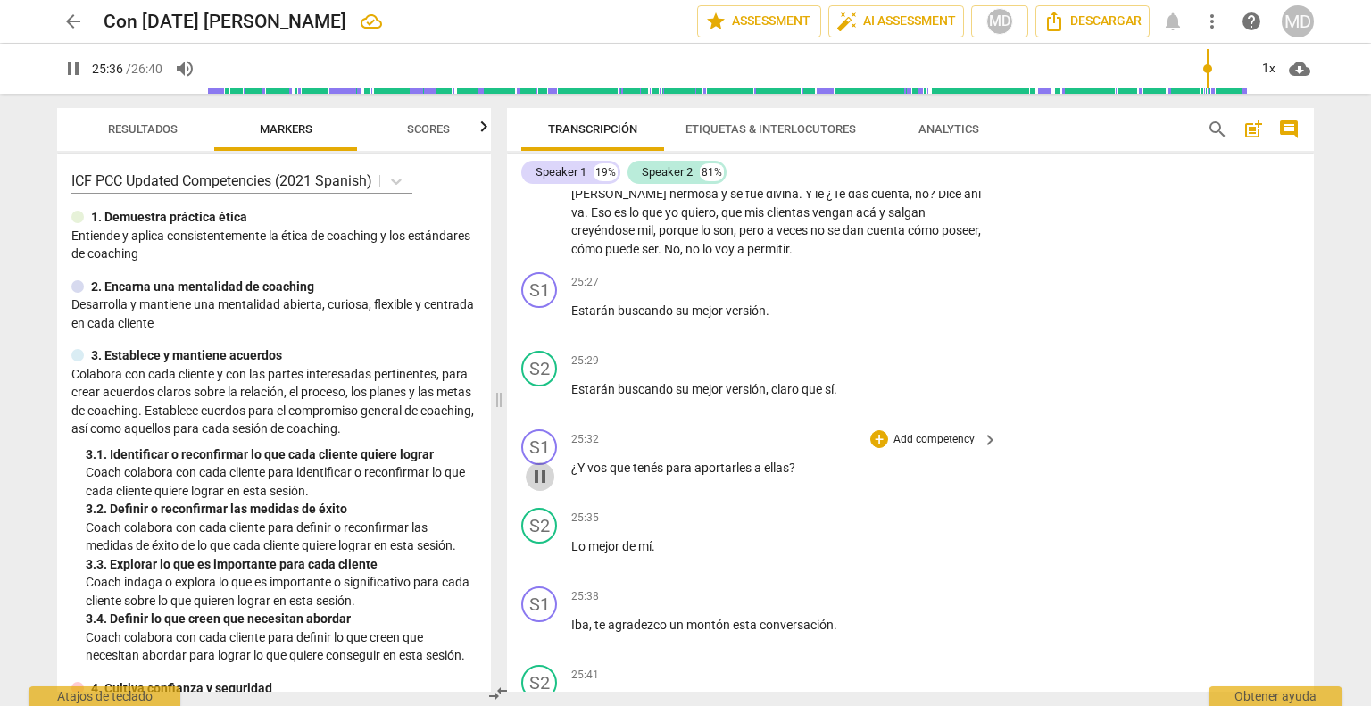
click at [539, 487] on span "pause" at bounding box center [539, 476] width 21 height 21
type input "1537"
click at [932, 444] on p "Add competency" at bounding box center [934, 440] width 85 height 16
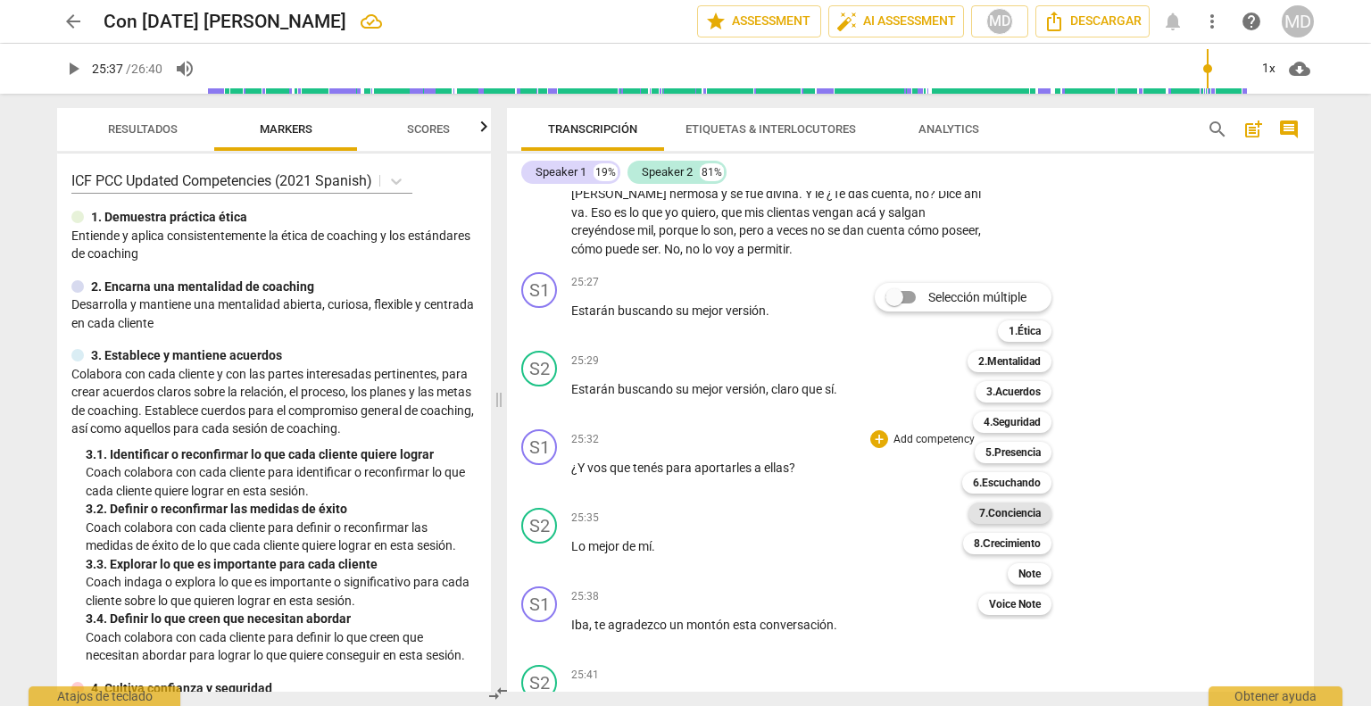
click at [1025, 512] on b "7.Conciencia" at bounding box center [1010, 512] width 62 height 21
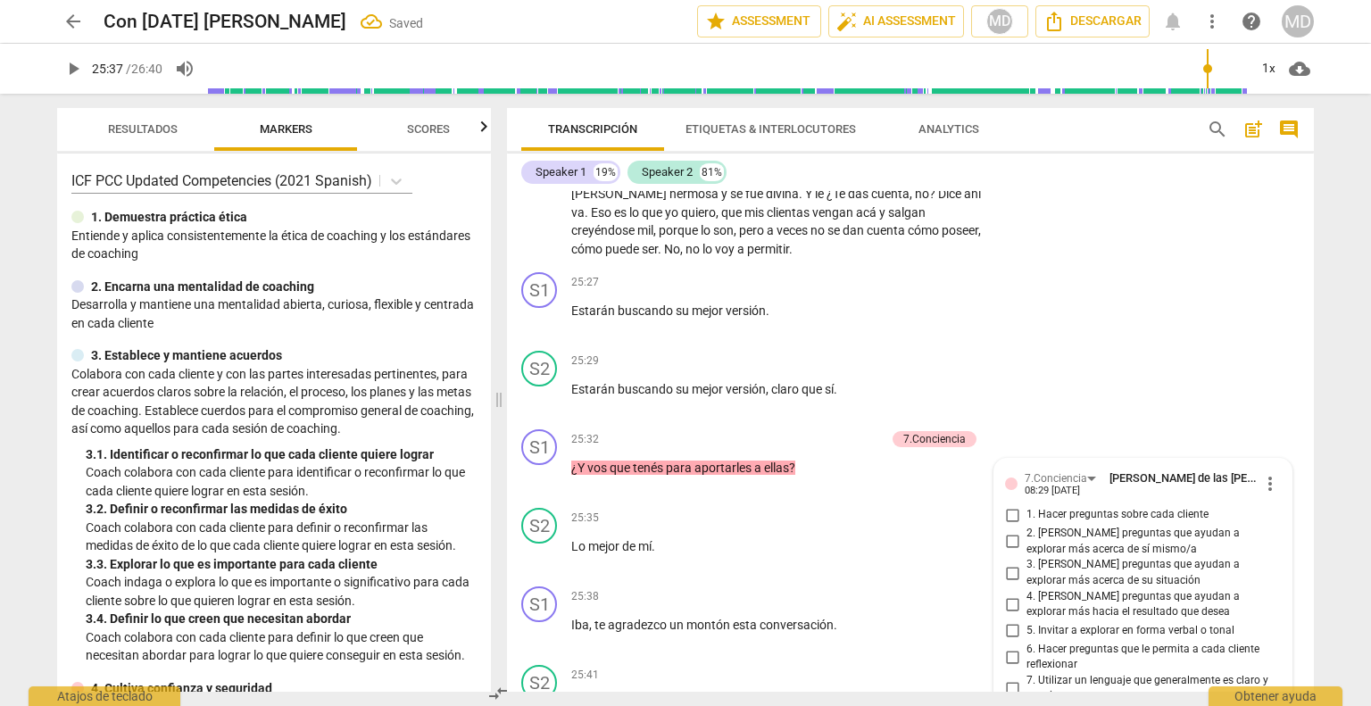
scroll to position [9266, 0]
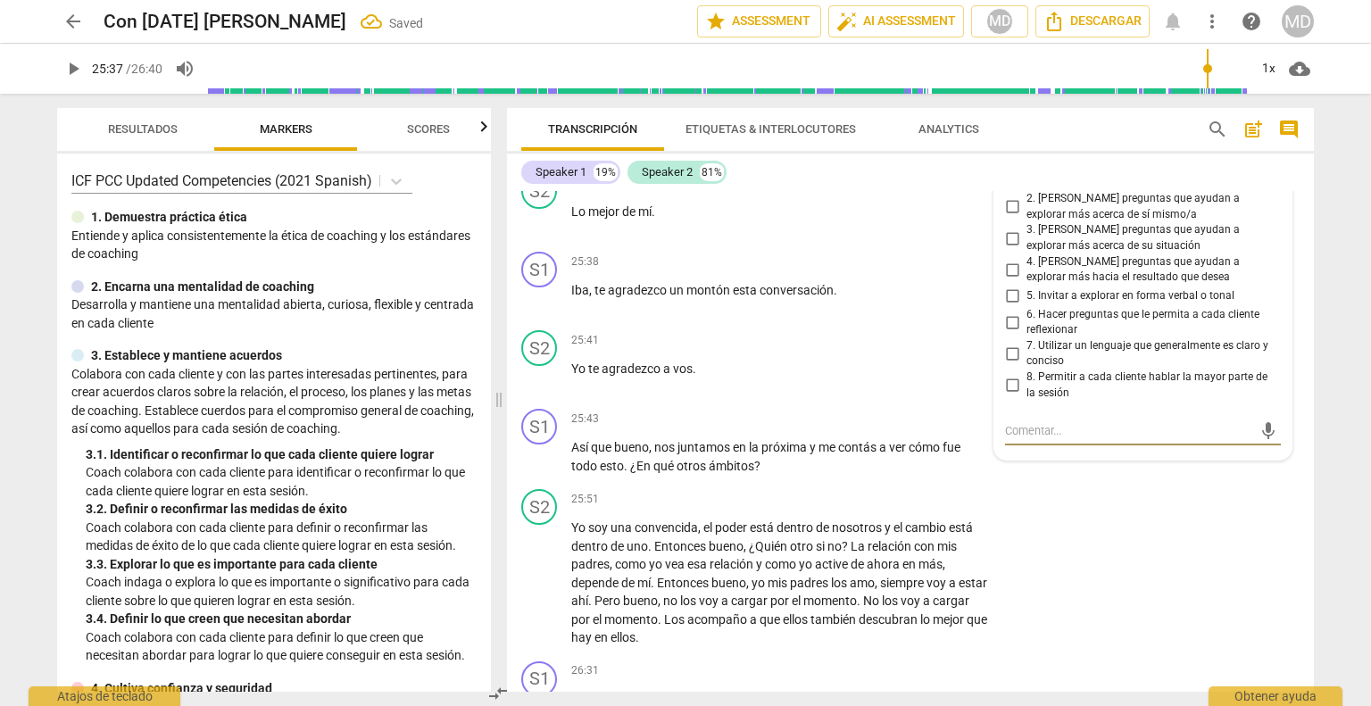
click at [1016, 364] on input "7. Utilizar un lenguaje que generalmente es claro y conciso" at bounding box center [1012, 353] width 29 height 21
checkbox input "true"
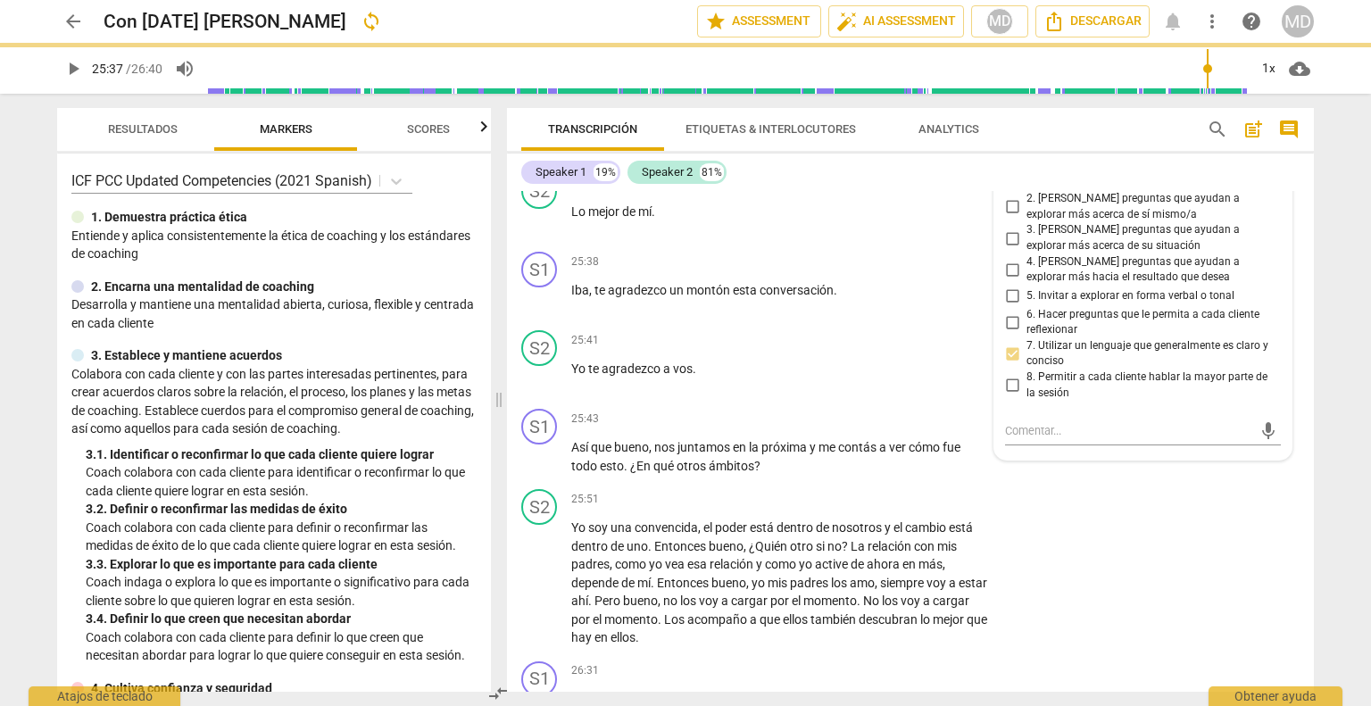
click at [1011, 333] on input "6. Hacer preguntas que le permita a cada cliente reflexionar" at bounding box center [1012, 321] width 29 height 21
checkbox input "true"
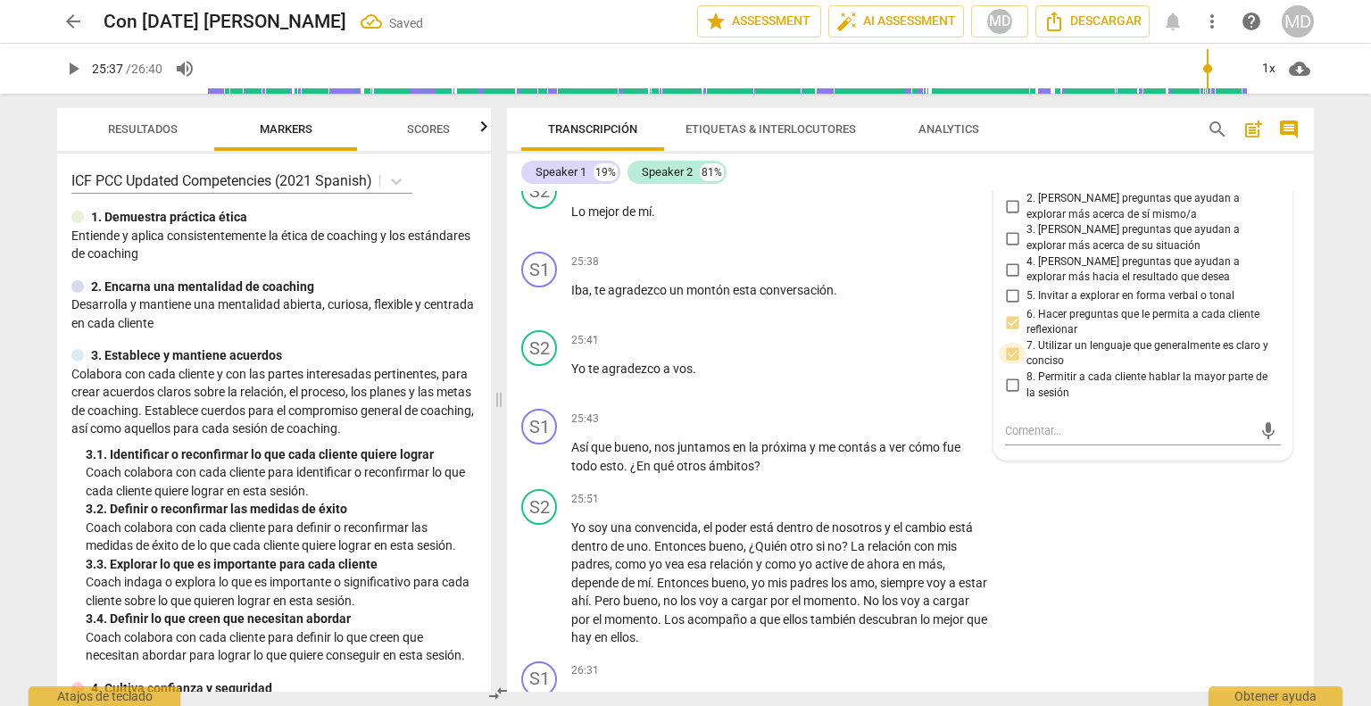
click at [1008, 364] on input "7. Utilizar un lenguaje que generalmente es claro y conciso" at bounding box center [1012, 353] width 29 height 21
checkbox input "false"
click at [1008, 278] on input "4. [PERSON_NAME] preguntas que ayudan a explorar más hacia el resultado que des…" at bounding box center [1012, 269] width 29 height 21
checkbox input "true"
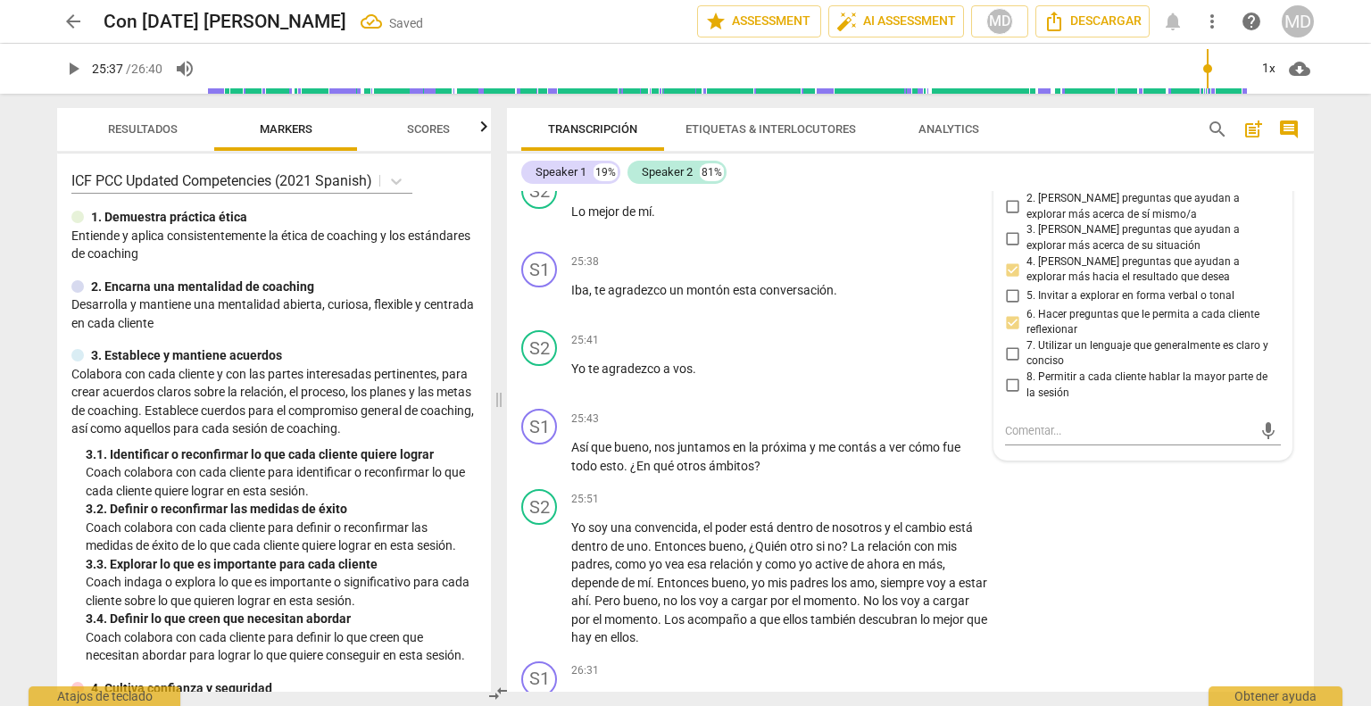
click at [1008, 218] on input "2. [PERSON_NAME] preguntas que ayudan a explorar más acerca de sí mismo/a" at bounding box center [1012, 206] width 29 height 21
checkbox input "true"
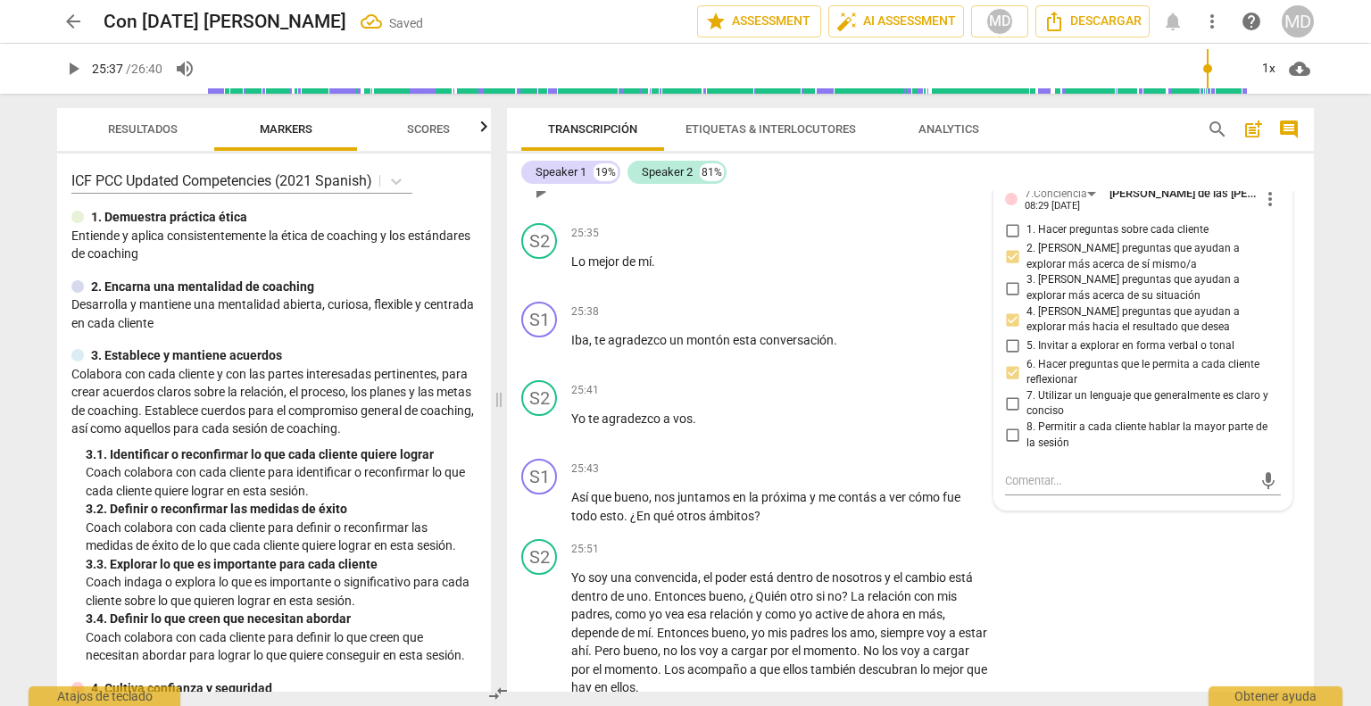
scroll to position [9177, 0]
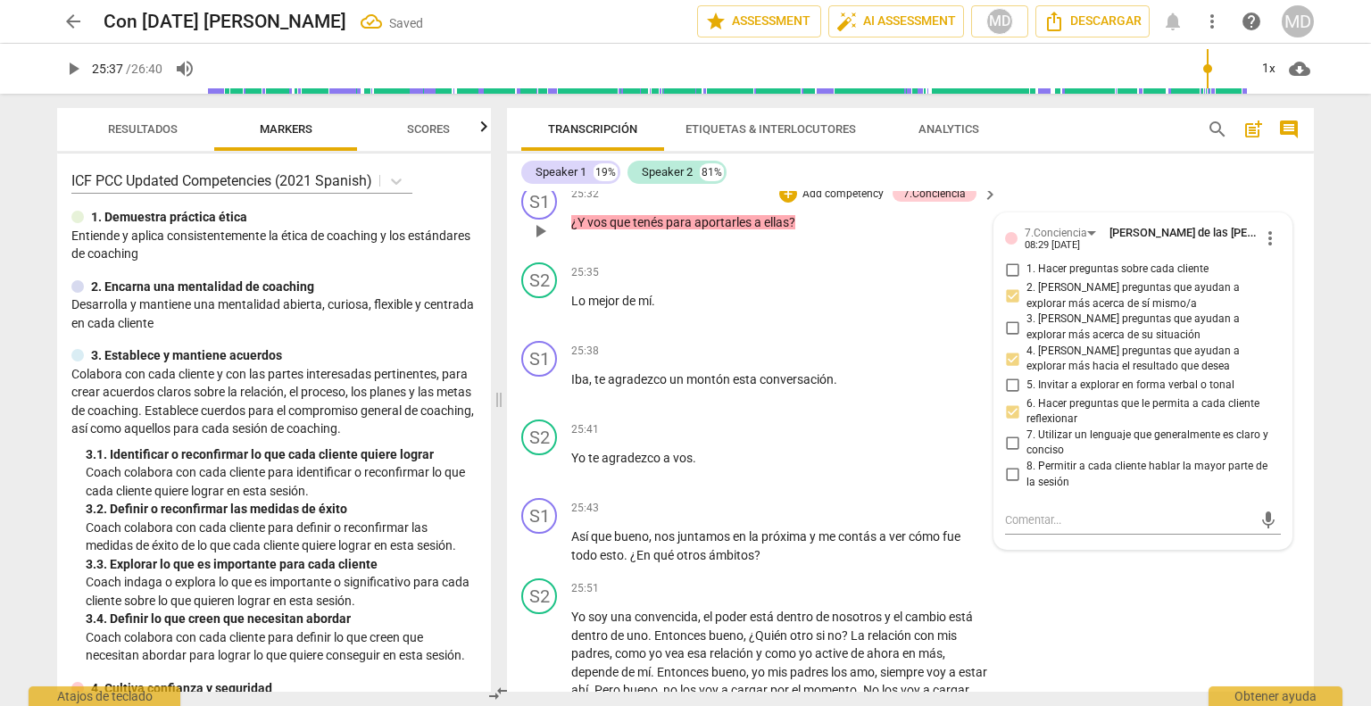
click at [1010, 277] on input "1. Hacer preguntas sobre cada cliente" at bounding box center [1012, 269] width 29 height 21
checkbox input "true"
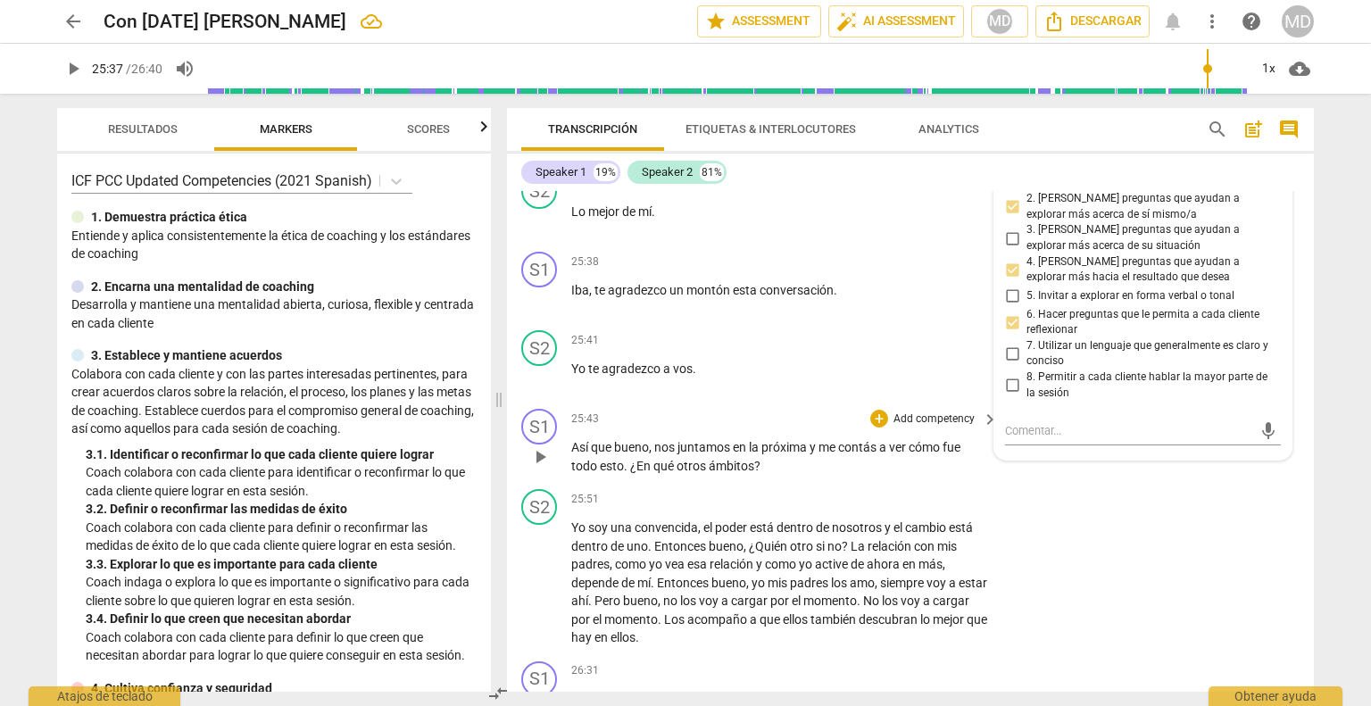
click at [935, 424] on p "Add competency" at bounding box center [934, 419] width 85 height 16
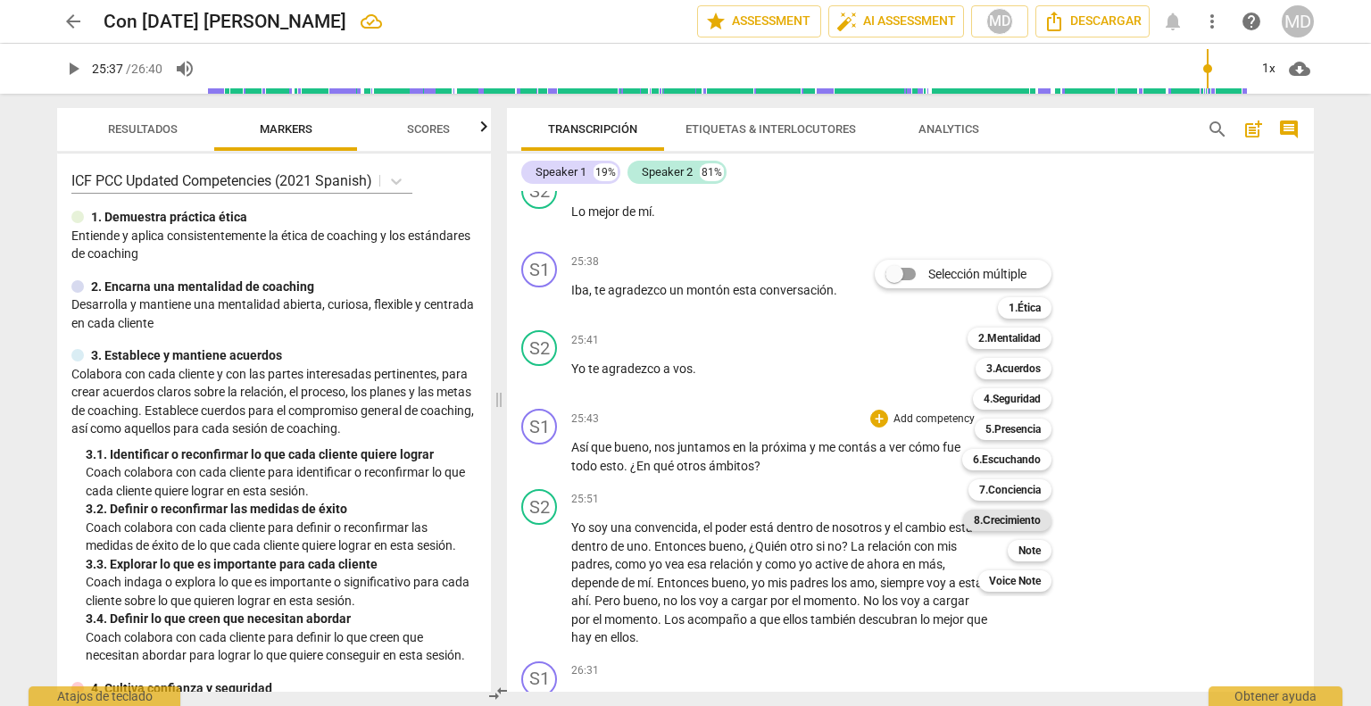
click at [991, 518] on b "8.Сrecimiento" at bounding box center [1007, 520] width 67 height 21
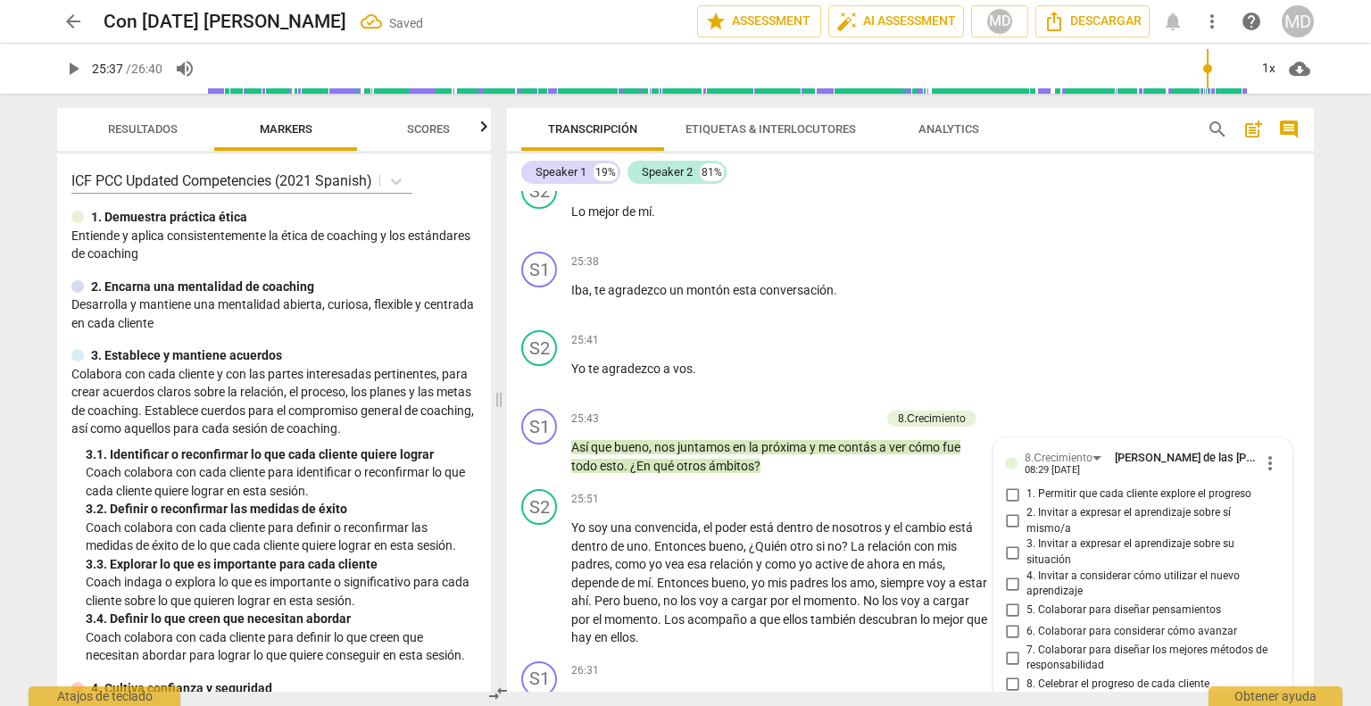
scroll to position [9381, 0]
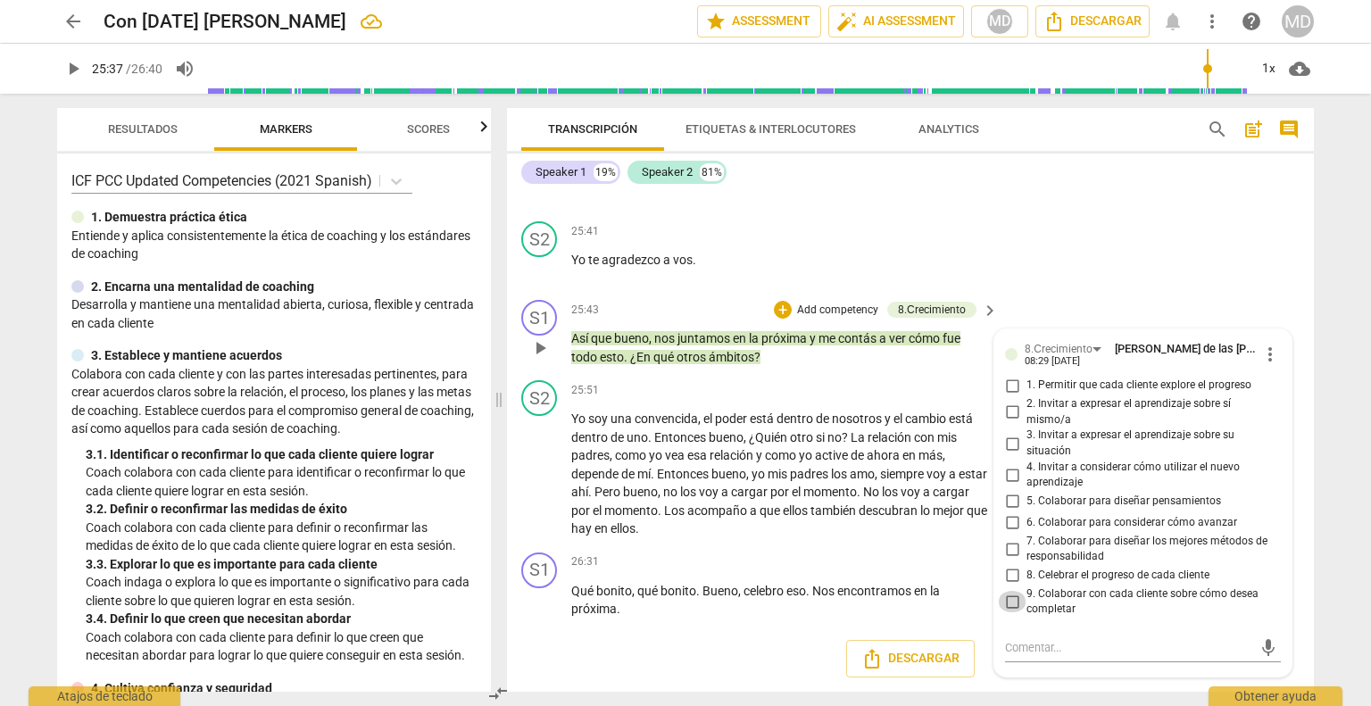
click at [1008, 604] on input "9. Colaborar con cada cliente sobre cómo desea completar" at bounding box center [1012, 601] width 29 height 21
checkbox input "true"
click at [932, 563] on p "Add competency" at bounding box center [934, 562] width 85 height 16
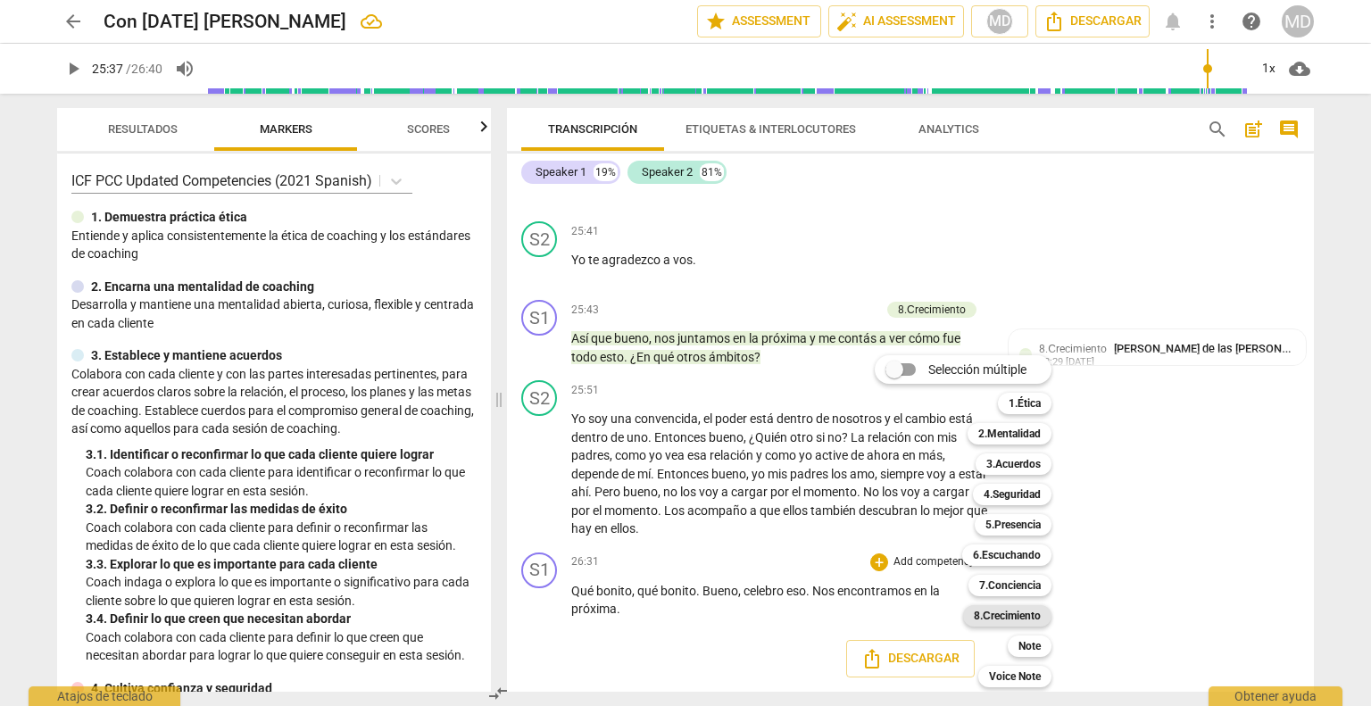
click at [1000, 616] on b "8.Сrecimiento" at bounding box center [1007, 615] width 67 height 21
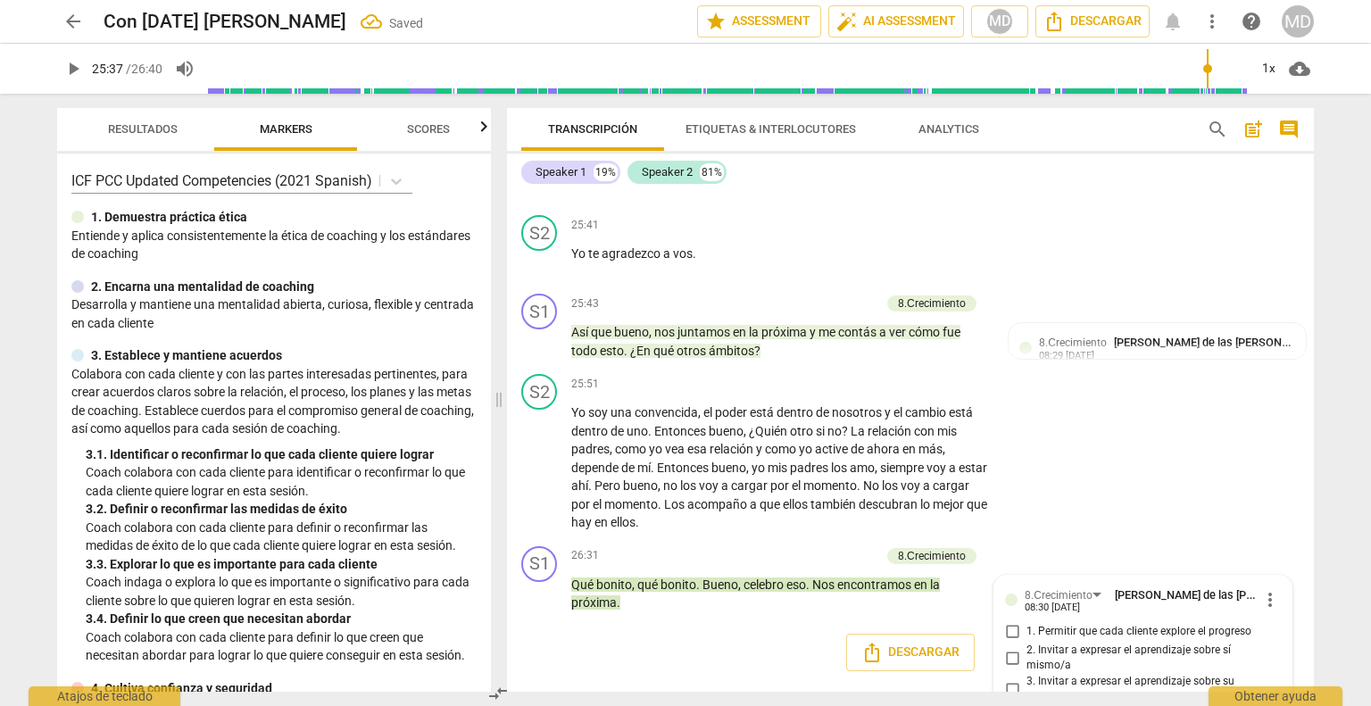
scroll to position [9621, 0]
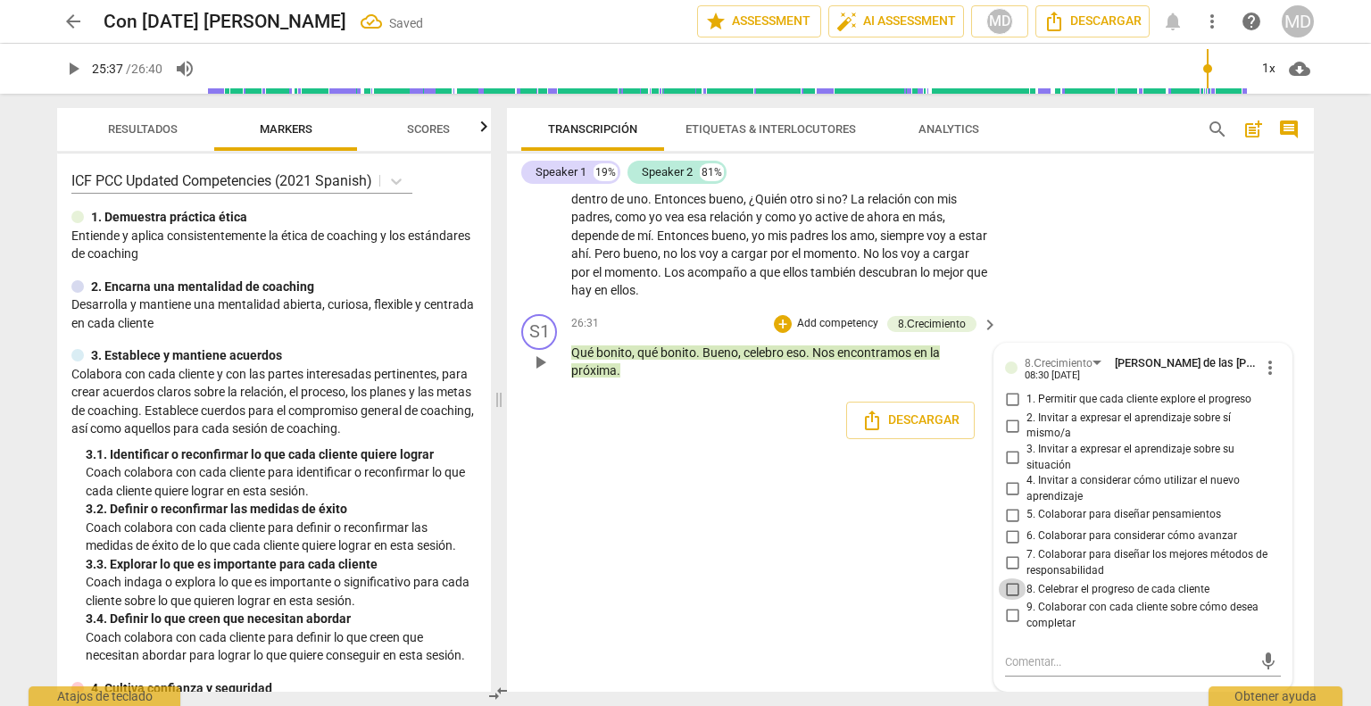
click at [1008, 588] on input "8. Celebrar el progreso de cada cliente" at bounding box center [1012, 588] width 29 height 21
checkbox input "true"
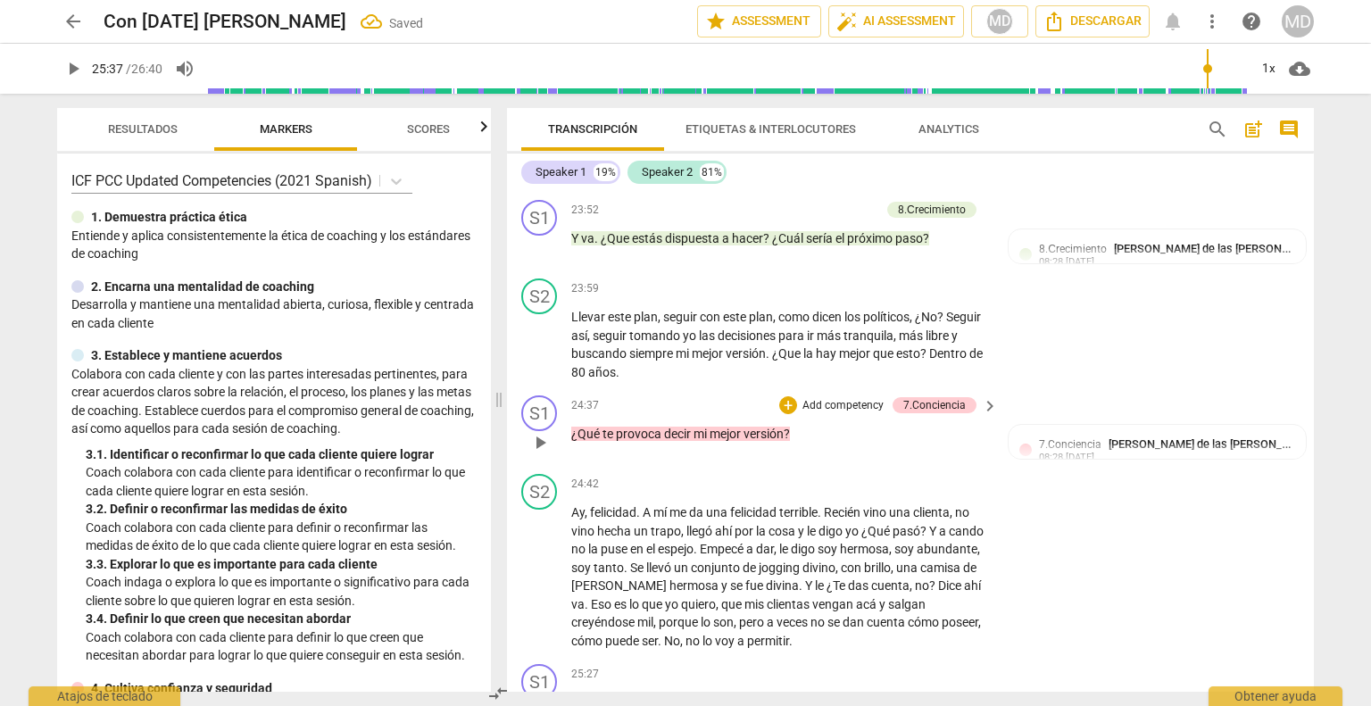
scroll to position [8639, 0]
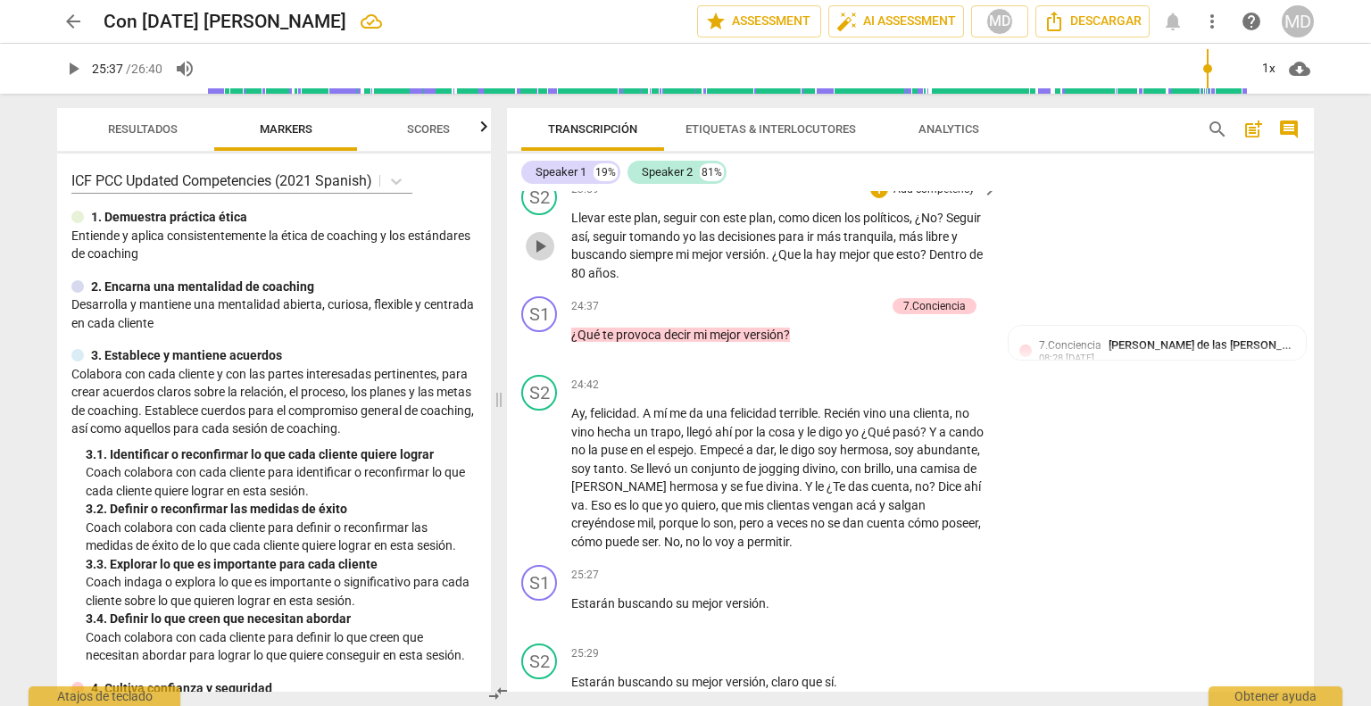
click at [535, 257] on span "play_arrow" at bounding box center [539, 246] width 21 height 21
click at [535, 257] on span "pause" at bounding box center [539, 246] width 21 height 21
click at [536, 257] on span "play_arrow" at bounding box center [539, 246] width 21 height 21
click at [532, 347] on span "pause" at bounding box center [539, 343] width 21 height 21
type input "1477"
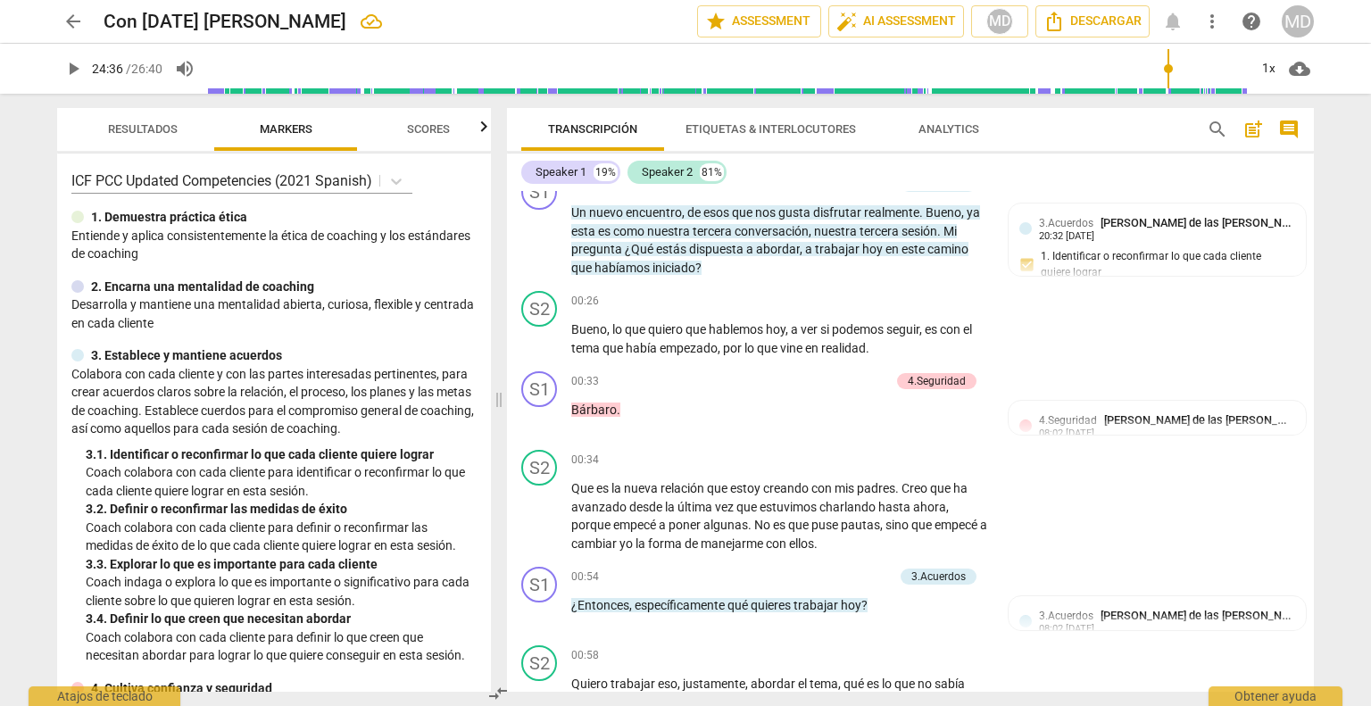
scroll to position [0, 0]
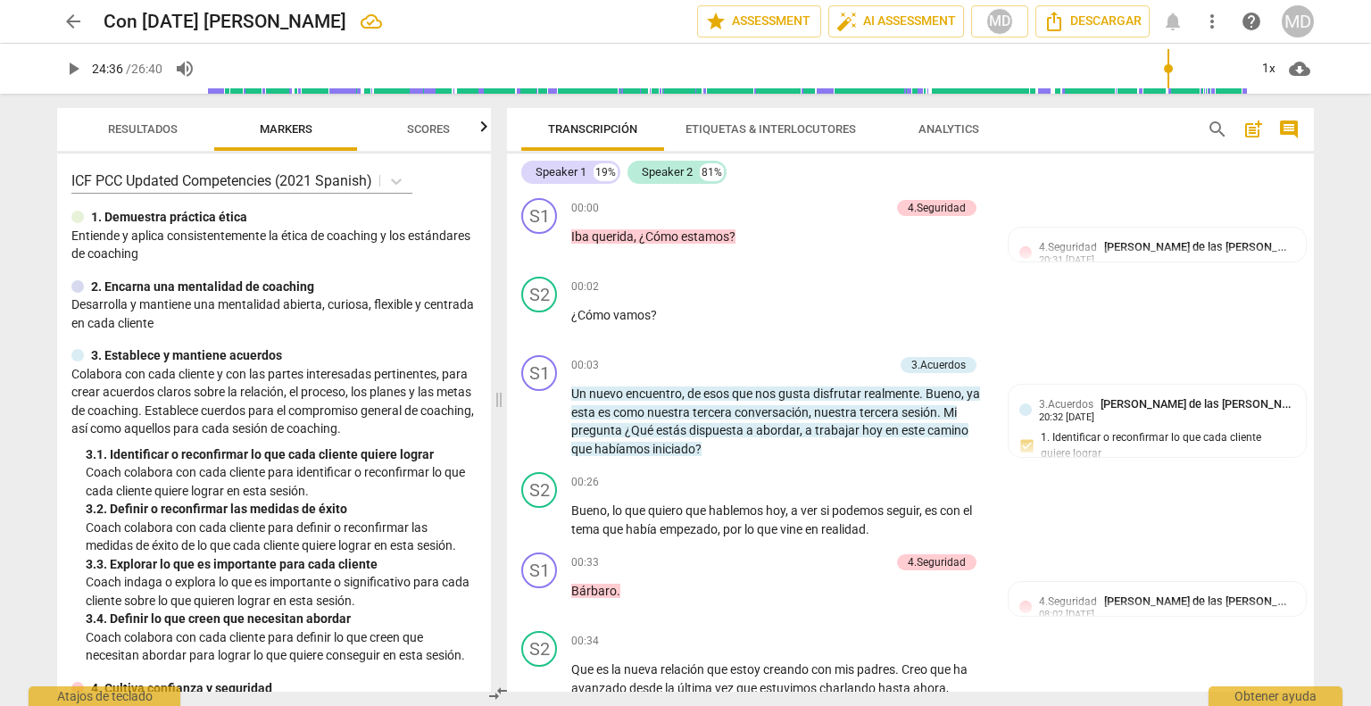
click at [1170, 174] on div "Speaker 1 19% Speaker 2 81%" at bounding box center [910, 172] width 778 height 30
click at [436, 131] on span "Scores" at bounding box center [428, 128] width 43 height 13
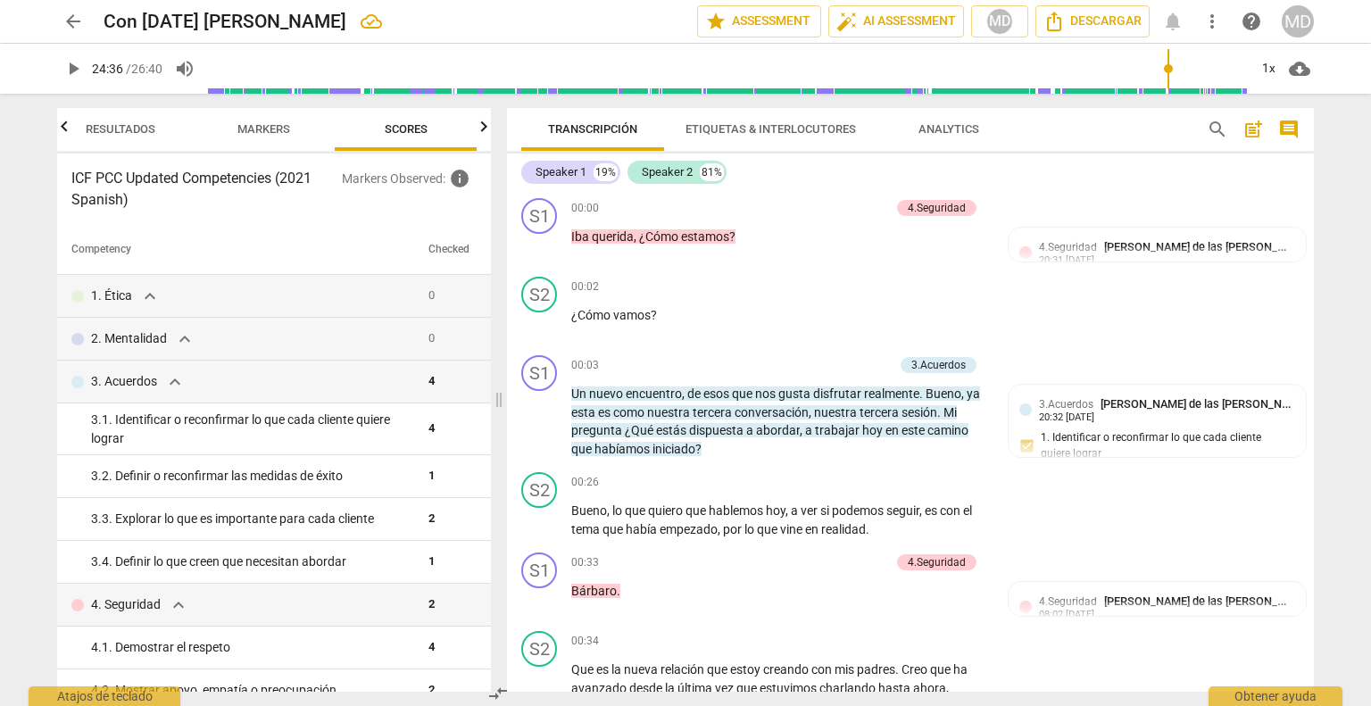
click at [261, 120] on span "Markers" at bounding box center [263, 130] width 95 height 24
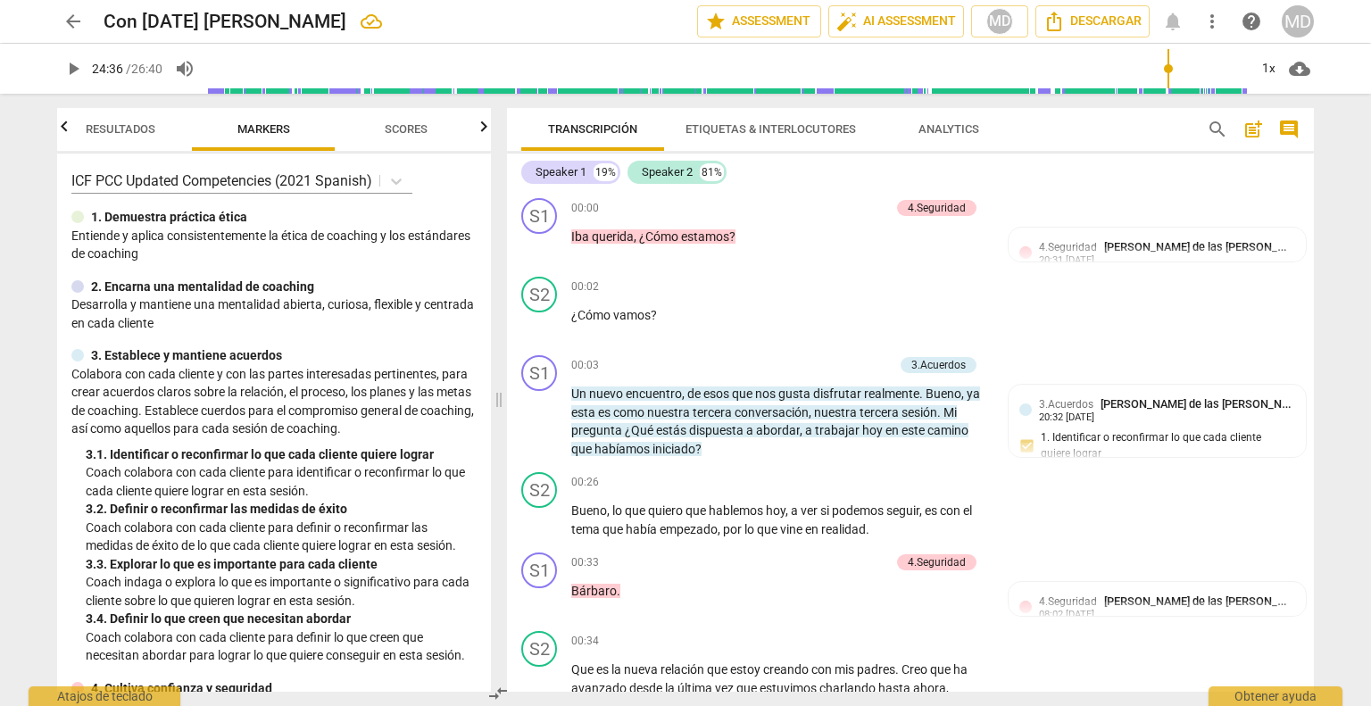
click at [141, 130] on span "Resultados" at bounding box center [121, 128] width 70 height 13
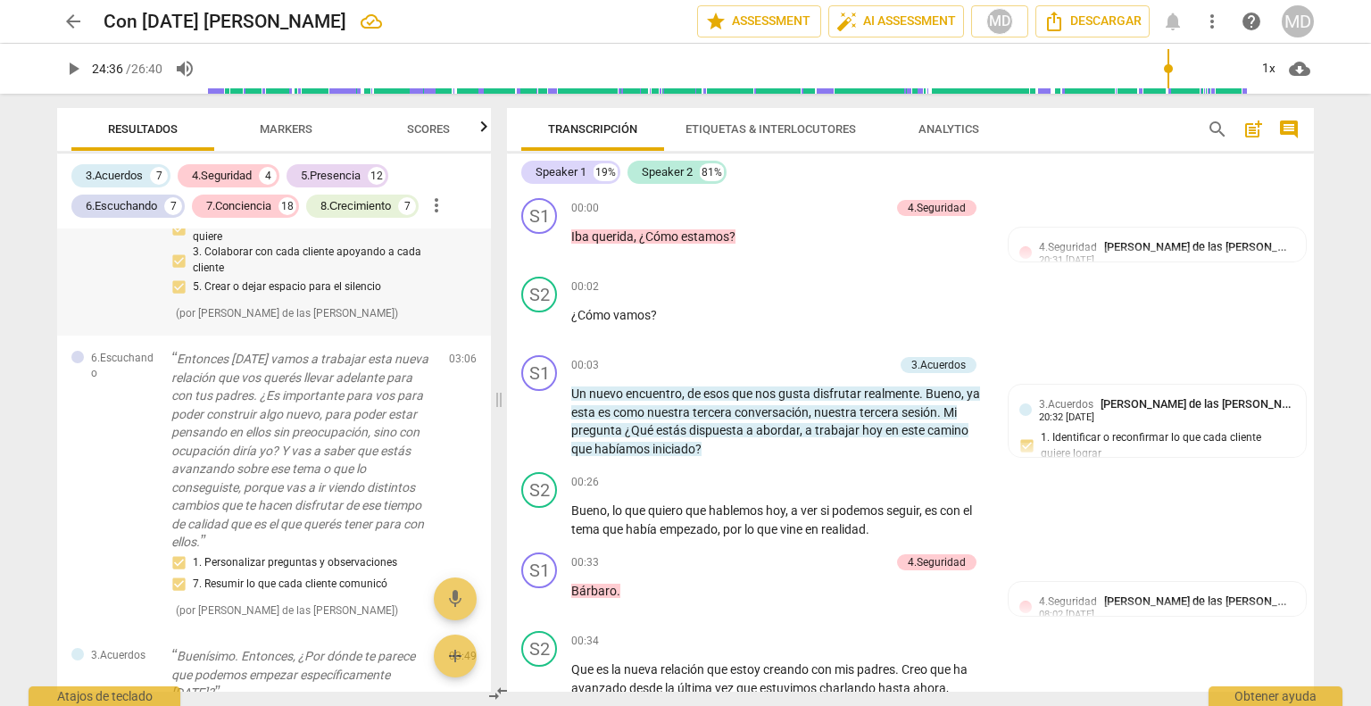
scroll to position [1517, 0]
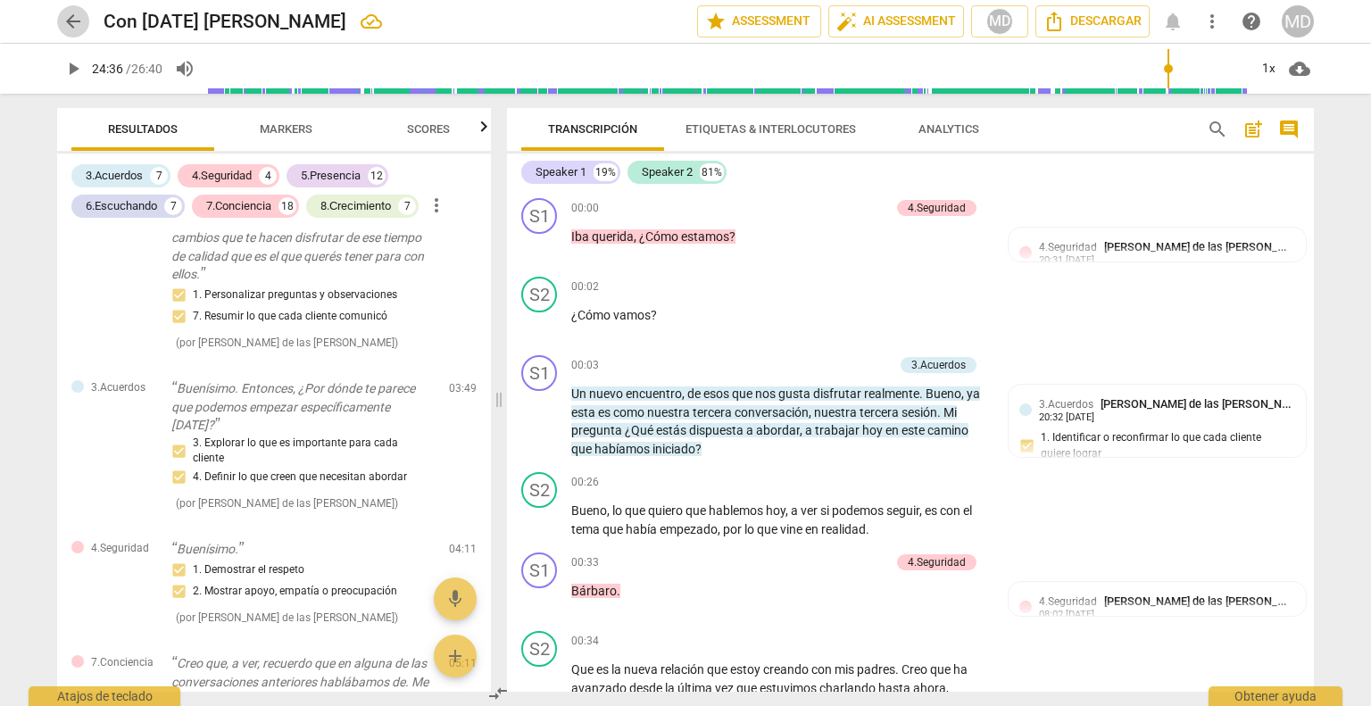
click at [69, 22] on span "arrow_back" at bounding box center [72, 21] width 21 height 21
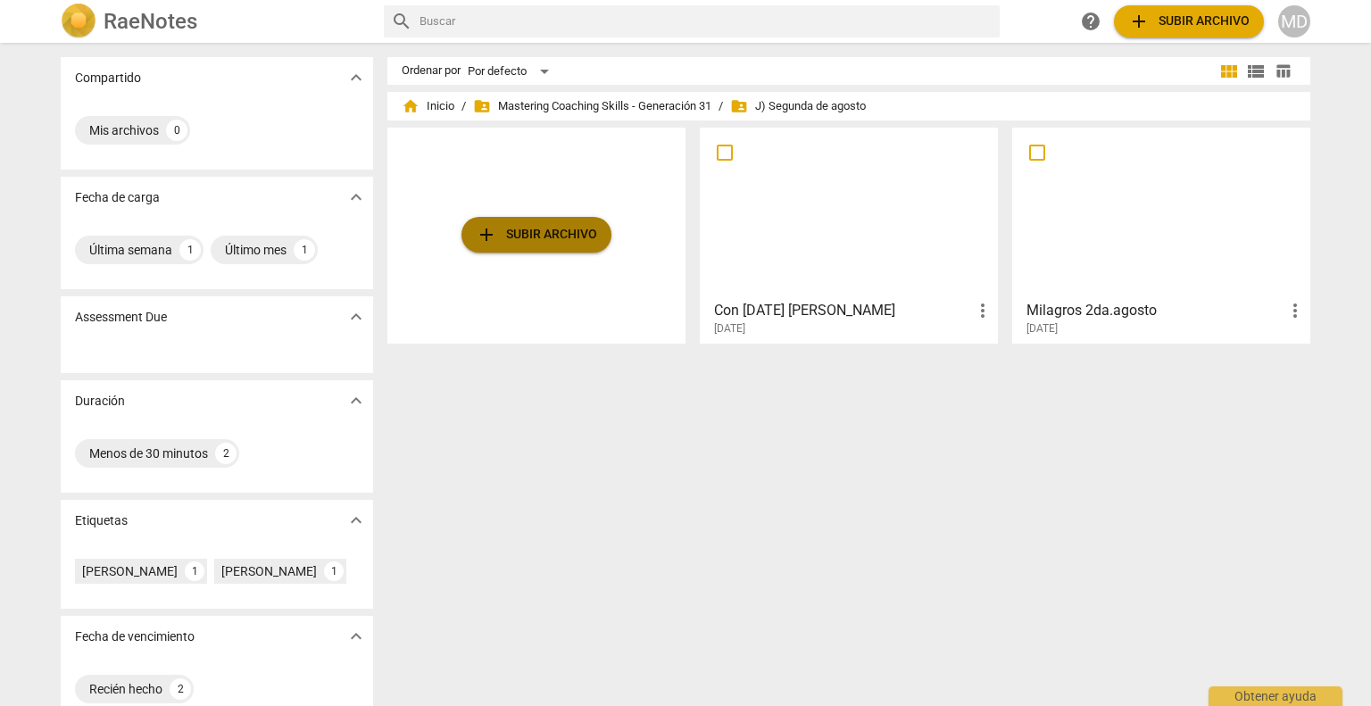
click at [561, 239] on span "add Subir archivo" at bounding box center [536, 234] width 121 height 21
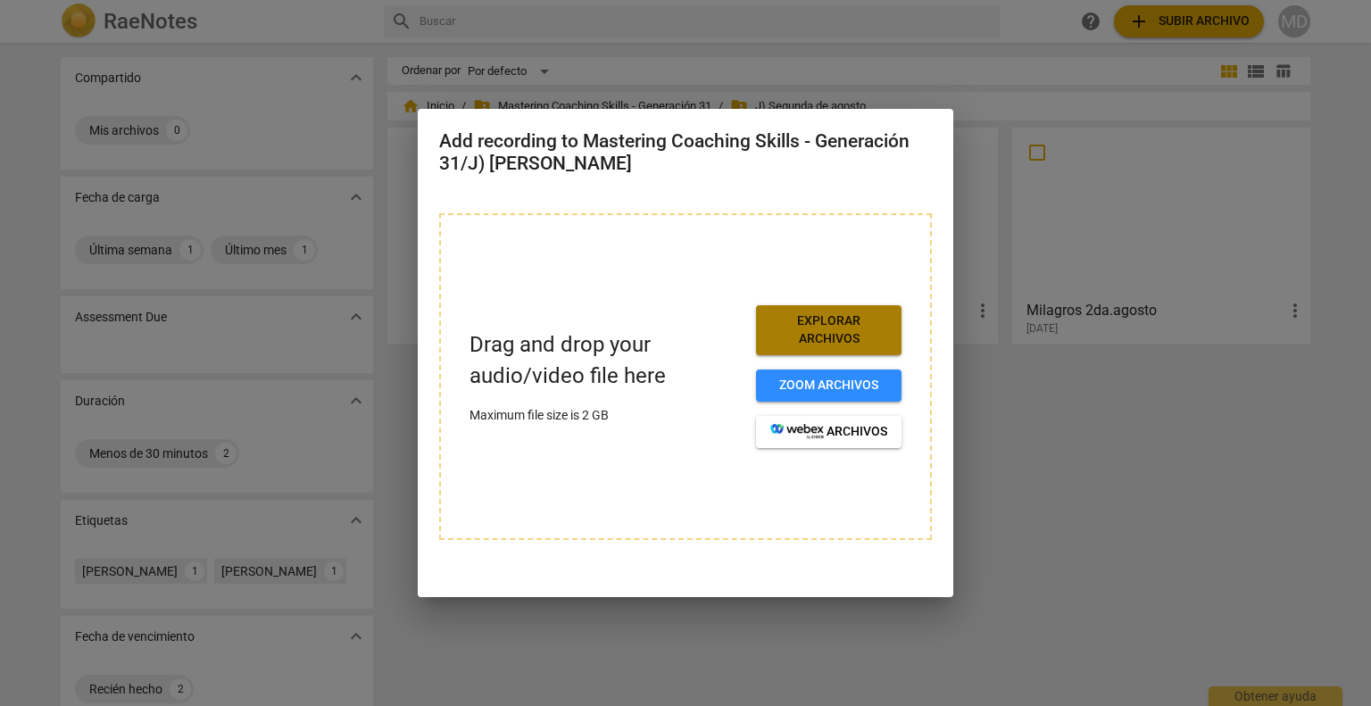
click at [825, 329] on span "Explorar archivos" at bounding box center [828, 329] width 117 height 35
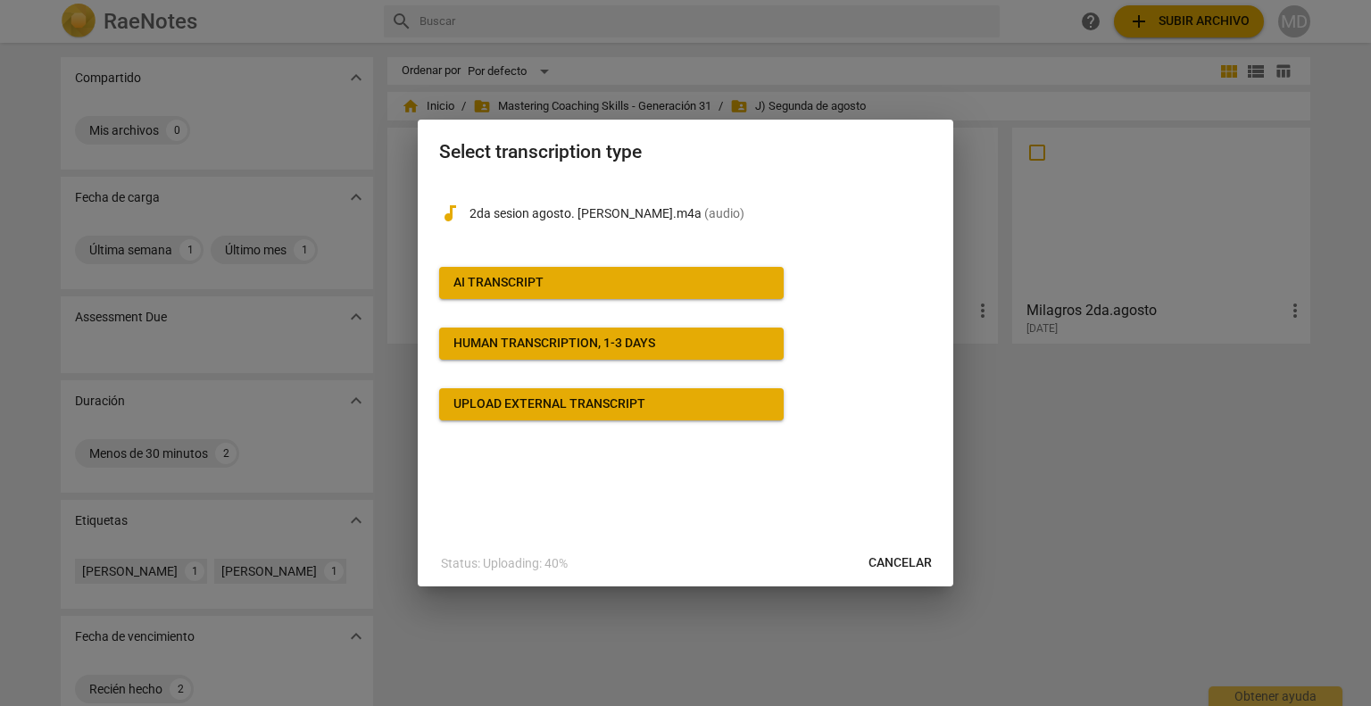
click at [552, 288] on span "AI Transcript" at bounding box center [611, 283] width 316 height 18
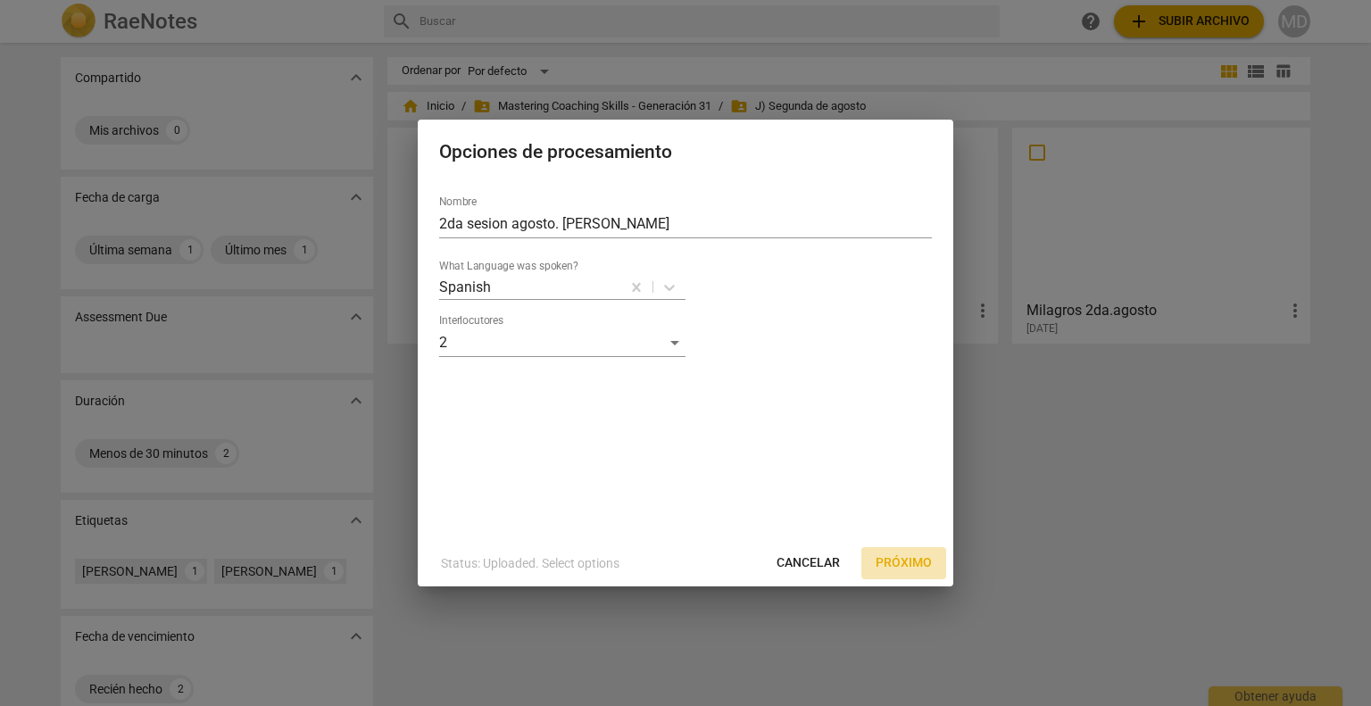
click at [919, 556] on span "Próximo" at bounding box center [903, 563] width 56 height 18
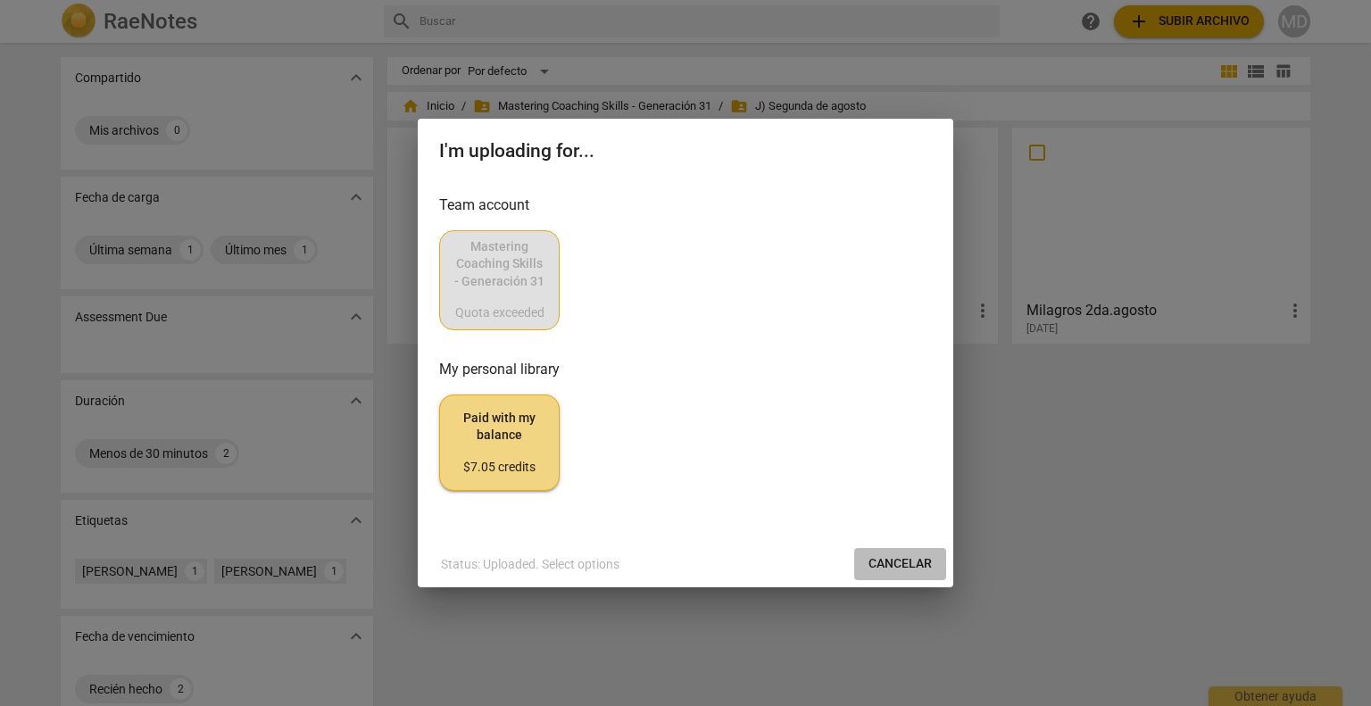
click at [901, 566] on span "Cancelar" at bounding box center [899, 564] width 63 height 18
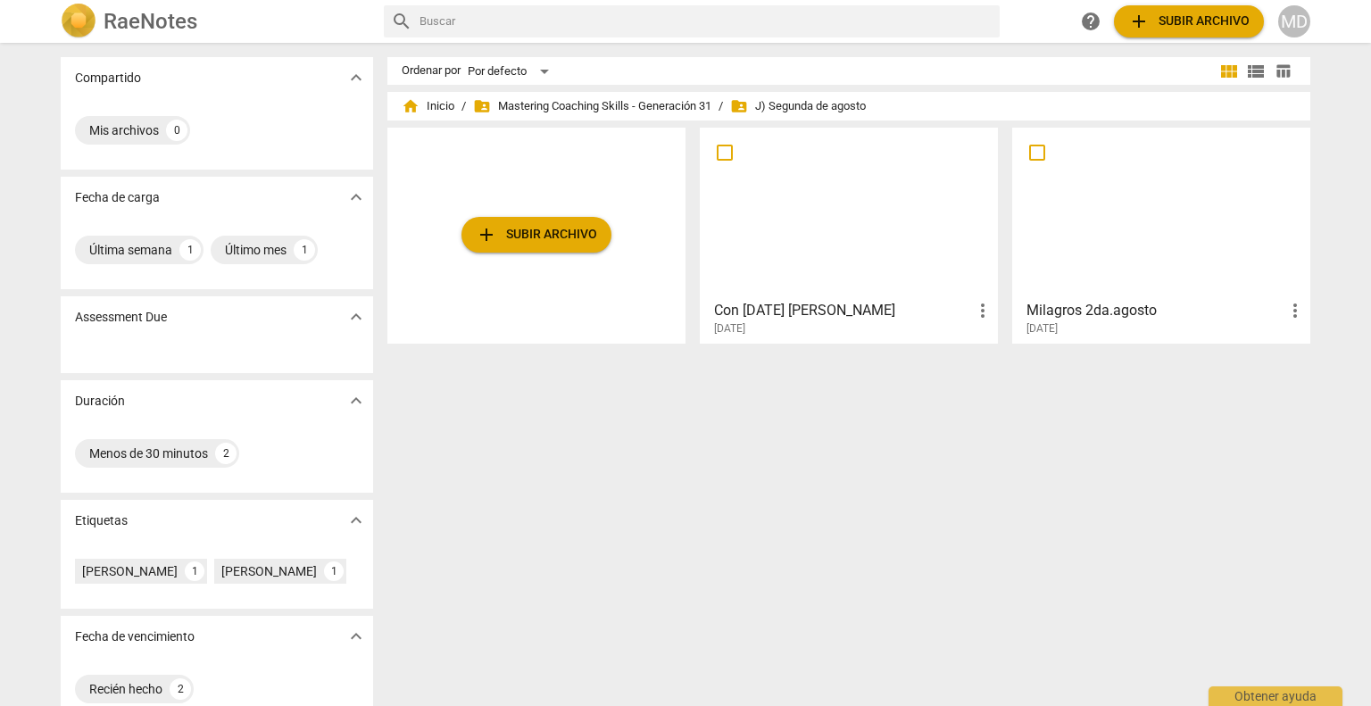
click at [945, 458] on div "Ordenar por Por defecto view_module view_list table_chart home Inicio / folder_…" at bounding box center [855, 374] width 937 height 635
